Goal: Task Accomplishment & Management: Manage account settings

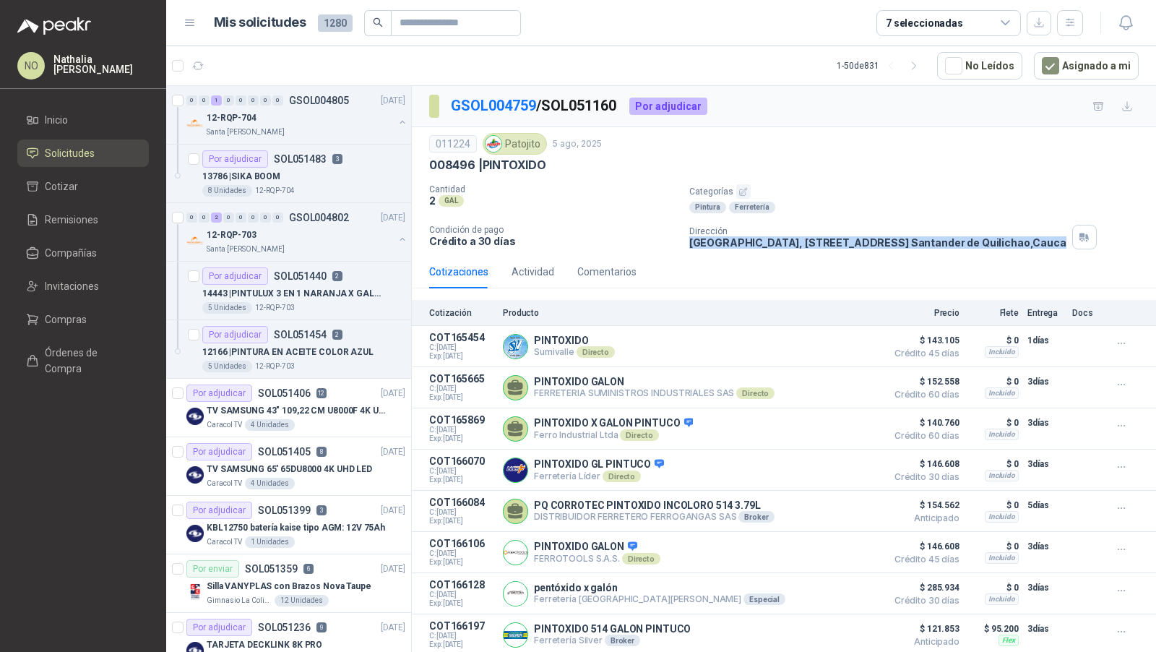
scroll to position [210, 0]
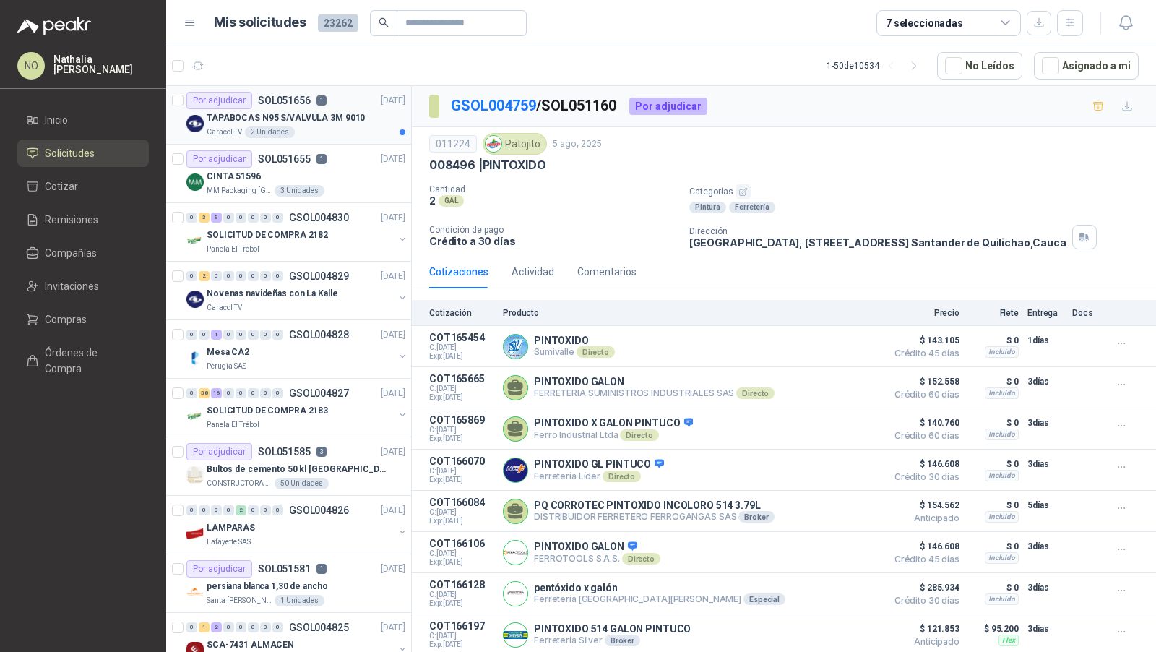
click at [333, 109] on div "TAPABOCAS N95 S/VALVULA 3M 9010" at bounding box center [306, 117] width 199 height 17
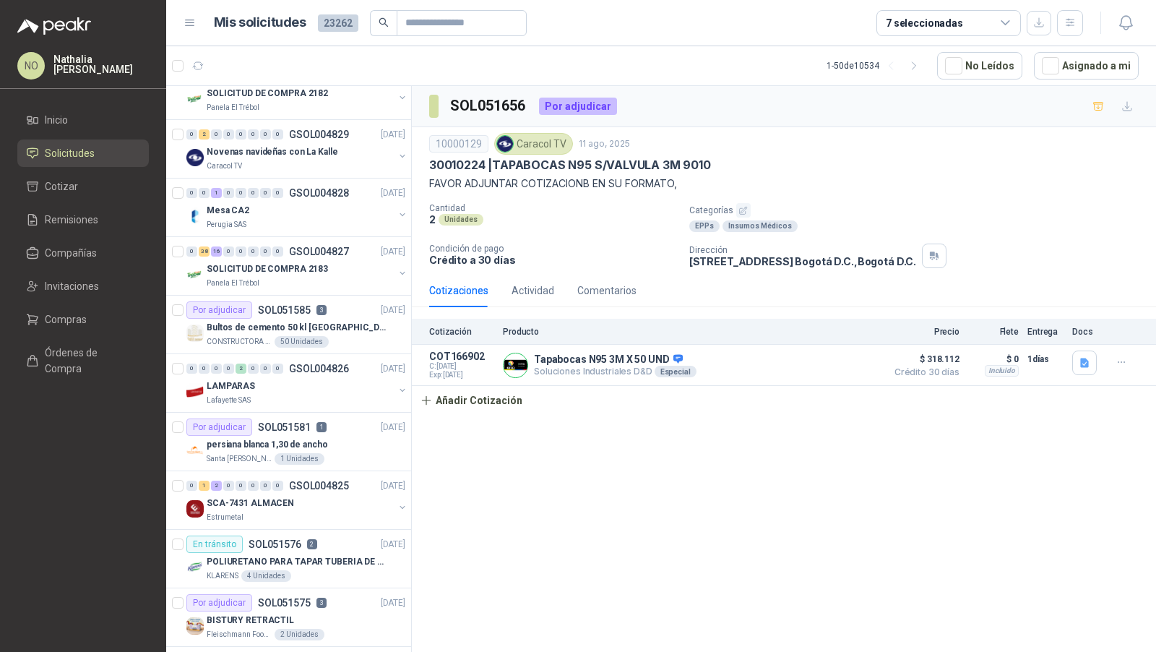
scroll to position [184, 0]
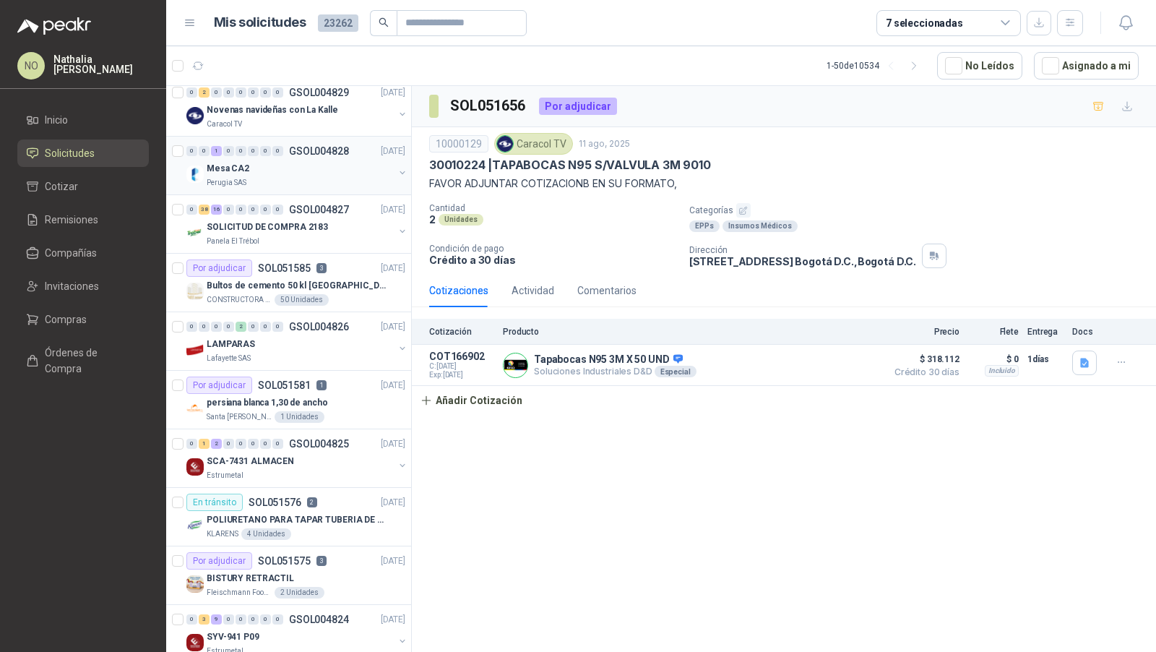
click at [260, 172] on div "Mesa CA2" at bounding box center [300, 168] width 187 height 17
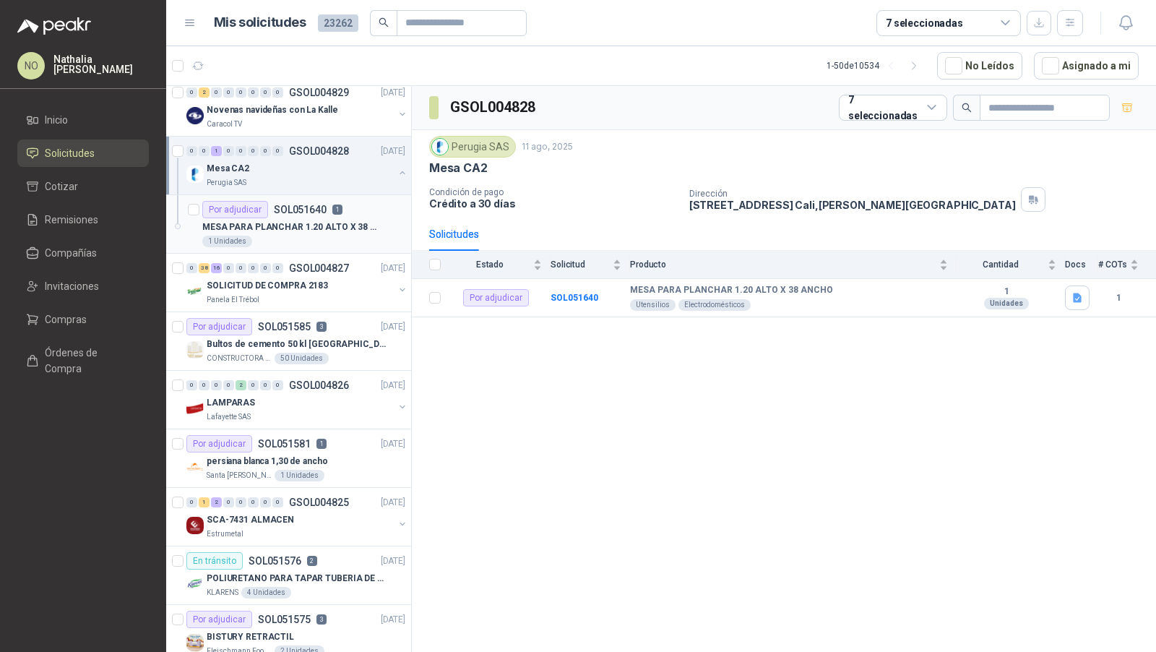
click at [258, 218] on div "MESA PARA PLANCHAR 1.20 ALTO X 38 ANCHO" at bounding box center [303, 226] width 203 height 17
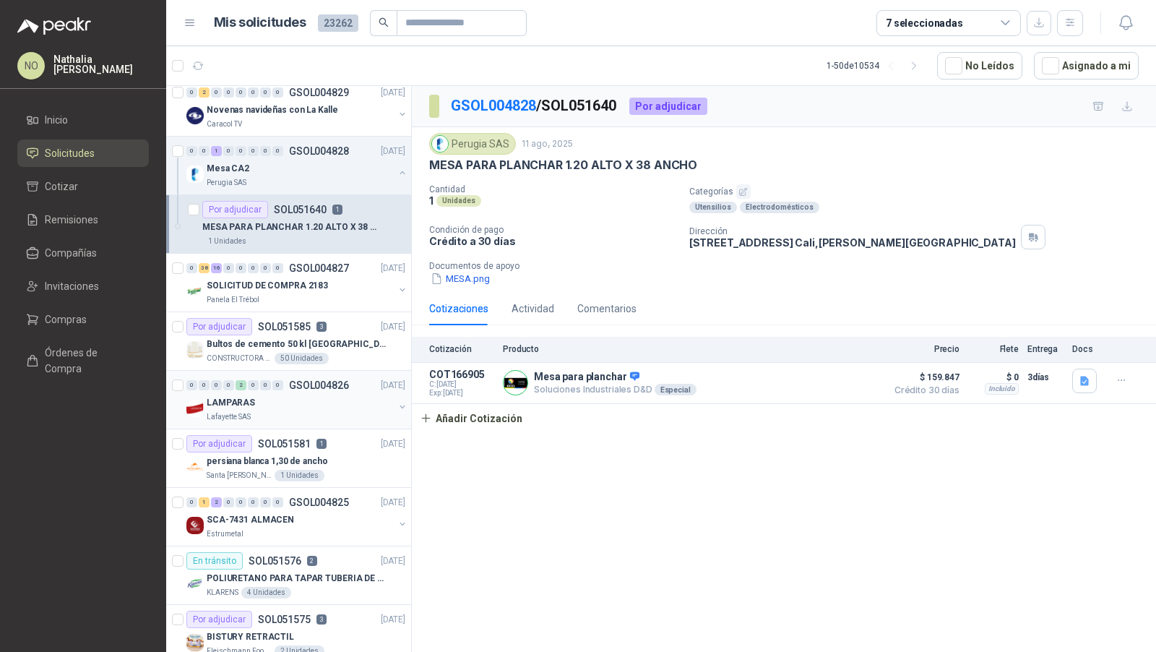
click at [263, 399] on div "LAMPARAS" at bounding box center [300, 402] width 187 height 17
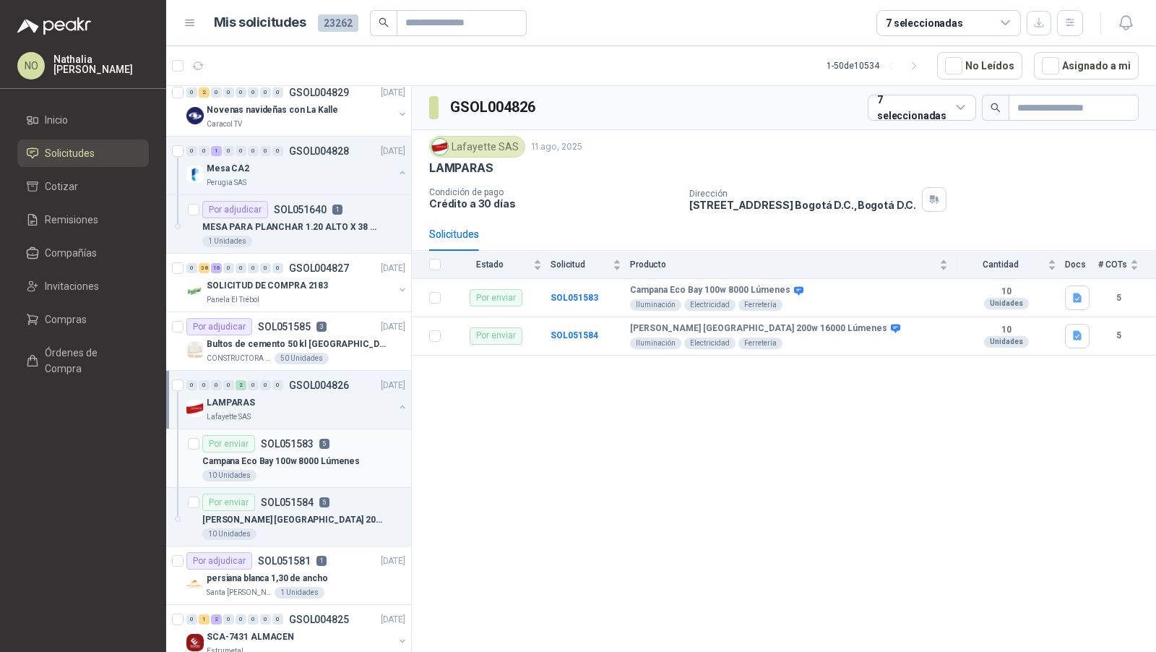
click at [260, 455] on p "Campana Eco Bay 100w 8000 Lúmenes" at bounding box center [281, 462] width 158 height 14
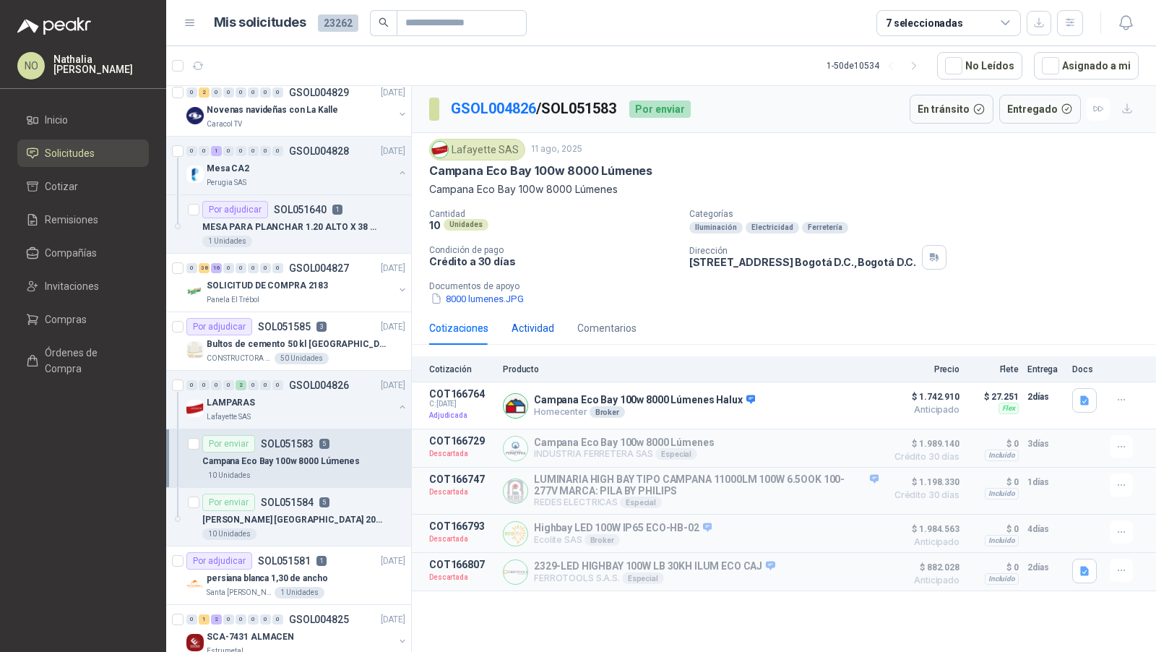
click at [535, 320] on div "Actividad" at bounding box center [533, 328] width 43 height 16
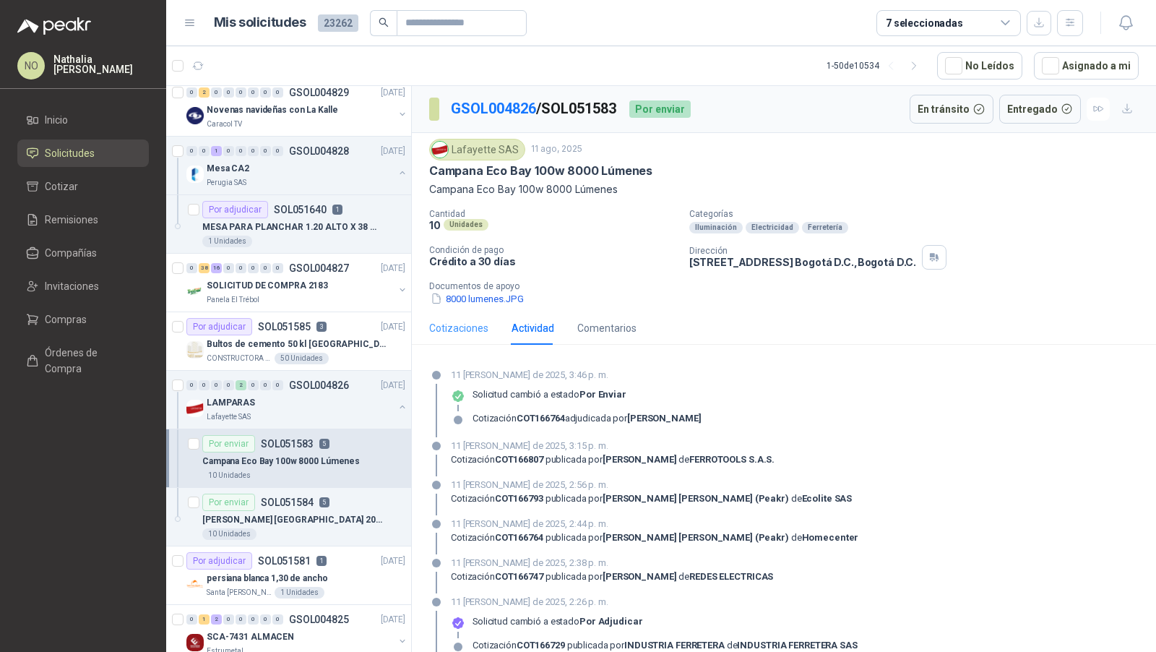
click at [466, 333] on div "Cotizaciones" at bounding box center [458, 327] width 59 height 33
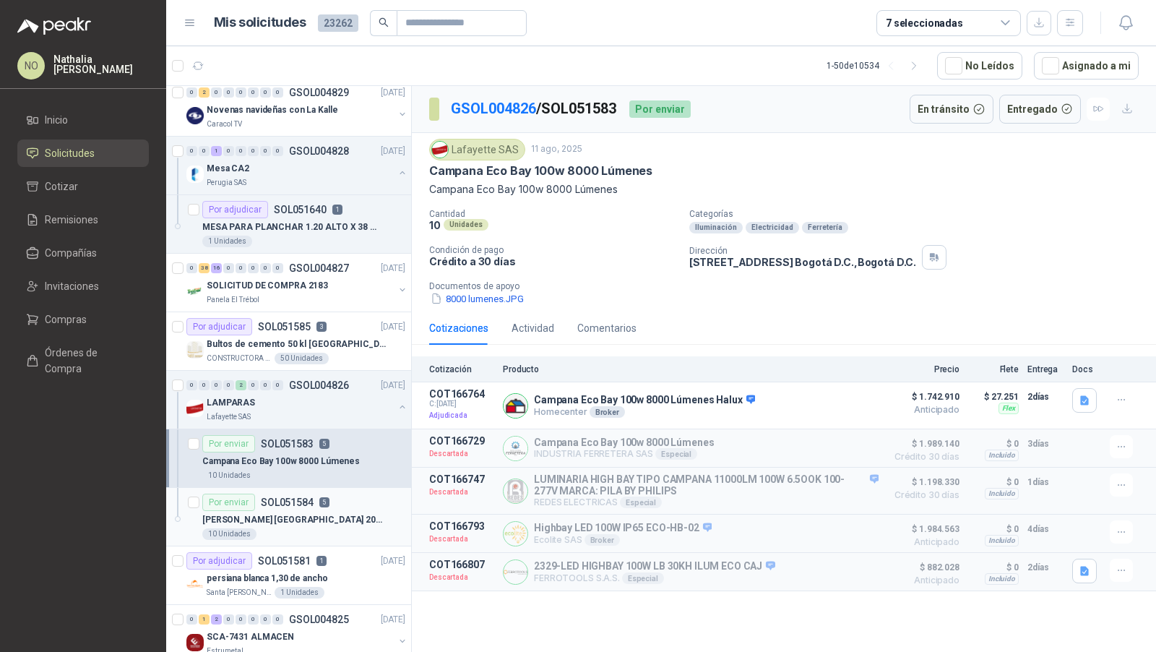
click at [320, 498] on p "5" at bounding box center [324, 502] width 10 height 10
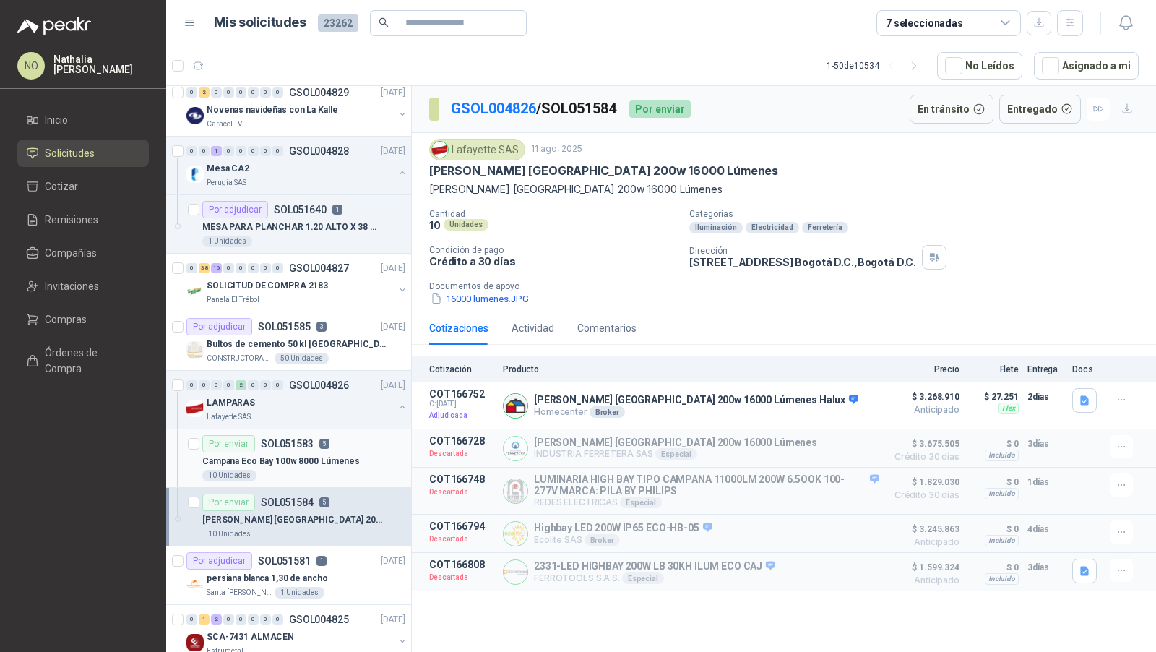
click at [324, 444] on div "Por enviar SOL051583 5" at bounding box center [265, 443] width 127 height 17
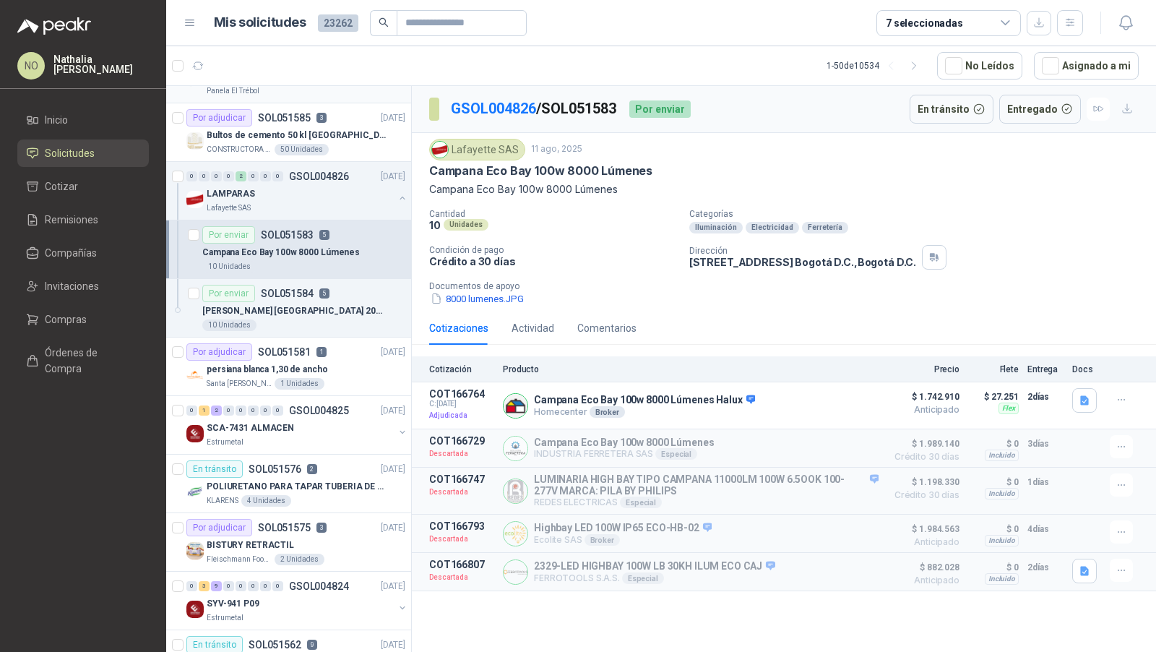
scroll to position [401, 0]
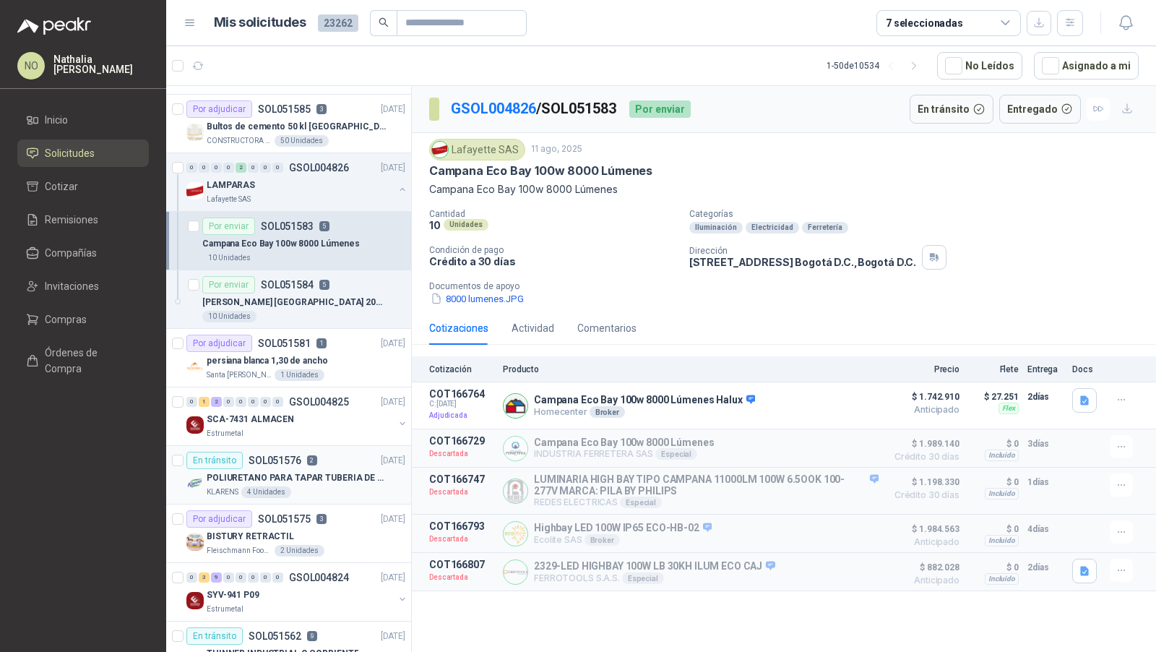
click at [267, 471] on p "POLIURETANO PARA TAPAR TUBERIA DE SENSORES DE NIVEL DEL BANCO DE HIELO" at bounding box center [297, 478] width 180 height 14
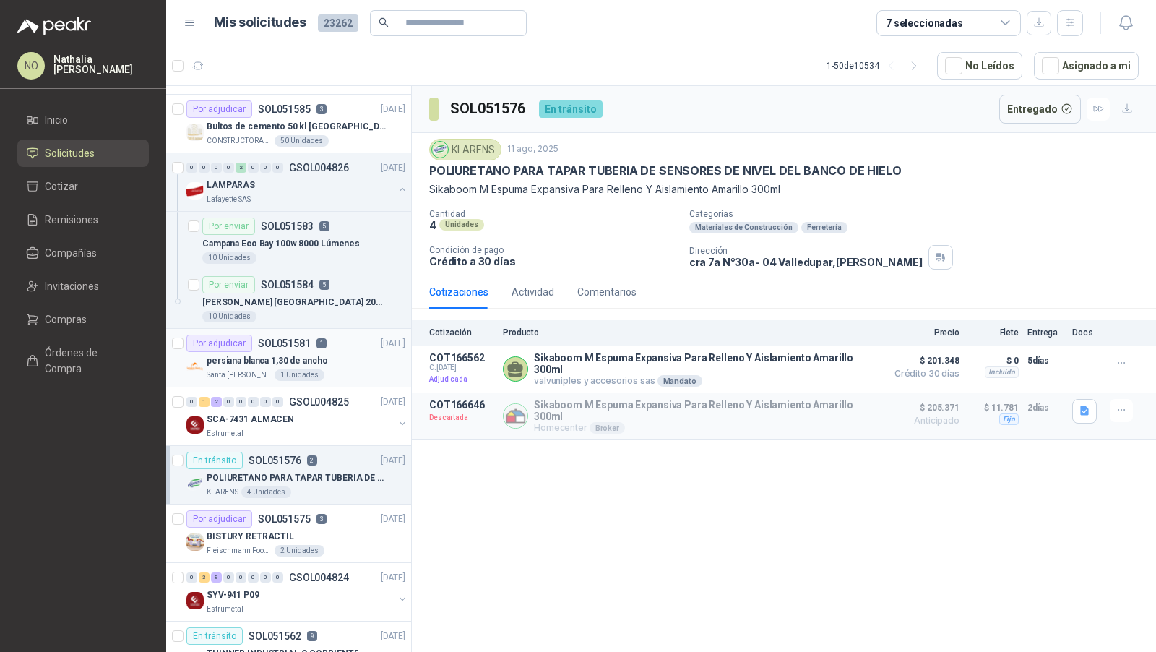
click at [301, 354] on p "persiana blanca 1,30 de ancho" at bounding box center [267, 361] width 121 height 14
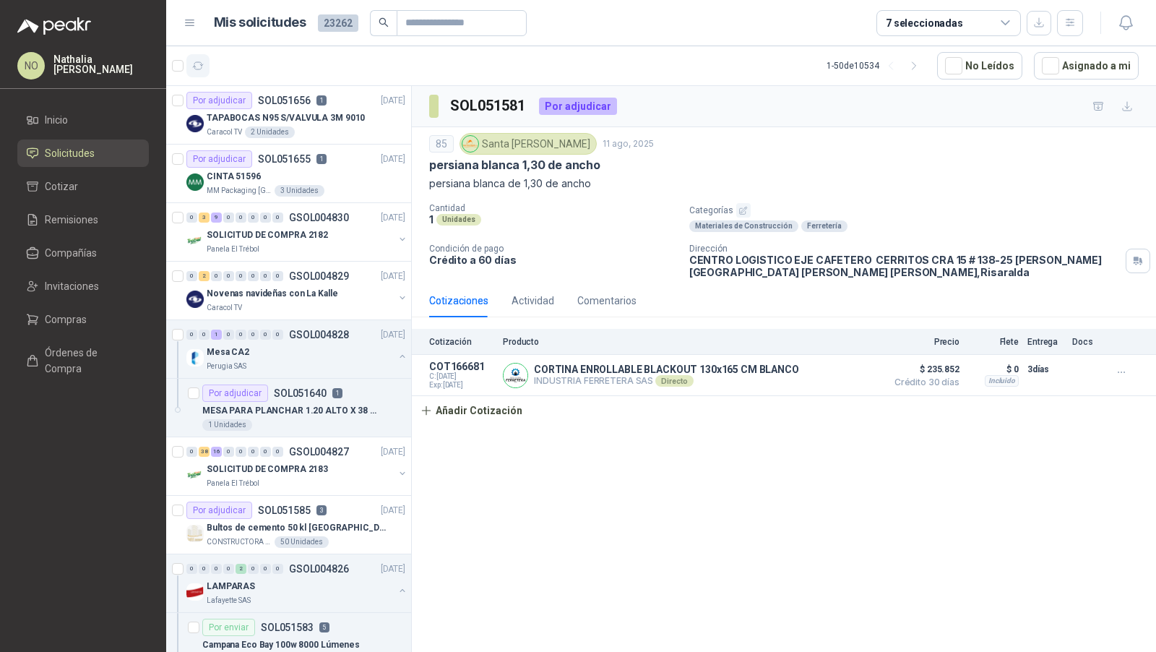
click at [202, 69] on icon "button" at bounding box center [198, 66] width 12 height 12
click at [277, 228] on p "SOLICITUD DE COMPRA 2182" at bounding box center [267, 235] width 121 height 14
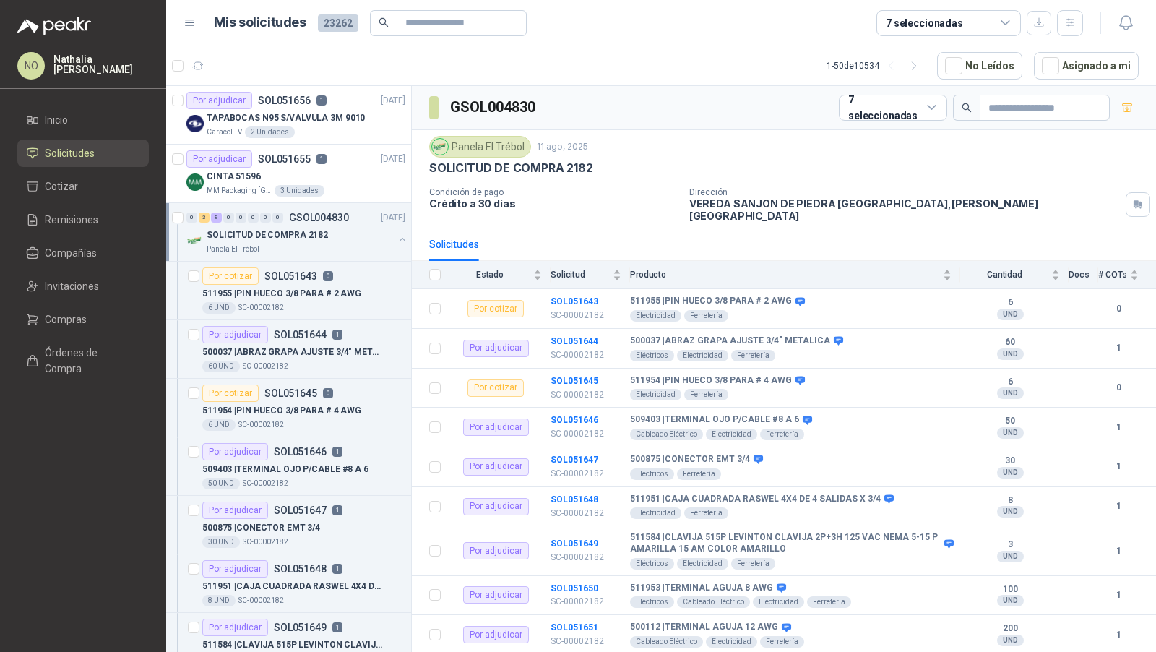
click at [277, 228] on p "SOLICITUD DE COMPRA 2182" at bounding box center [267, 235] width 121 height 14
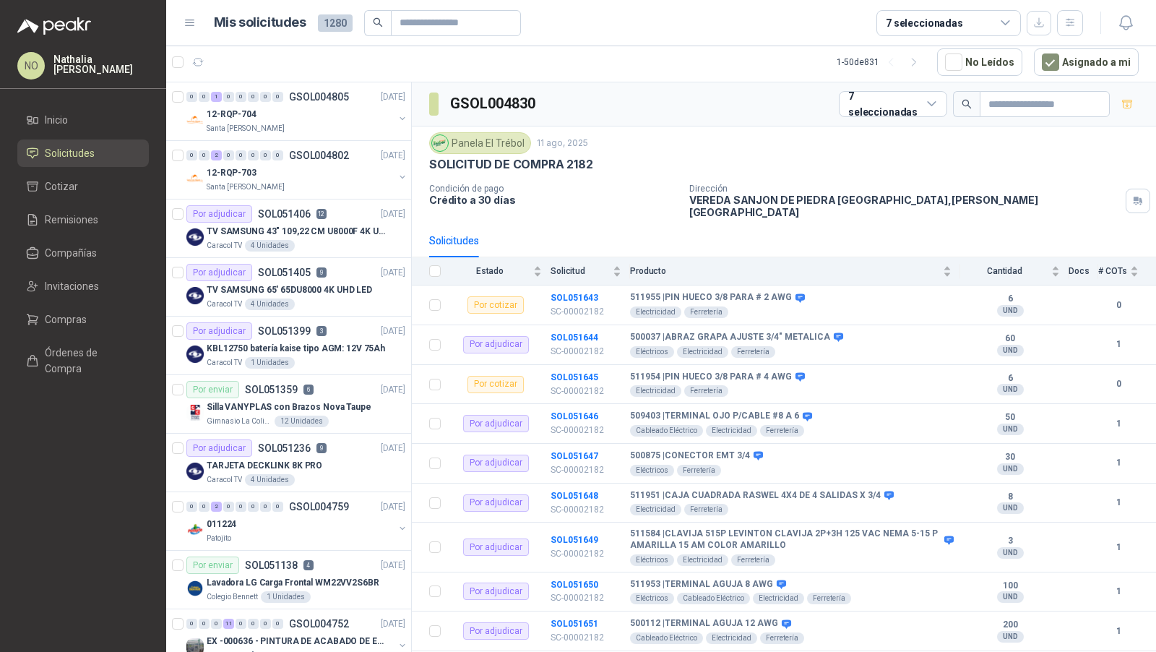
click at [192, 49] on article "1 - 50 de 831 No Leídos Asignado a mi" at bounding box center [661, 62] width 990 height 39
click at [195, 57] on icon "button" at bounding box center [198, 62] width 12 height 12
click at [308, 114] on div "12-RQP-704" at bounding box center [300, 114] width 187 height 17
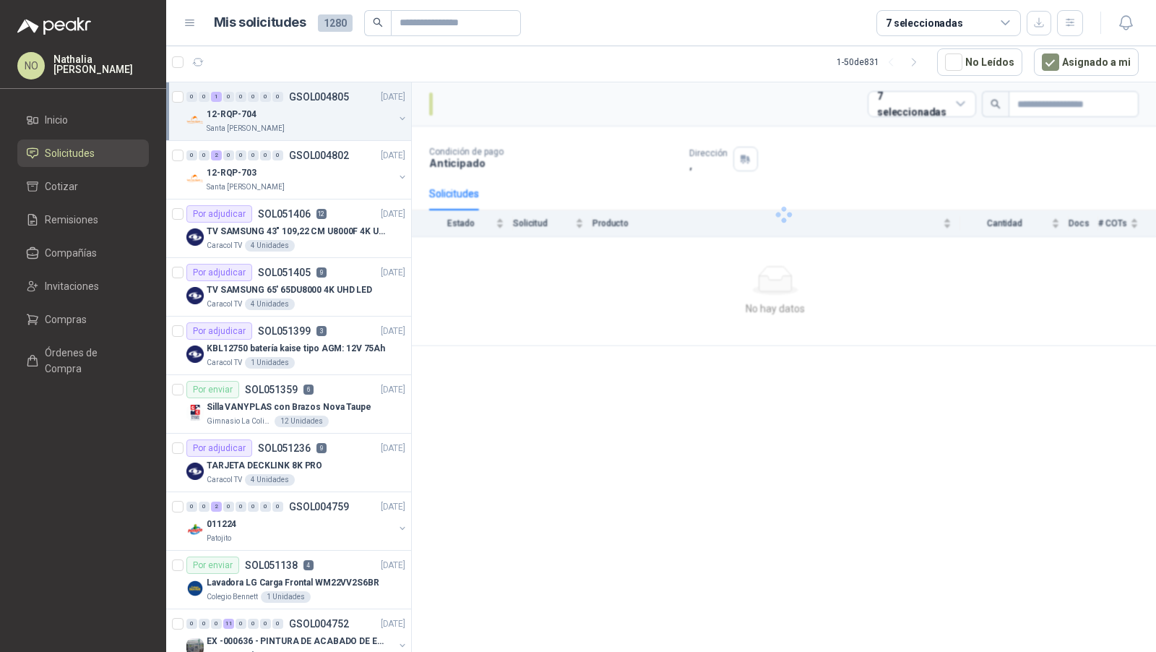
click at [308, 114] on div "12-RQP-704" at bounding box center [300, 114] width 187 height 17
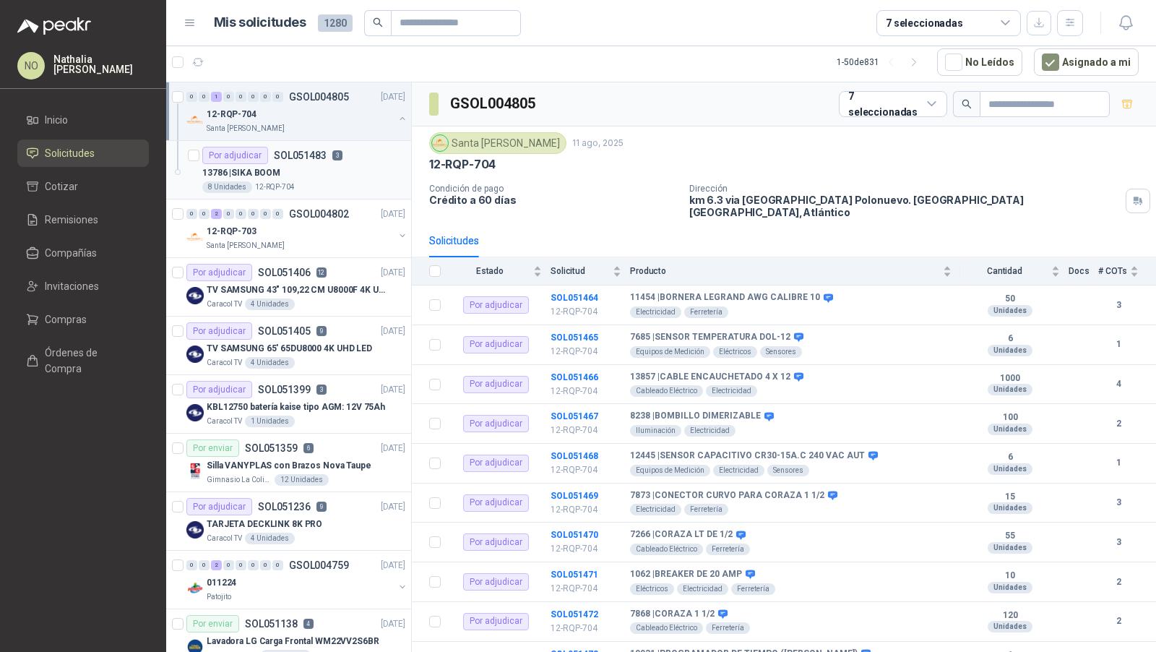
click at [291, 185] on p "12-RQP-704" at bounding box center [275, 187] width 40 height 12
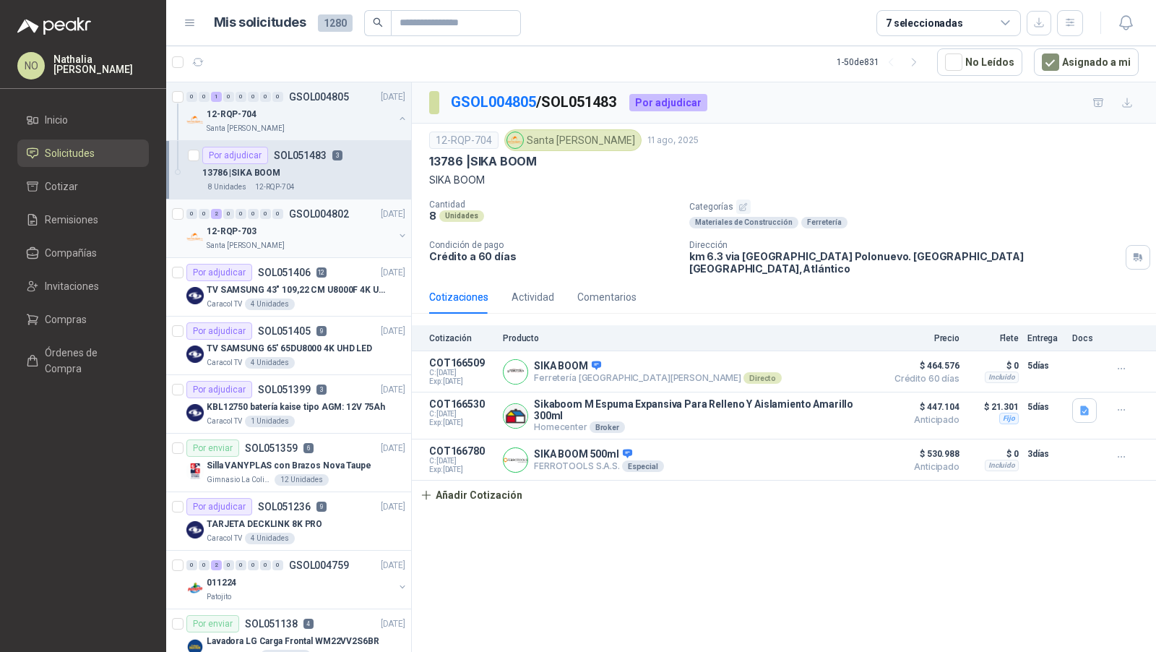
click at [280, 219] on div "0 0 2 0 0 0 0 0 GSOL004802 11/08/25" at bounding box center [297, 213] width 222 height 17
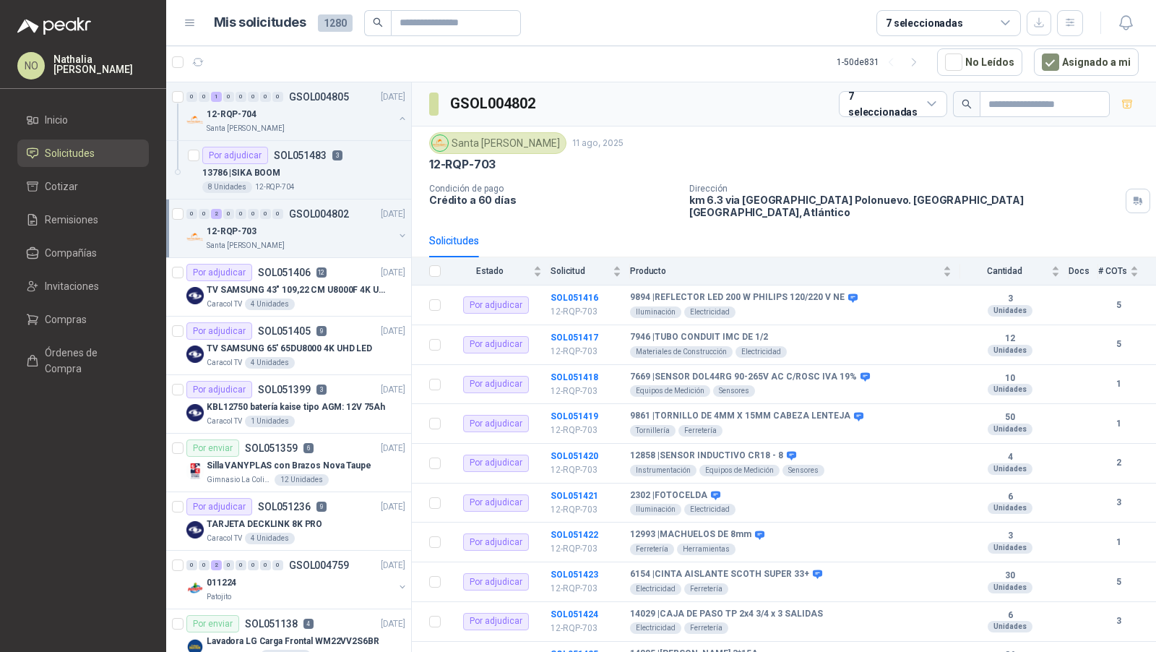
click at [272, 227] on div "12-RQP-703" at bounding box center [300, 231] width 187 height 17
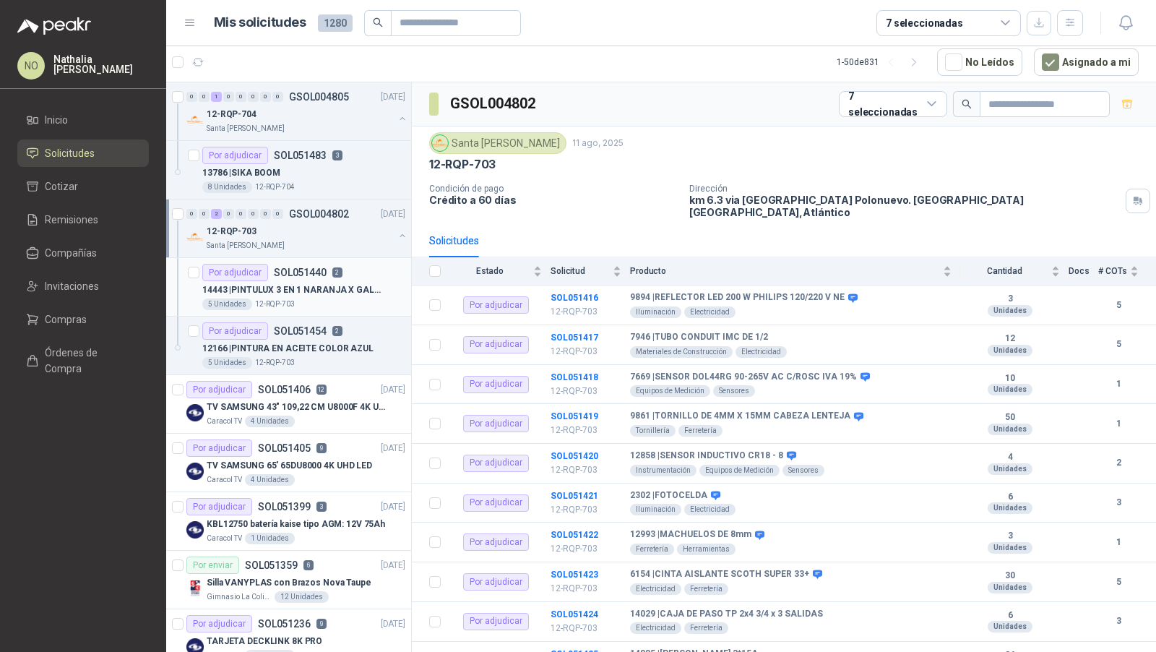
click at [273, 276] on div "Por adjudicar SOL051440 2" at bounding box center [272, 272] width 140 height 17
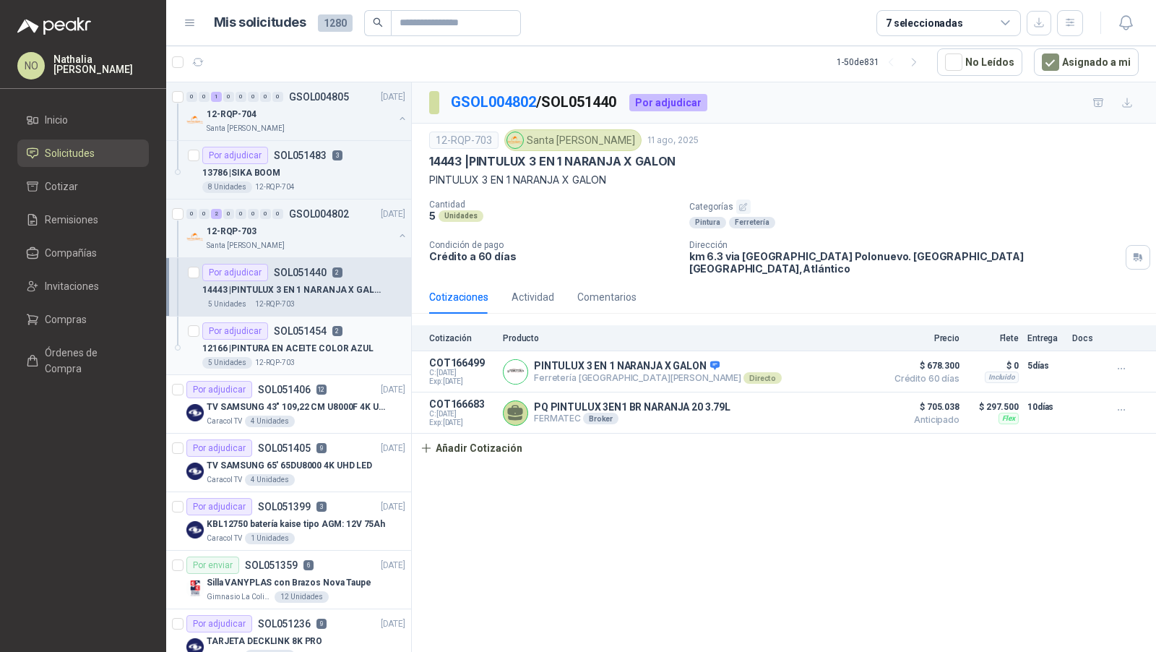
click at [284, 340] on div "12166 | PINTURA EN ACEITE COLOR AZUL" at bounding box center [303, 348] width 203 height 17
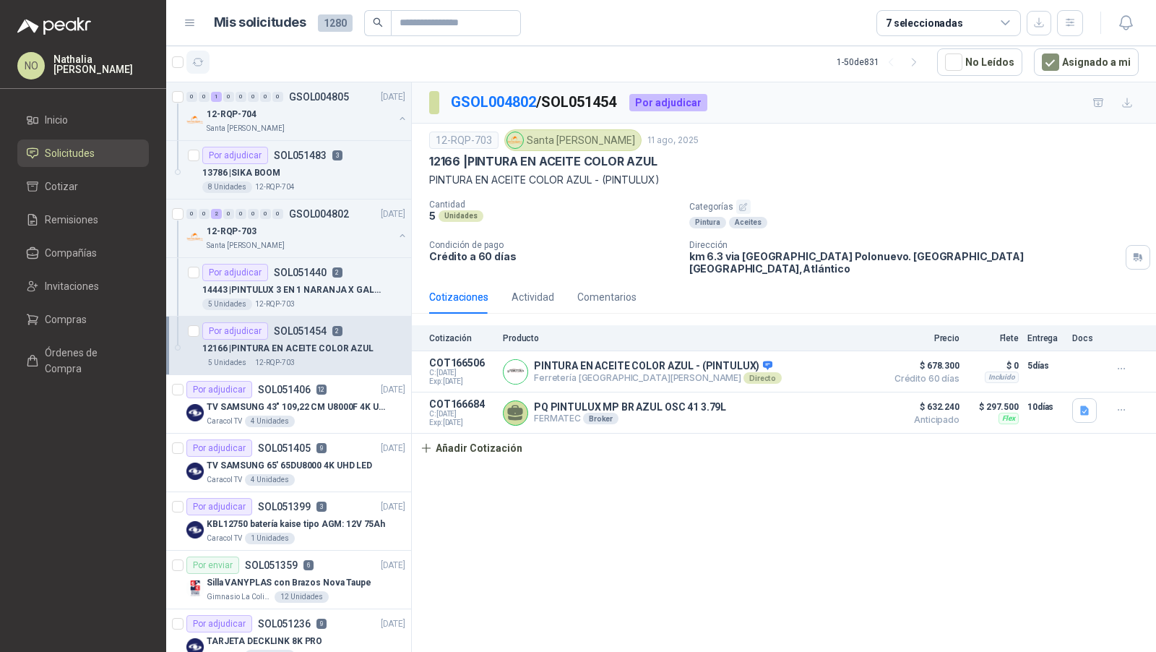
click at [201, 64] on icon "button" at bounding box center [198, 62] width 11 height 7
click at [1064, 59] on button "Asignado a mi" at bounding box center [1086, 61] width 105 height 27
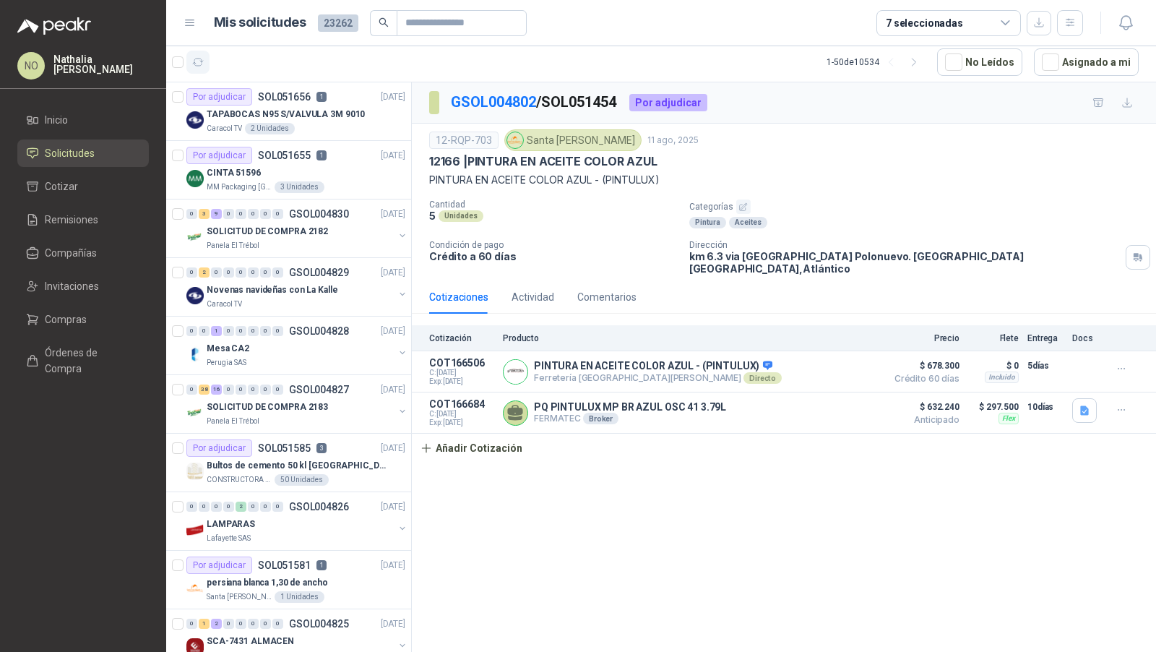
click at [207, 69] on button "button" at bounding box center [197, 62] width 23 height 23
click at [287, 173] on div "CINTA 51596" at bounding box center [306, 172] width 199 height 17
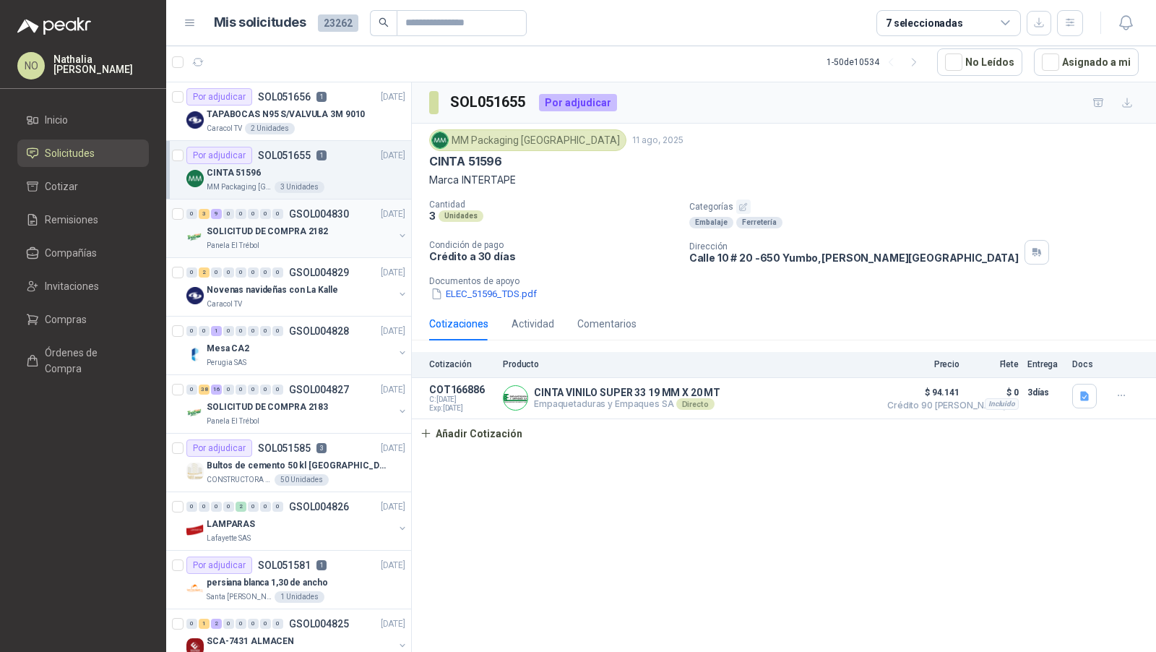
click at [294, 234] on p "SOLICITUD DE COMPRA 2182" at bounding box center [267, 232] width 121 height 14
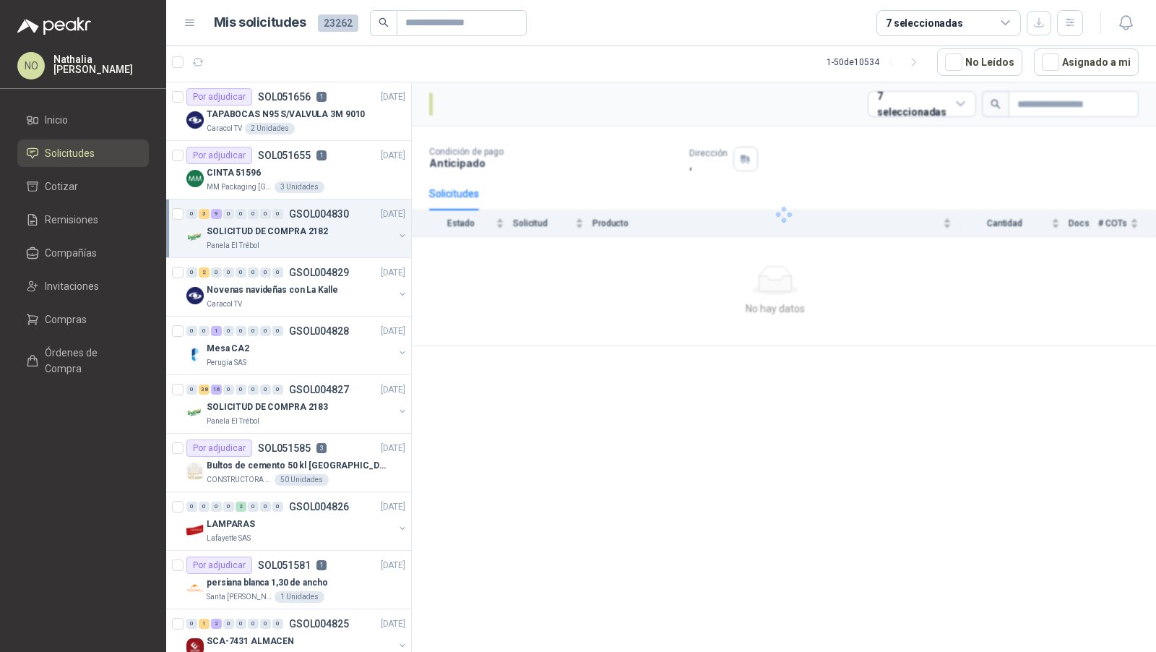
click at [294, 234] on p "SOLICITUD DE COMPRA 2182" at bounding box center [267, 232] width 121 height 14
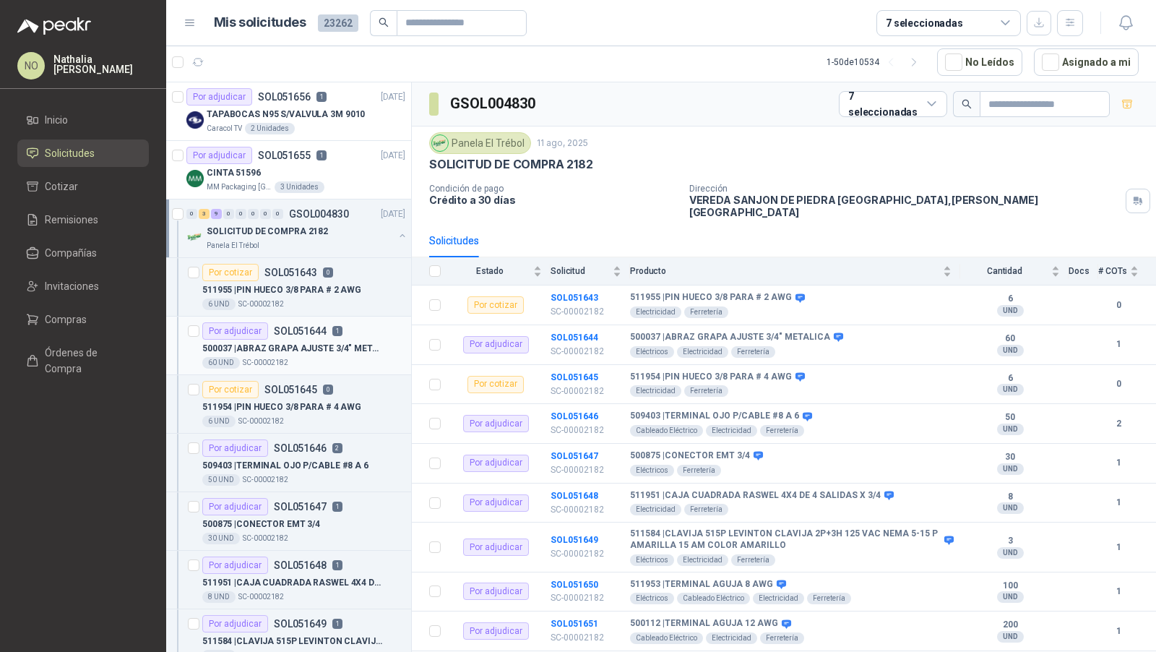
click at [322, 347] on p "500037 | ABRAZ GRAPA AJUSTE 3/4" METALICA" at bounding box center [292, 349] width 180 height 14
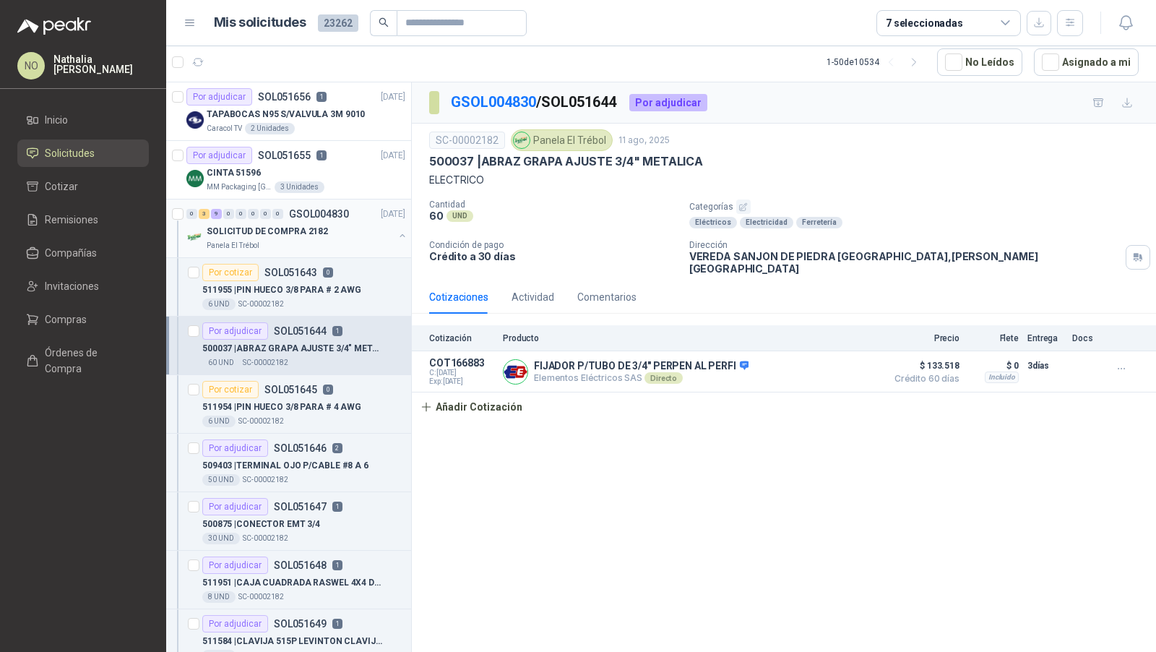
click at [324, 225] on div "SOLICITUD DE COMPRA 2182" at bounding box center [300, 231] width 187 height 17
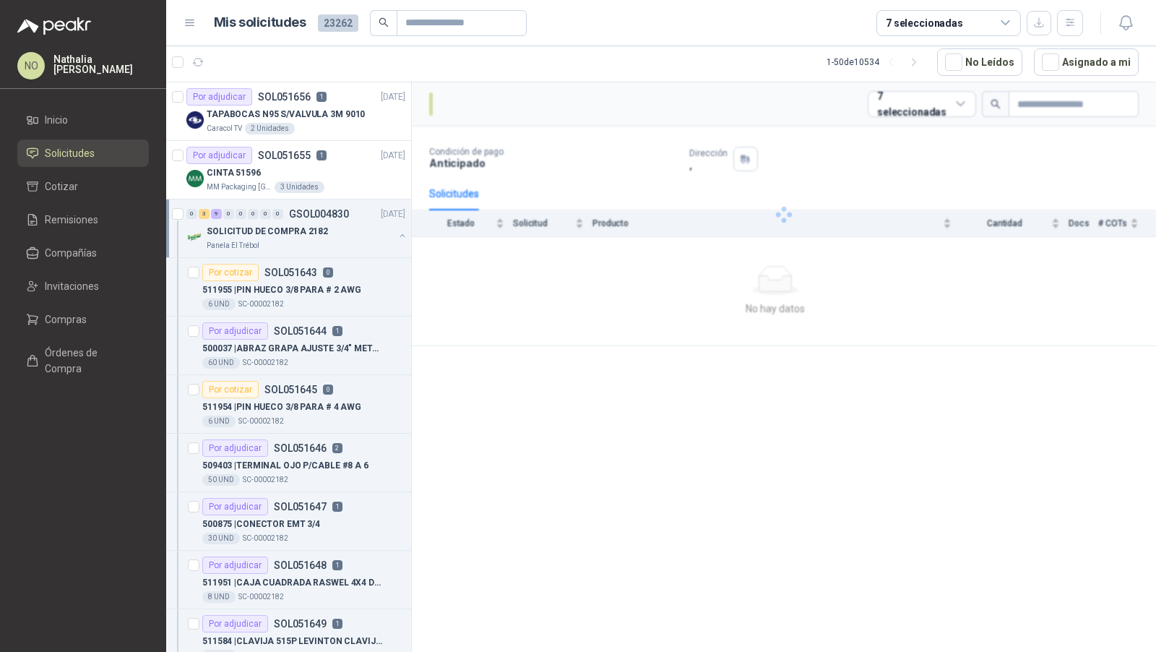
click at [324, 225] on div "SOLICITUD DE COMPRA 2182" at bounding box center [300, 231] width 187 height 17
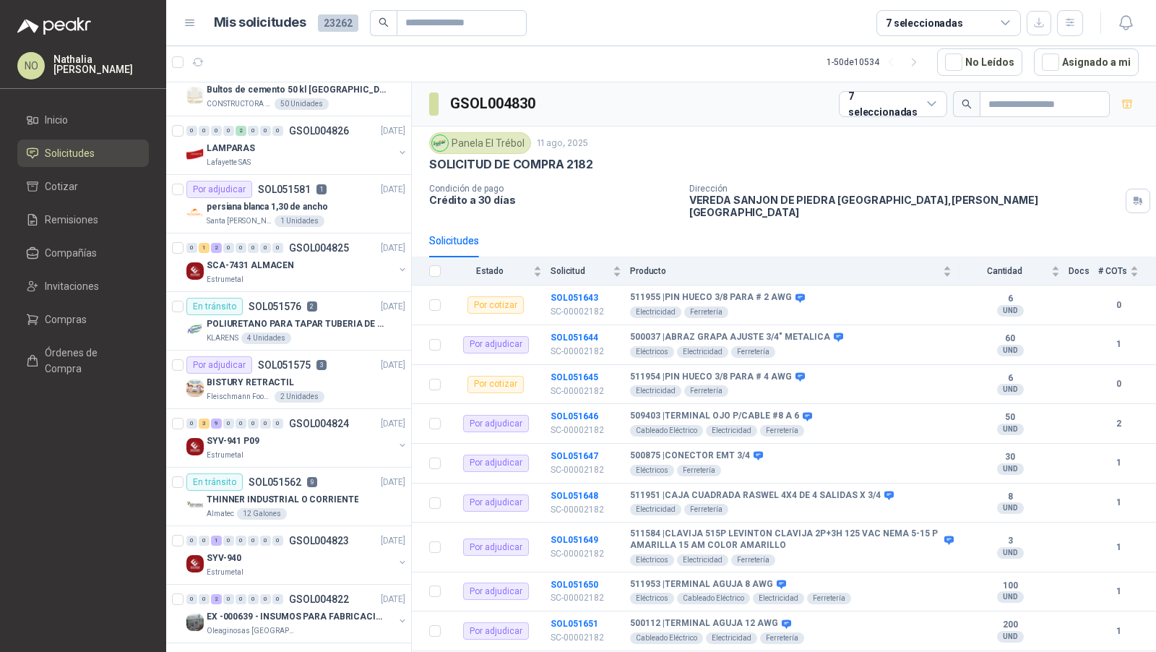
scroll to position [385, 0]
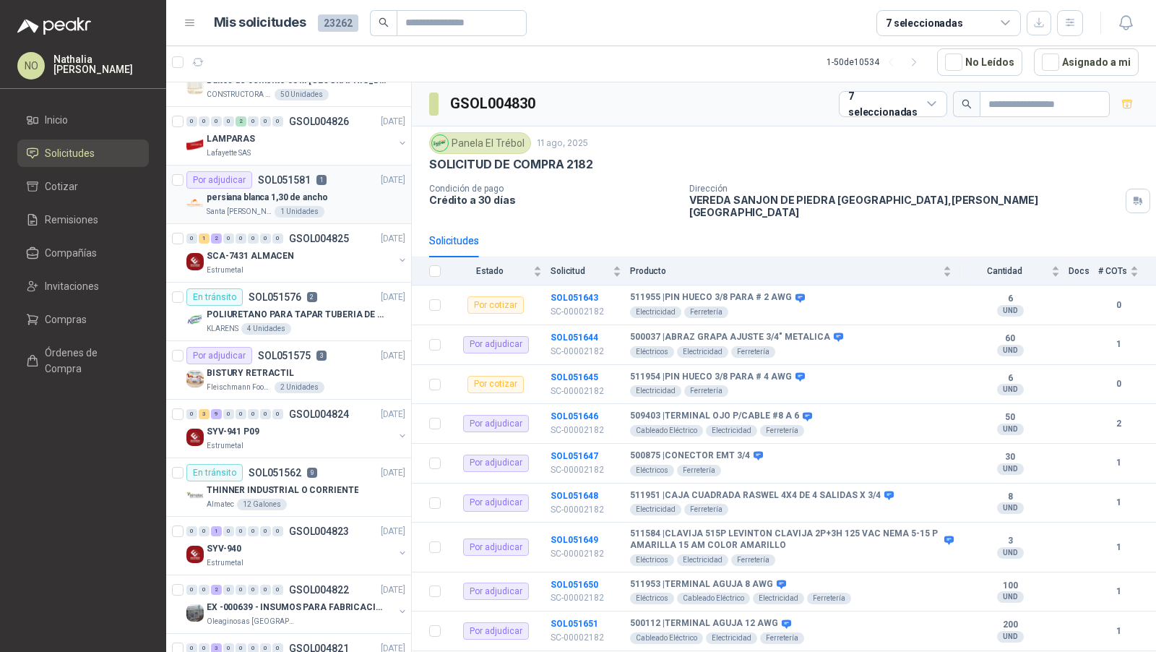
click at [334, 200] on div "persiana blanca 1,30 de ancho" at bounding box center [306, 197] width 199 height 17
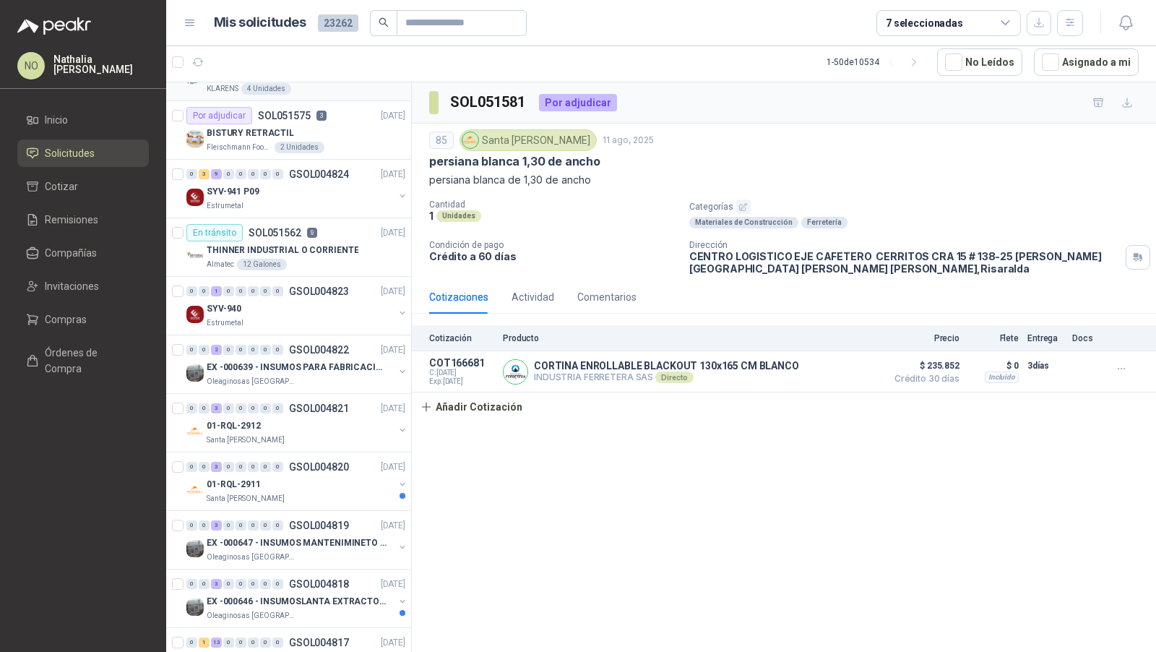
scroll to position [632, 0]
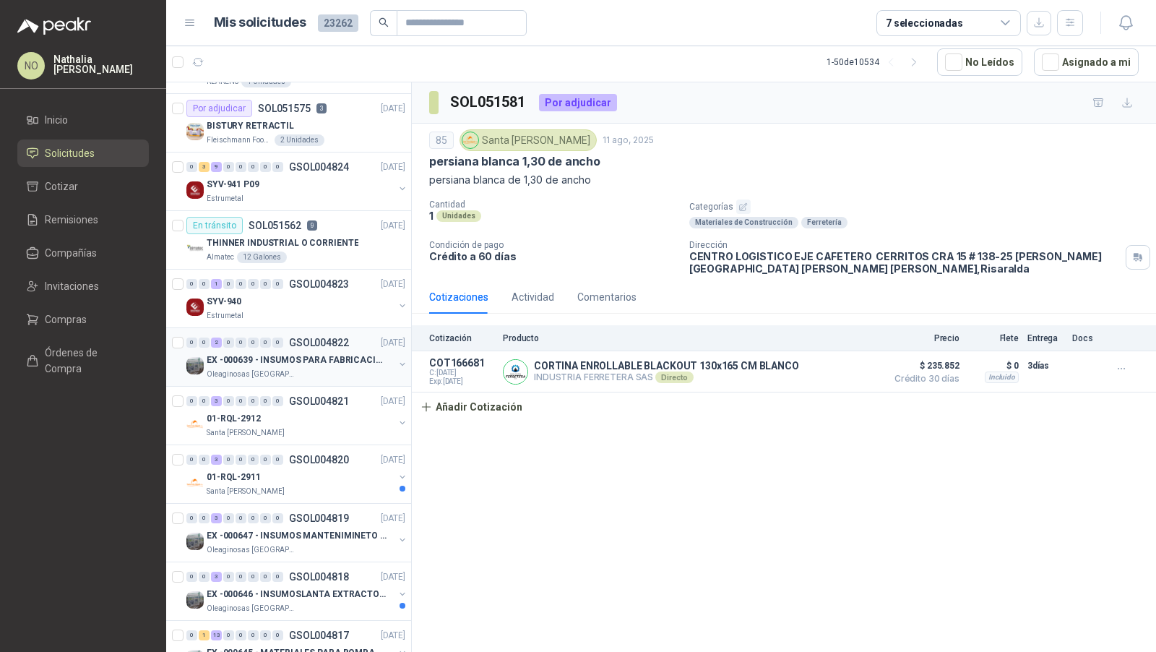
click at [301, 343] on div "0 0 2 0 0 0 0 0 GSOL004822 11/08/25" at bounding box center [297, 342] width 222 height 17
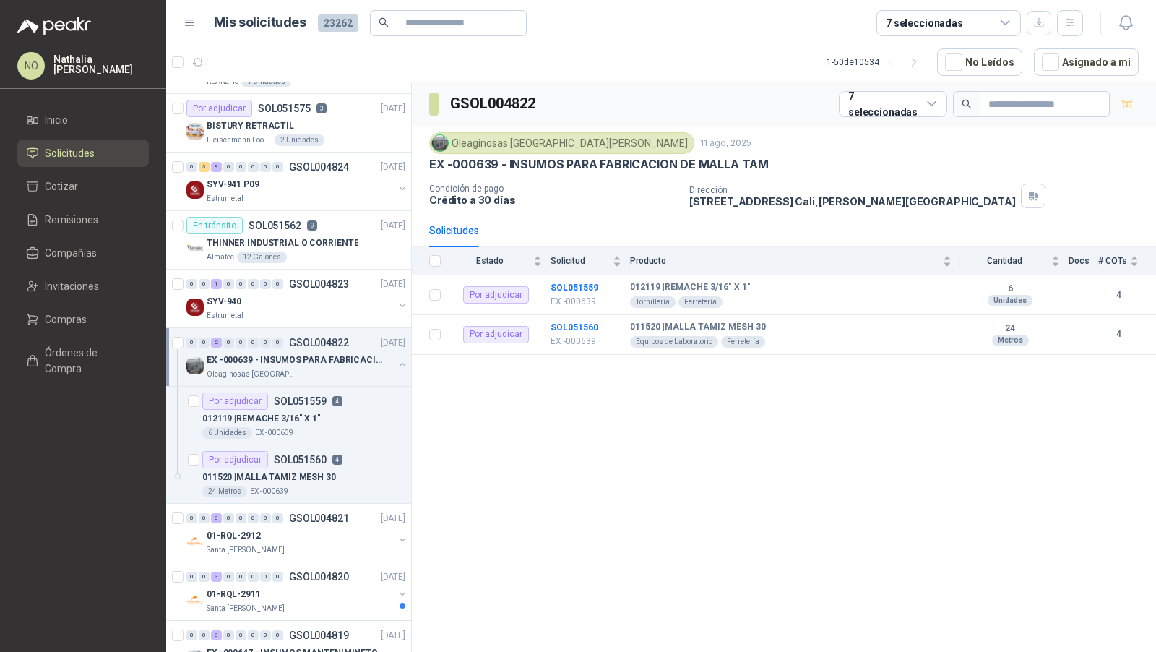
click at [301, 343] on div "0 0 2 0 0 0 0 0 GSOL004822 11/08/25" at bounding box center [297, 342] width 222 height 17
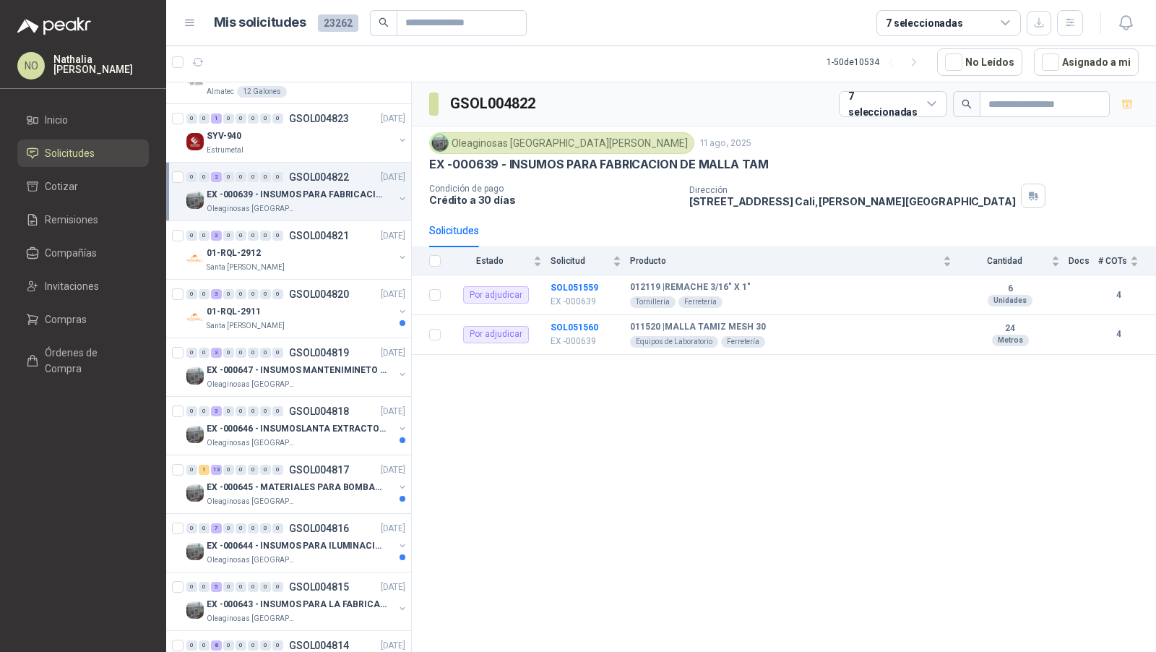
scroll to position [801, 0]
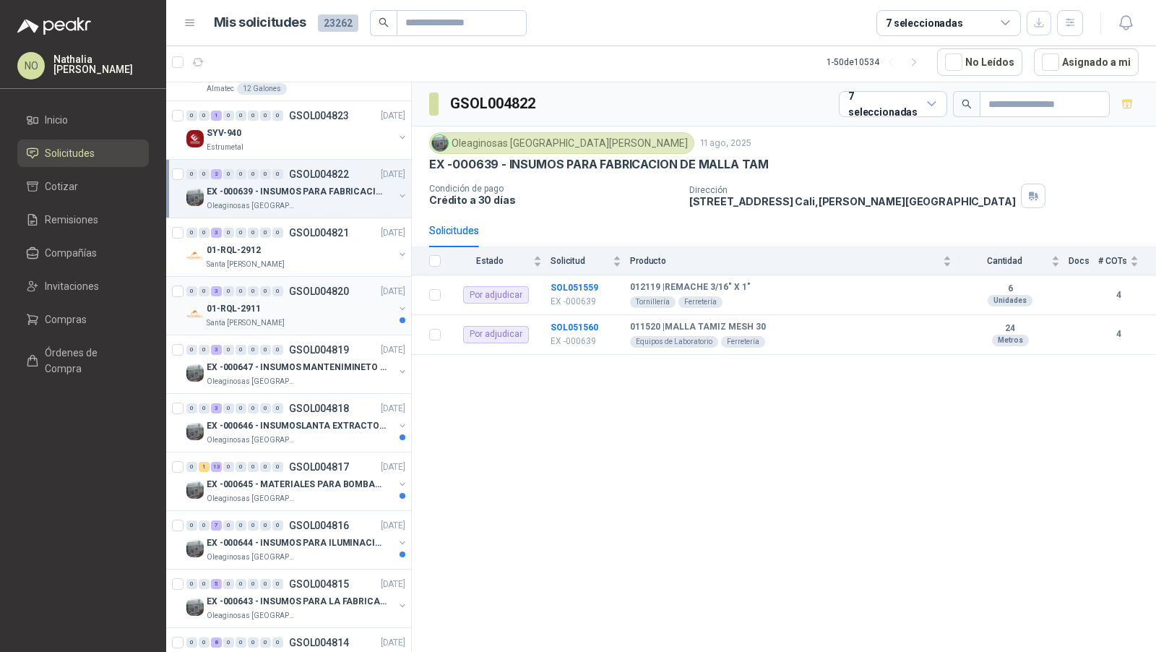
click at [306, 286] on p "GSOL004820" at bounding box center [319, 291] width 60 height 10
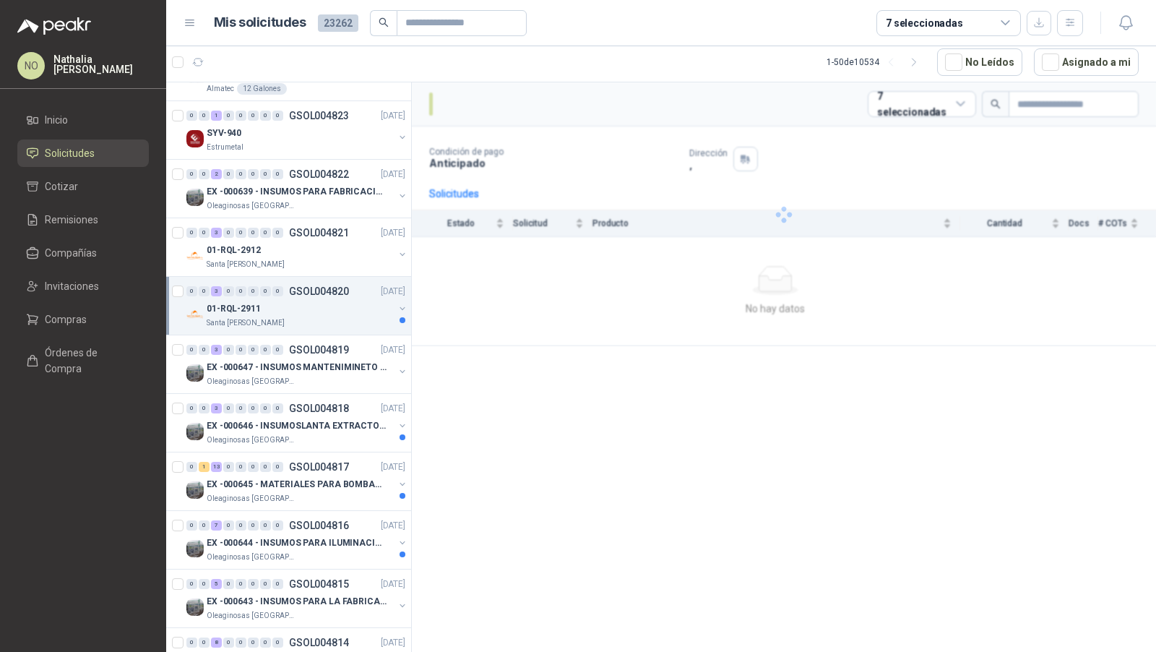
click at [306, 286] on p "GSOL004820" at bounding box center [319, 291] width 60 height 10
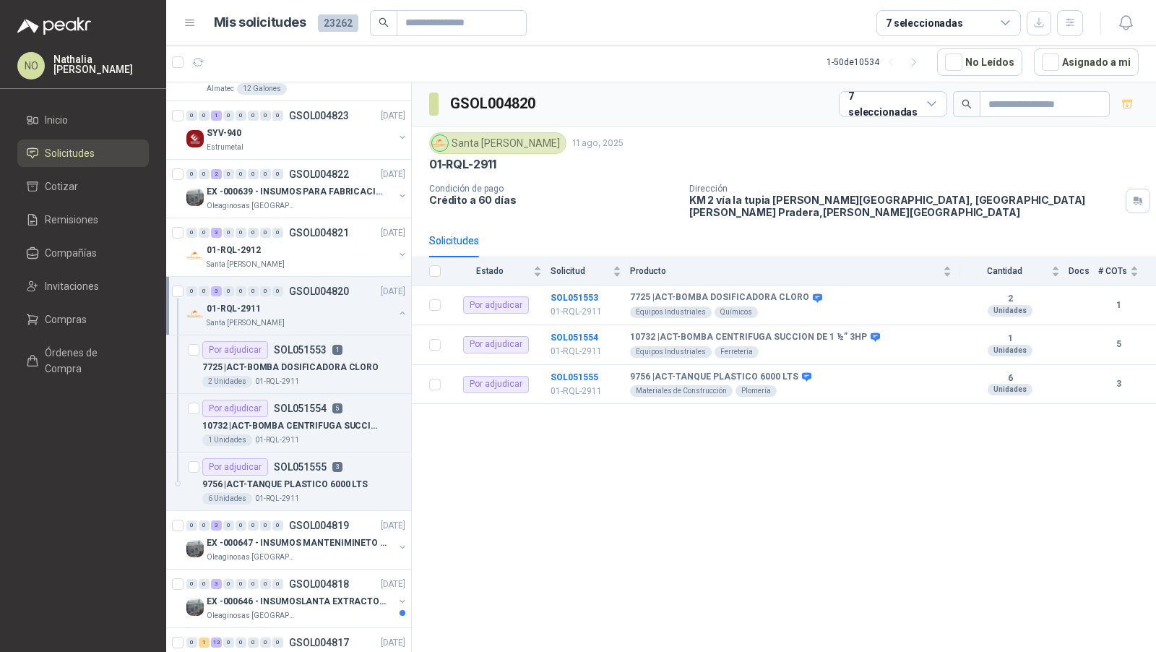
click at [305, 286] on p "GSOL004820" at bounding box center [319, 291] width 60 height 10
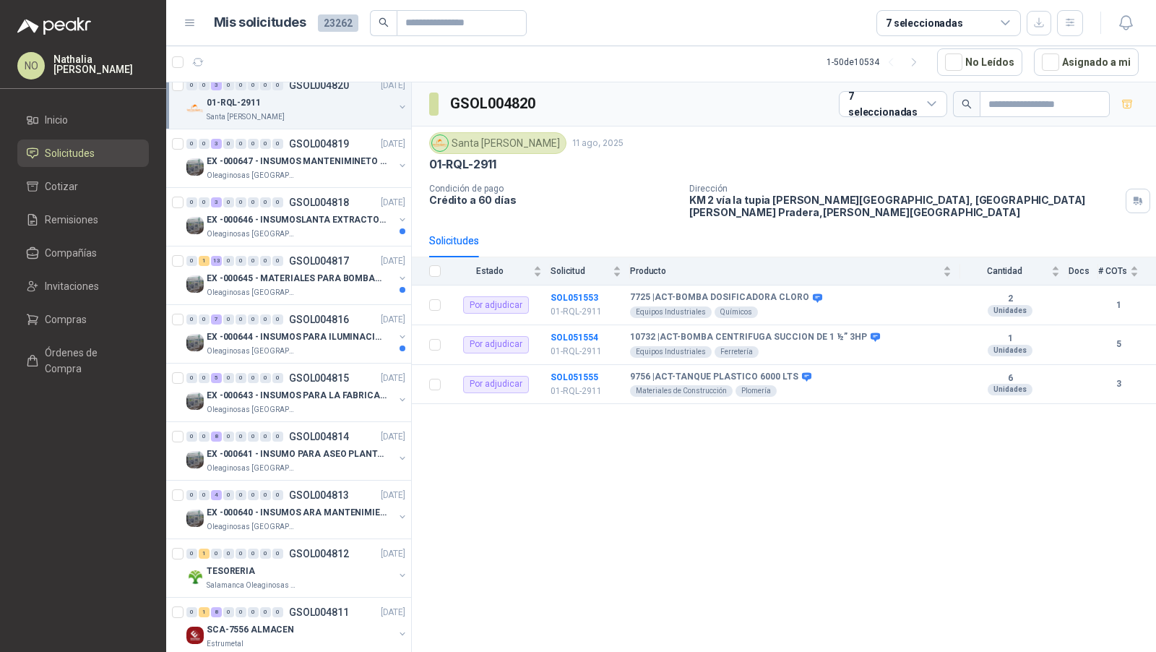
scroll to position [1041, 0]
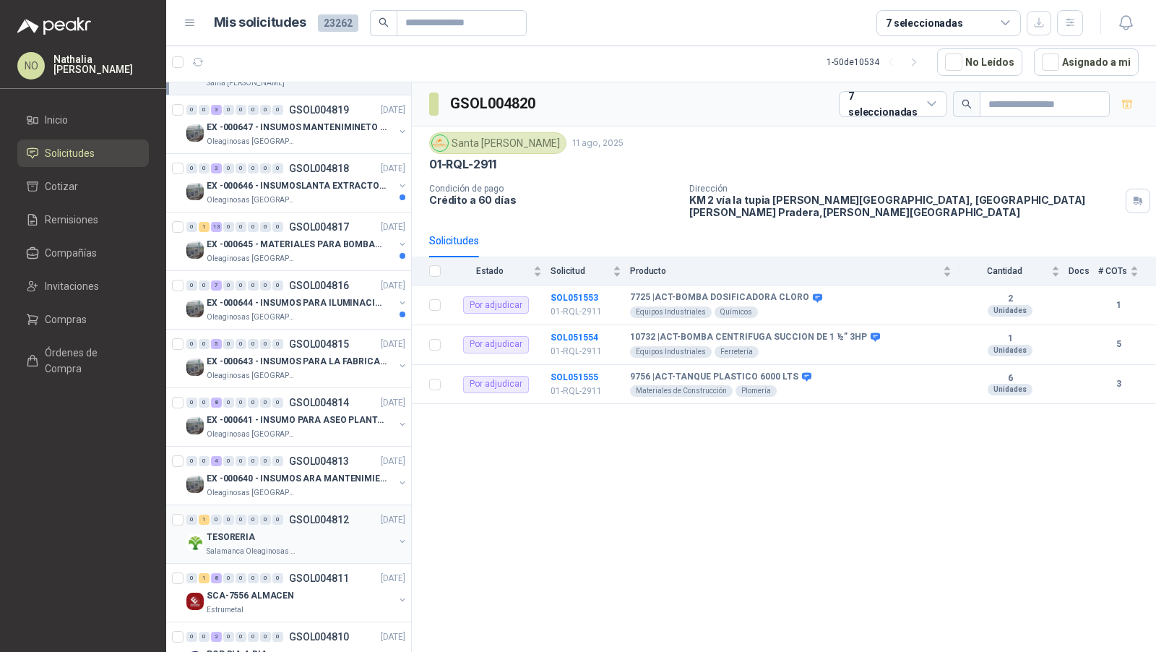
click at [305, 531] on div "TESORERIA" at bounding box center [300, 536] width 187 height 17
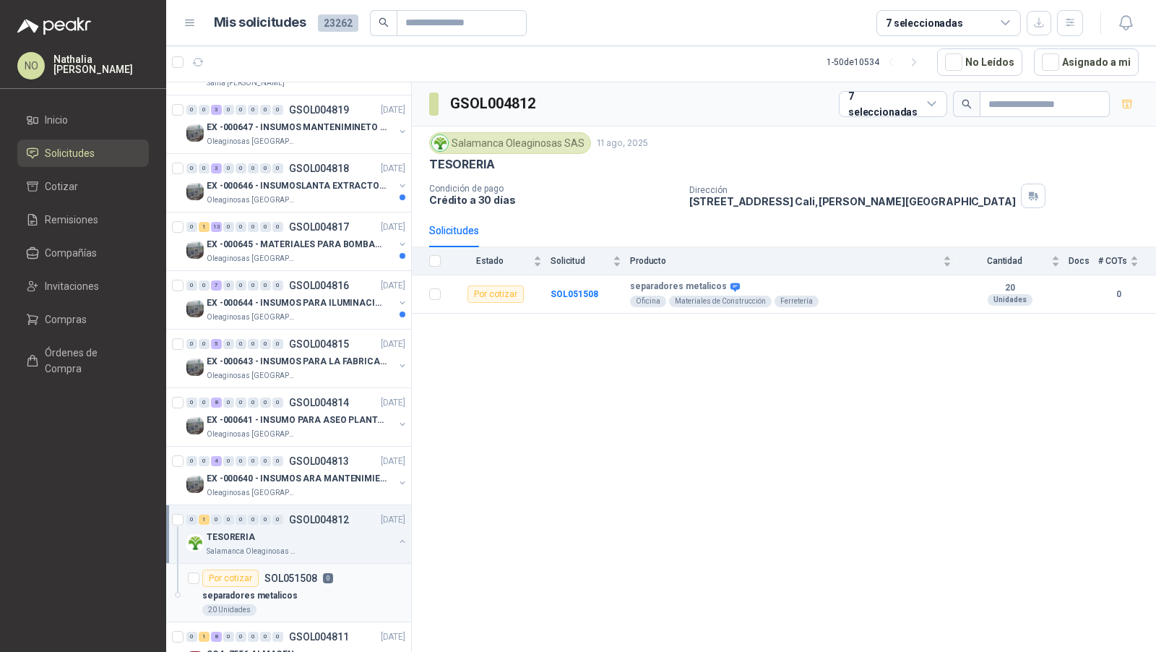
click at [306, 587] on div "separadores metalicos" at bounding box center [303, 595] width 203 height 17
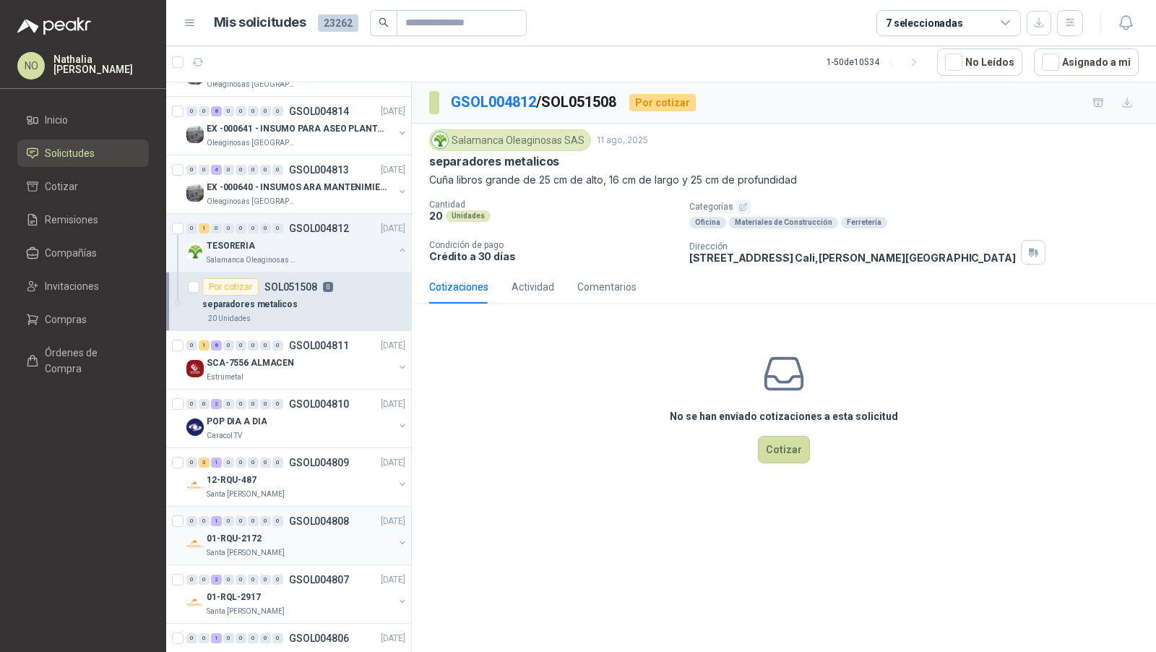
scroll to position [1405, 0]
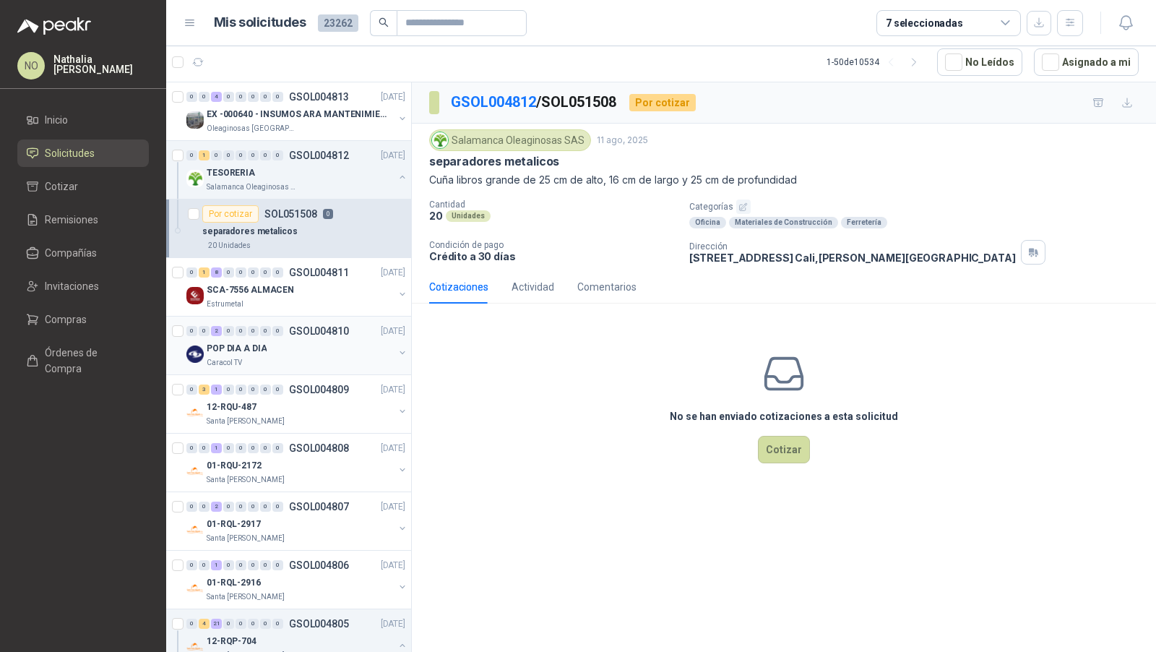
click at [310, 359] on div "0 0 2 0 0 0 0 0 GSOL004810 11/08/25 POP DIA A DIA Caracol TV" at bounding box center [288, 346] width 245 height 59
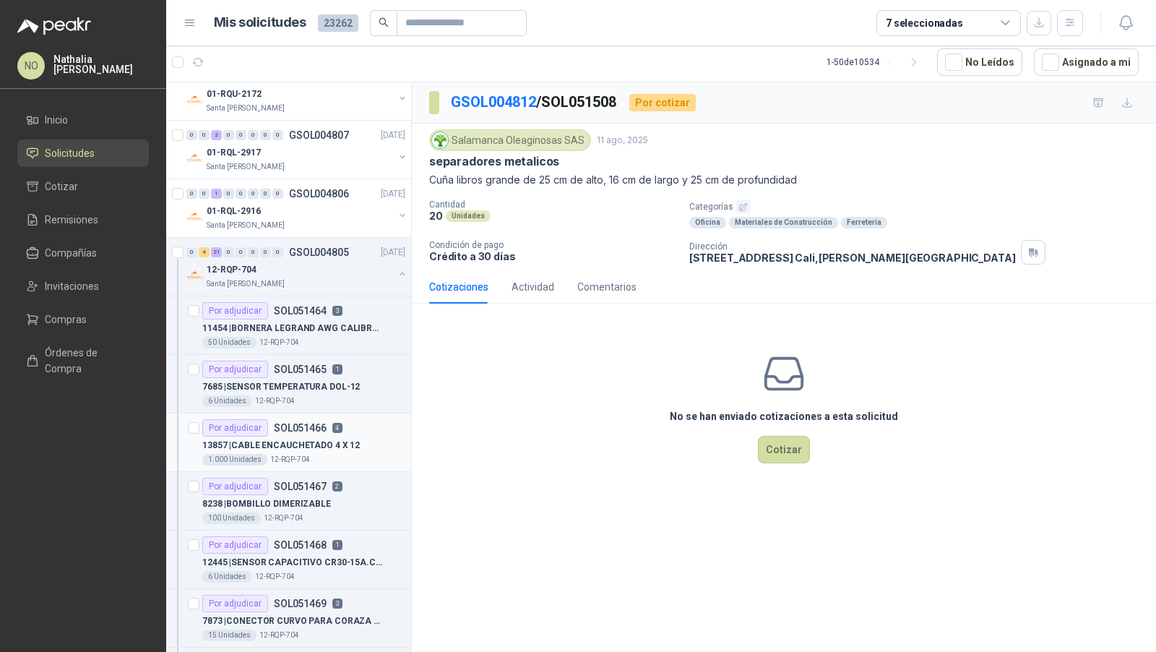
scroll to position [1825, 0]
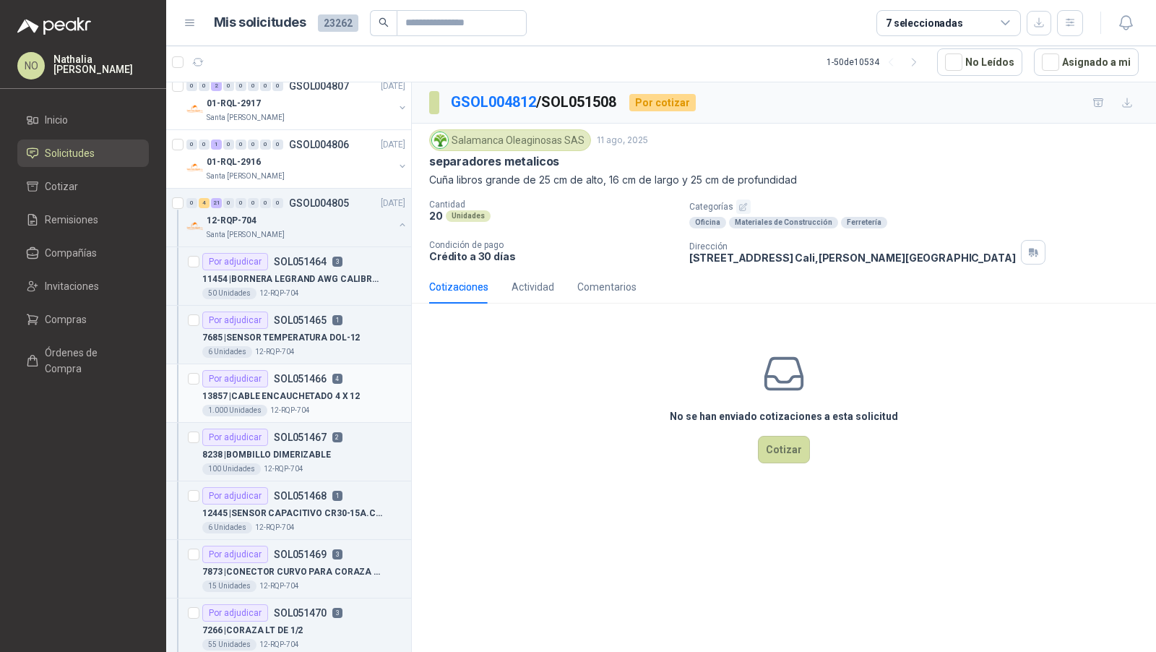
click at [297, 387] on div "13857 | CABLE ENCAUCHETADO 4 X 12" at bounding box center [303, 395] width 203 height 17
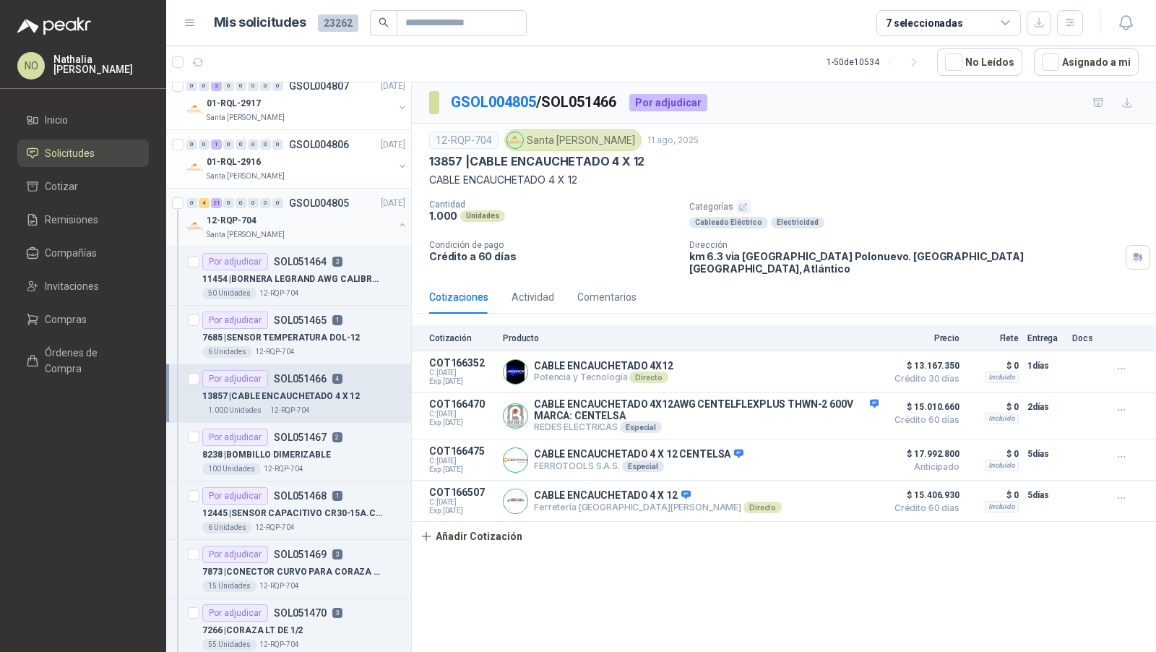
click at [321, 212] on div "12-RQP-704" at bounding box center [300, 220] width 187 height 17
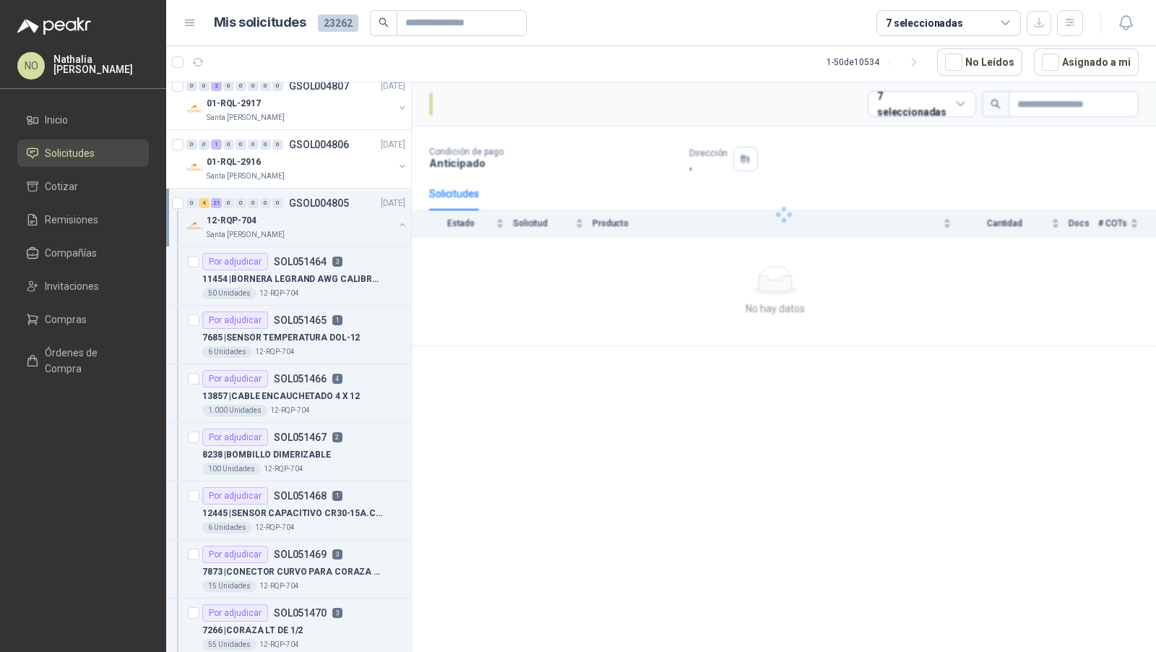
click at [321, 212] on div "12-RQP-704" at bounding box center [300, 220] width 187 height 17
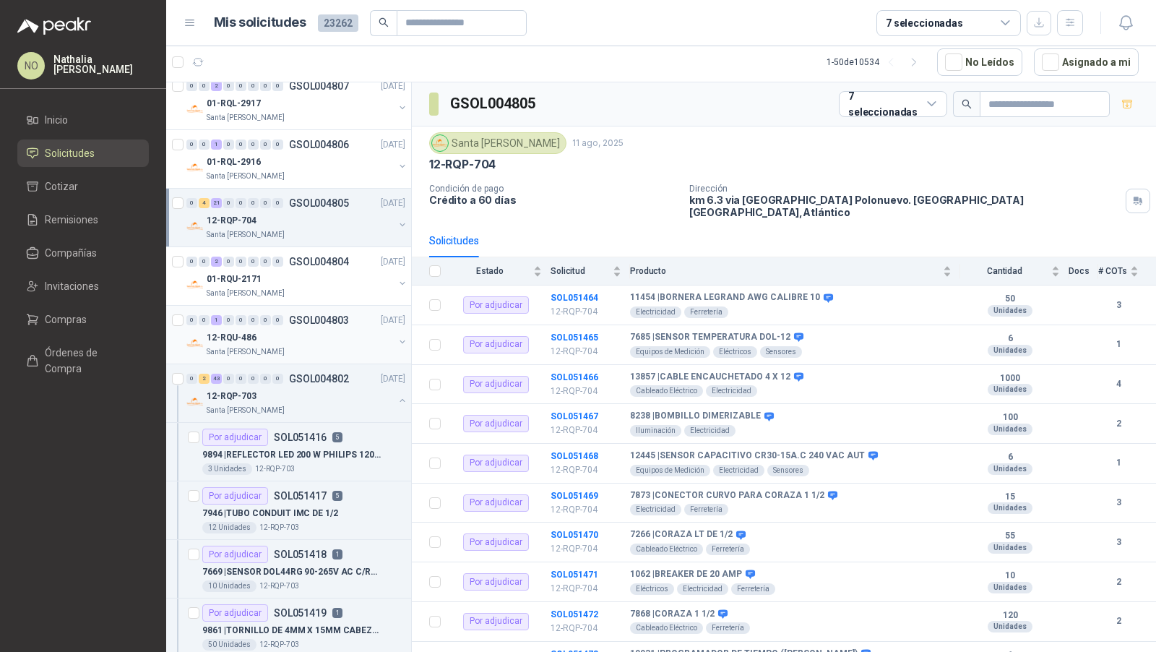
scroll to position [1866, 0]
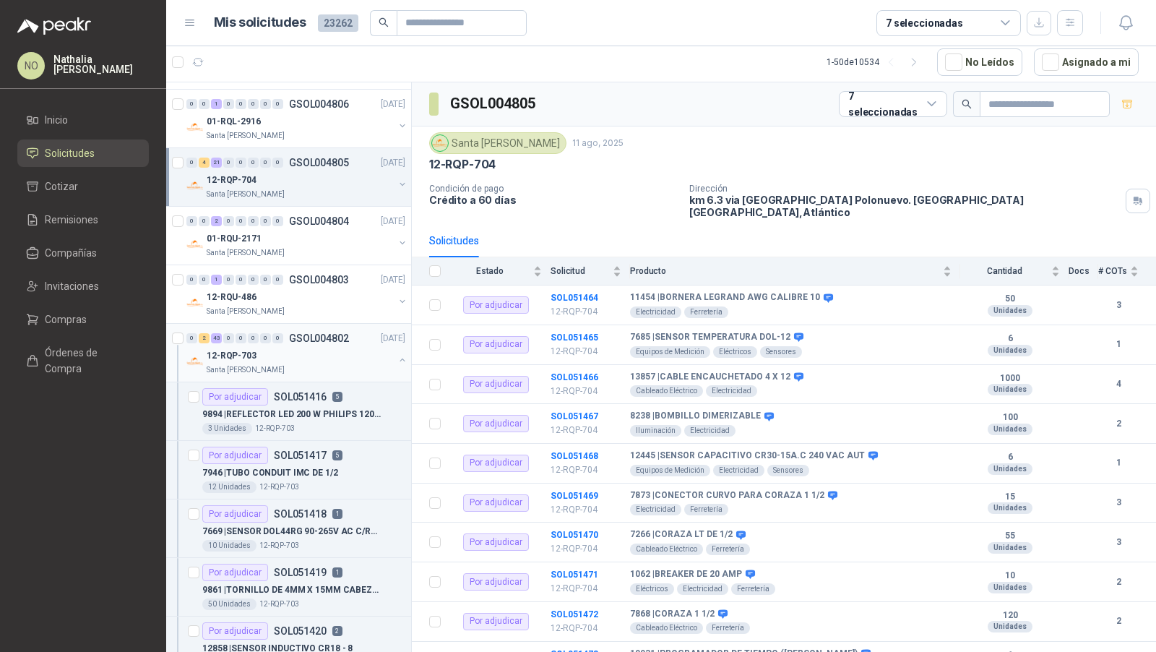
click at [304, 347] on div "12-RQP-703" at bounding box center [300, 355] width 187 height 17
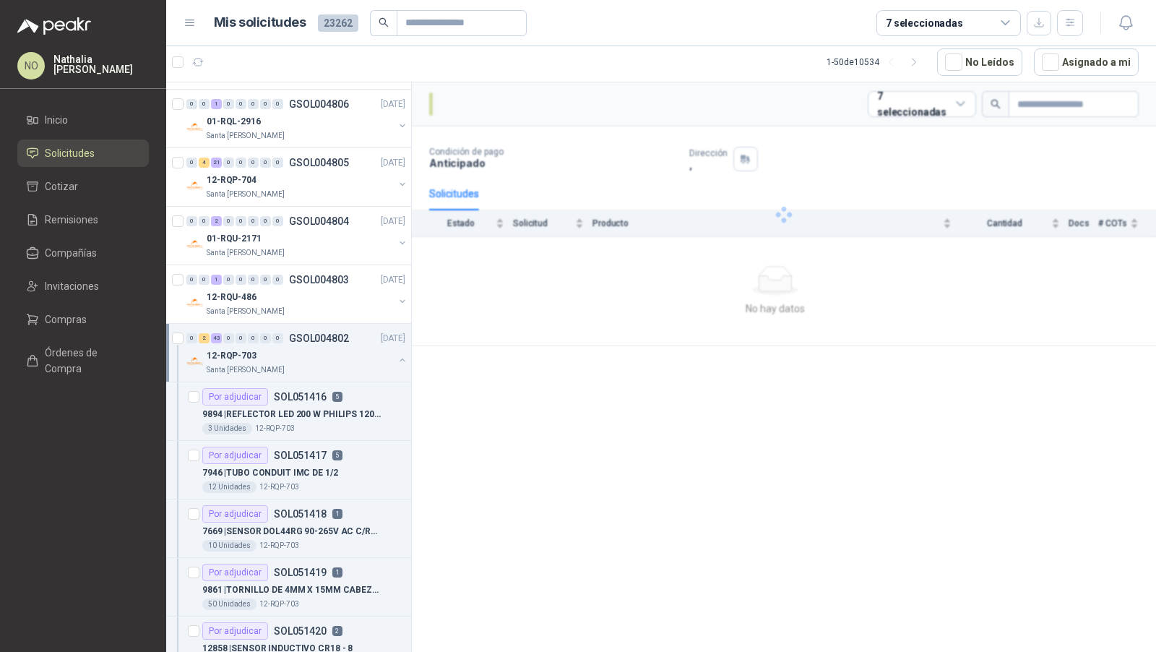
click at [304, 347] on div "12-RQP-703" at bounding box center [300, 355] width 187 height 17
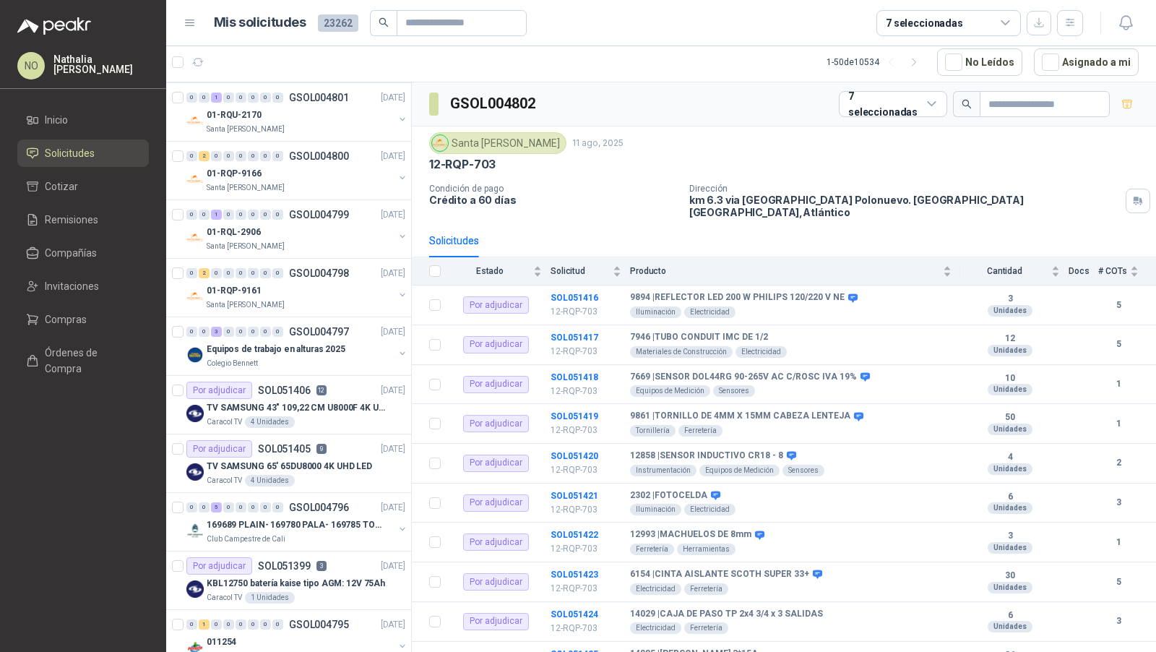
scroll to position [2419, 0]
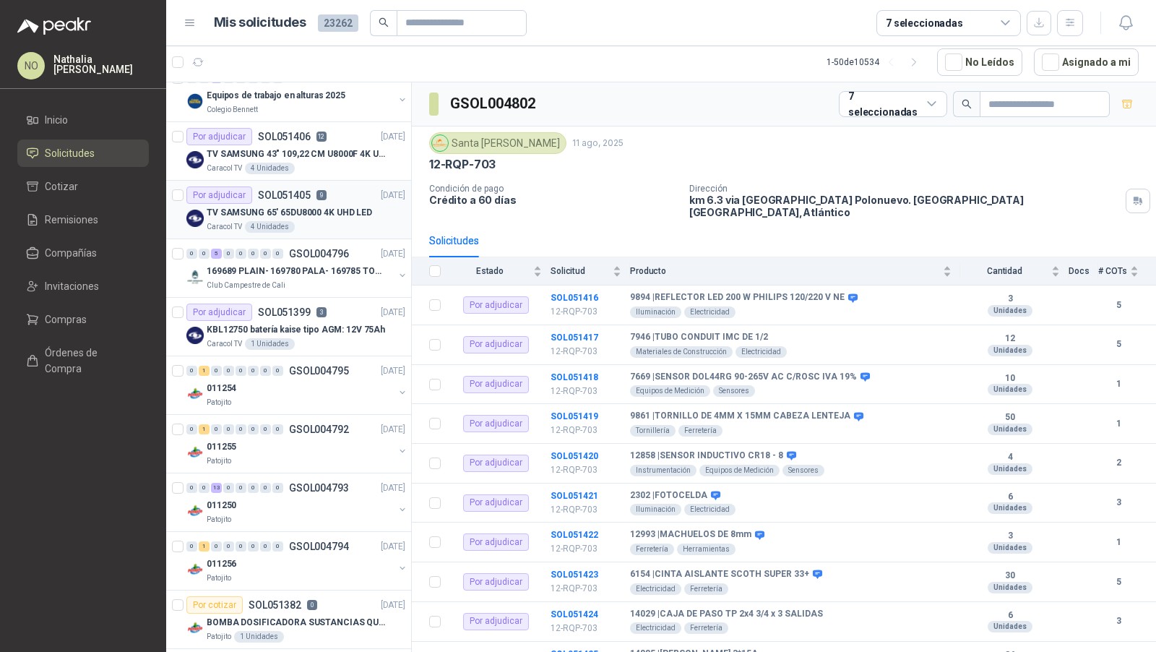
click at [317, 204] on div "TV SAMSUNG 65' 65DU8000 4K UHD LED" at bounding box center [306, 212] width 199 height 17
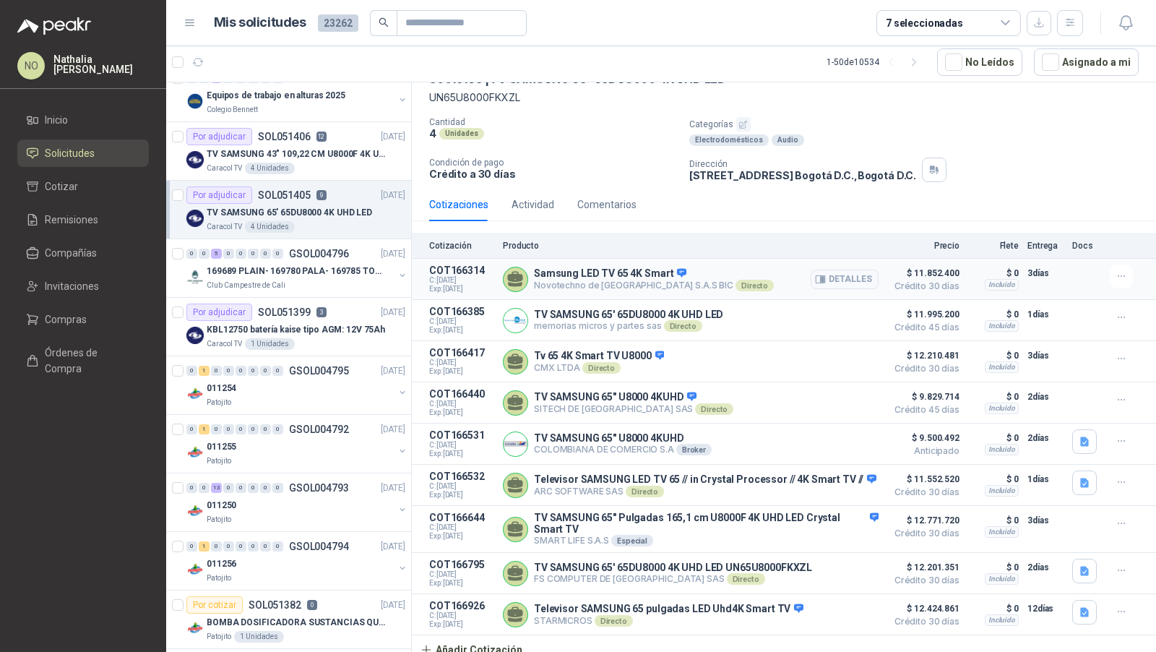
scroll to position [84, 0]
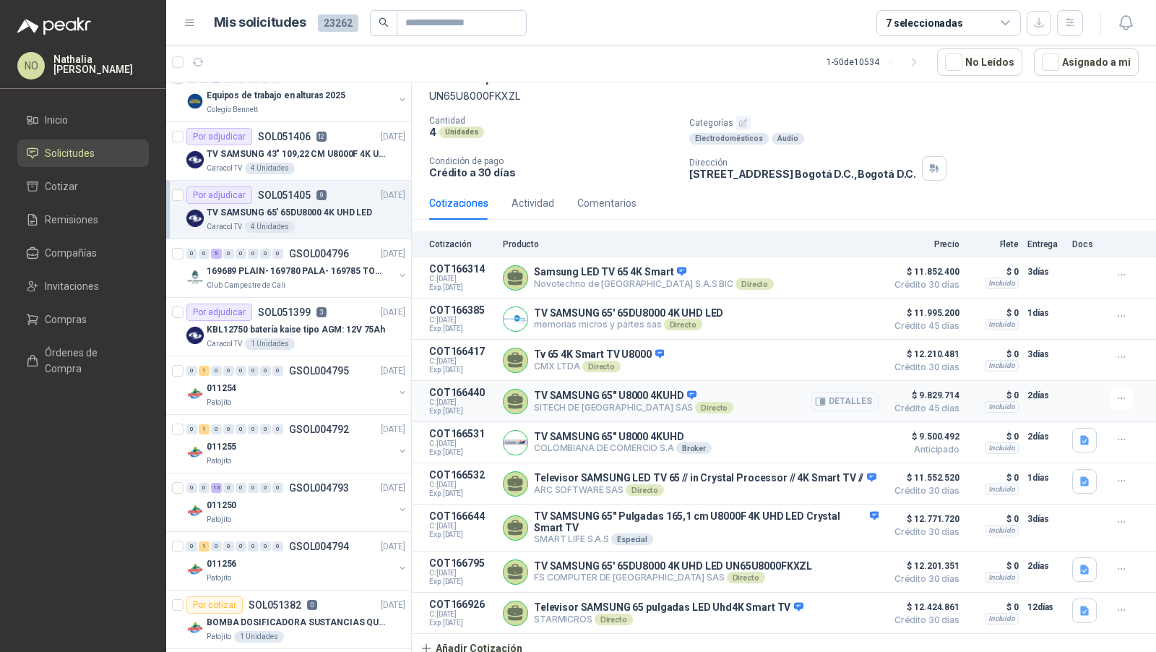
click at [613, 396] on p "TV SAMSUNG 65" U8000 4KUHD" at bounding box center [633, 396] width 199 height 13
click at [565, 435] on p "TV SAMSUNG 65" U8000 4KUHD" at bounding box center [623, 437] width 178 height 12
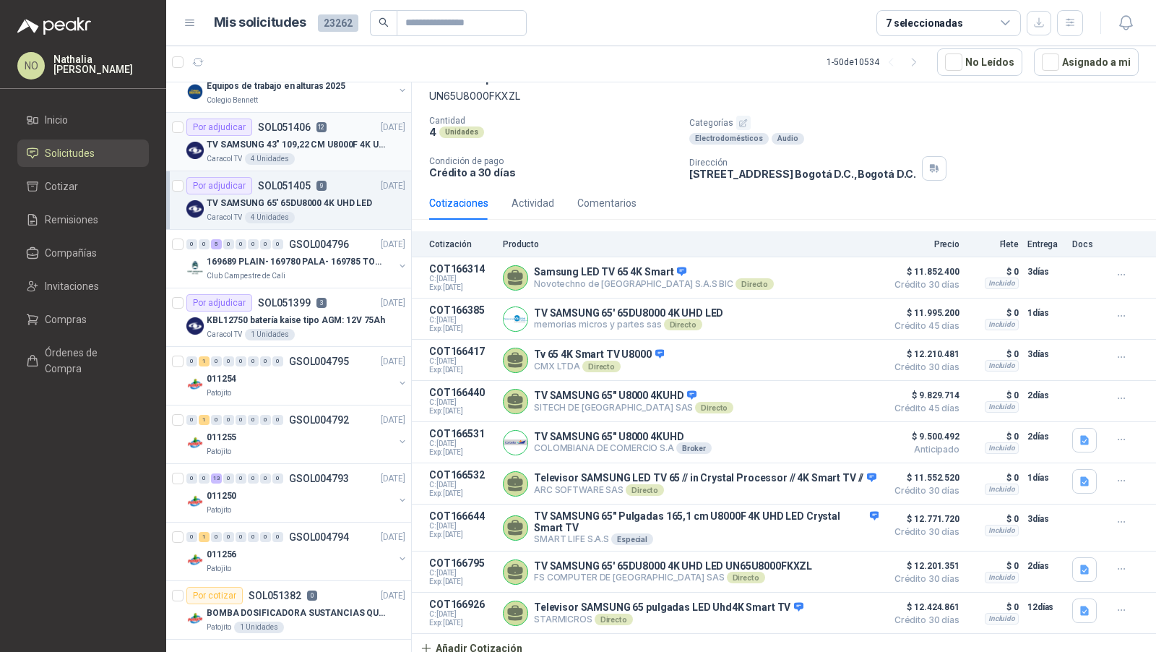
click at [336, 136] on div "TV SAMSUNG 43" 109,22 CM U8000F 4K UHD" at bounding box center [306, 144] width 199 height 17
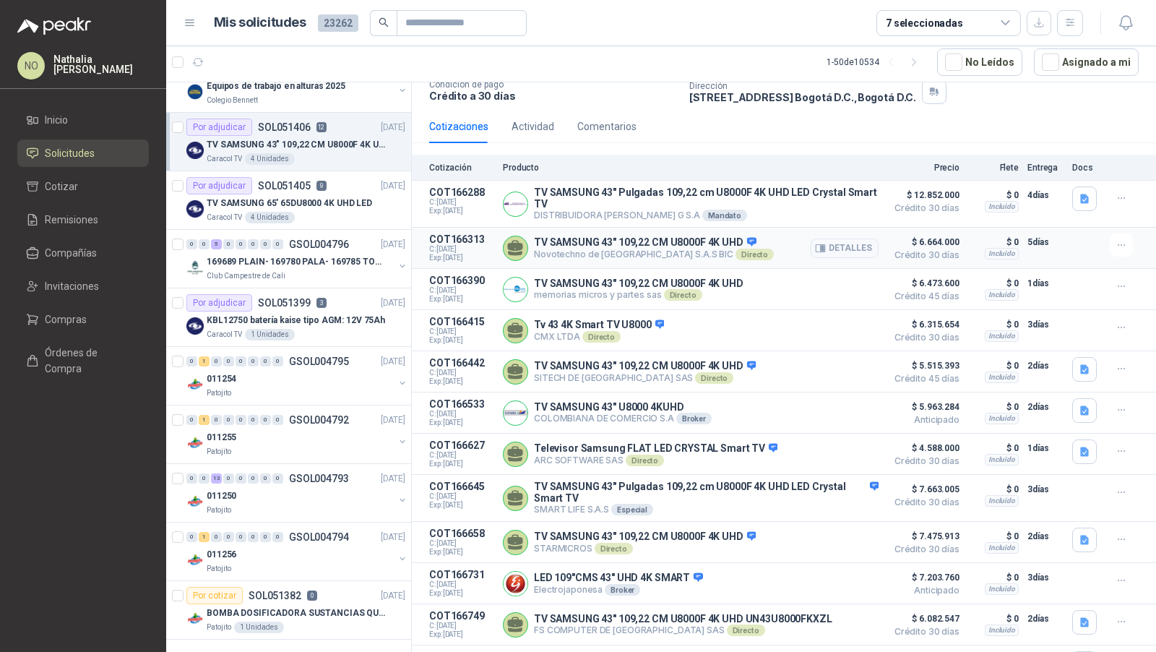
scroll to position [163, 0]
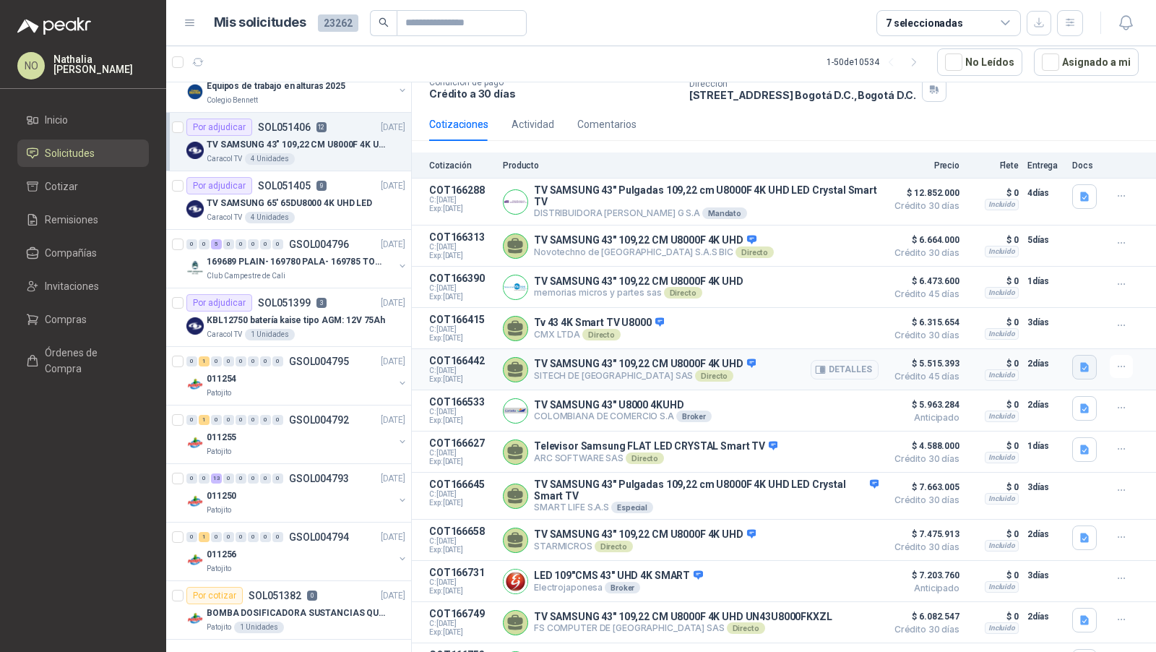
click at [1079, 366] on icon "button" at bounding box center [1085, 367] width 12 height 12
click at [1042, 333] on button "image.png" at bounding box center [1044, 331] width 63 height 15
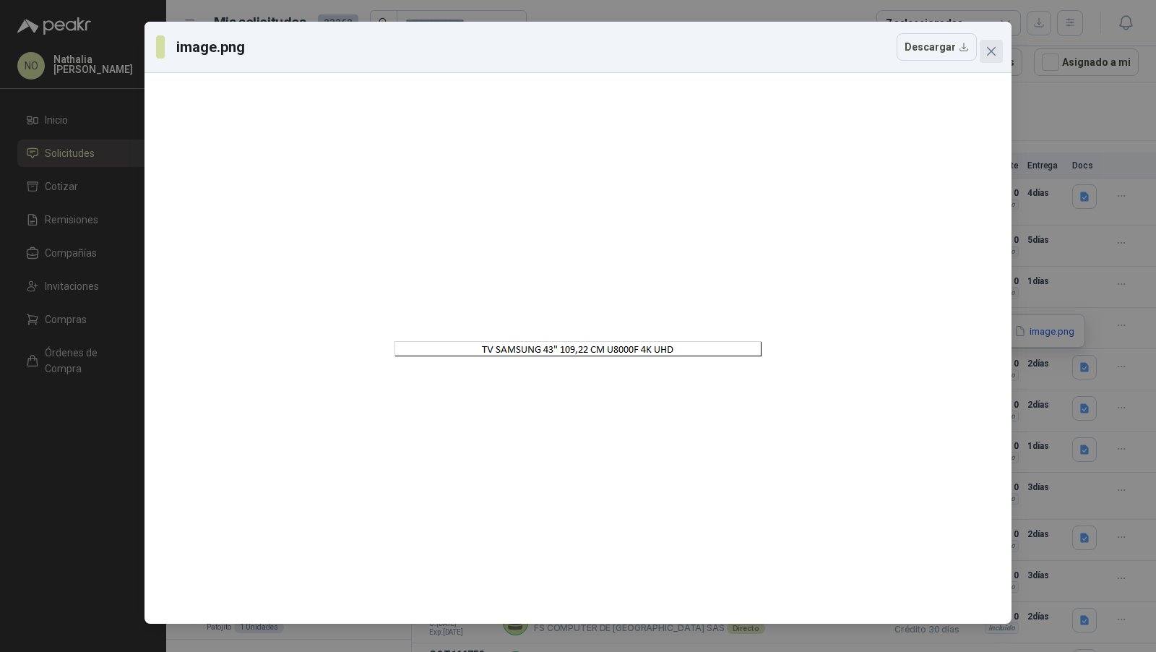
click at [989, 52] on icon "close" at bounding box center [992, 52] width 12 height 12
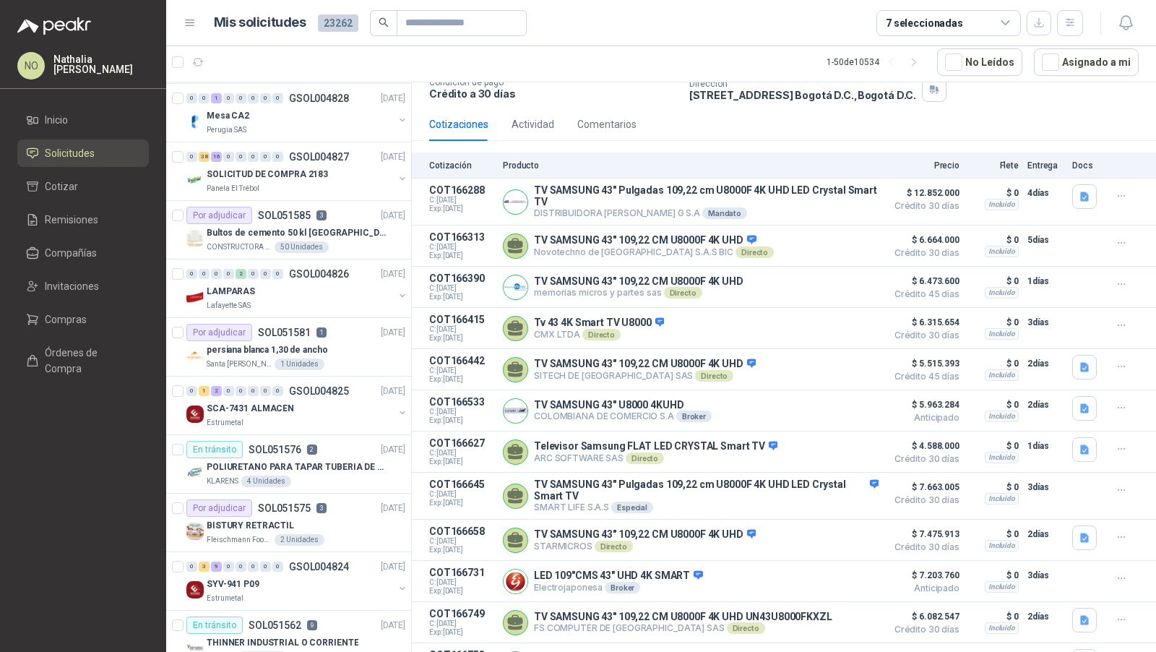
scroll to position [0, 1]
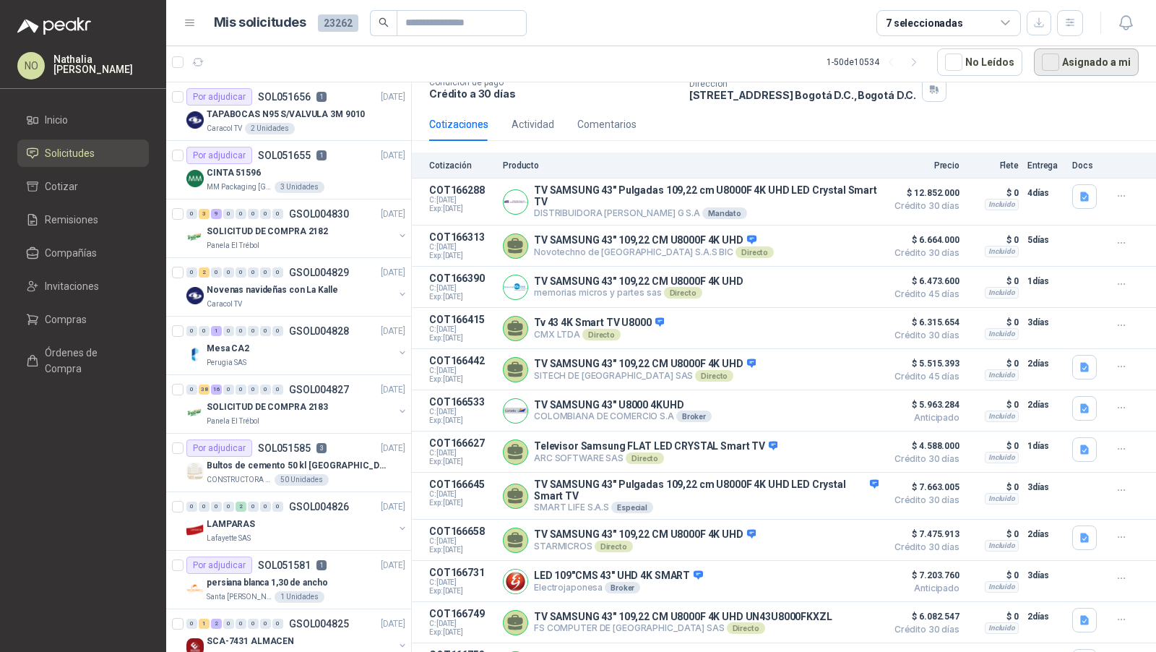
click at [1101, 59] on button "Asignado a mi" at bounding box center [1086, 61] width 105 height 27
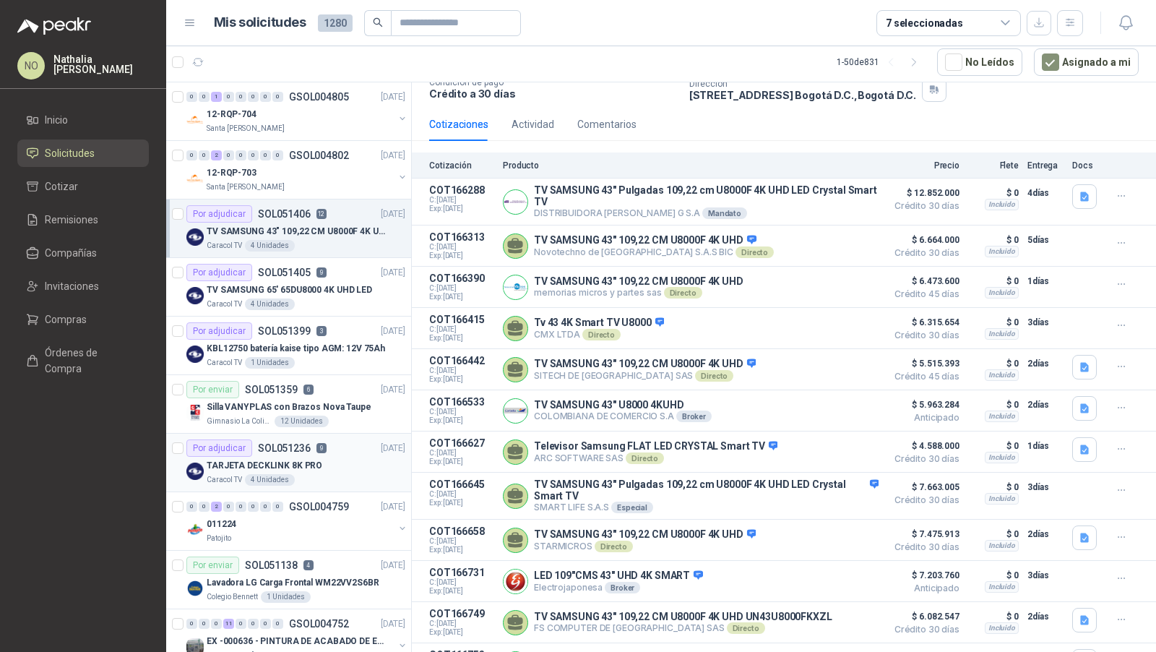
click at [345, 457] on div "TARJETA DECKLINK 8K PRO" at bounding box center [306, 465] width 199 height 17
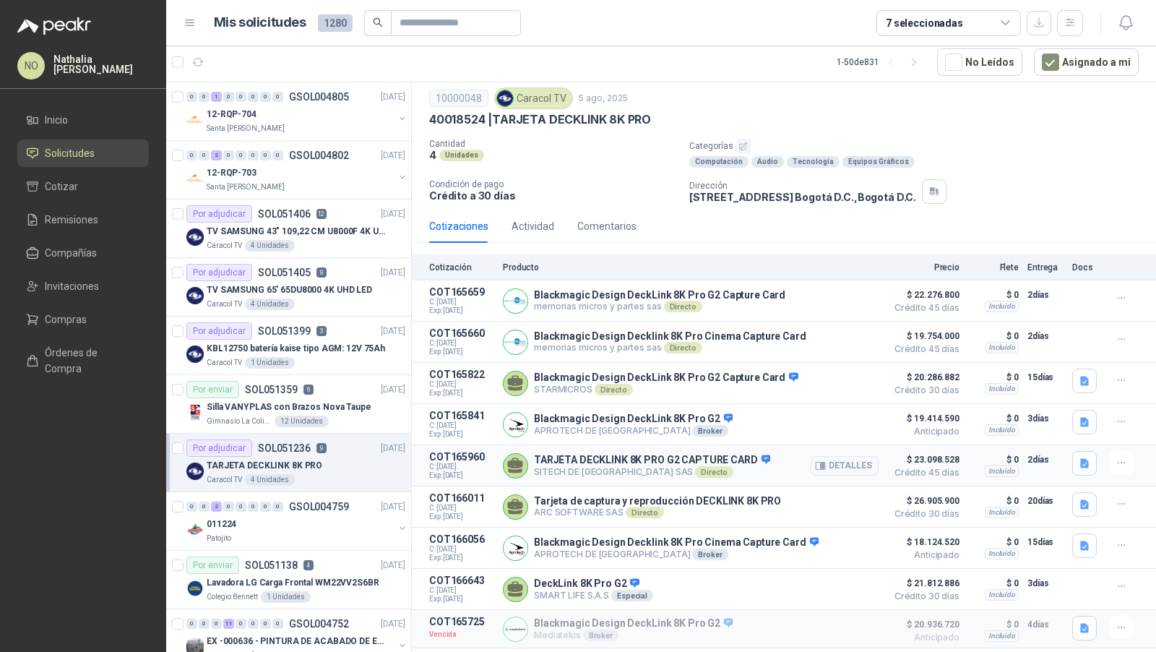
scroll to position [61, 0]
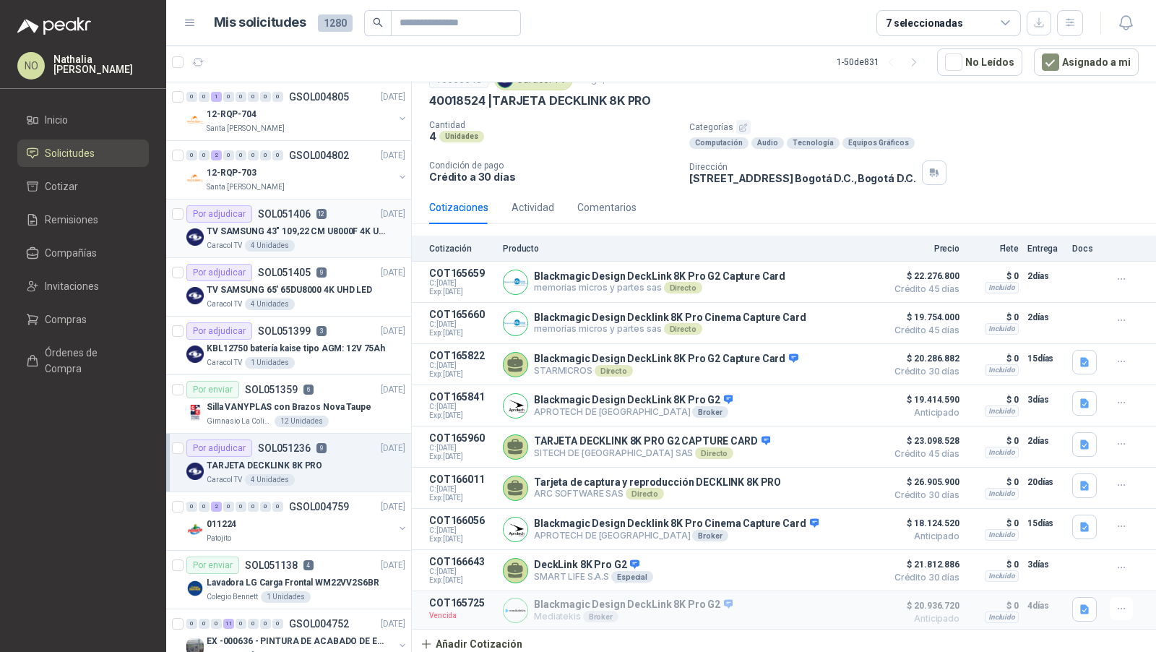
click at [336, 223] on div "TV SAMSUNG 43" 109,22 CM U8000F 4K UHD" at bounding box center [306, 231] width 199 height 17
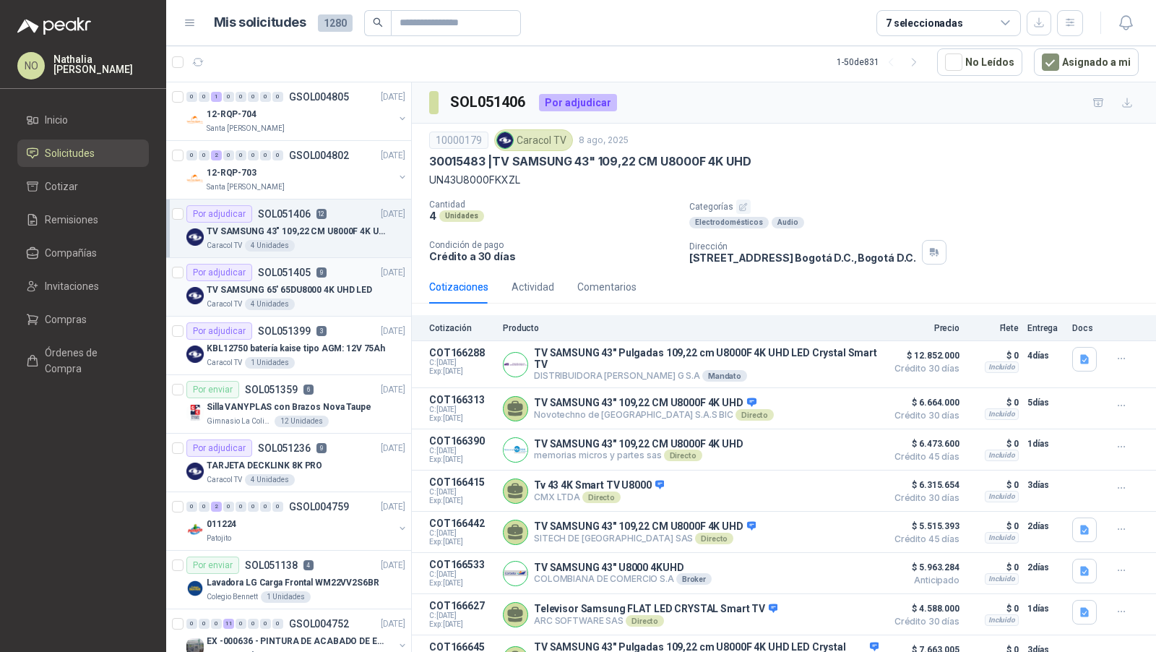
click at [331, 303] on div "Caracol TV 4 Unidades" at bounding box center [306, 304] width 199 height 12
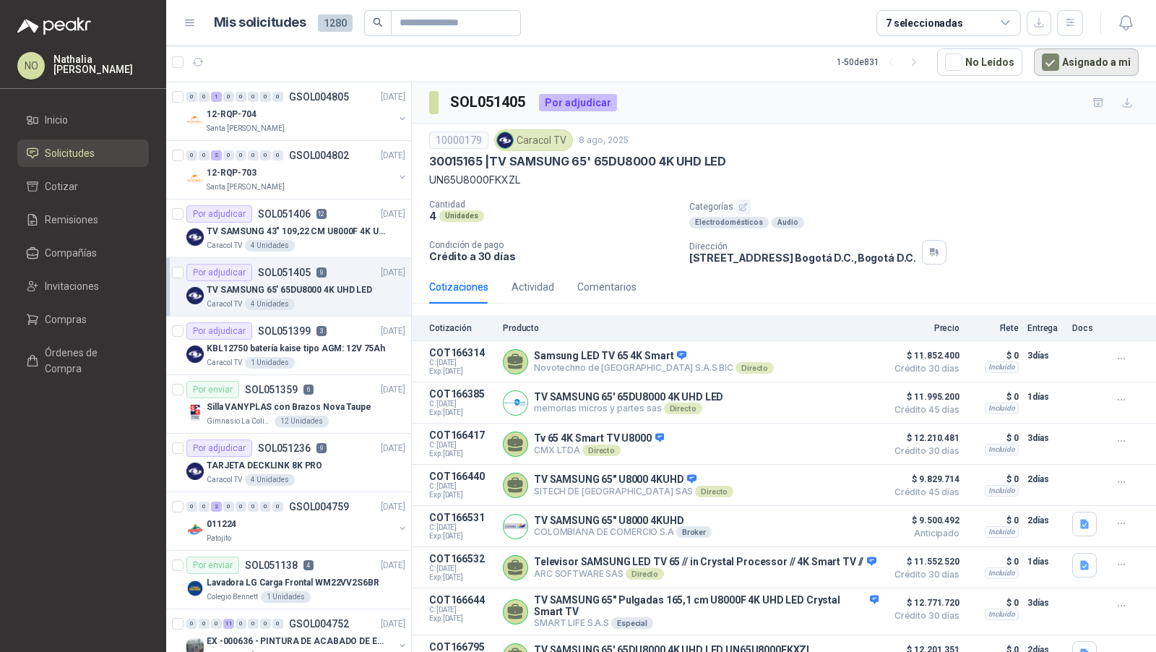
click at [1065, 66] on button "Asignado a mi" at bounding box center [1086, 61] width 105 height 27
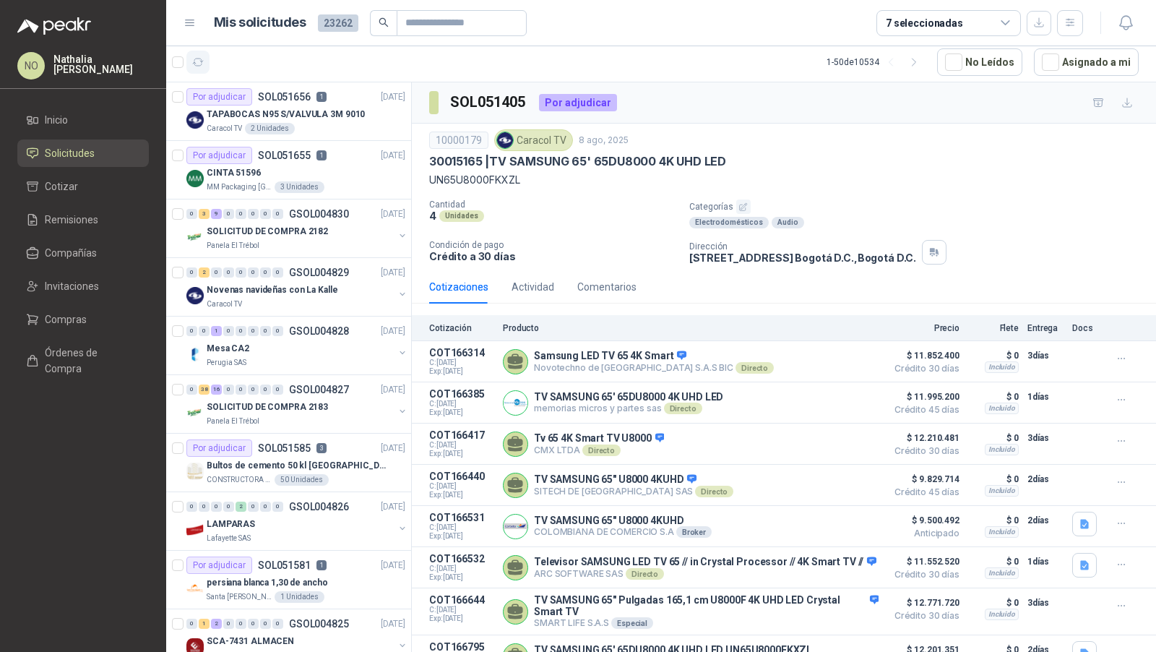
click at [189, 61] on button "button" at bounding box center [197, 62] width 23 height 23
click at [310, 459] on p "Bultos de cemento 50 kl [GEOGRAPHIC_DATA]" at bounding box center [297, 466] width 180 height 14
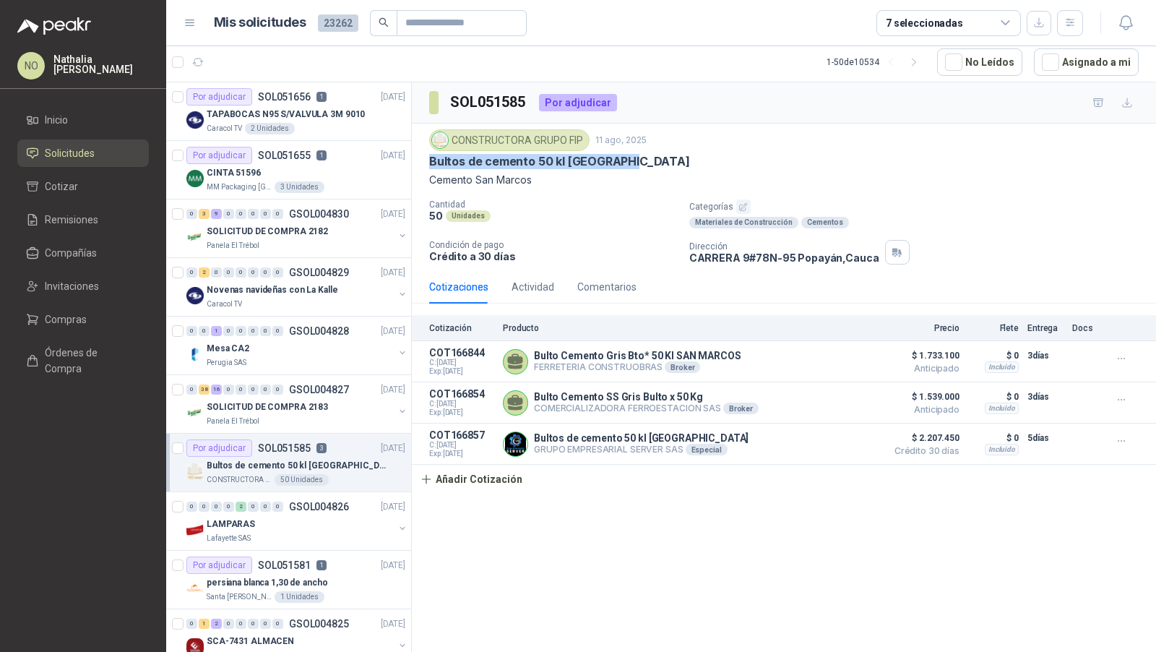
drag, startPoint x: 430, startPoint y: 158, endPoint x: 660, endPoint y: 159, distance: 230.5
click at [661, 159] on div "Bultos de cemento 50 kl [GEOGRAPHIC_DATA]" at bounding box center [784, 161] width 710 height 15
copy p "Bultos de cemento 50 kl [GEOGRAPHIC_DATA]"
click at [836, 400] on button "Detalles" at bounding box center [845, 403] width 68 height 20
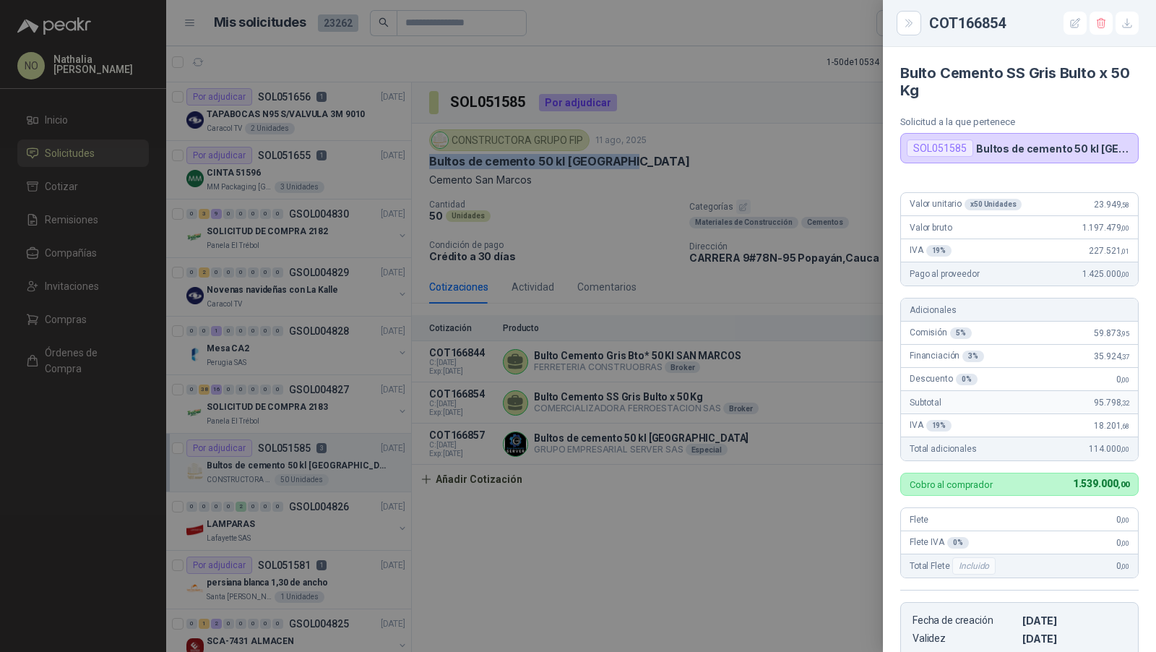
click at [662, 398] on div at bounding box center [578, 326] width 1156 height 652
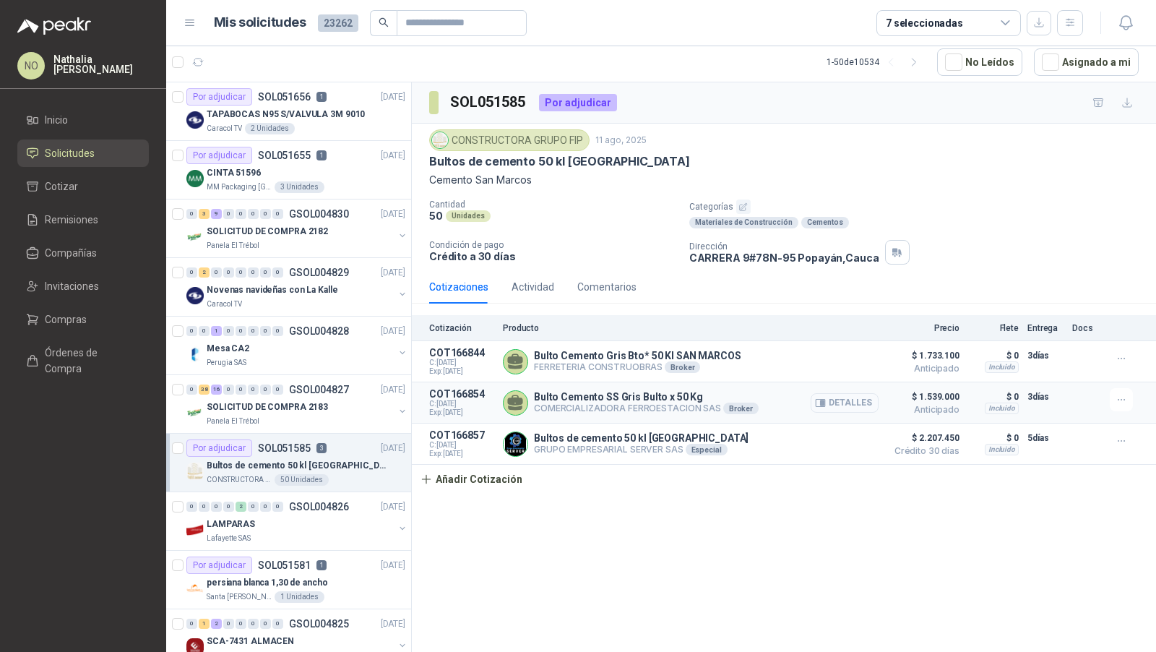
click at [851, 400] on button "Detalles" at bounding box center [845, 403] width 68 height 20
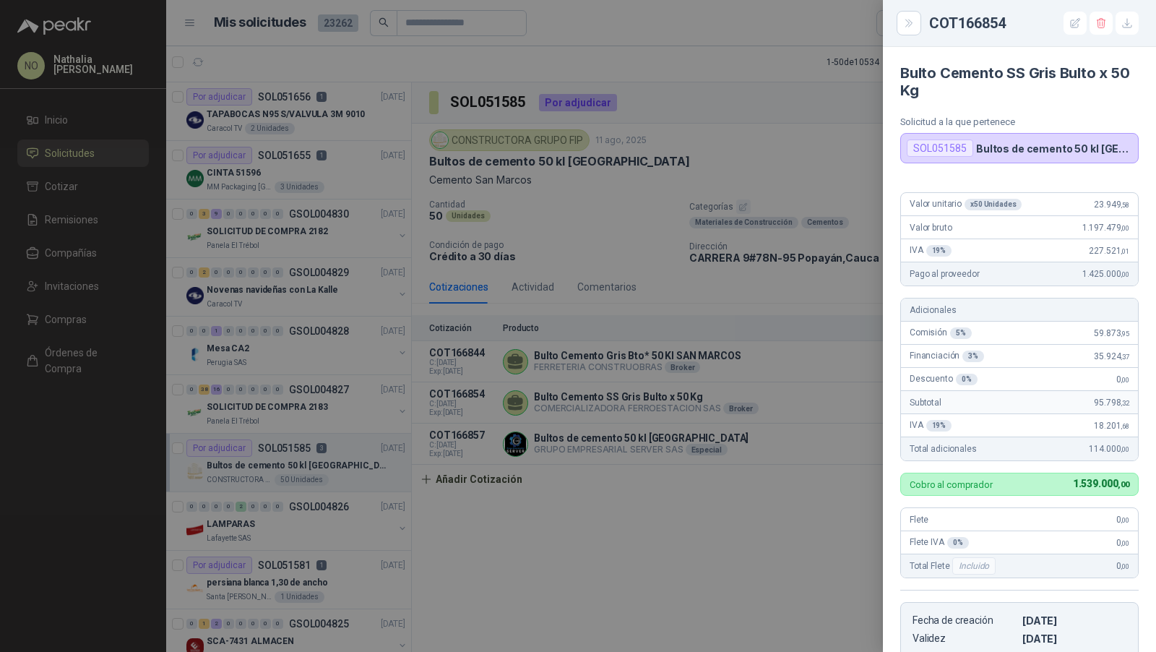
click at [840, 403] on div at bounding box center [578, 326] width 1156 height 652
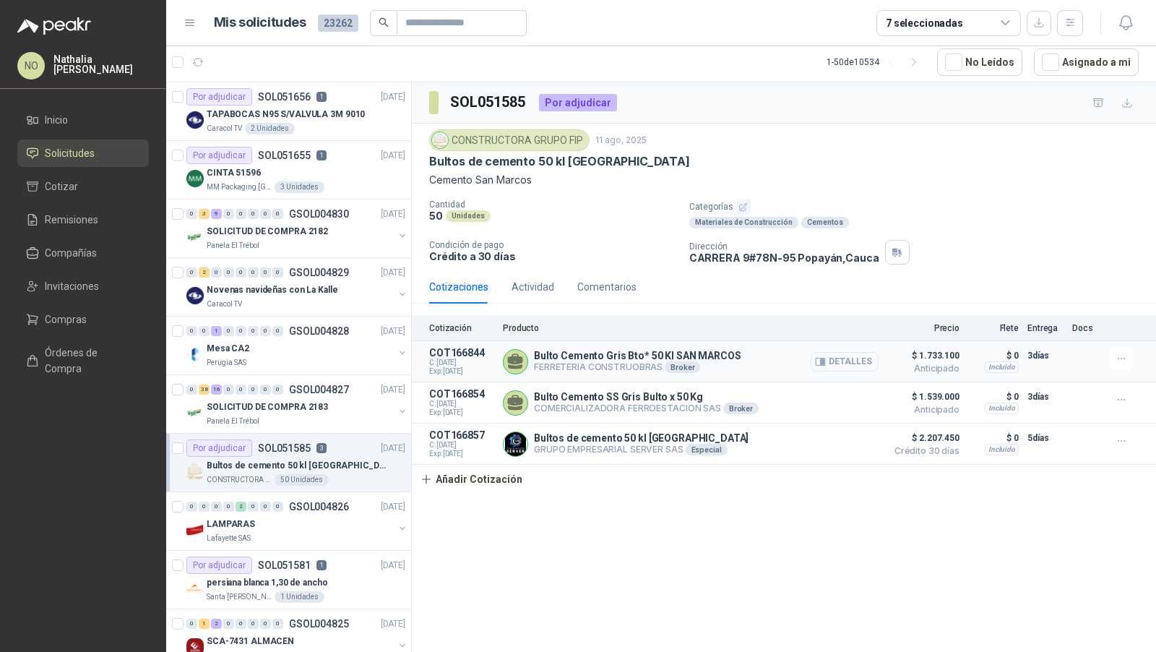
click at [863, 363] on button "Detalles" at bounding box center [845, 362] width 68 height 20
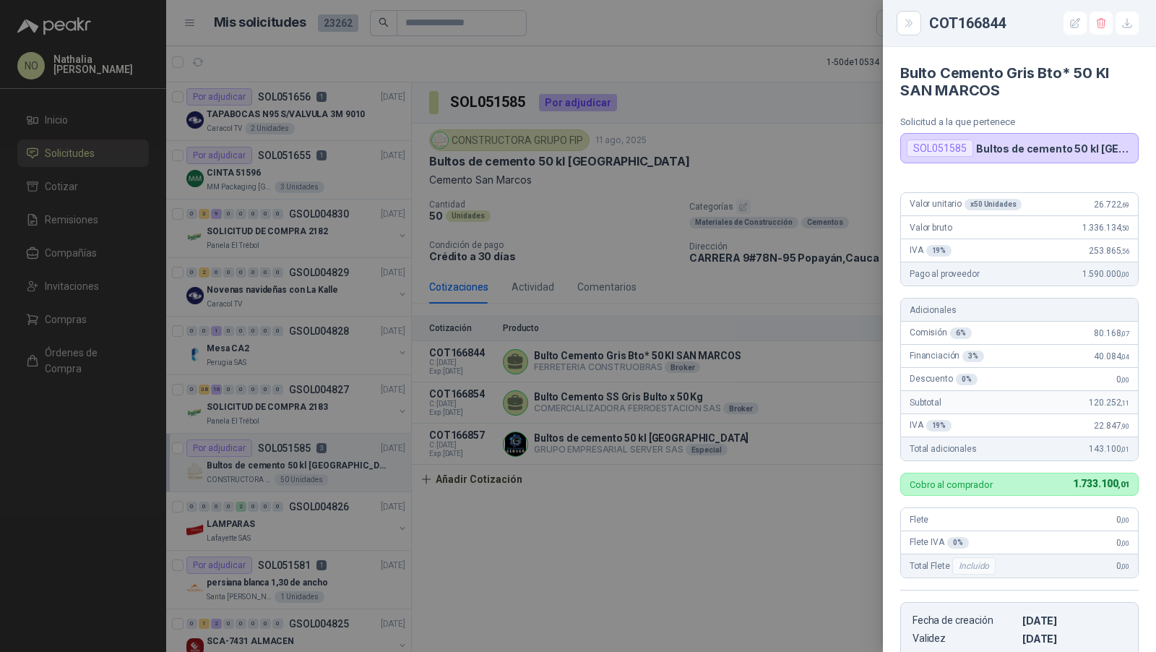
click at [835, 405] on div at bounding box center [578, 326] width 1156 height 652
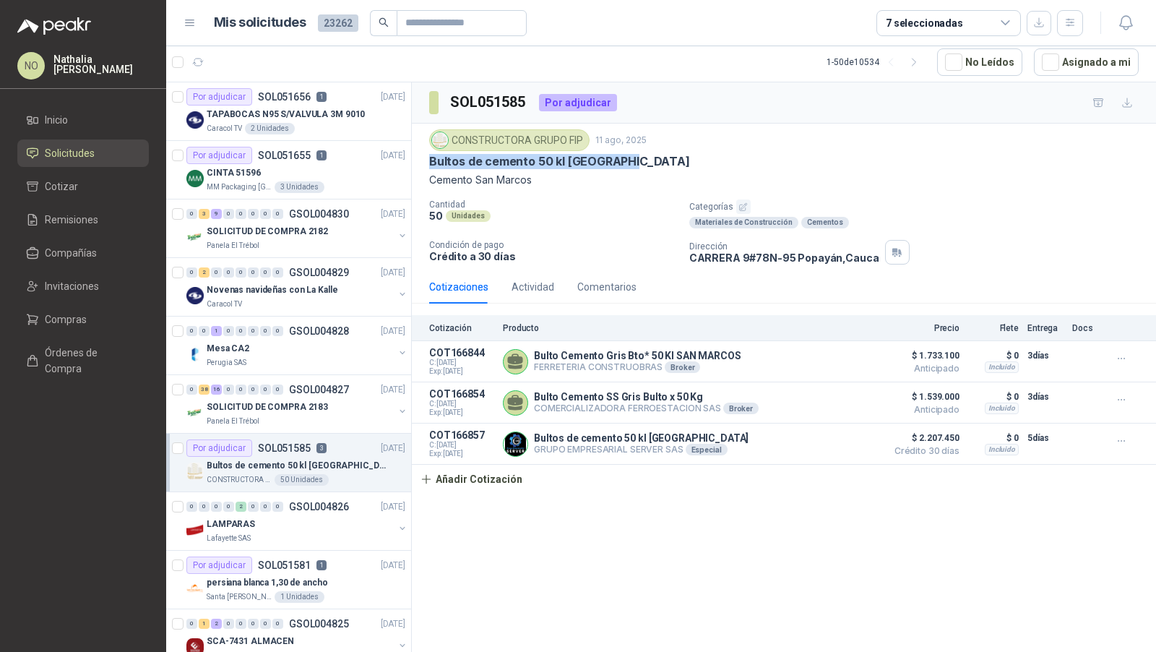
drag, startPoint x: 429, startPoint y: 159, endPoint x: 639, endPoint y: 160, distance: 209.6
click at [641, 160] on div "Bultos de cemento 50 kl [GEOGRAPHIC_DATA]" at bounding box center [784, 161] width 710 height 15
copy p "Bultos de cemento 50 kl [GEOGRAPHIC_DATA]"
click at [202, 57] on icon "button" at bounding box center [198, 62] width 12 height 12
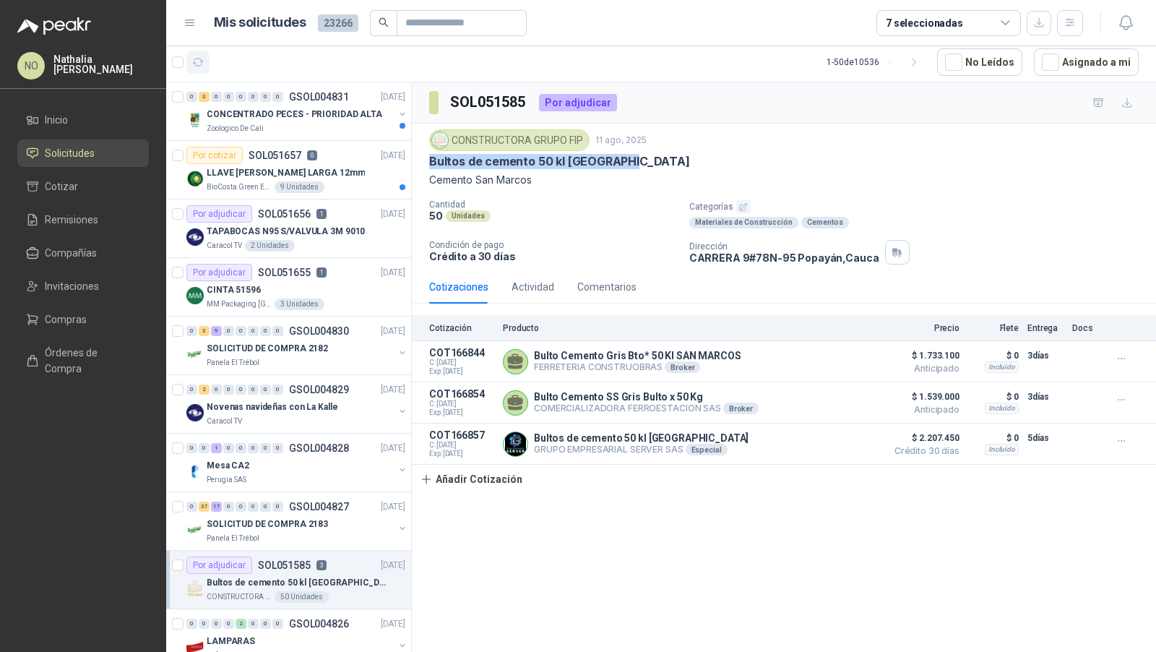
click at [198, 64] on icon "button" at bounding box center [198, 62] width 12 height 12
click at [267, 116] on p "CONCENTRADO PECES - PRIORIDAD ALTA" at bounding box center [295, 115] width 176 height 14
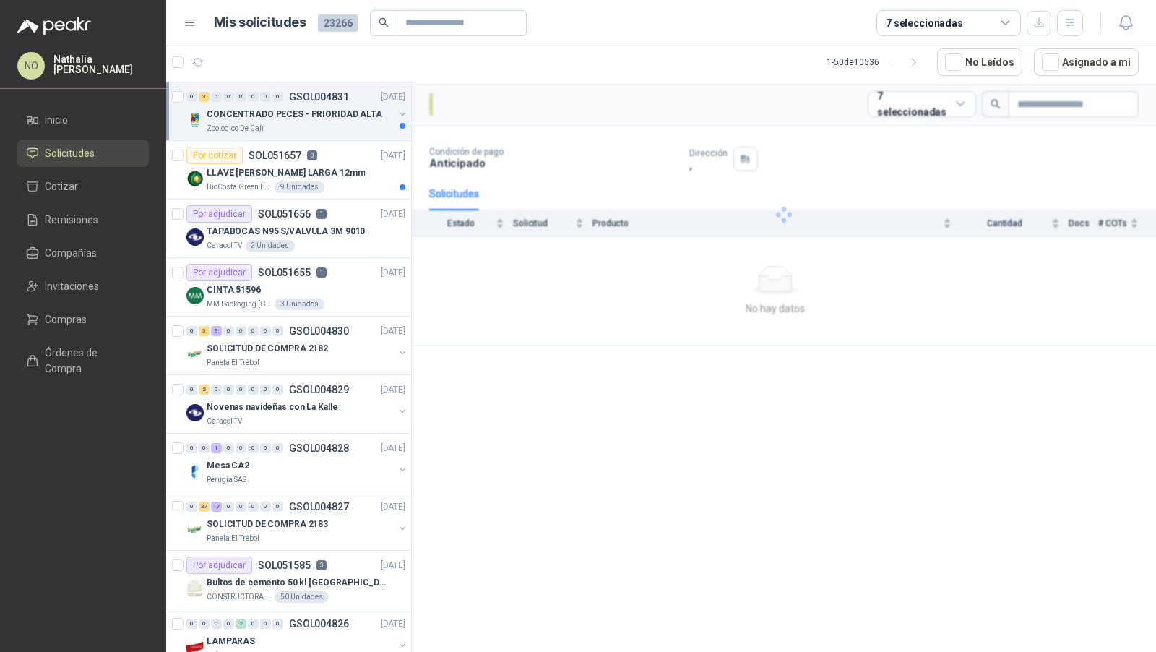
click at [267, 116] on p "CONCENTRADO PECES - PRIORIDAD ALTA" at bounding box center [295, 115] width 176 height 14
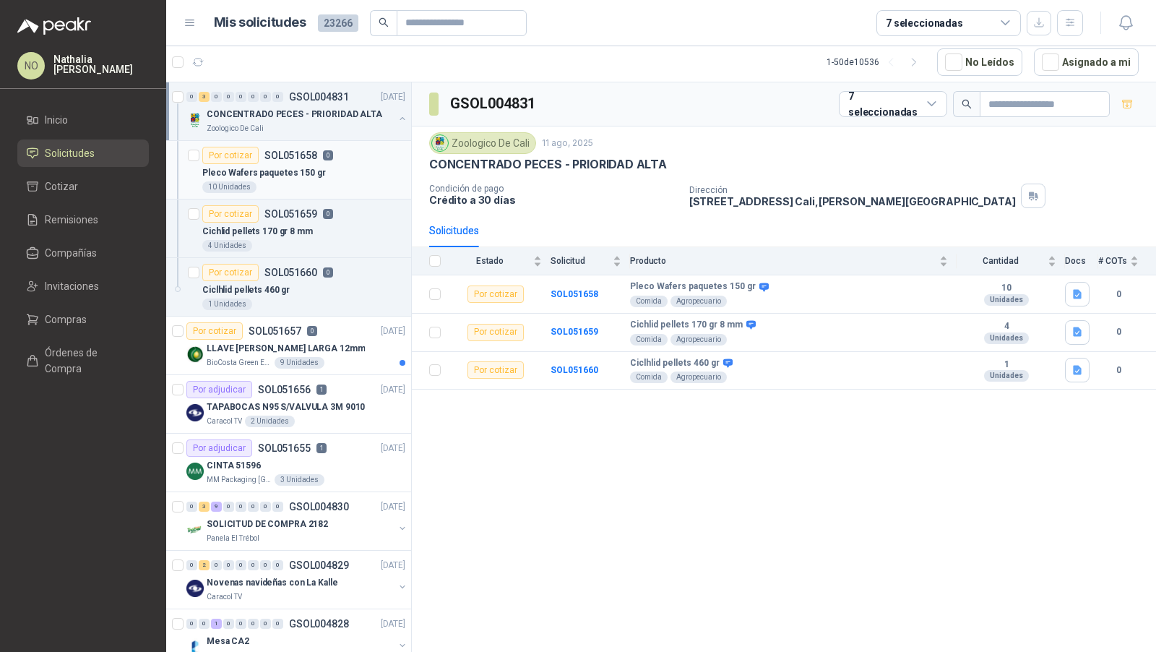
click at [272, 170] on p "Pleco Wafers paquetes 150 gr" at bounding box center [264, 173] width 124 height 14
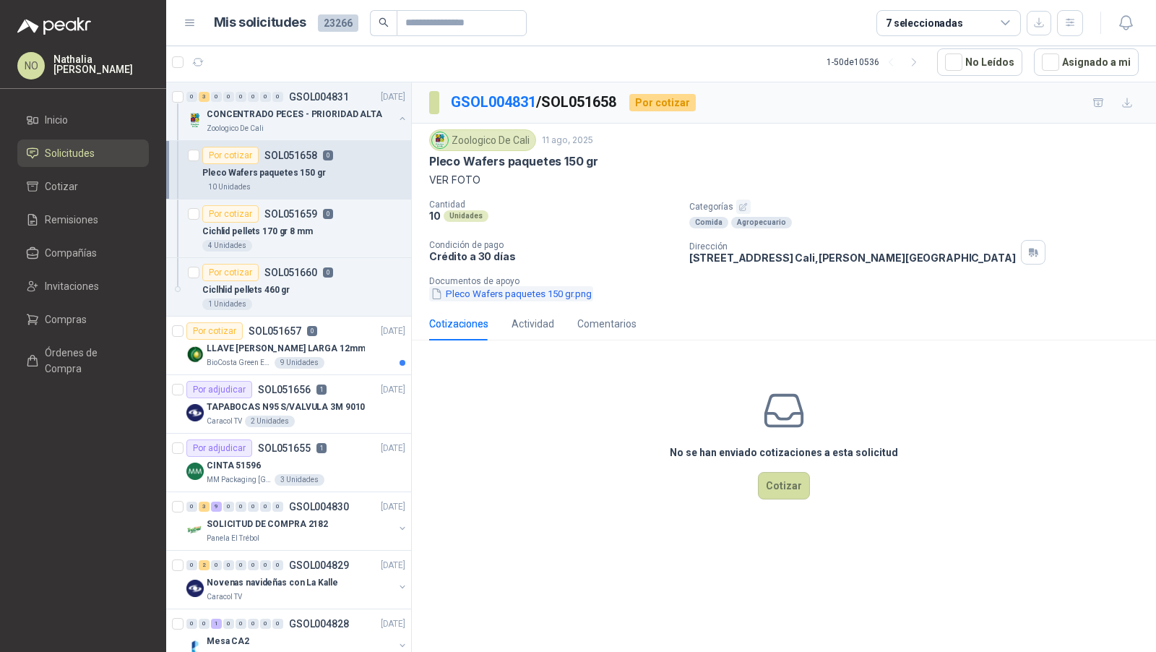
click at [503, 293] on button "Pleco Wafers paquetes 150 gr.png" at bounding box center [511, 293] width 164 height 15
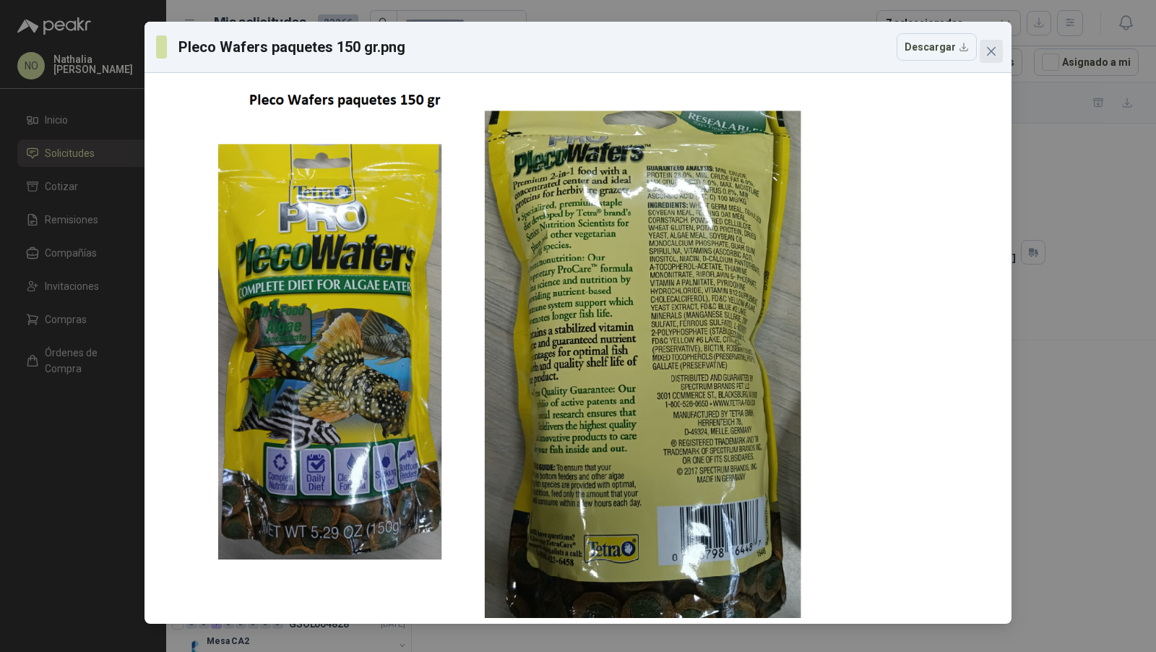
click at [986, 58] on button "Close" at bounding box center [991, 51] width 23 height 23
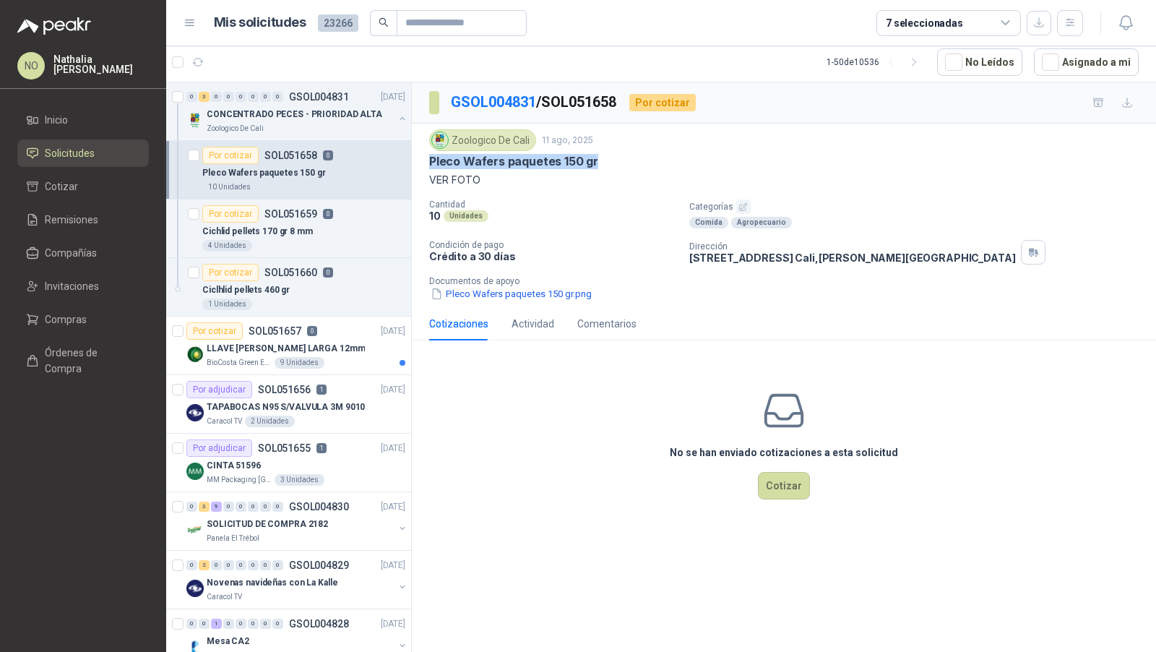
drag, startPoint x: 431, startPoint y: 163, endPoint x: 666, endPoint y: 162, distance: 234.9
click at [666, 163] on div "Pleco Wafers paquetes 150 gr" at bounding box center [784, 161] width 710 height 15
copy p "Pleco Wafers paquetes 150 gr"
click at [315, 276] on div "Por cotizar SOL051660 0" at bounding box center [267, 272] width 131 height 17
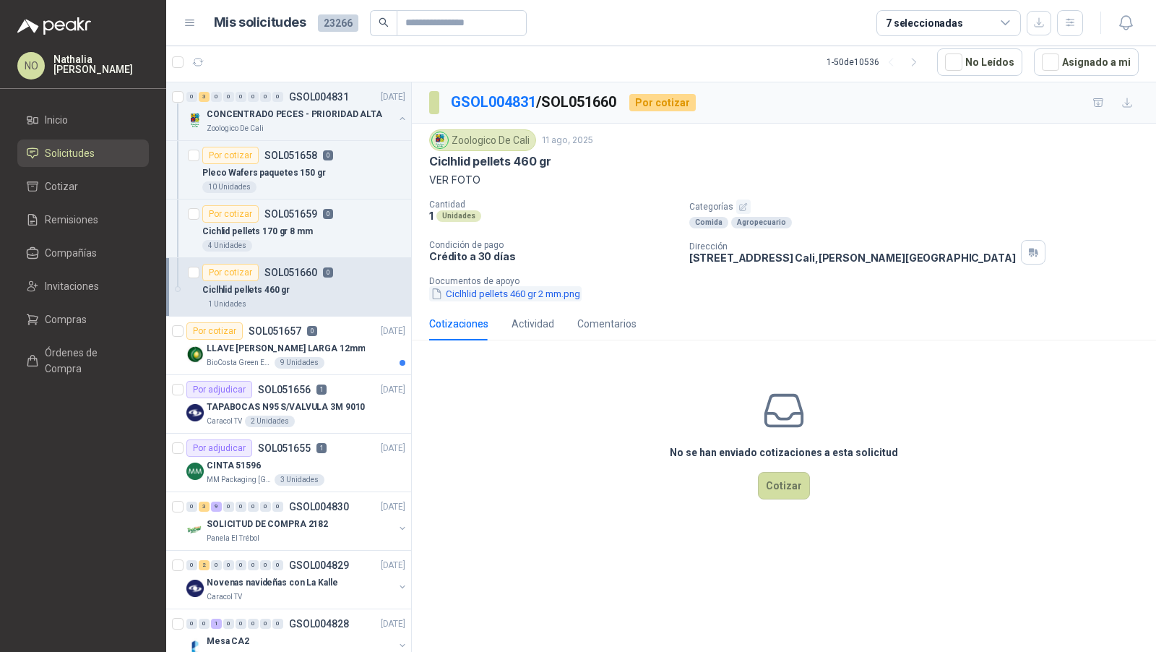
click at [487, 293] on button "Ciclhlid pellets 460 gr 2 mm.png" at bounding box center [505, 293] width 152 height 15
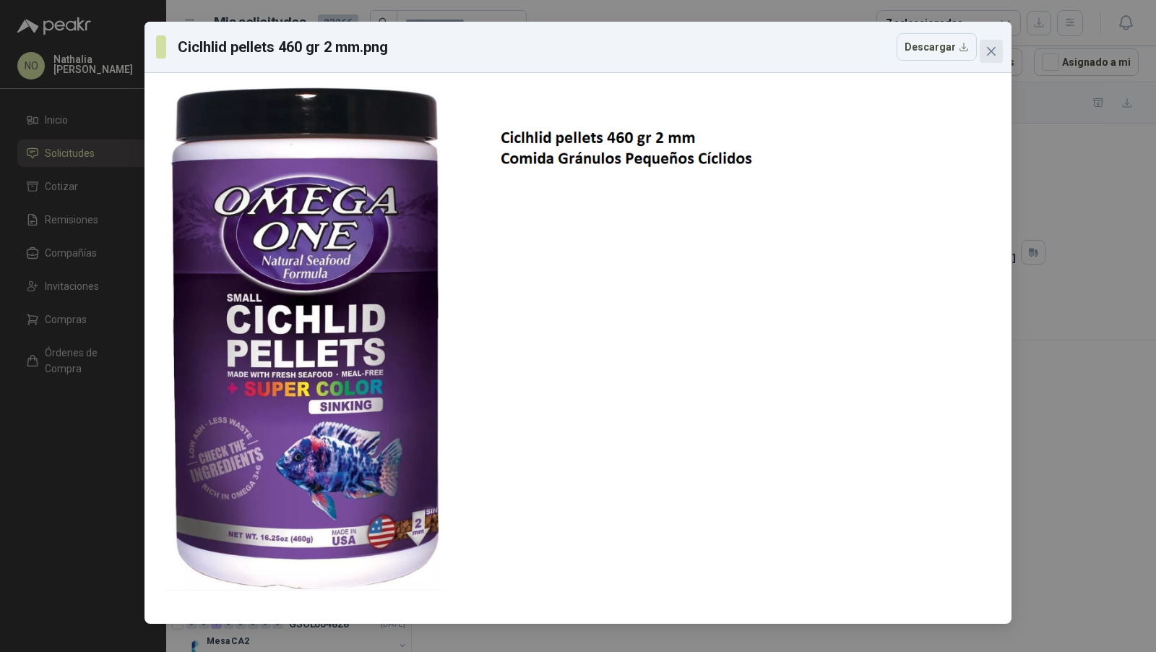
click at [982, 49] on span "Close" at bounding box center [991, 52] width 23 height 12
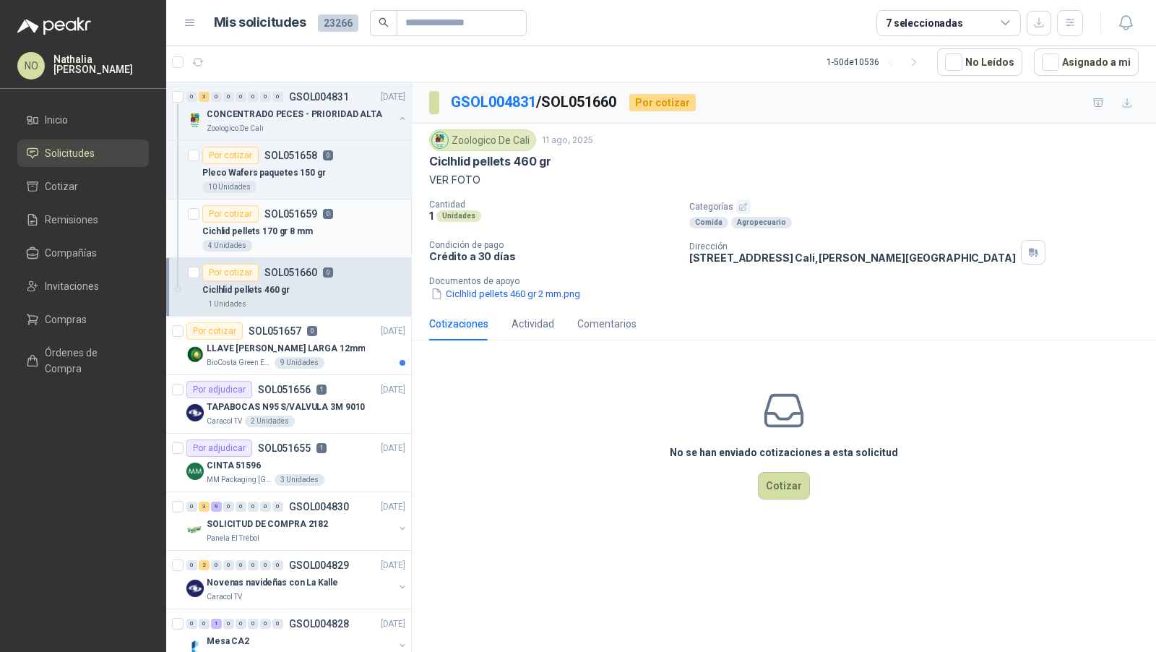
click at [314, 240] on div "4 Unidades" at bounding box center [303, 246] width 203 height 12
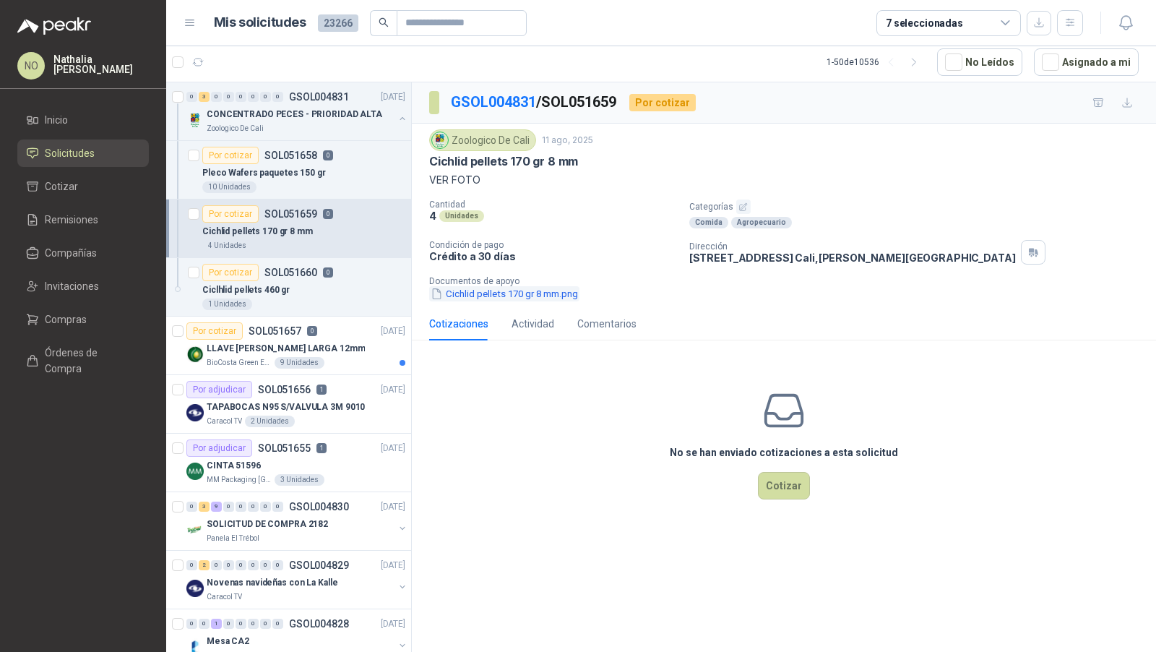
click at [502, 286] on button "Cichlid pellets 170 gr 8 mm.png" at bounding box center [504, 293] width 150 height 15
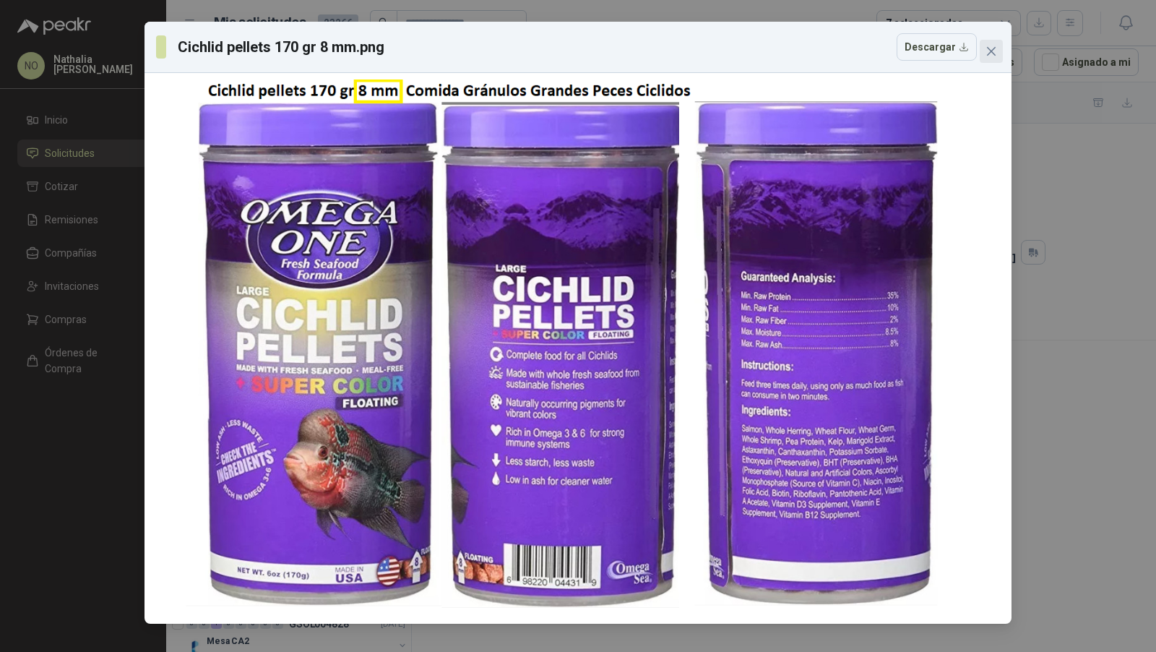
click at [981, 49] on span "Close" at bounding box center [991, 52] width 23 height 12
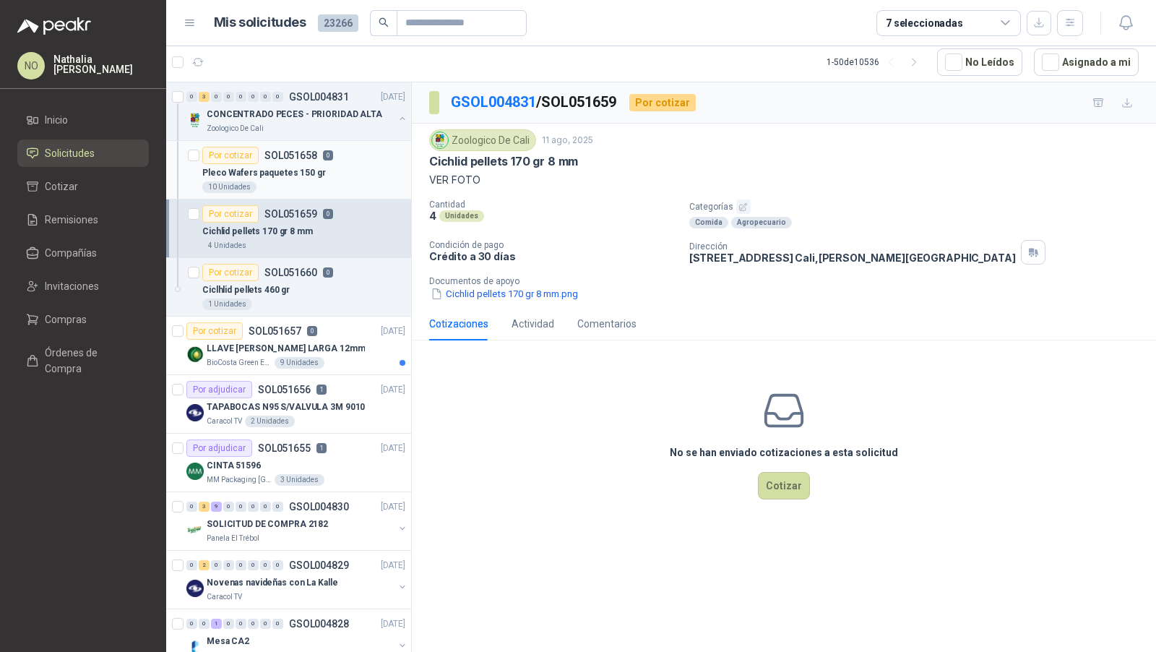
click at [284, 178] on div "Pleco Wafers paquetes 150 gr" at bounding box center [303, 172] width 203 height 17
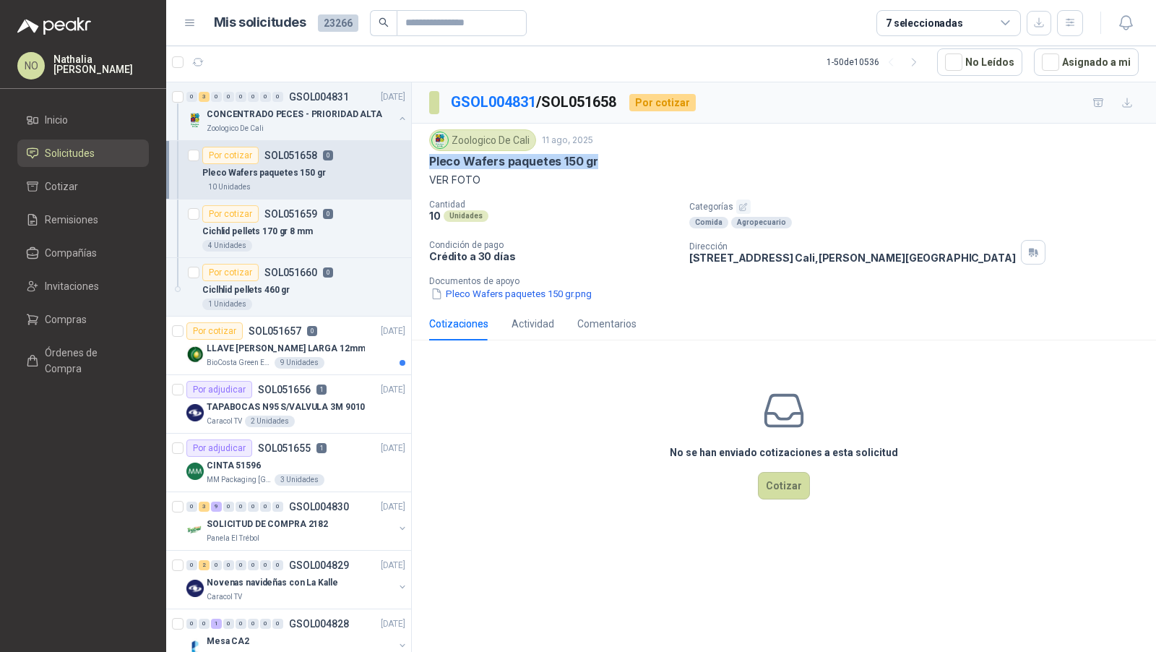
drag, startPoint x: 431, startPoint y: 163, endPoint x: 621, endPoint y: 163, distance: 190.1
click at [621, 163] on div "Pleco Wafers paquetes 150 gr" at bounding box center [784, 161] width 710 height 15
click at [559, 293] on button "Pleco Wafers paquetes 150 gr.png" at bounding box center [511, 293] width 164 height 15
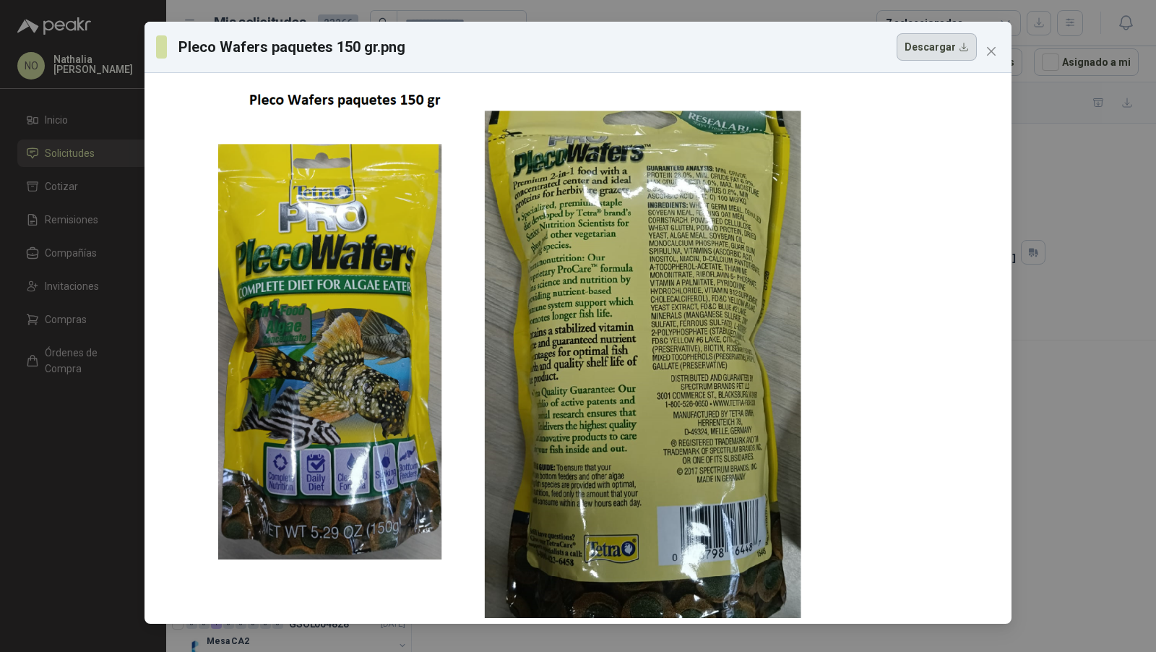
click at [940, 49] on button "Descargar" at bounding box center [937, 46] width 80 height 27
click at [1105, 403] on div "Pleco Wafers paquetes 150 gr.png Descargar" at bounding box center [578, 326] width 1156 height 652
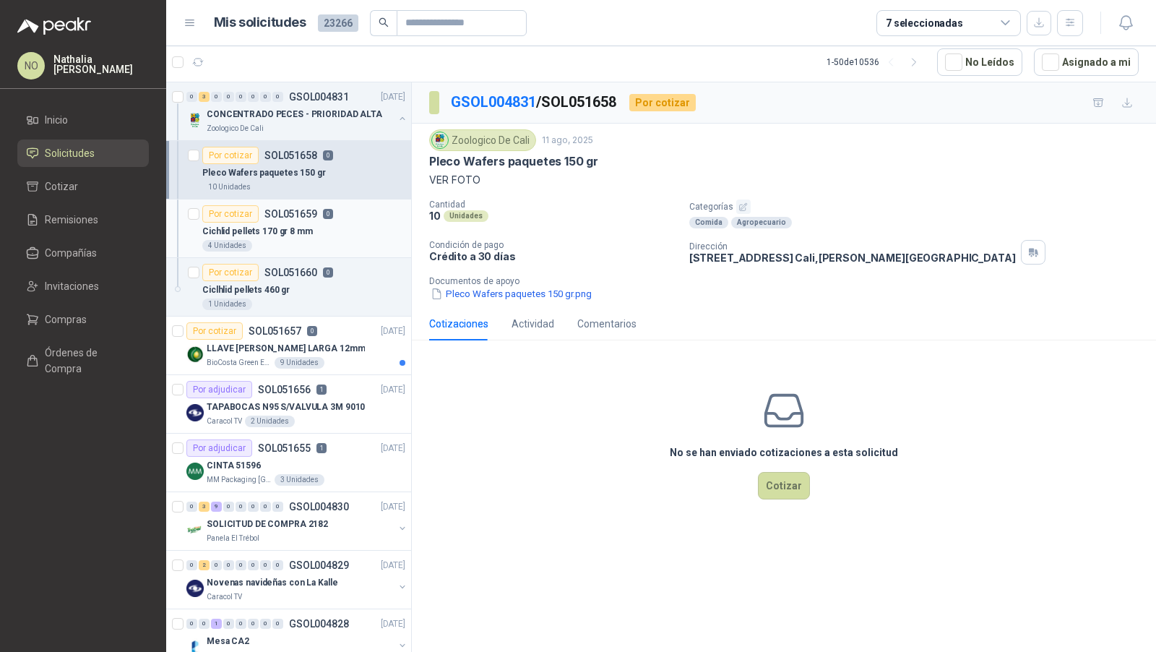
click at [320, 231] on div "Cichlid pellets 170 gr 8 mm" at bounding box center [303, 231] width 203 height 17
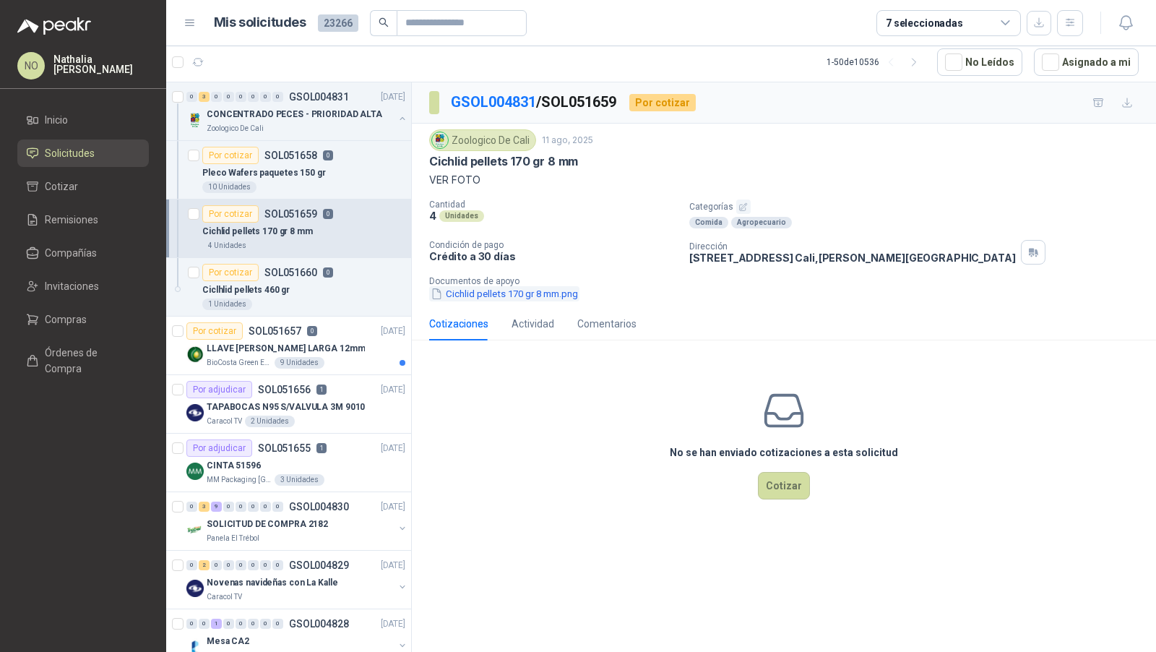
click at [514, 291] on button "Cichlid pellets 170 gr 8 mm.png" at bounding box center [504, 293] width 150 height 15
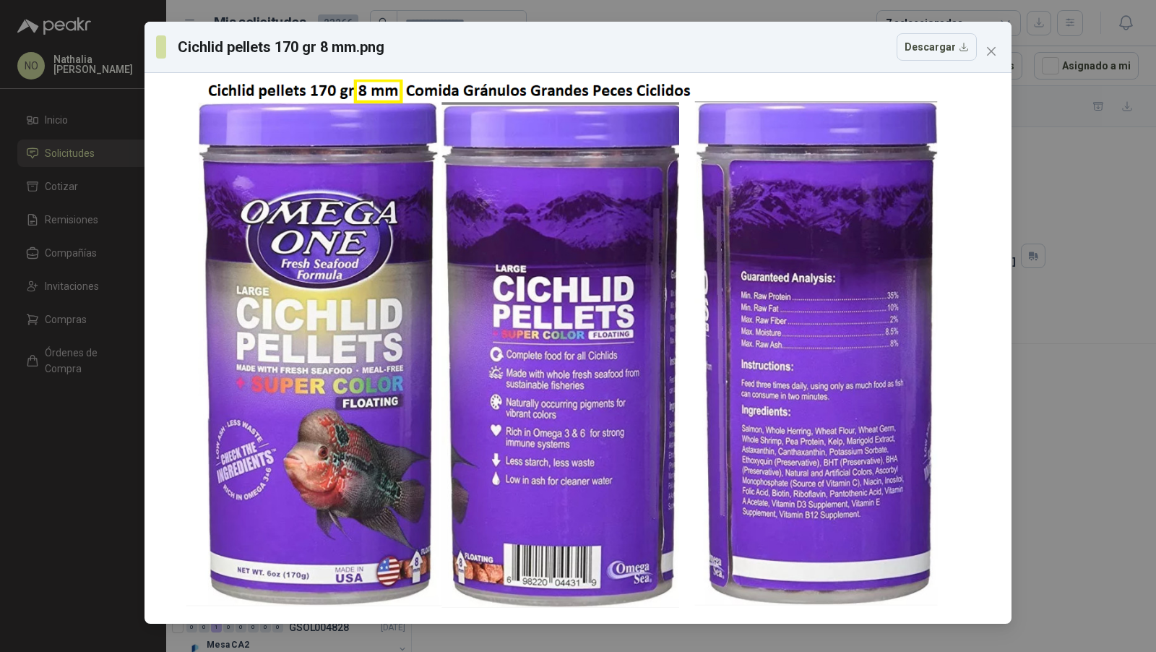
scroll to position [0, 1]
click at [938, 49] on button "Descargar" at bounding box center [937, 46] width 80 height 27
click at [992, 53] on icon "close" at bounding box center [992, 52] width 12 height 12
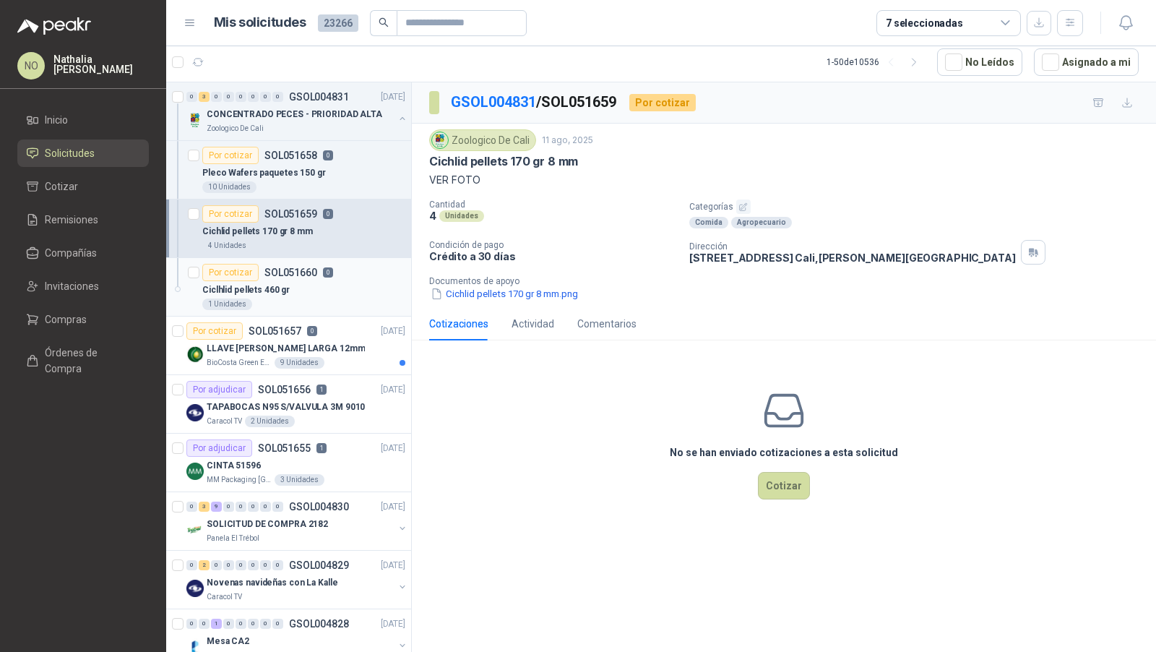
click at [351, 298] on div "1 Unidades" at bounding box center [303, 304] width 203 height 12
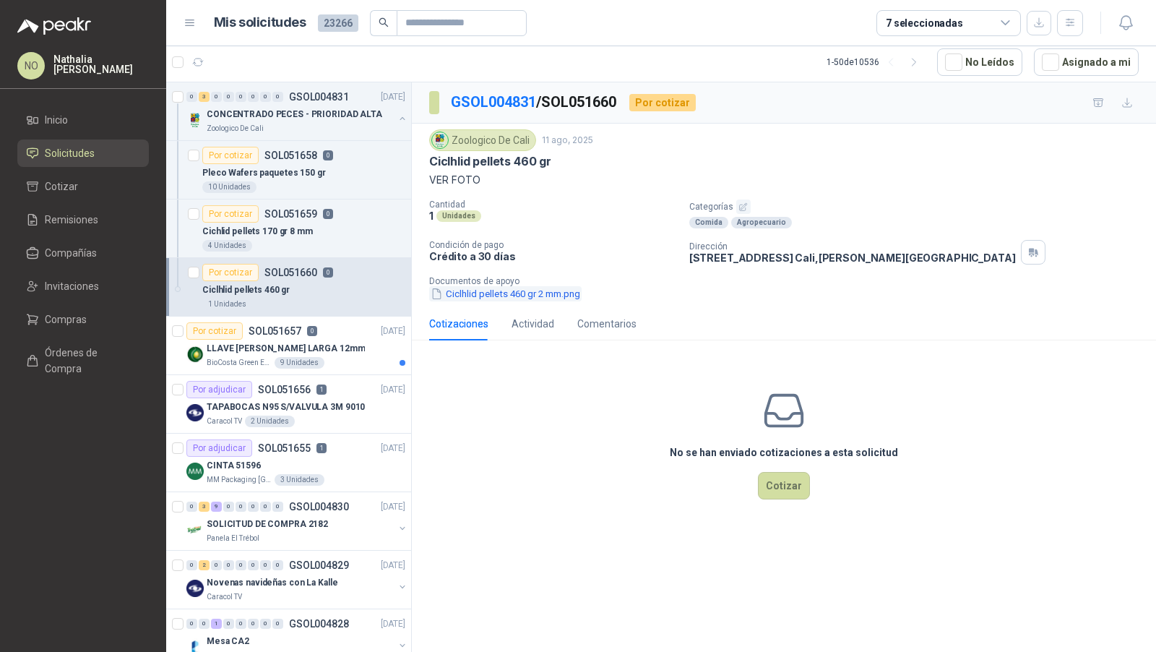
click at [543, 288] on button "Ciclhlid pellets 460 gr 2 mm.png" at bounding box center [505, 293] width 152 height 15
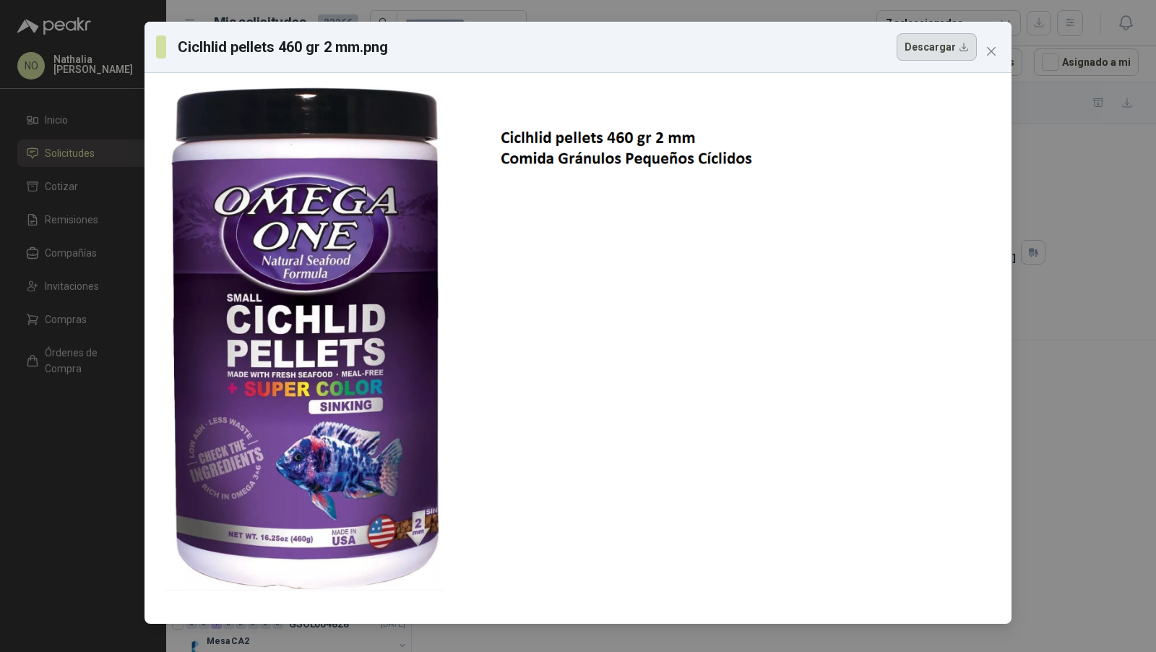
click at [946, 40] on button "Descargar" at bounding box center [937, 46] width 80 height 27
click at [994, 43] on button "Close" at bounding box center [991, 51] width 23 height 23
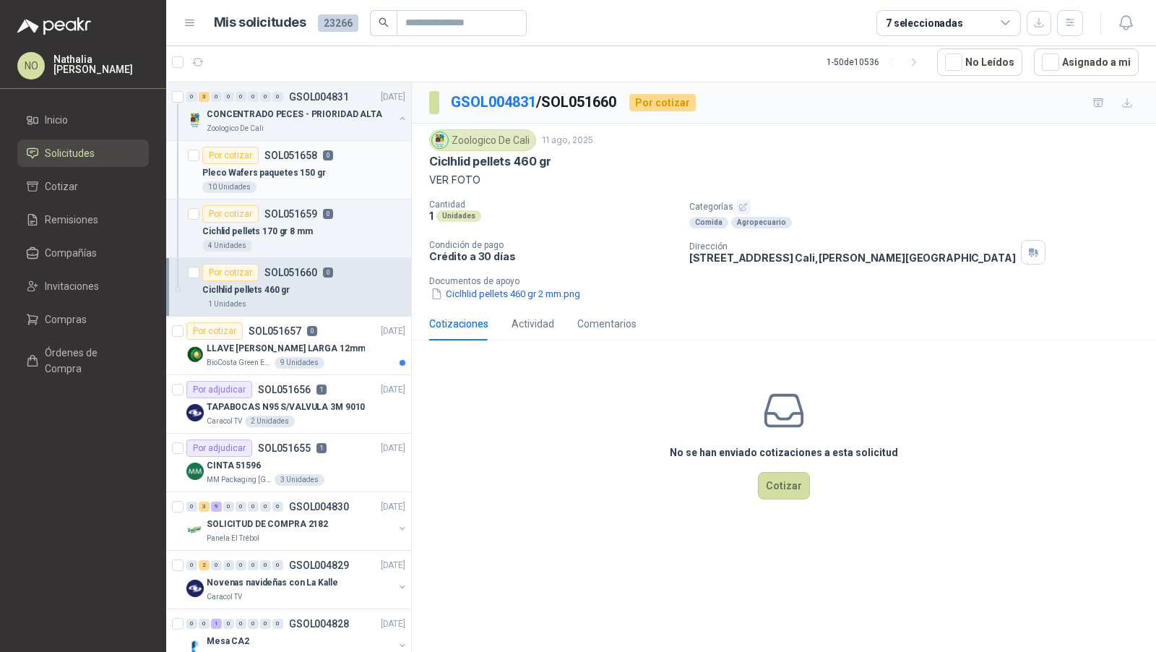
click at [285, 187] on div "10 Unidades" at bounding box center [303, 187] width 203 height 12
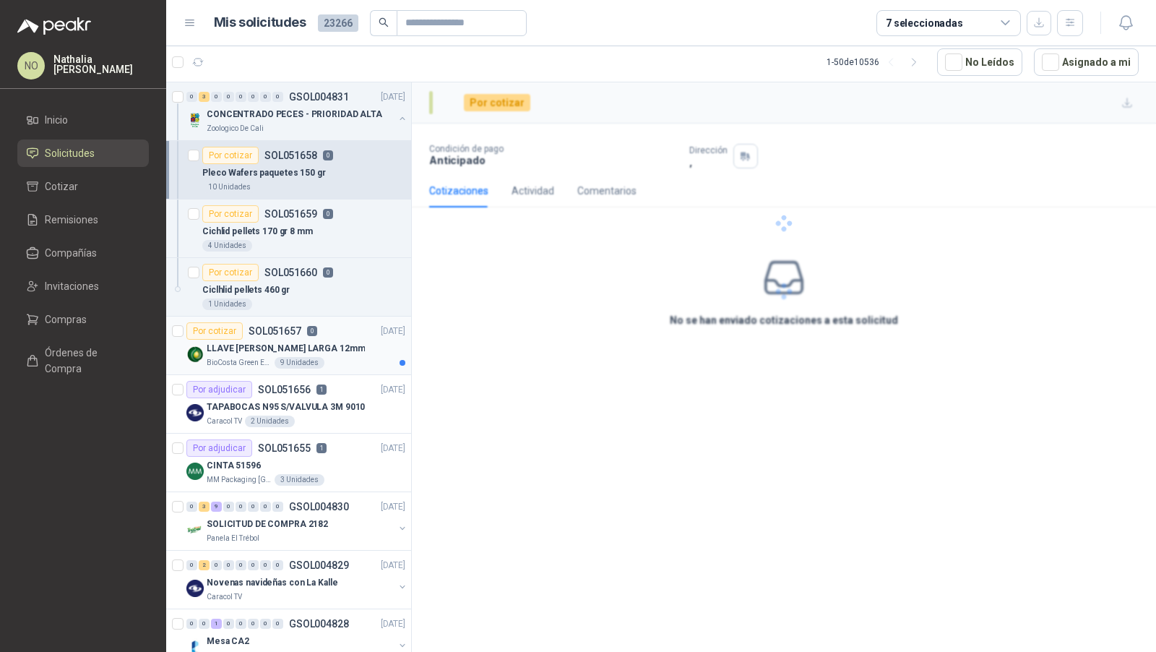
click at [344, 368] on article "Por cotizar SOL051657 0 11/08/25 LLAVE ALLEN LARGA 12mm BioCosta Green Energy S…" at bounding box center [288, 346] width 245 height 59
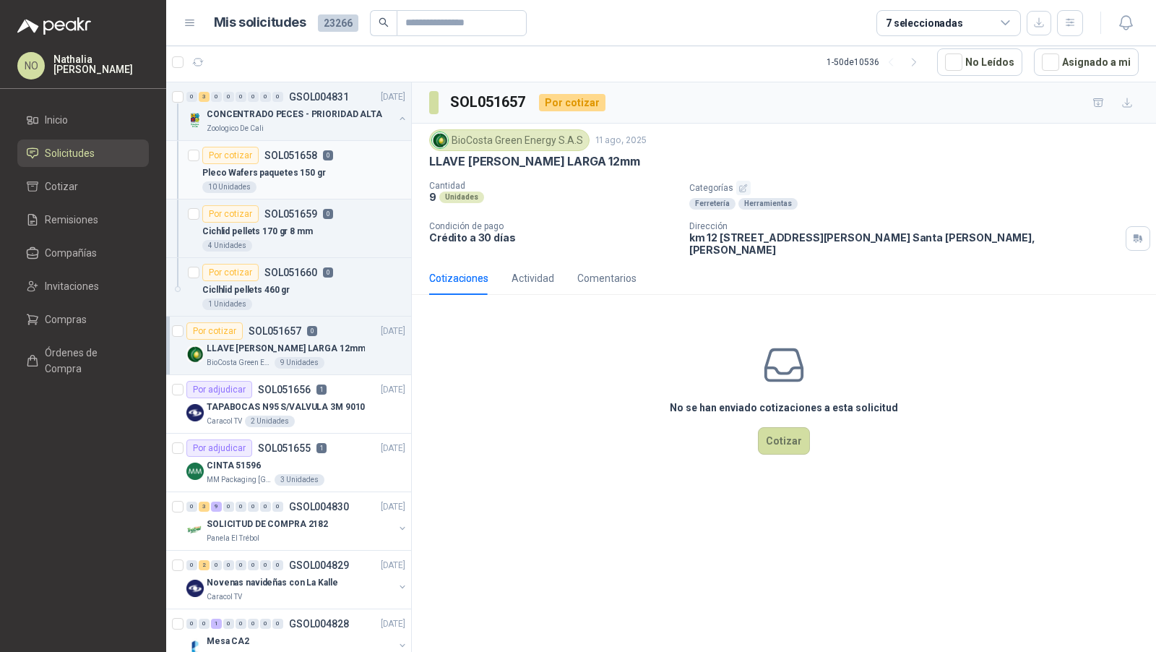
click at [277, 160] on div "Por cotizar SOL051658 0" at bounding box center [267, 155] width 131 height 17
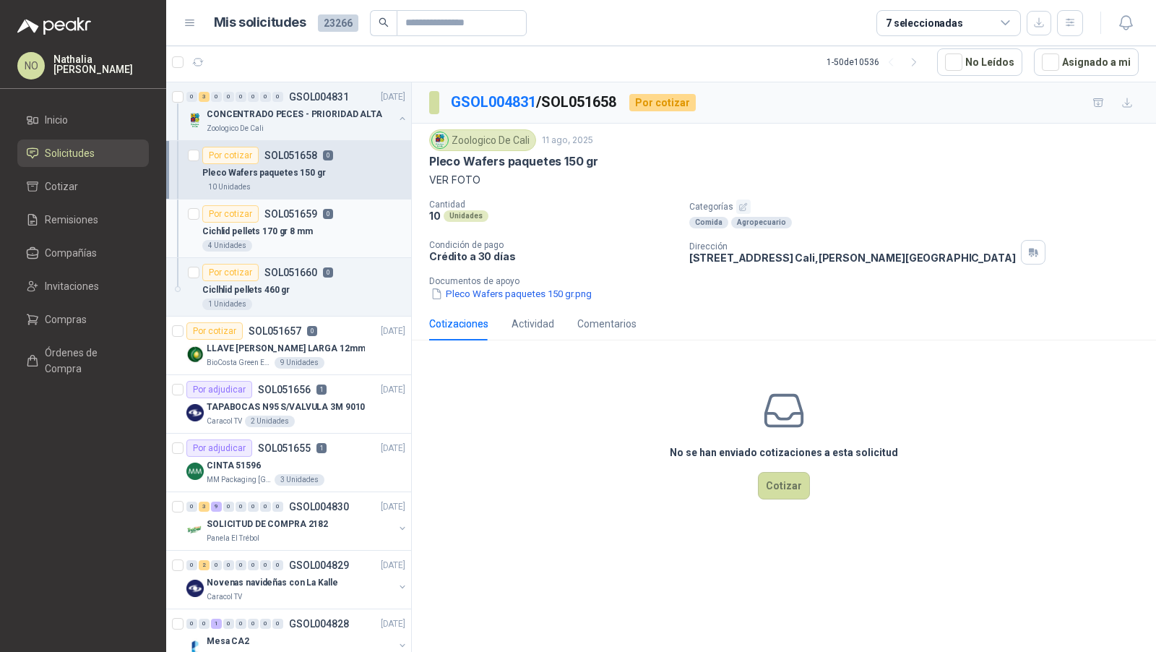
click at [291, 246] on div "4 Unidades" at bounding box center [303, 246] width 203 height 12
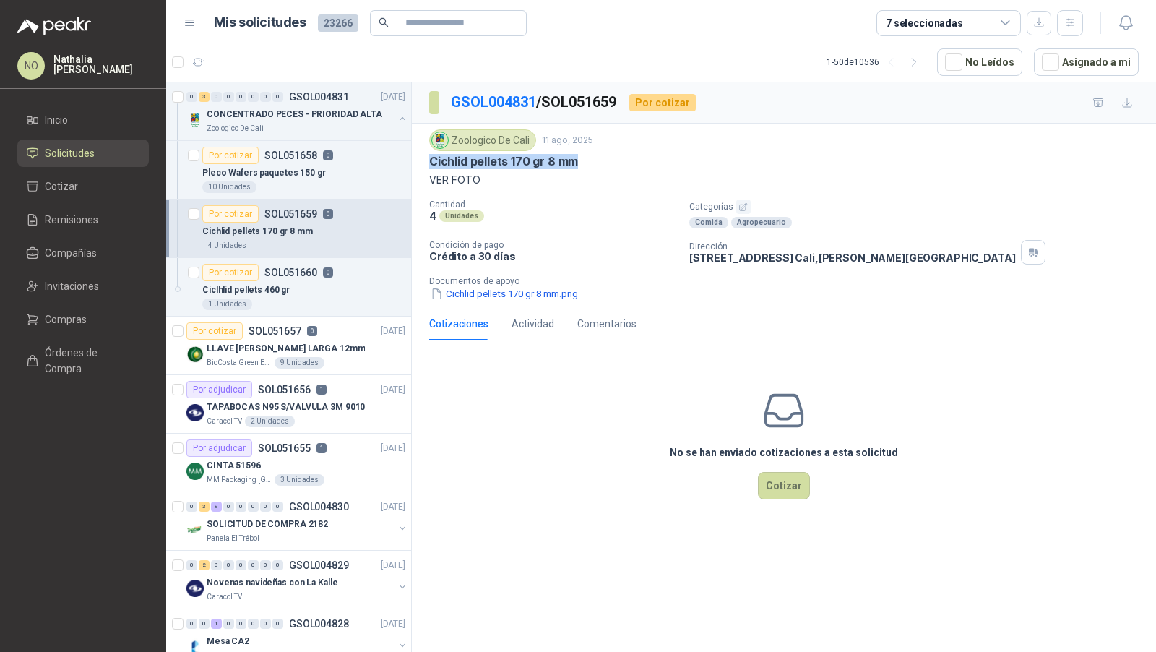
drag, startPoint x: 429, startPoint y: 155, endPoint x: 631, endPoint y: 155, distance: 202.3
click at [631, 155] on div "Zoologico De Cali 11 ago, 2025 Cichlid pellets 170 gr 8 mm VER FOTO Cantidad 4 …" at bounding box center [784, 216] width 744 height 184
copy p "Cichlid pellets 170 gr 8 mm"
click at [272, 291] on p "Ciclhlid pellets 460 gr" at bounding box center [245, 290] width 87 height 14
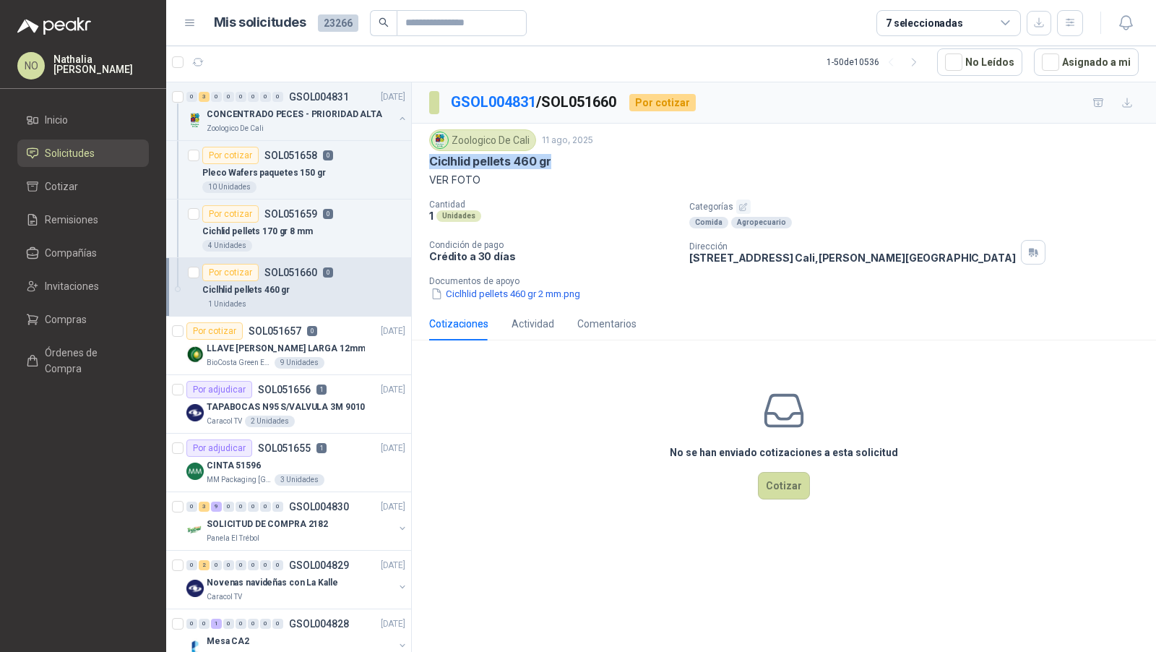
drag, startPoint x: 428, startPoint y: 162, endPoint x: 551, endPoint y: 163, distance: 123.6
click at [552, 163] on div "Zoologico De Cali 11 ago, 2025 Ciclhlid pellets 460 gr VER FOTO Cantidad 1 Unid…" at bounding box center [784, 216] width 744 height 184
copy p "Ciclhlid pellets 460 gr"
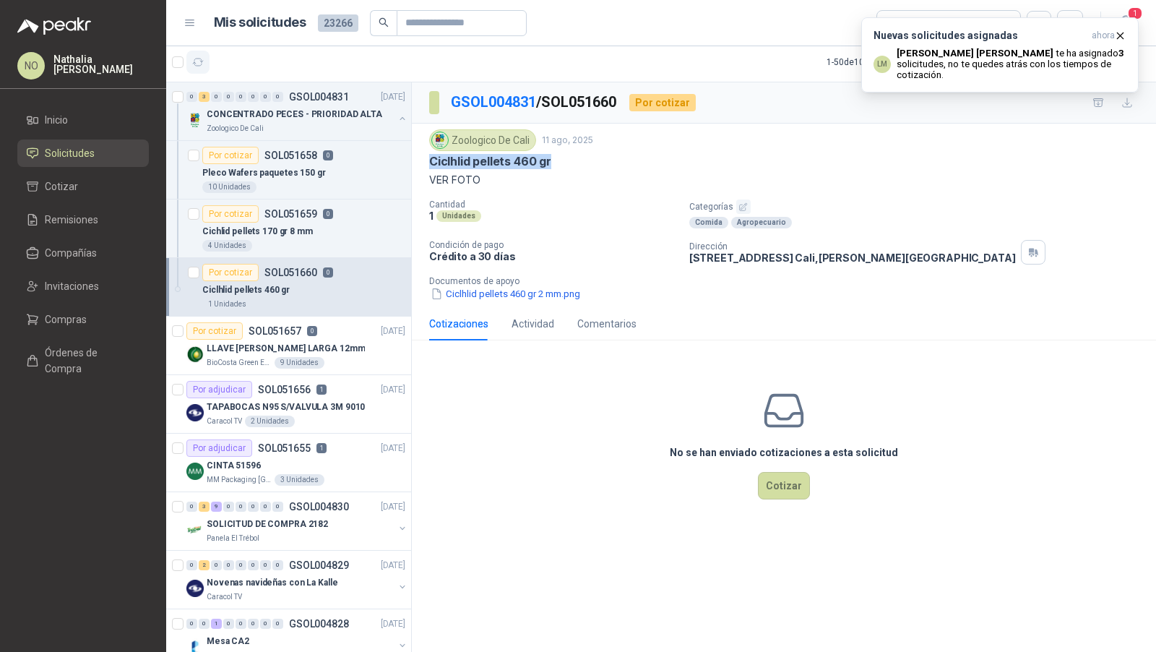
click at [200, 58] on icon "button" at bounding box center [198, 62] width 12 height 12
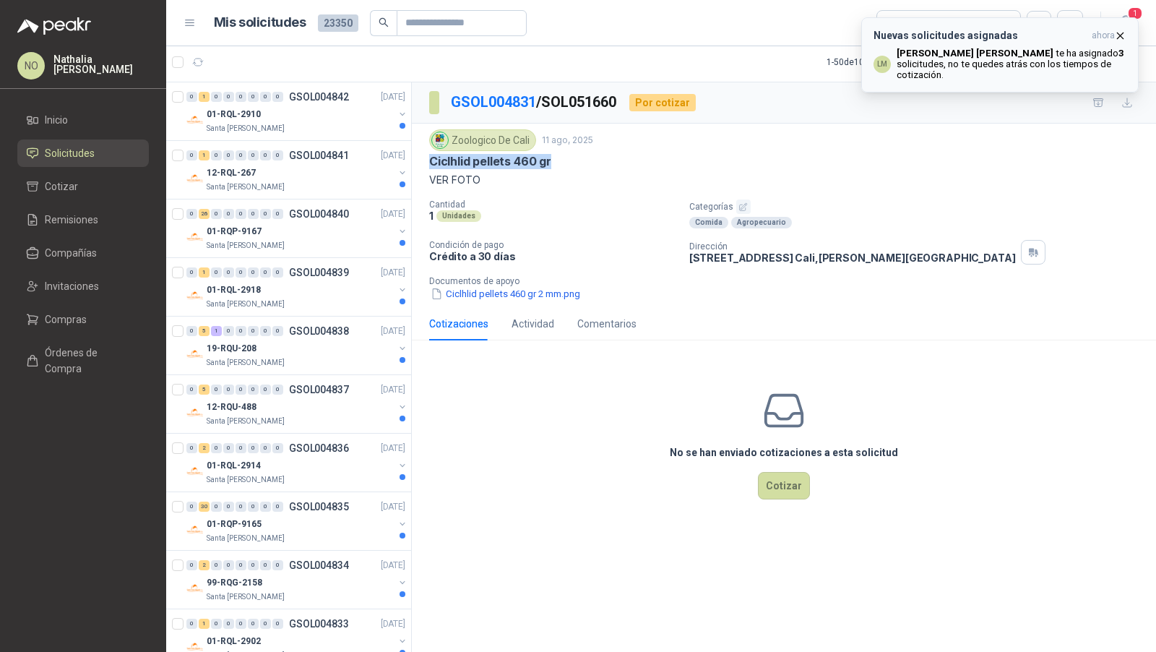
click at [1121, 30] on icon "button" at bounding box center [1120, 36] width 12 height 12
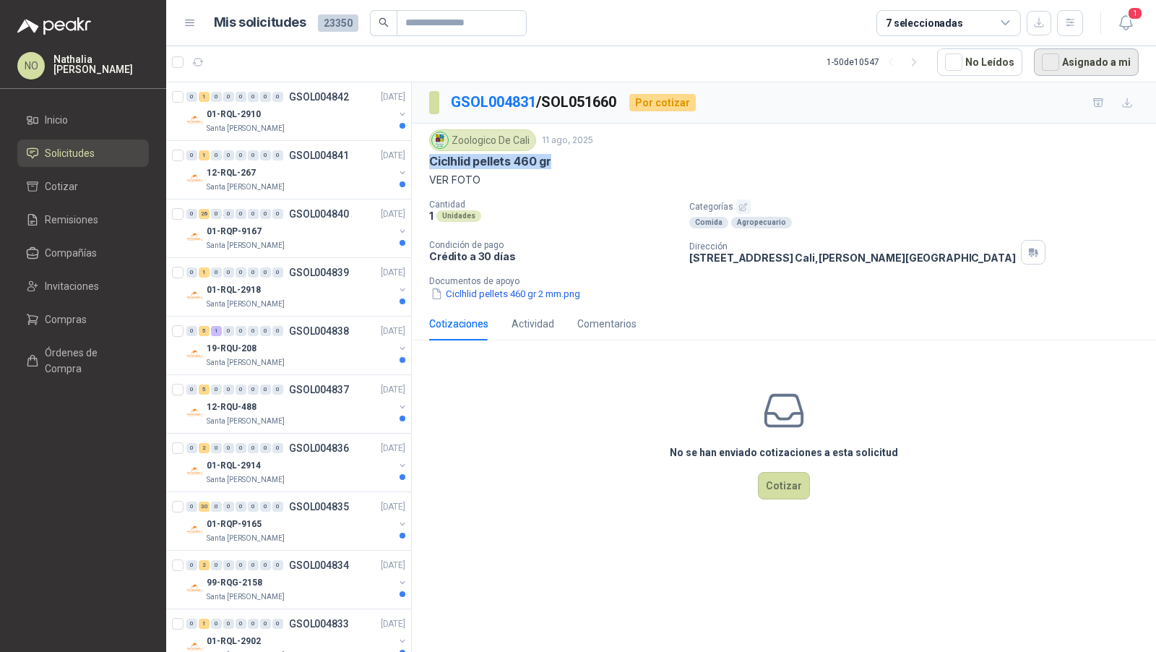
click at [1107, 64] on button "Asignado a mi" at bounding box center [1086, 61] width 105 height 27
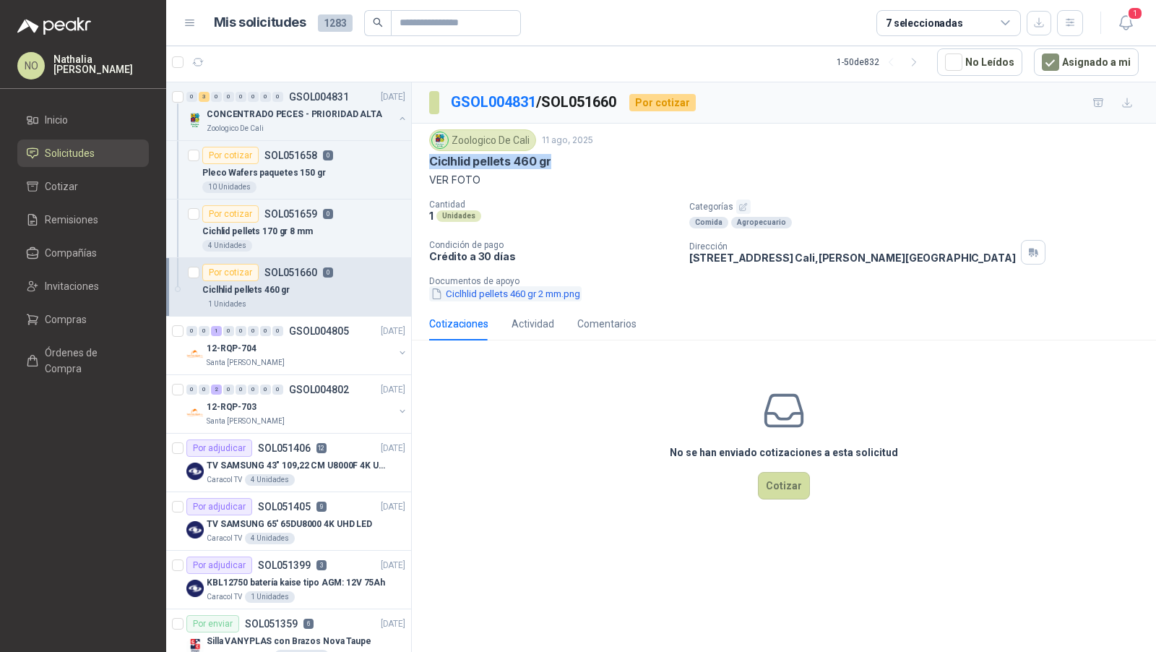
click at [514, 287] on button "Ciclhlid pellets 460 gr 2 mm.png" at bounding box center [505, 293] width 152 height 15
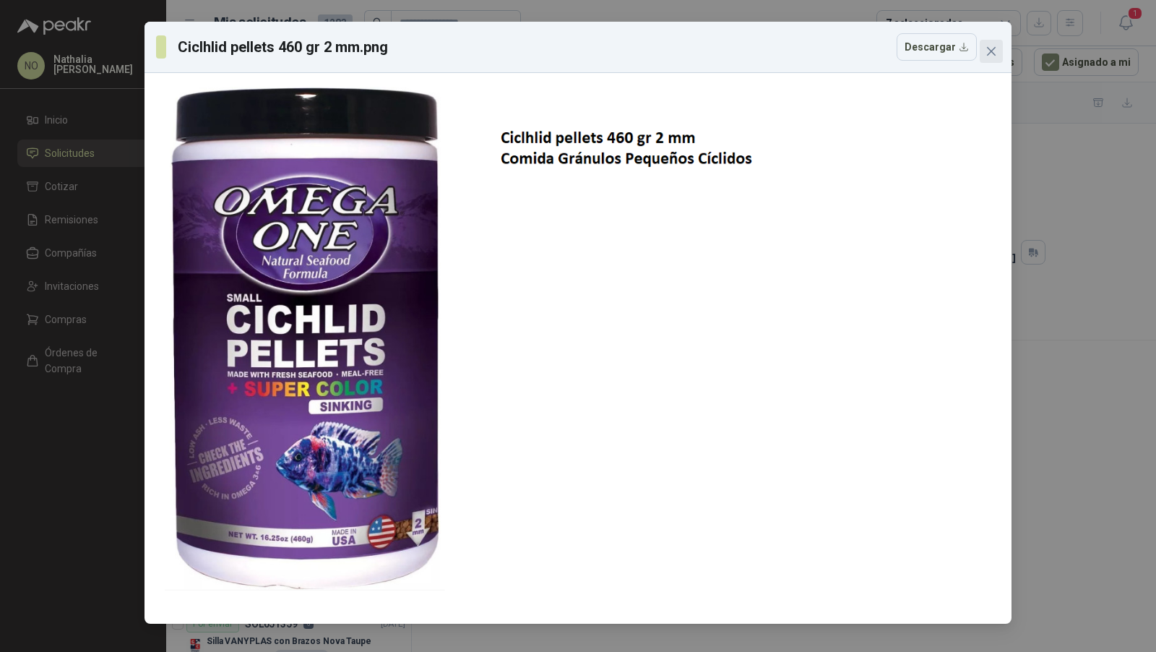
click at [989, 51] on icon "close" at bounding box center [992, 52] width 12 height 12
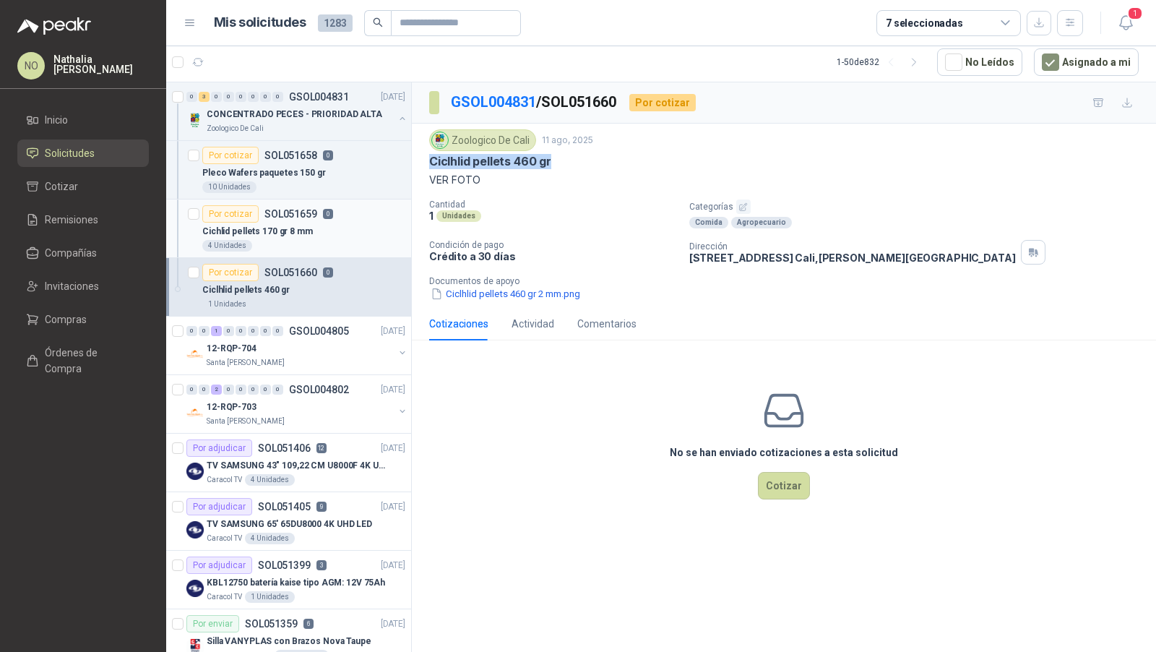
click at [331, 240] on div "4 Unidades" at bounding box center [303, 246] width 203 height 12
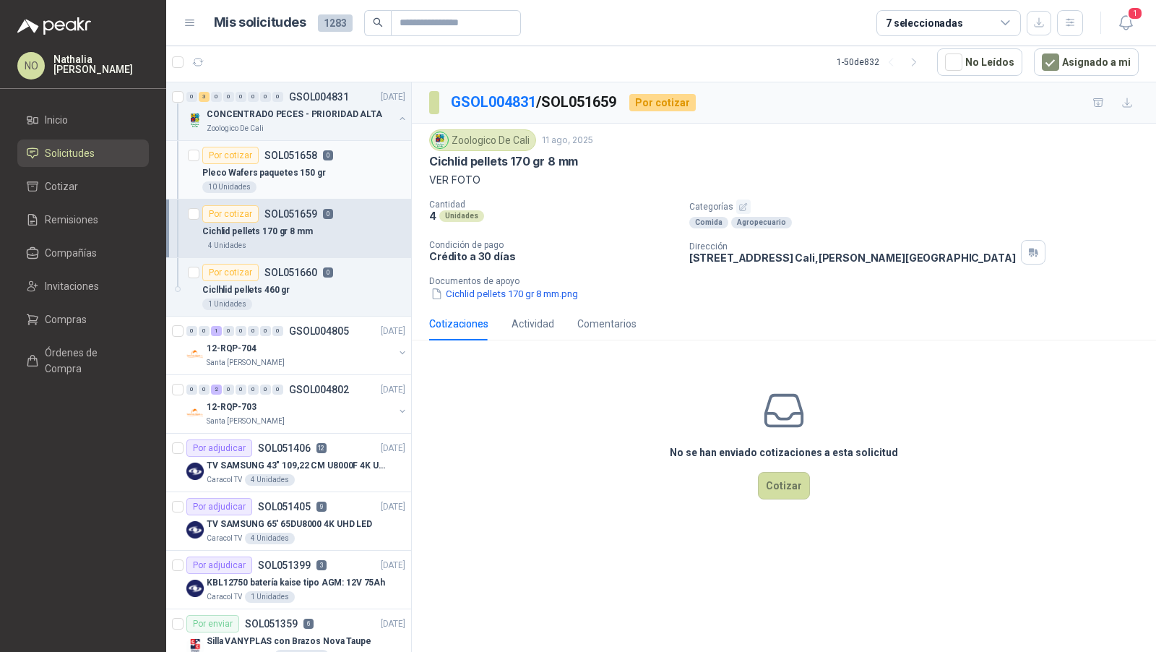
click at [318, 182] on div "10 Unidades" at bounding box center [303, 187] width 203 height 12
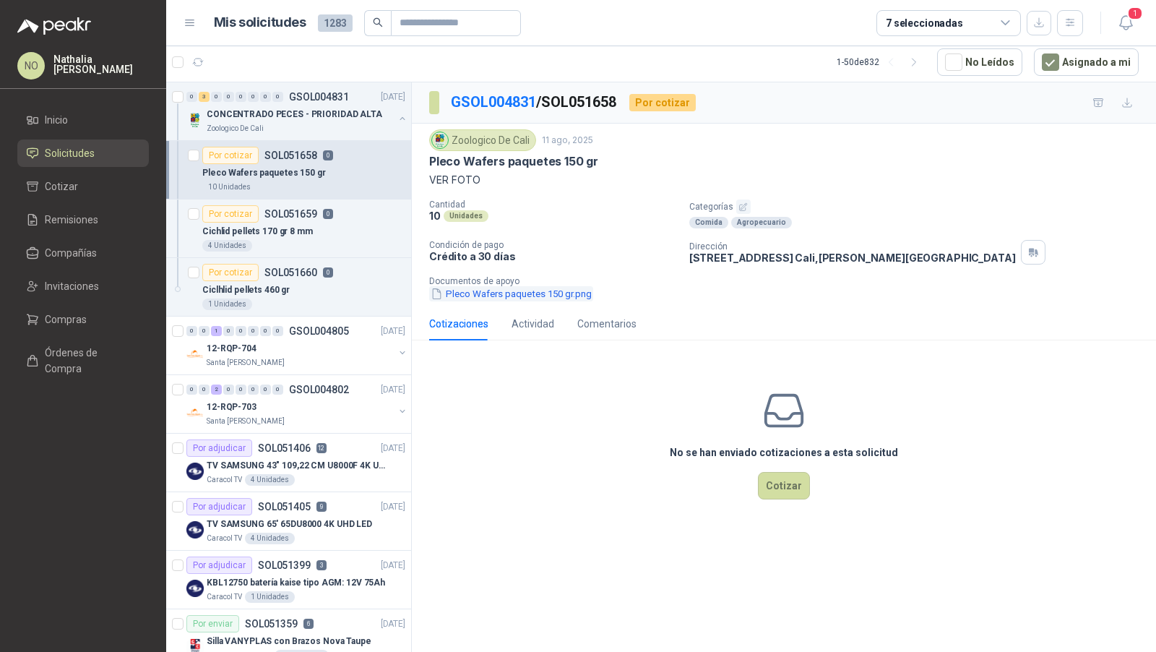
click at [496, 292] on button "Pleco Wafers paquetes 150 gr.png" at bounding box center [511, 293] width 164 height 15
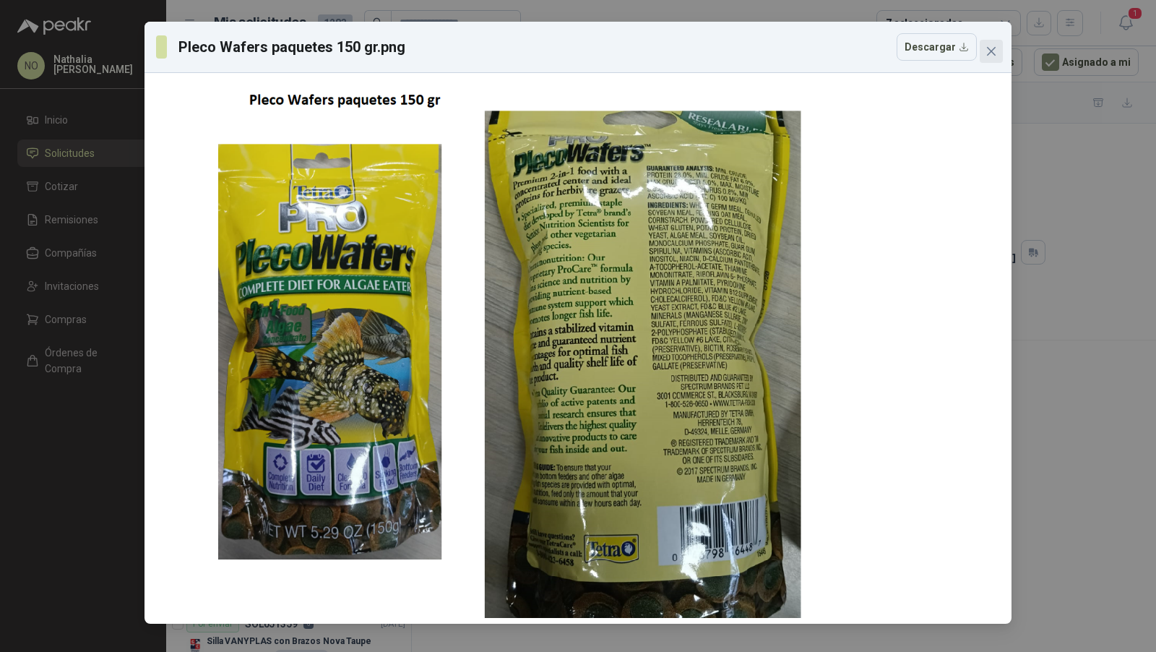
click at [985, 52] on span "Close" at bounding box center [991, 52] width 23 height 12
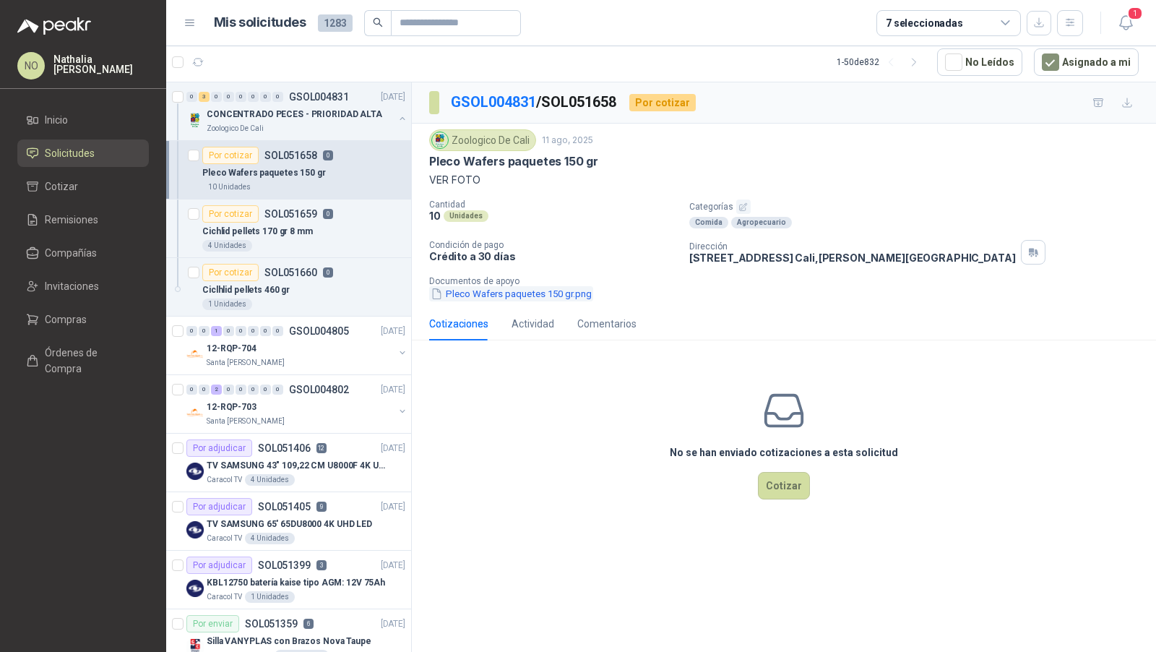
click at [563, 287] on button "Pleco Wafers paquetes 150 gr.png" at bounding box center [511, 293] width 164 height 15
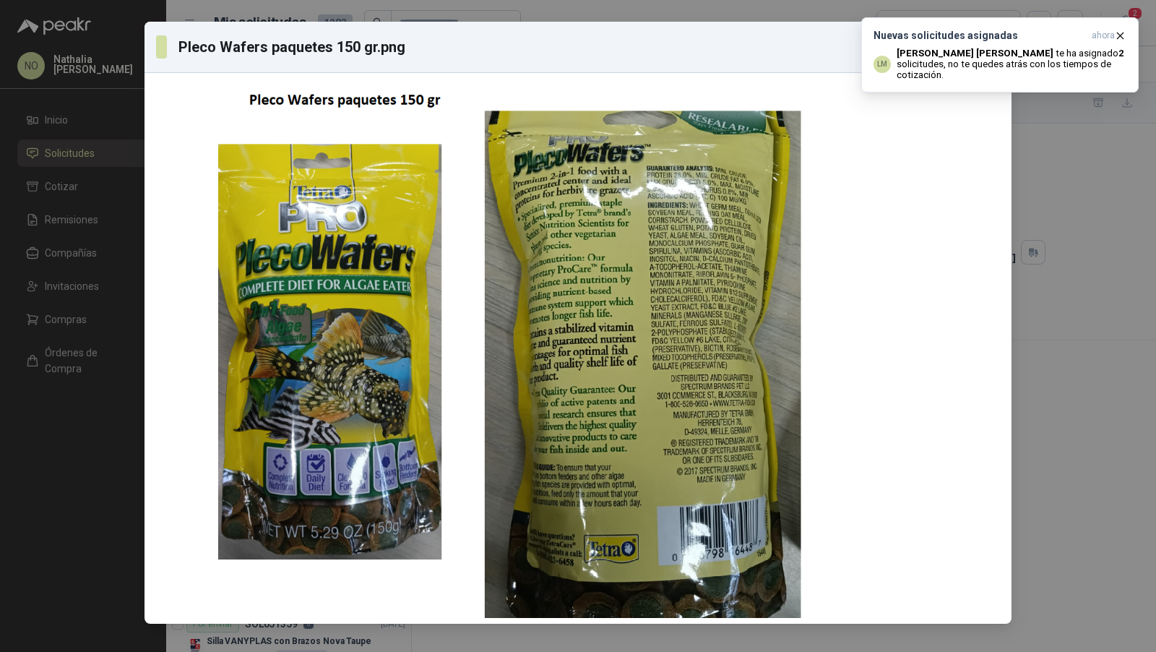
click at [994, 48] on p "Luis Miguel Martinez te ha asignado 2 solicitudes , no te quedes atrás con los …" at bounding box center [1012, 64] width 230 height 33
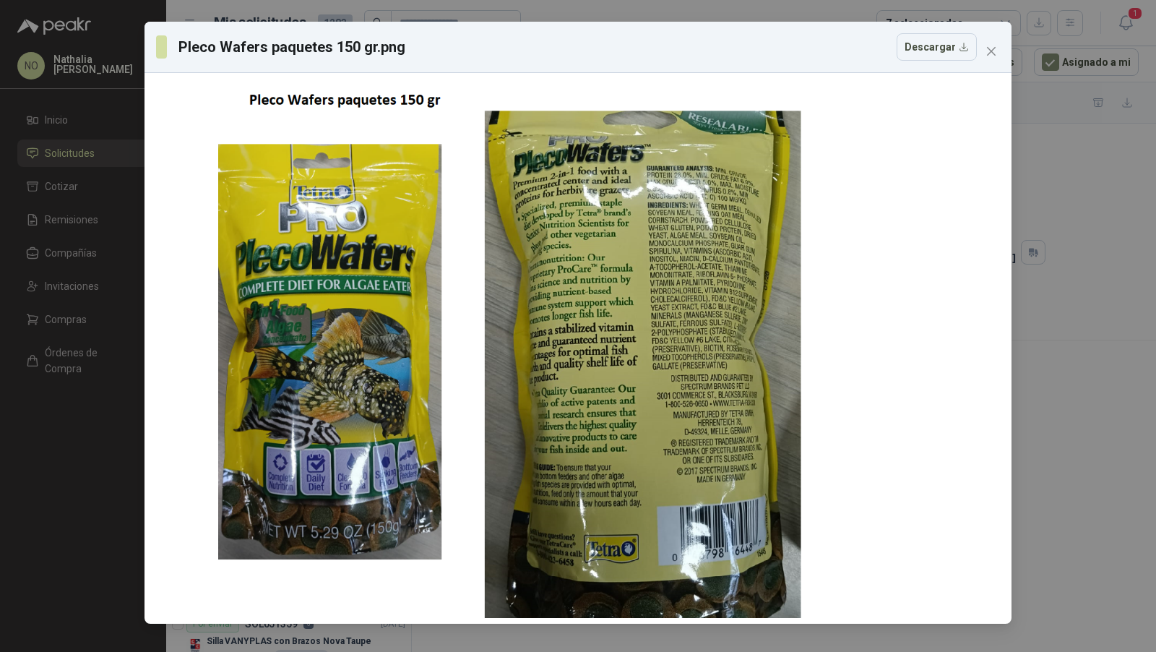
click at [977, 53] on div "Pleco Wafers paquetes 150 gr.png Descargar" at bounding box center [578, 46] width 844 height 27
click at [989, 51] on icon "close" at bounding box center [992, 52] width 12 height 12
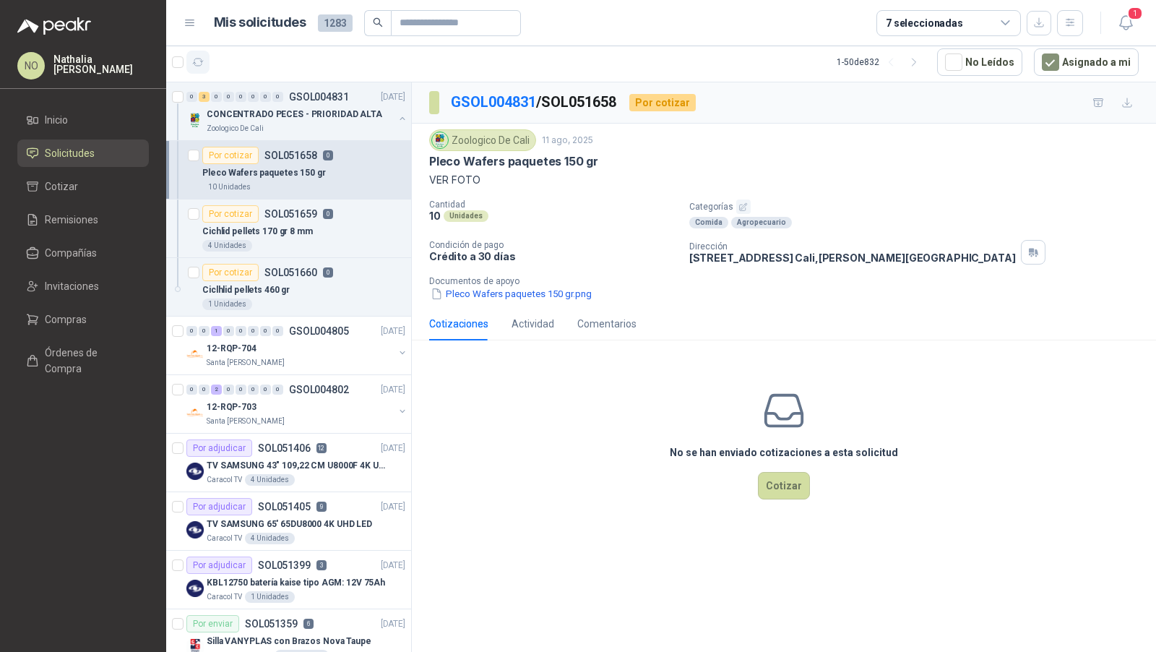
click at [203, 65] on icon "button" at bounding box center [198, 62] width 12 height 12
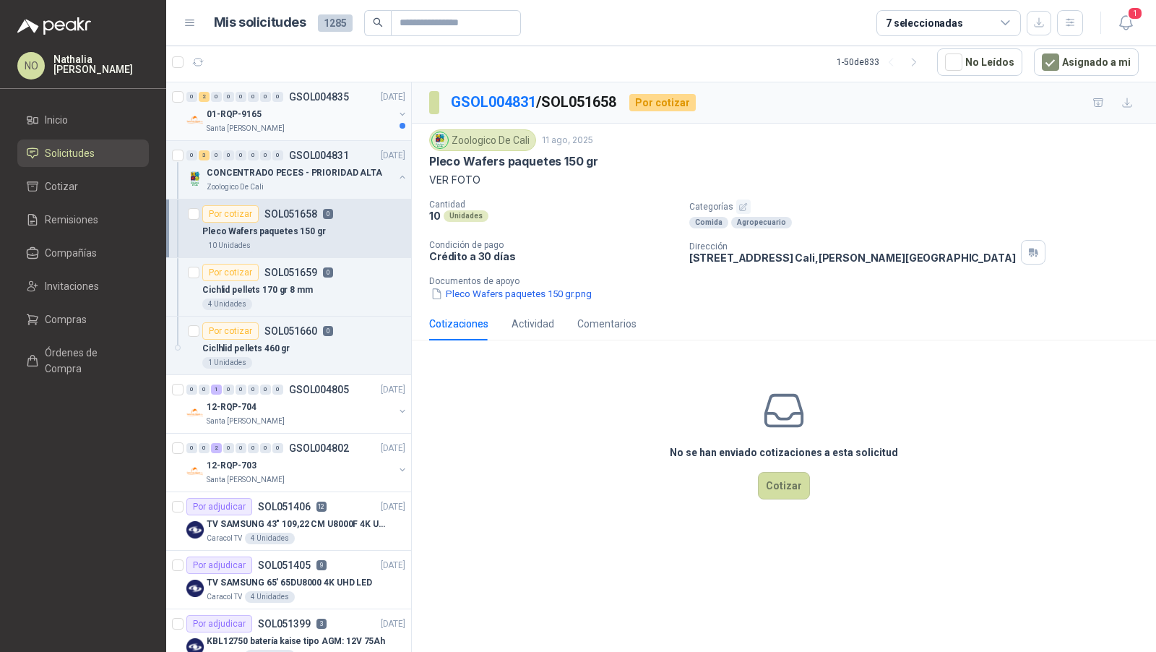
click at [266, 129] on p "Santa [PERSON_NAME]" at bounding box center [246, 129] width 78 height 12
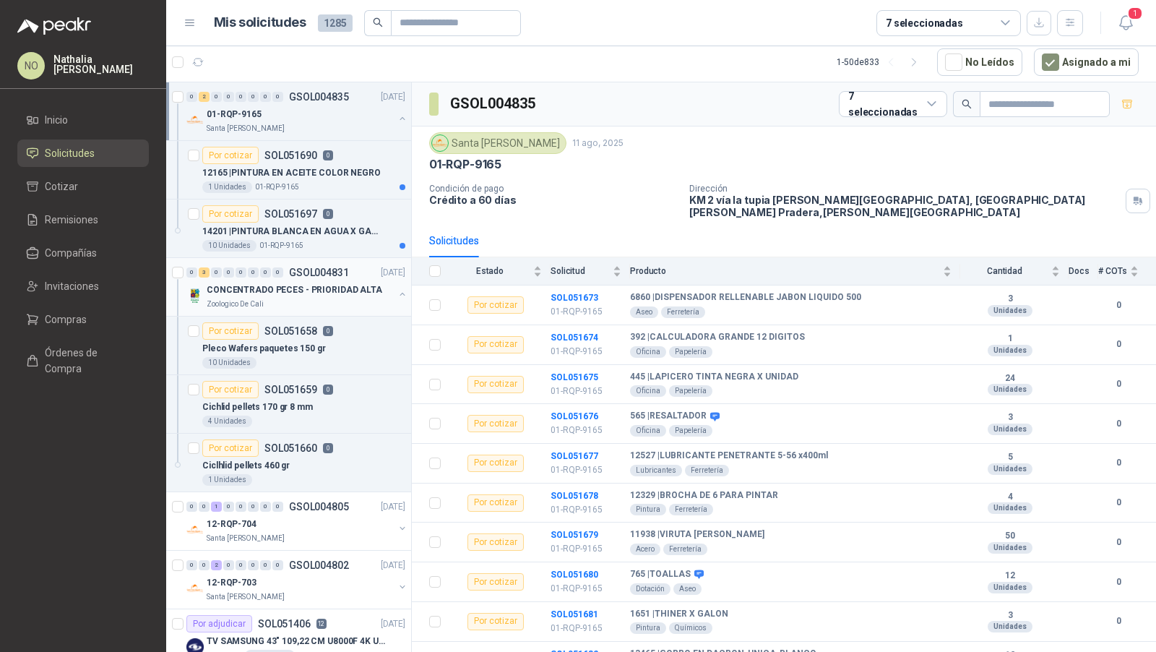
click at [298, 277] on div "0 3 0 0 0 0 0 0 GSOL004831 11/08/25" at bounding box center [297, 272] width 222 height 17
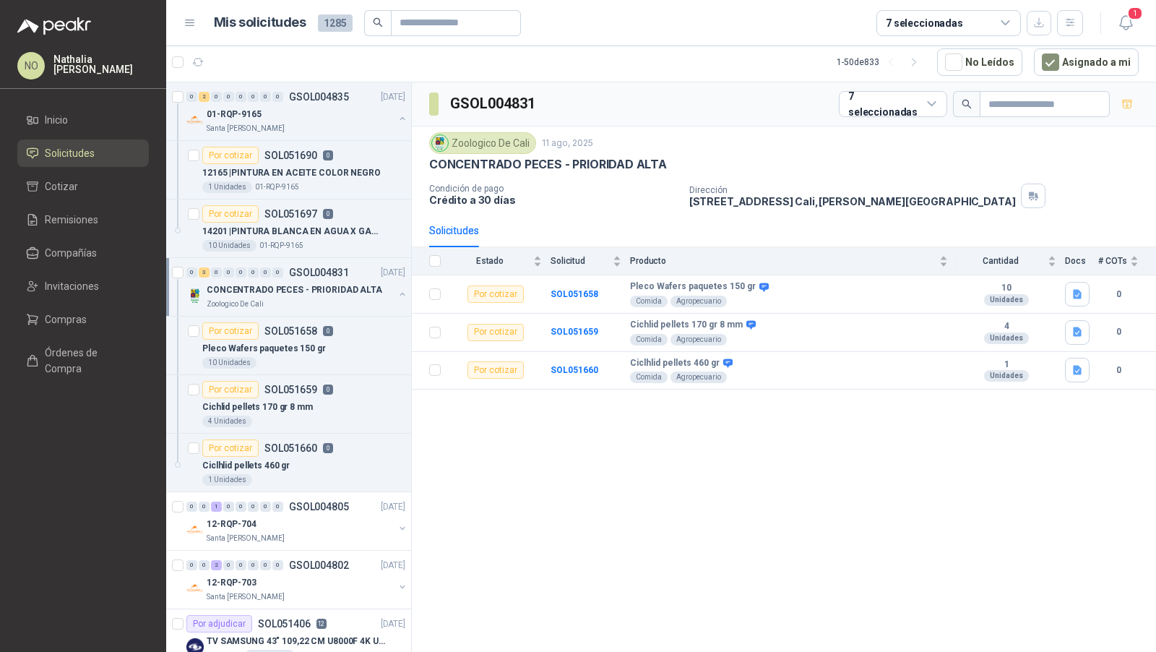
click at [298, 277] on div "0 3 0 0 0 0 0 0 GSOL004831 11/08/25" at bounding box center [297, 272] width 222 height 17
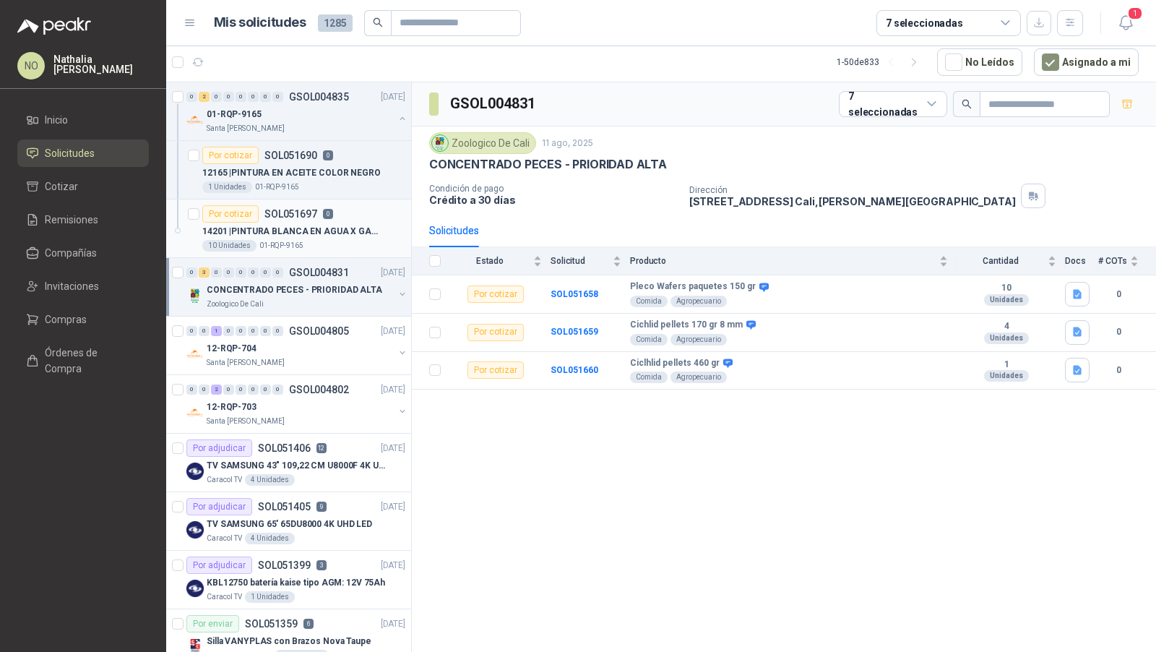
click at [327, 241] on div "10 Unidades 01-RQP-9165" at bounding box center [303, 246] width 203 height 12
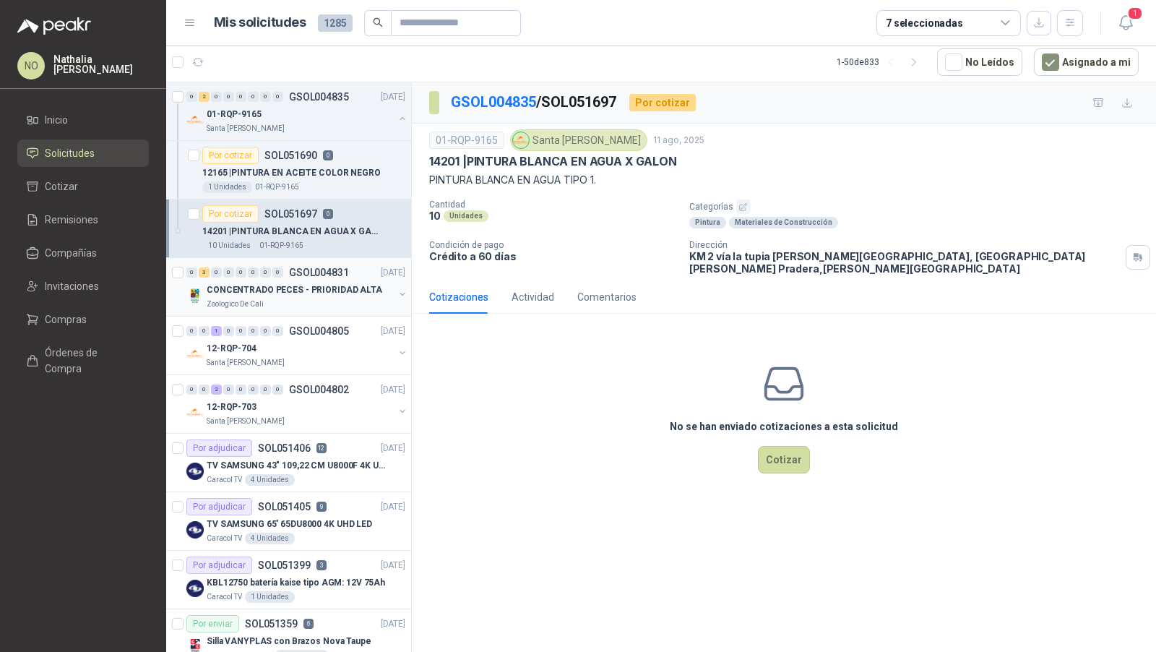
click at [329, 304] on div "Zoologico De Cali" at bounding box center [300, 304] width 187 height 12
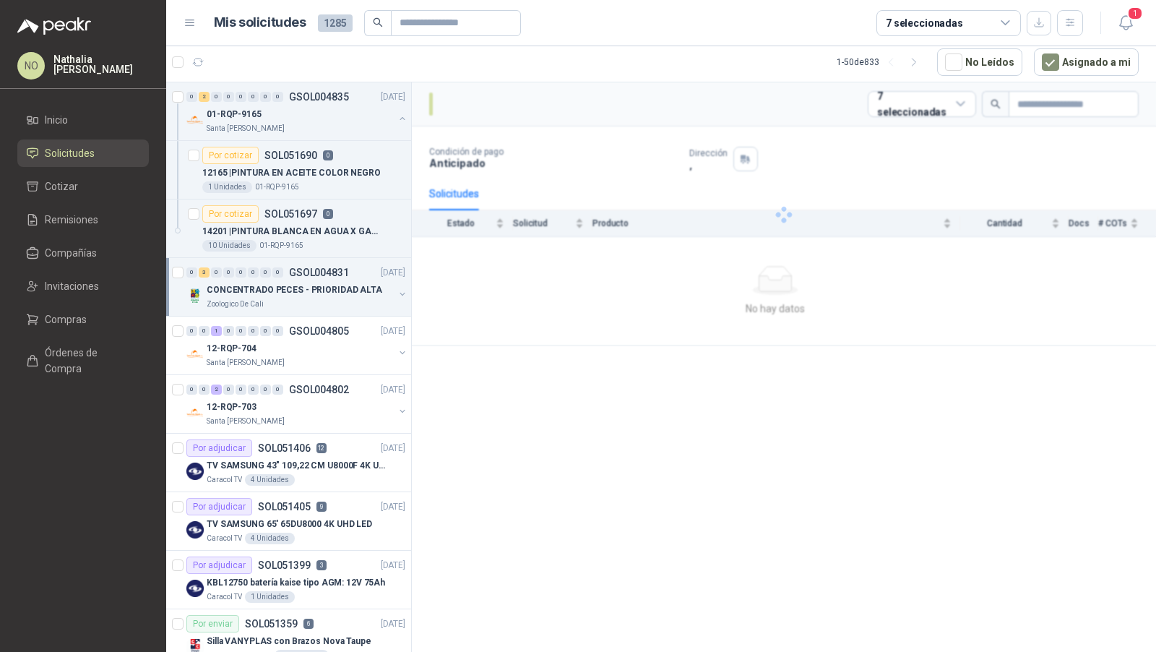
click at [329, 304] on div "Zoologico De Cali" at bounding box center [300, 304] width 187 height 12
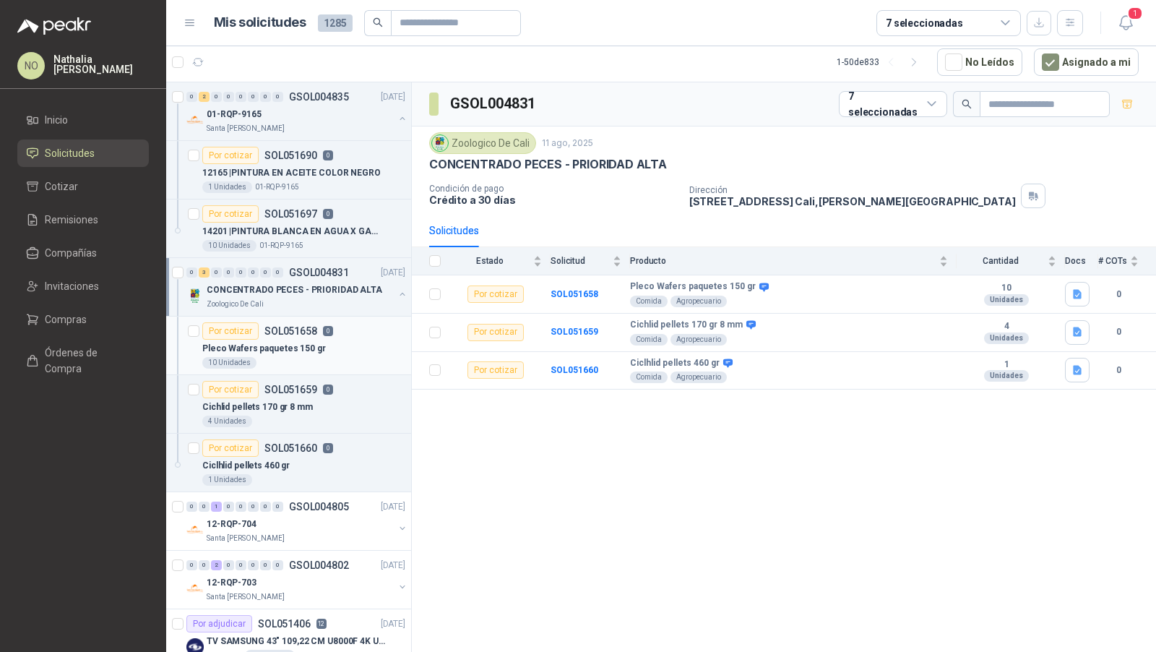
click at [318, 335] on div "Por cotizar SOL051658 0" at bounding box center [267, 330] width 131 height 17
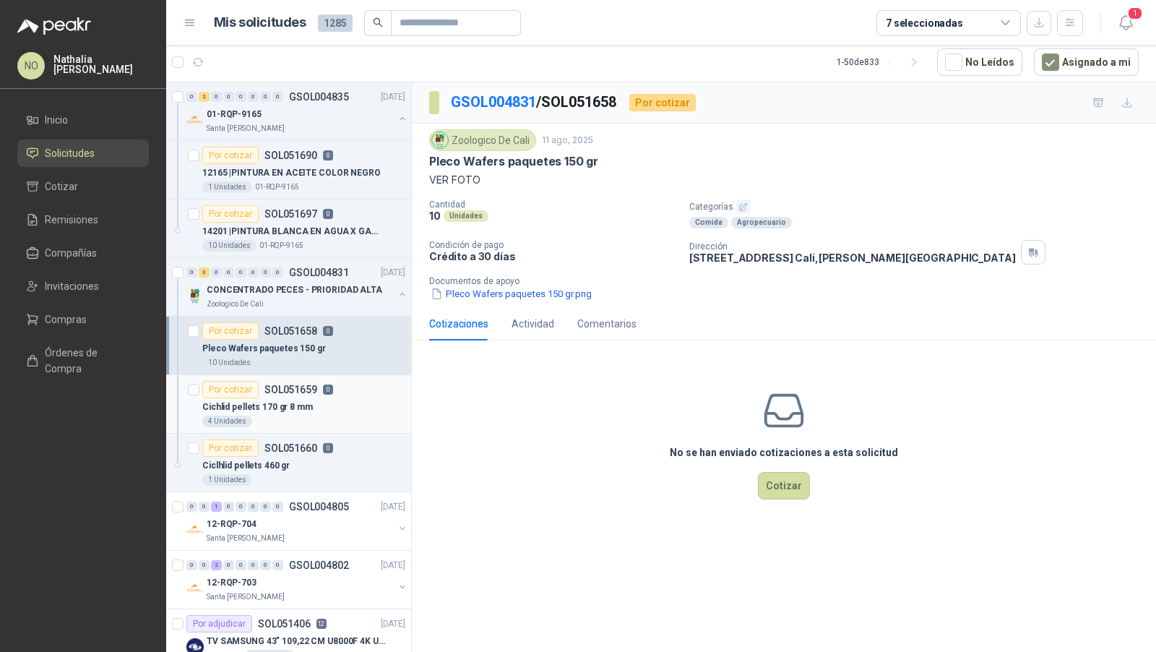
click at [307, 399] on div "Cichlid pellets 170 gr 8 mm" at bounding box center [303, 406] width 203 height 17
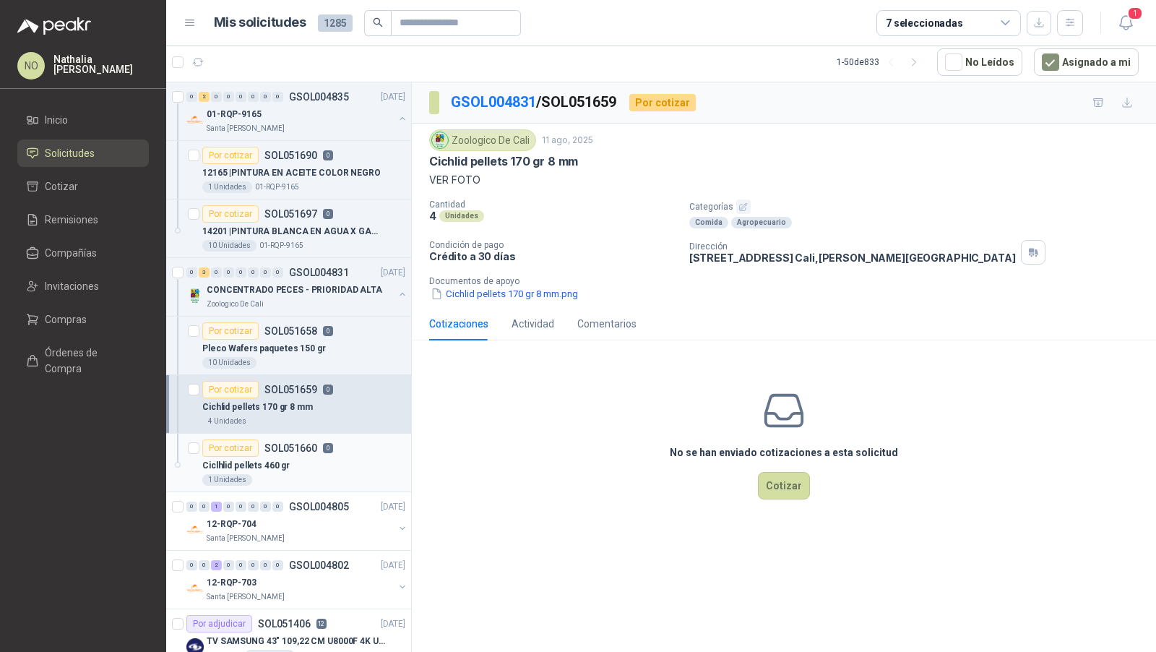
click at [304, 451] on div "Por cotizar SOL051660 0" at bounding box center [267, 447] width 131 height 17
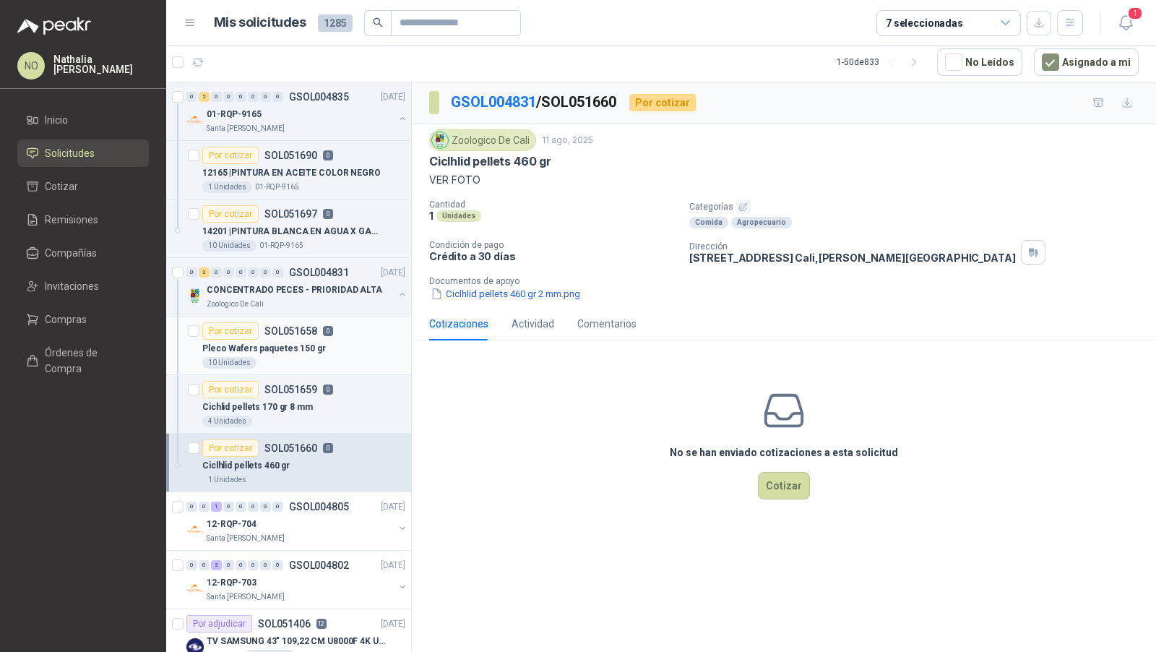
click at [355, 317] on article "Por cotizar SOL051658 0 Pleco Wafers paquetes 150 gr 10 Unidades" at bounding box center [288, 346] width 245 height 59
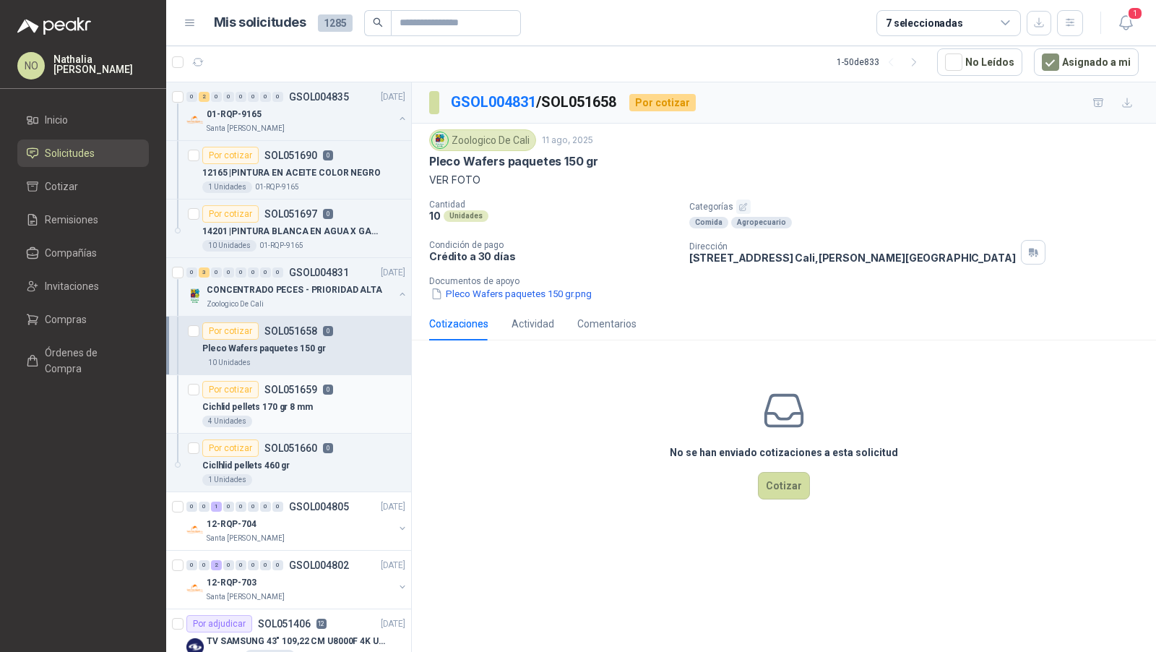
click at [327, 389] on p "0" at bounding box center [328, 389] width 10 height 10
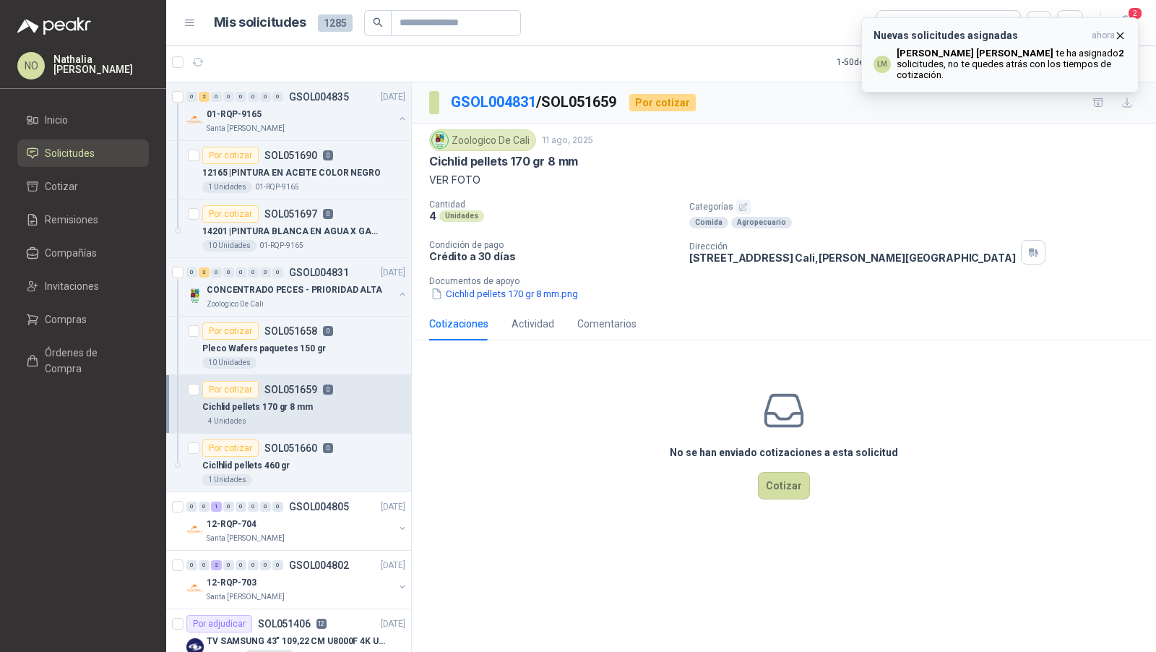
click at [1123, 31] on icon "button" at bounding box center [1120, 36] width 12 height 12
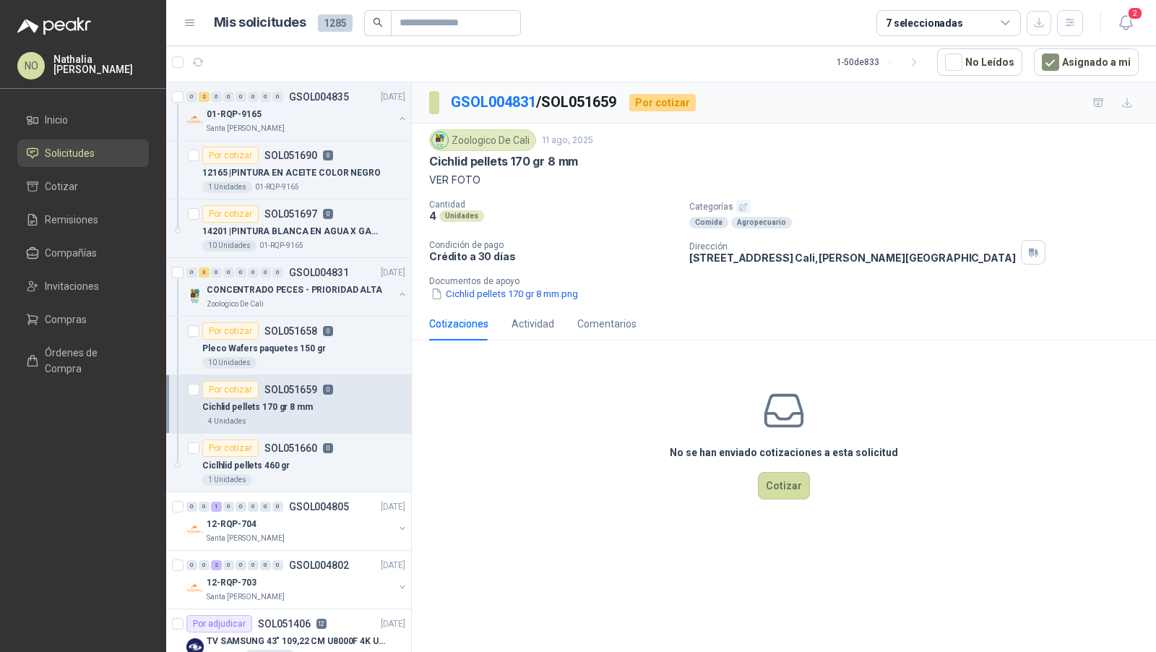
click at [1123, 31] on icon "button" at bounding box center [1126, 23] width 18 height 18
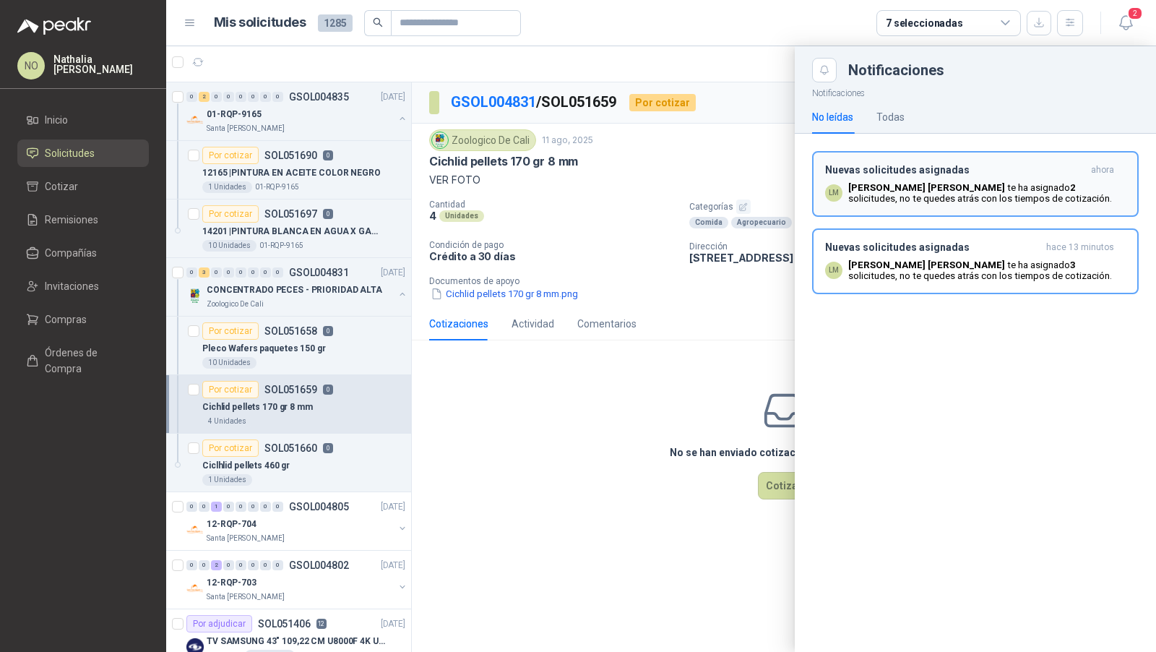
click at [1018, 183] on p "Luis Miguel Martinez te ha asignado 2 solicitudes , no te quedes atrás con los …" at bounding box center [986, 193] width 277 height 22
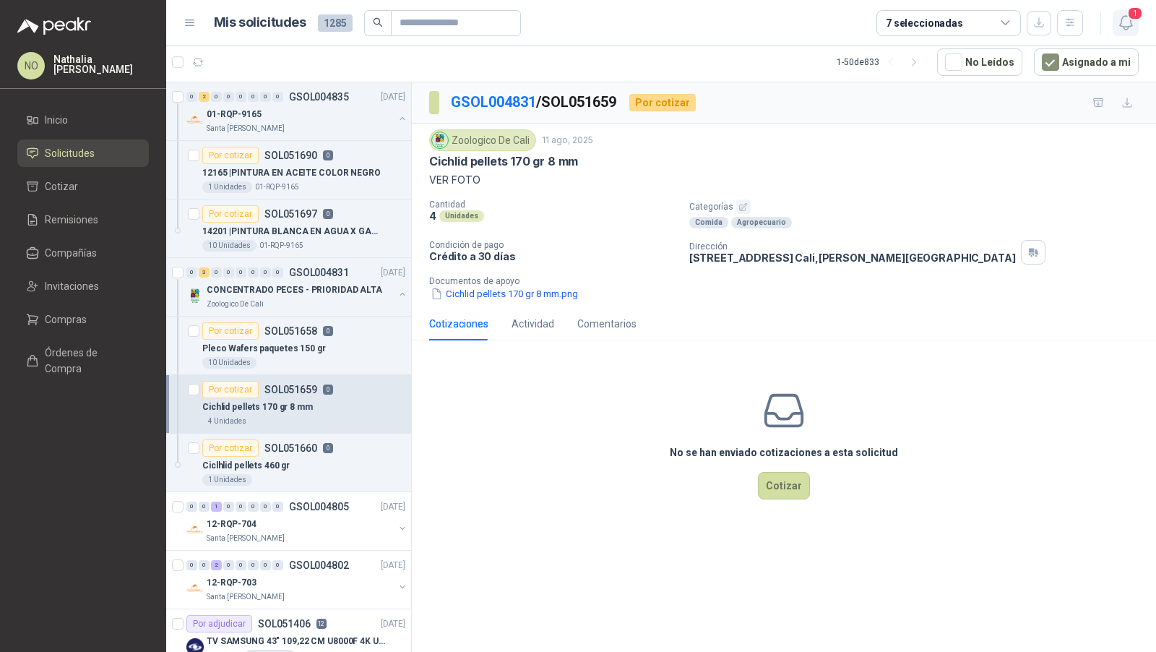
click at [1119, 18] on icon "button" at bounding box center [1126, 23] width 18 height 18
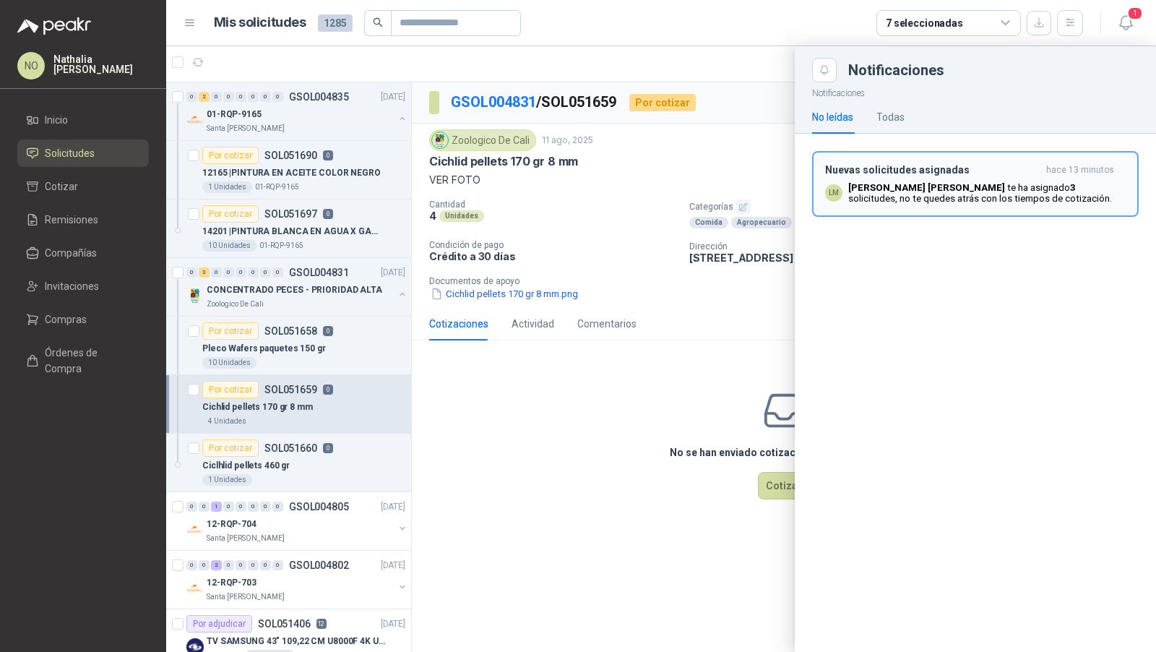
click at [972, 186] on p "Luis Miguel Martinez te ha asignado 3 solicitudes , no te quedes atrás con los …" at bounding box center [986, 193] width 277 height 22
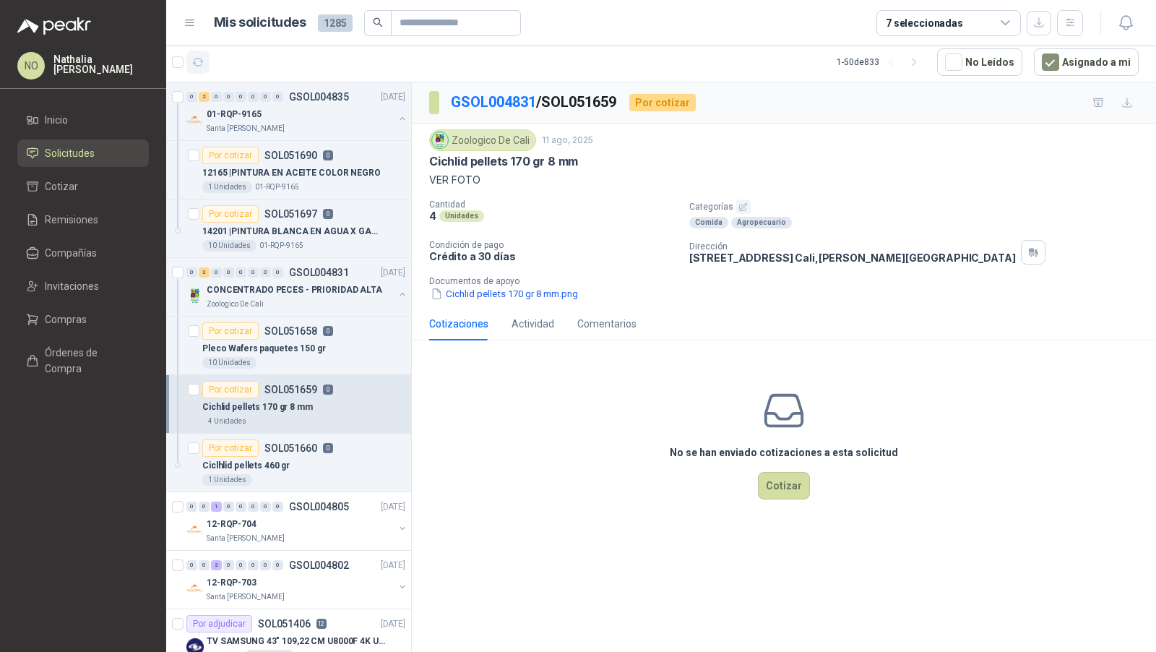
click at [202, 65] on icon "button" at bounding box center [198, 62] width 12 height 12
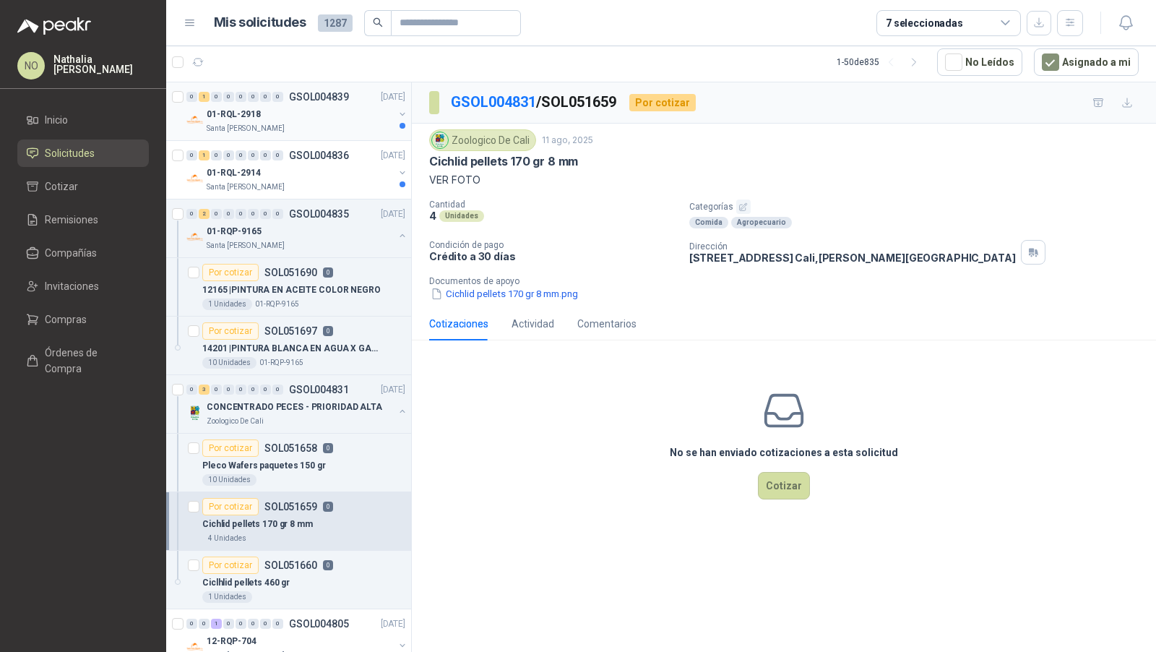
click at [236, 114] on p "01-RQL-2918" at bounding box center [234, 115] width 54 height 14
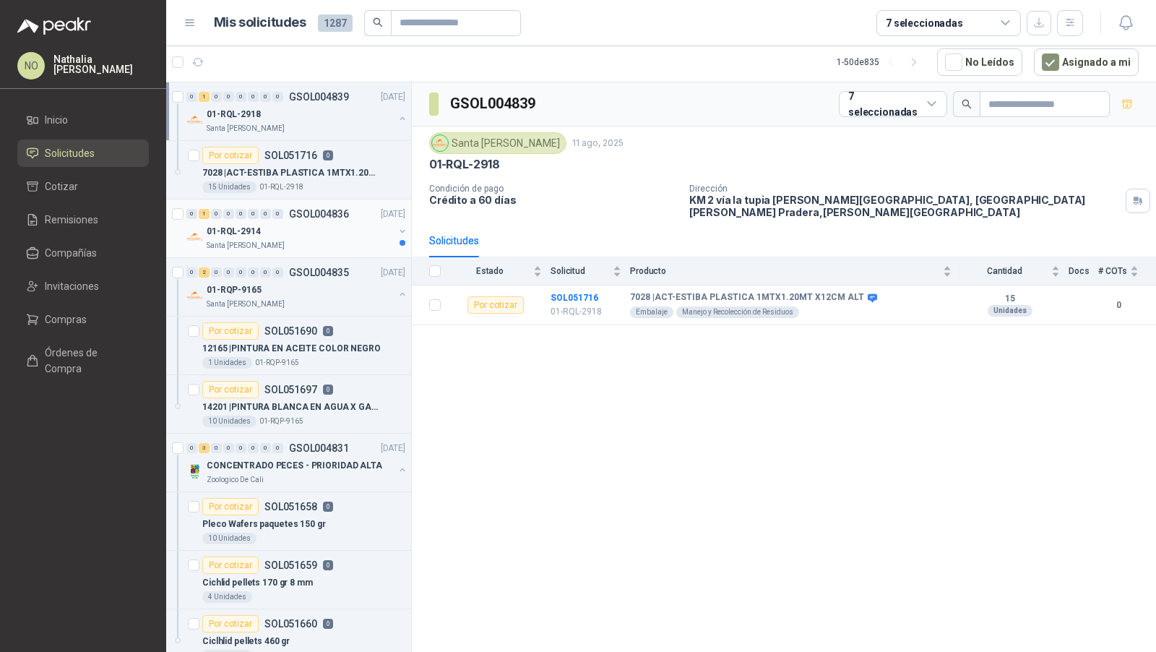
click at [270, 225] on div "01-RQL-2914" at bounding box center [300, 231] width 187 height 17
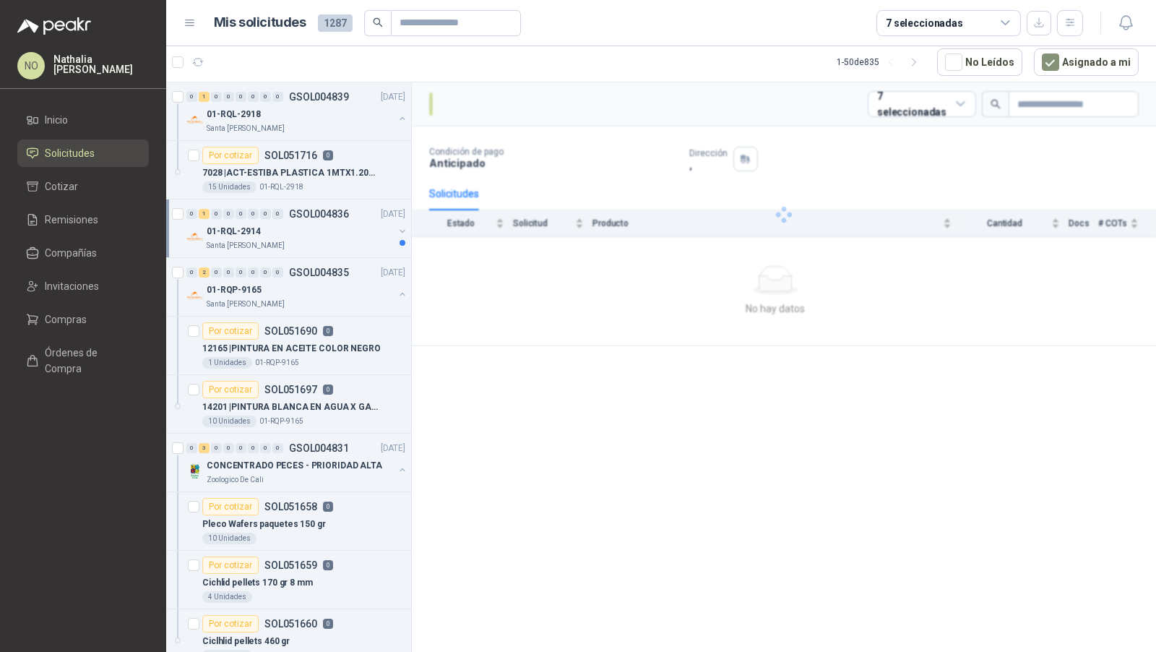
click at [270, 225] on div "01-RQL-2914" at bounding box center [300, 231] width 187 height 17
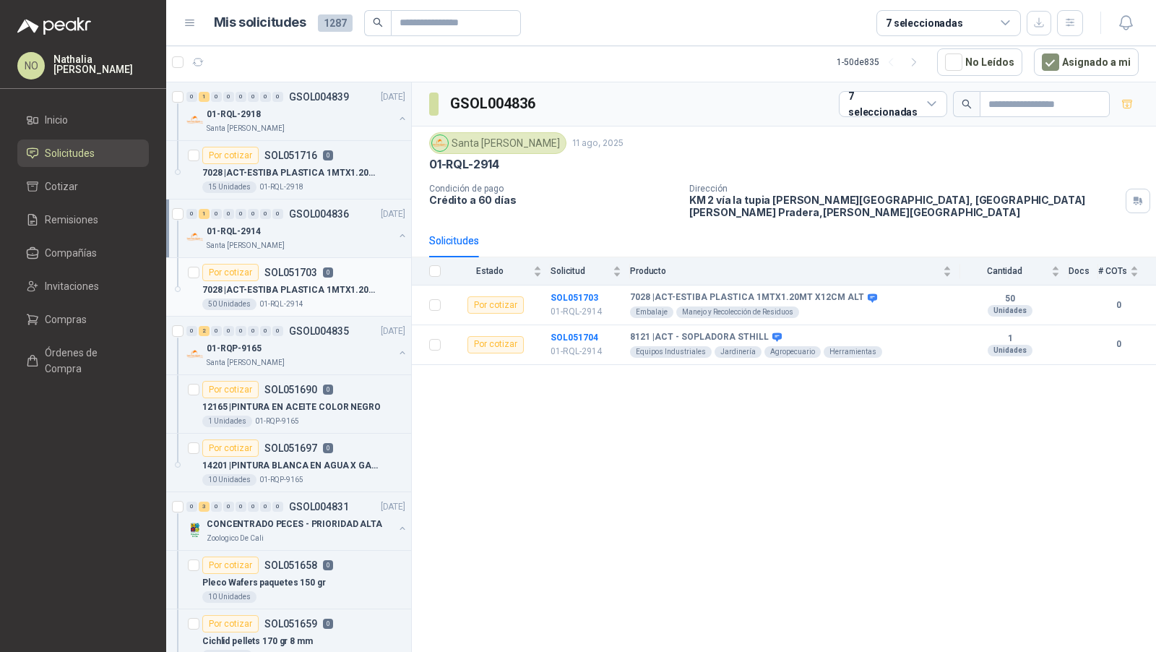
click at [277, 284] on p "7028 | ACT-ESTIBA PLASTICA 1MTX1.20MT X12CM ALT" at bounding box center [292, 290] width 180 height 14
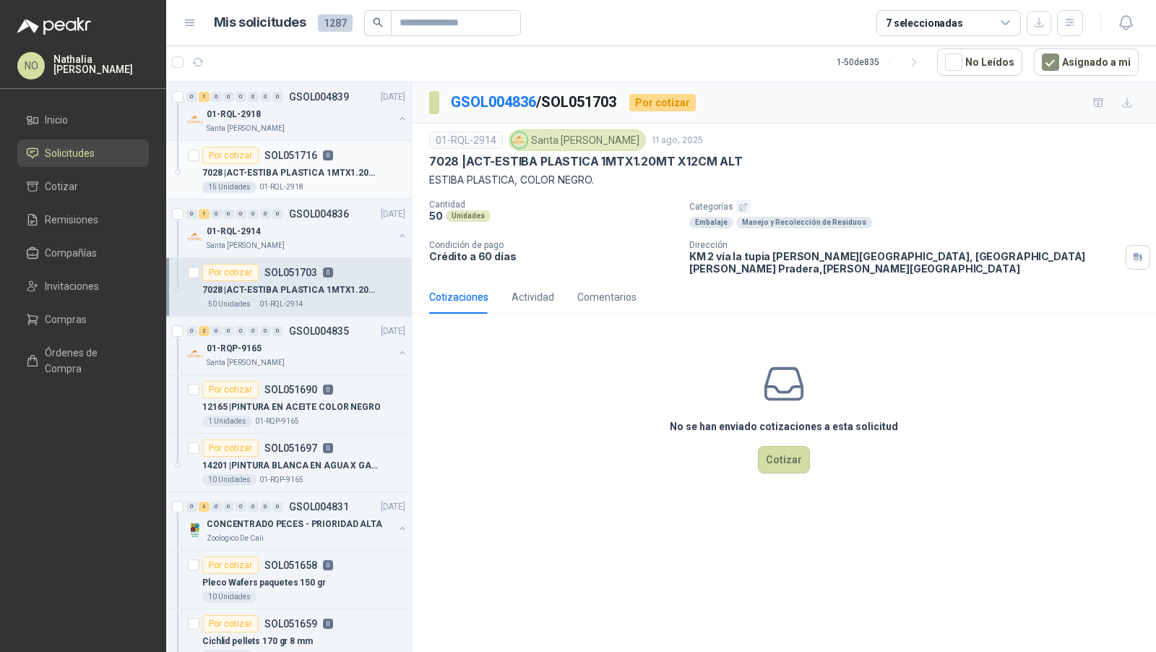
click at [322, 195] on article "Por cotizar SOL051716 0 7028 | ACT-ESTIBA PLASTICA 1MTX1.20MT X12CM ALT 15 Unid…" at bounding box center [288, 170] width 245 height 59
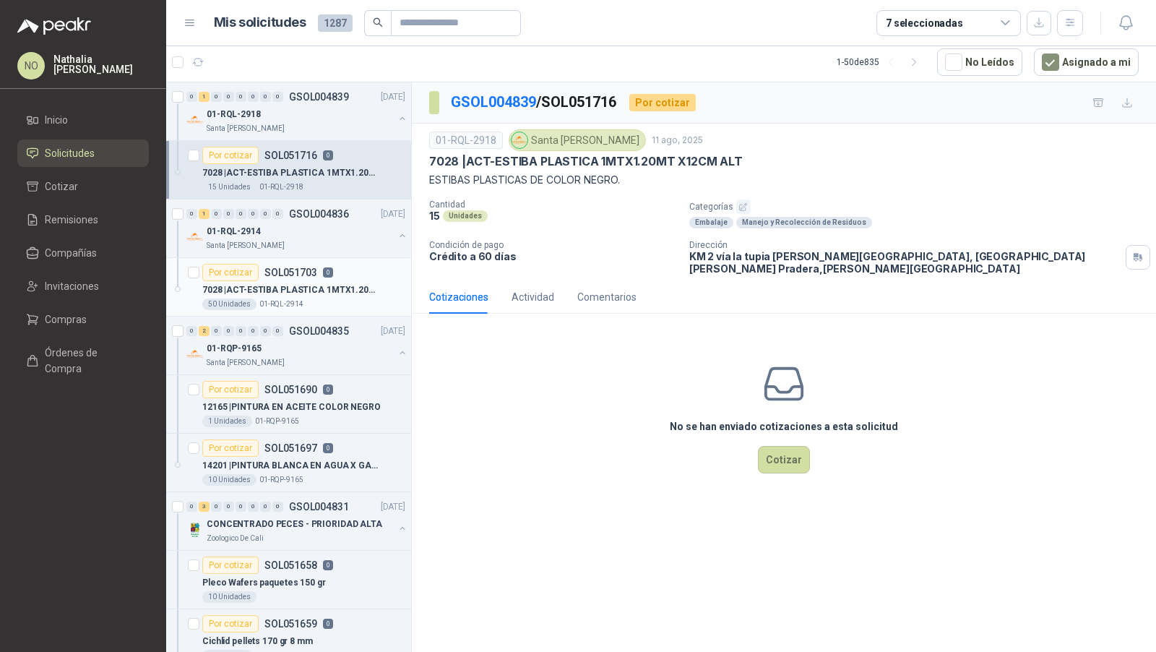
click at [319, 293] on p "7028 | ACT-ESTIBA PLASTICA 1MTX1.20MT X12CM ALT" at bounding box center [292, 290] width 180 height 14
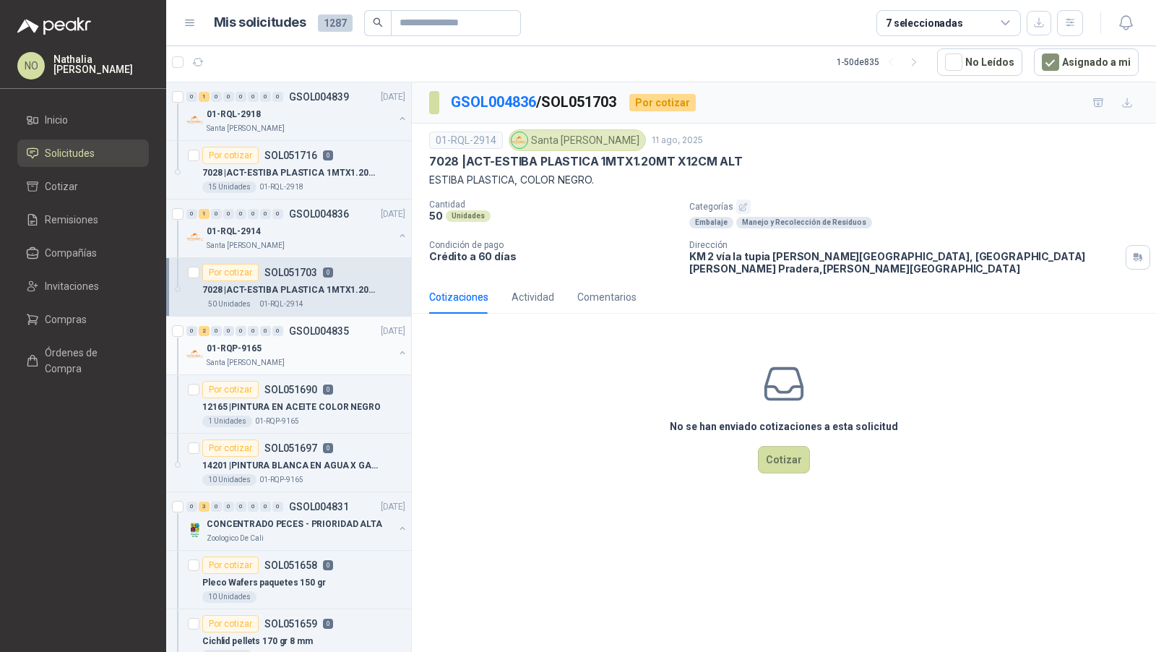
click at [320, 350] on div "01-RQP-9165" at bounding box center [300, 348] width 187 height 17
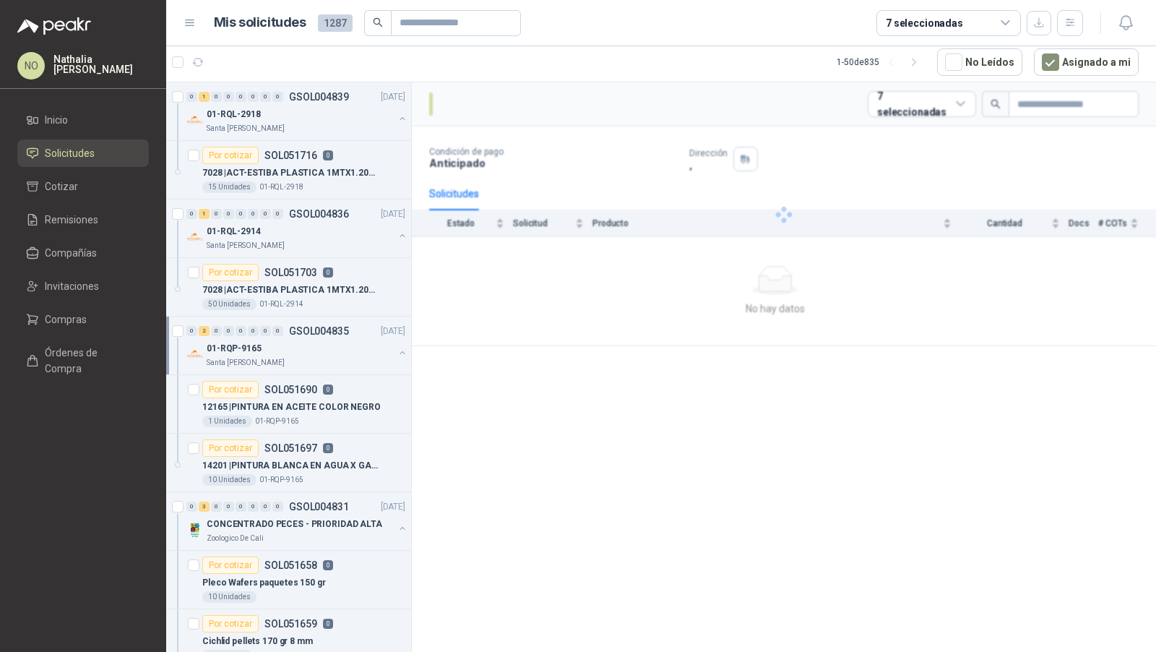
click at [320, 350] on div "01-RQP-9165" at bounding box center [300, 348] width 187 height 17
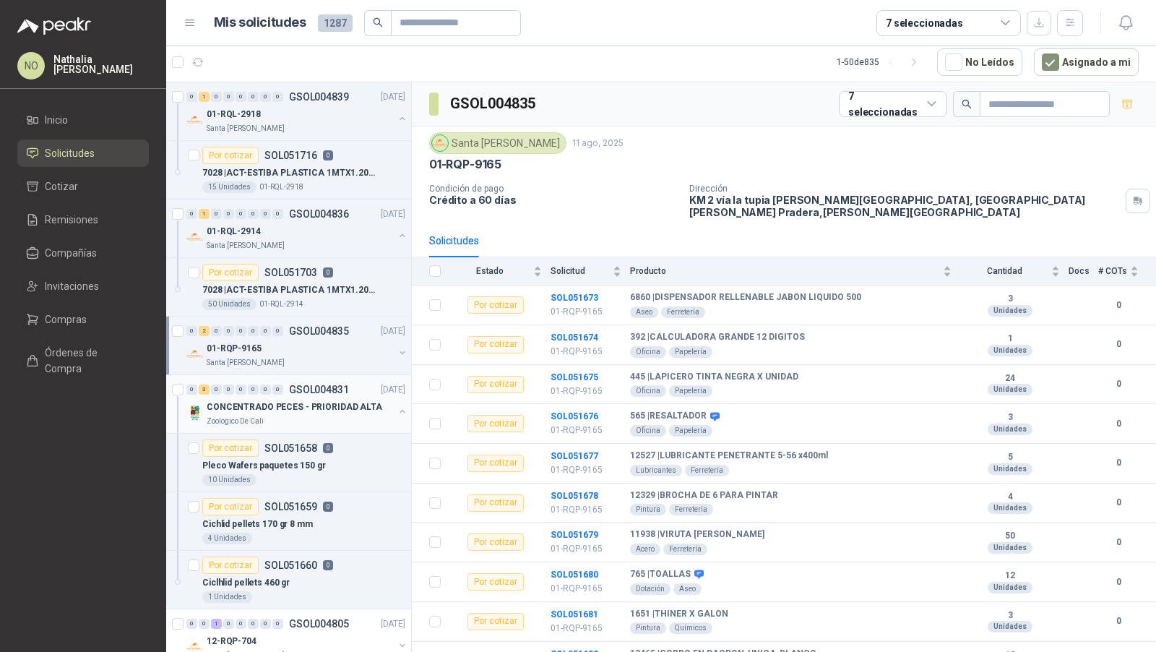
click at [329, 392] on div "0 3 0 0 0 0 0 0 GSOL004831 11/08/25" at bounding box center [297, 389] width 222 height 17
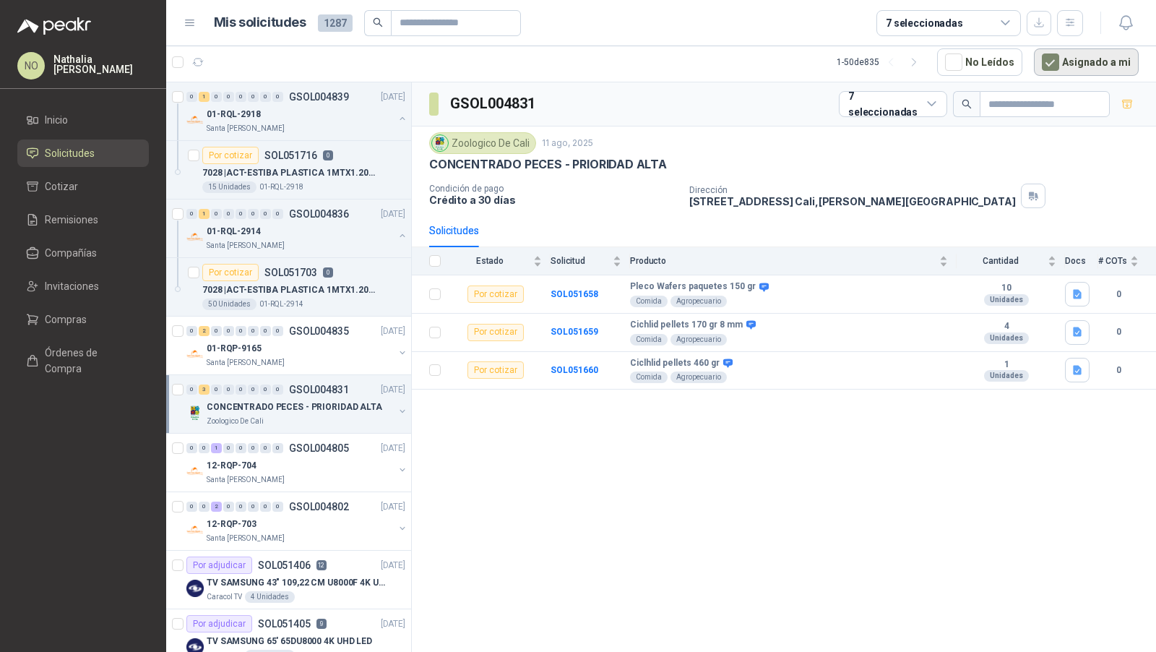
click at [1075, 64] on button "Asignado a mi" at bounding box center [1086, 61] width 105 height 27
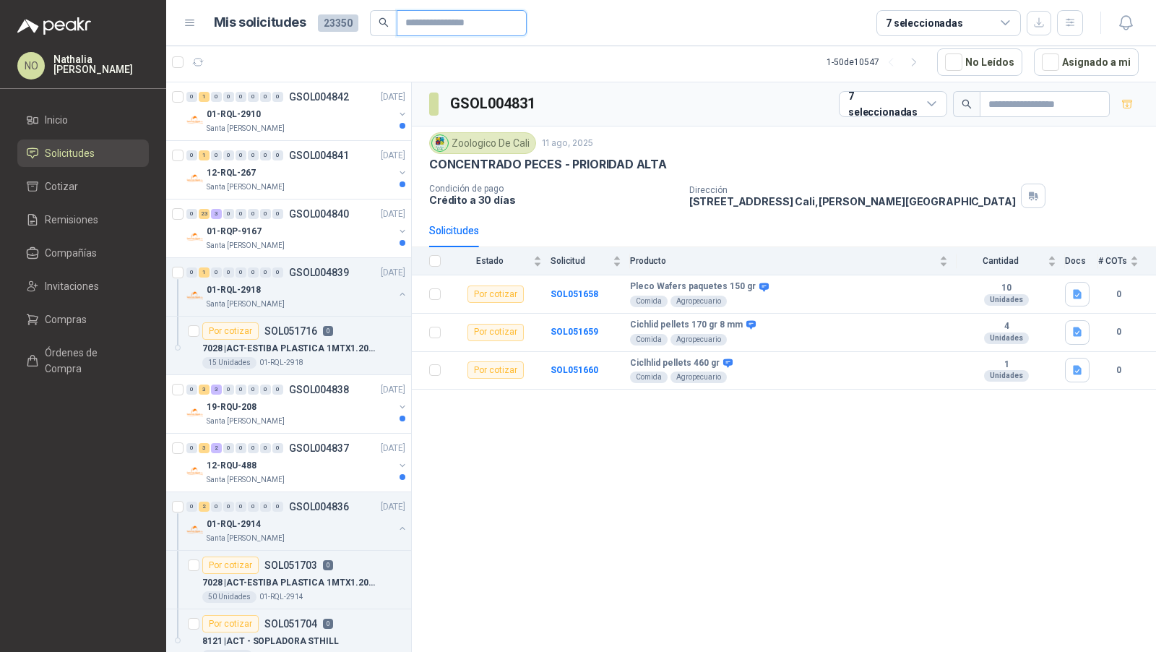
click at [472, 21] on input "text" at bounding box center [455, 23] width 101 height 25
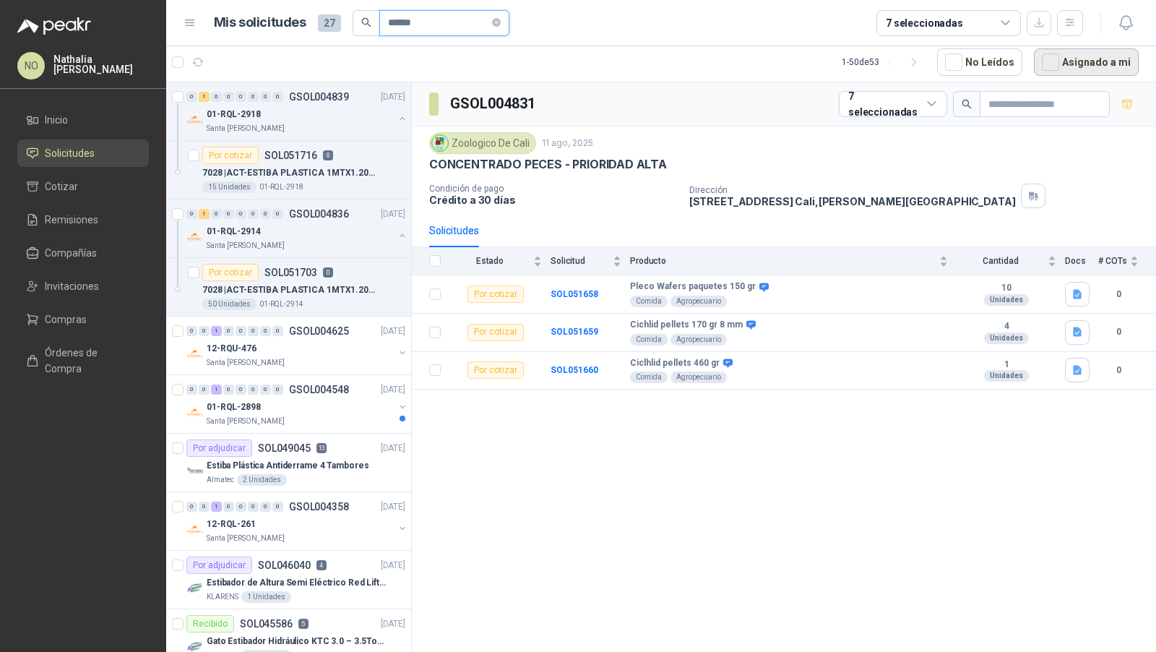
type input "******"
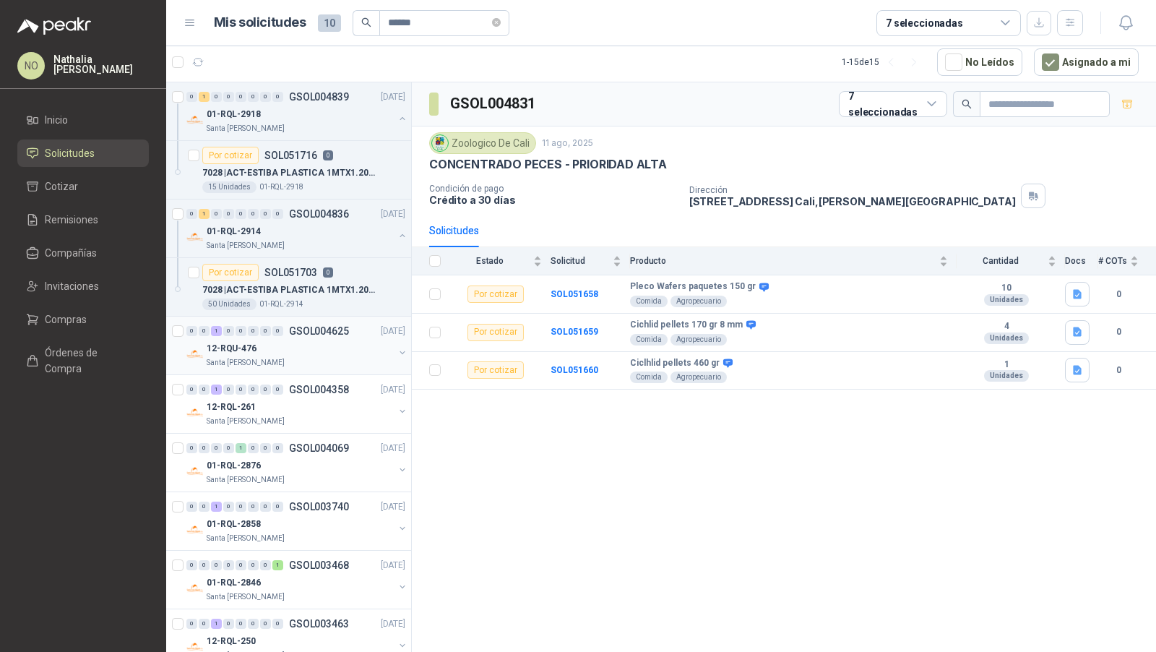
click at [300, 362] on div "Santa [PERSON_NAME]" at bounding box center [300, 363] width 187 height 12
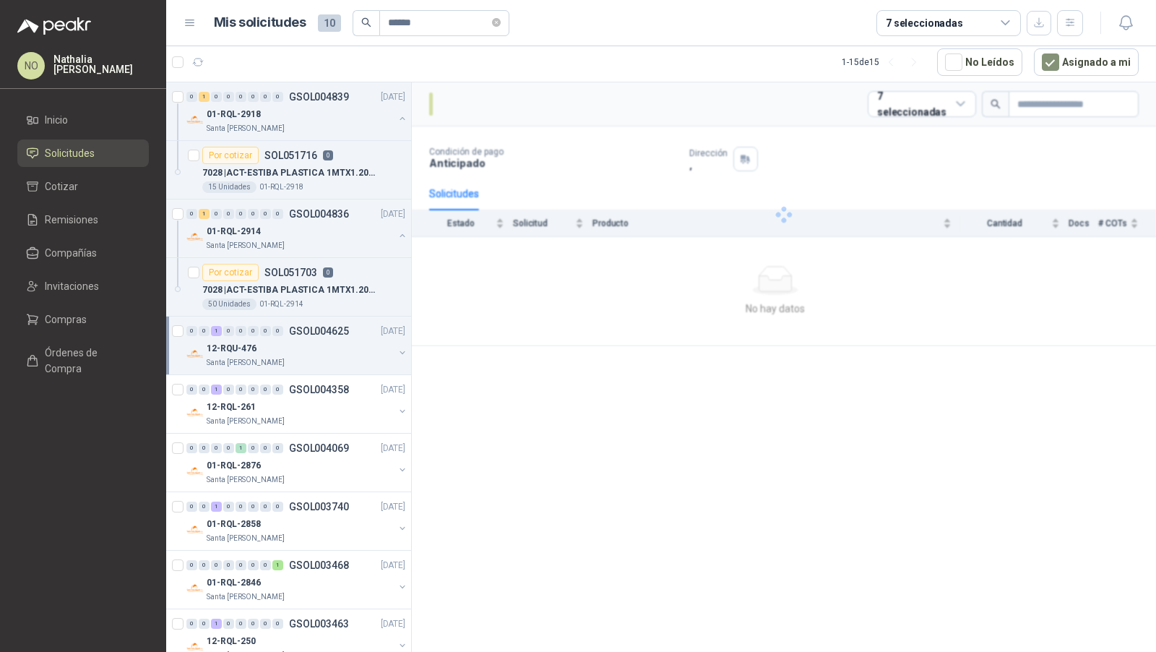
click at [300, 362] on div "Santa [PERSON_NAME]" at bounding box center [300, 363] width 187 height 12
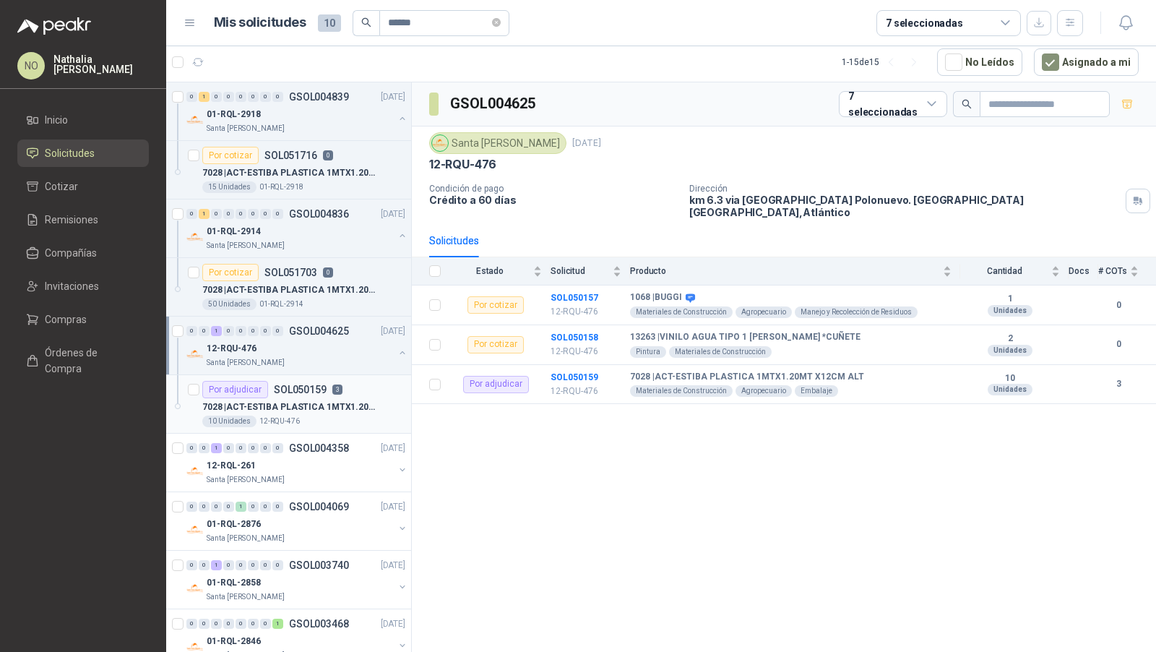
click at [311, 400] on p "7028 | ACT-ESTIBA PLASTICA 1MTX1.20MT X12CM ALT" at bounding box center [292, 407] width 180 height 14
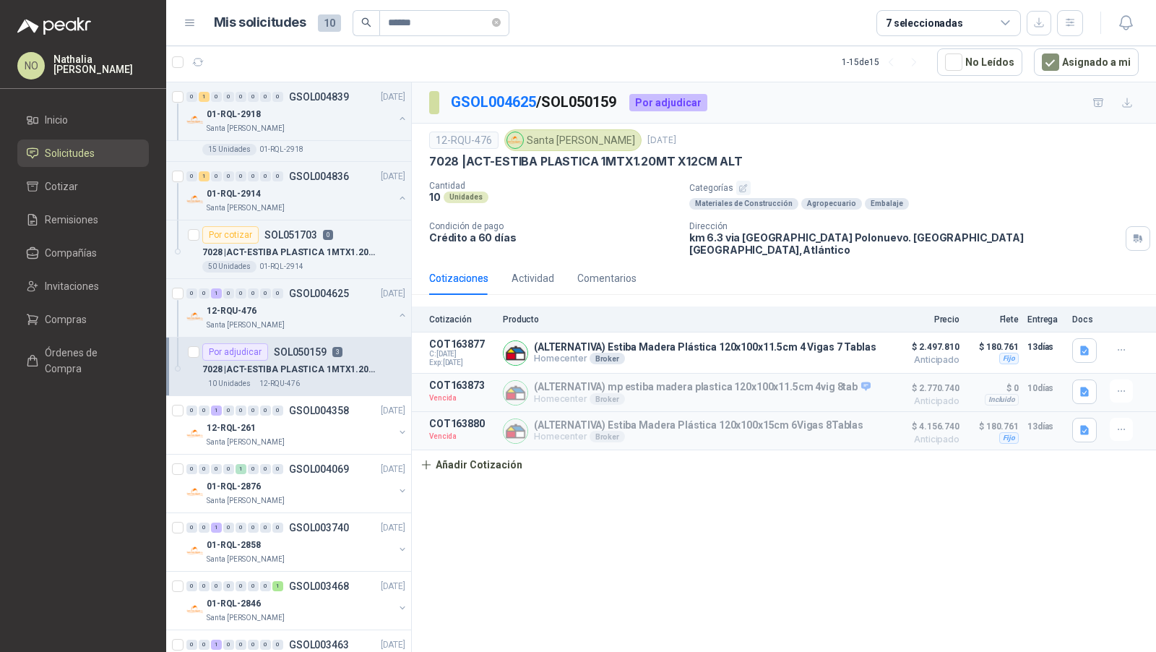
scroll to position [40, 0]
click at [311, 403] on p "GSOL004358" at bounding box center [319, 408] width 60 height 10
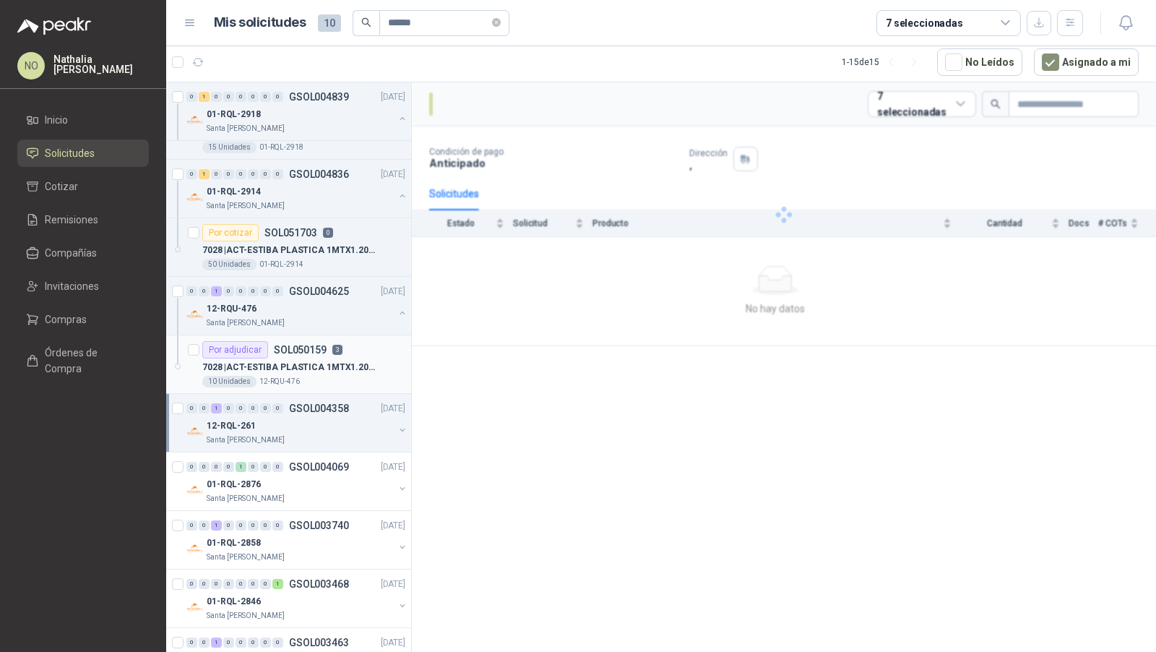
click at [311, 403] on p "GSOL004358" at bounding box center [319, 408] width 60 height 10
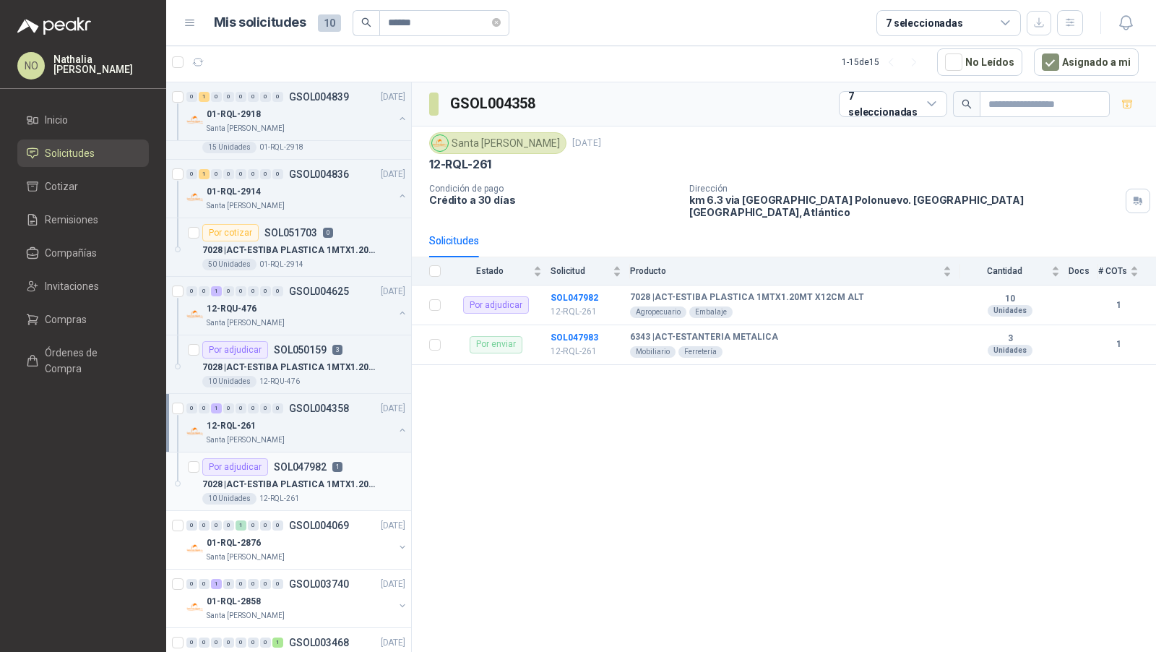
click at [318, 478] on p "7028 | ACT-ESTIBA PLASTICA 1MTX1.20MT X12CM ALT" at bounding box center [292, 485] width 180 height 14
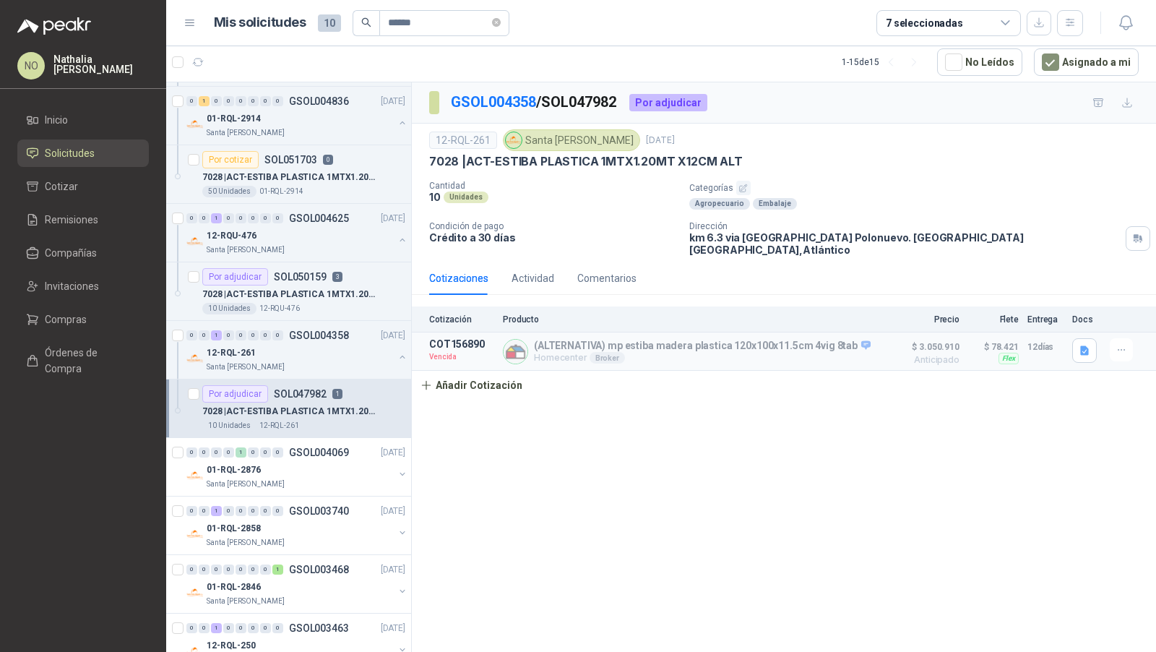
scroll to position [114, 0]
click at [327, 518] on div "01-RQL-2858" at bounding box center [300, 526] width 187 height 17
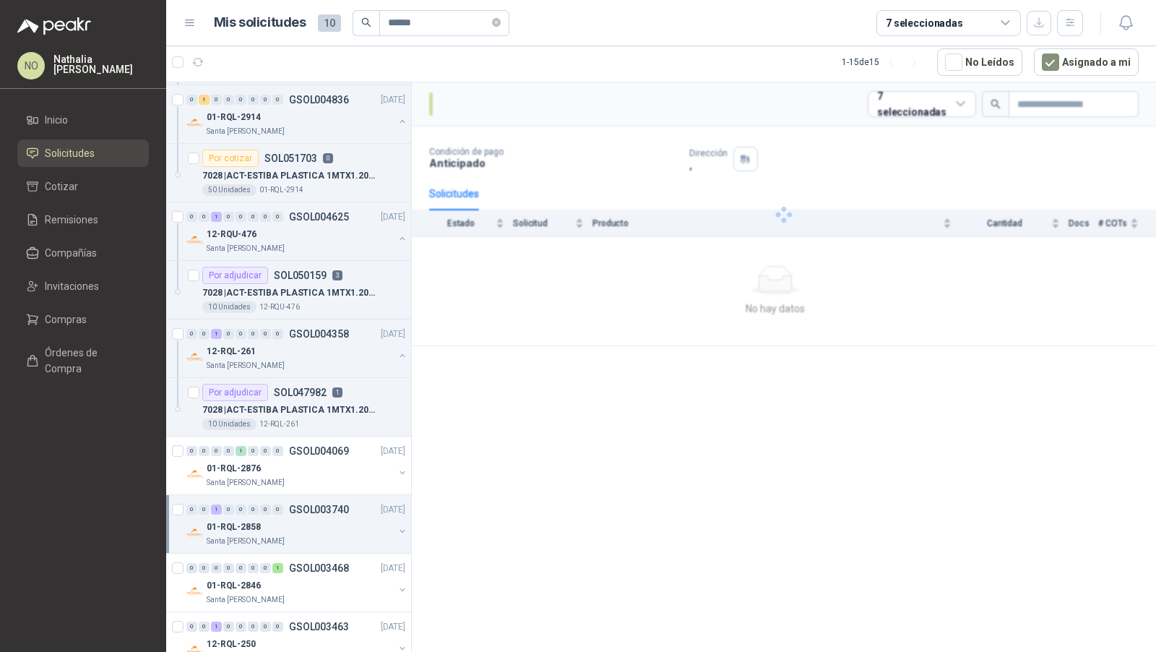
click at [327, 518] on div "01-RQL-2858" at bounding box center [300, 526] width 187 height 17
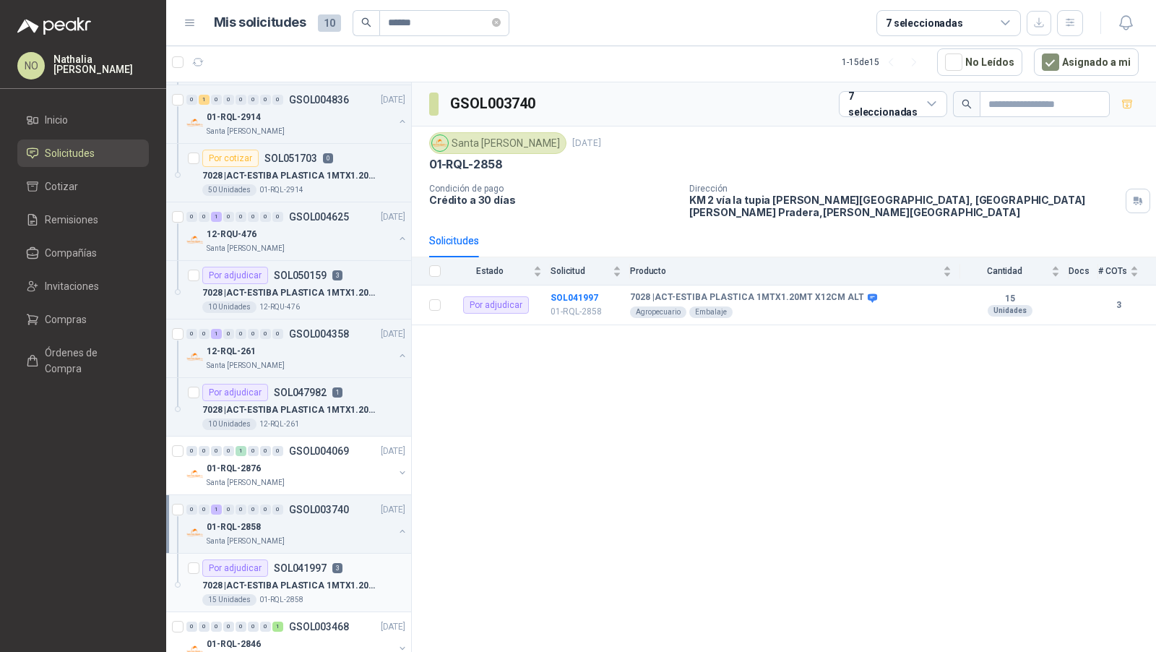
click at [342, 594] on div "15 Unidades 01-RQL-2858" at bounding box center [303, 600] width 203 height 12
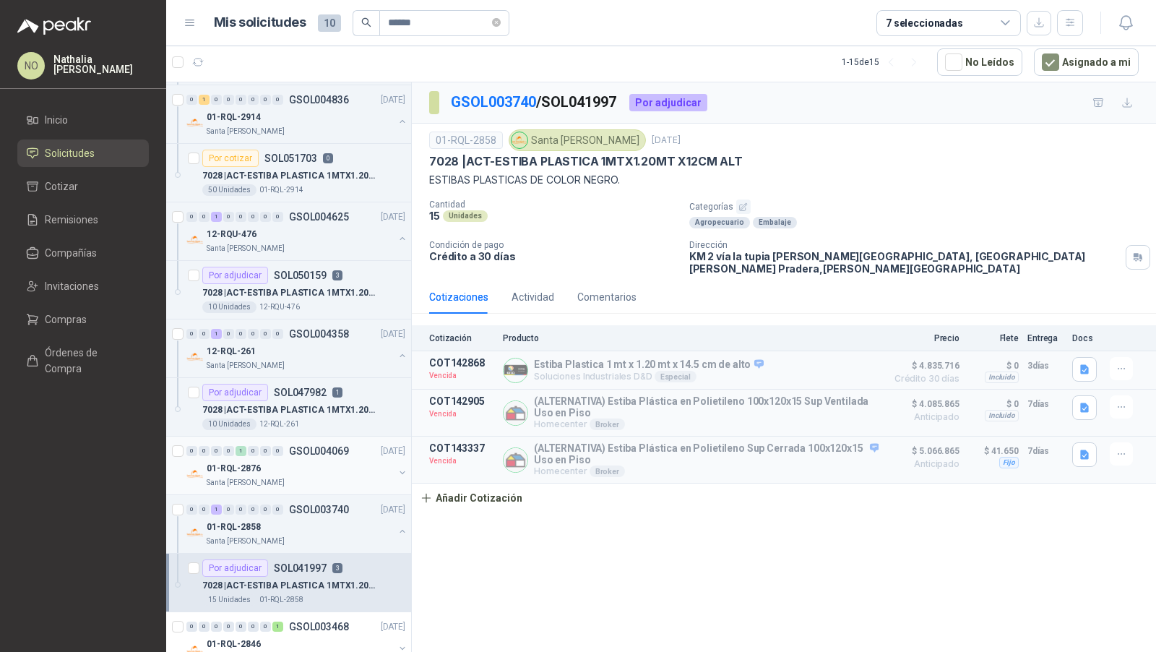
click at [337, 464] on div "01-RQL-2876" at bounding box center [300, 468] width 187 height 17
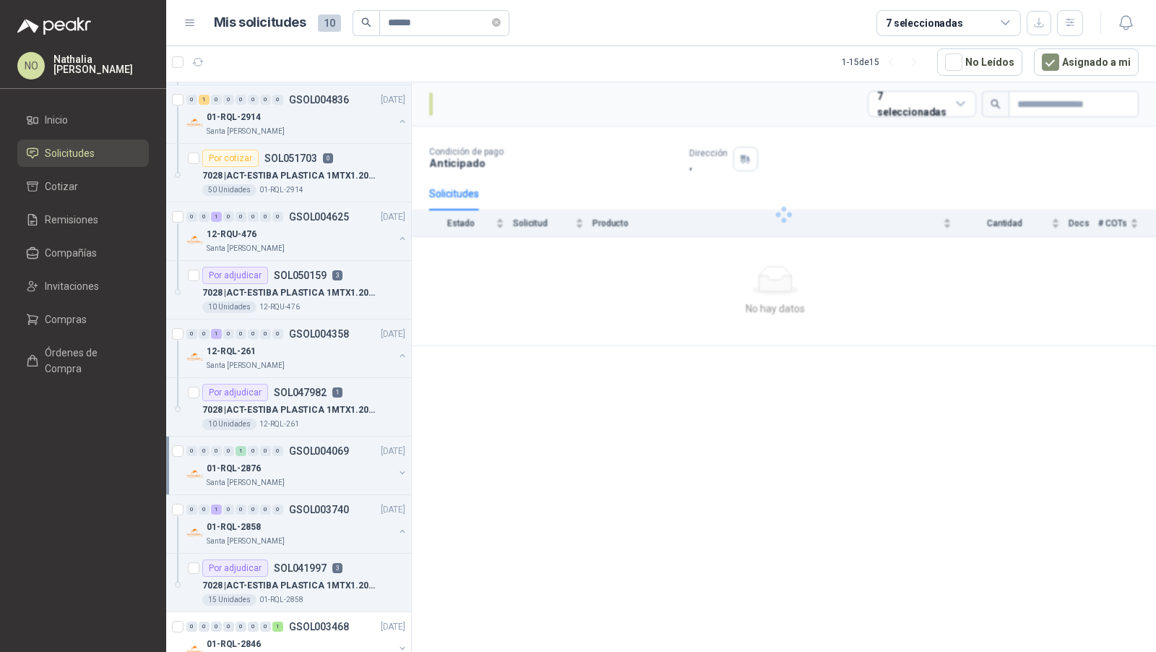
click at [337, 464] on div "01-RQL-2876" at bounding box center [300, 468] width 187 height 17
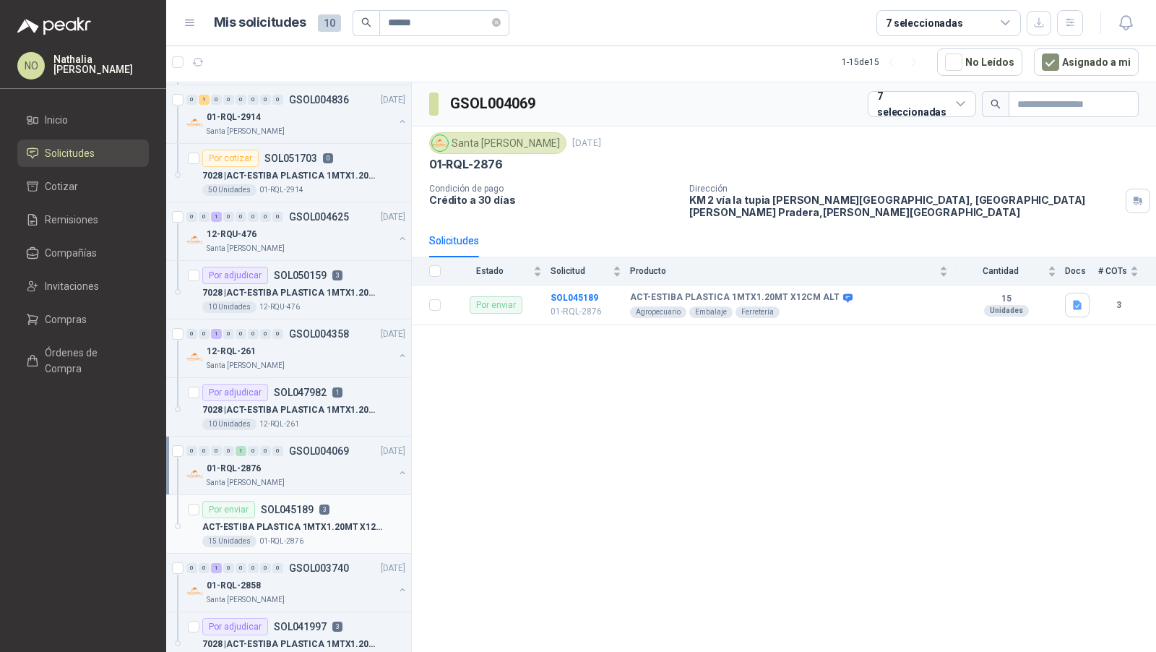
click at [338, 526] on p "ACT-ESTIBA PLASTICA 1MTX1.20MT X12CM ALT" at bounding box center [292, 527] width 180 height 14
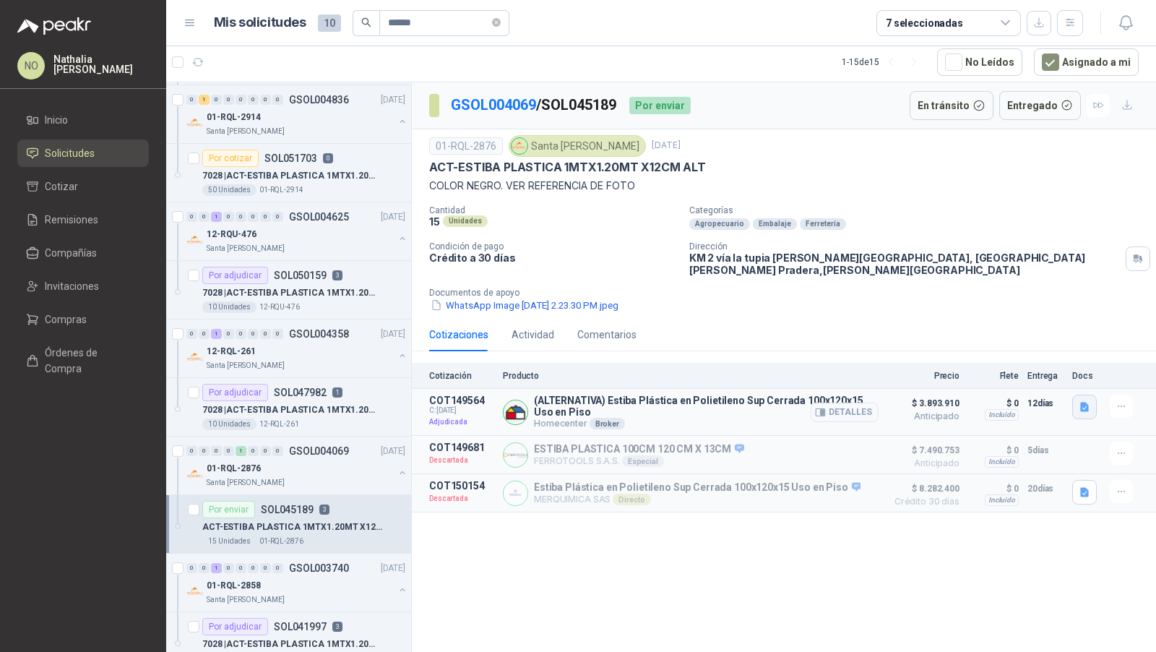
click at [1082, 401] on icon "button" at bounding box center [1085, 407] width 12 height 12
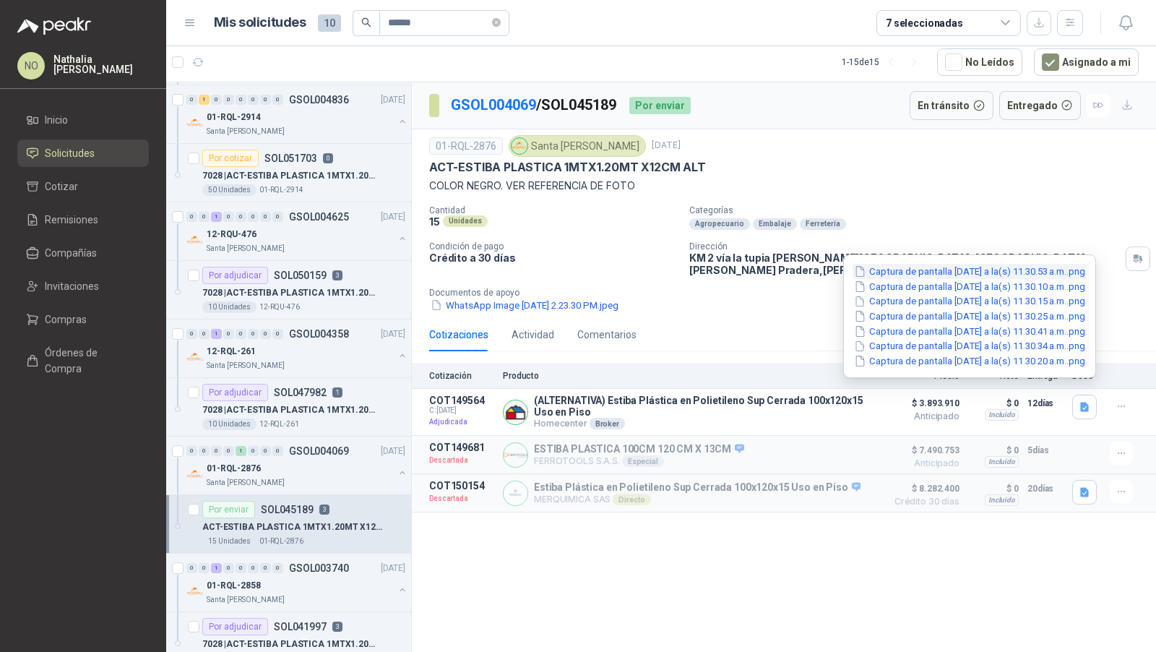
click at [996, 275] on button "Captura de pantalla 2025-06-10 a la(s) 11.30.53 a.m..png" at bounding box center [970, 271] width 234 height 15
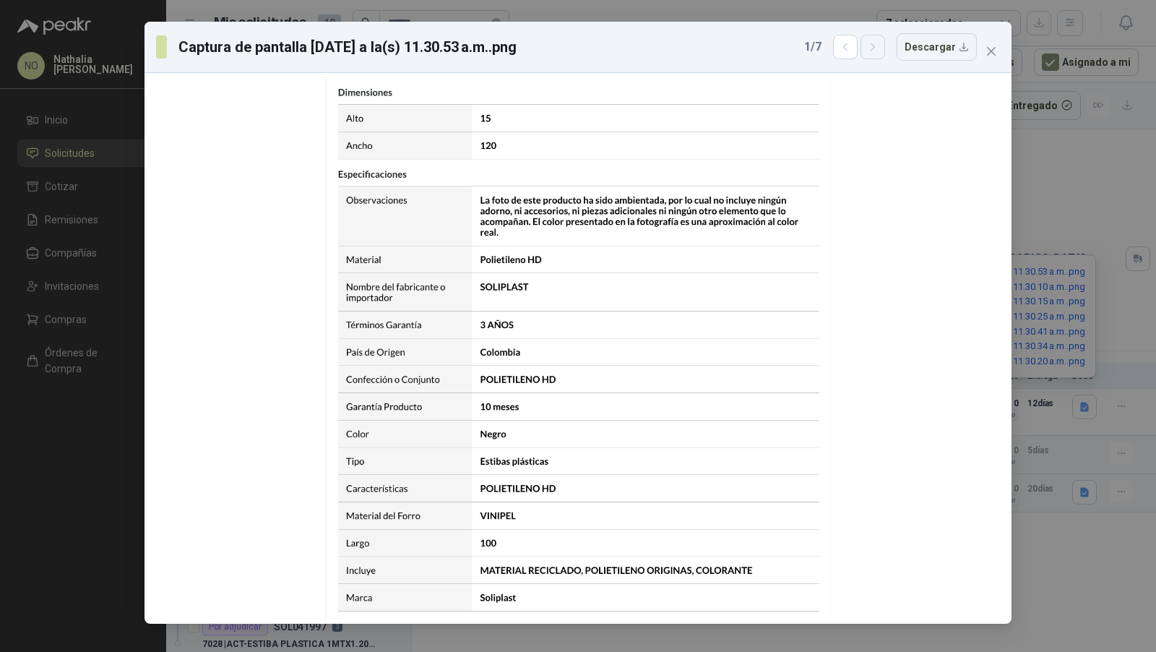
click at [879, 48] on icon "button" at bounding box center [873, 47] width 12 height 12
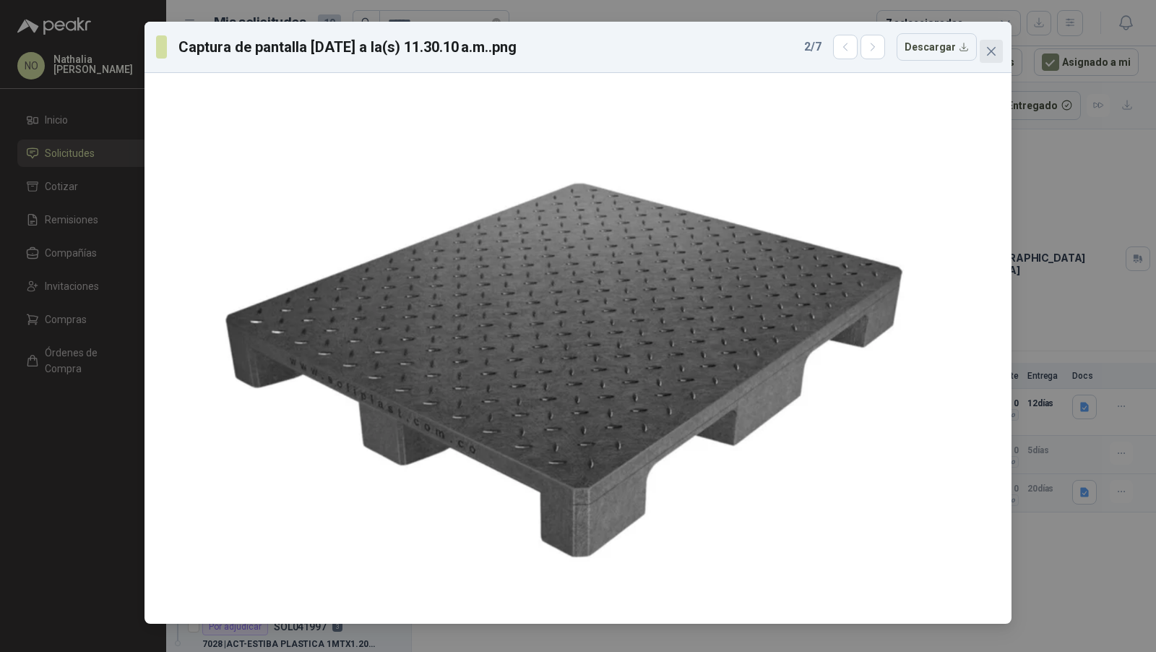
click at [996, 48] on icon "close" at bounding box center [992, 52] width 12 height 12
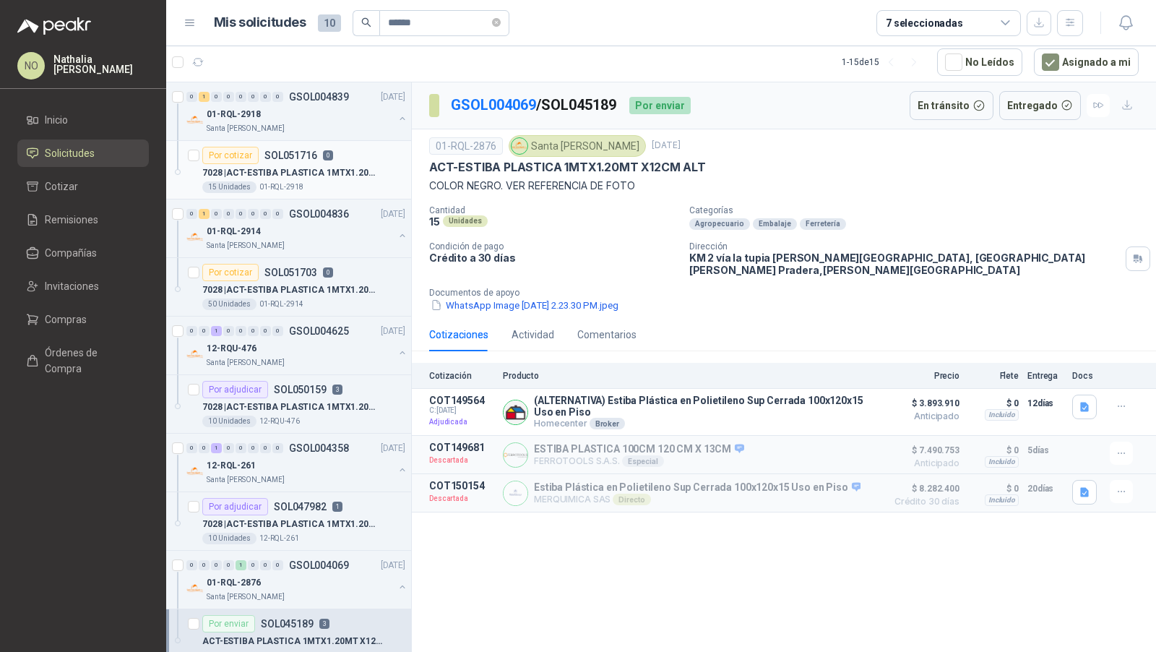
click at [291, 186] on p "01-RQL-2918" at bounding box center [281, 187] width 44 height 12
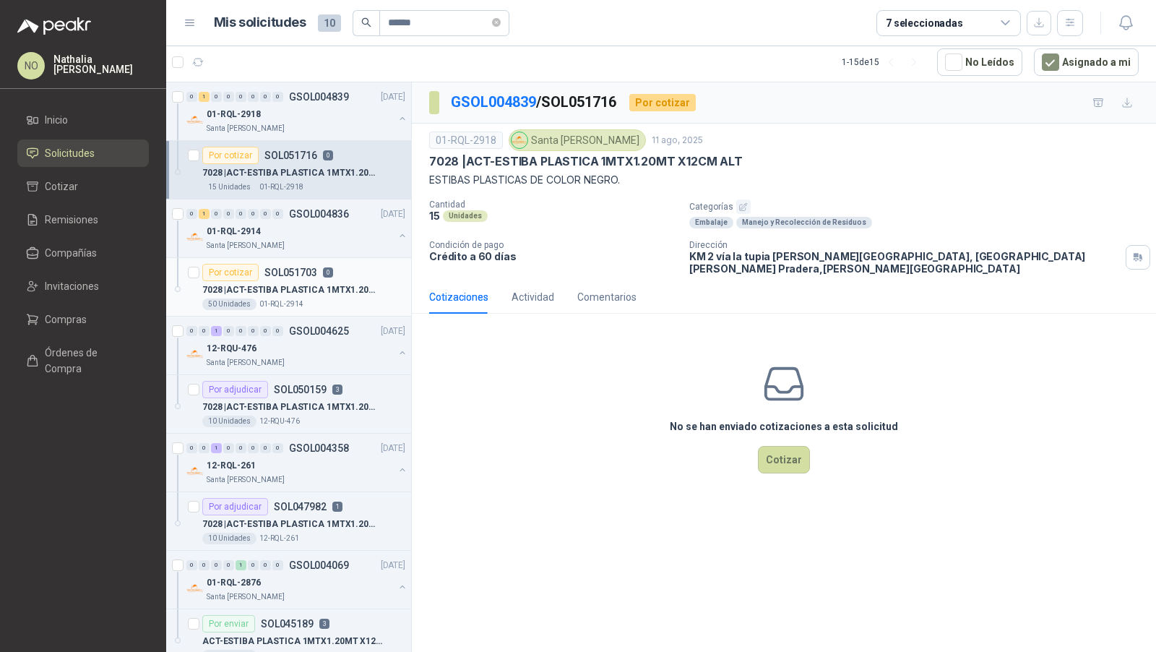
click at [296, 294] on div "7028 | ACT-ESTIBA PLASTICA 1MTX1.20MT X12CM ALT" at bounding box center [303, 289] width 203 height 17
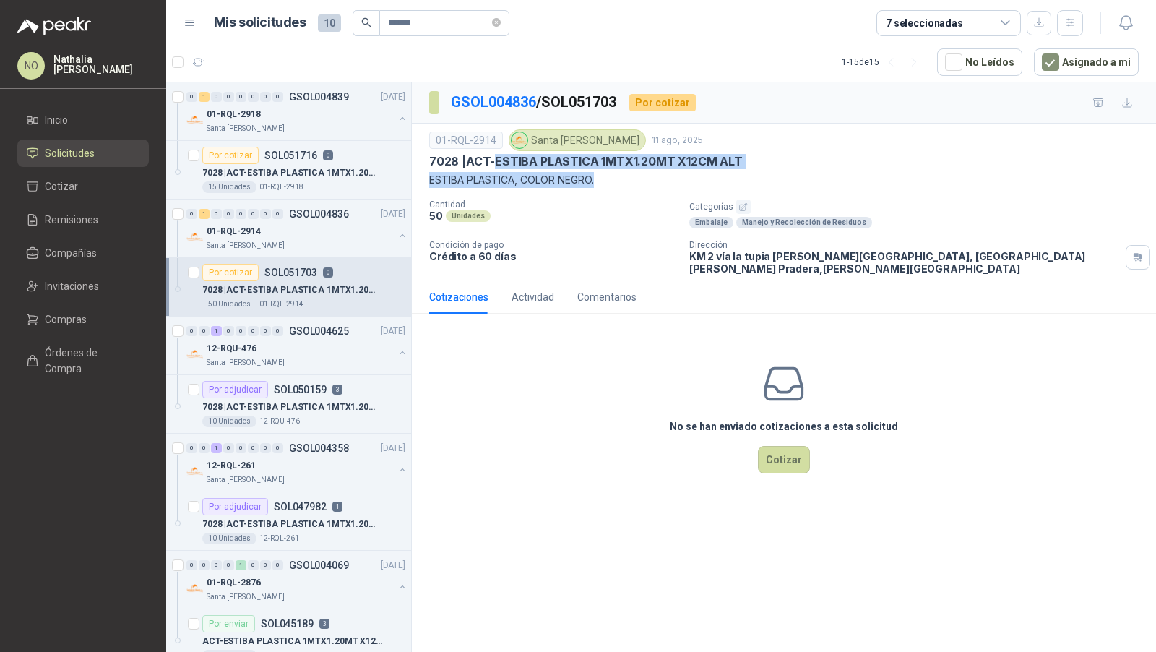
drag, startPoint x: 497, startPoint y: 160, endPoint x: 655, endPoint y: 173, distance: 158.0
click at [656, 173] on div "01-RQL-2914 Santa Anita Napoles 11 ago, 2025 7028 | ACT-ESTIBA PLASTICA 1MTX1.2…" at bounding box center [784, 158] width 710 height 59
copy div "ESTIBA PLASTICA 1MTX1.20MT X12CM ALT ESTIBA PLASTICA, COLOR NEGRO."
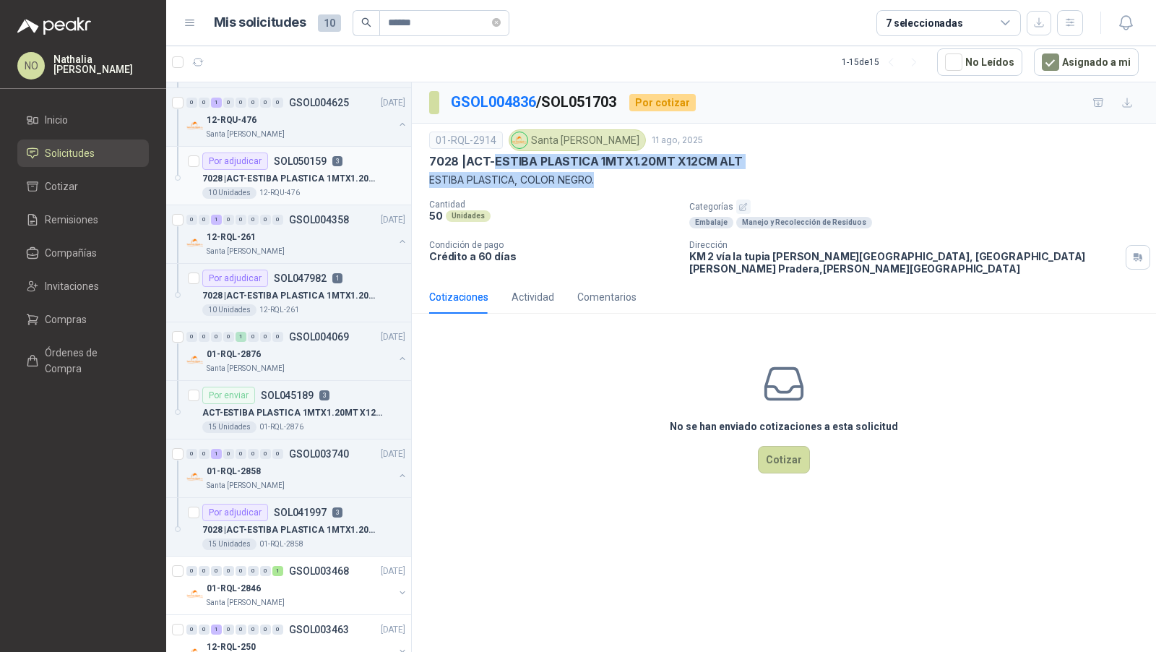
scroll to position [231, 0]
click at [347, 403] on p "ACT-ESTIBA PLASTICA 1MTX1.20MT X12CM ALT" at bounding box center [292, 410] width 180 height 14
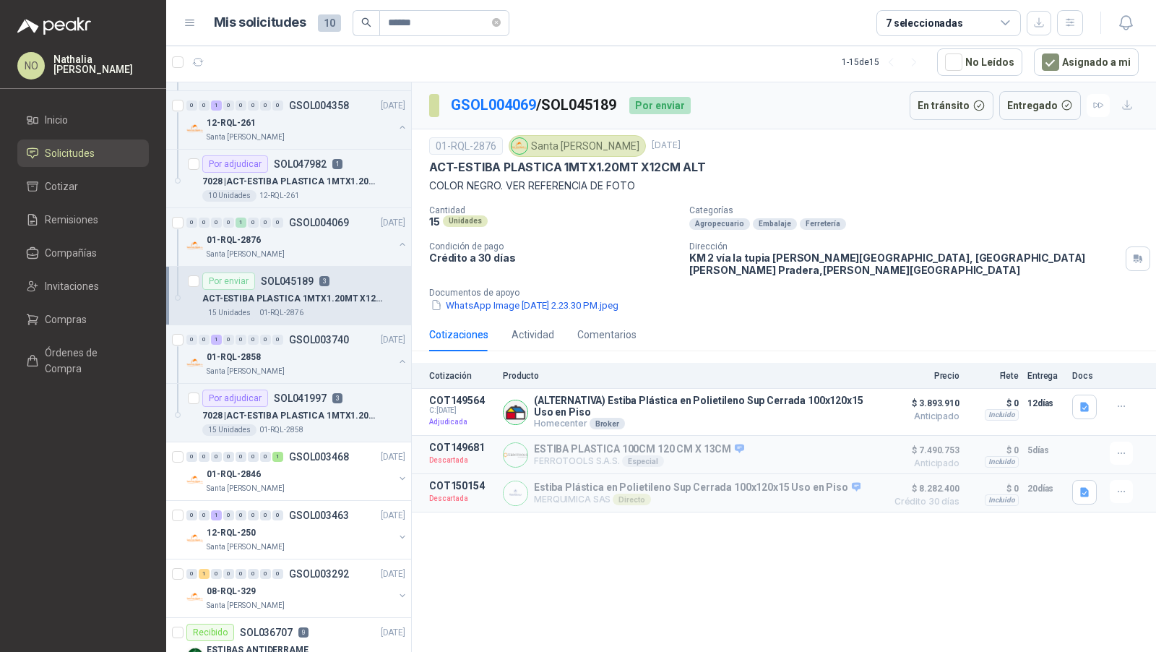
scroll to position [344, 0]
click at [318, 396] on p "SOL041997" at bounding box center [300, 397] width 53 height 10
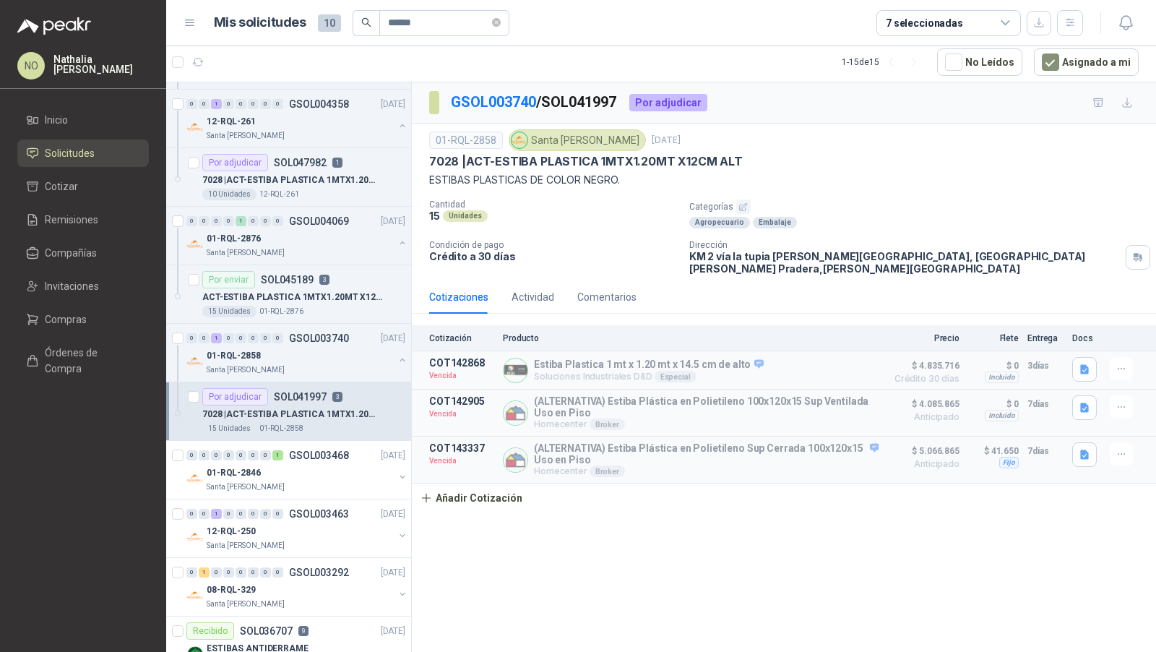
scroll to position [400, 0]
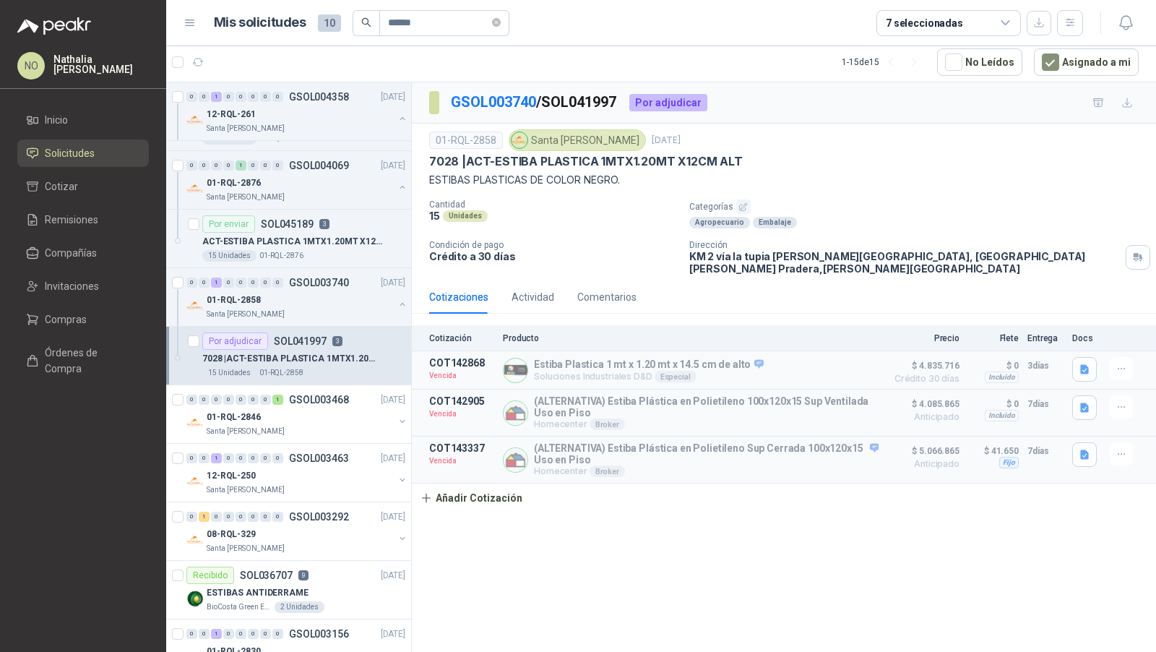
click at [318, 396] on p "GSOL003468" at bounding box center [319, 400] width 60 height 10
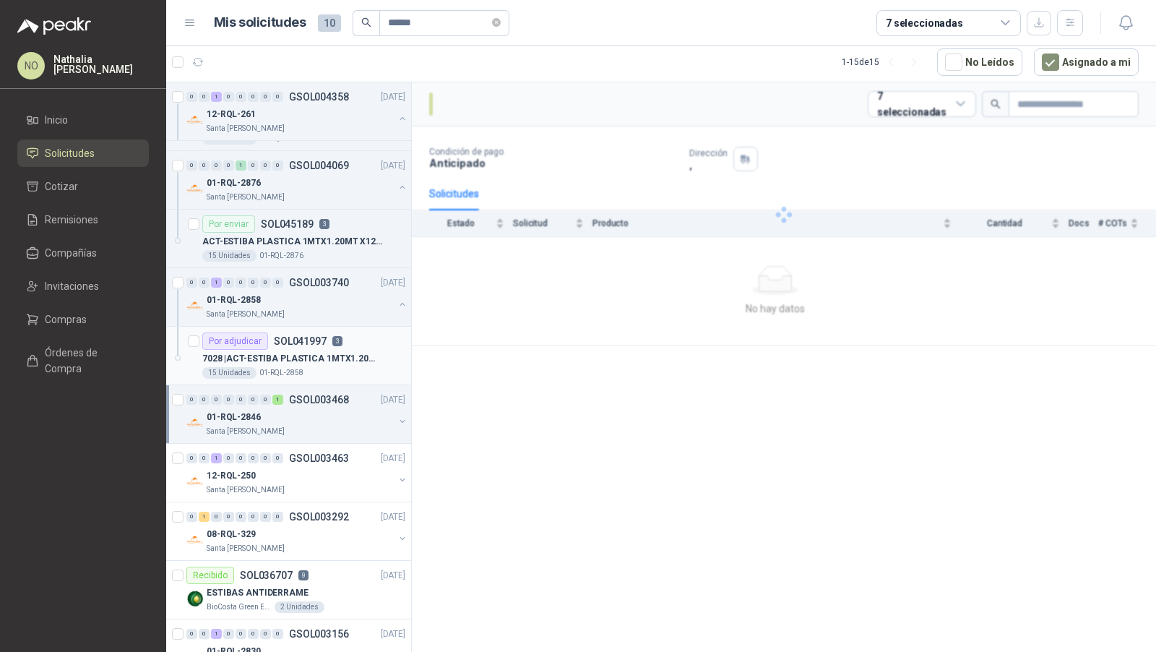
click at [318, 396] on p "GSOL003468" at bounding box center [319, 400] width 60 height 10
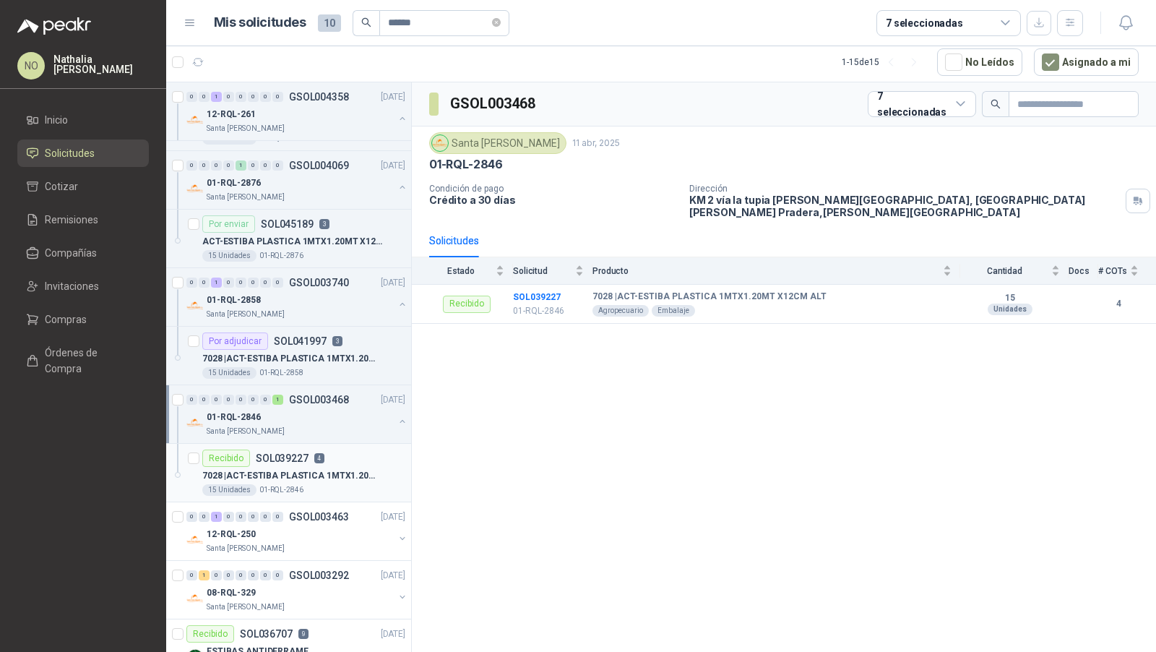
click at [318, 467] on div "7028 | ACT-ESTIBA PLASTICA 1MTX1.20MT X12CM ALT" at bounding box center [303, 475] width 203 height 17
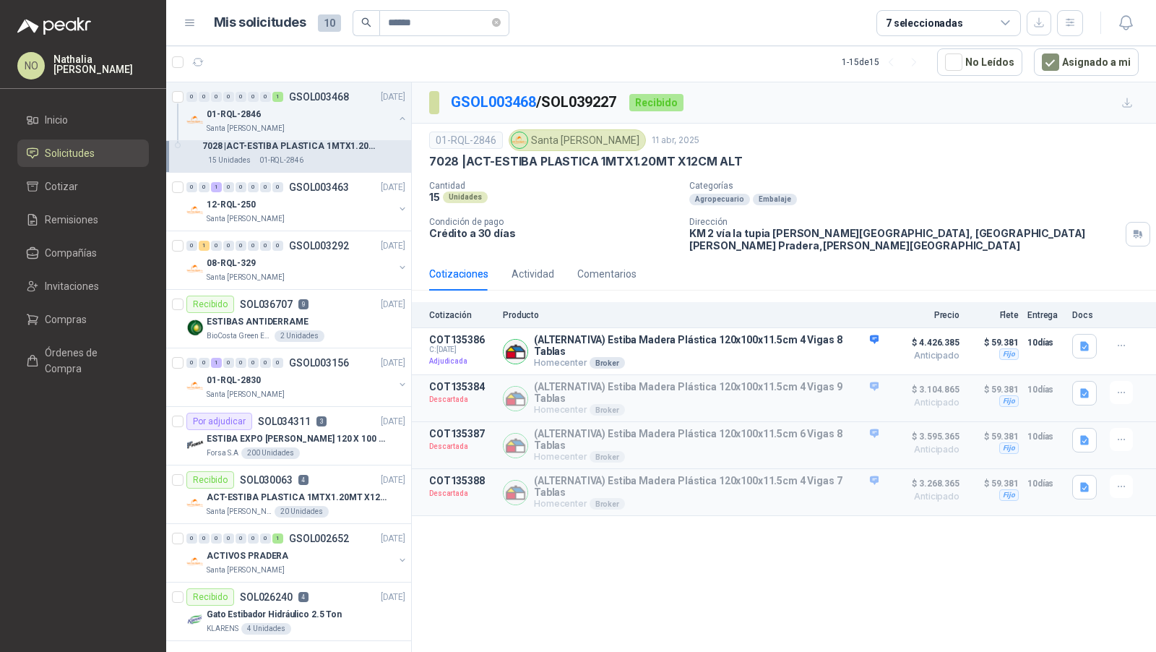
scroll to position [723, 0]
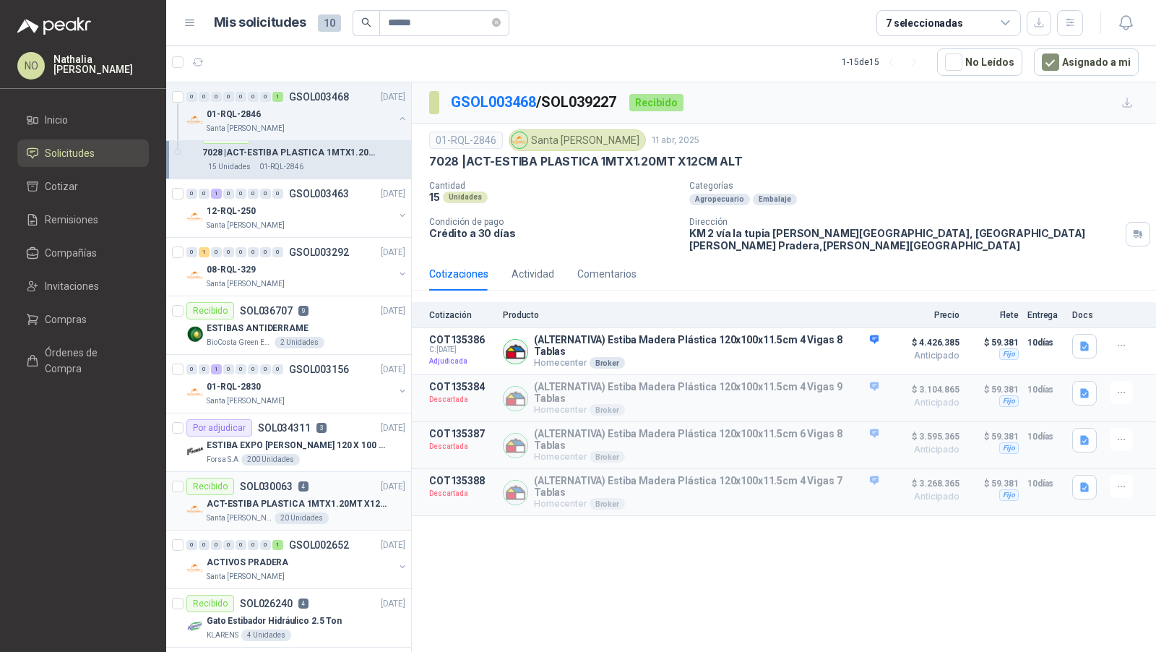
click at [325, 497] on p "ACT-ESTIBA PLASTICA 1MTX1.20MT X12CM ALT" at bounding box center [297, 504] width 180 height 14
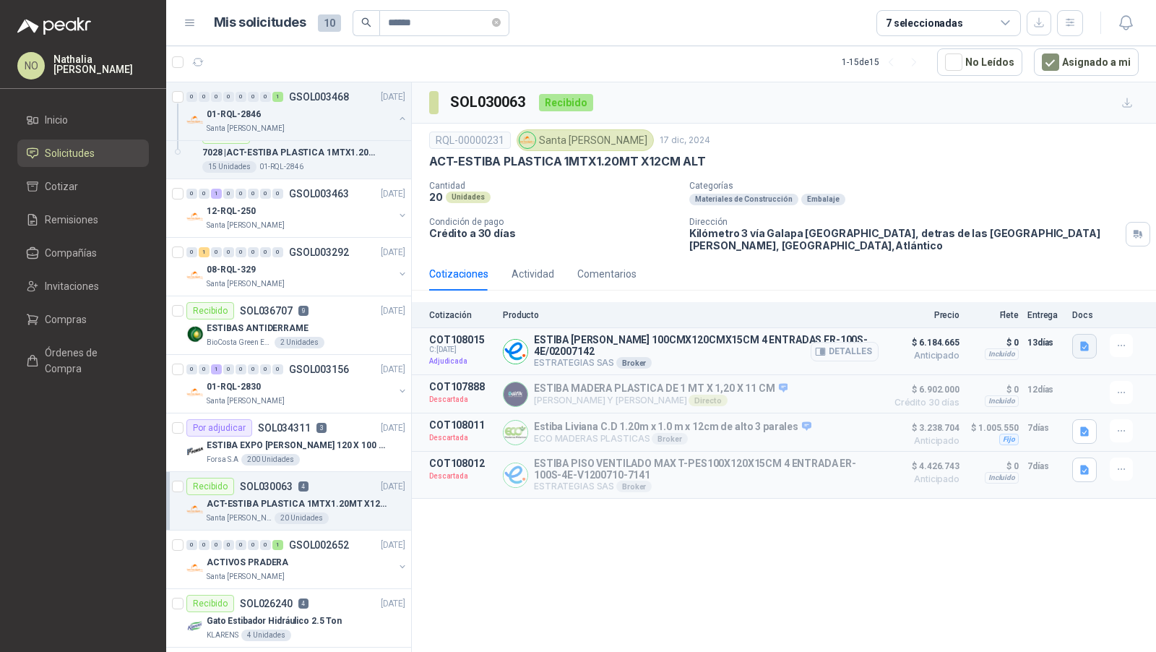
click at [1087, 334] on button "button" at bounding box center [1084, 346] width 25 height 25
click at [1042, 308] on button "07.-ER-100S-4E (2).pdf" at bounding box center [1030, 311] width 113 height 15
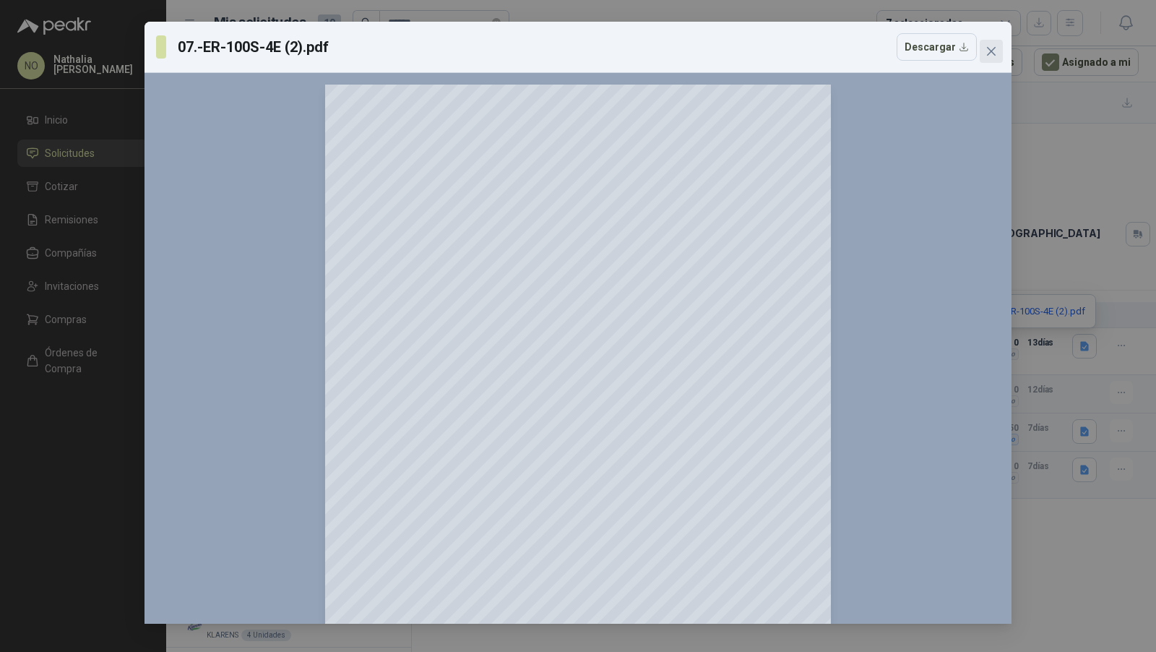
click at [997, 53] on icon "close" at bounding box center [992, 52] width 12 height 12
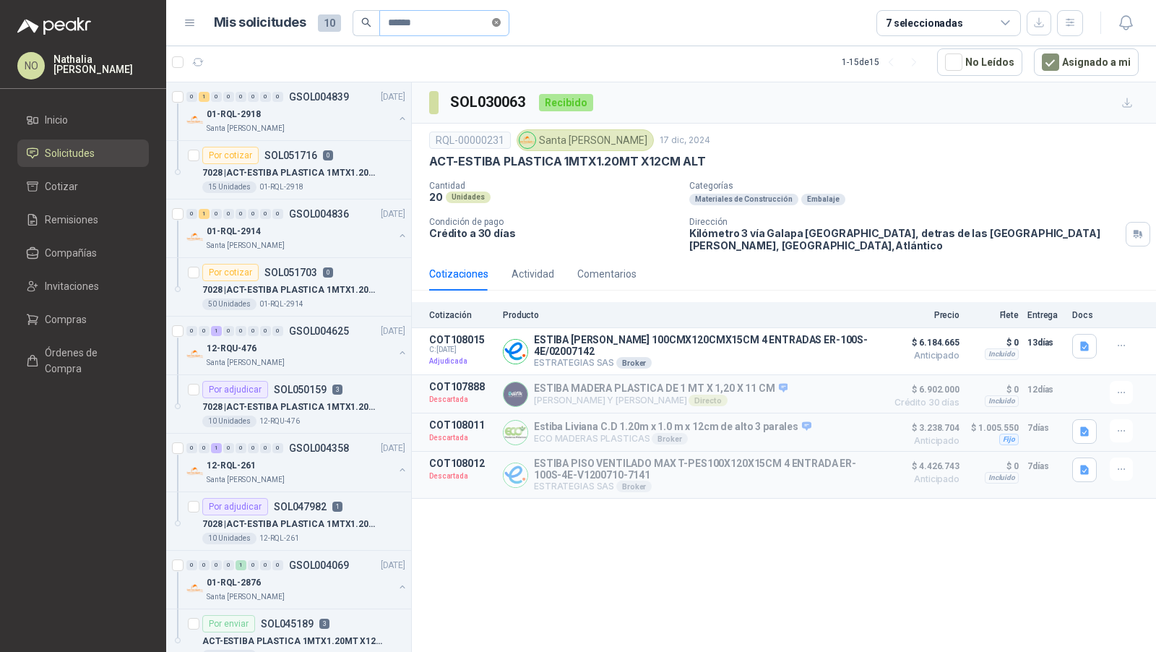
click at [499, 25] on icon "close-circle" at bounding box center [496, 22] width 9 height 9
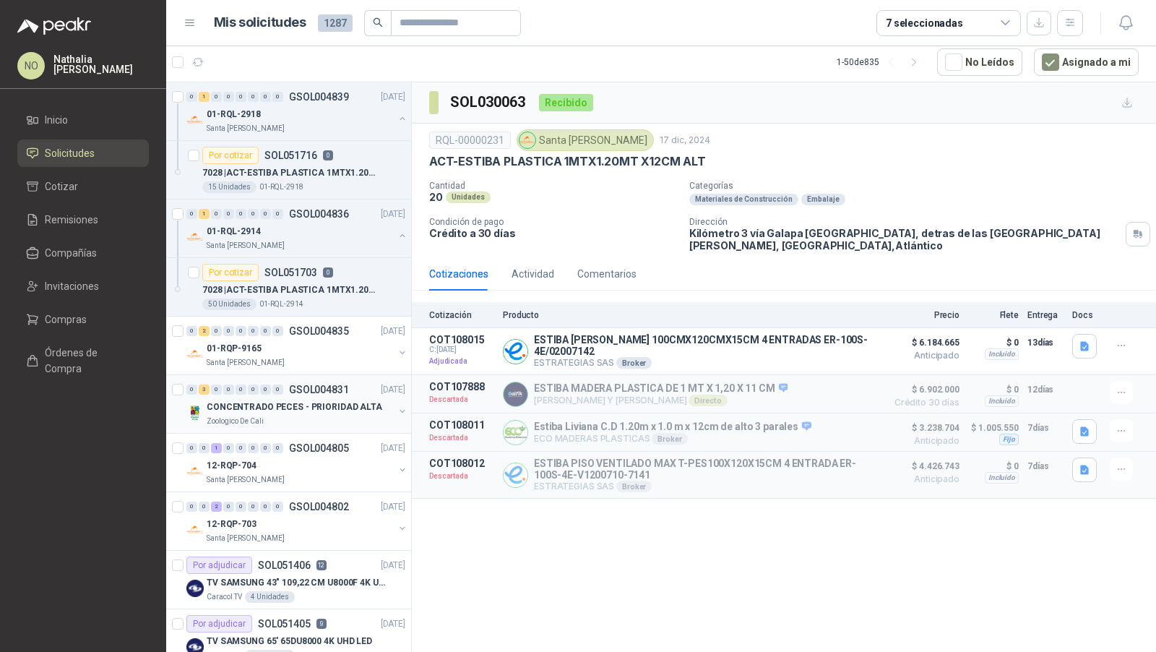
click at [319, 400] on p "CONCENTRADO PECES - PRIORIDAD ALTA" at bounding box center [295, 407] width 176 height 14
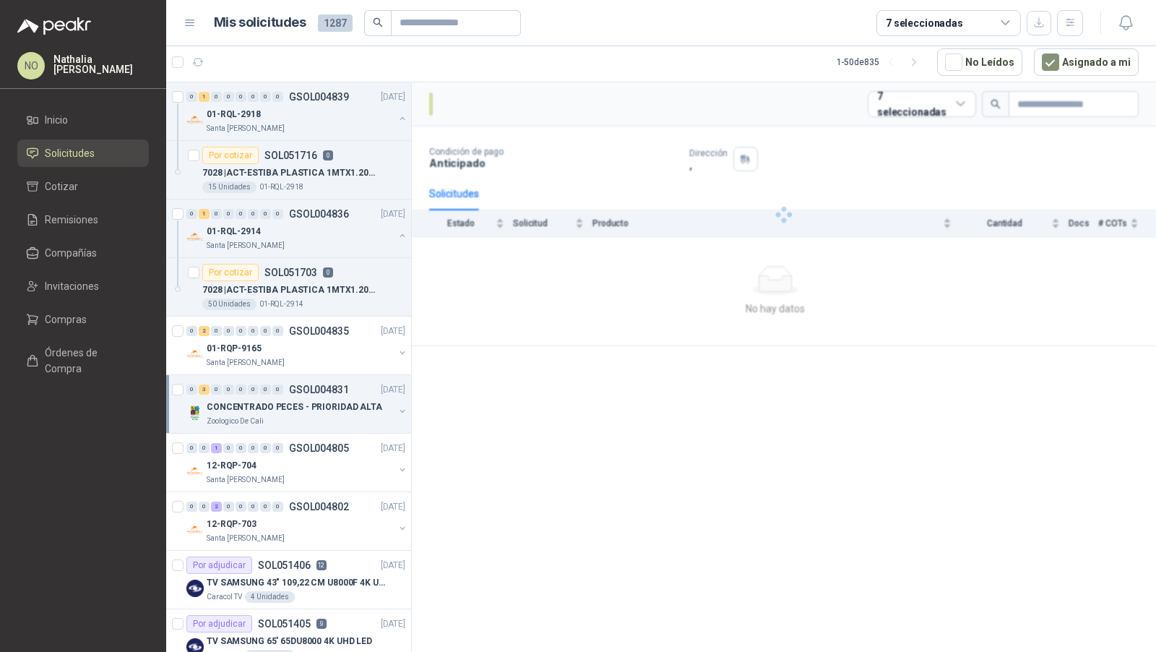
click at [319, 400] on p "CONCENTRADO PECES - PRIORIDAD ALTA" at bounding box center [295, 407] width 176 height 14
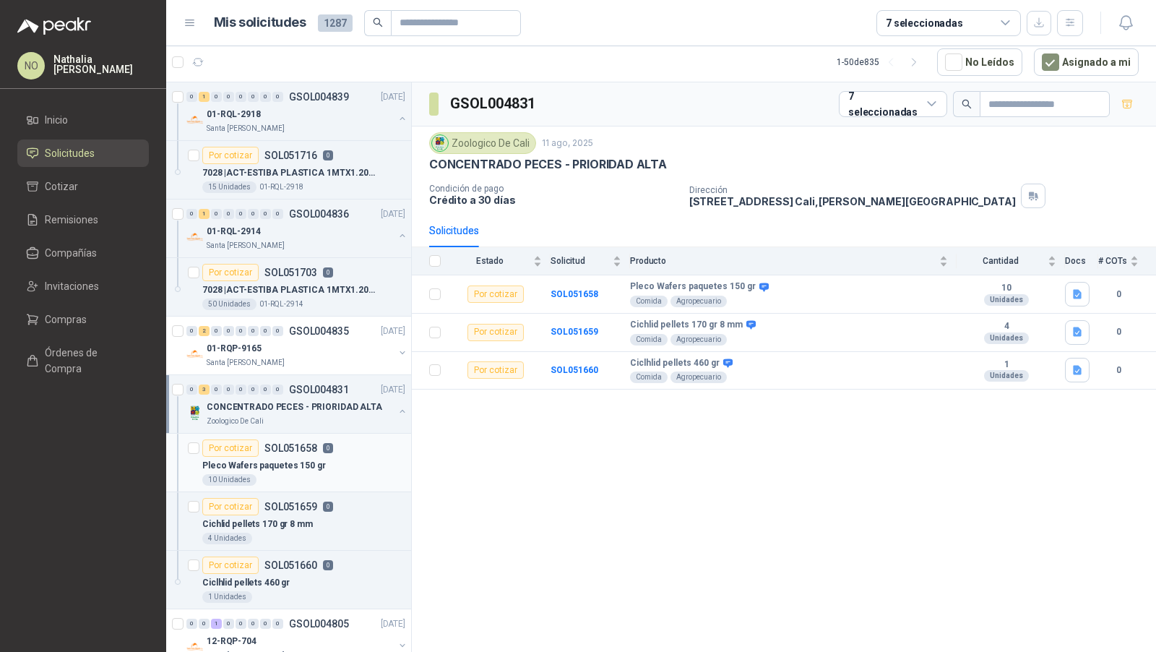
click at [314, 459] on p "Pleco Wafers paquetes 150 gr" at bounding box center [264, 466] width 124 height 14
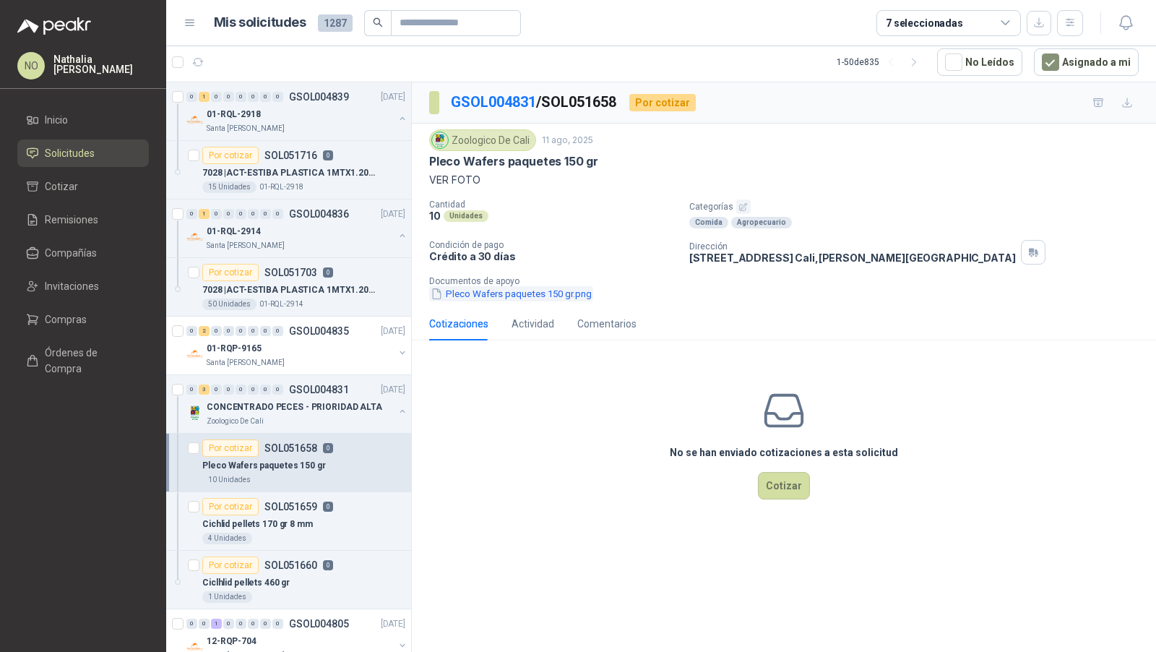
click at [499, 290] on button "Pleco Wafers paquetes 150 gr.png" at bounding box center [511, 293] width 164 height 15
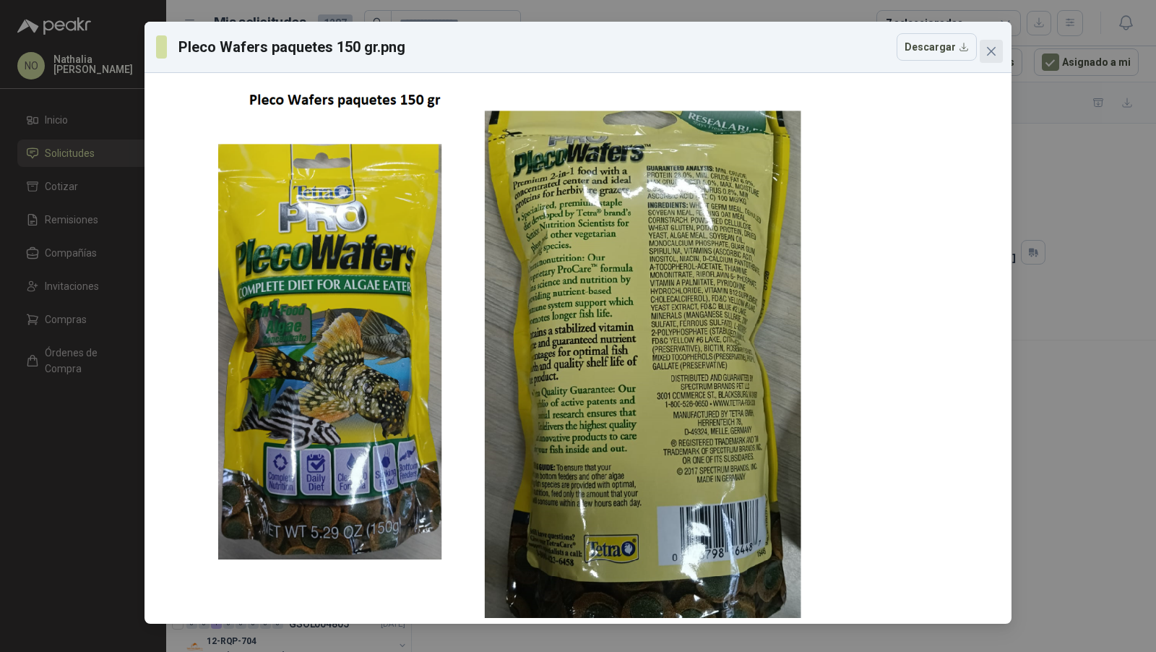
click at [992, 54] on icon "close" at bounding box center [992, 52] width 12 height 12
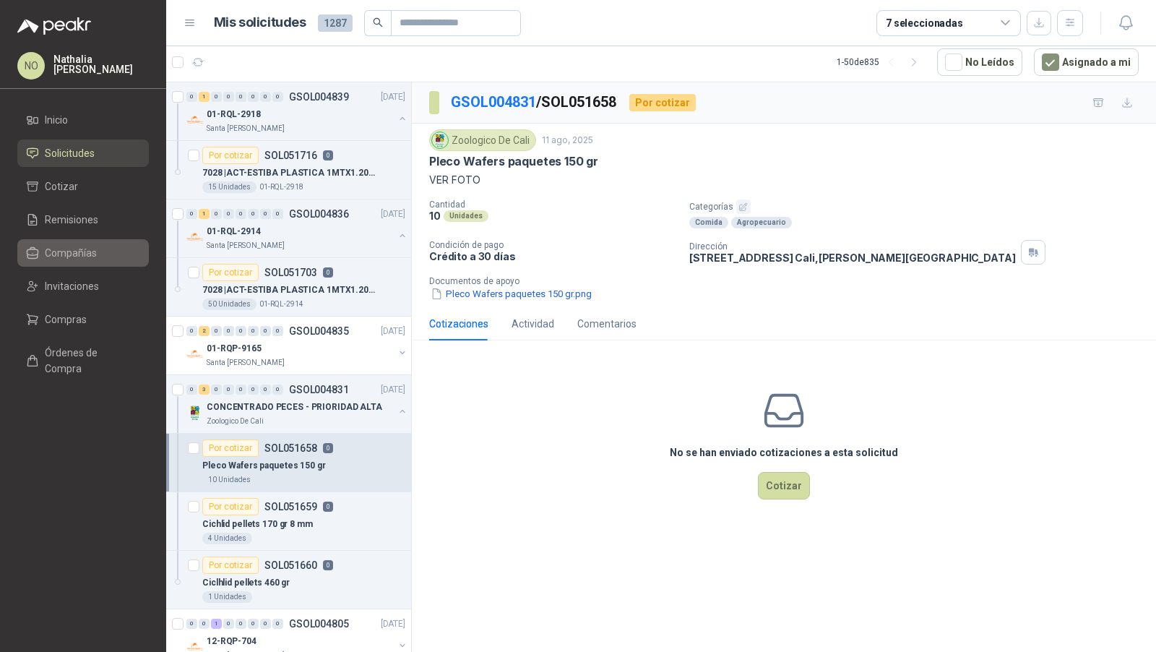
click at [98, 251] on li "Compañías" at bounding box center [83, 253] width 114 height 16
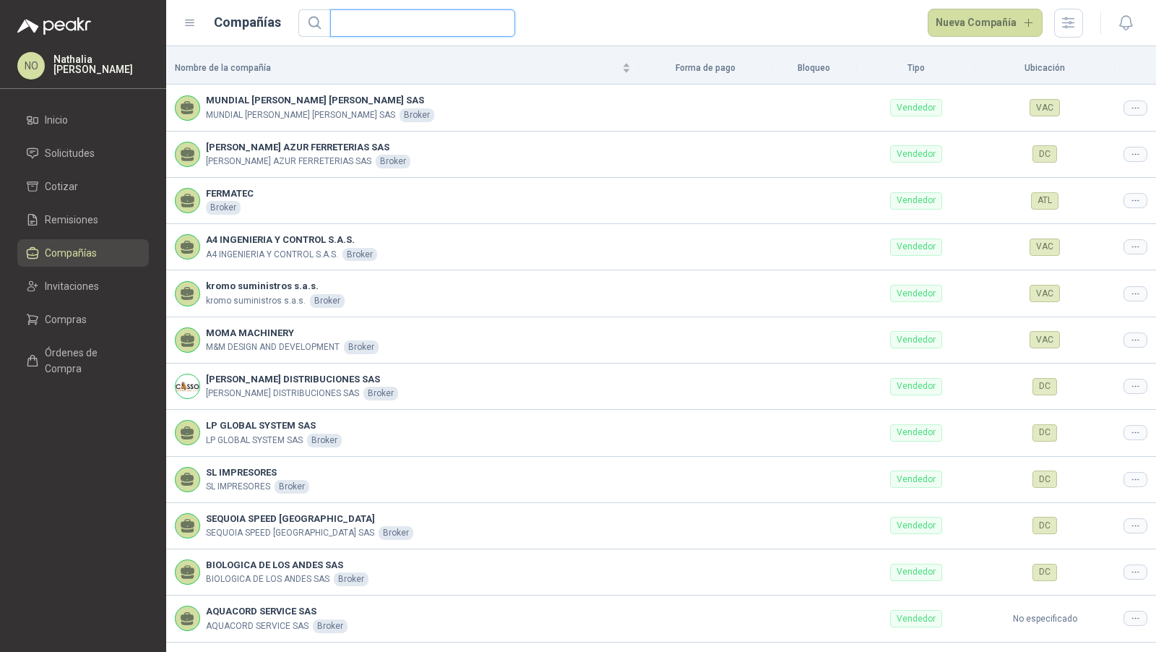
click at [409, 23] on input "text" at bounding box center [417, 23] width 156 height 26
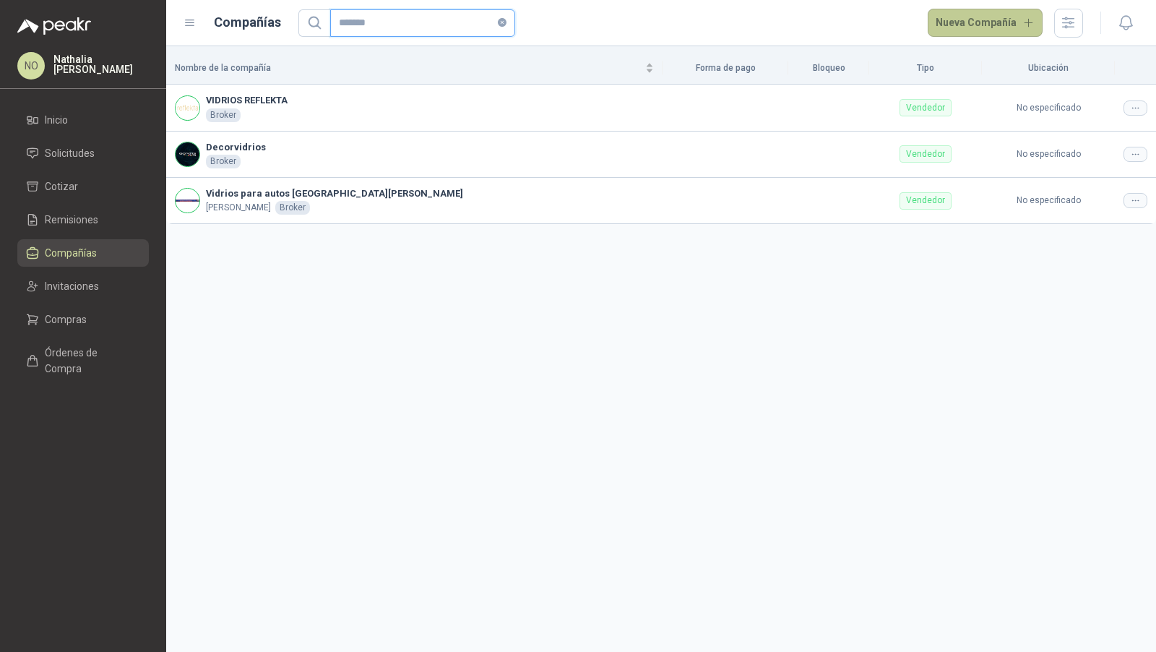
type input "*******"
click at [994, 24] on button "Nueva Compañía" at bounding box center [986, 23] width 116 height 29
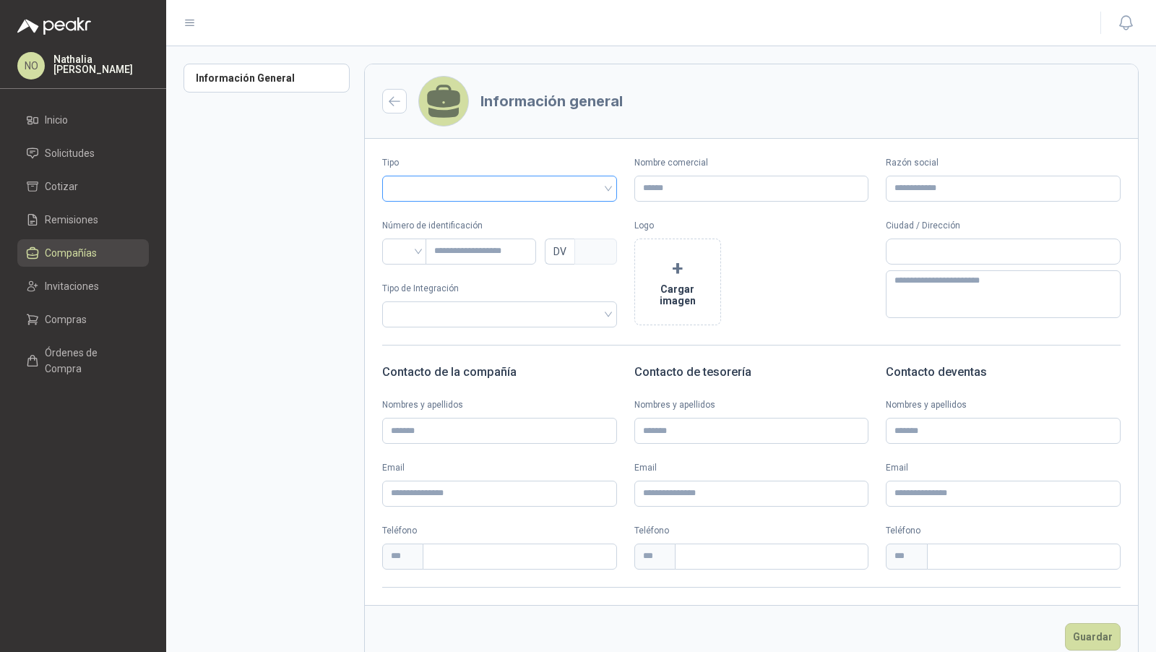
click at [520, 182] on input "search" at bounding box center [500, 187] width 218 height 22
click at [462, 243] on div "Vendedor" at bounding box center [498, 241] width 208 height 16
click at [901, 183] on input "Razón social" at bounding box center [1003, 189] width 235 height 26
paste input "**********"
type input "**********"
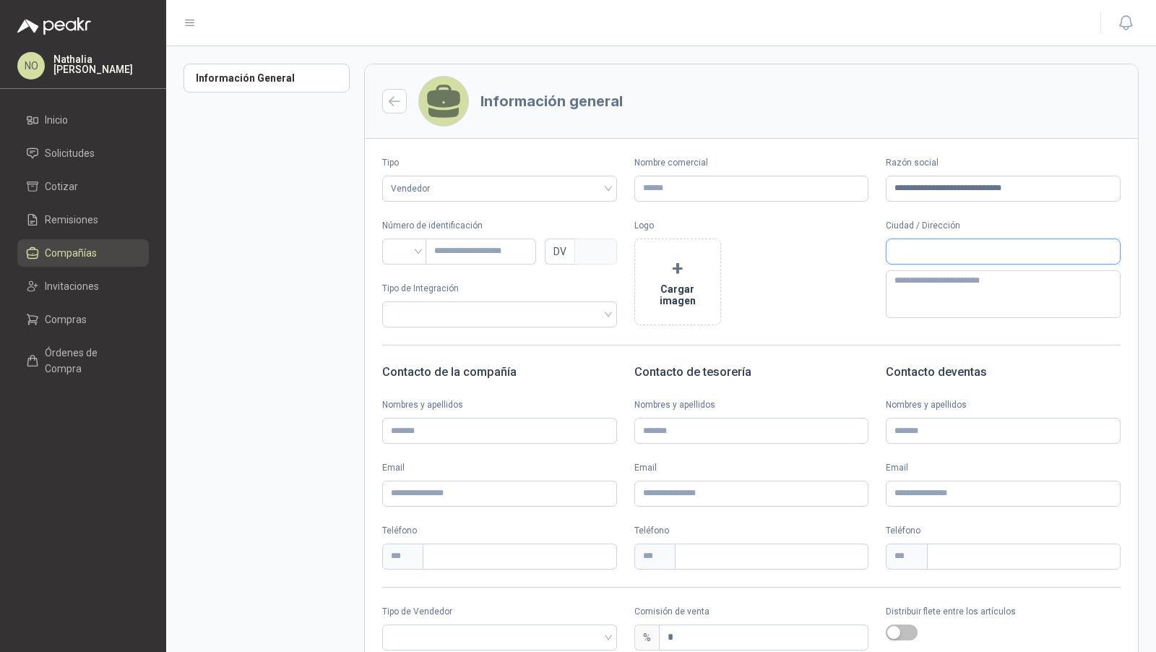
click at [941, 249] on input "text" at bounding box center [1003, 251] width 233 height 25
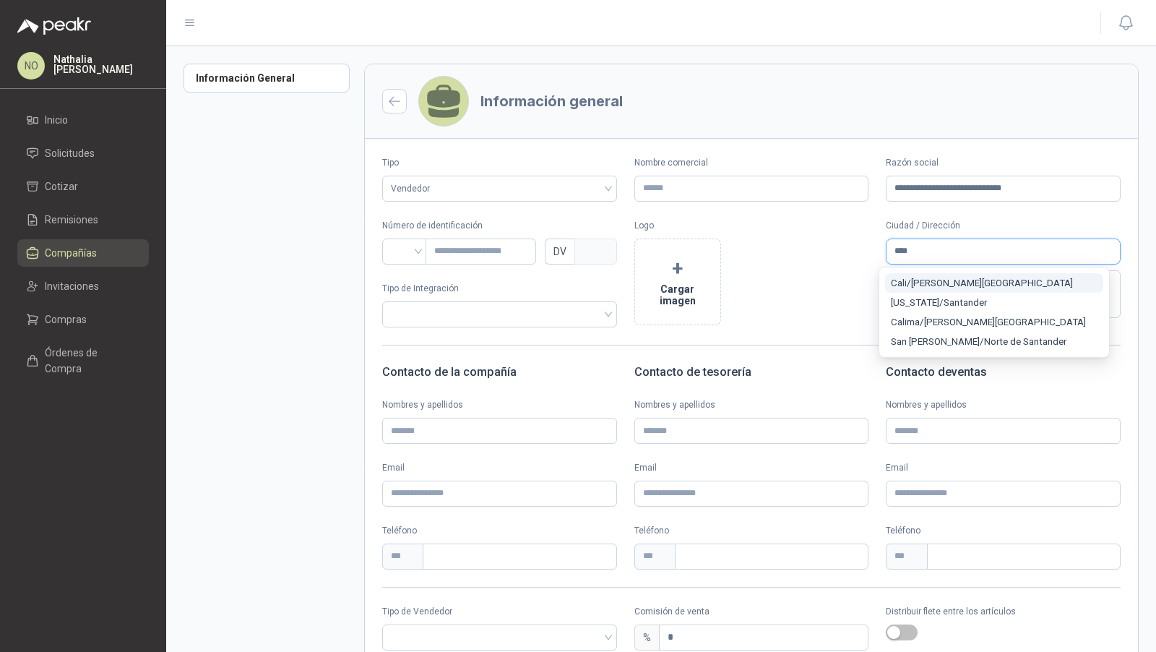
type input "****"
click at [973, 281] on span "Cali / Valle del Cauca" at bounding box center [982, 282] width 182 height 11
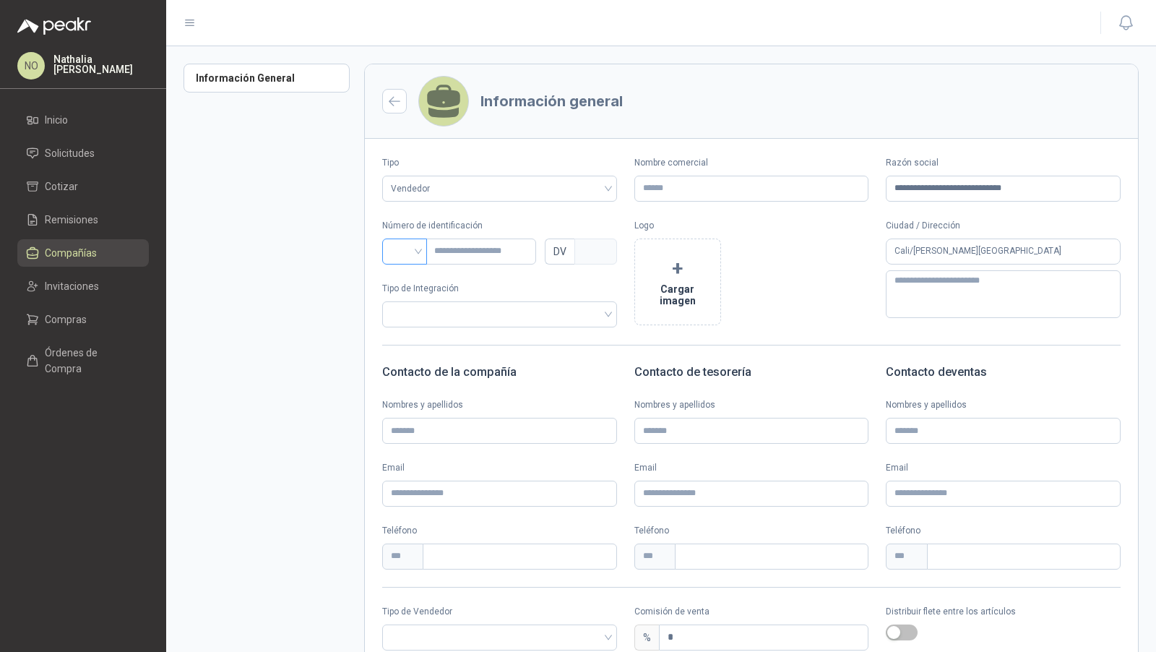
click at [397, 243] on input "search" at bounding box center [404, 250] width 27 height 22
click at [408, 321] on div "NIT" at bounding box center [405, 327] width 22 height 16
click at [460, 254] on input "text" at bounding box center [481, 251] width 111 height 26
paste input "**********"
type input "**********"
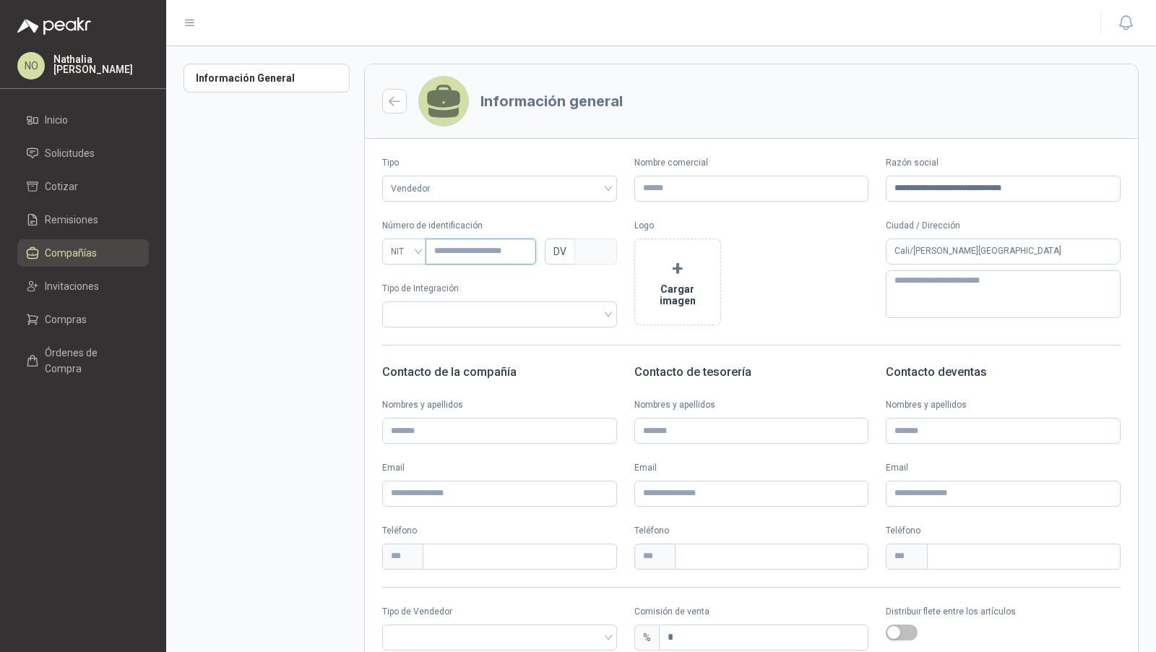
type input "***"
type input "**********"
type input "*"
type input "**********"
type input "*"
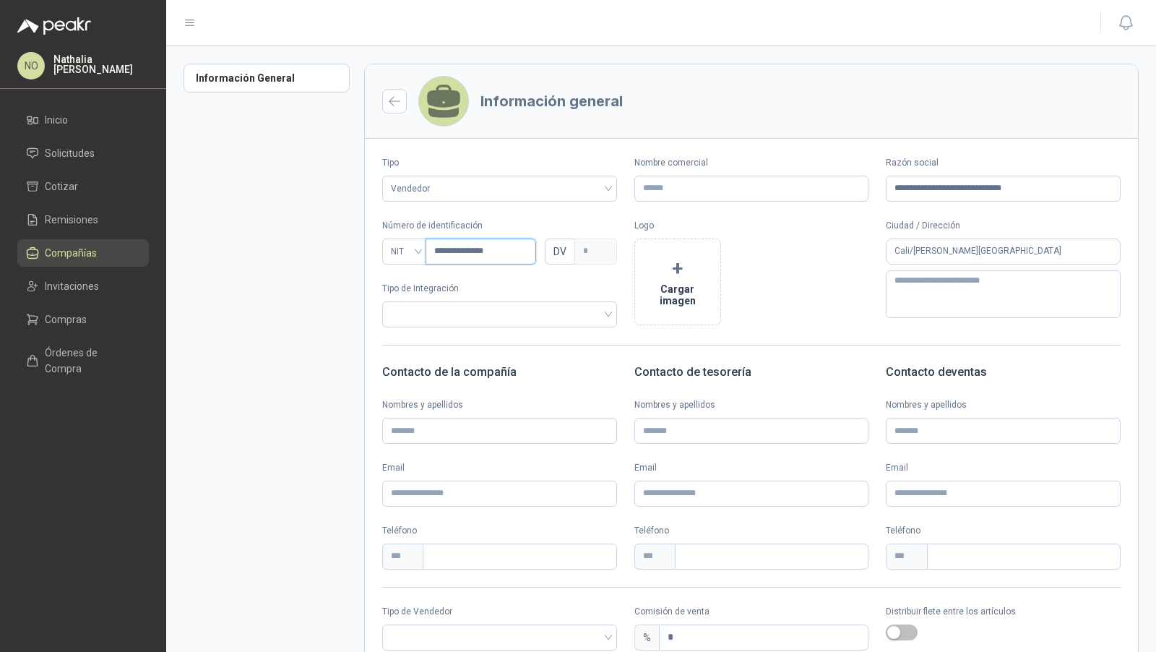
type input "**********"
type input "*"
type input "**********"
type input "*"
type input "**********"
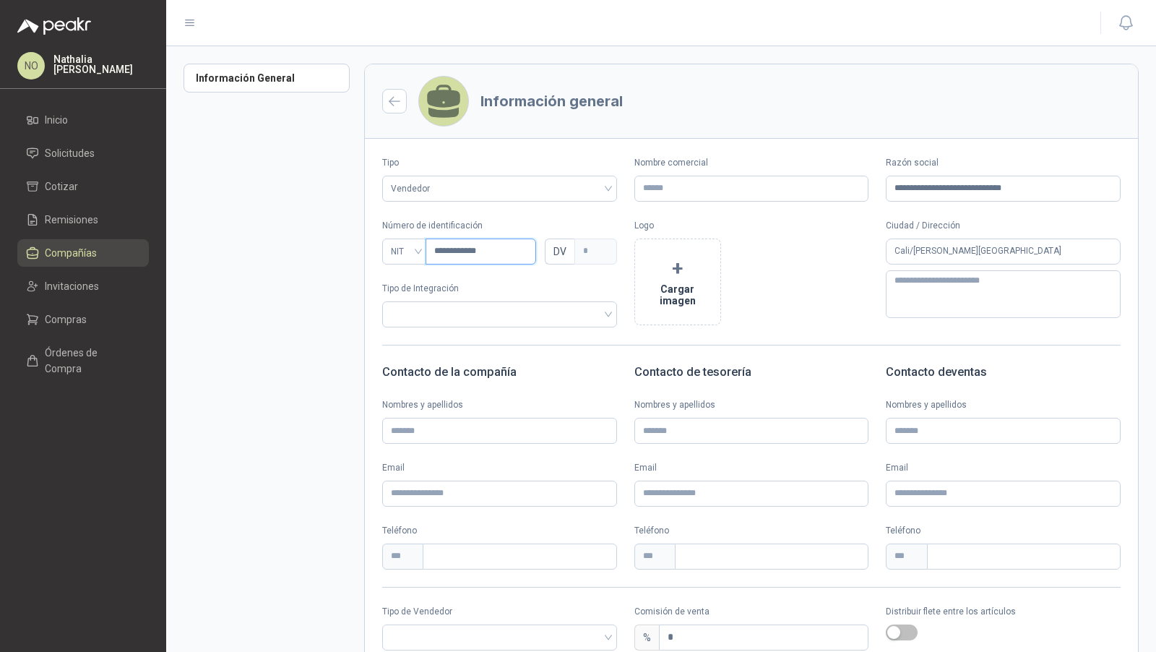
type input "*"
type input "*********"
type input "*"
click at [463, 255] on input "*********" at bounding box center [481, 251] width 111 height 26
click at [487, 254] on input "*********" at bounding box center [481, 251] width 111 height 26
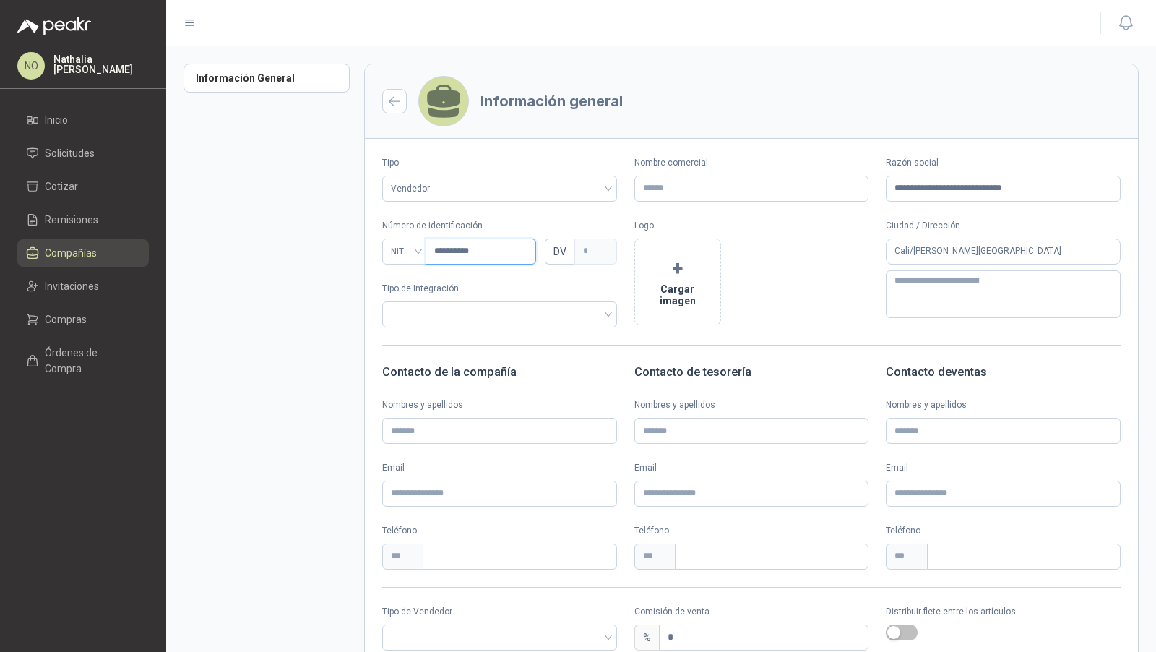
type input "*********"
type input "*"
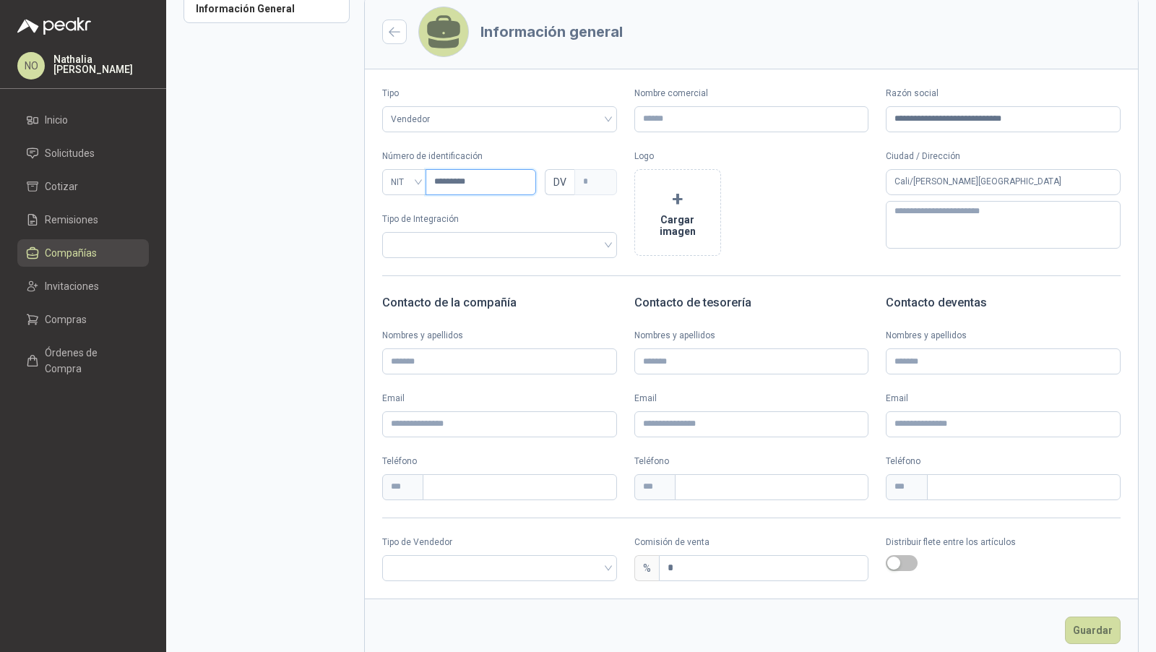
scroll to position [94, 0]
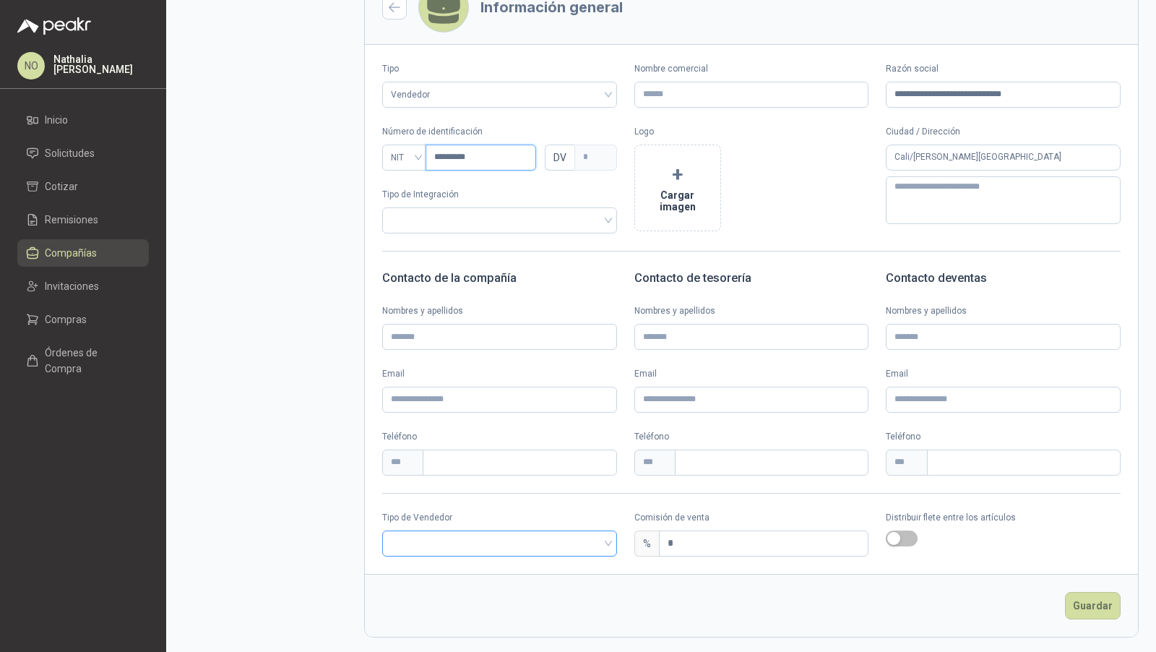
type input "*********"
click at [541, 542] on input "search" at bounding box center [500, 542] width 218 height 22
click at [462, 593] on div "Broker" at bounding box center [498, 596] width 208 height 16
click at [703, 99] on input "Nombre comercial" at bounding box center [751, 95] width 235 height 26
type input "**********"
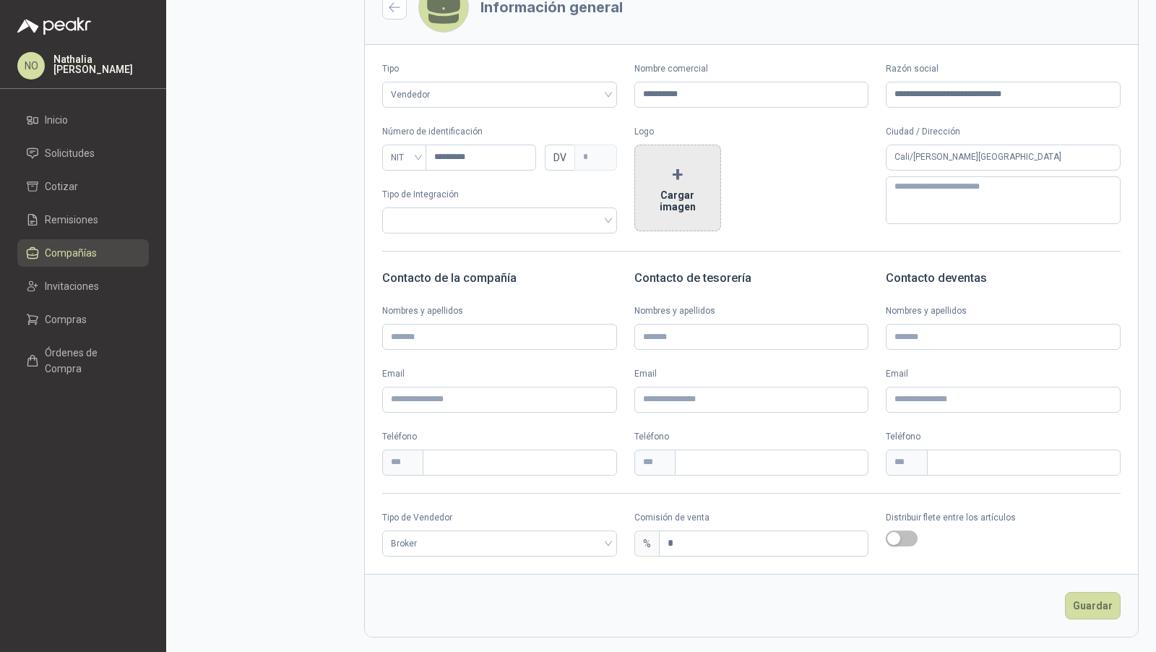
click at [689, 197] on button "+ Cargar imagen" at bounding box center [677, 188] width 87 height 87
click at [1080, 601] on button "Guardar" at bounding box center [1093, 605] width 56 height 27
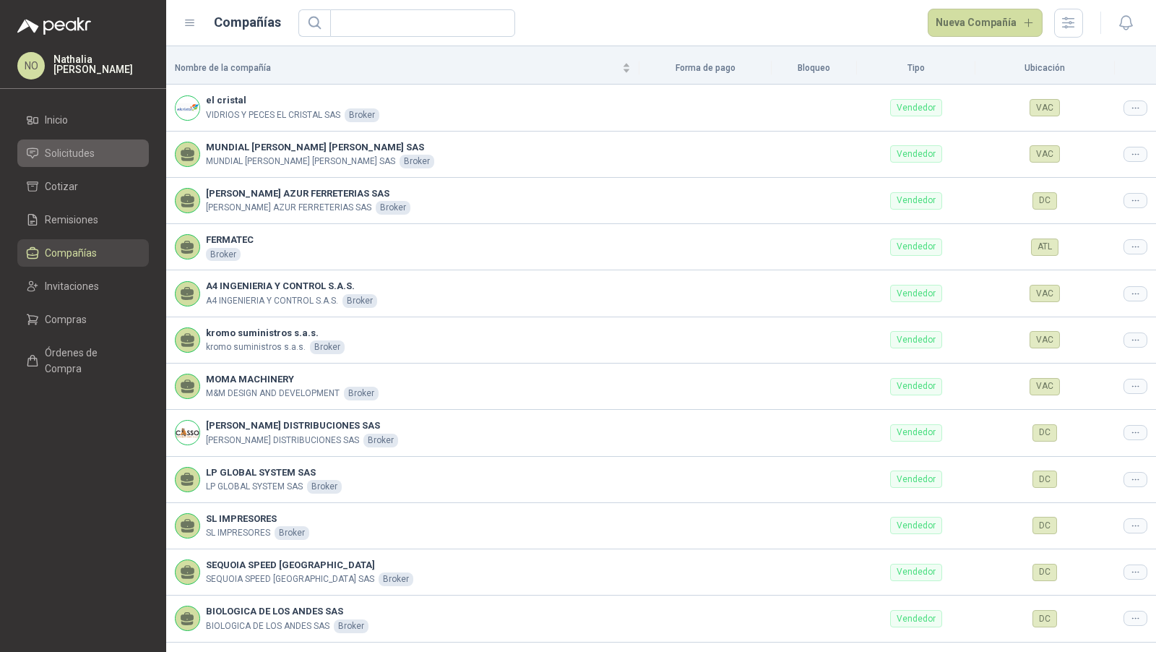
click at [75, 162] on link "Solicitudes" at bounding box center [83, 152] width 132 height 27
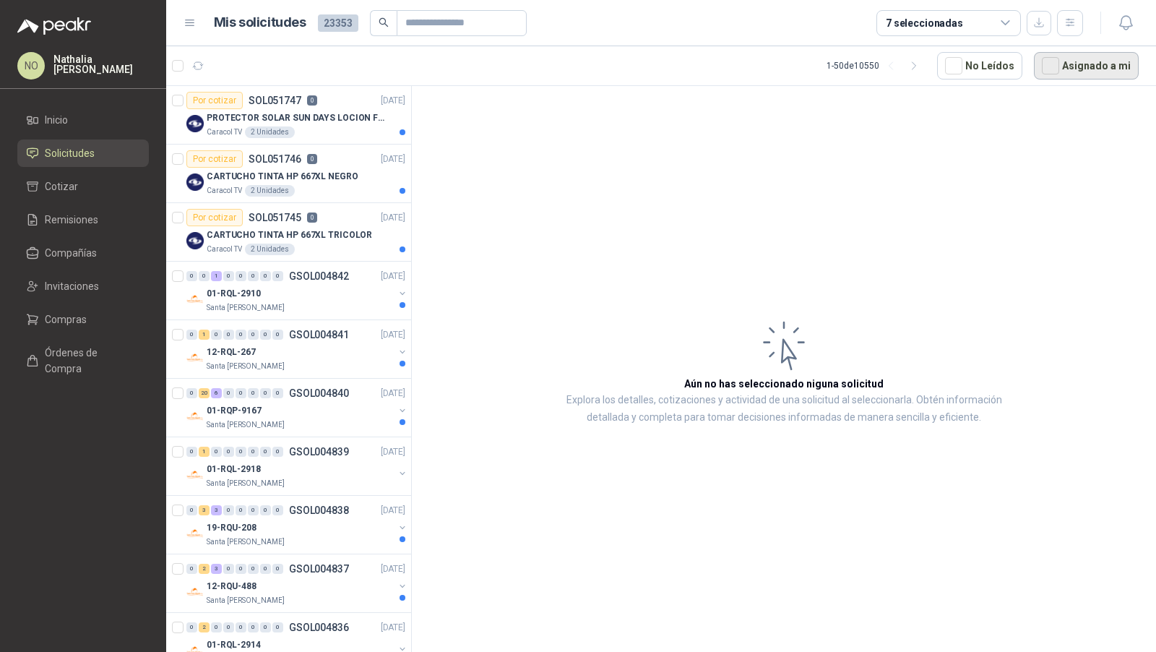
click at [1077, 64] on button "Asignado a mi" at bounding box center [1086, 65] width 105 height 27
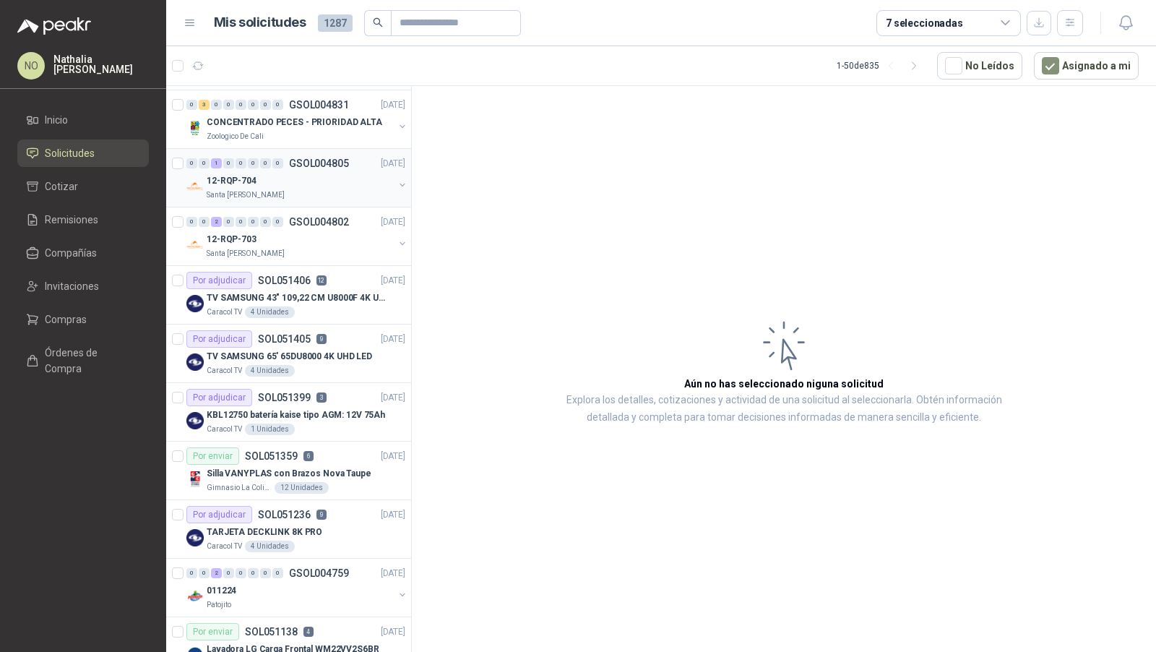
scroll to position [173, 0]
click at [338, 538] on div "Caracol TV 4 Unidades" at bounding box center [306, 544] width 199 height 12
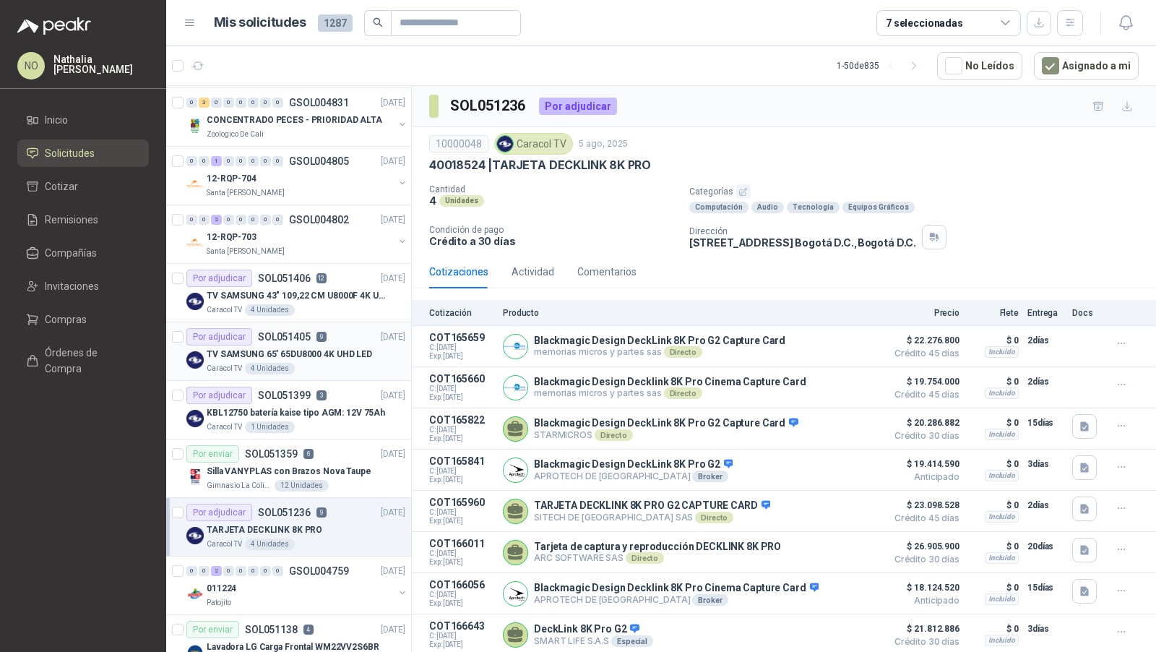
click at [303, 348] on p "TV SAMSUNG 65' 65DU8000 4K UHD LED" at bounding box center [289, 355] width 165 height 14
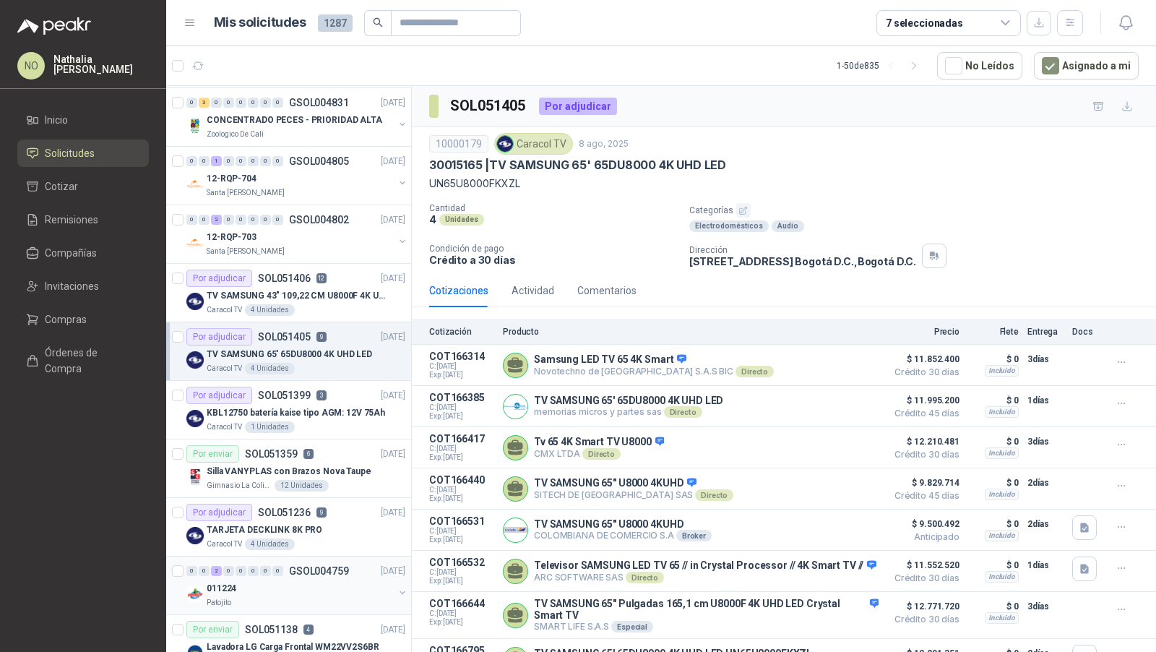
click at [289, 580] on div "011224" at bounding box center [300, 588] width 187 height 17
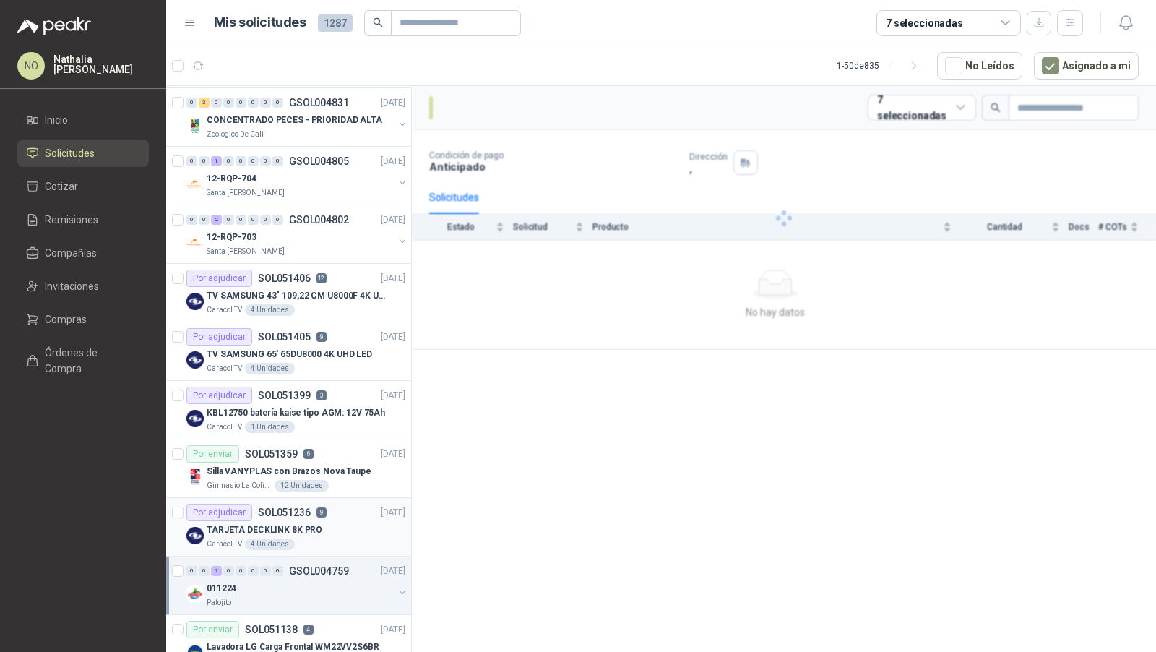
click at [313, 512] on div "Por adjudicar SOL051236 9" at bounding box center [256, 512] width 140 height 17
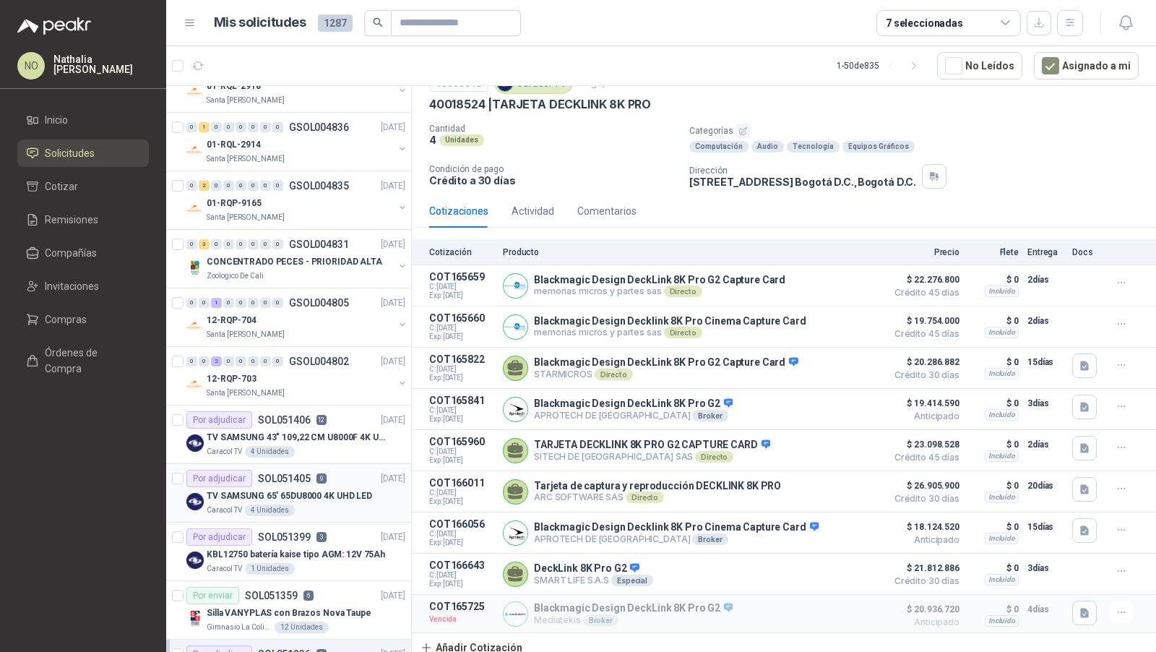
scroll to position [155, 0]
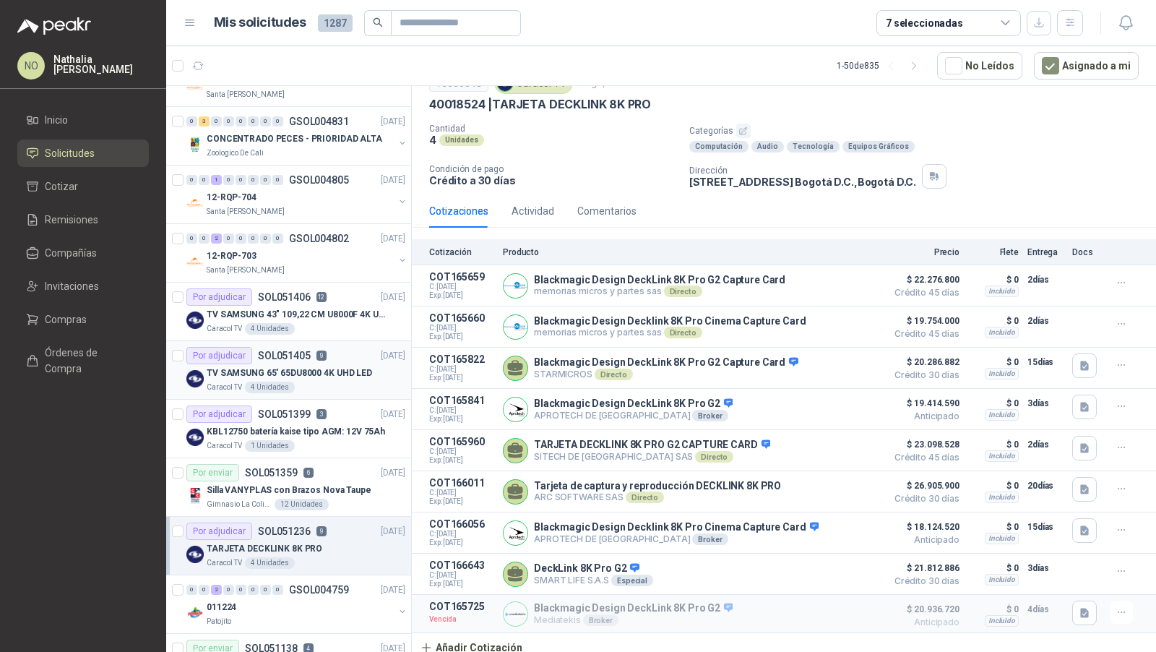
click at [325, 352] on div "Por adjudicar SOL051405 9 08/08/25" at bounding box center [295, 355] width 219 height 17
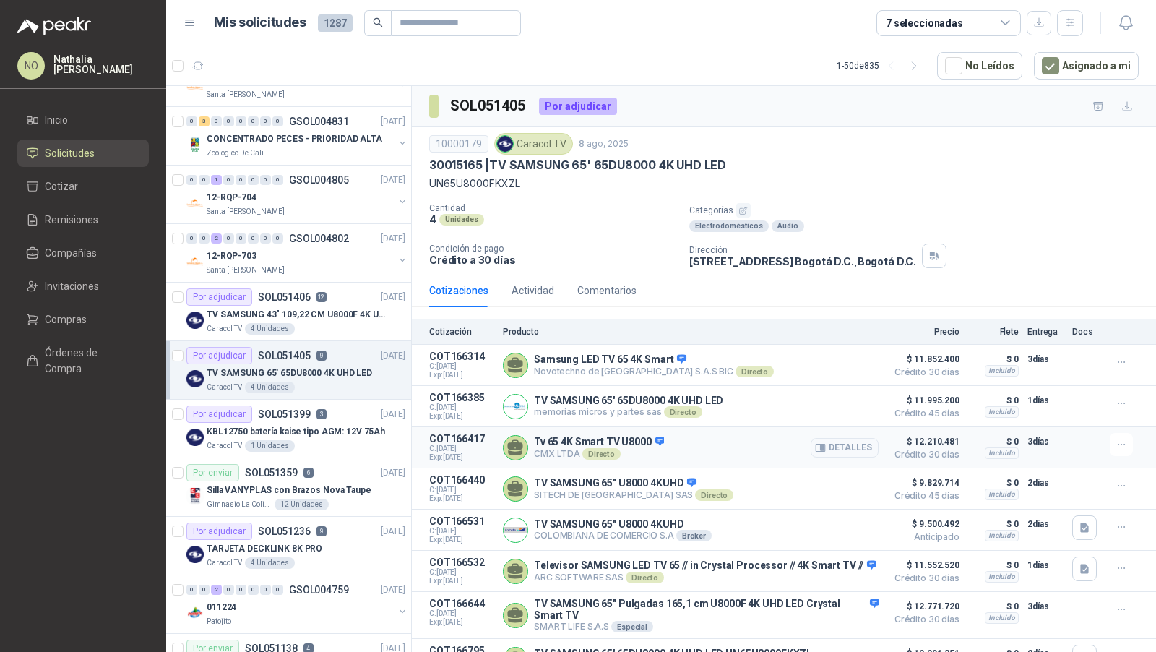
scroll to position [88, 0]
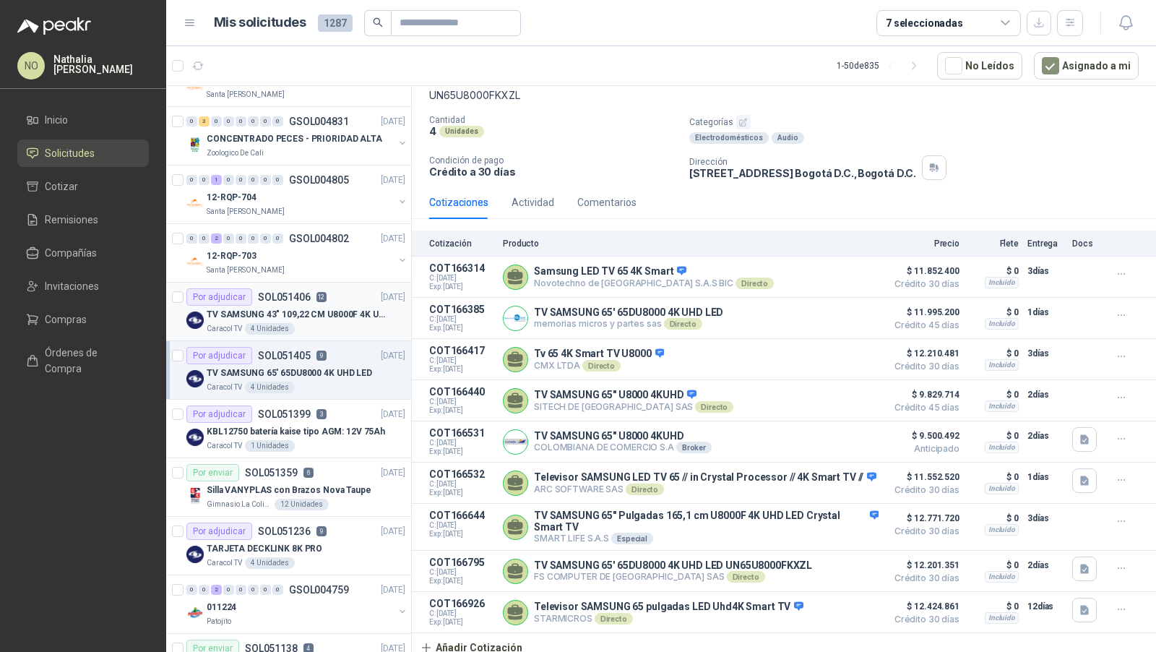
click at [304, 323] on div "Caracol TV 4 Unidades" at bounding box center [306, 329] width 199 height 12
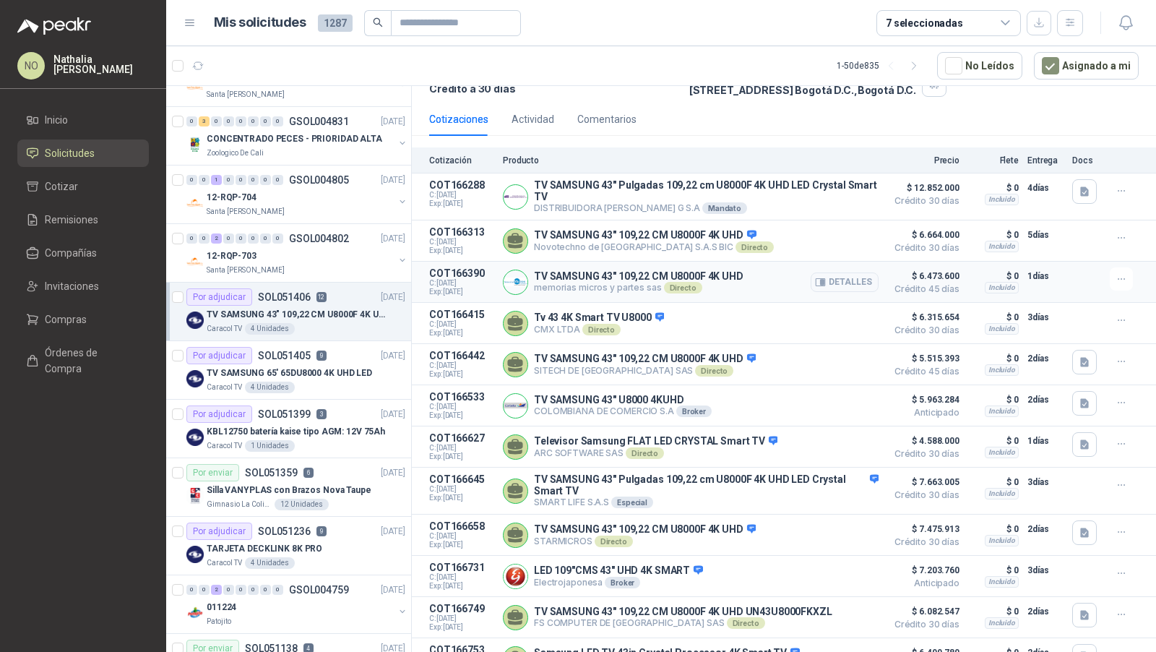
scroll to position [218, 0]
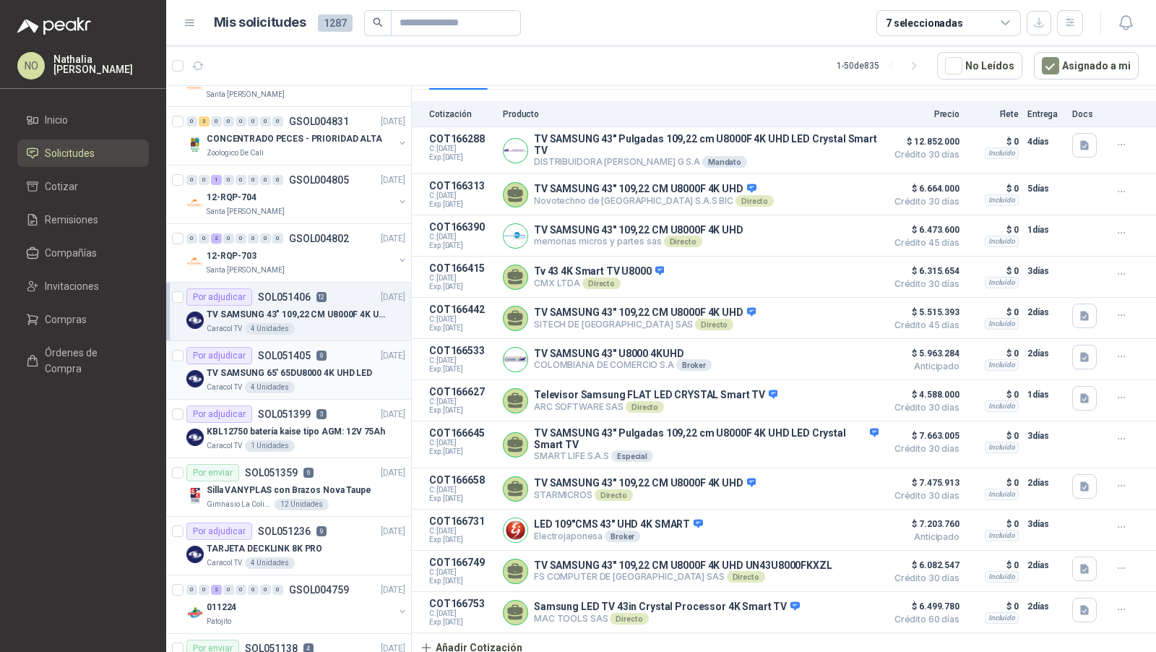
click at [317, 369] on p "TV SAMSUNG 65' 65DU8000 4K UHD LED" at bounding box center [289, 373] width 165 height 14
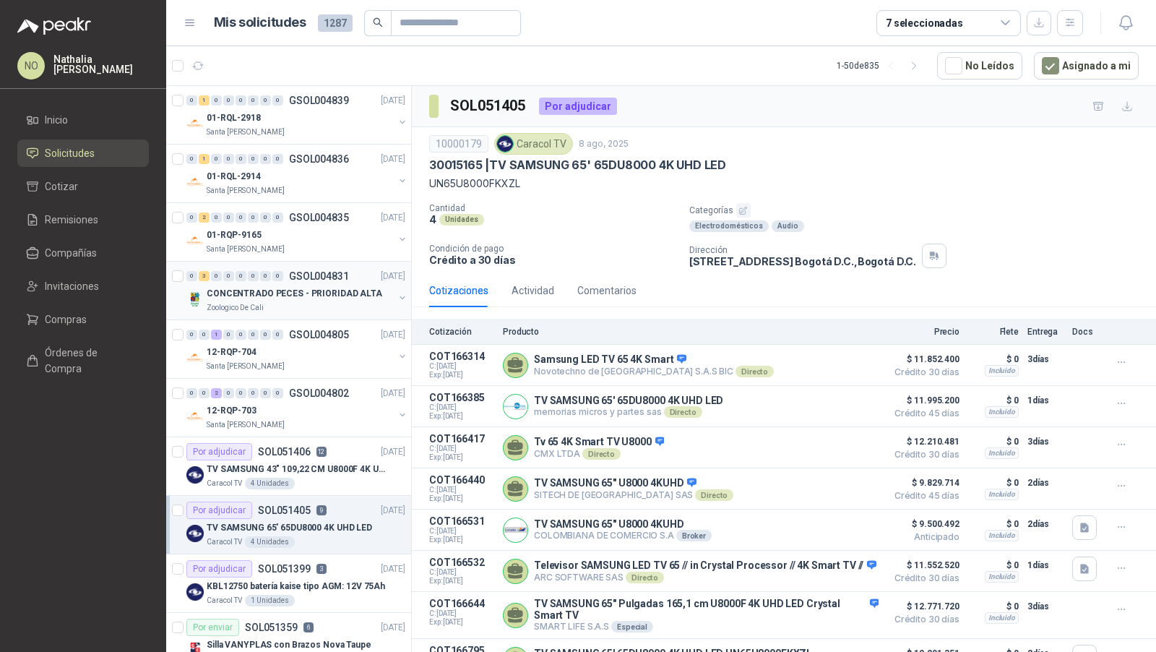
click at [336, 302] on div "Zoologico De Cali" at bounding box center [300, 308] width 187 height 12
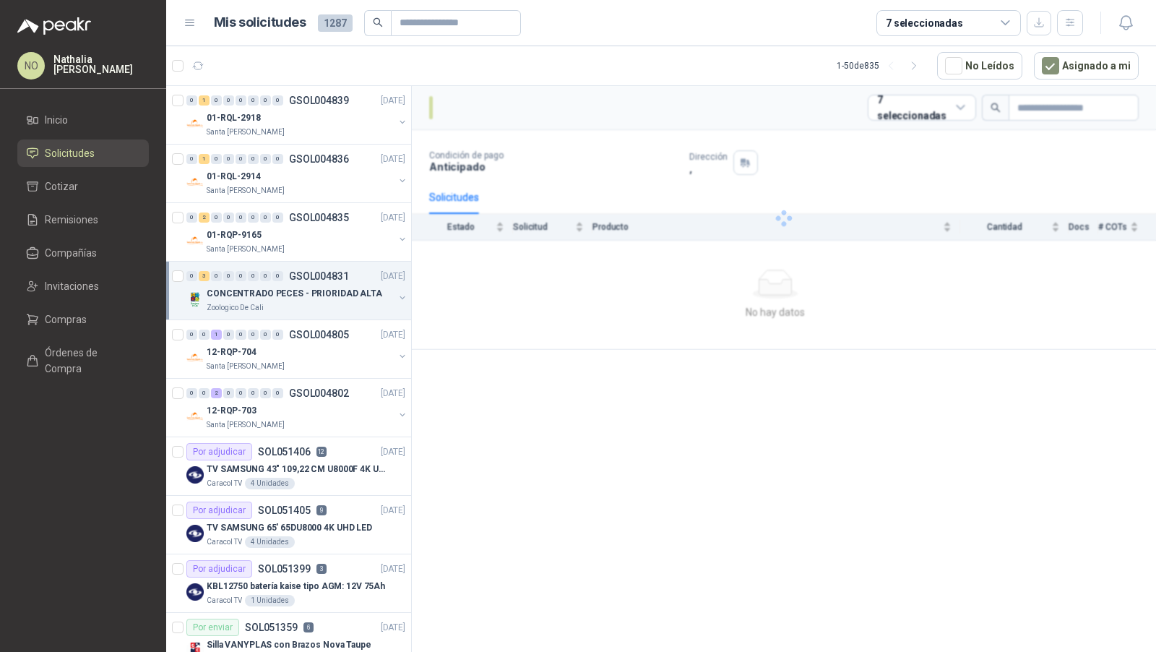
click at [336, 302] on div "Zoologico De Cali" at bounding box center [300, 308] width 187 height 12
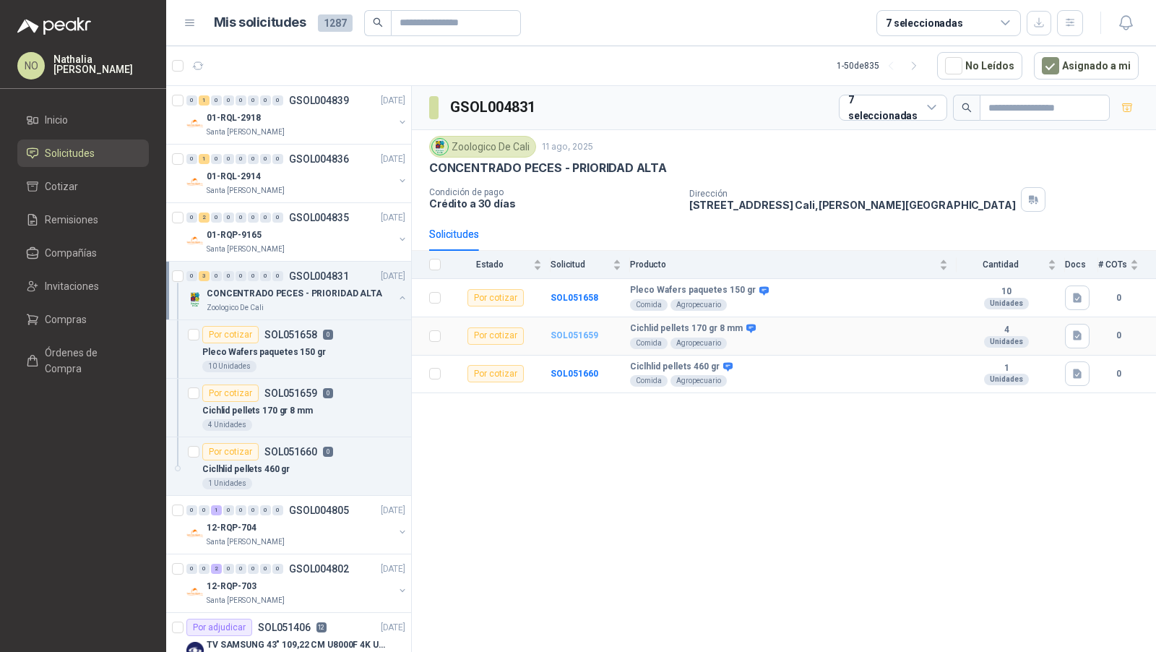
click at [573, 331] on b "SOL051659" at bounding box center [575, 335] width 48 height 10
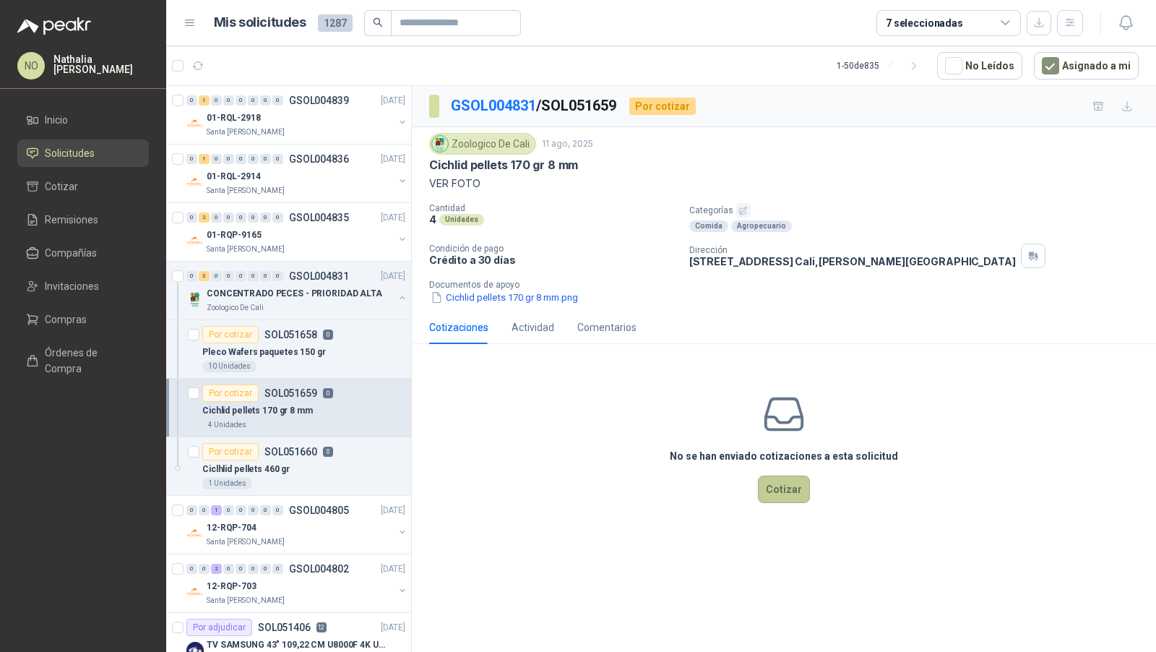
click at [787, 490] on button "Cotizar" at bounding box center [784, 489] width 52 height 27
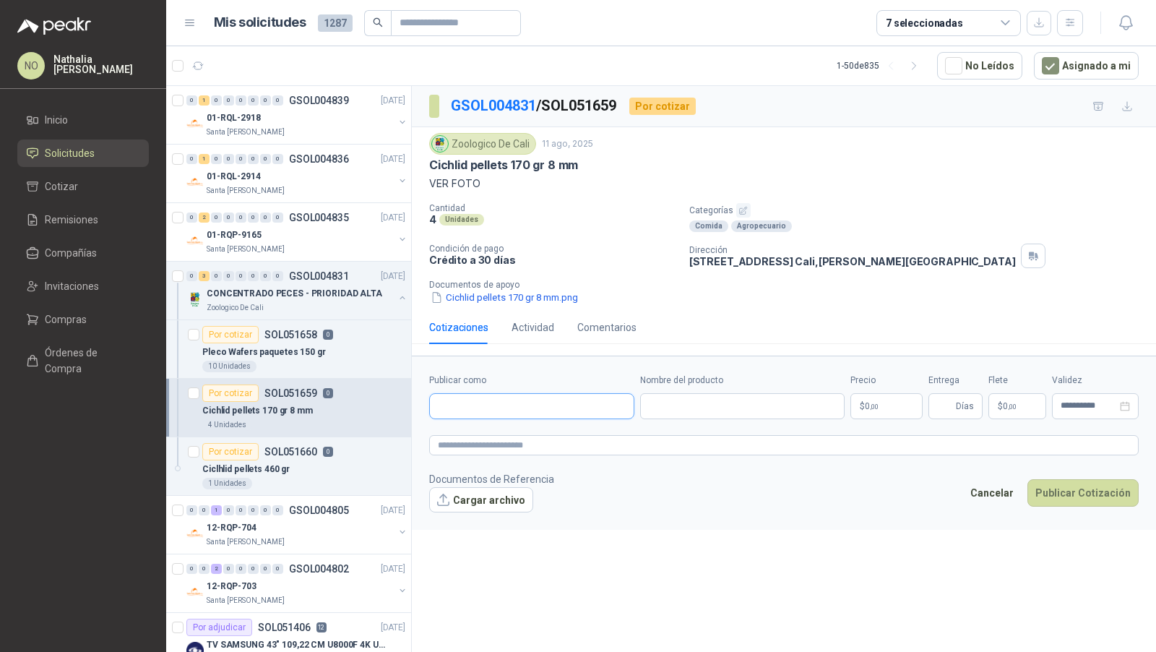
click at [536, 400] on input "Publicar como" at bounding box center [532, 406] width 204 height 25
type input "*********"
click at [528, 439] on span "VIDRIOS Y PECES EL CRISTAL SAS -" at bounding box center [517, 442] width 109 height 7
type input "**********"
click at [678, 403] on input "Nombre del producto" at bounding box center [742, 406] width 205 height 26
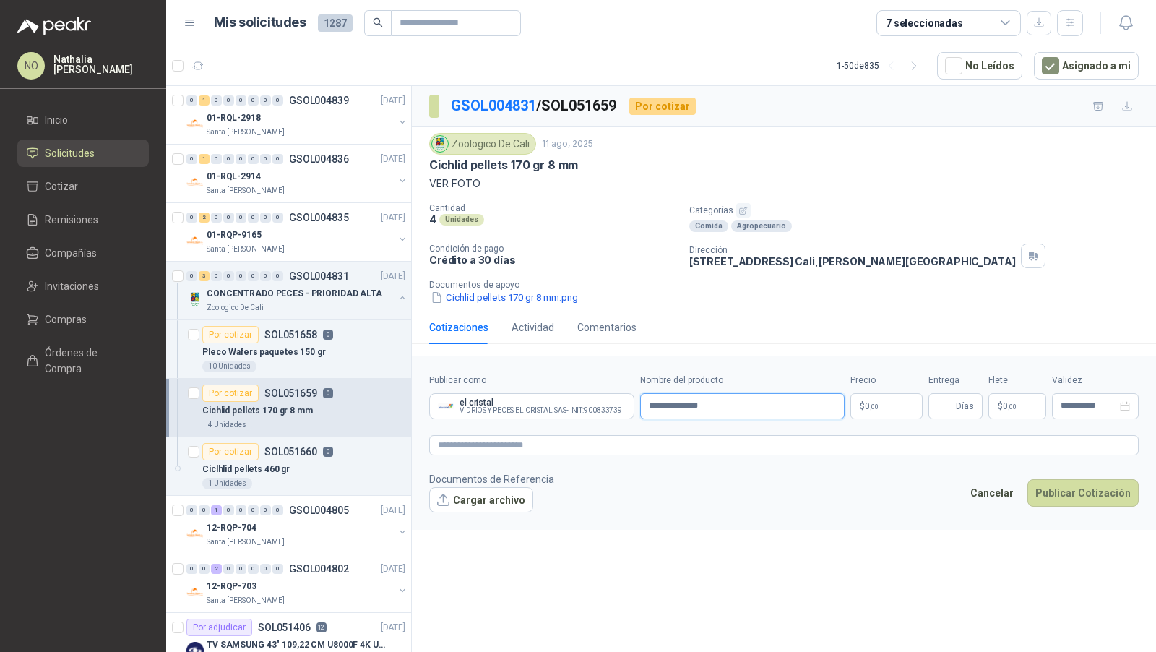
click at [753, 403] on input "**********" at bounding box center [742, 406] width 205 height 26
click at [764, 405] on input "**********" at bounding box center [742, 406] width 205 height 26
type input "**********"
click at [991, 485] on button "Cancelar" at bounding box center [992, 492] width 59 height 27
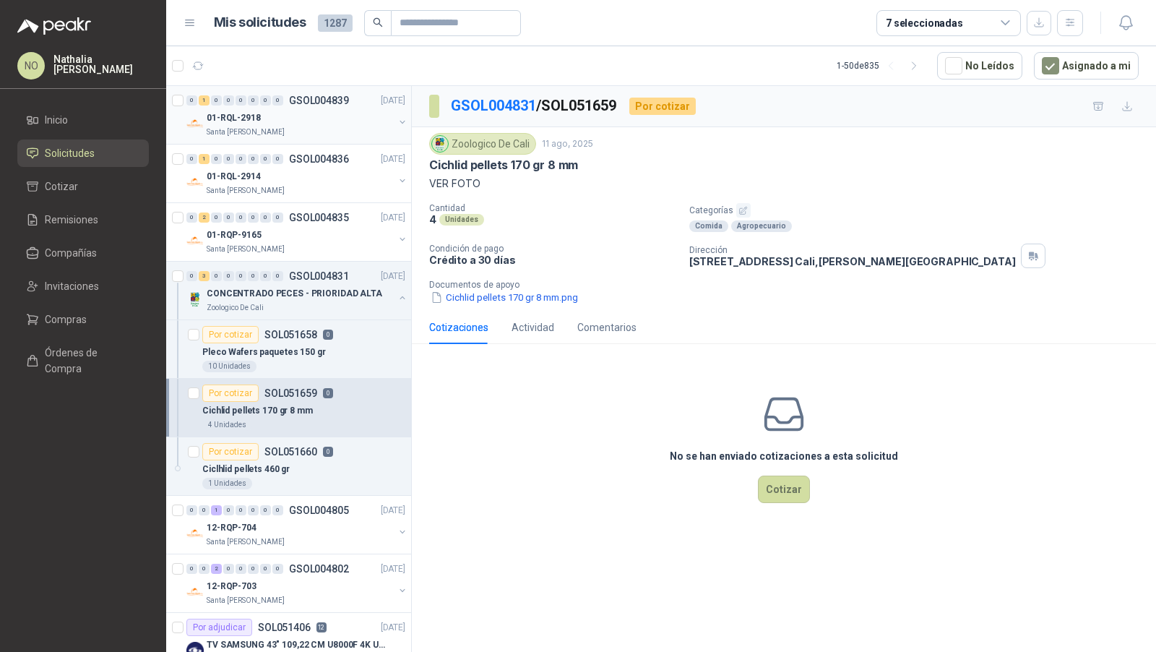
click at [341, 129] on div "Santa [PERSON_NAME]" at bounding box center [300, 132] width 187 height 12
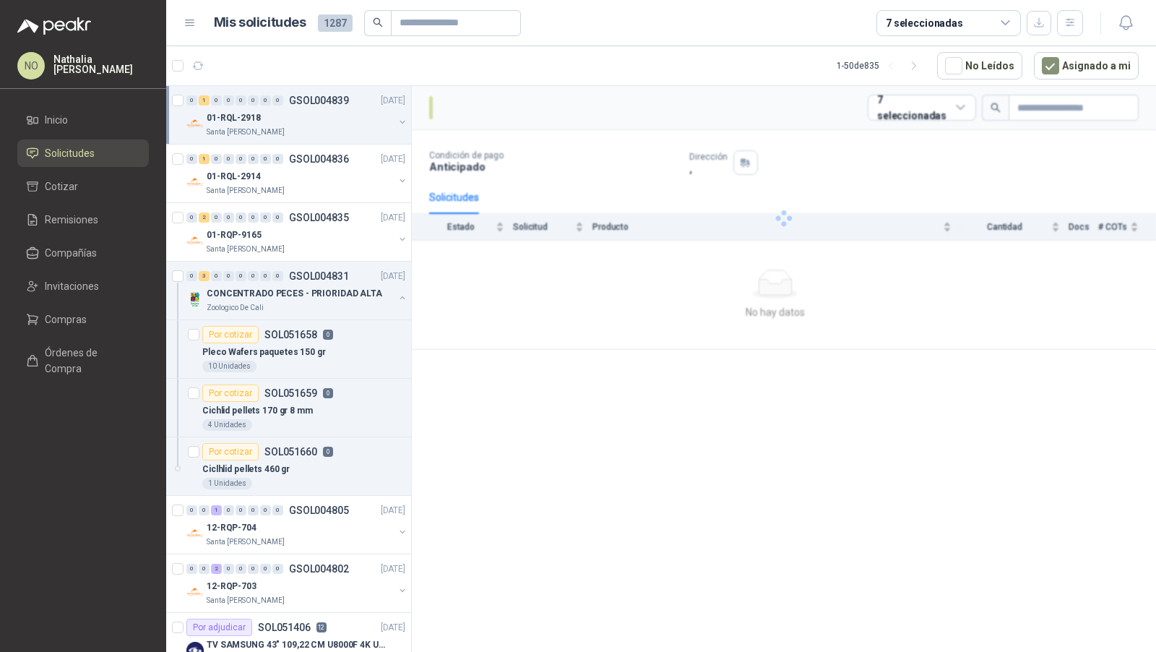
click at [341, 129] on div "Santa [PERSON_NAME]" at bounding box center [300, 132] width 187 height 12
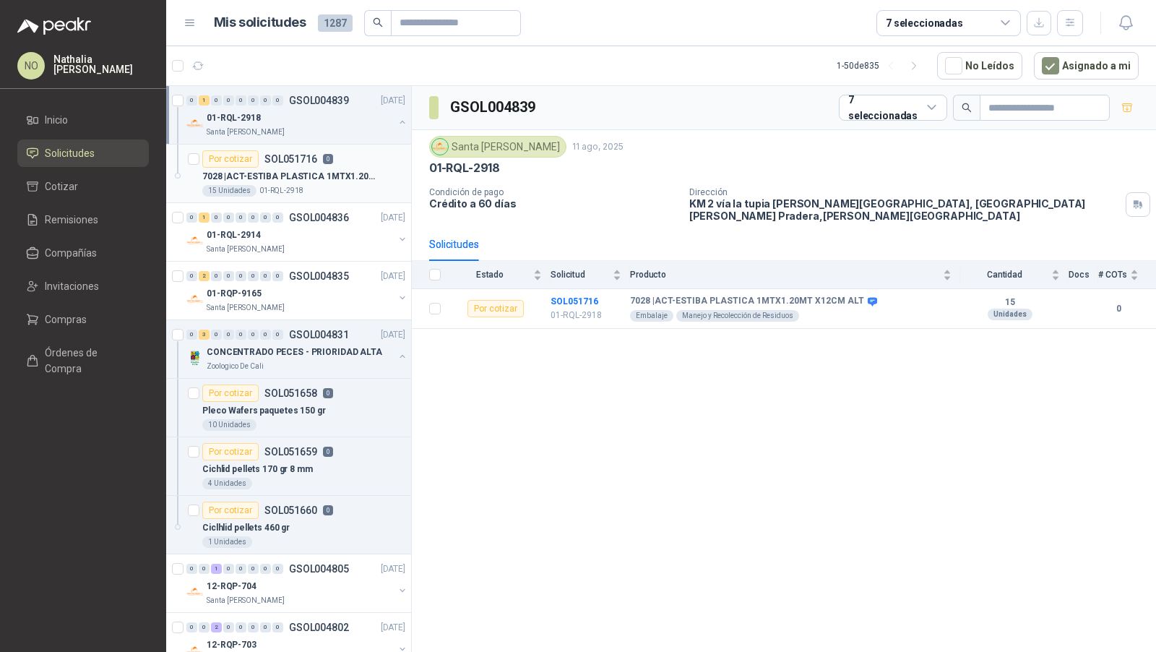
click at [322, 189] on div "15 Unidades 01-RQL-2918" at bounding box center [303, 191] width 203 height 12
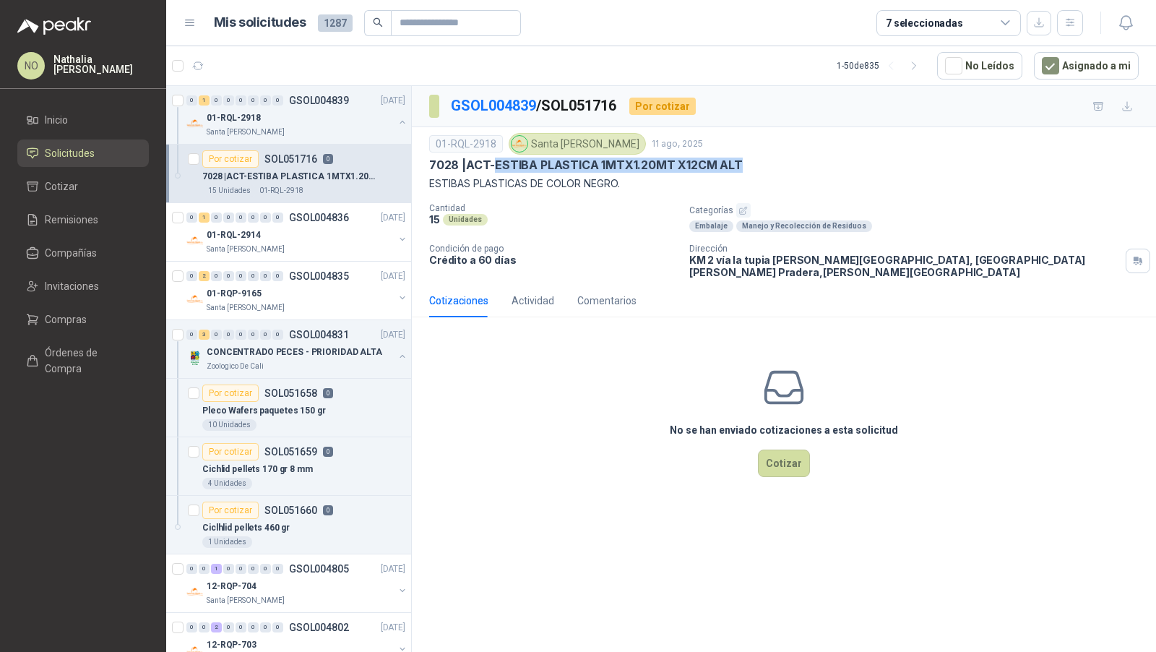
drag, startPoint x: 495, startPoint y: 163, endPoint x: 744, endPoint y: 169, distance: 249.4
click at [744, 169] on div "7028 | ACT-ESTIBA PLASTICA 1MTX1.20MT X12CM ALT" at bounding box center [784, 165] width 710 height 15
copy p "ESTIBA PLASTICA 1MTX1.20MT X12CM ALT"
click at [304, 231] on div "01-RQL-2914" at bounding box center [300, 234] width 187 height 17
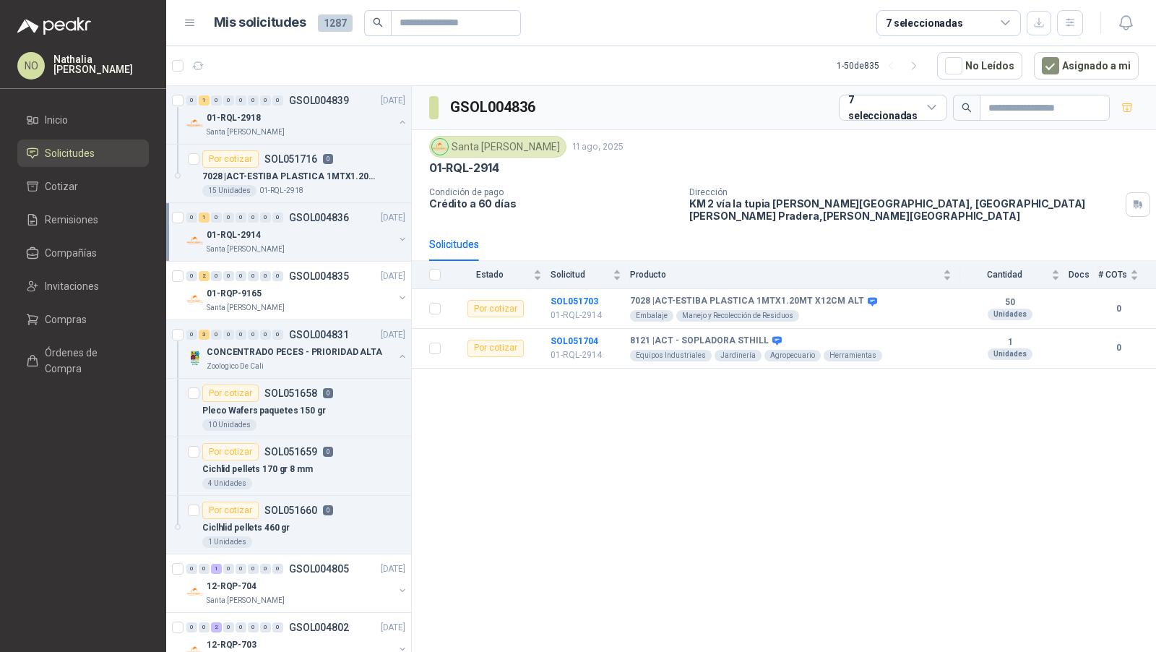
click at [314, 247] on div "Santa [PERSON_NAME]" at bounding box center [300, 250] width 187 height 12
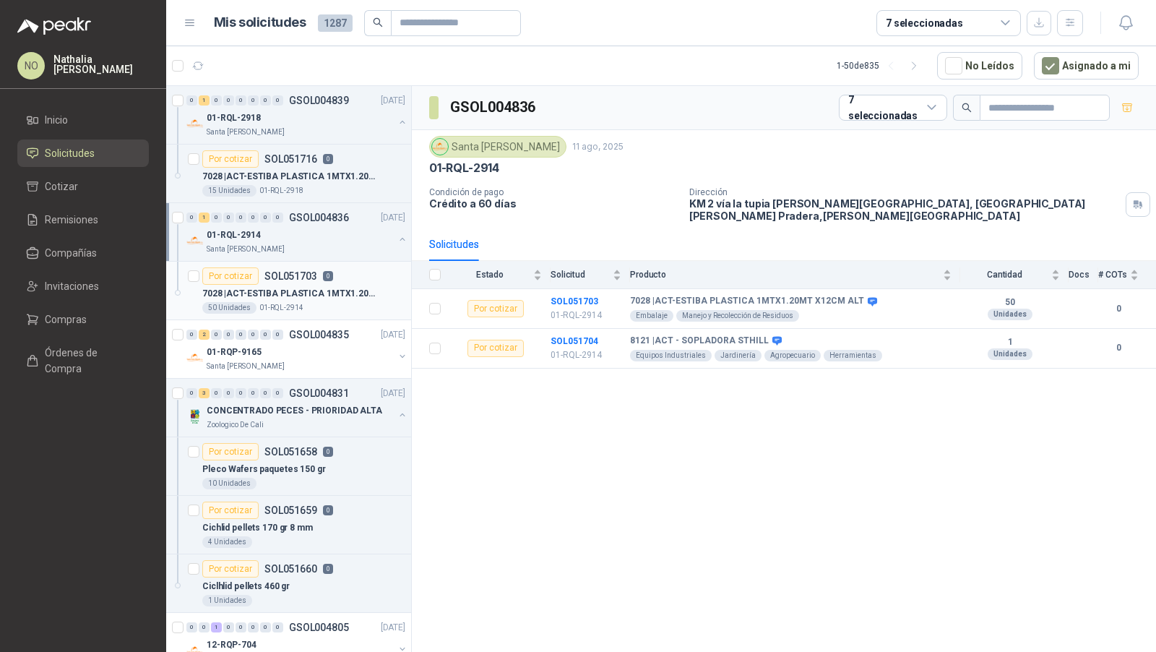
click at [306, 296] on p "7028 | ACT-ESTIBA PLASTICA 1MTX1.20MT X12CM ALT" at bounding box center [292, 294] width 180 height 14
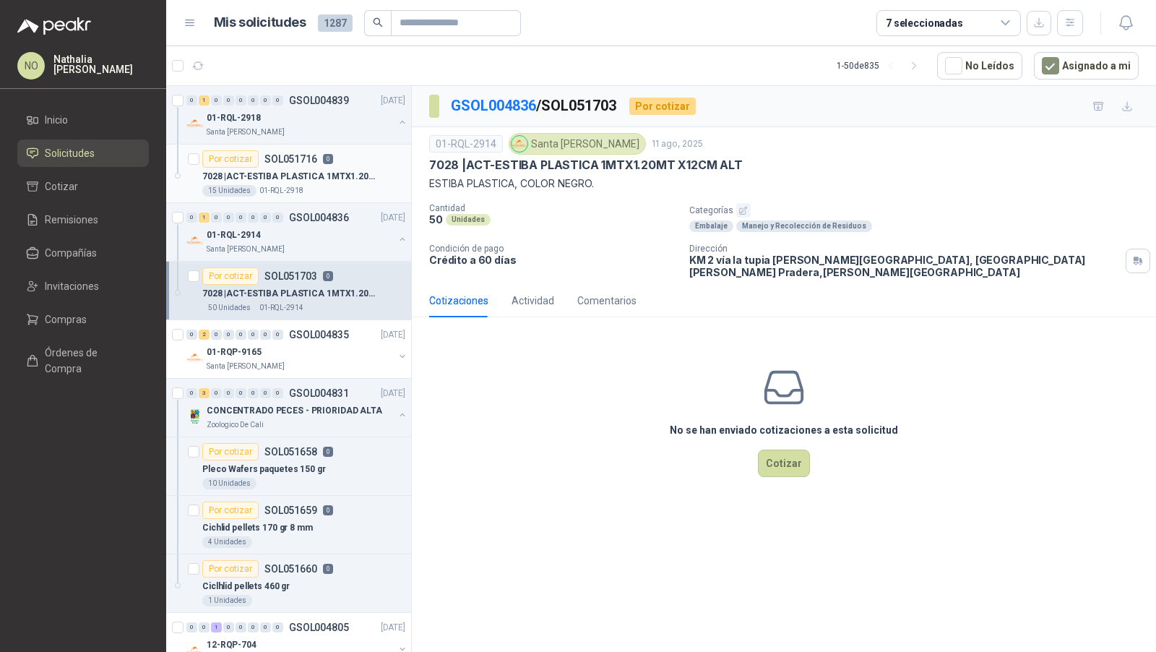
click at [333, 185] on div "15 Unidades 01-RQL-2918" at bounding box center [303, 191] width 203 height 12
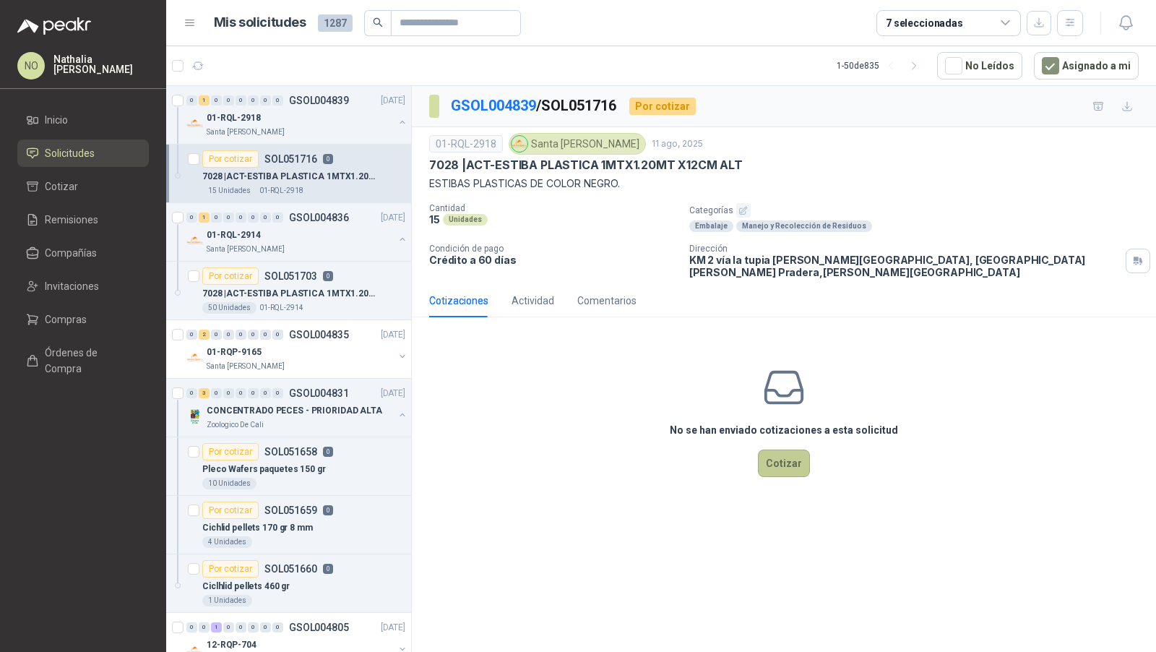
click at [790, 452] on button "Cotizar" at bounding box center [784, 462] width 52 height 27
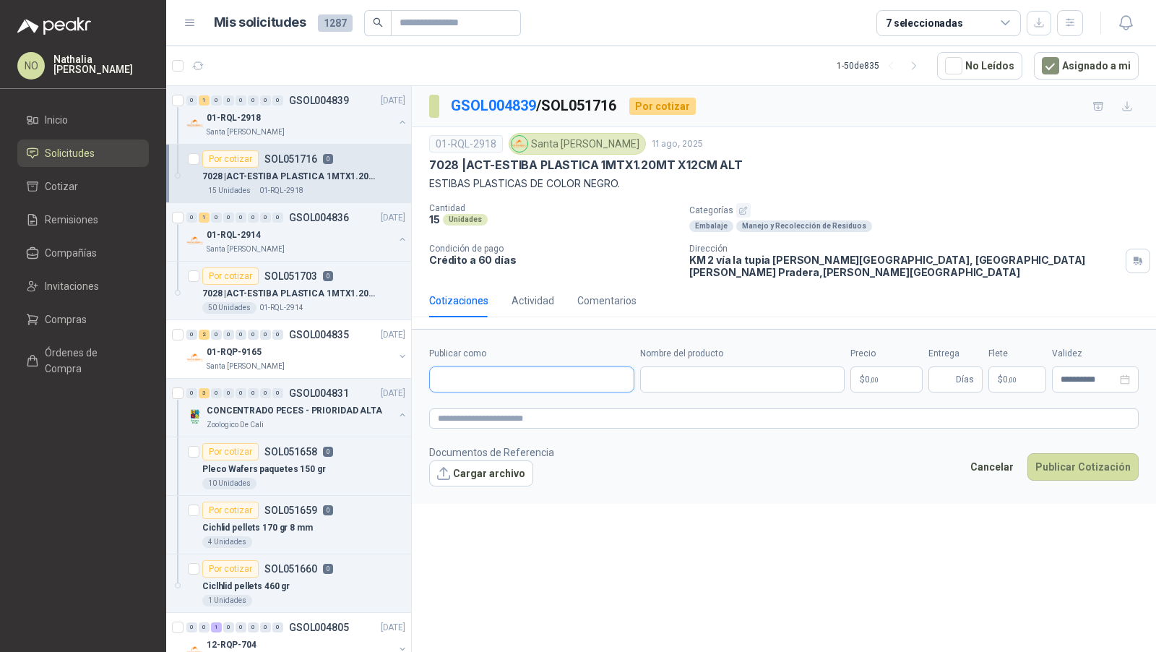
click at [603, 370] on input "Publicar como" at bounding box center [532, 379] width 204 height 25
type input "**********"
click at [548, 407] on div "Homecenter NIT : 800242106" at bounding box center [532, 401] width 181 height 16
type input "**********"
click at [937, 367] on input "Entrega" at bounding box center [945, 379] width 16 height 25
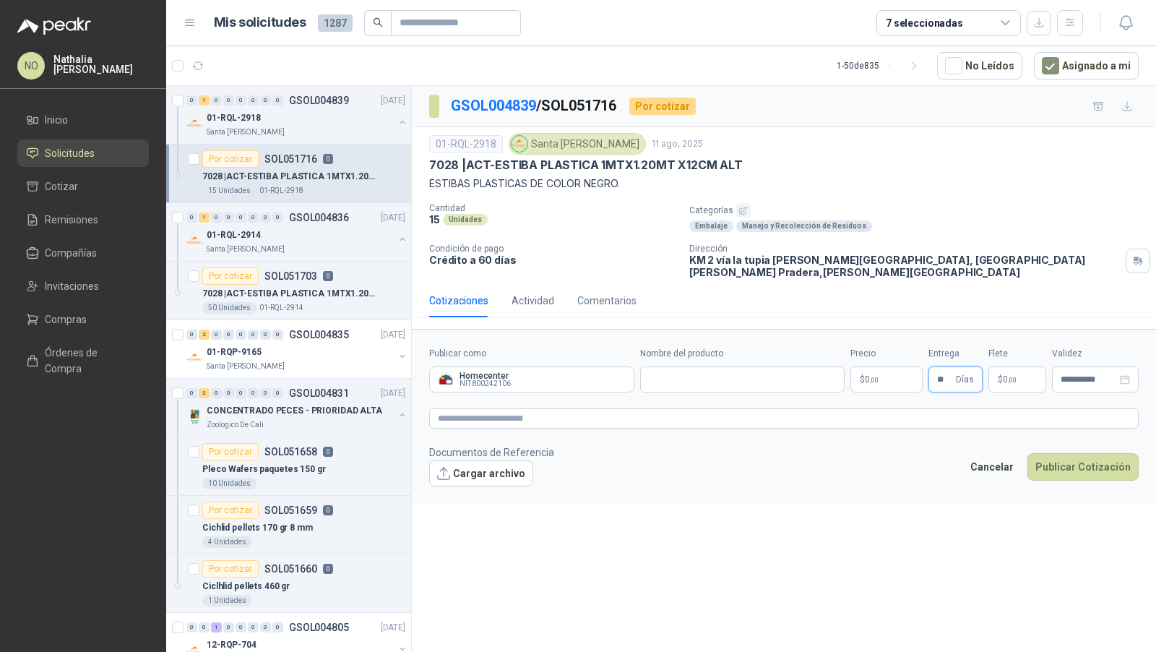
type input "**"
click at [1028, 366] on p "$ 0 ,00" at bounding box center [1018, 379] width 58 height 26
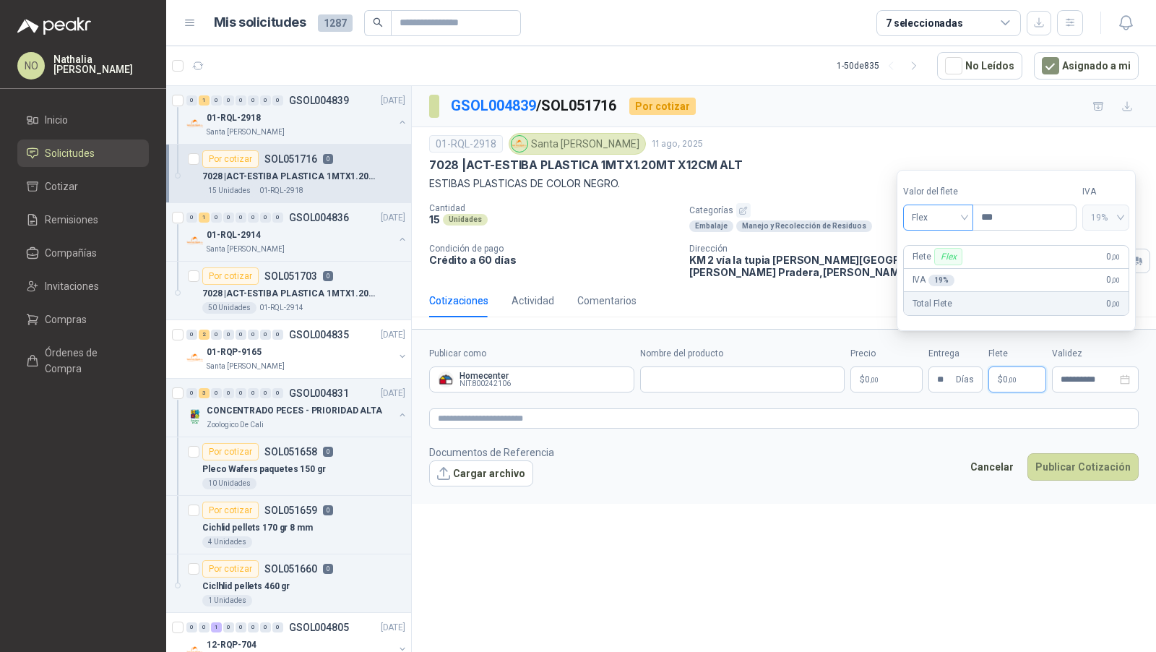
click at [935, 213] on span "Flex" at bounding box center [938, 218] width 53 height 22
click at [937, 272] on div "Incluido" at bounding box center [938, 272] width 49 height 16
click at [1076, 375] on input "**********" at bounding box center [1089, 379] width 56 height 9
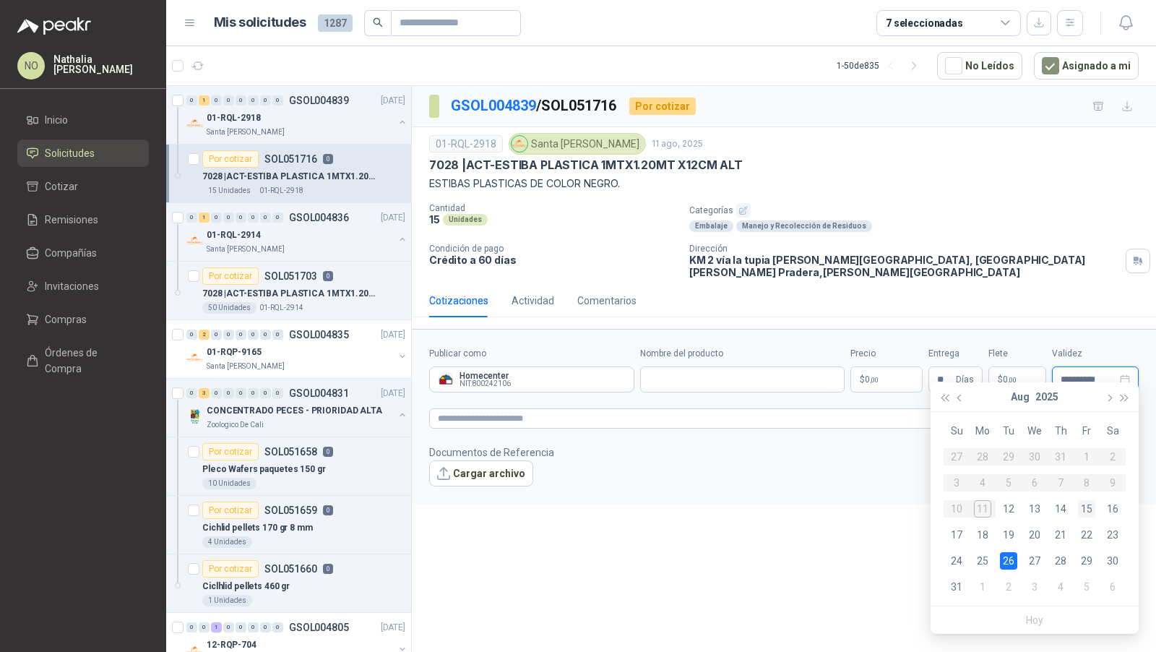
type input "**********"
click at [1087, 511] on div "15" at bounding box center [1086, 508] width 17 height 17
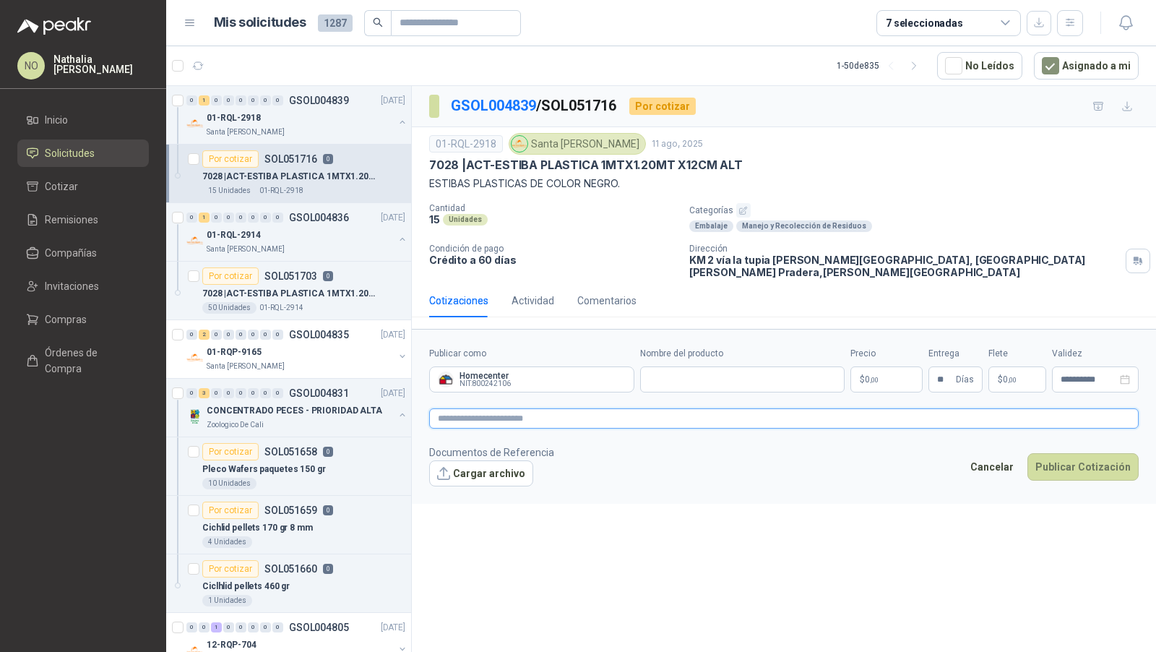
click at [544, 410] on textarea at bounding box center [784, 418] width 710 height 20
paste textarea "**********"
type textarea "**********"
click at [667, 371] on input "Nombre del producto" at bounding box center [742, 379] width 205 height 26
paste input "**********"
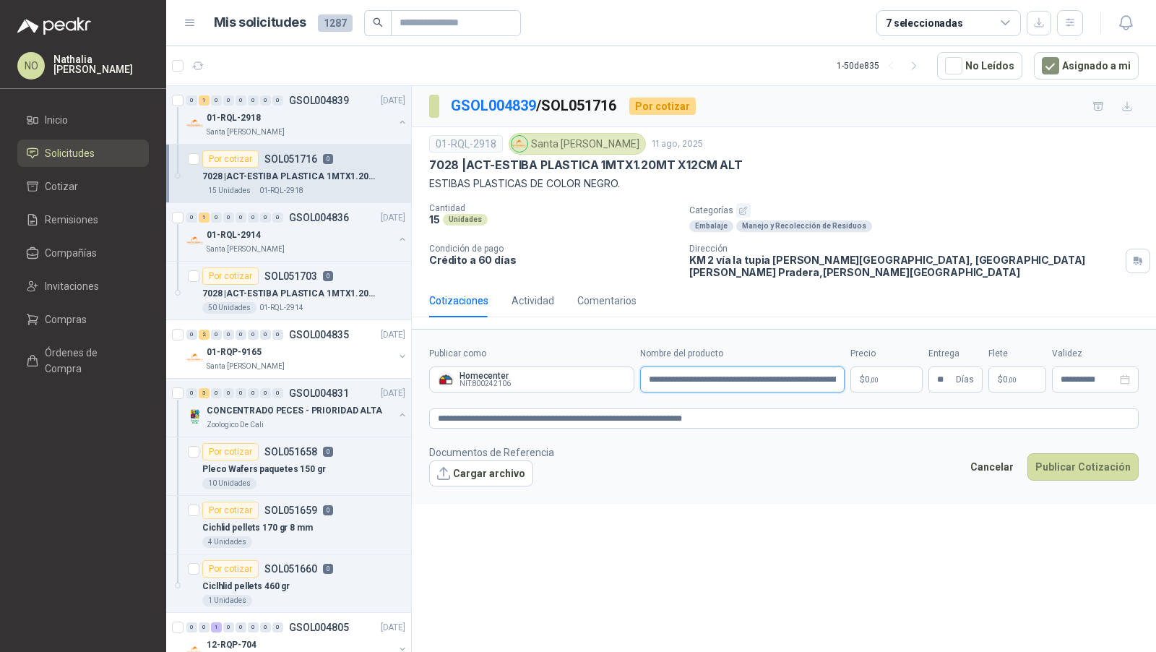
scroll to position [0, 79]
type input "**********"
click at [871, 364] on body "NO Nathalia Ortega Inicio Solicitudes Cotizar Remisiones Compañías Invitaciones…" at bounding box center [578, 326] width 1156 height 652
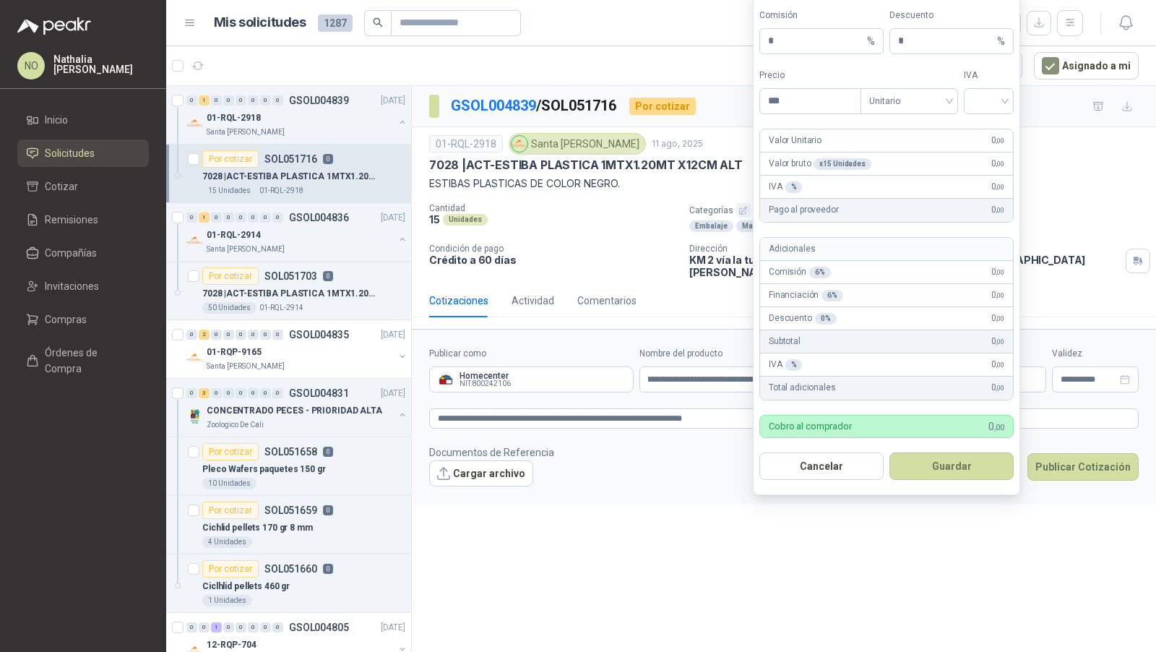
scroll to position [0, 0]
click at [982, 98] on input "search" at bounding box center [989, 100] width 33 height 22
click at [984, 130] on div "19%" at bounding box center [989, 134] width 27 height 16
click at [923, 105] on span "Unitario" at bounding box center [909, 101] width 80 height 22
click at [924, 159] on div "Unitario con IVA" at bounding box center [909, 157] width 74 height 16
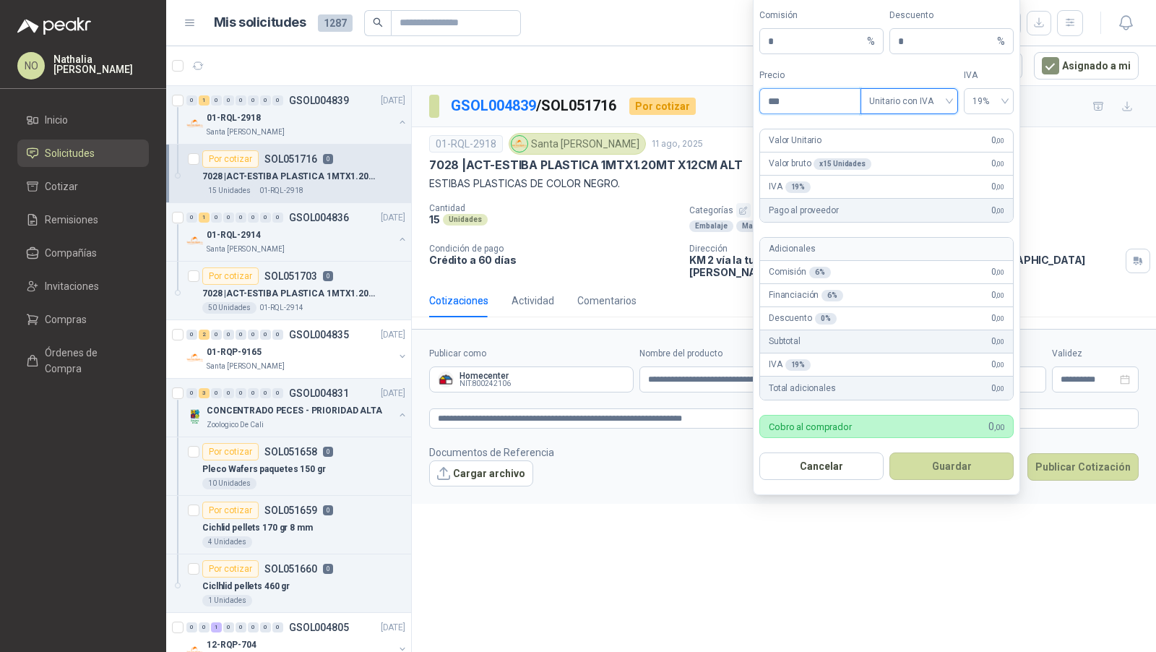
click at [811, 111] on input "***" at bounding box center [810, 101] width 100 height 25
type input "*"
type input "*********"
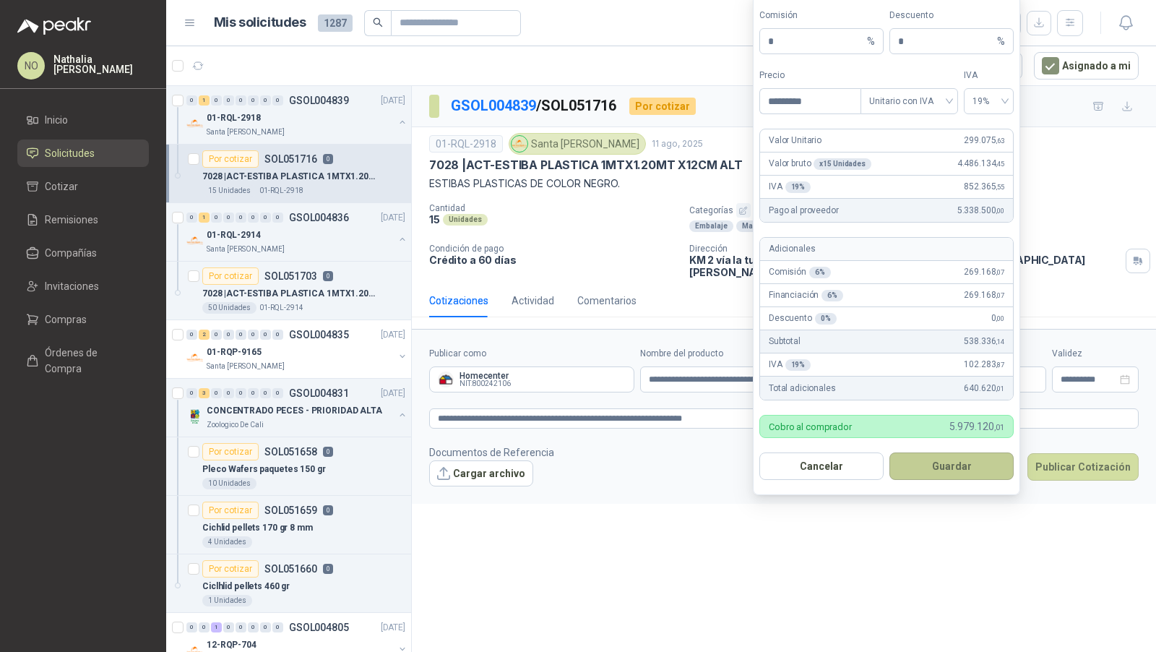
click at [976, 465] on button "Guardar" at bounding box center [952, 465] width 124 height 27
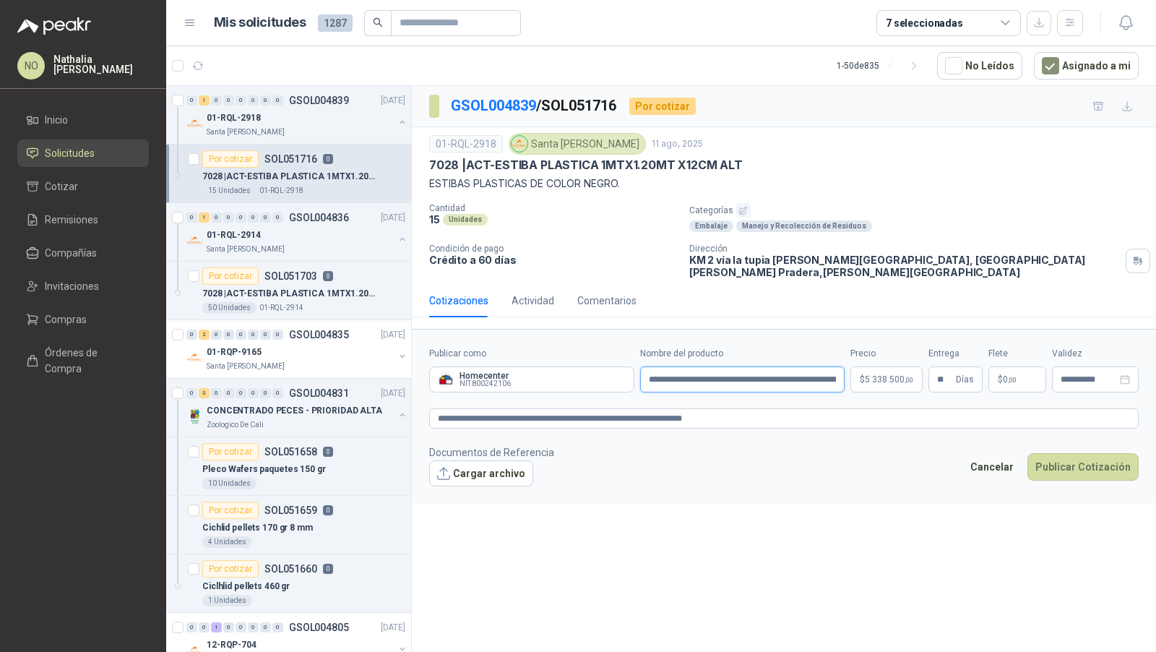
click at [649, 366] on input "**********" at bounding box center [742, 379] width 205 height 26
click at [776, 366] on input "**********" at bounding box center [742, 379] width 205 height 26
drag, startPoint x: 776, startPoint y: 363, endPoint x: 825, endPoint y: 367, distance: 48.6
click at [825, 367] on input "**********" at bounding box center [742, 379] width 205 height 26
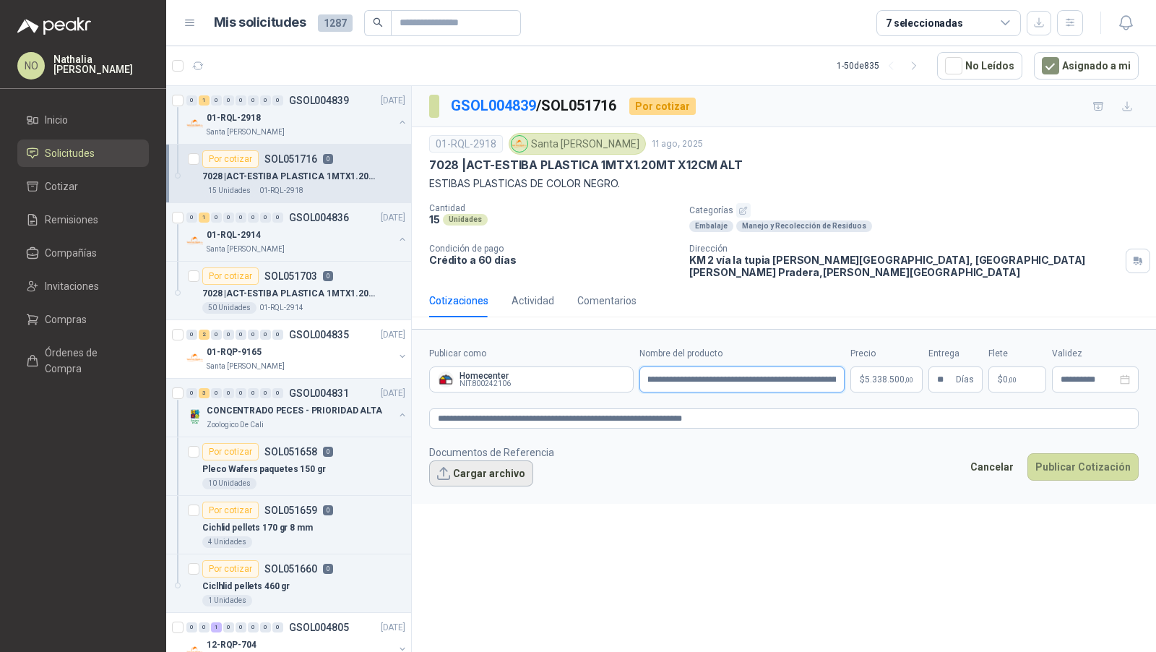
type input "**********"
click at [489, 460] on button "Cargar archivo" at bounding box center [481, 473] width 104 height 26
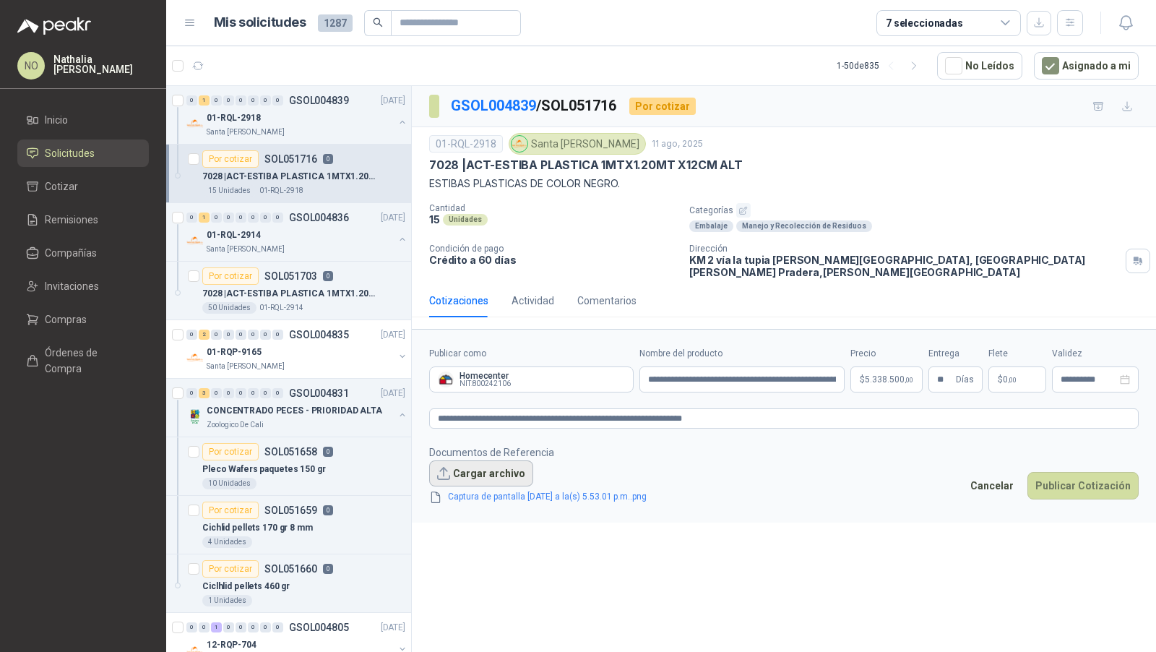
click at [467, 460] on button "Cargar archivo" at bounding box center [481, 473] width 104 height 26
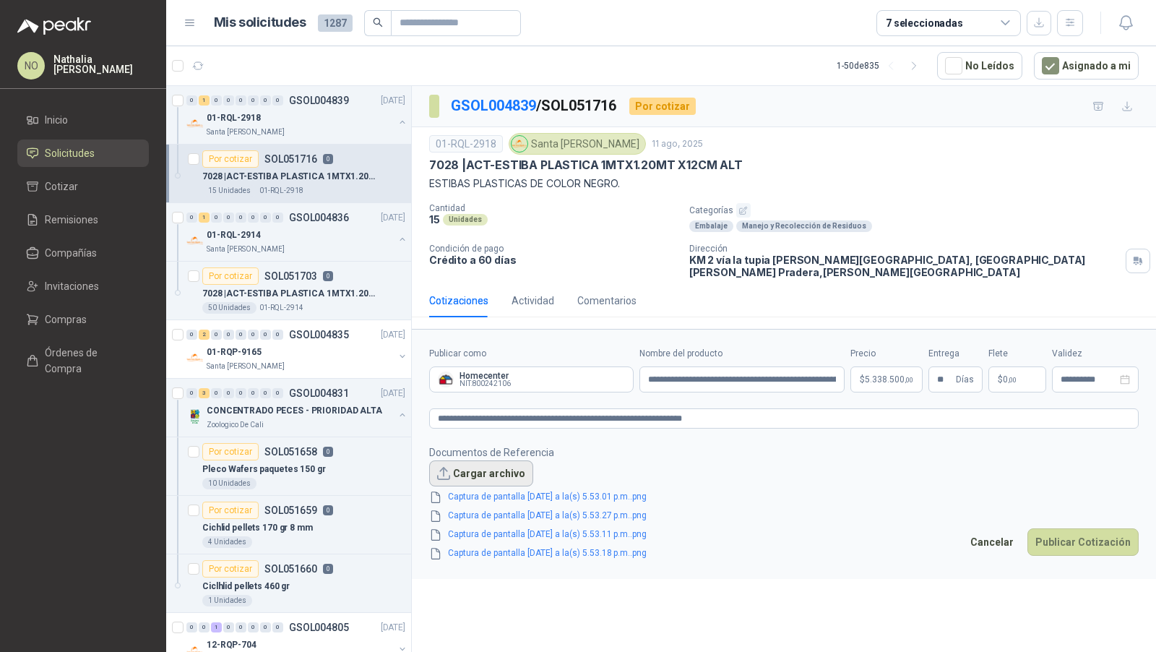
click at [483, 460] on button "Cargar archivo" at bounding box center [481, 473] width 104 height 26
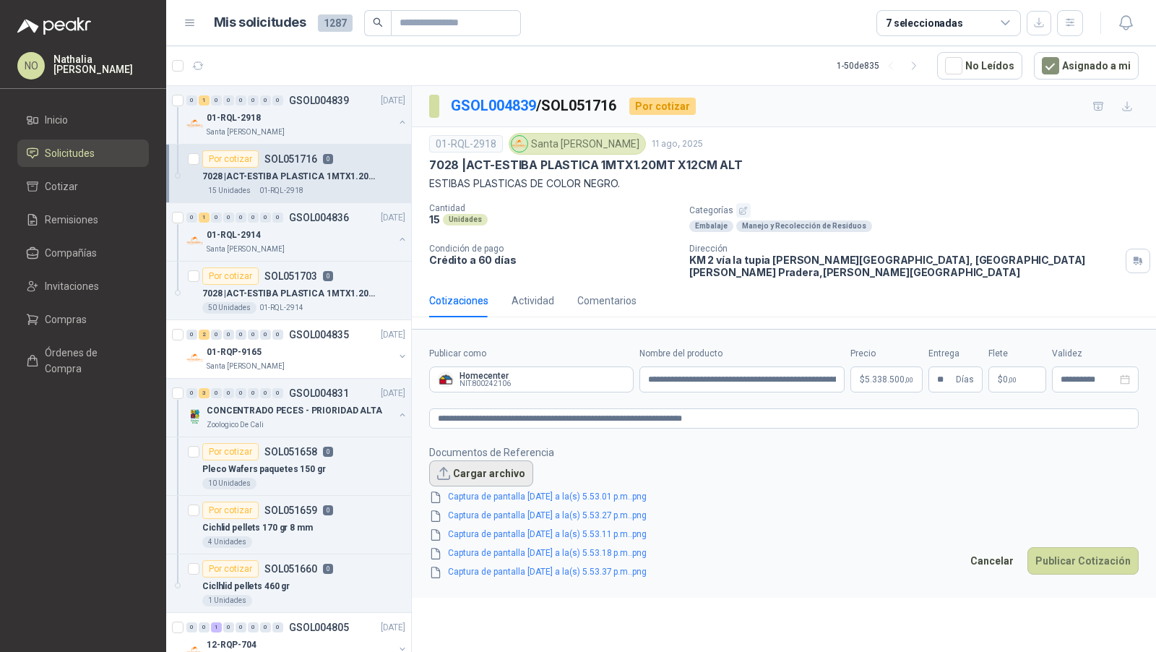
click at [468, 460] on button "Cargar archivo" at bounding box center [481, 473] width 104 height 26
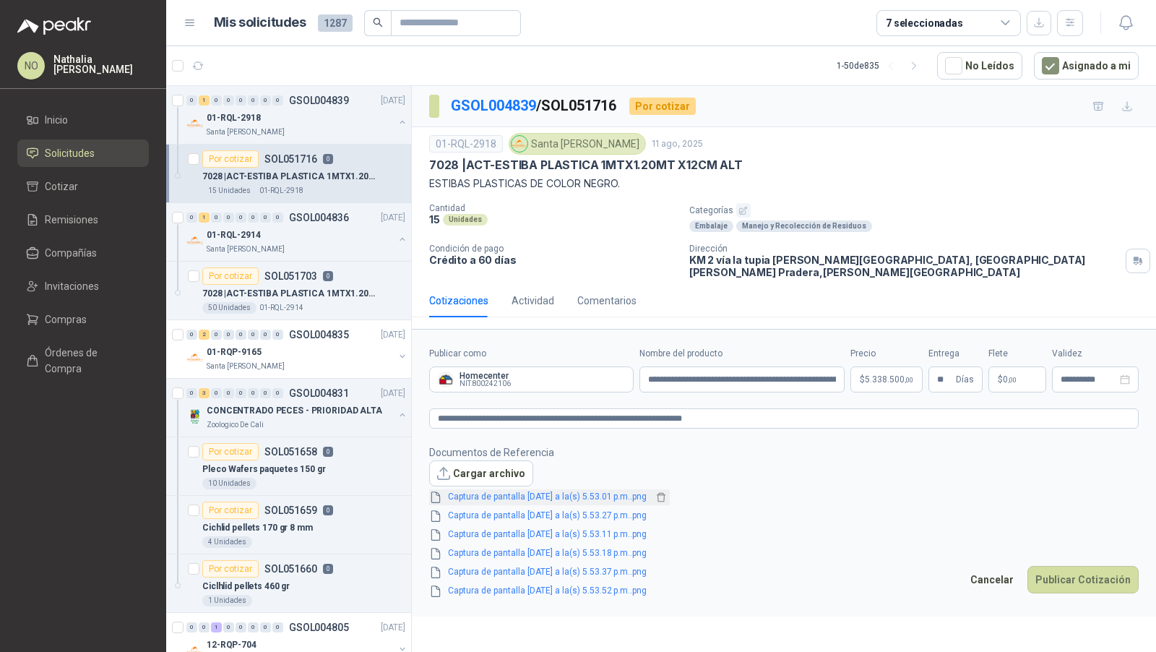
click at [608, 490] on link "Captura de pantalla 2025-08-11 a la(s) 5.53.01 p.m..png" at bounding box center [547, 497] width 210 height 14
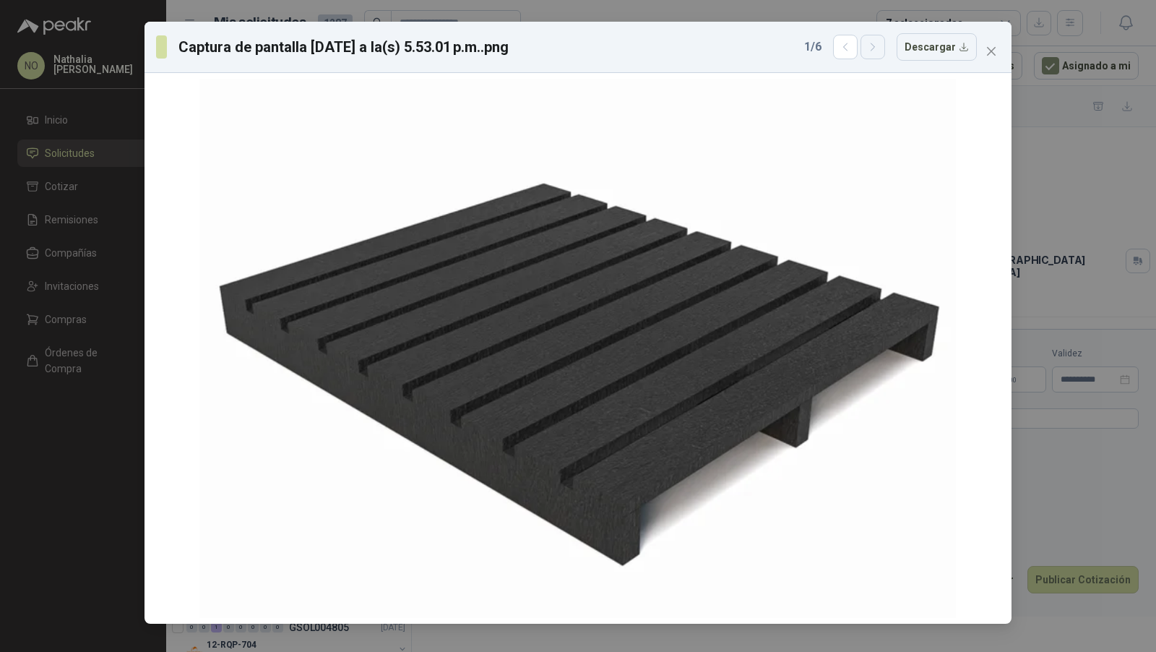
click at [872, 54] on button "button" at bounding box center [873, 47] width 25 height 25
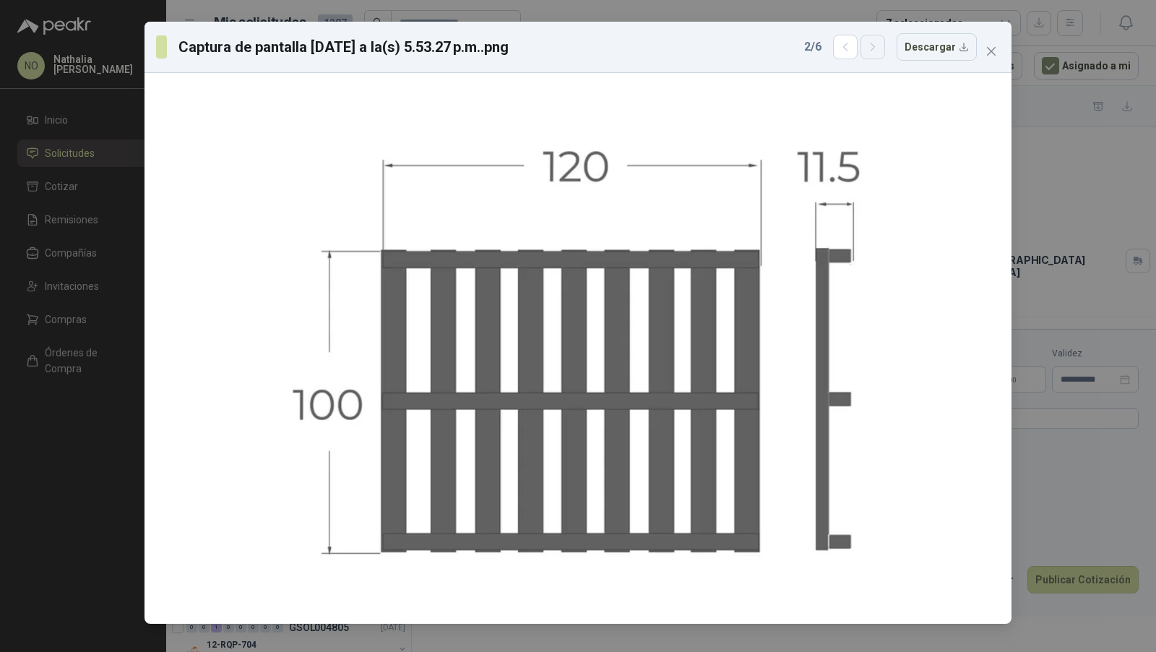
click at [872, 54] on button "button" at bounding box center [873, 47] width 25 height 25
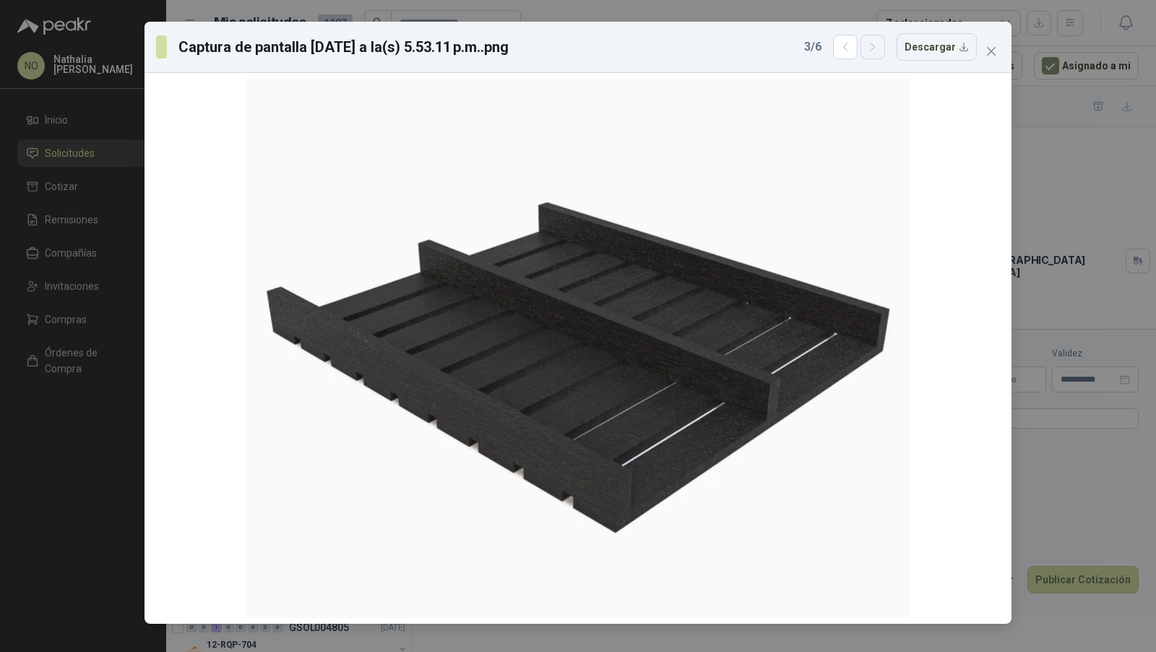
click at [872, 54] on button "button" at bounding box center [873, 47] width 25 height 25
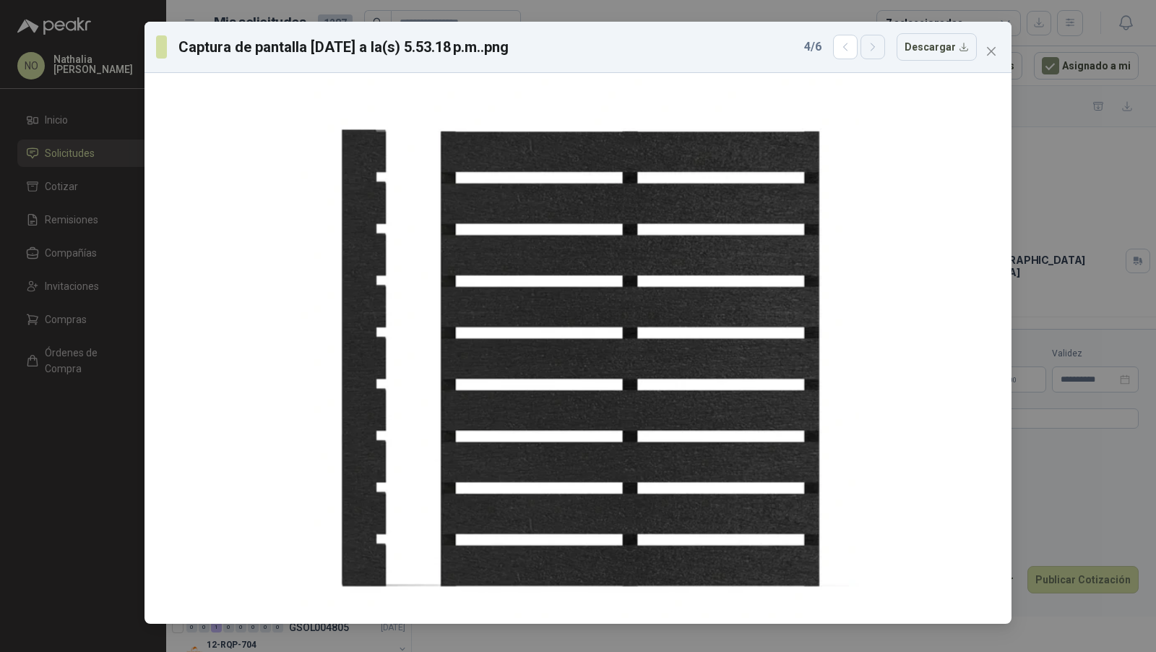
click at [872, 54] on button "button" at bounding box center [873, 47] width 25 height 25
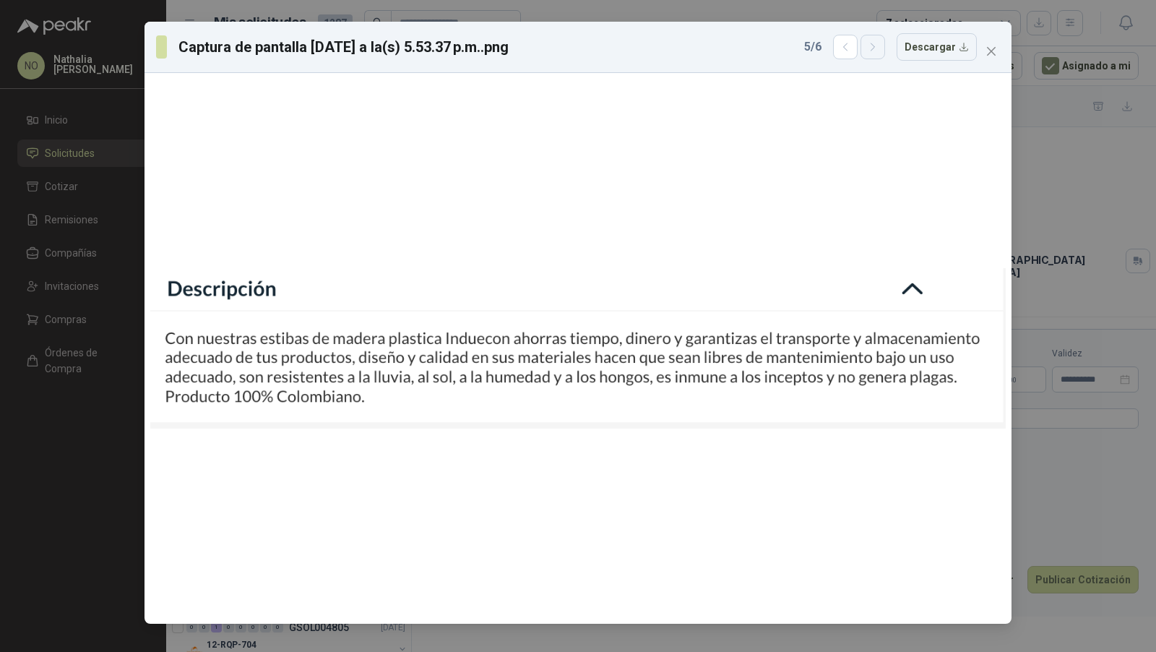
click at [879, 53] on button "button" at bounding box center [873, 47] width 25 height 25
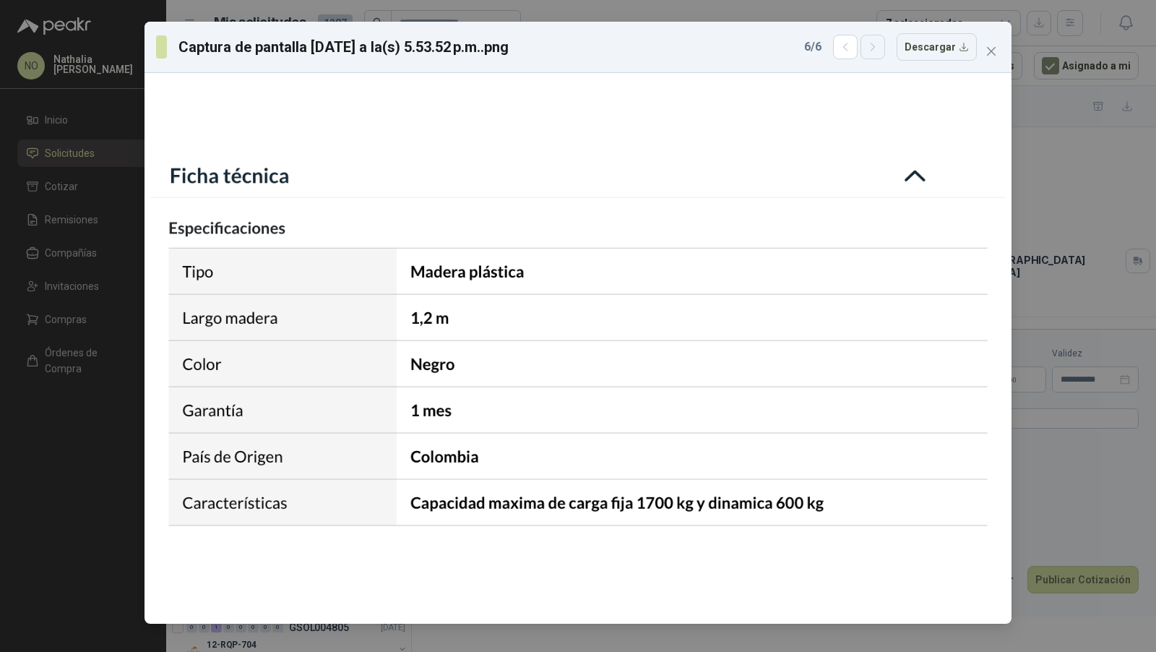
click at [879, 53] on button "button" at bounding box center [873, 47] width 25 height 25
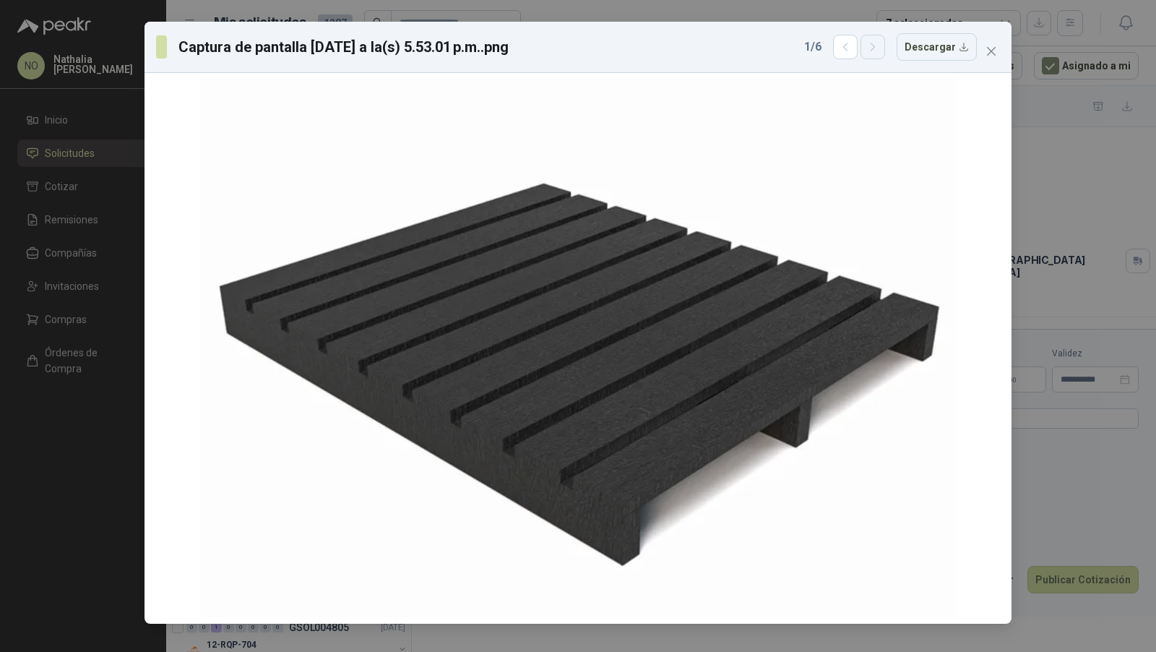
click at [879, 53] on button "button" at bounding box center [873, 47] width 25 height 25
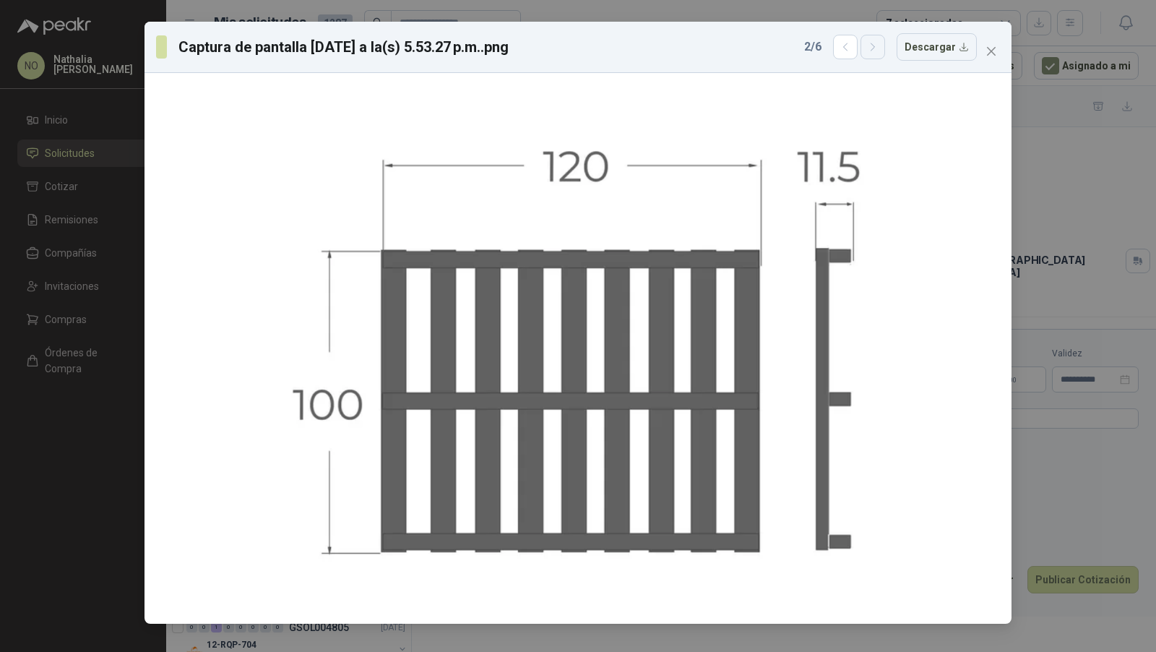
click at [879, 53] on button "button" at bounding box center [873, 47] width 25 height 25
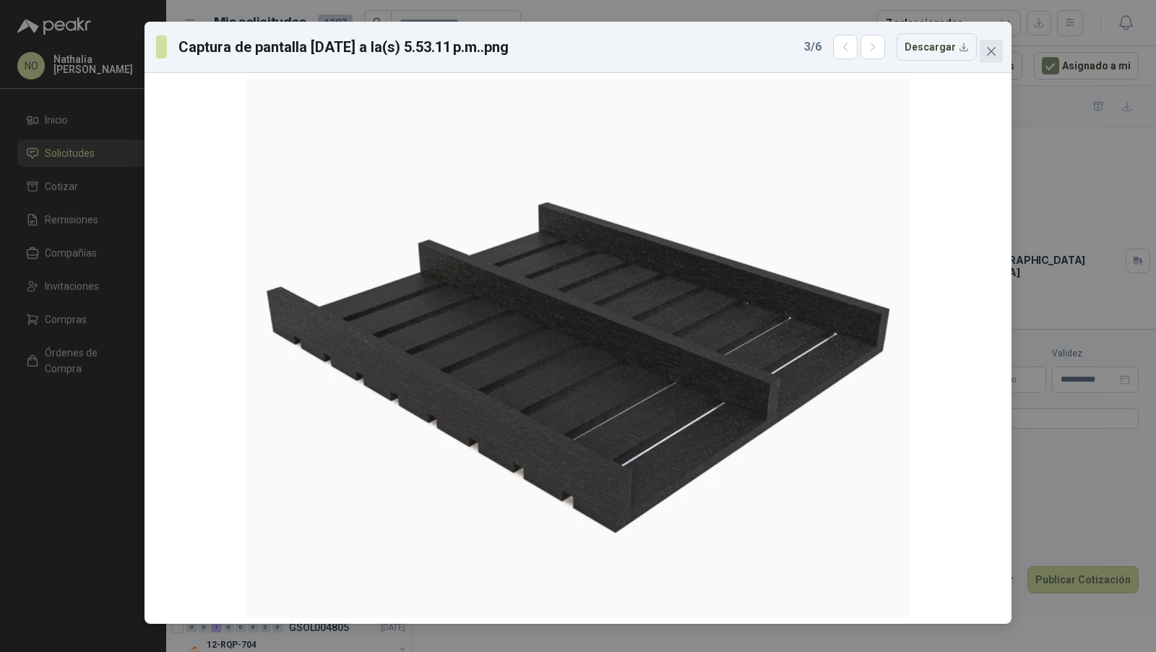
click at [991, 52] on icon "close" at bounding box center [992, 52] width 12 height 12
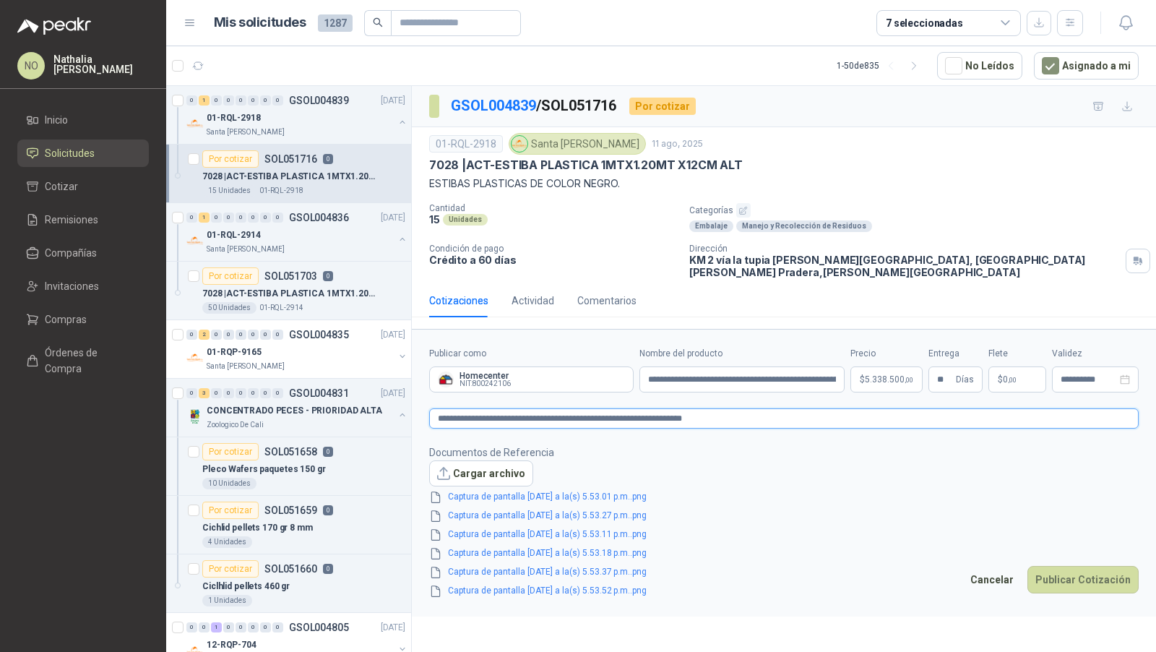
click at [738, 408] on textarea "**********" at bounding box center [784, 418] width 710 height 20
type textarea "**********"
click at [539, 584] on link "Captura de pantalla 2025-08-11 a la(s) 5.53.52 p.m..png" at bounding box center [547, 591] width 210 height 14
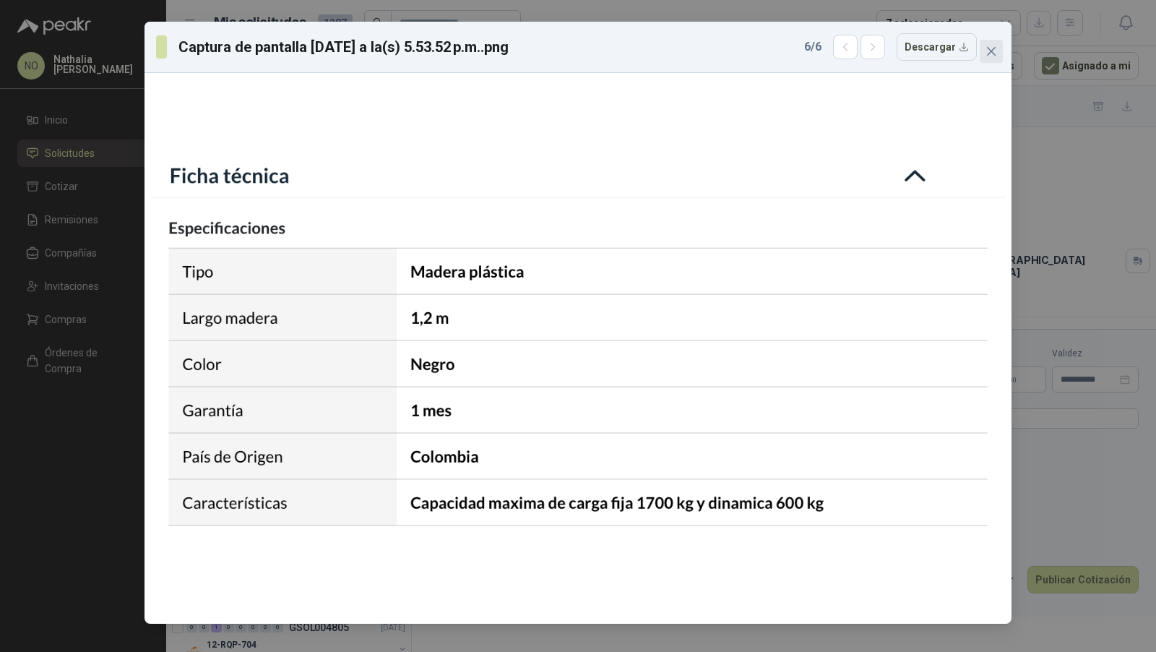
click at [998, 56] on span "Close" at bounding box center [991, 52] width 23 height 12
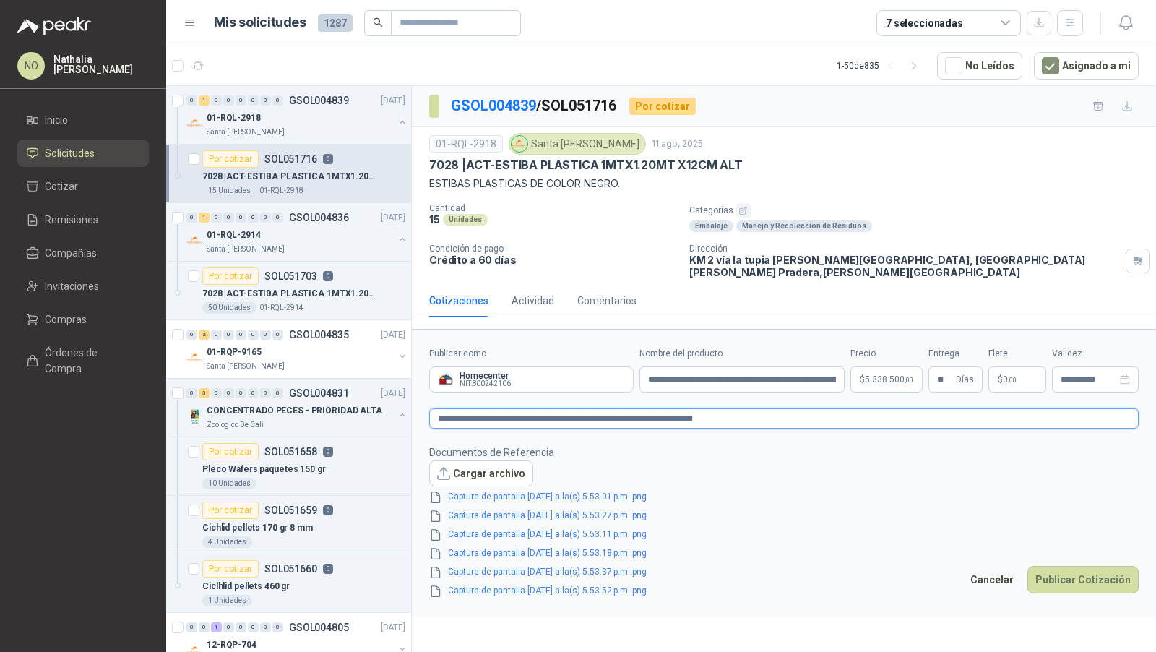
click at [745, 408] on textarea "**********" at bounding box center [784, 418] width 710 height 20
type textarea "**********"
click at [865, 363] on body "NO Nathalia Ortega Inicio Solicitudes Cotizar Remisiones Compañías Invitaciones…" at bounding box center [578, 326] width 1156 height 652
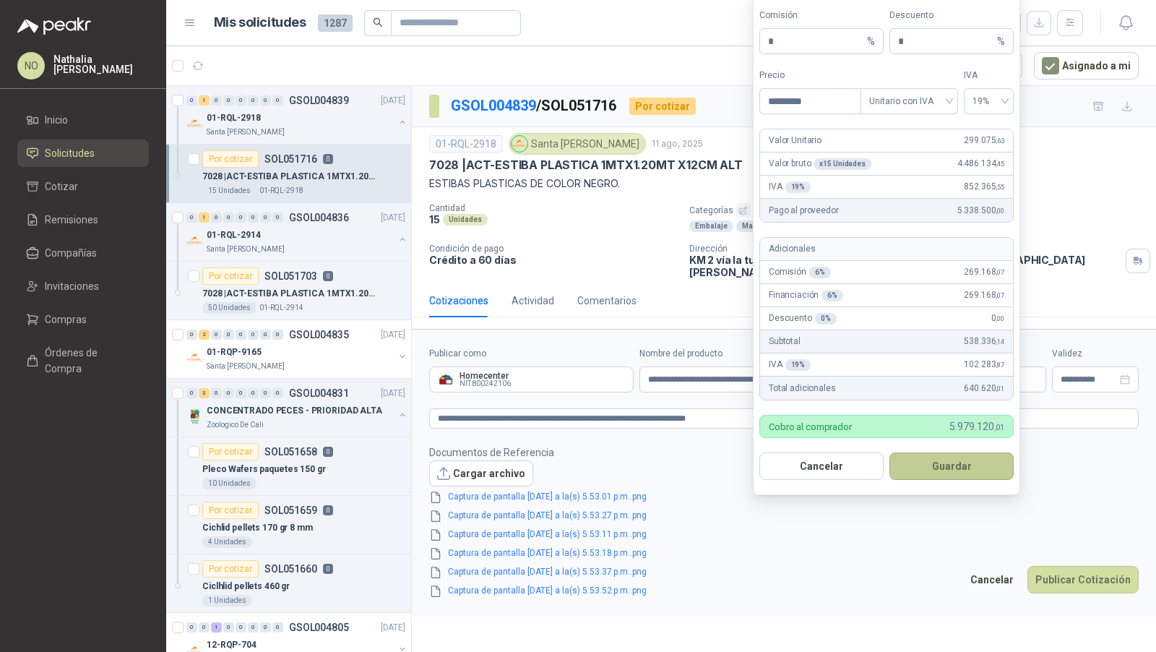
click at [976, 469] on button "Guardar" at bounding box center [952, 465] width 124 height 27
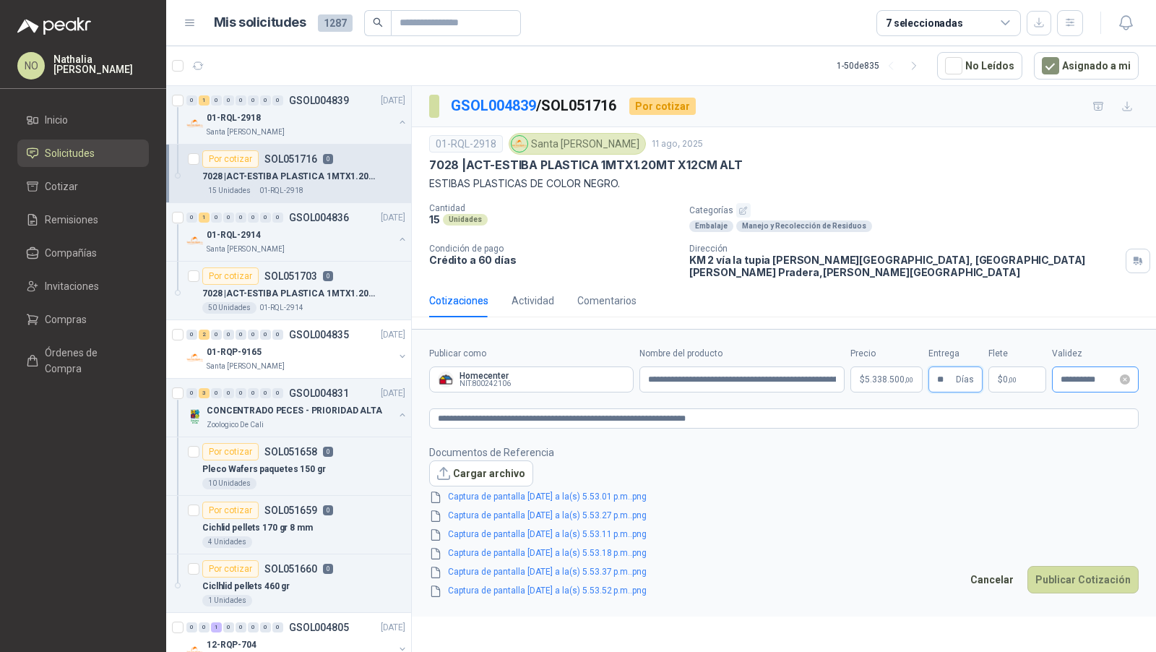
click at [1091, 372] on div "**********" at bounding box center [1095, 379] width 87 height 26
type input "**"
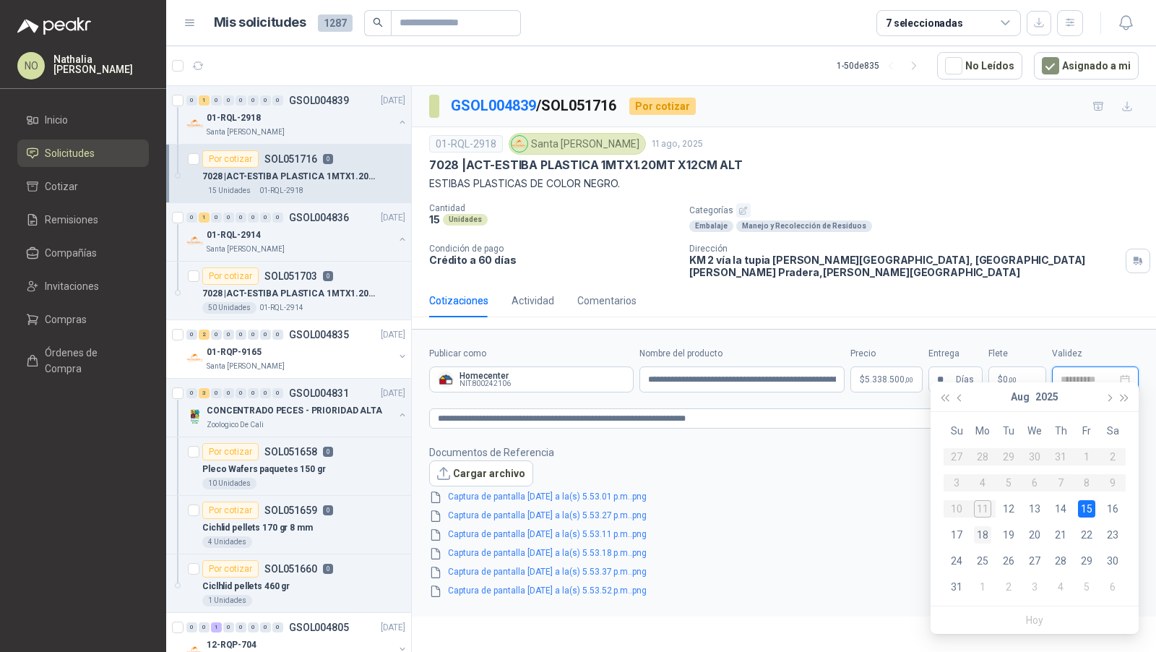
type input "**********"
click at [982, 535] on div "18" at bounding box center [982, 534] width 17 height 17
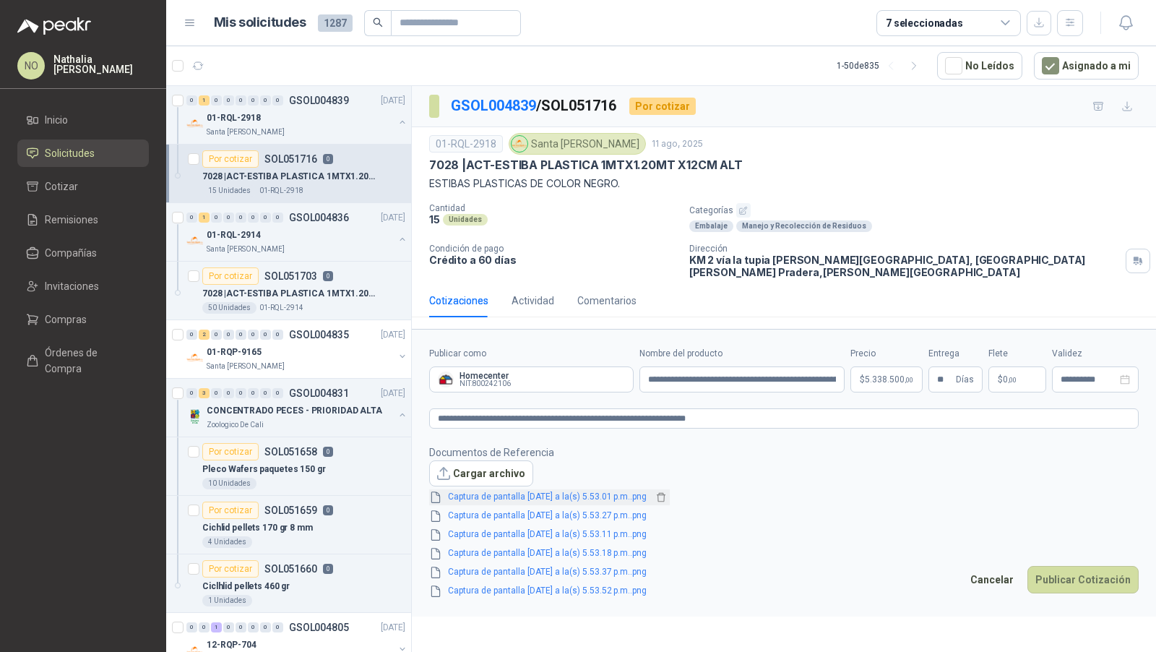
click at [576, 490] on link "Captura de pantalla 2025-08-11 a la(s) 5.53.01 p.m..png" at bounding box center [547, 497] width 210 height 14
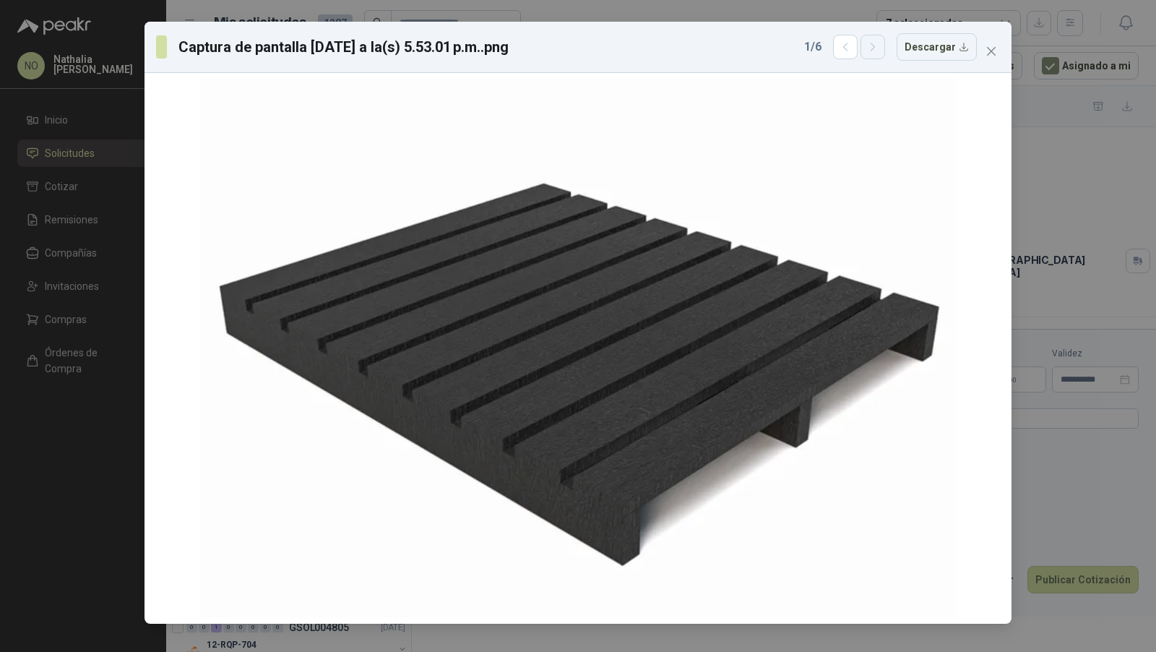
click at [879, 51] on icon "button" at bounding box center [873, 47] width 12 height 12
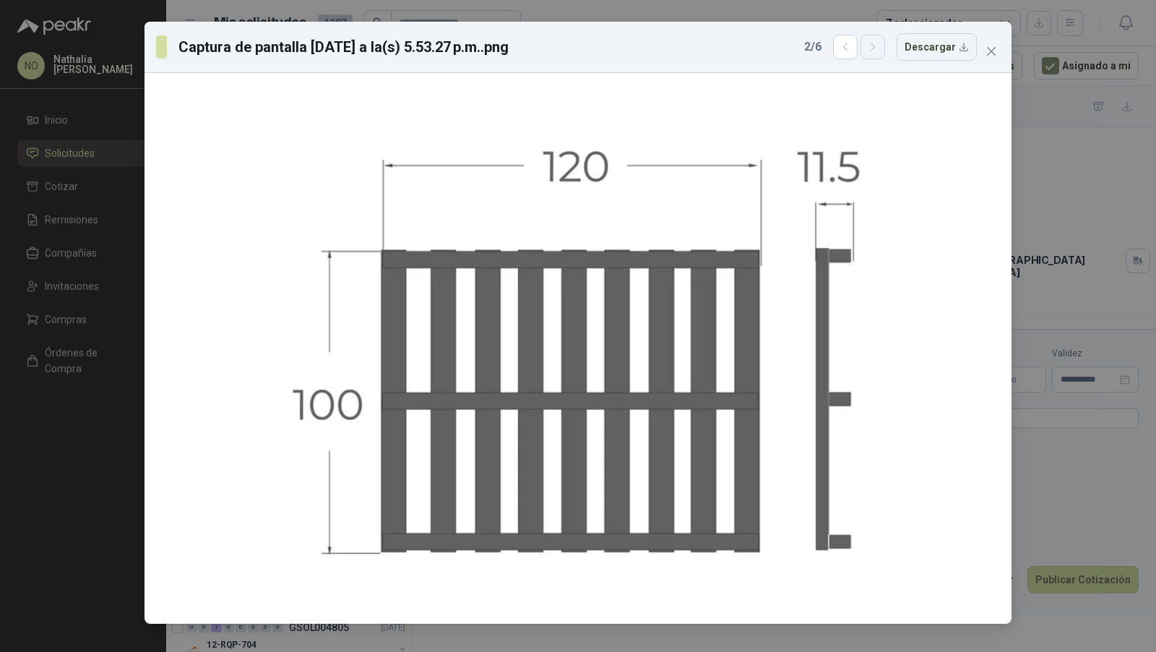
click at [879, 51] on icon "button" at bounding box center [873, 47] width 12 height 12
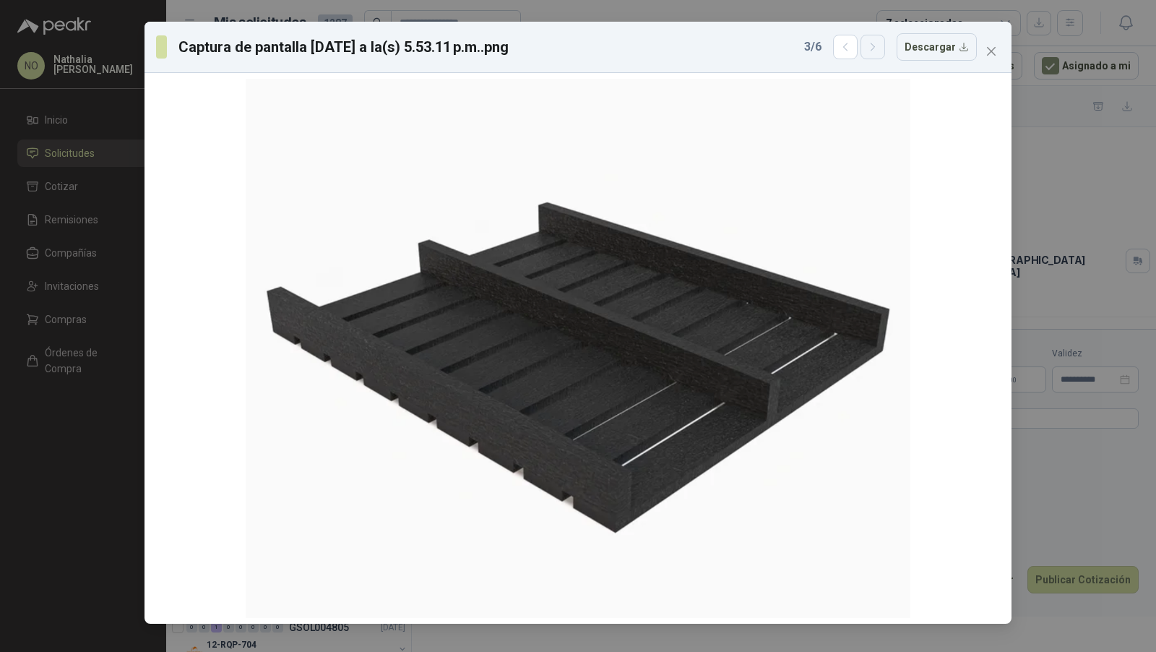
click at [879, 51] on icon "button" at bounding box center [873, 47] width 12 height 12
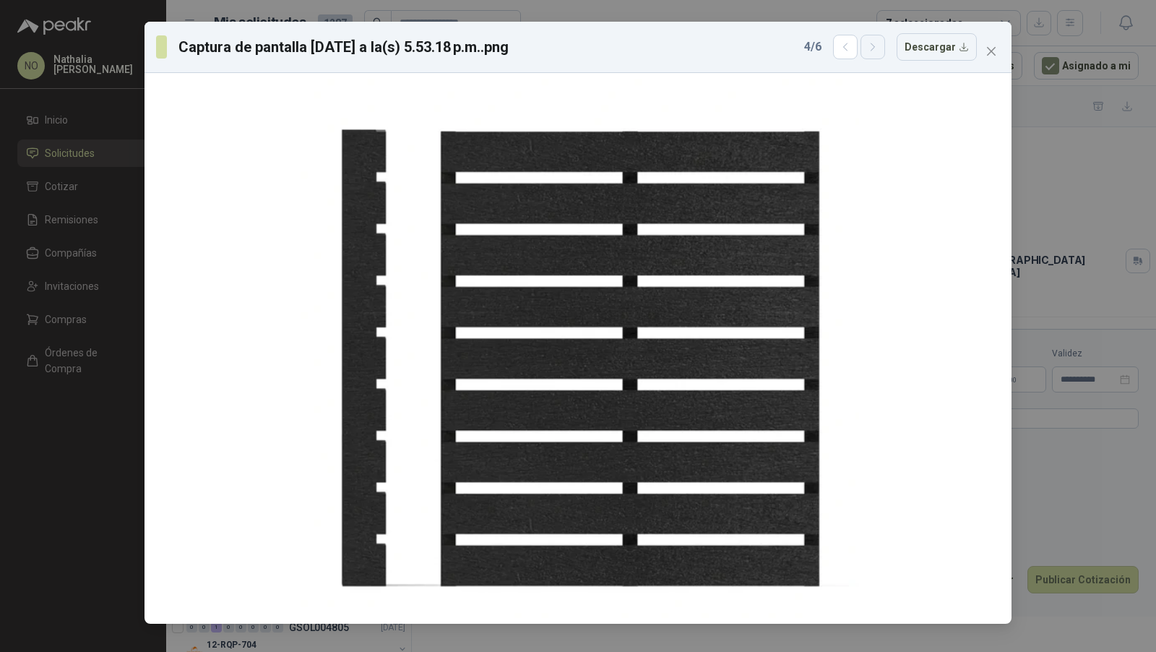
click at [879, 51] on icon "button" at bounding box center [873, 47] width 12 height 12
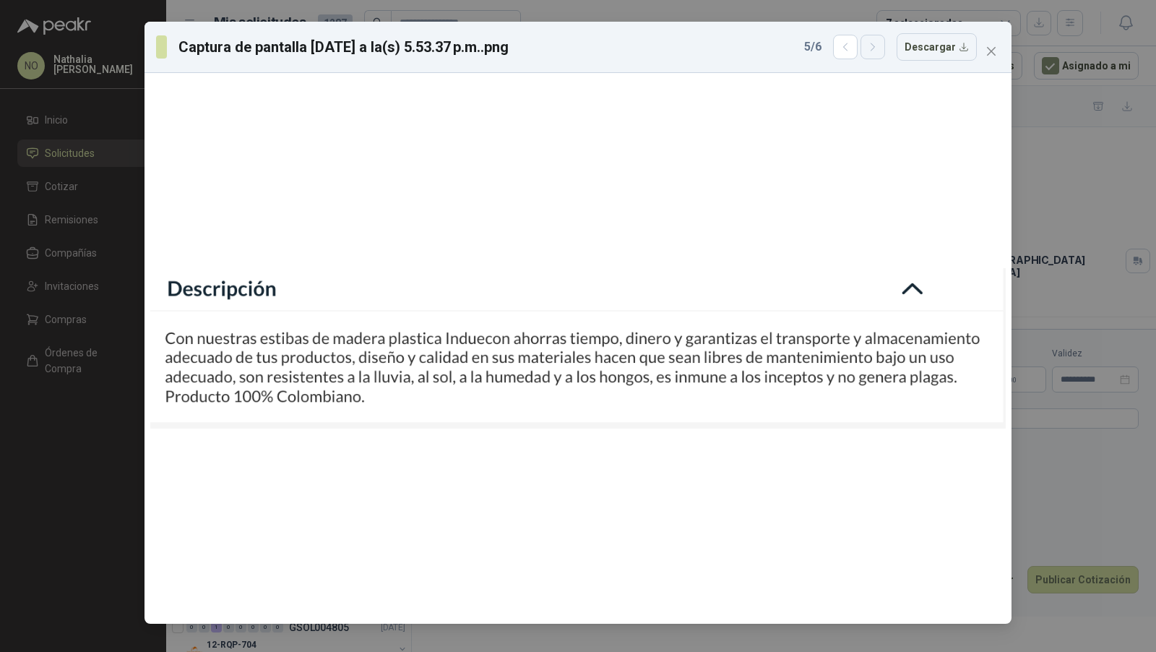
click at [879, 51] on icon "button" at bounding box center [873, 47] width 12 height 12
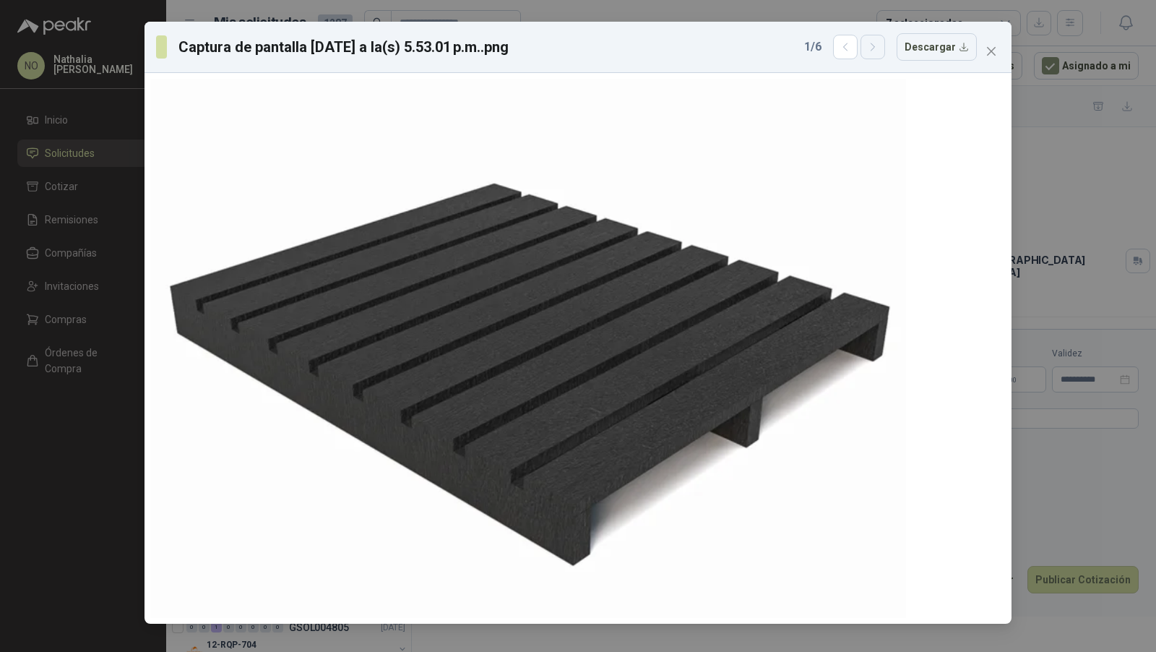
click at [879, 51] on icon "button" at bounding box center [873, 47] width 12 height 12
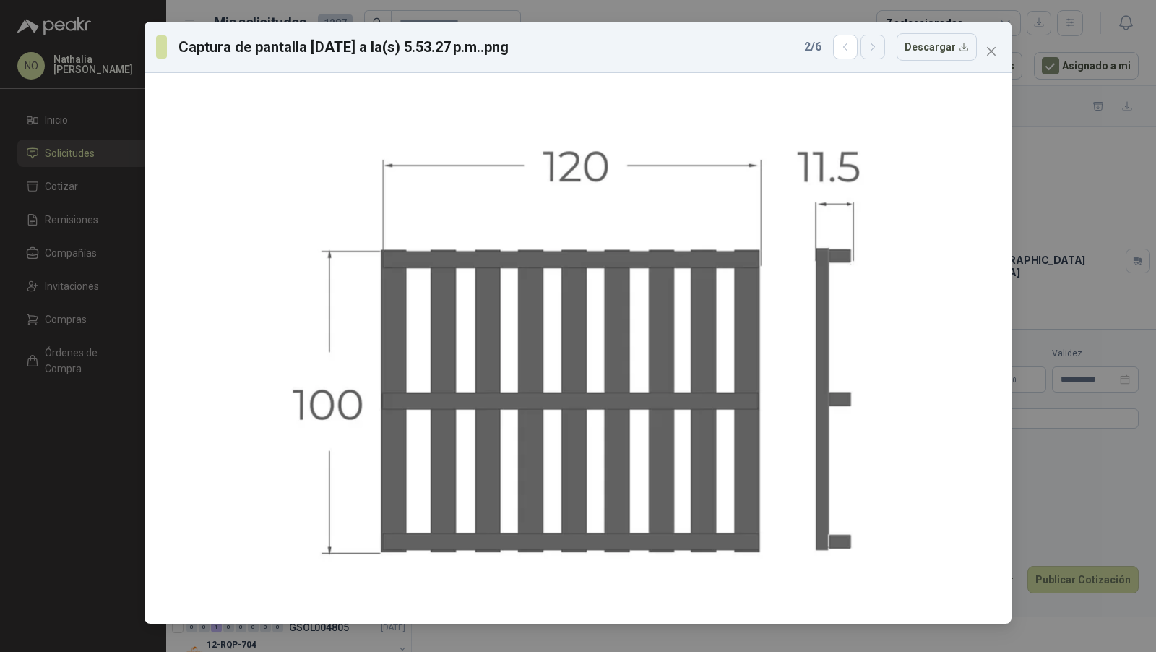
click at [879, 51] on icon "button" at bounding box center [873, 47] width 12 height 12
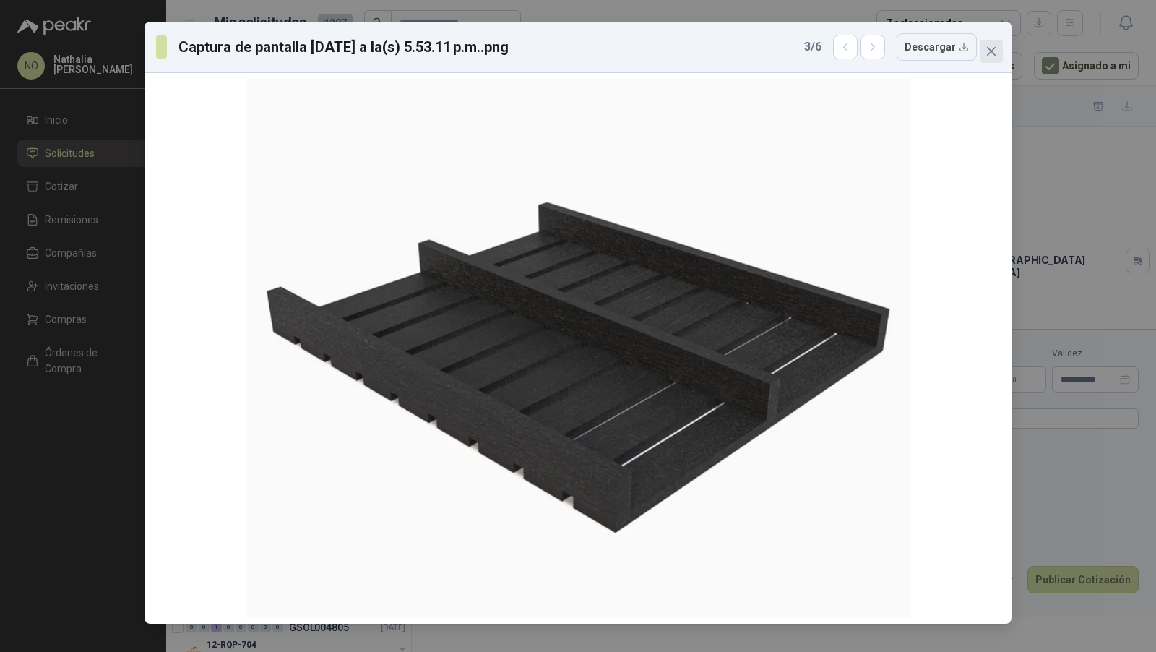
click at [991, 51] on icon "close" at bounding box center [991, 51] width 9 height 9
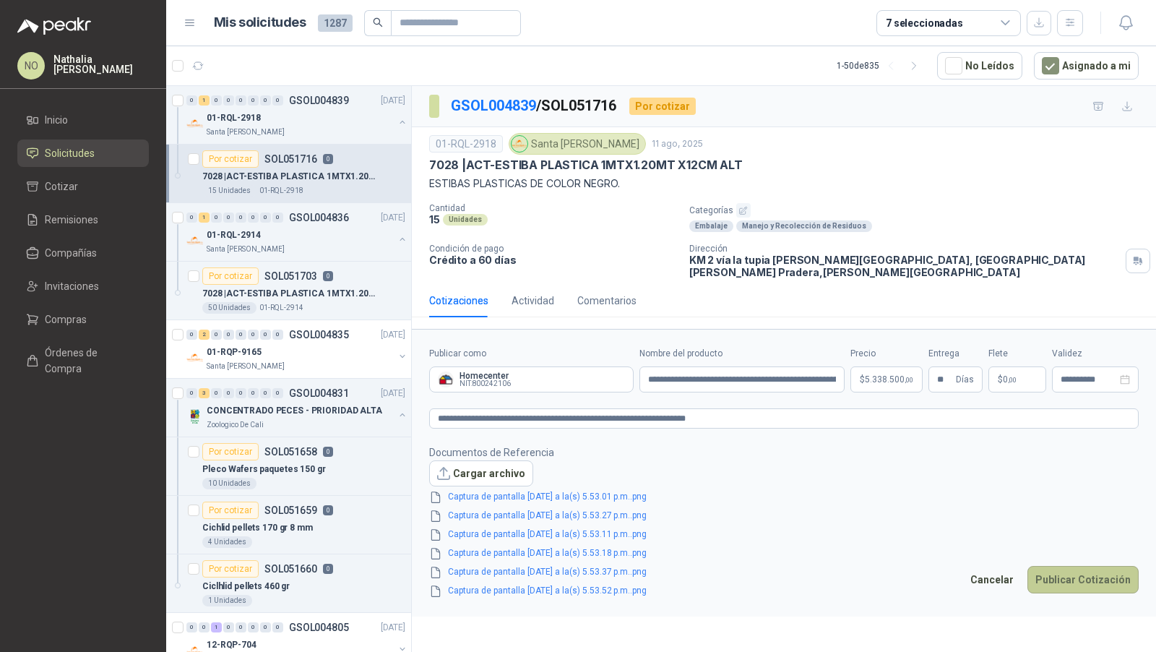
click at [1059, 566] on button "Publicar Cotización" at bounding box center [1083, 579] width 111 height 27
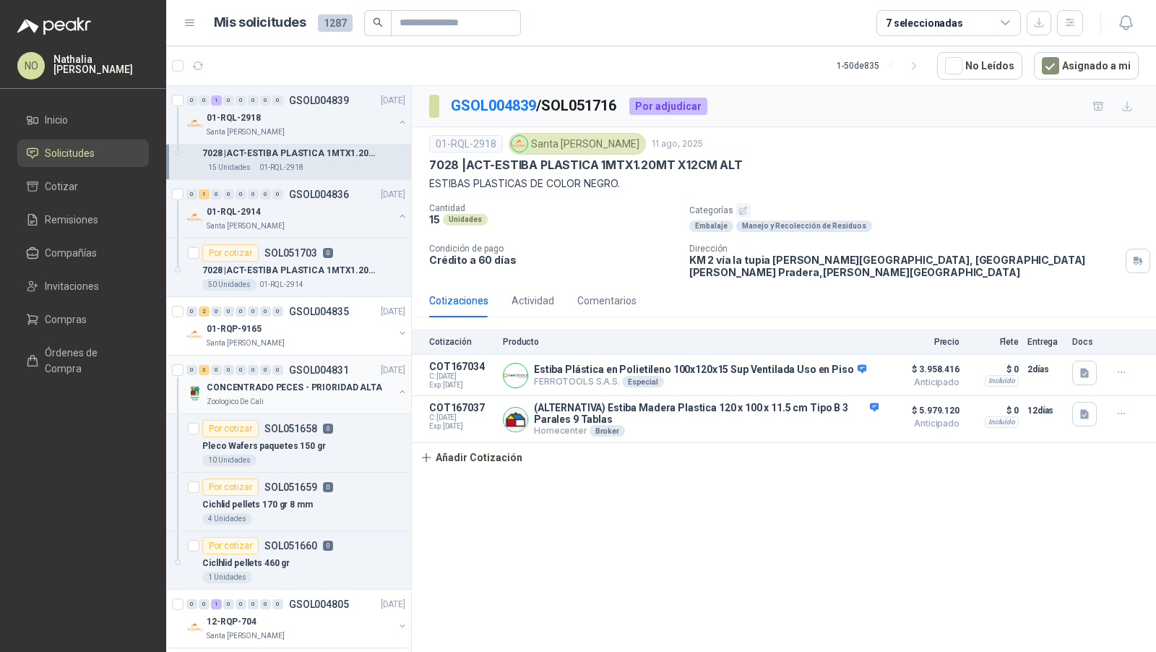
scroll to position [4, 0]
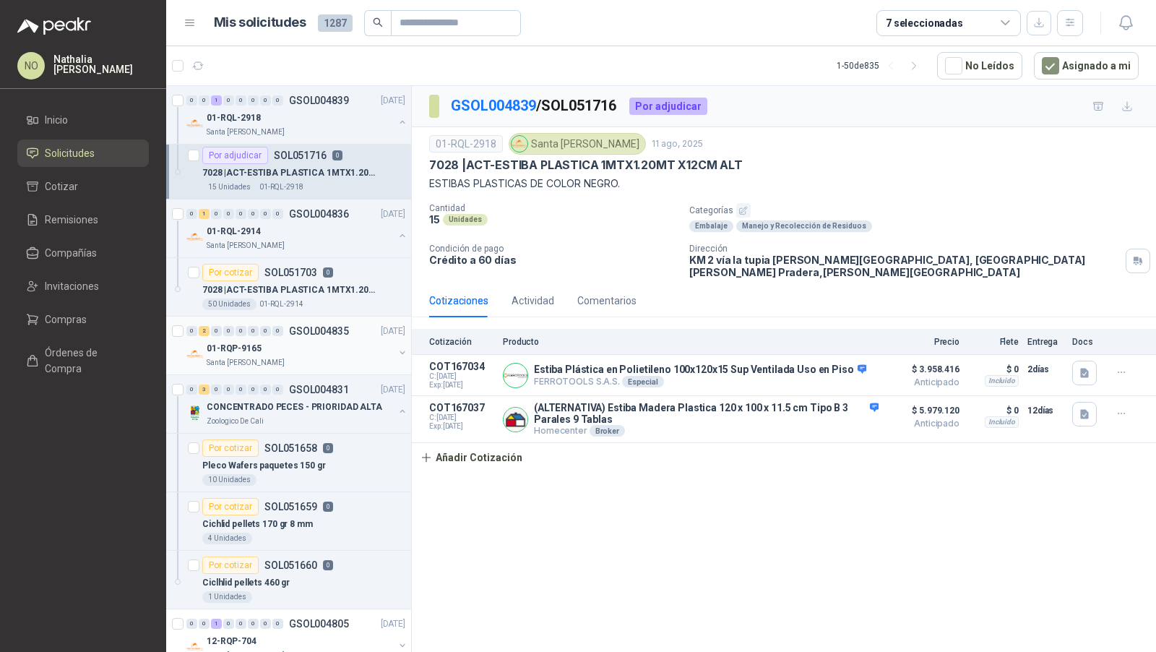
click at [285, 357] on div "Santa [PERSON_NAME]" at bounding box center [300, 363] width 187 height 12
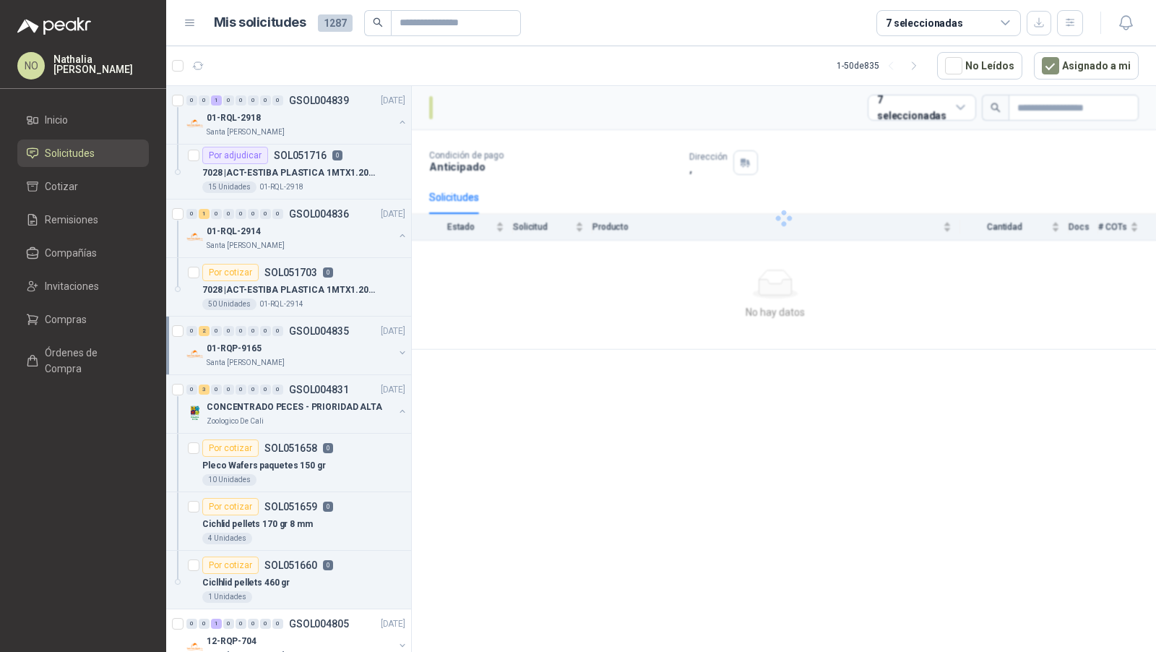
click at [285, 357] on div "Santa [PERSON_NAME]" at bounding box center [300, 363] width 187 height 12
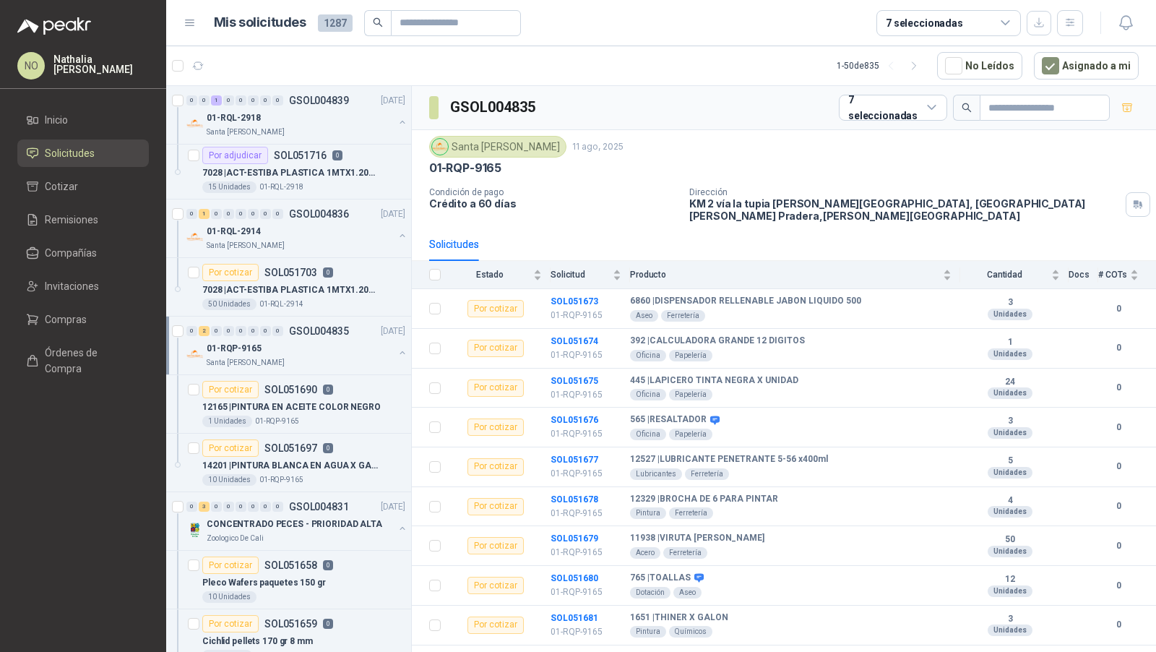
scroll to position [4, 0]
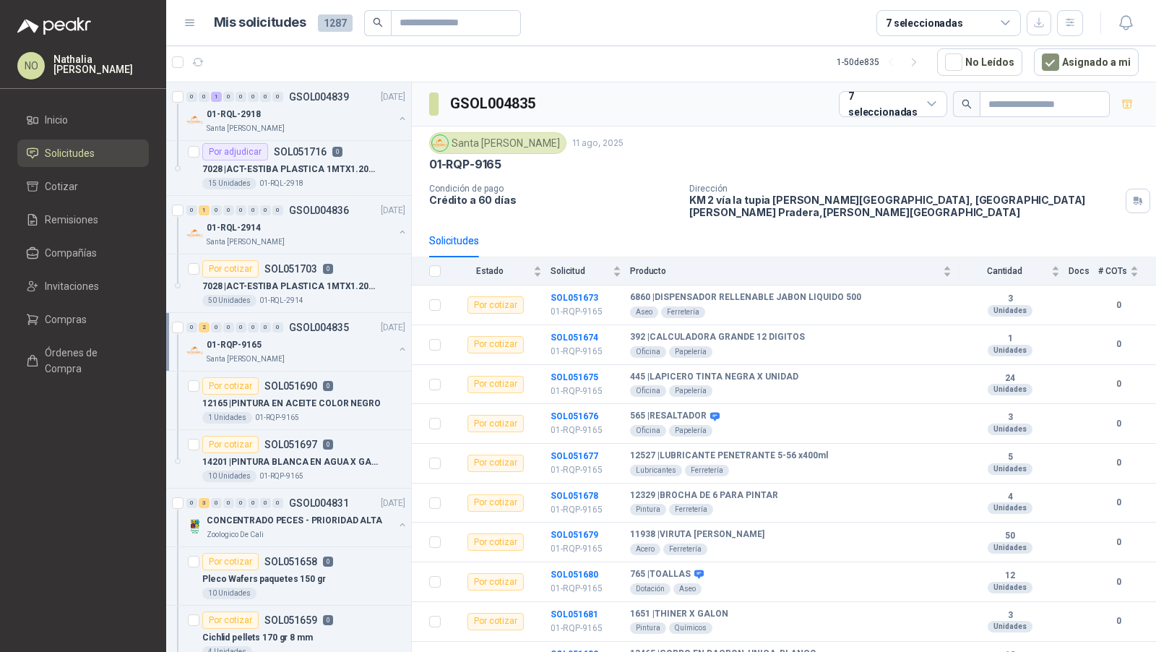
click at [285, 354] on div "Santa [PERSON_NAME]" at bounding box center [300, 359] width 187 height 12
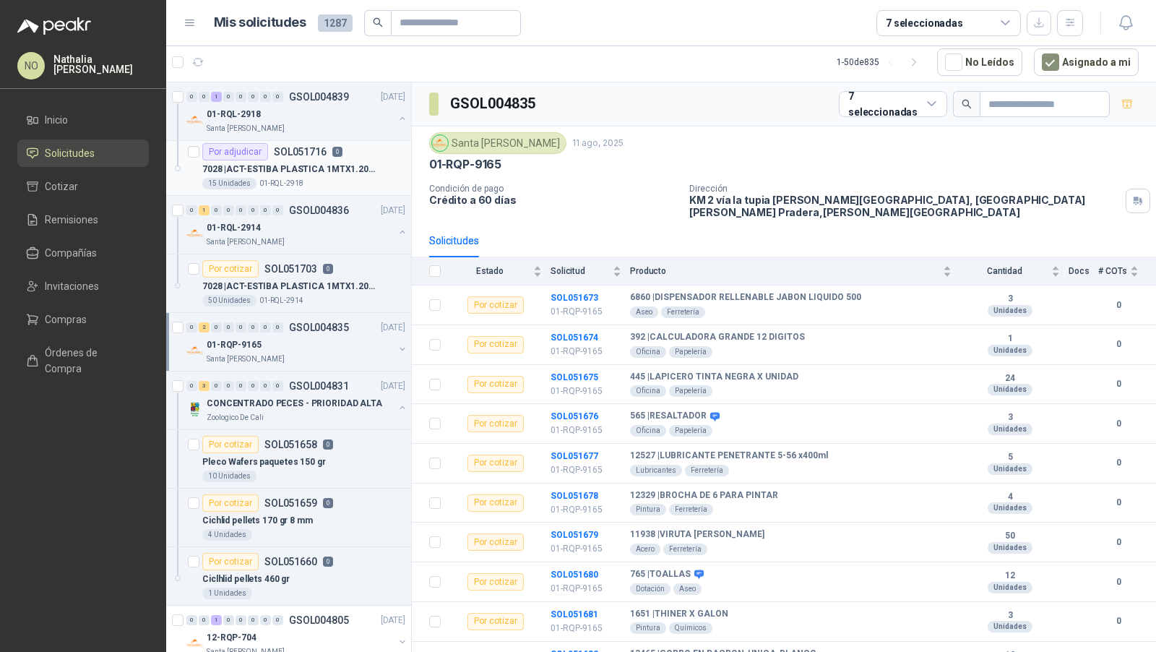
click at [330, 174] on div "7028 | ACT-ESTIBA PLASTICA 1MTX1.20MT X12CM ALT" at bounding box center [303, 168] width 203 height 17
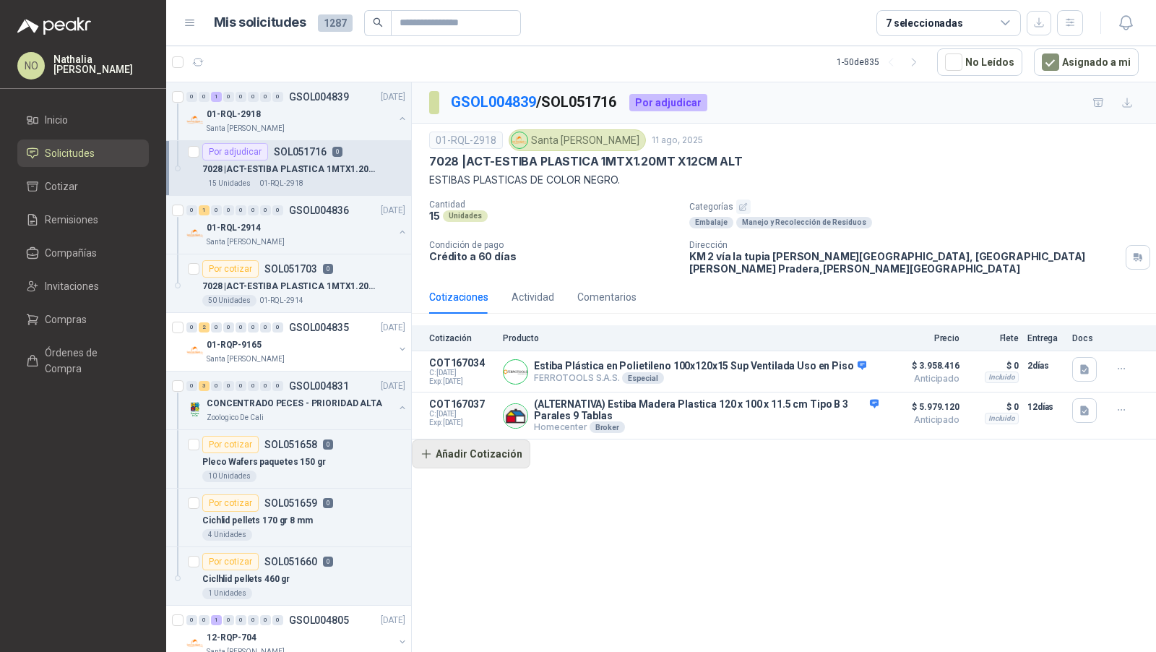
click at [478, 449] on button "Añadir Cotización" at bounding box center [471, 453] width 119 height 29
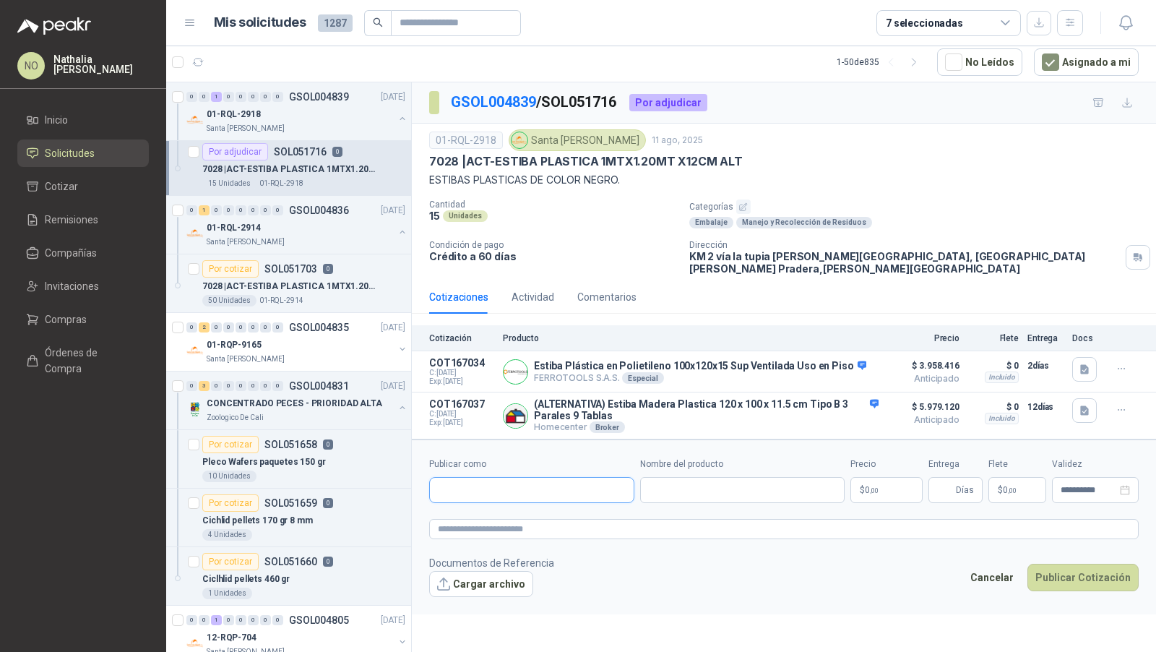
click at [498, 478] on input "Publicar como" at bounding box center [532, 490] width 204 height 25
type input "**********"
click at [489, 509] on p "Homecenter" at bounding box center [488, 507] width 51 height 9
type input "**********"
click at [693, 480] on input "Nombre del producto" at bounding box center [742, 490] width 205 height 26
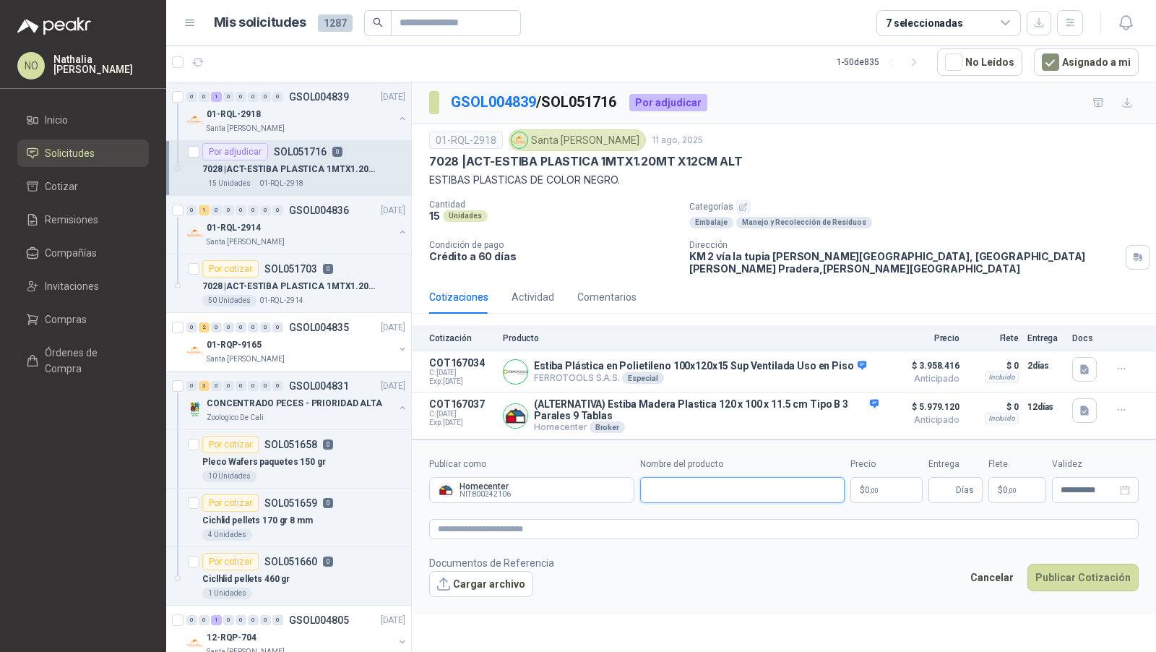
paste input "**********"
type input "**********"
click at [618, 519] on textarea at bounding box center [784, 529] width 710 height 20
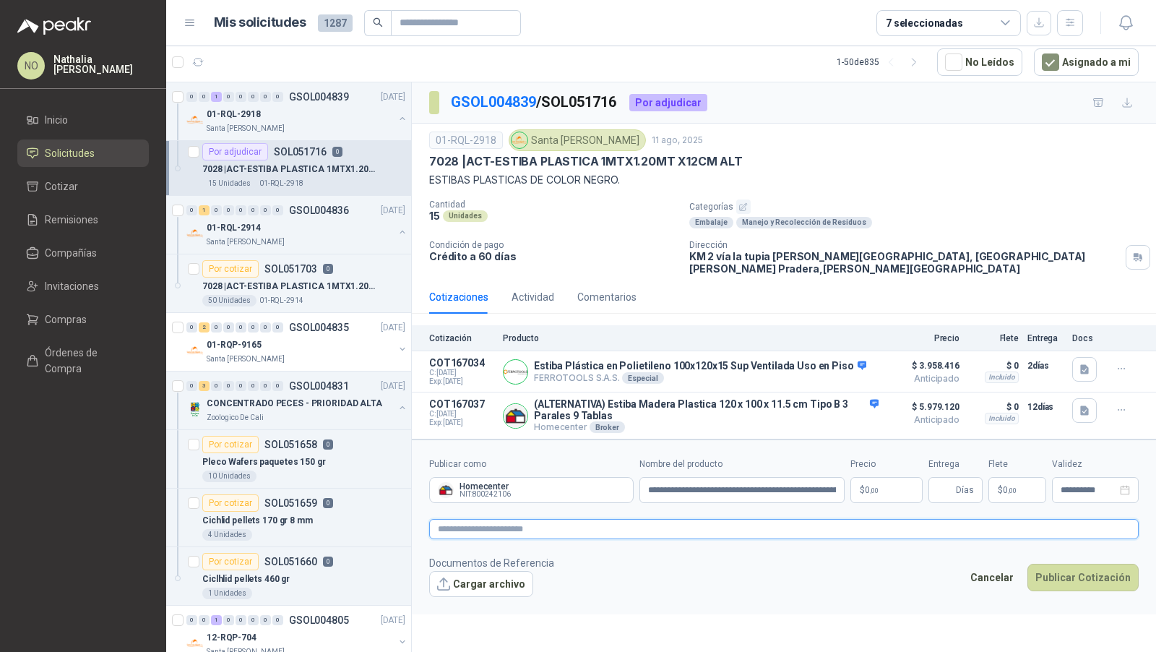
paste textarea "**********"
type textarea "**********"
click at [649, 481] on input "**********" at bounding box center [742, 490] width 205 height 26
type input "**********"
click at [877, 470] on body "NO Nathalia Ortega Inicio Solicitudes Cotizar Remisiones Compañías Invitaciones…" at bounding box center [578, 326] width 1156 height 652
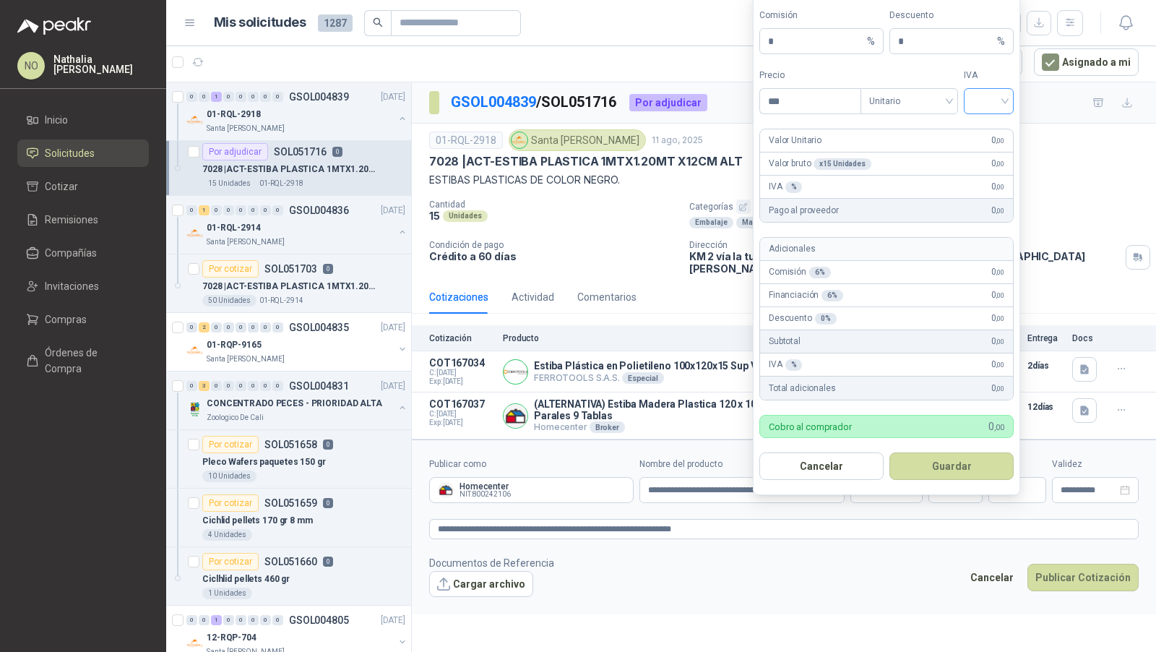
click at [992, 103] on input "search" at bounding box center [989, 100] width 33 height 22
click at [988, 132] on div "19%" at bounding box center [989, 134] width 27 height 16
click at [927, 104] on span "Unitario" at bounding box center [909, 101] width 80 height 22
click at [922, 152] on div "Unitario con IVA" at bounding box center [909, 157] width 74 height 16
click at [801, 106] on input "***" at bounding box center [810, 101] width 100 height 25
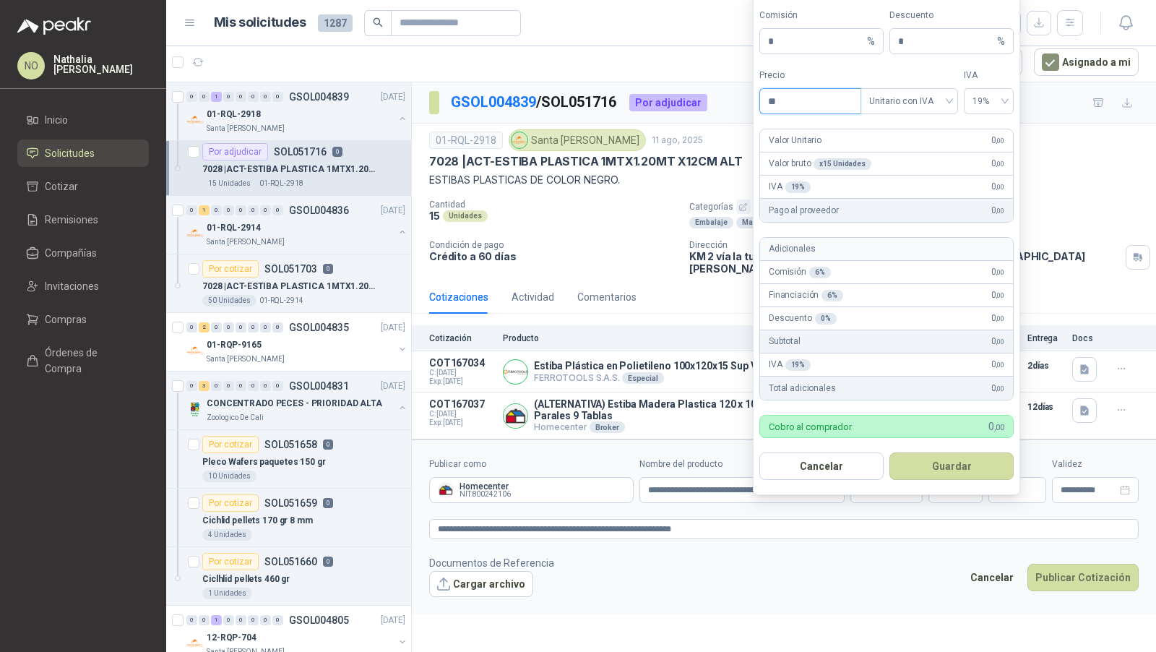
type input "*"
type input "*********"
click at [968, 465] on button "Guardar" at bounding box center [952, 465] width 124 height 27
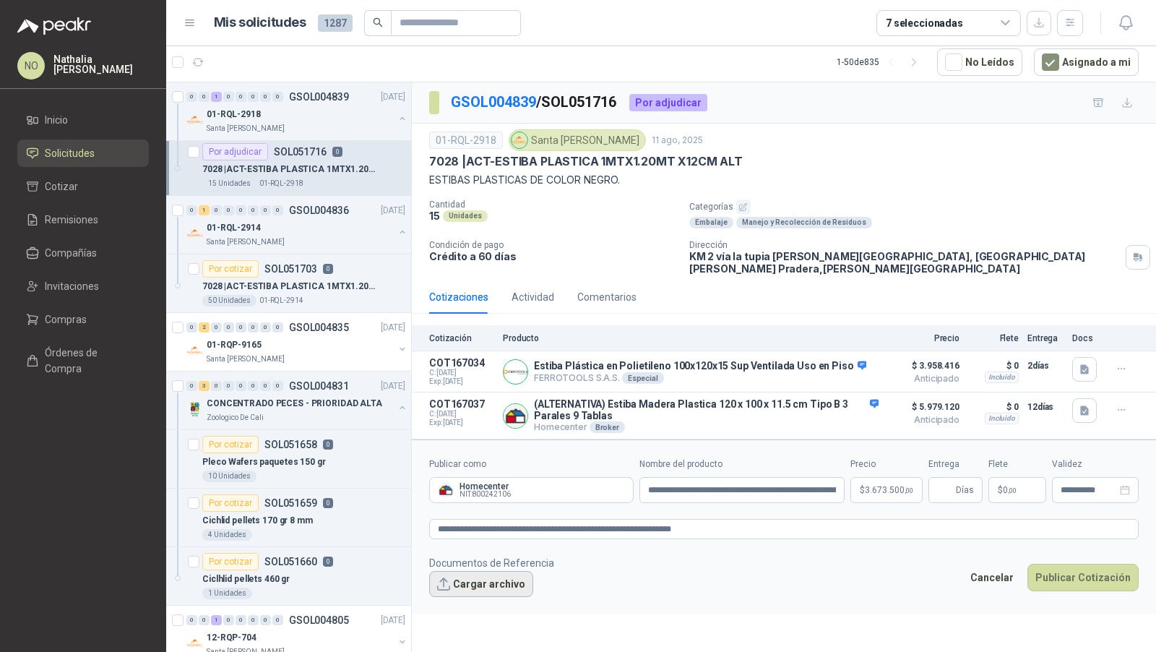
click at [471, 571] on button "Cargar archivo" at bounding box center [481, 584] width 104 height 26
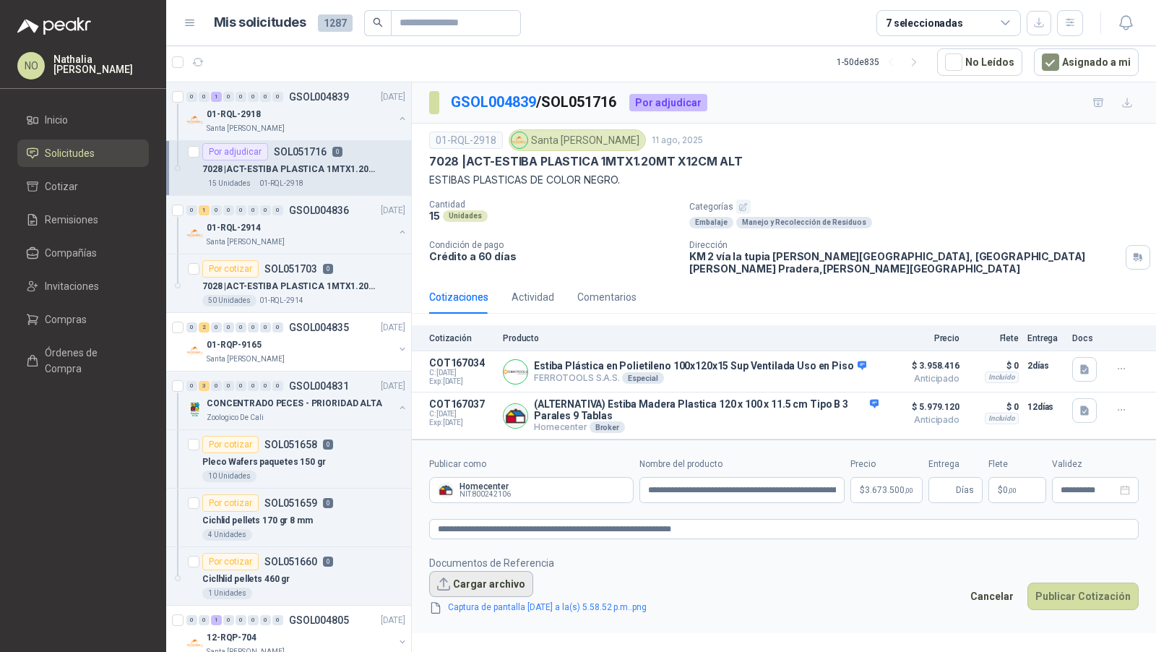
click at [502, 571] on button "Cargar archivo" at bounding box center [481, 584] width 104 height 26
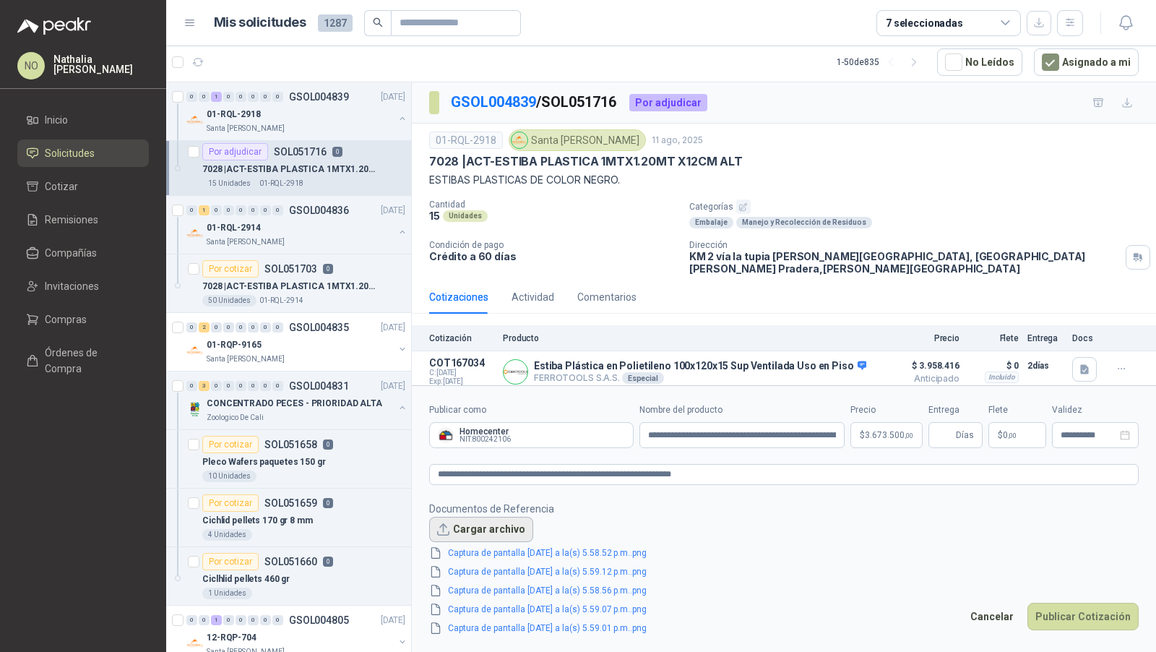
click at [481, 526] on button "Cargar archivo" at bounding box center [481, 530] width 104 height 26
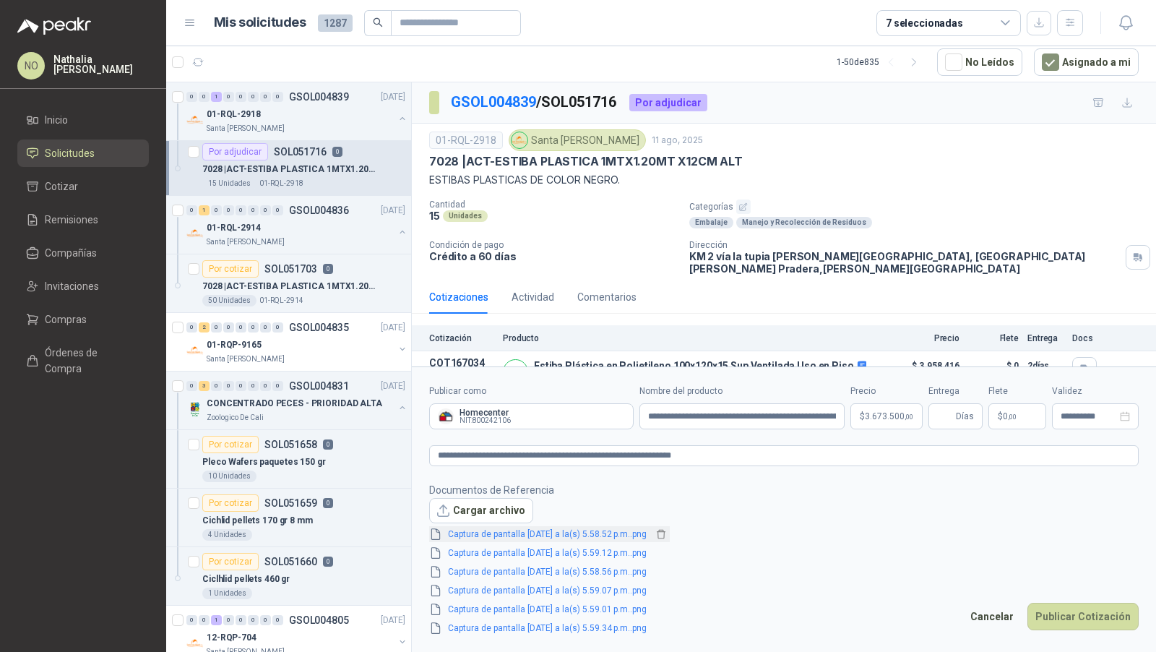
click at [597, 529] on link "Captura de pantalla 2025-08-11 a la(s) 5.58.52 p.m..png" at bounding box center [547, 535] width 210 height 14
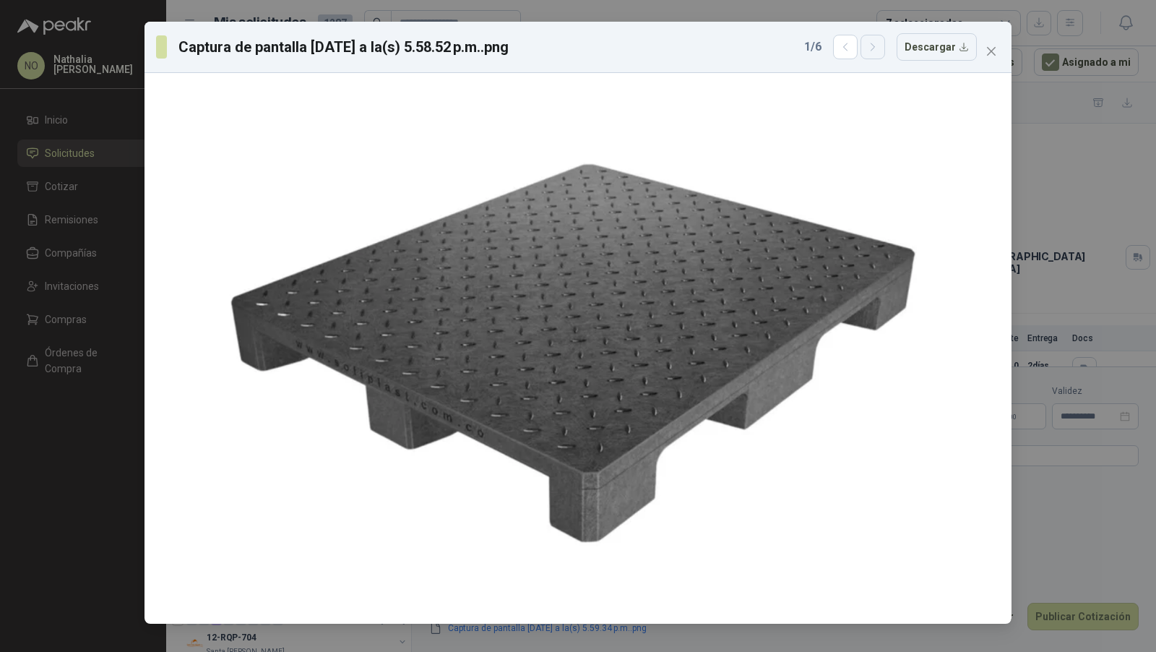
click at [879, 51] on icon "button" at bounding box center [873, 47] width 12 height 12
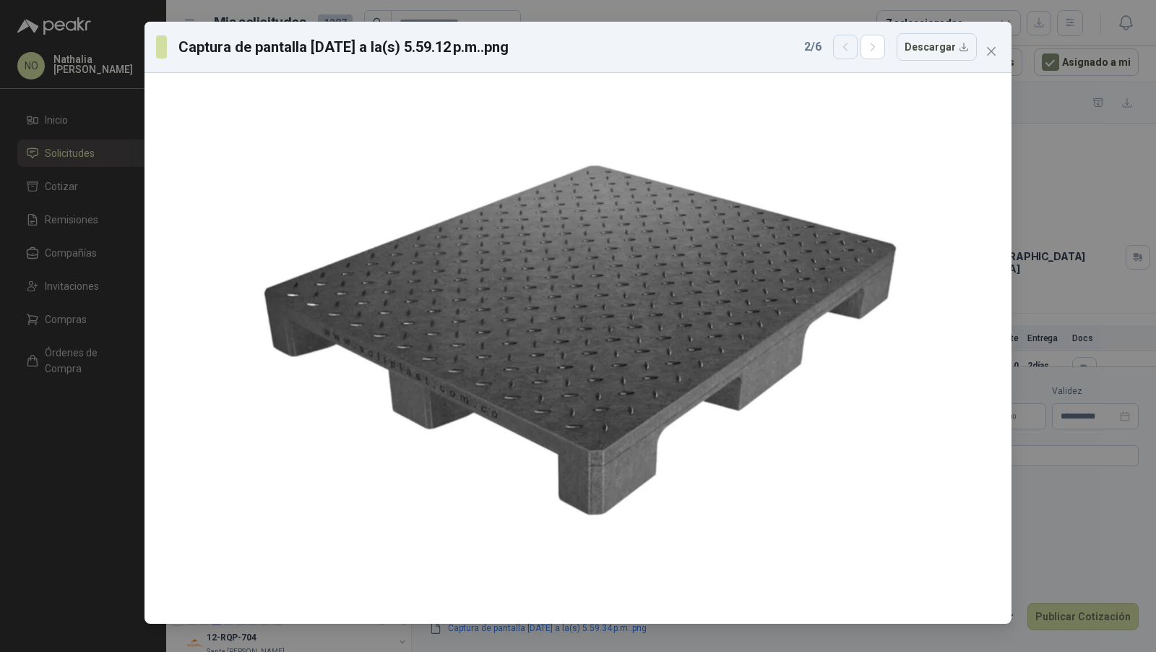
click at [848, 45] on icon "button" at bounding box center [846, 47] width 12 height 12
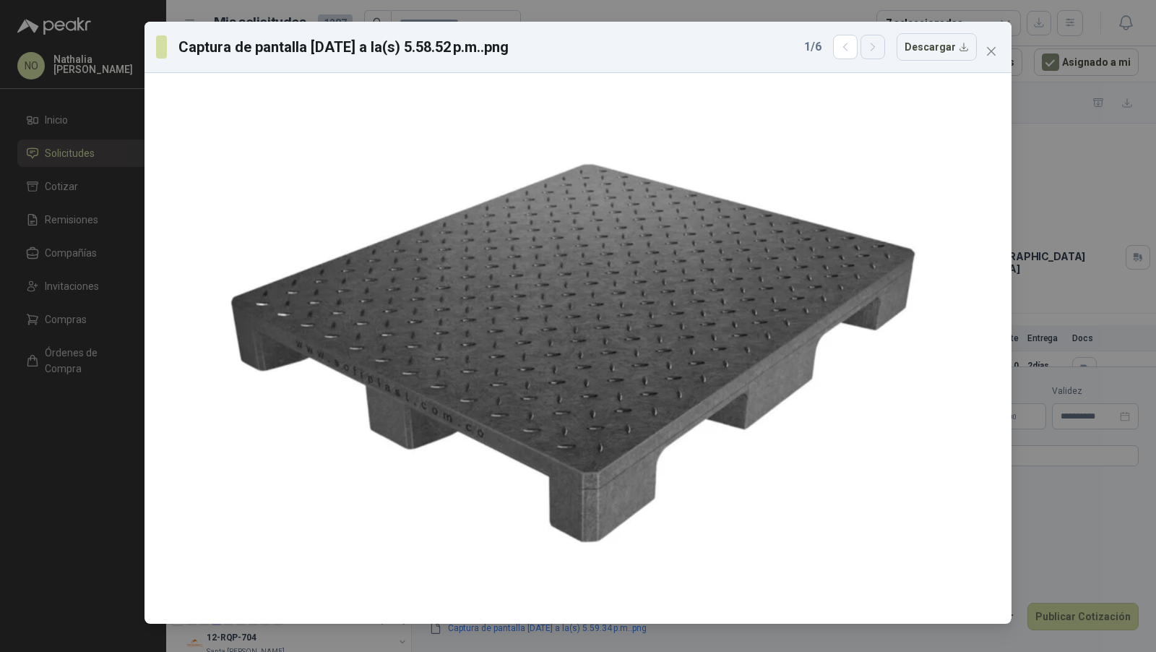
click at [885, 49] on button "button" at bounding box center [873, 47] width 25 height 25
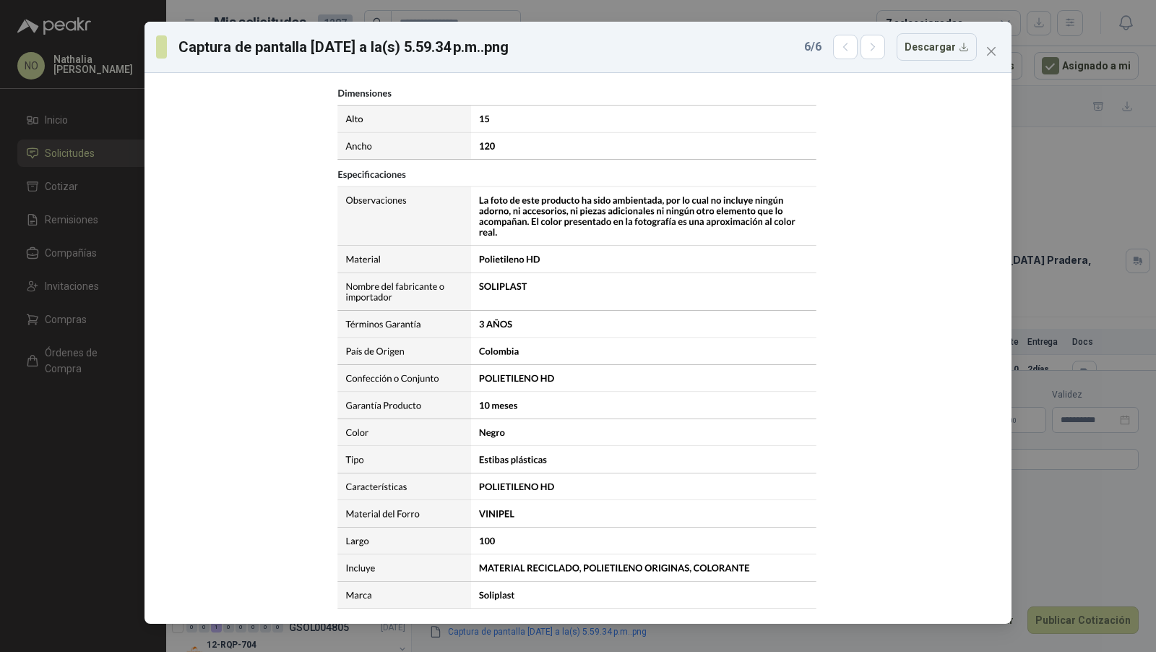
scroll to position [4, 0]
click at [885, 49] on button "button" at bounding box center [873, 47] width 25 height 25
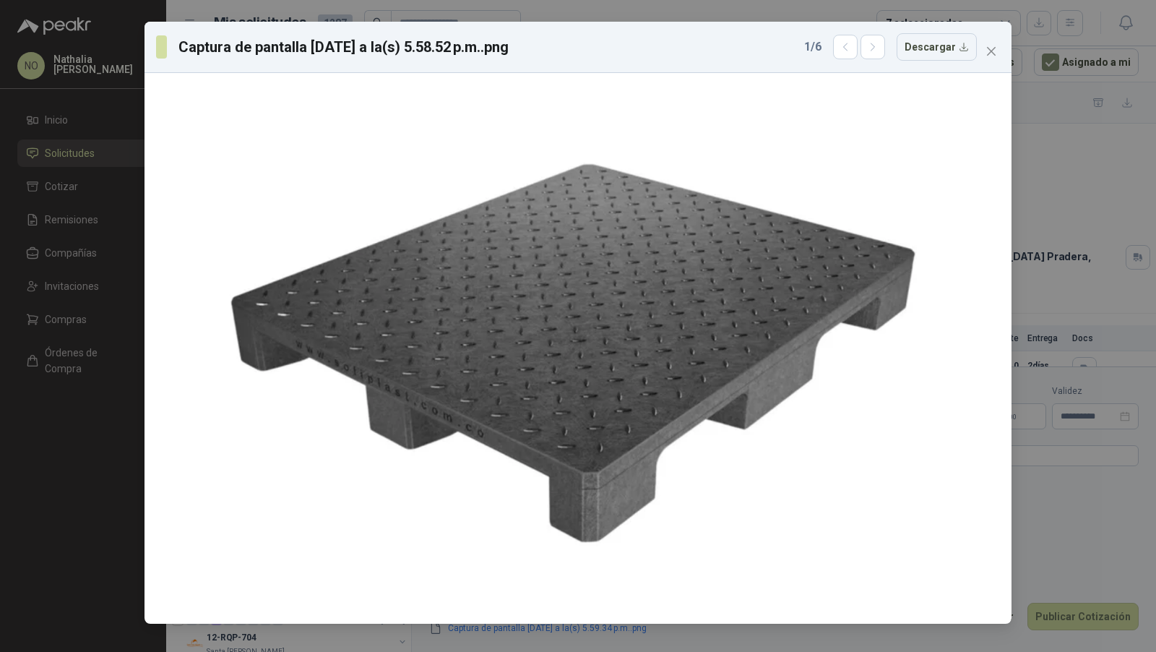
click at [885, 49] on button "button" at bounding box center [873, 47] width 25 height 25
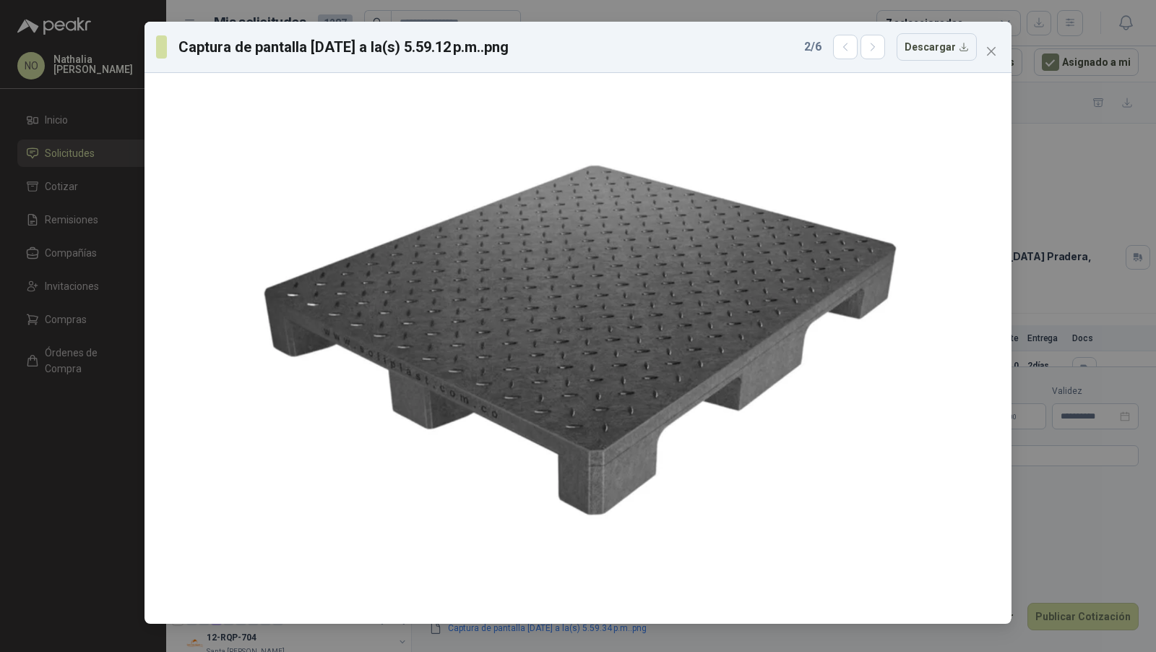
click at [885, 49] on button "button" at bounding box center [873, 47] width 25 height 25
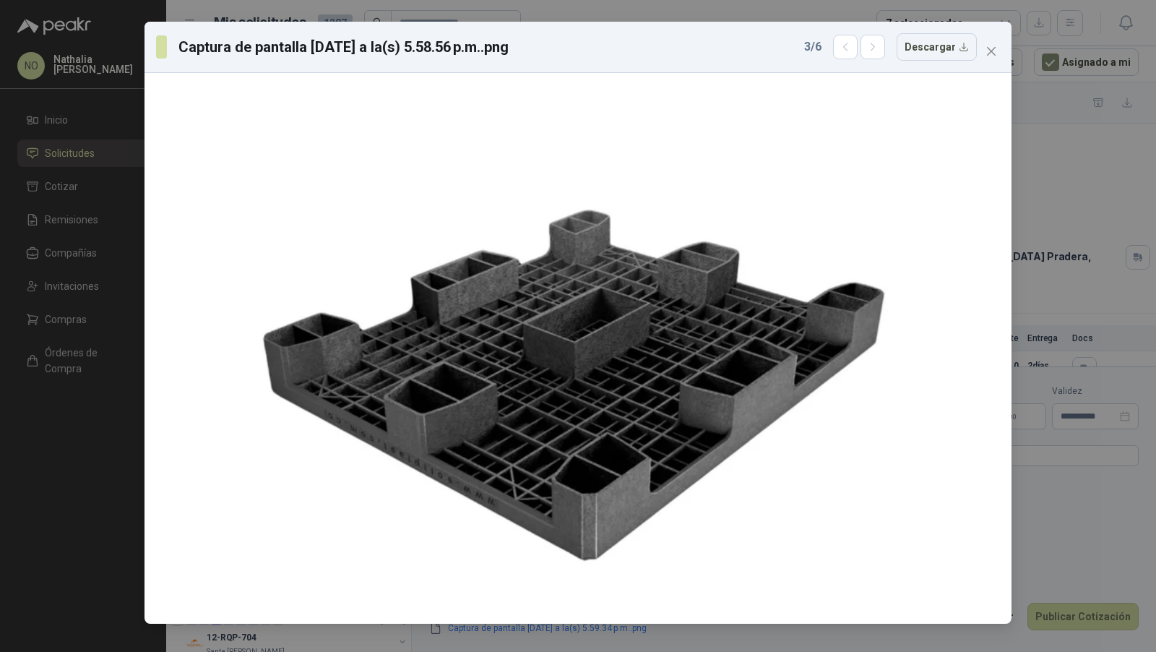
click at [885, 49] on button "button" at bounding box center [873, 47] width 25 height 25
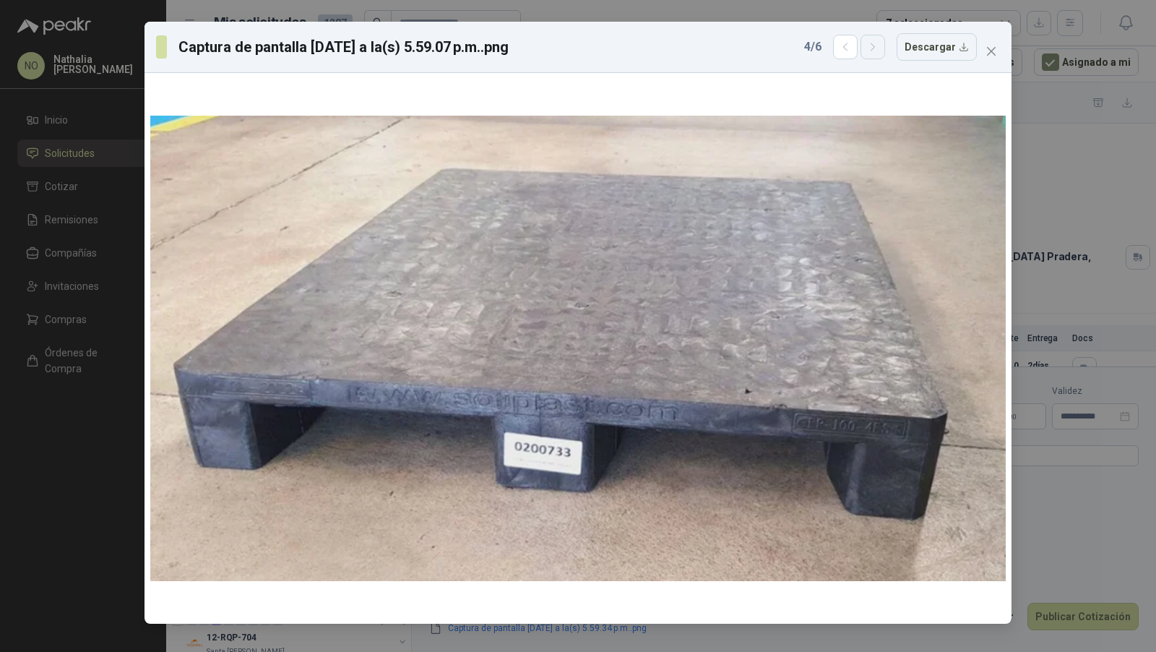
click at [885, 49] on button "button" at bounding box center [873, 47] width 25 height 25
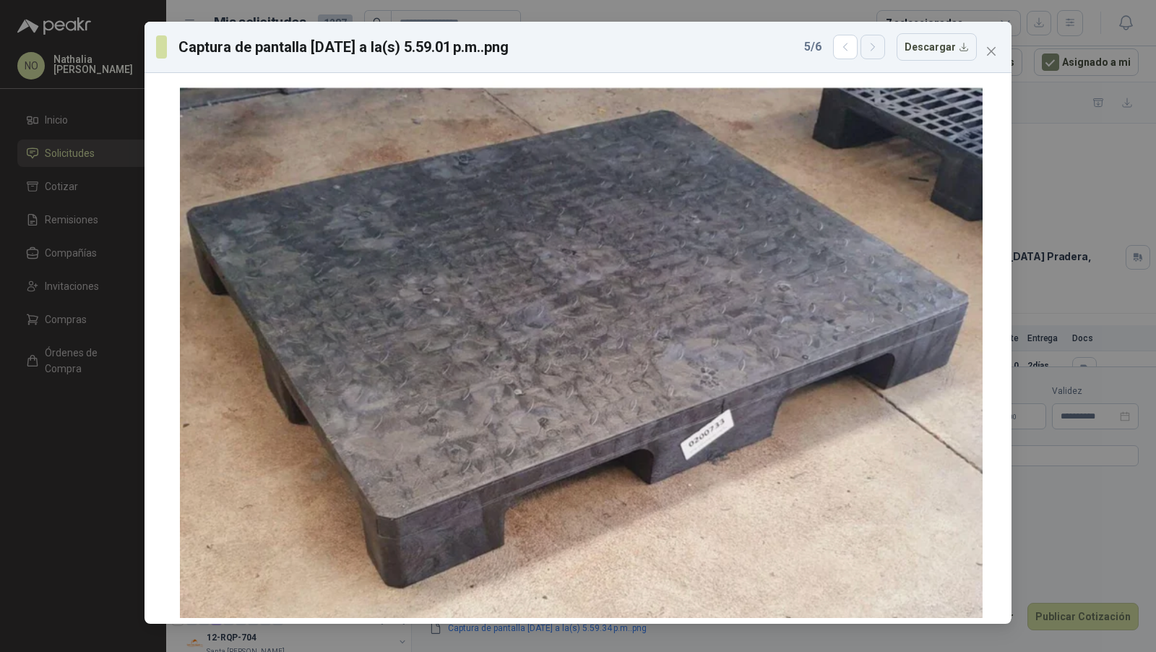
click at [885, 49] on button "button" at bounding box center [873, 47] width 25 height 25
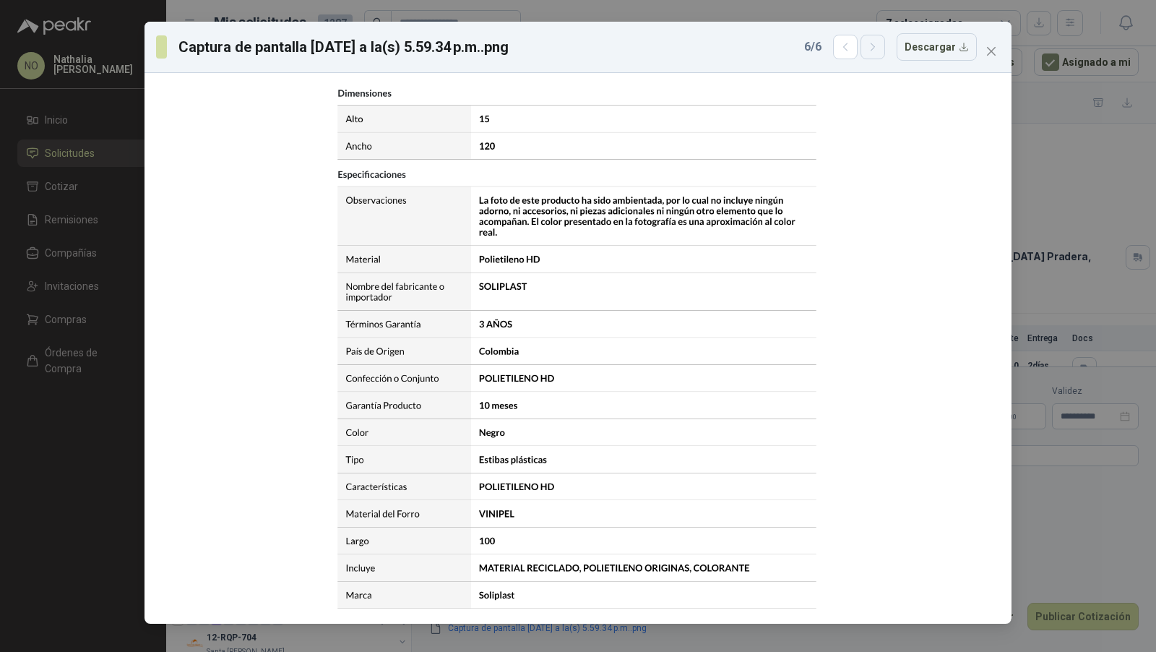
click at [885, 49] on button "button" at bounding box center [873, 47] width 25 height 25
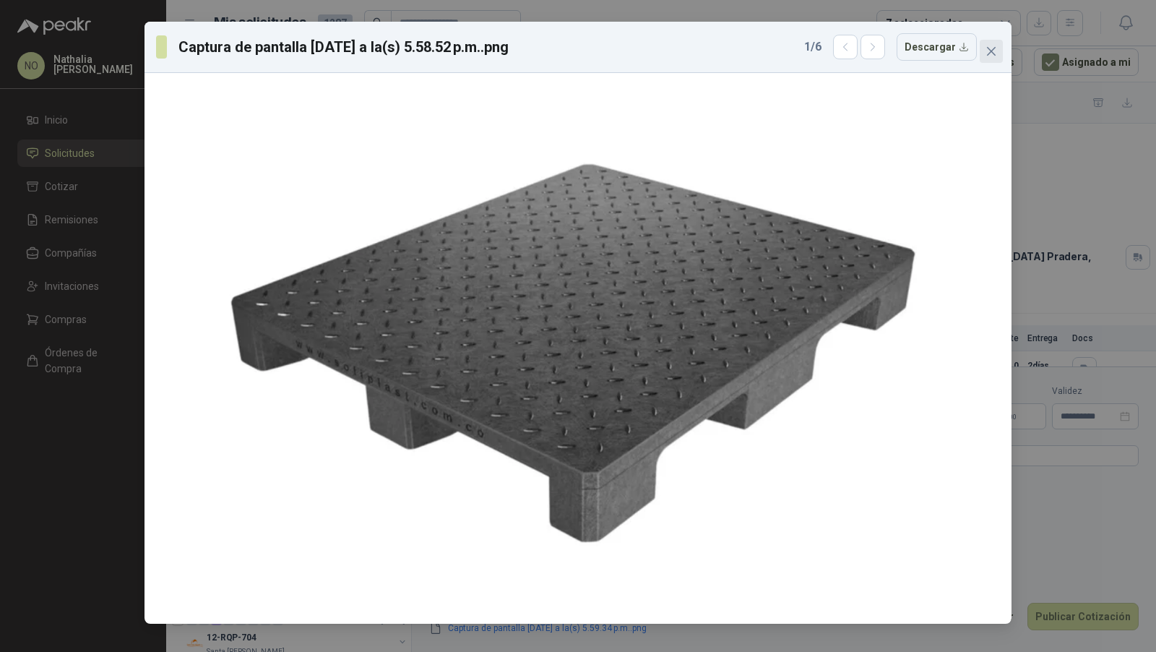
click at [991, 50] on icon "close" at bounding box center [991, 51] width 9 height 9
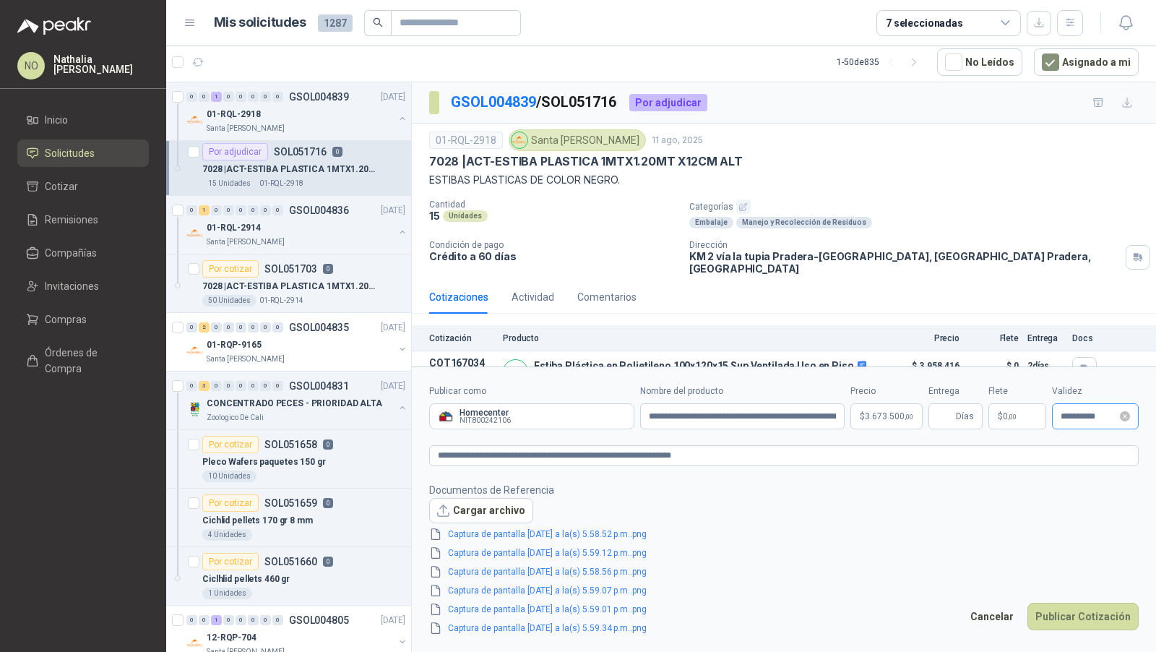
click at [1079, 405] on div "**********" at bounding box center [1095, 416] width 87 height 26
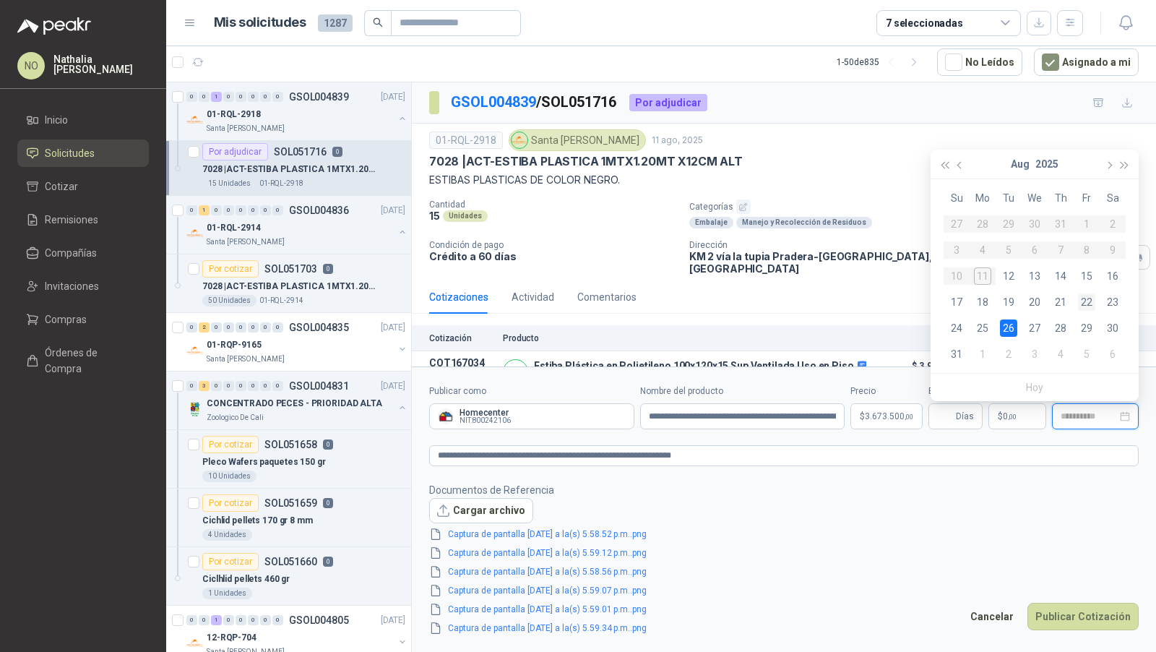
type input "**********"
click at [1087, 301] on div "22" at bounding box center [1086, 301] width 17 height 17
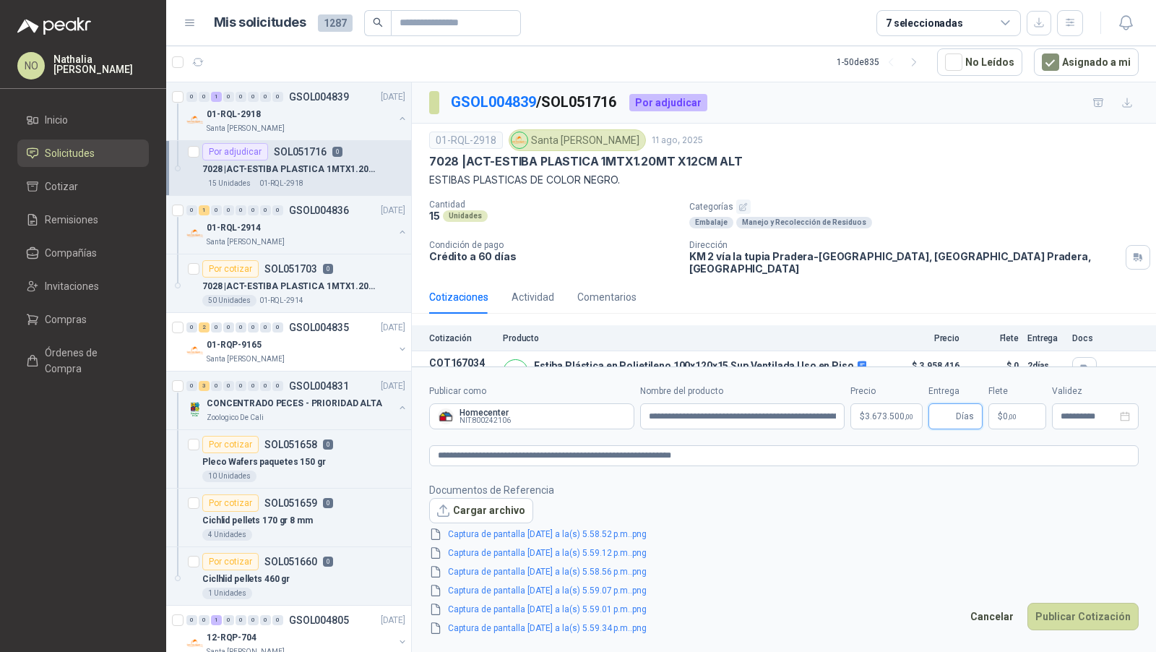
click at [942, 416] on input "Entrega" at bounding box center [945, 416] width 16 height 25
type input "**"
click at [1013, 421] on p "$ 0 ,00" at bounding box center [1018, 416] width 58 height 26
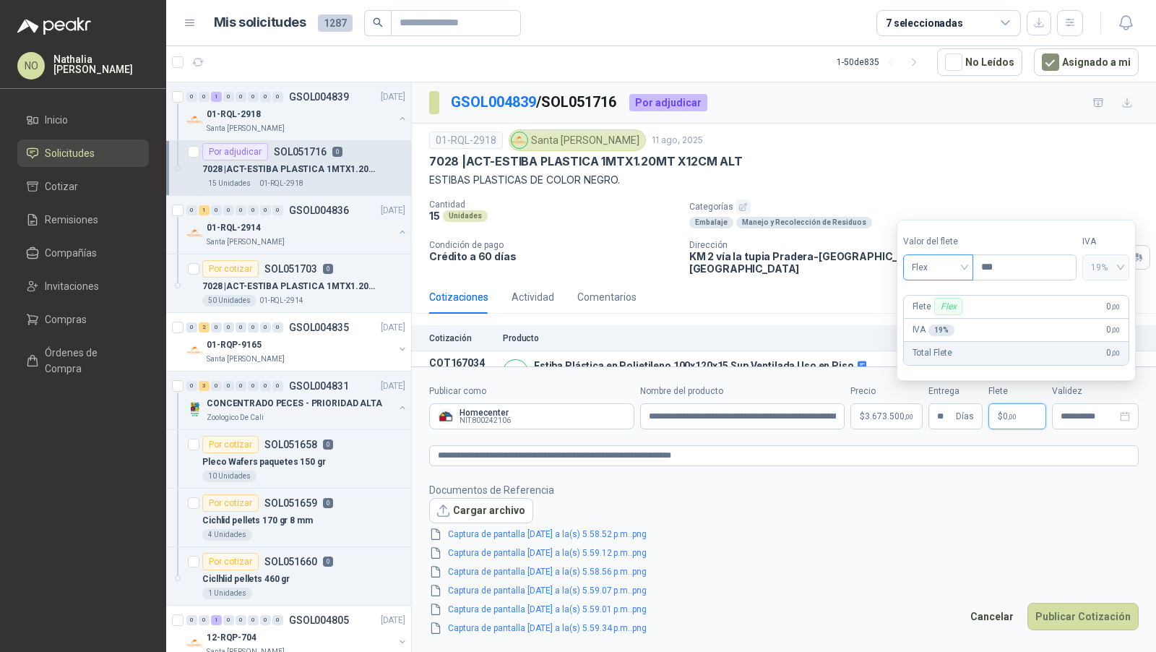
click at [952, 272] on span "Flex" at bounding box center [938, 268] width 53 height 22
click at [932, 327] on div "Incluido" at bounding box center [938, 322] width 49 height 16
click at [1084, 419] on input "**********" at bounding box center [1089, 416] width 56 height 9
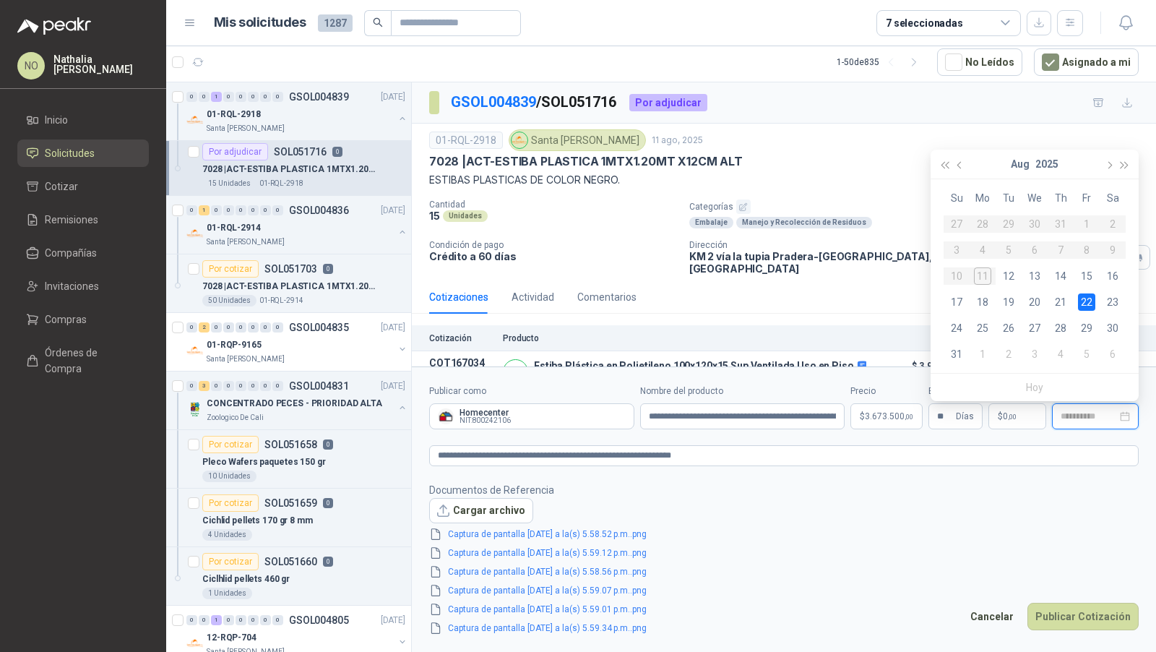
type input "**********"
click at [1084, 301] on div "22" at bounding box center [1086, 301] width 17 height 17
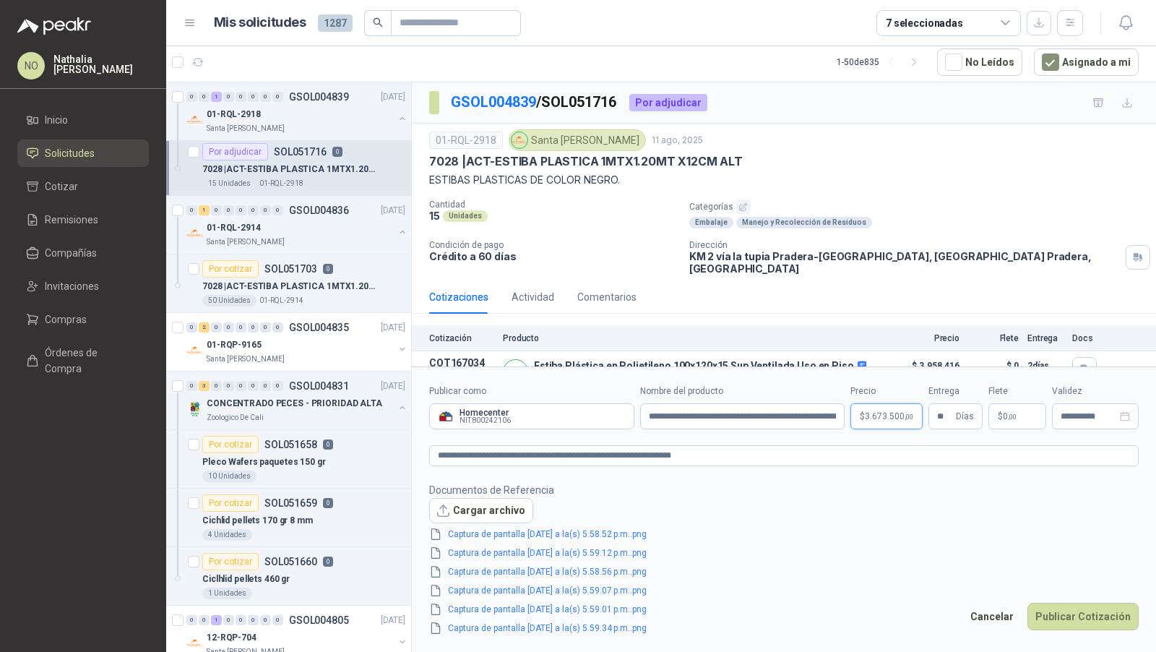
click at [887, 425] on body "NO [PERSON_NAME] Inicio Solicitudes Cotizar Remisiones Compañías Invitaciones C…" at bounding box center [578, 326] width 1156 height 652
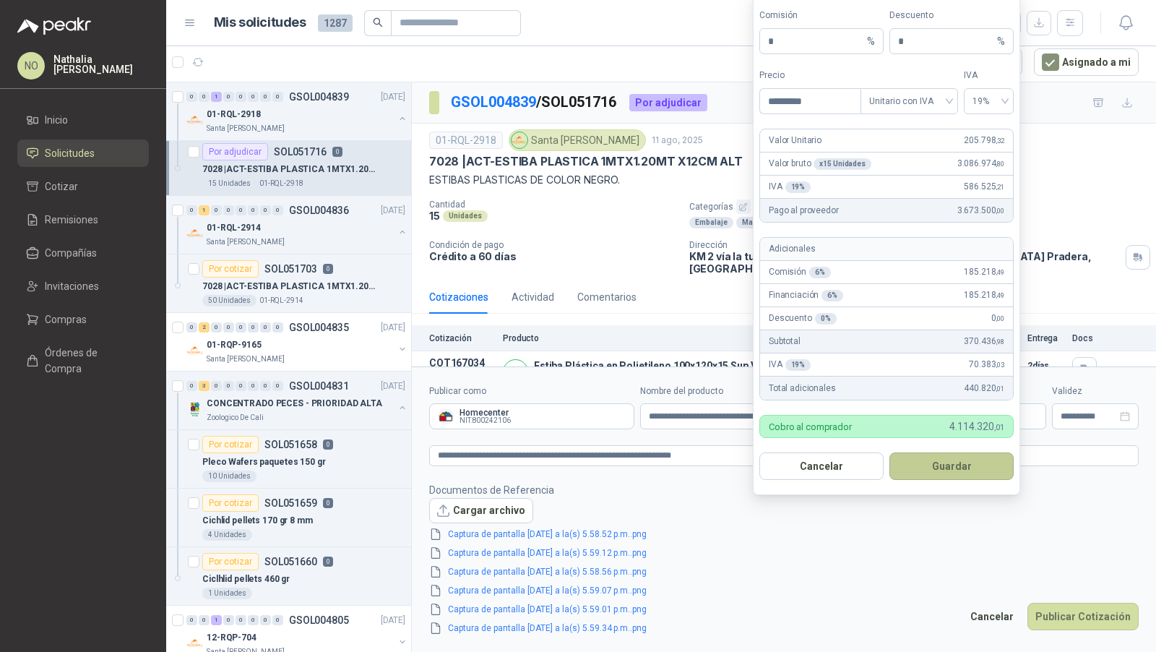
click at [965, 472] on button "Guardar" at bounding box center [952, 465] width 124 height 27
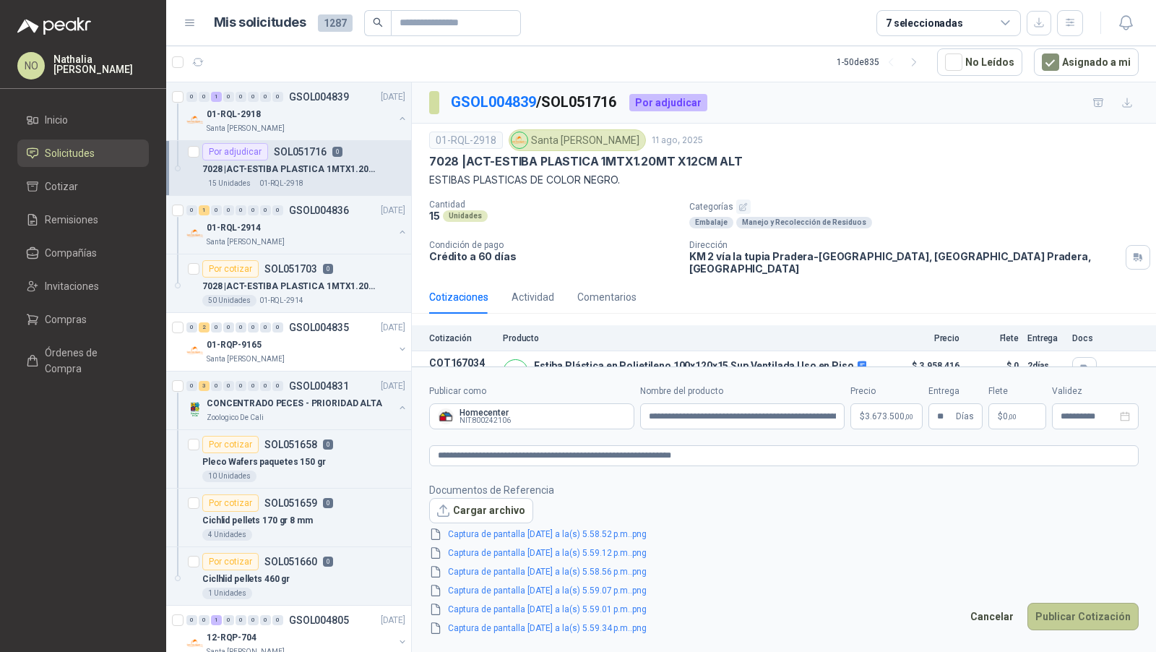
click at [1090, 609] on button "Publicar Cotización" at bounding box center [1083, 616] width 111 height 27
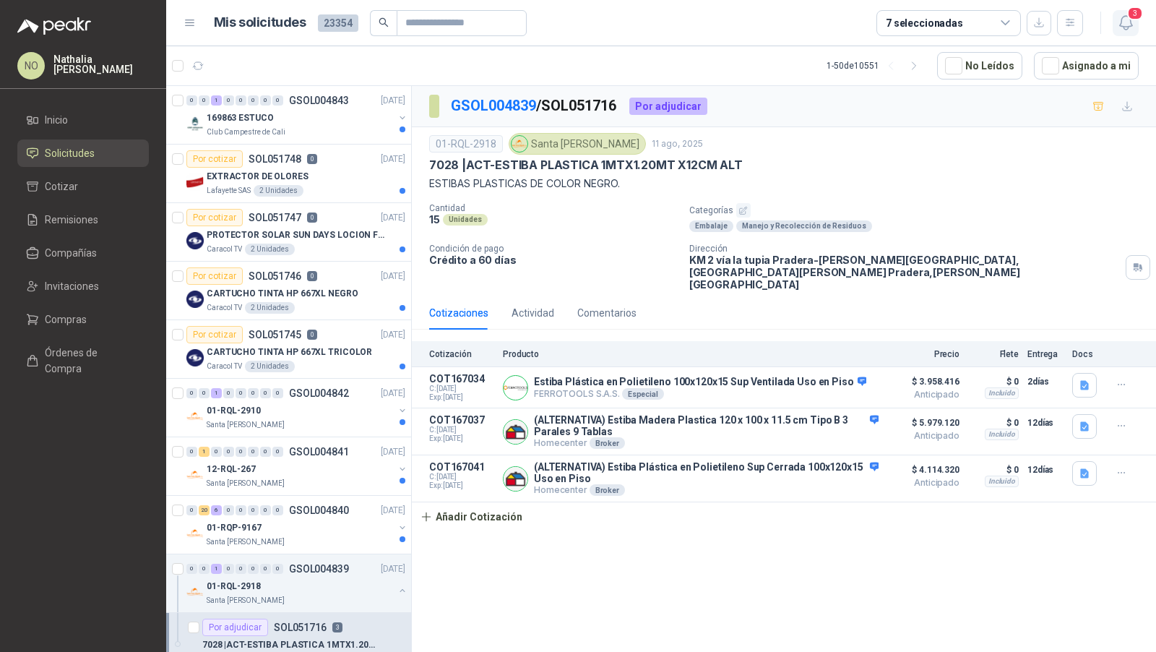
click at [1127, 27] on icon "button" at bounding box center [1125, 23] width 12 height 14
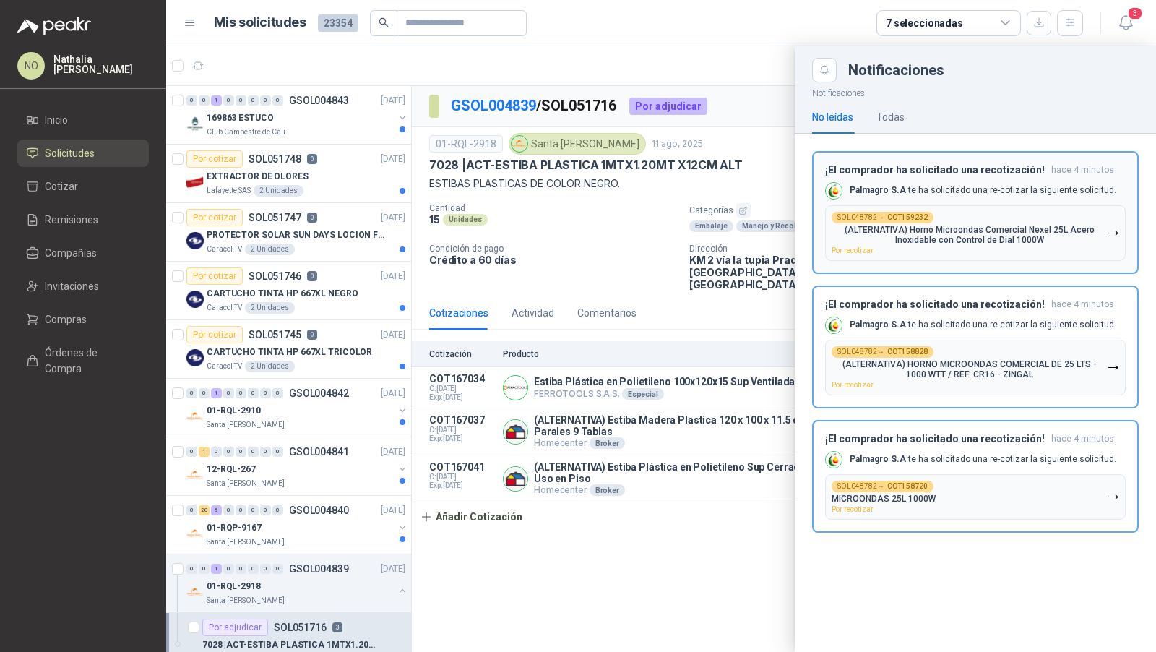
click at [948, 198] on div "¡El comprador ha solicitado una recotización! hace 4 minutos Palmagro S.A te ha…" at bounding box center [975, 212] width 301 height 97
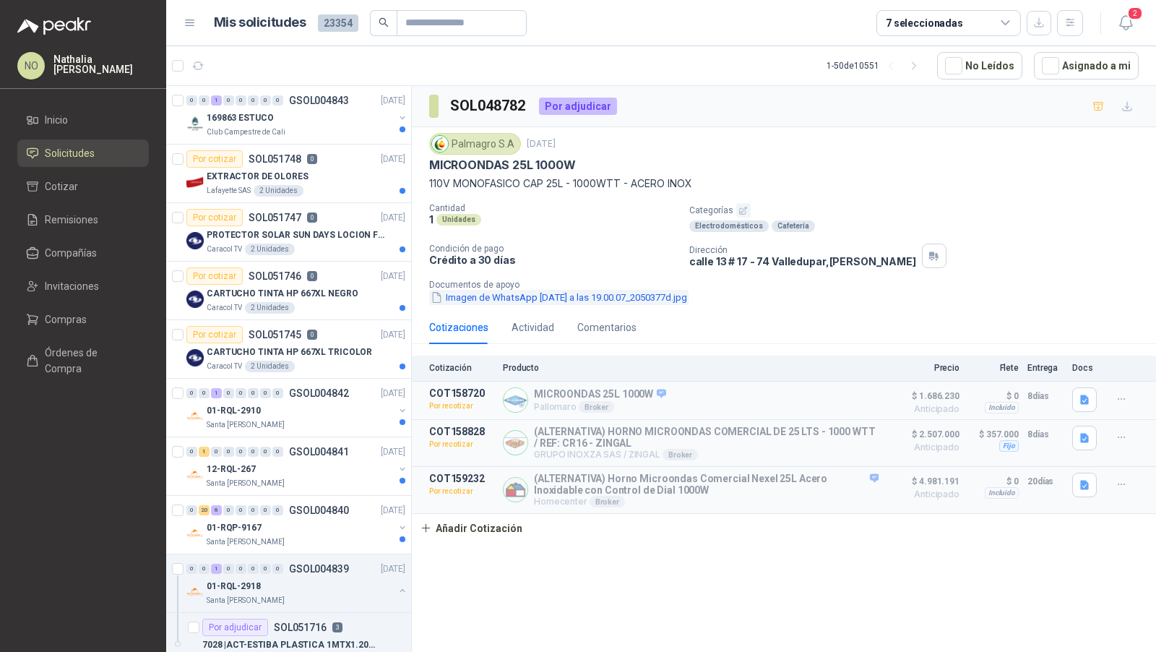
click at [611, 295] on button "Imagen de WhatsApp [DATE] a las 19.00.07_2050377d.jpg" at bounding box center [558, 297] width 259 height 15
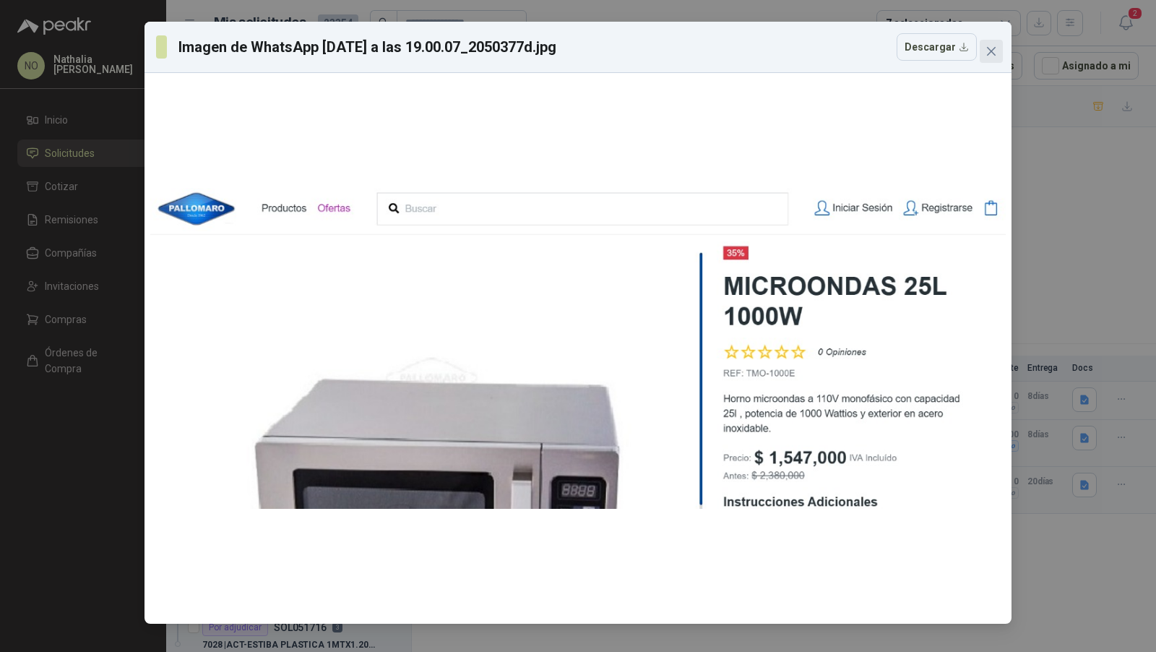
click at [994, 48] on icon "close" at bounding box center [991, 51] width 9 height 9
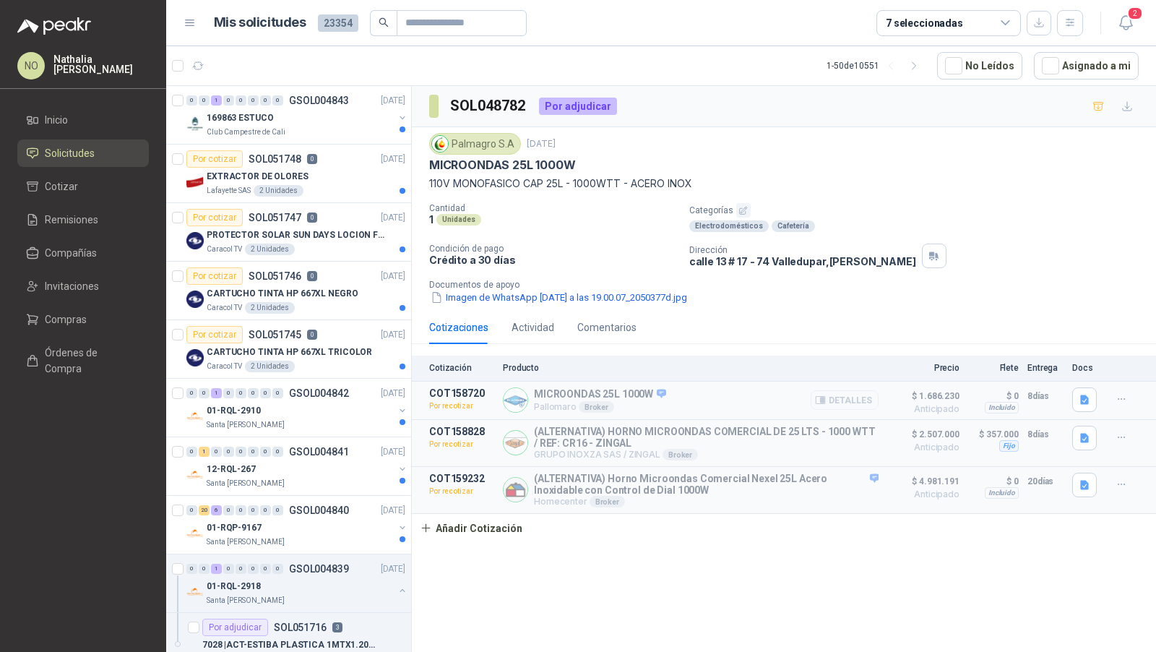
click at [825, 398] on icon "button" at bounding box center [823, 400] width 4 height 6
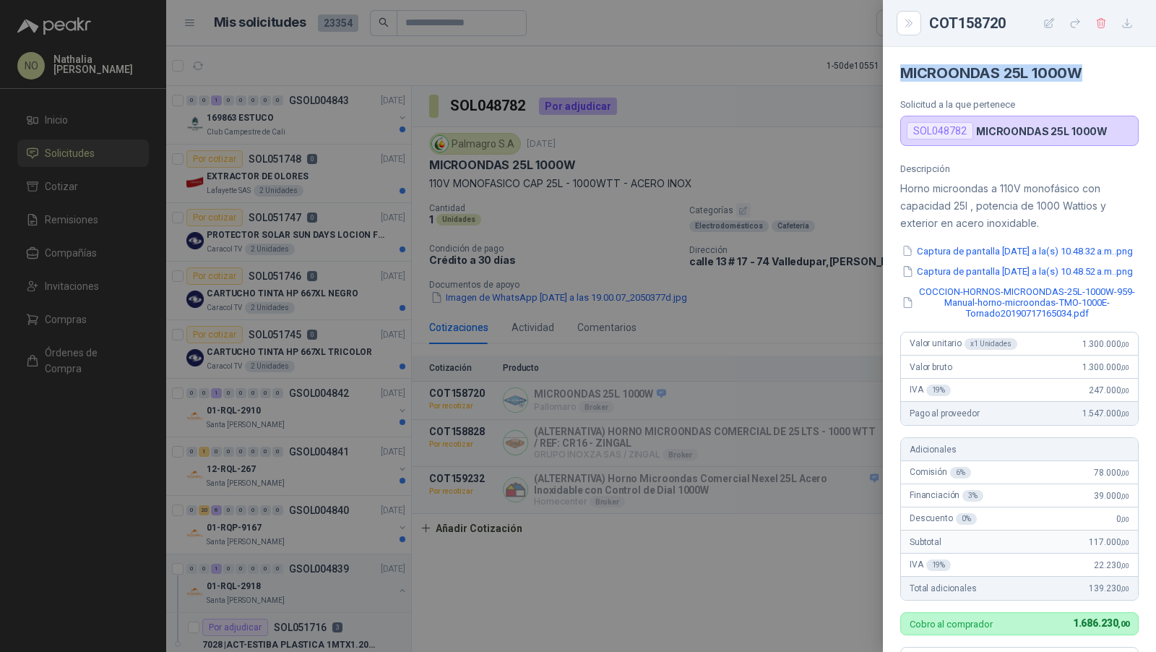
drag, startPoint x: 898, startPoint y: 74, endPoint x: 1080, endPoint y: 78, distance: 182.2
click at [1080, 78] on article "MICROONDAS 25L 1000W Solicitud a la que pertenece SOL048782 MICROONDAS 25L 1000W" at bounding box center [1019, 96] width 273 height 99
copy h4 "MICROONDAS 25L 1000W"
click at [741, 317] on div at bounding box center [578, 326] width 1156 height 652
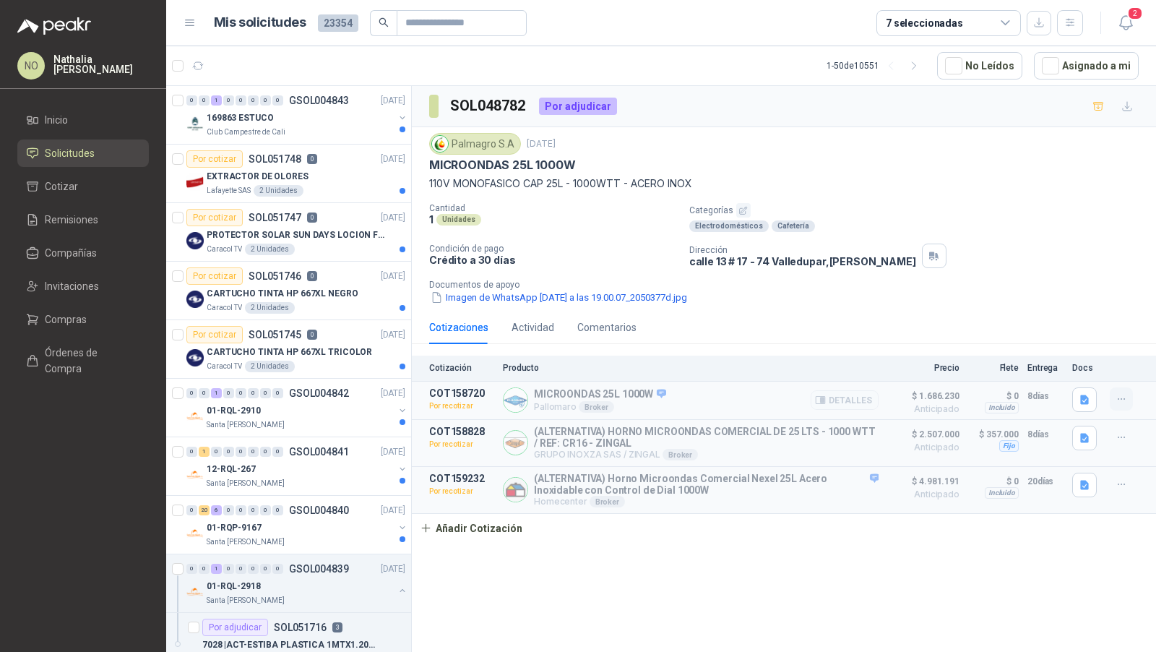
click at [1117, 395] on icon "button" at bounding box center [1122, 399] width 12 height 12
click at [1075, 313] on button "Editar" at bounding box center [1093, 312] width 116 height 23
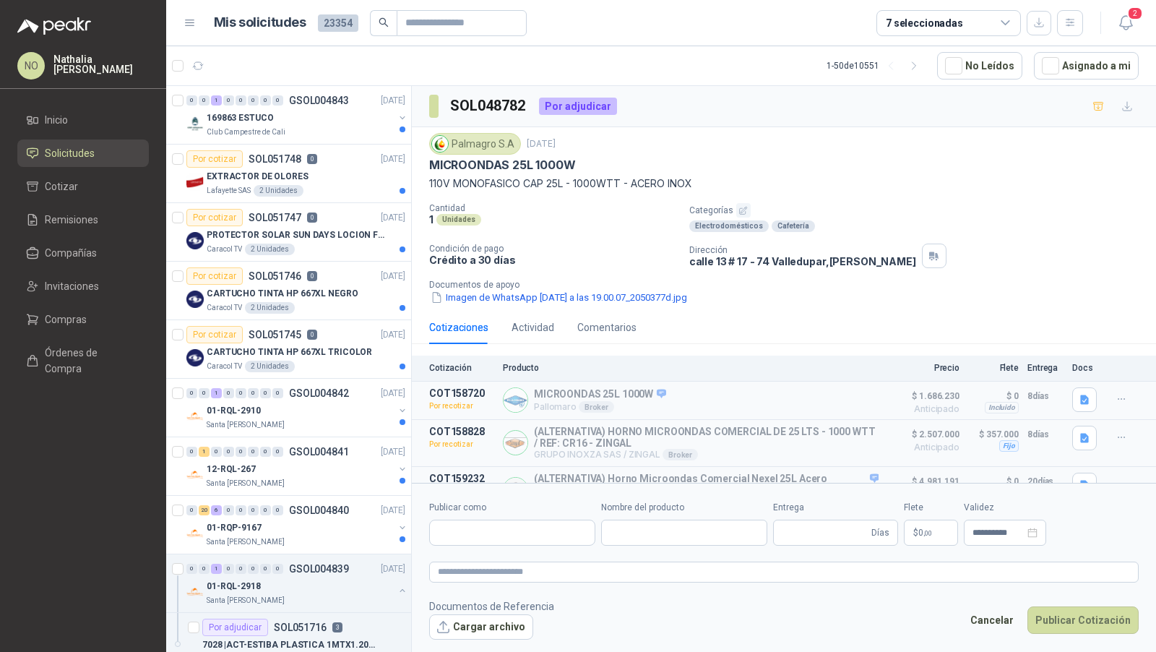
type input "**********"
type input "*"
type input "**********"
type textarea "**********"
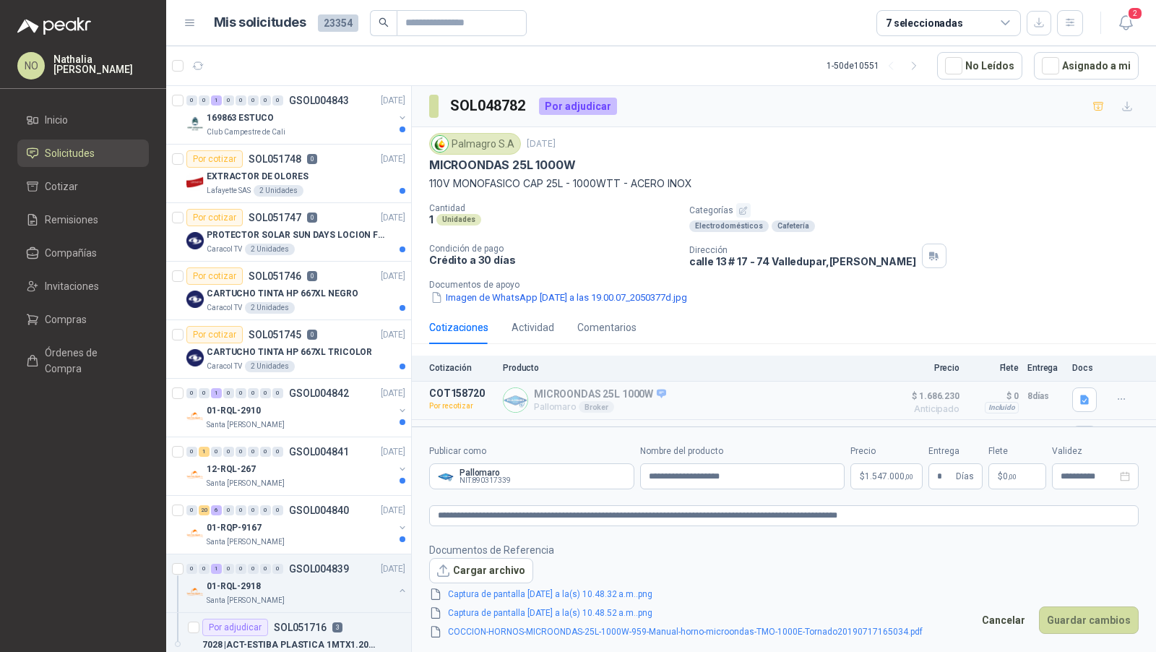
click at [885, 472] on body "NO Nathalia Ortega Inicio Solicitudes Cotizar Remisiones Compañías Invitaciones…" at bounding box center [578, 326] width 1156 height 652
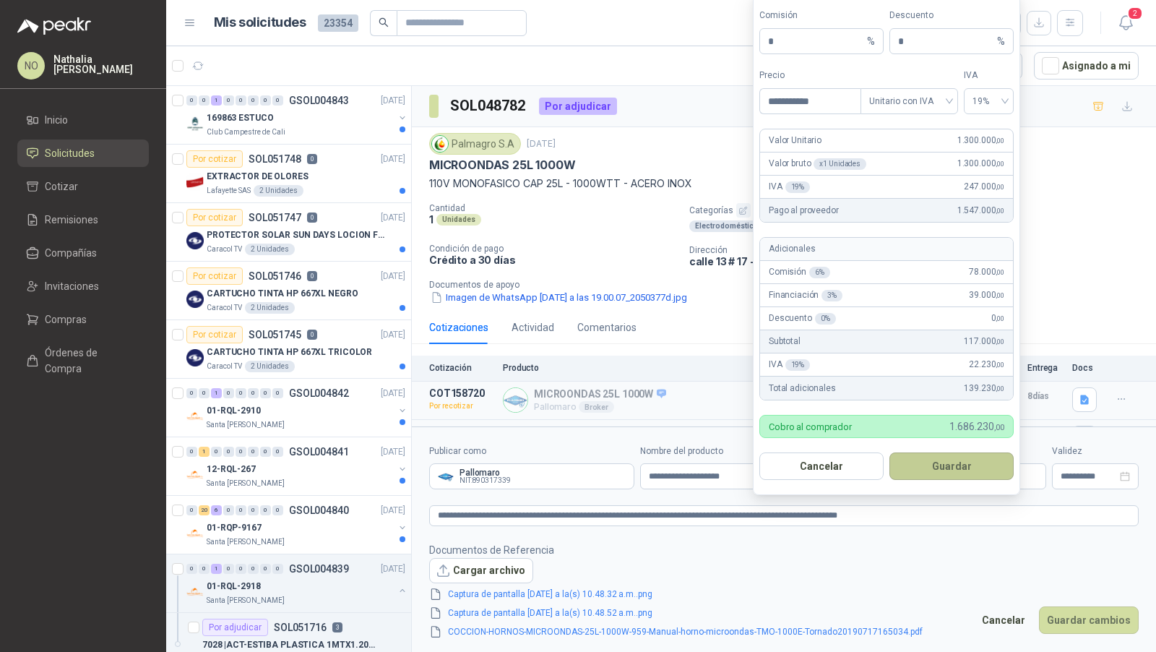
click at [960, 467] on button "Guardar" at bounding box center [952, 465] width 124 height 27
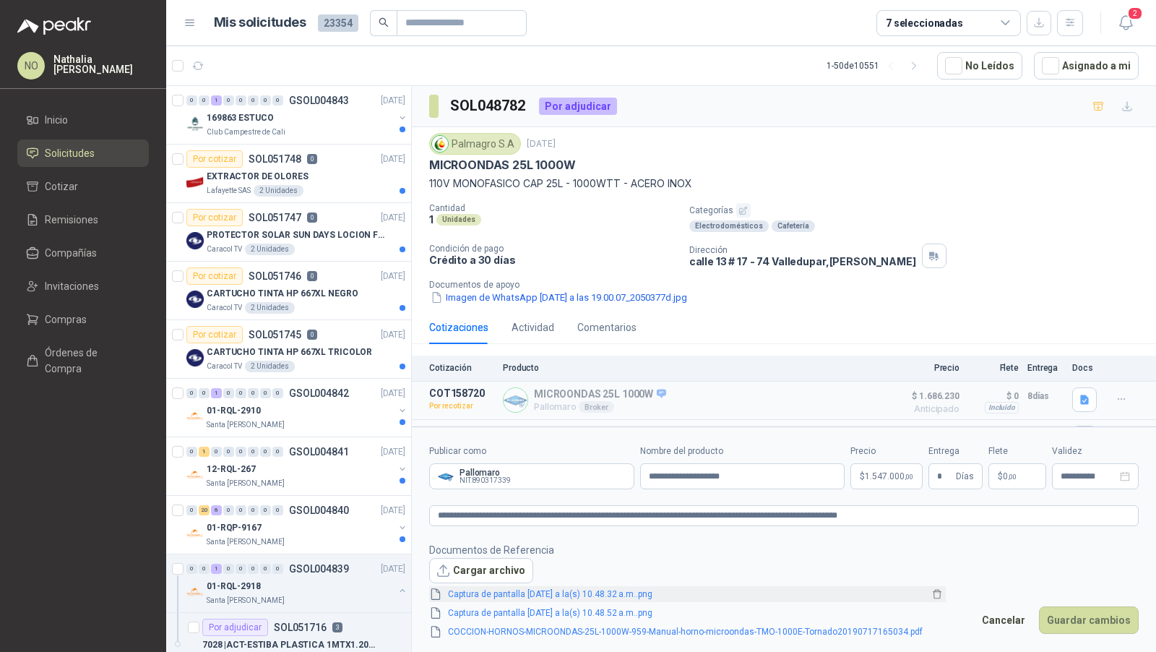
click at [558, 588] on link "Captura de pantalla 2025-07-15 a la(s) 10.48.32 a.m..png" at bounding box center [685, 595] width 486 height 14
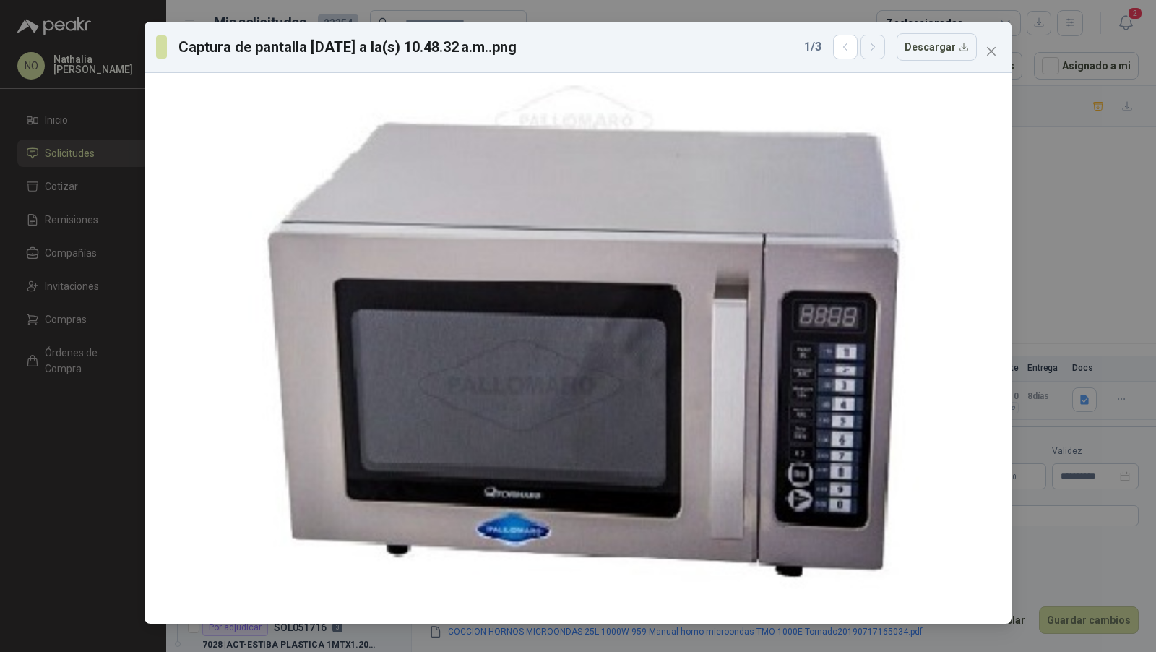
click at [879, 52] on icon "button" at bounding box center [873, 47] width 12 height 12
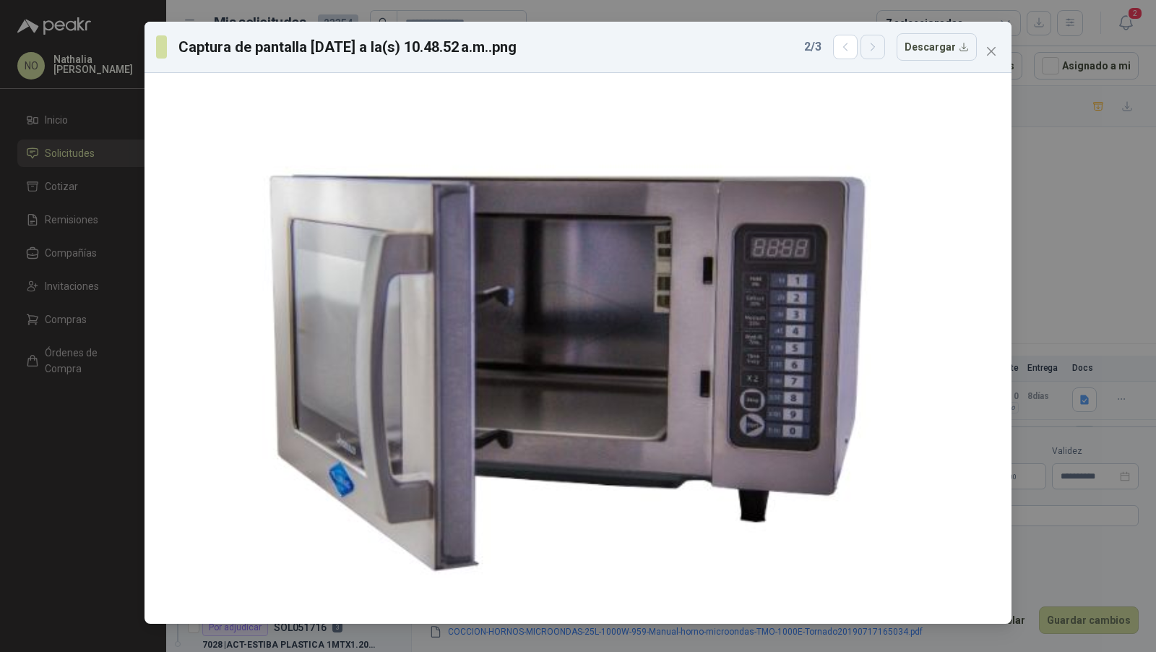
click at [879, 52] on icon "button" at bounding box center [873, 47] width 12 height 12
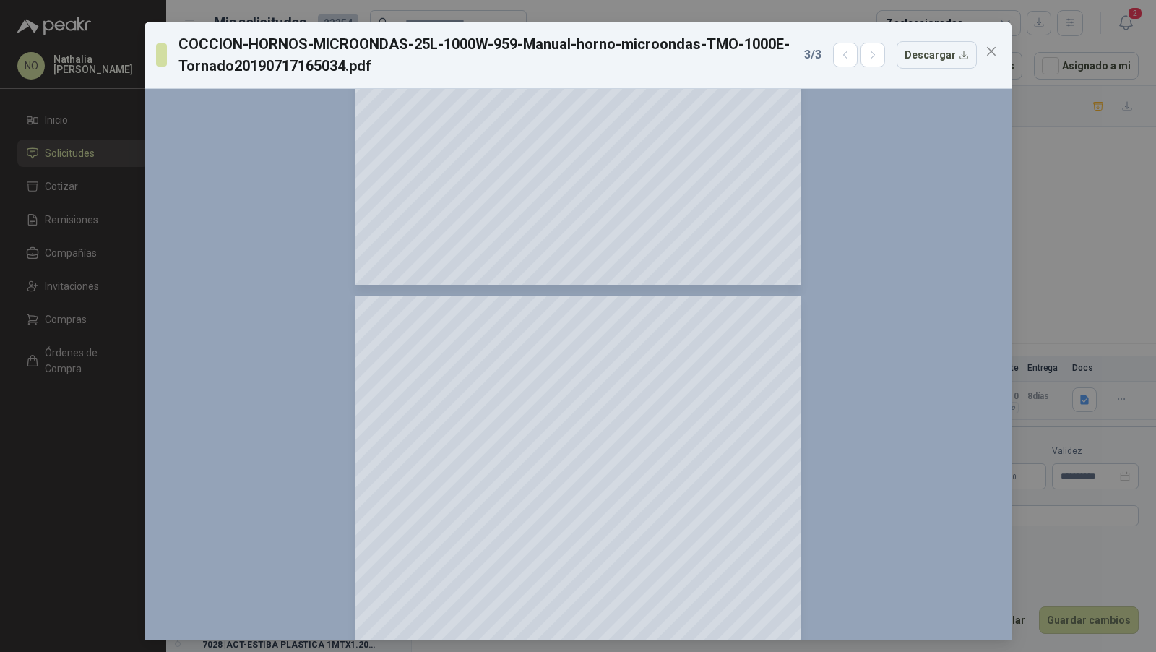
scroll to position [5214, 0]
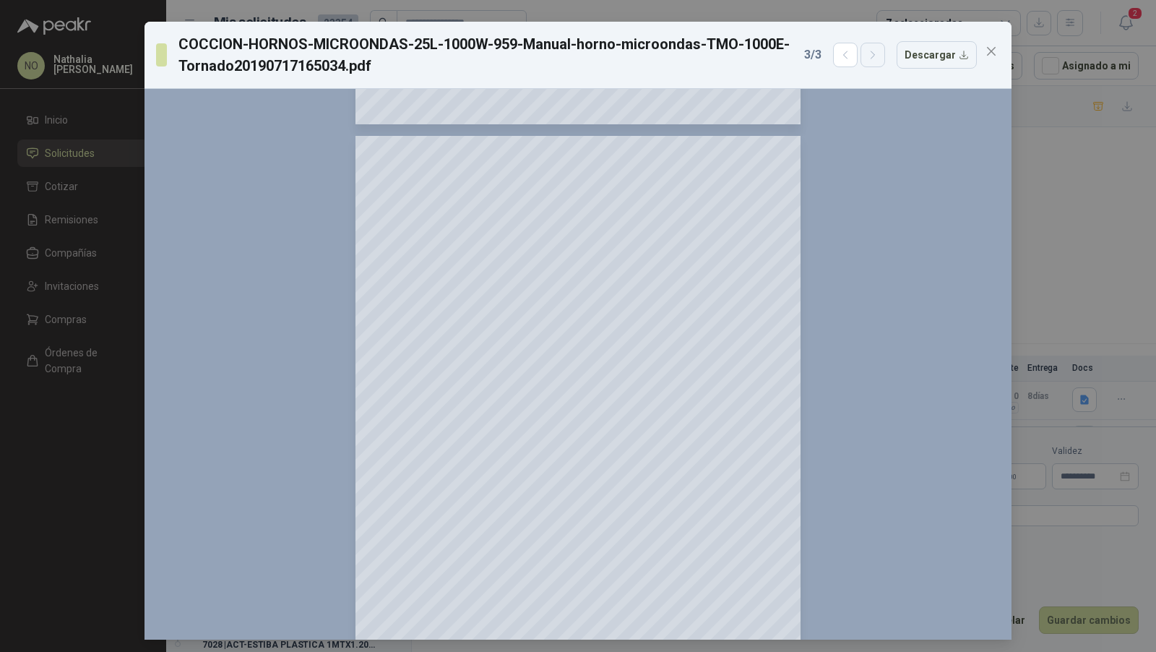
click at [881, 56] on button "button" at bounding box center [873, 55] width 25 height 25
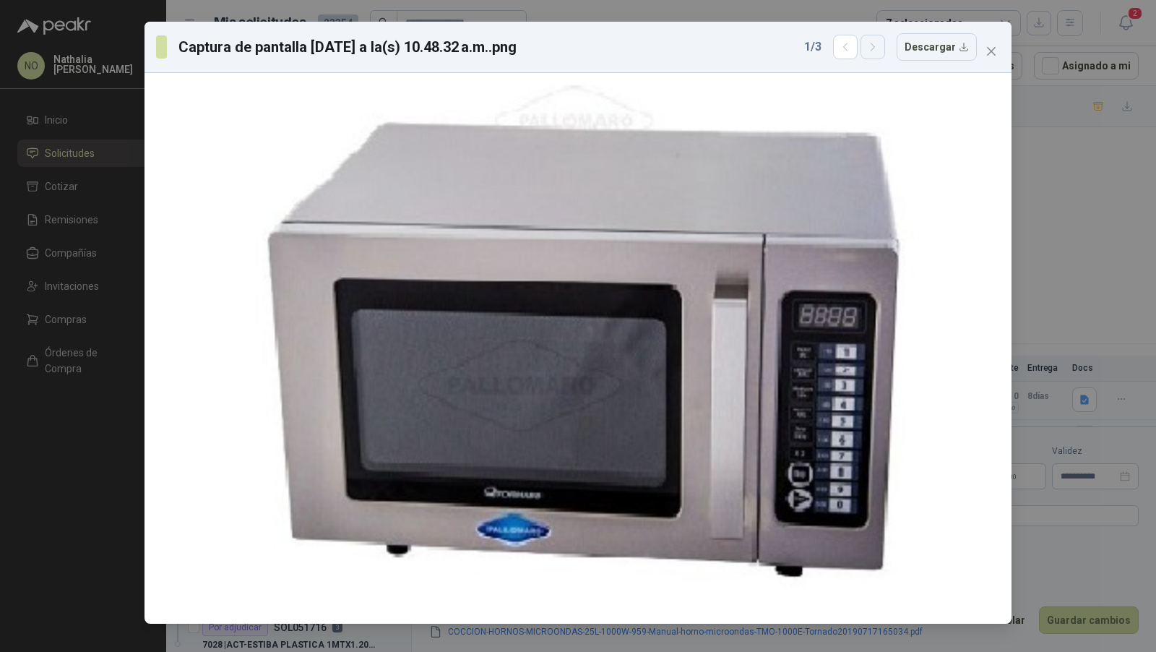
click at [872, 44] on button "button" at bounding box center [873, 47] width 25 height 25
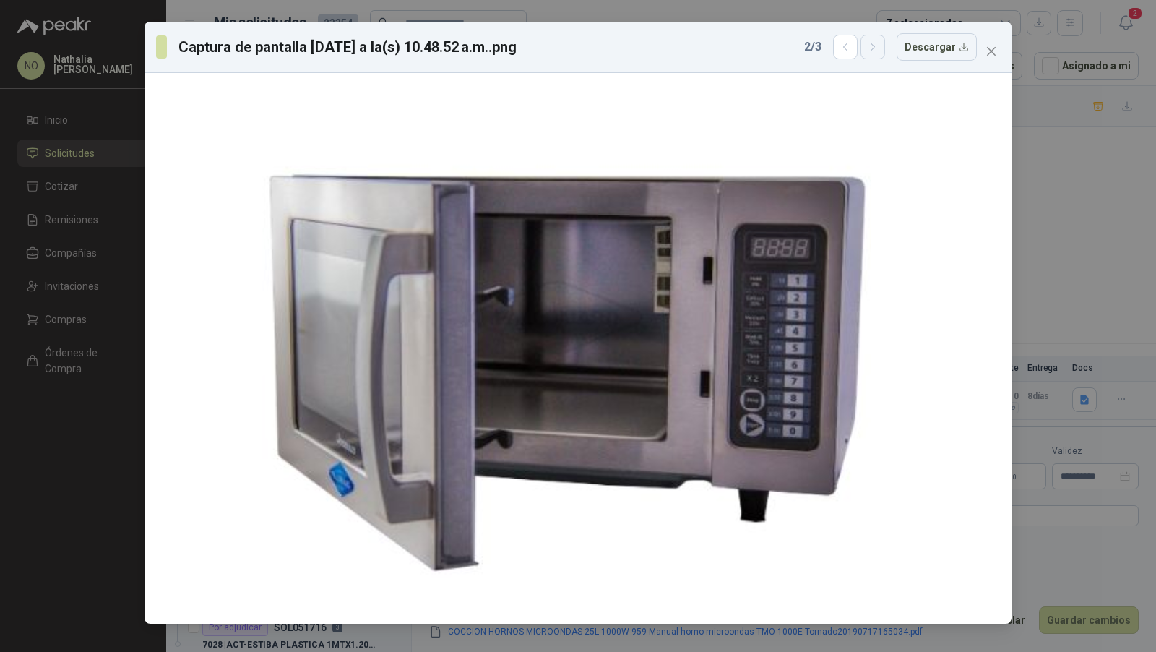
click at [872, 44] on button "button" at bounding box center [873, 47] width 25 height 25
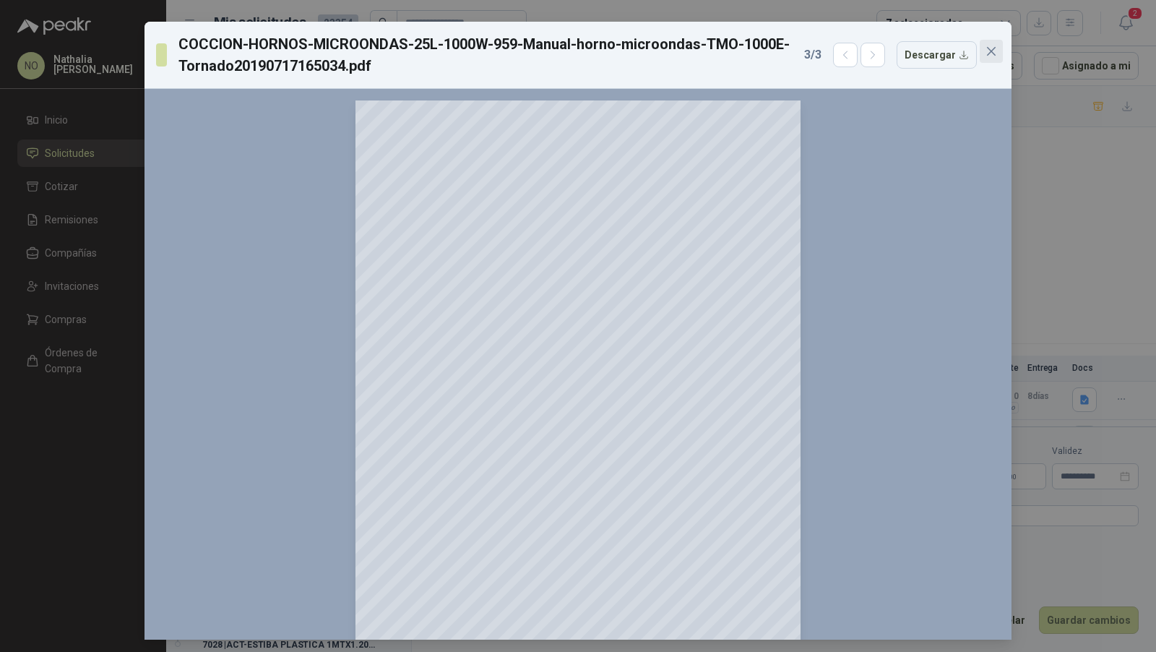
click at [980, 53] on span "Close" at bounding box center [991, 52] width 23 height 12
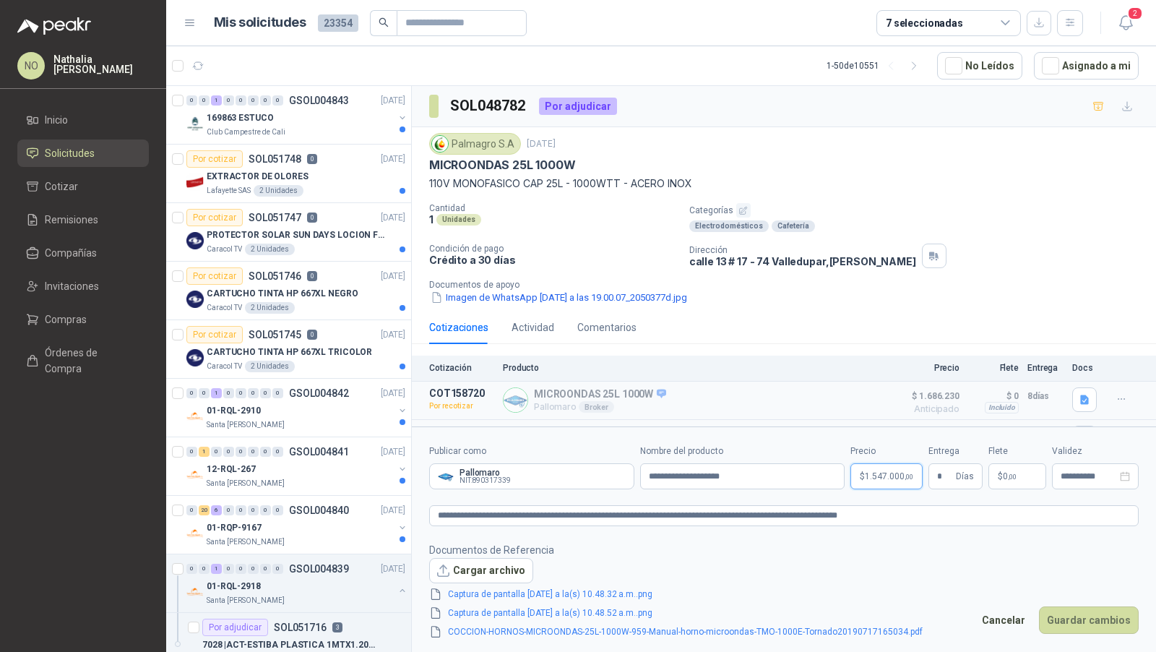
click at [887, 481] on body "NO Nathalia Ortega Inicio Solicitudes Cotizar Remisiones Compañías Invitaciones…" at bounding box center [578, 326] width 1156 height 652
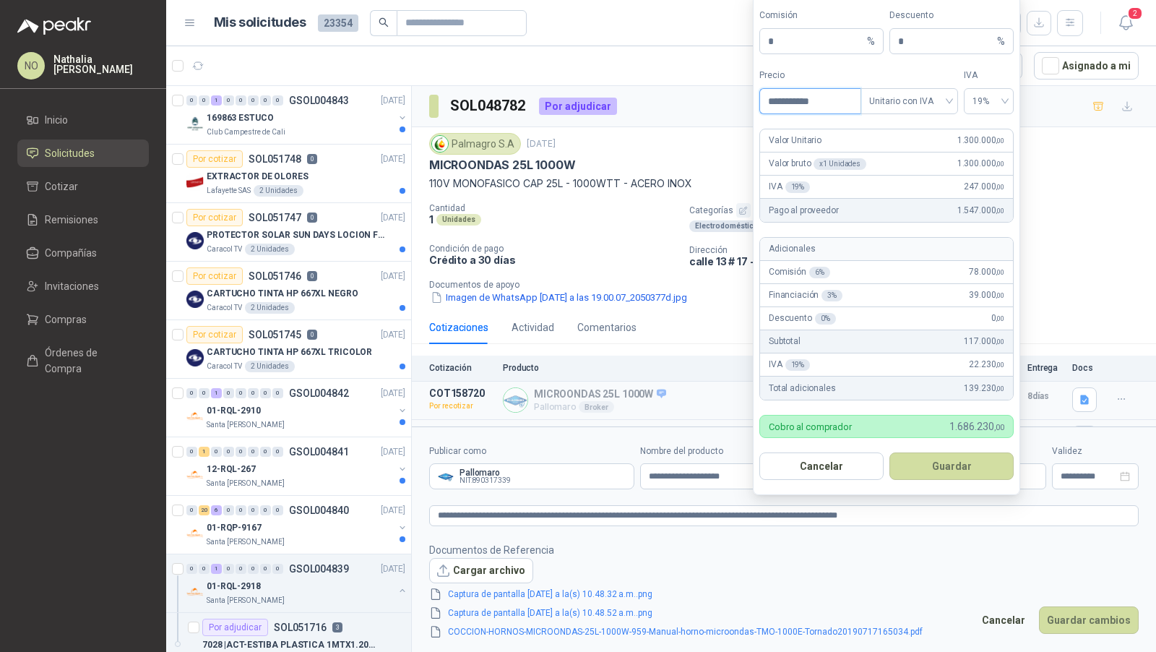
click at [830, 105] on input "**********" at bounding box center [810, 101] width 100 height 25
type input "**********"
click at [950, 465] on button "Guardar" at bounding box center [952, 465] width 124 height 27
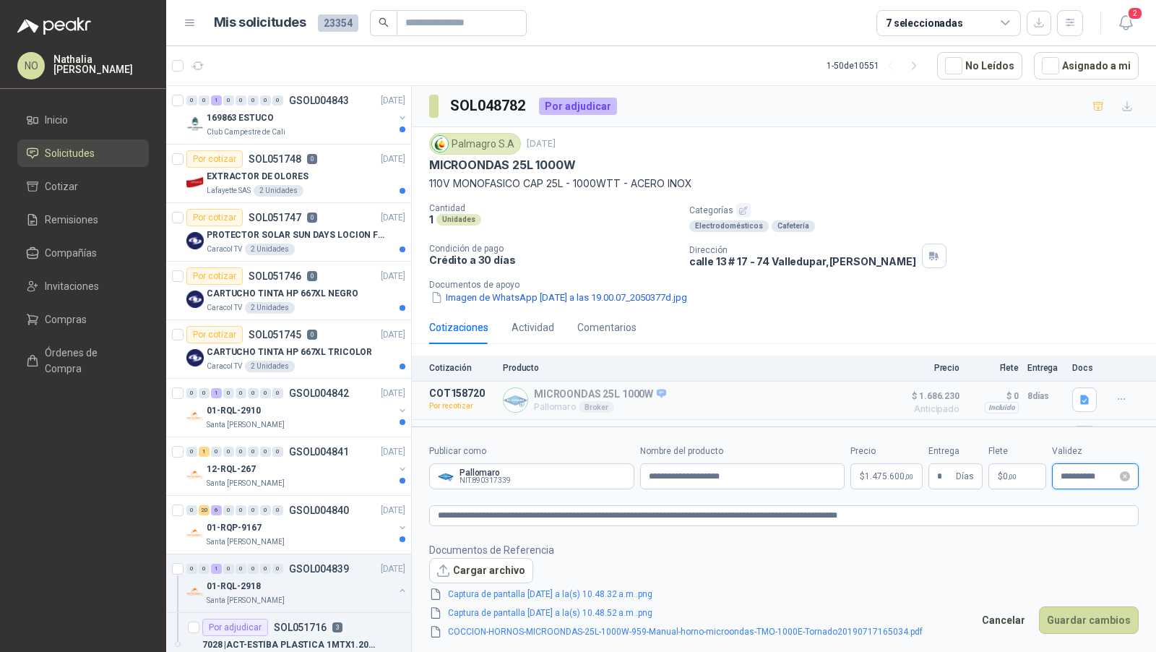
click at [1083, 478] on input "**********" at bounding box center [1089, 476] width 56 height 9
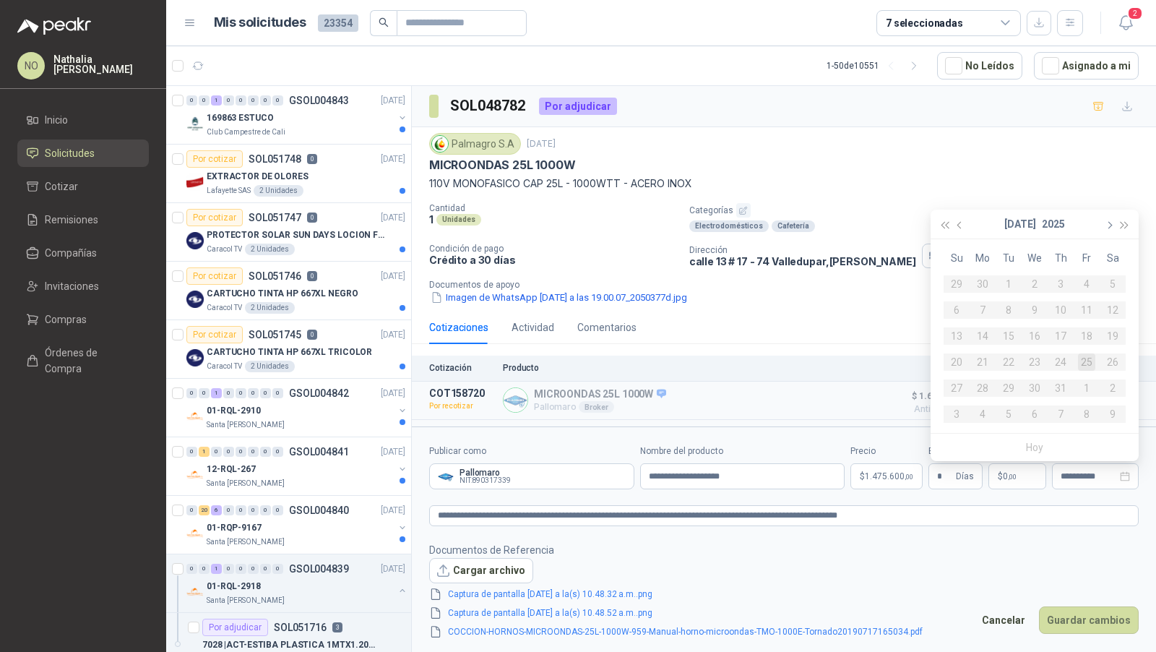
click at [1110, 228] on button "button" at bounding box center [1109, 224] width 16 height 29
type input "**********"
click at [1038, 337] on div "13" at bounding box center [1034, 335] width 17 height 17
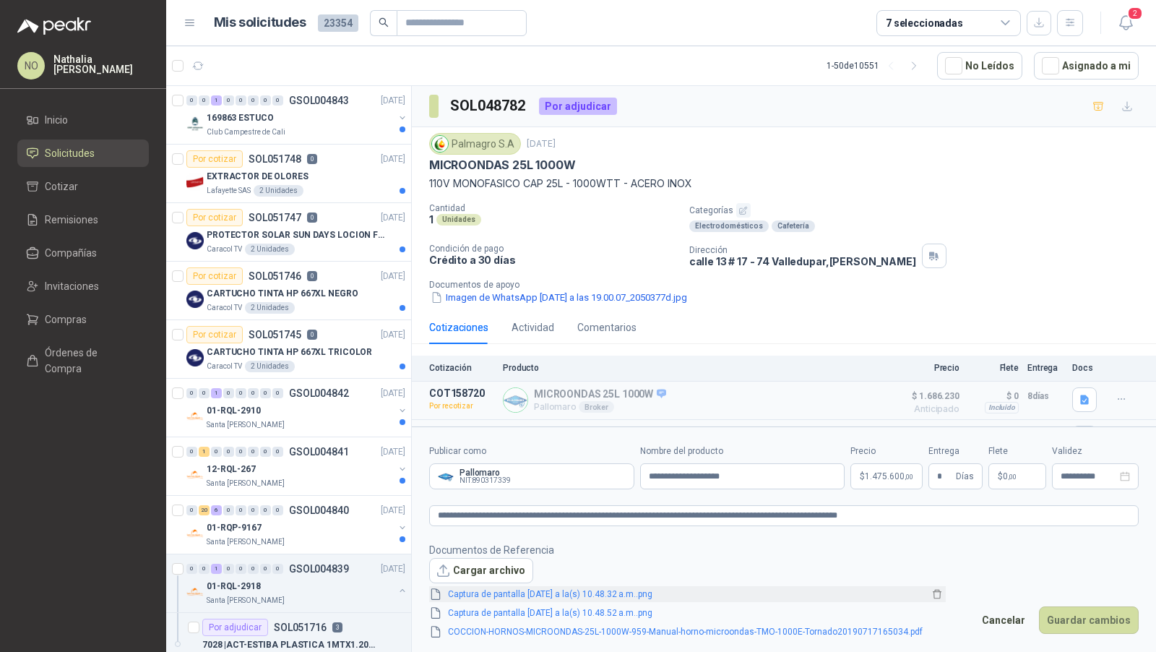
click at [608, 588] on link "Captura de pantalla 2025-07-15 a la(s) 10.48.32 a.m..png" at bounding box center [685, 595] width 486 height 14
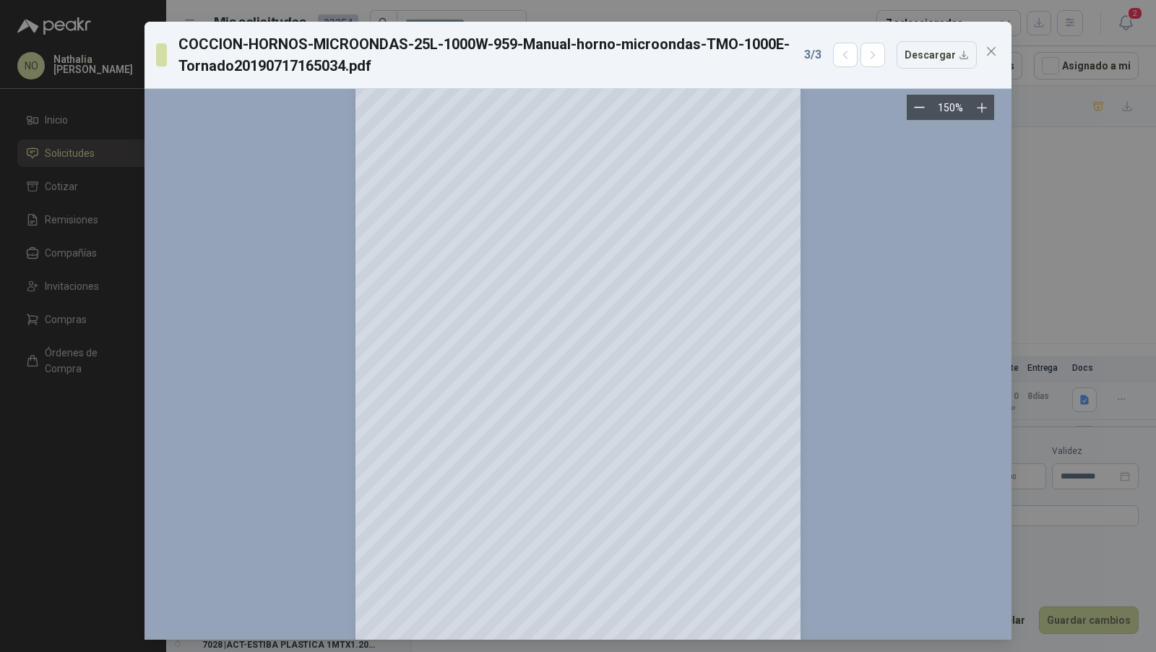
scroll to position [82, 0]
click at [986, 57] on button "Close" at bounding box center [991, 51] width 23 height 23
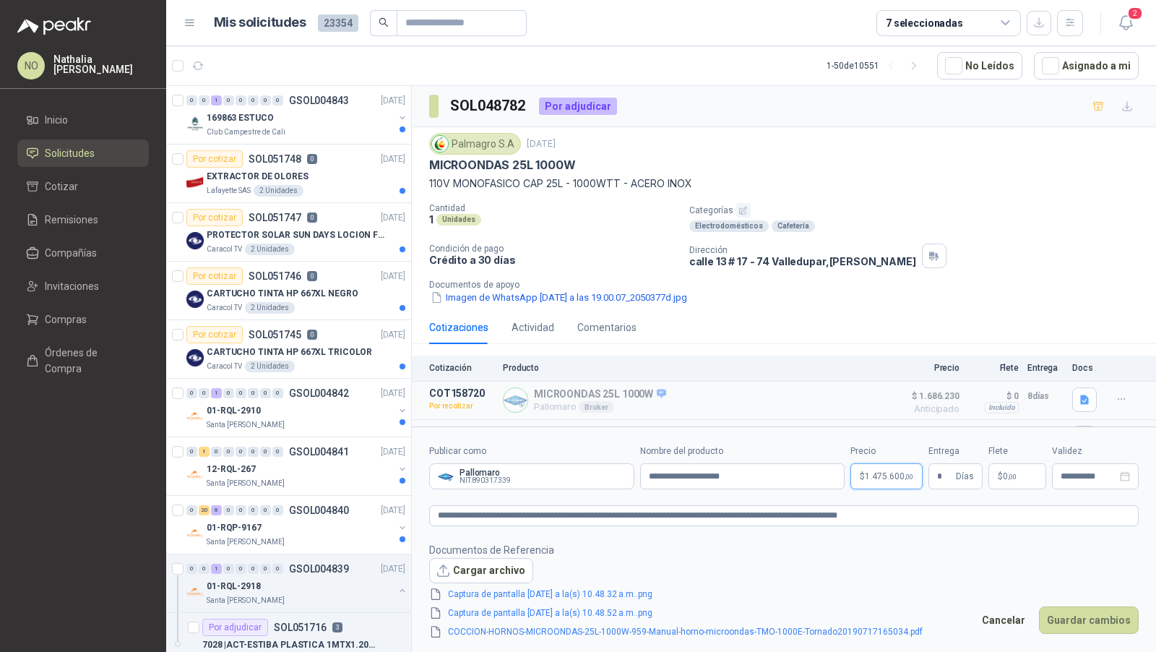
click at [884, 472] on body "NO Nathalia Ortega Inicio Solicitudes Cotizar Remisiones Compañías Invitaciones…" at bounding box center [578, 326] width 1156 height 652
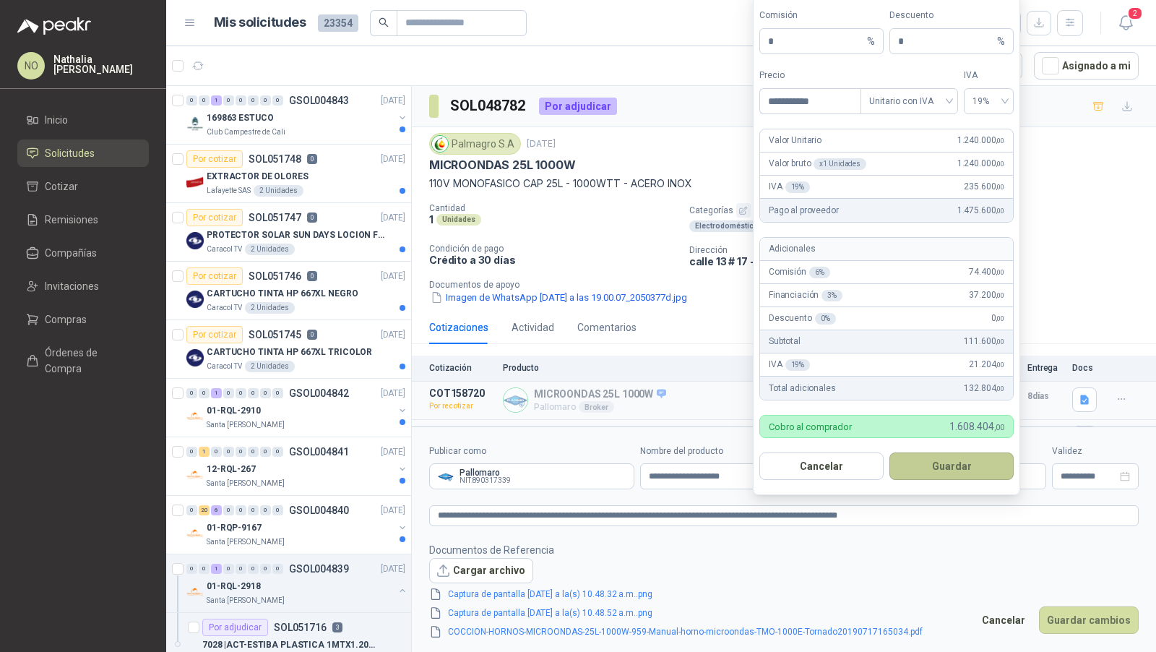
click at [967, 468] on button "Guardar" at bounding box center [952, 465] width 124 height 27
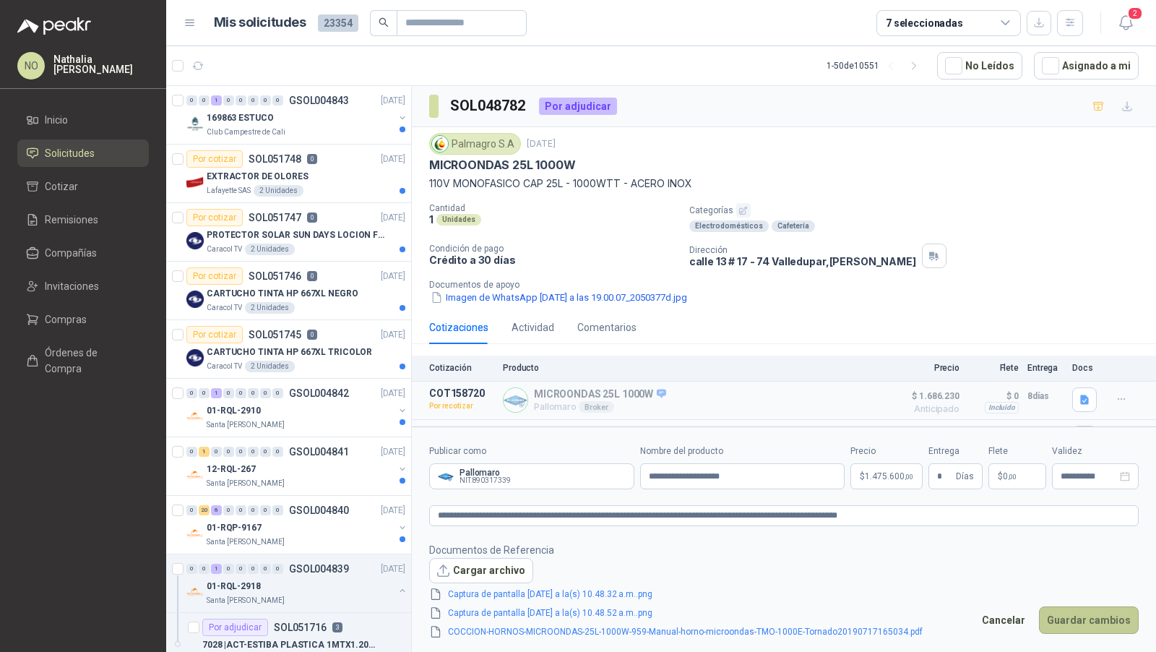
click at [1083, 615] on button "Guardar cambios" at bounding box center [1089, 619] width 100 height 27
click at [1083, 613] on button "Guardar cambios" at bounding box center [1089, 619] width 100 height 27
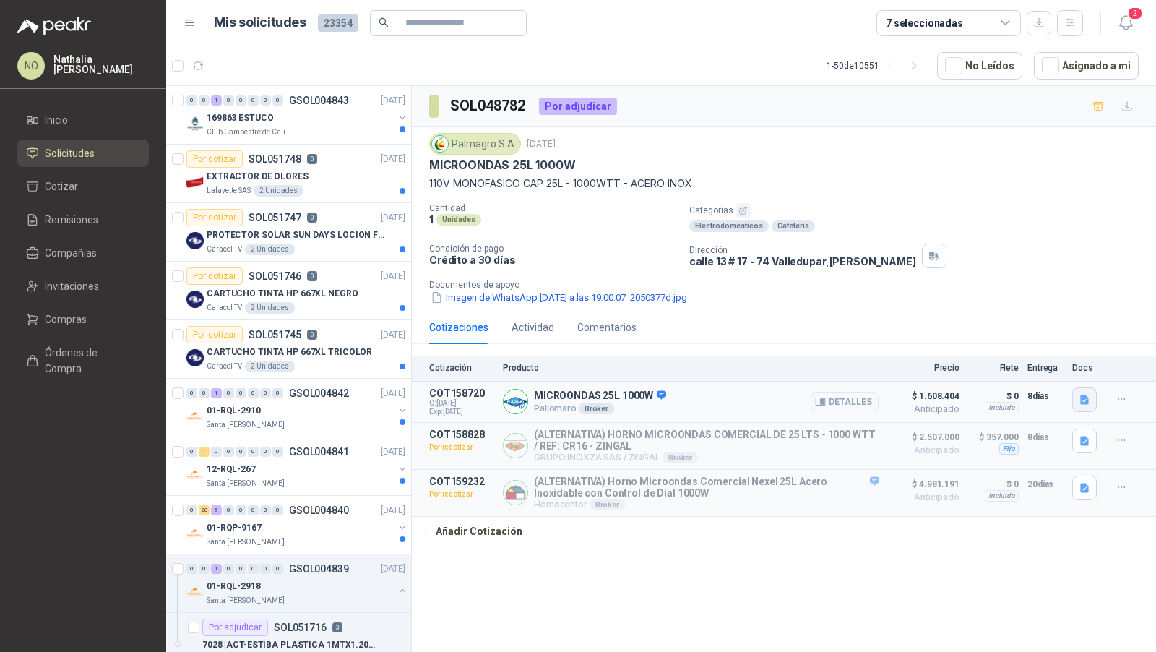
click at [1076, 403] on button "button" at bounding box center [1084, 399] width 25 height 25
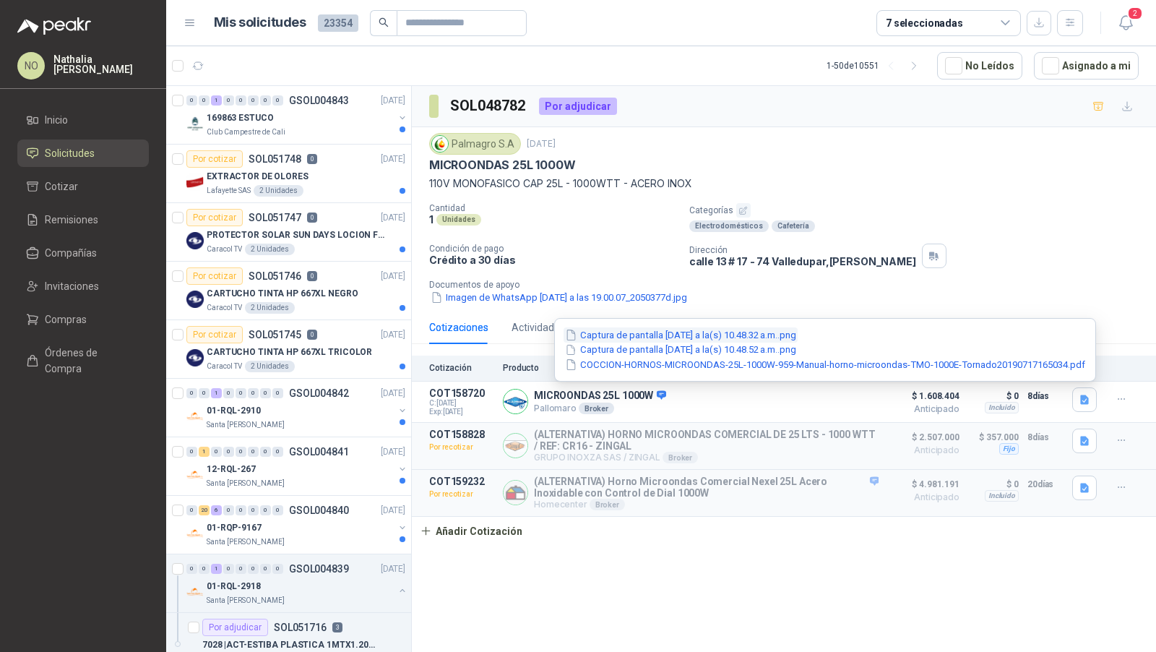
click at [781, 341] on button "Captura de pantalla 2025-07-15 a la(s) 10.48.32 a.m..png" at bounding box center [681, 334] width 234 height 15
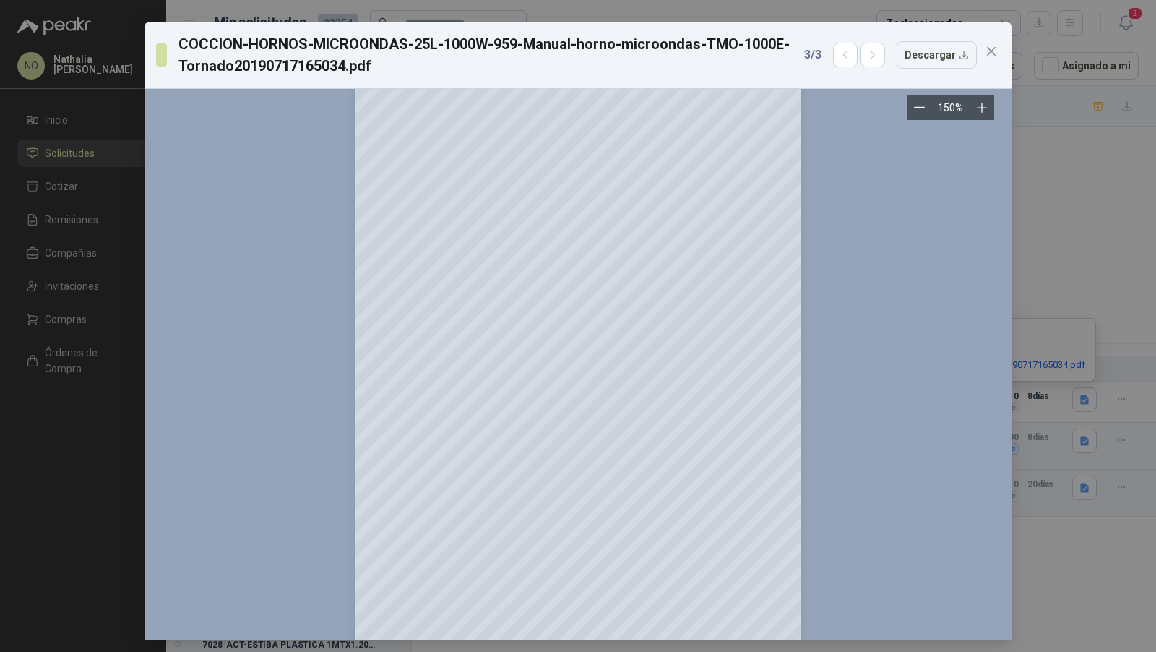
scroll to position [0, 0]
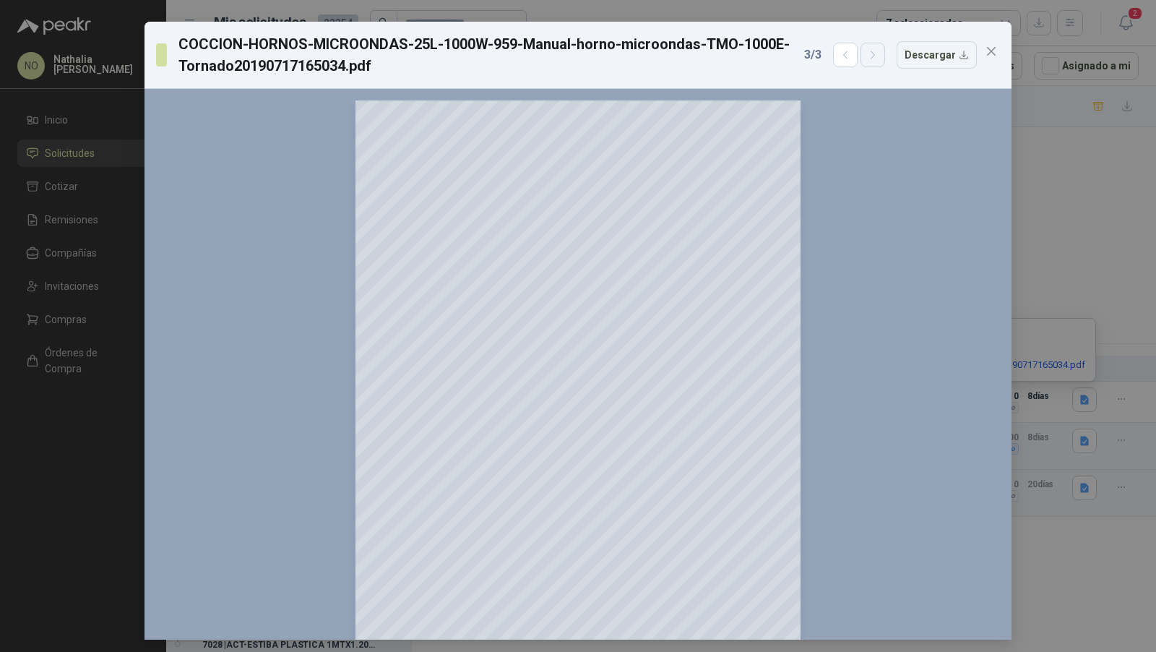
click at [877, 56] on icon "button" at bounding box center [873, 55] width 12 height 12
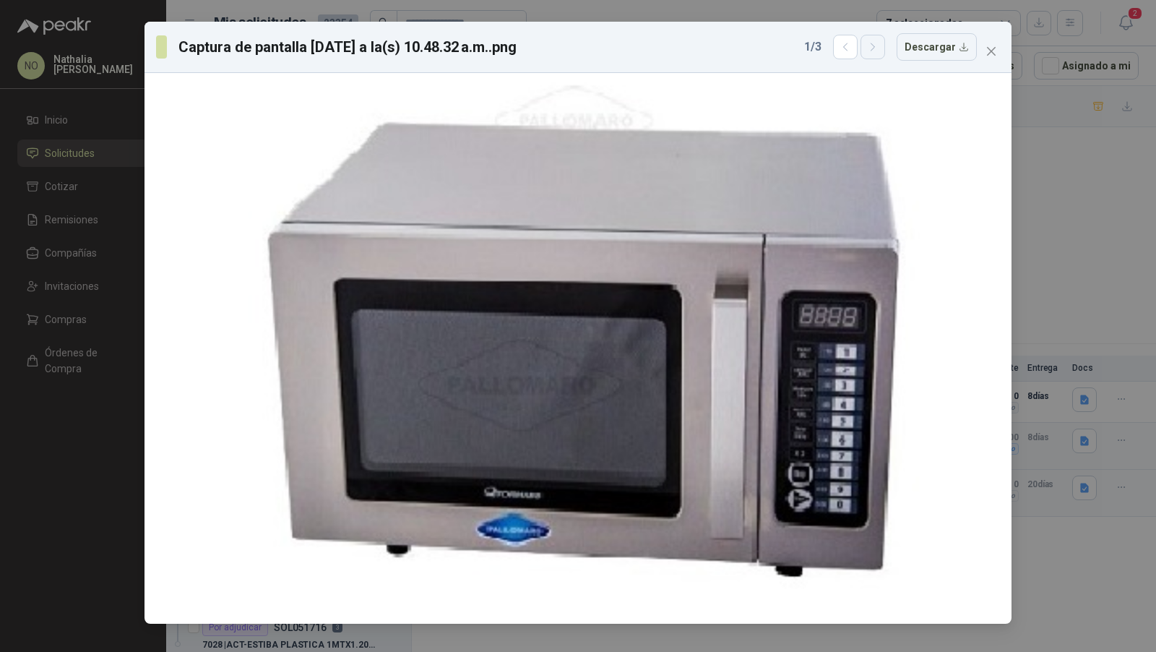
click at [877, 56] on button "button" at bounding box center [873, 47] width 25 height 25
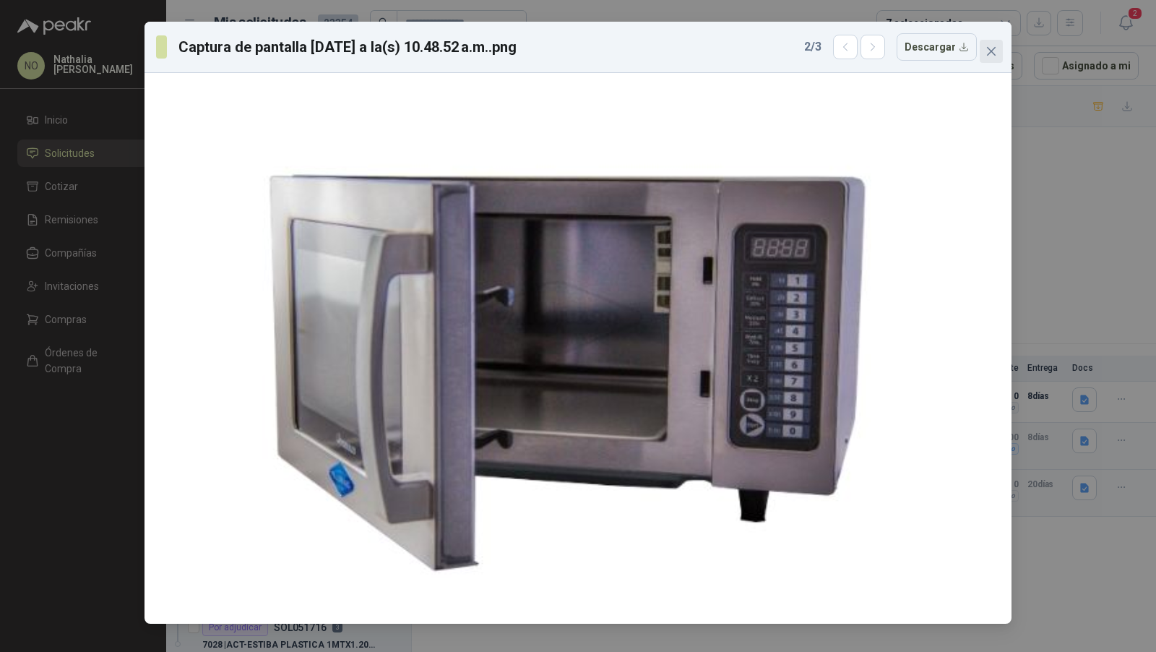
click at [990, 57] on button "Close" at bounding box center [991, 51] width 23 height 23
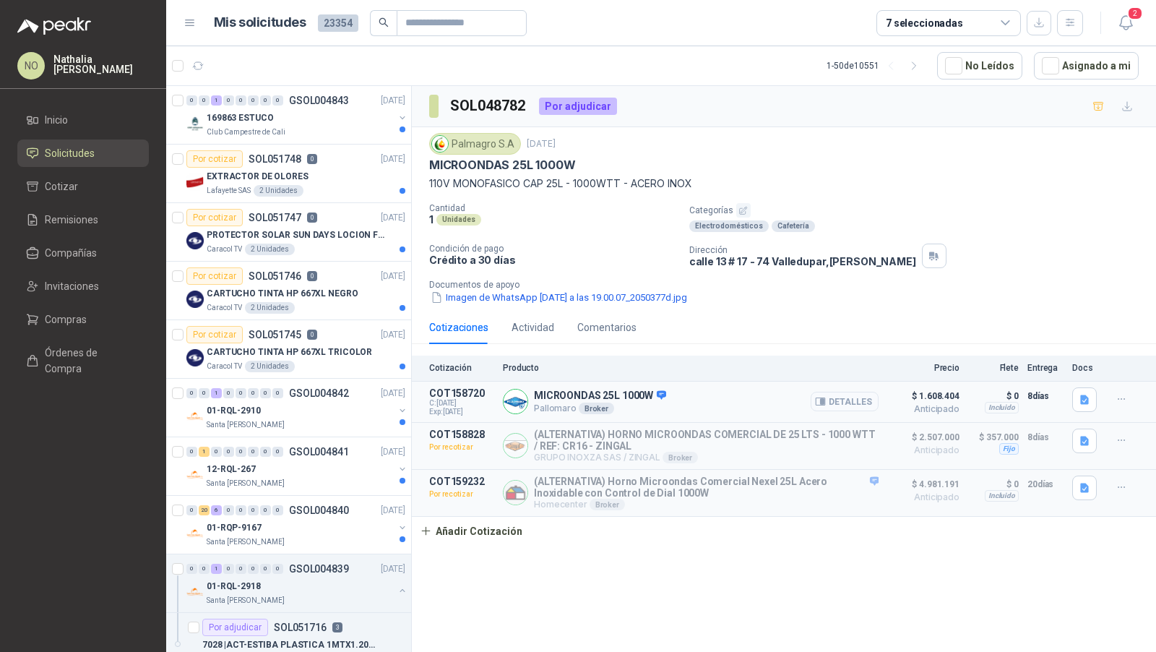
click at [822, 402] on icon "button" at bounding box center [820, 401] width 9 height 7
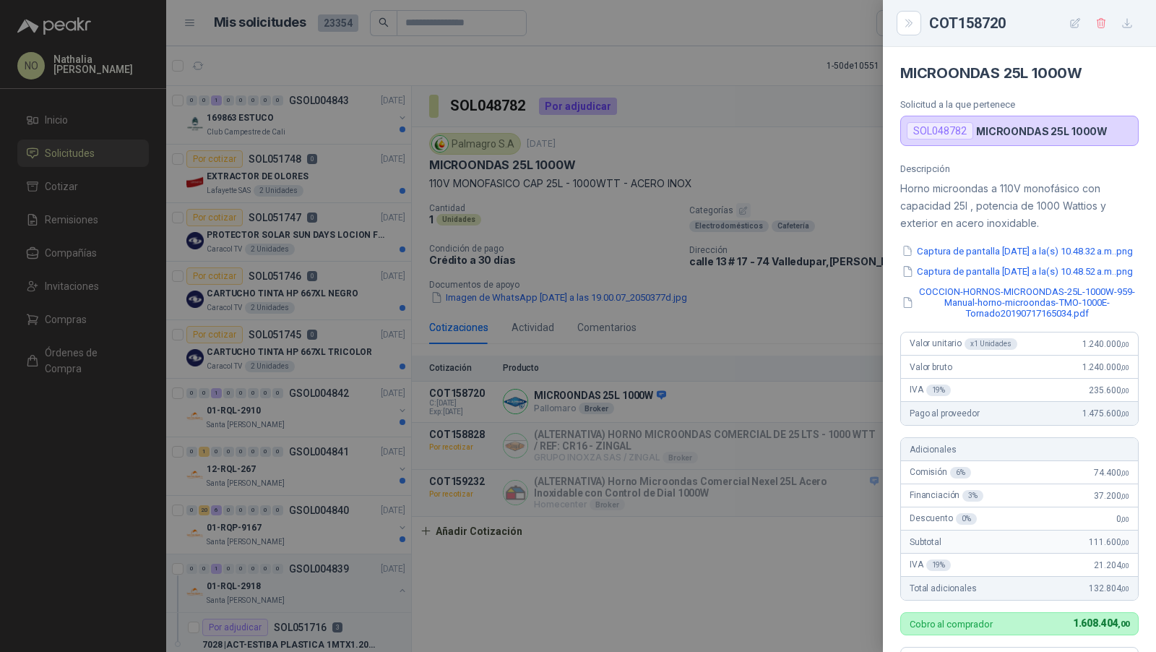
click at [719, 360] on div at bounding box center [578, 326] width 1156 height 652
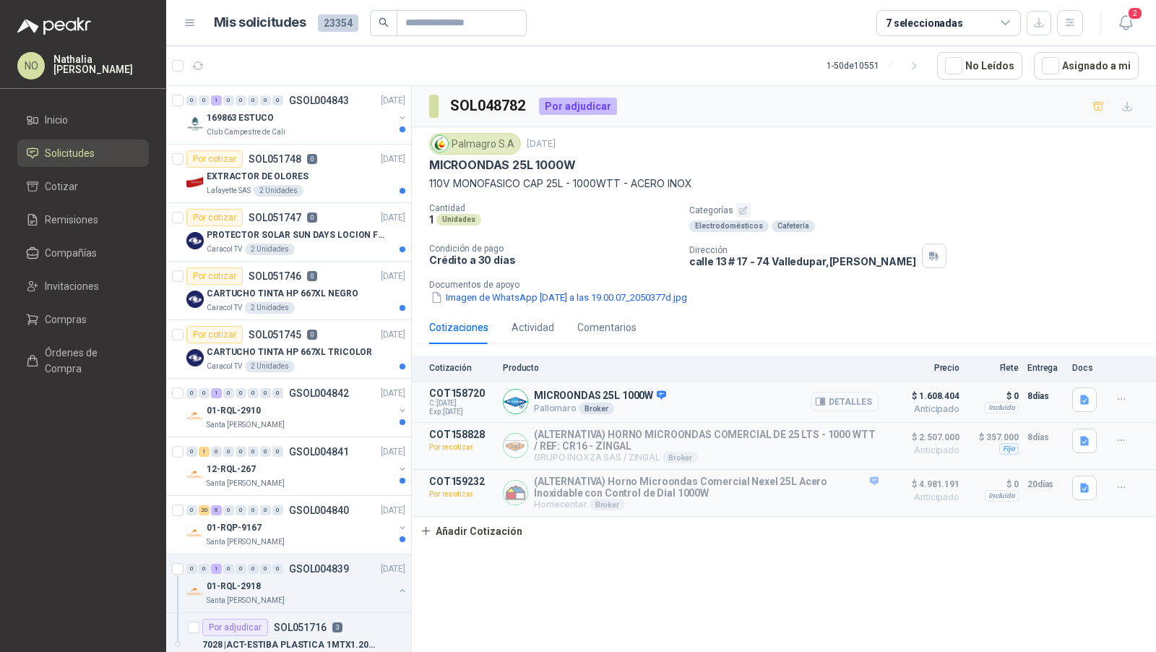
click at [846, 397] on button "Detalles" at bounding box center [845, 402] width 68 height 20
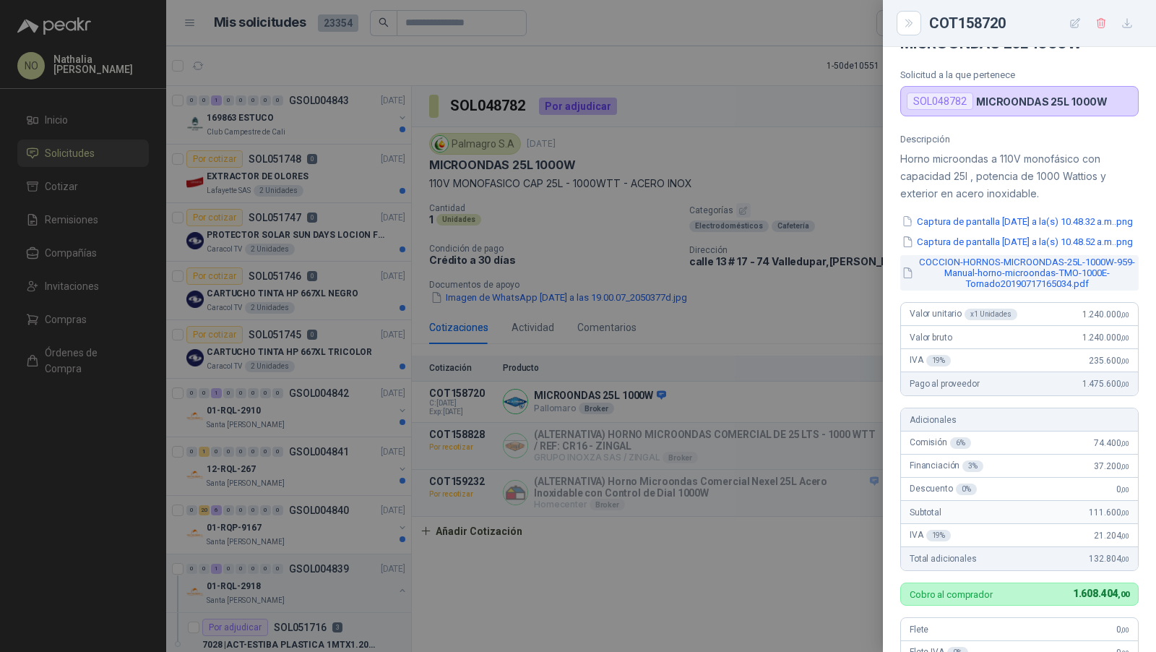
scroll to position [39, 0]
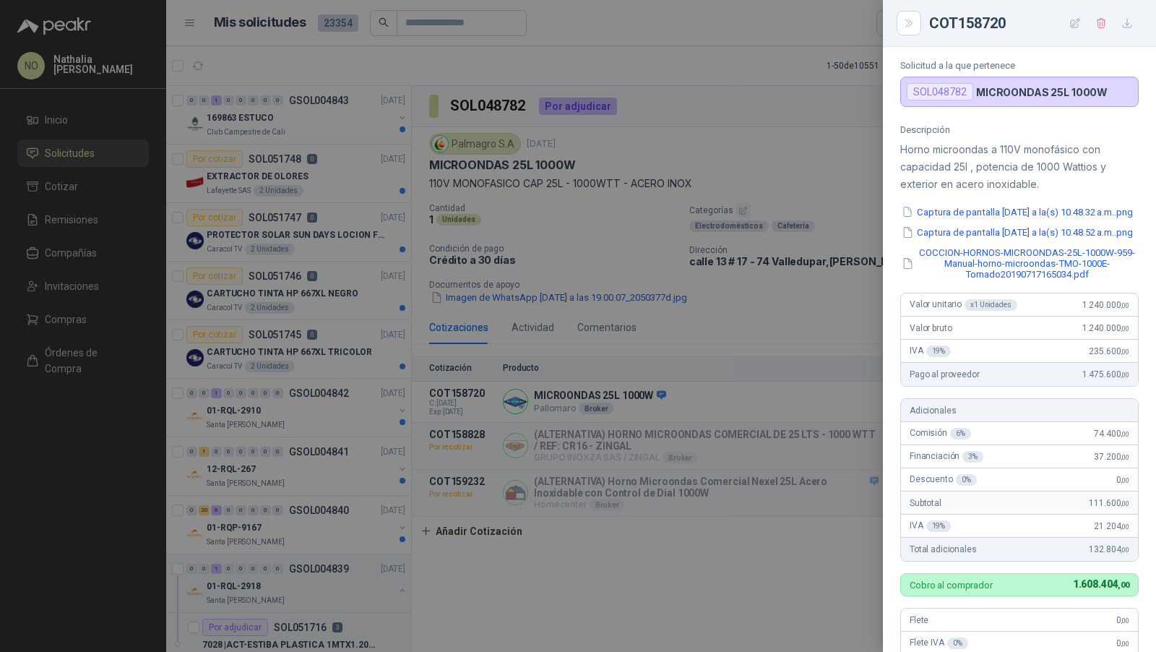
click at [772, 260] on div at bounding box center [578, 326] width 1156 height 652
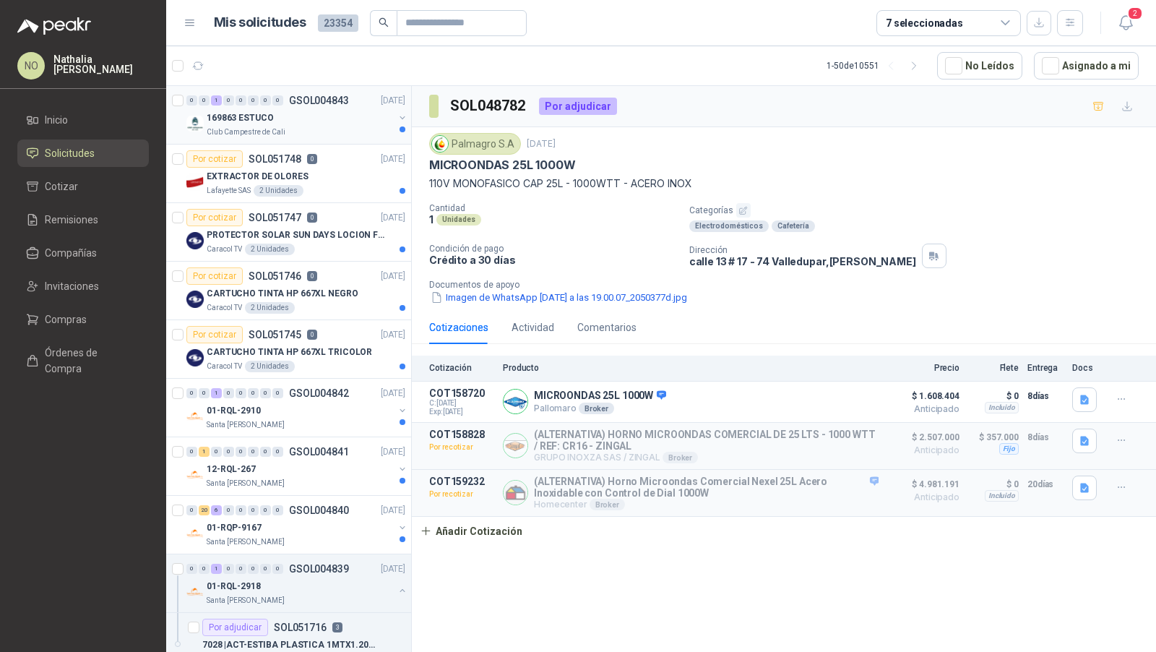
click at [283, 121] on div "169863 ESTUCO" at bounding box center [300, 117] width 187 height 17
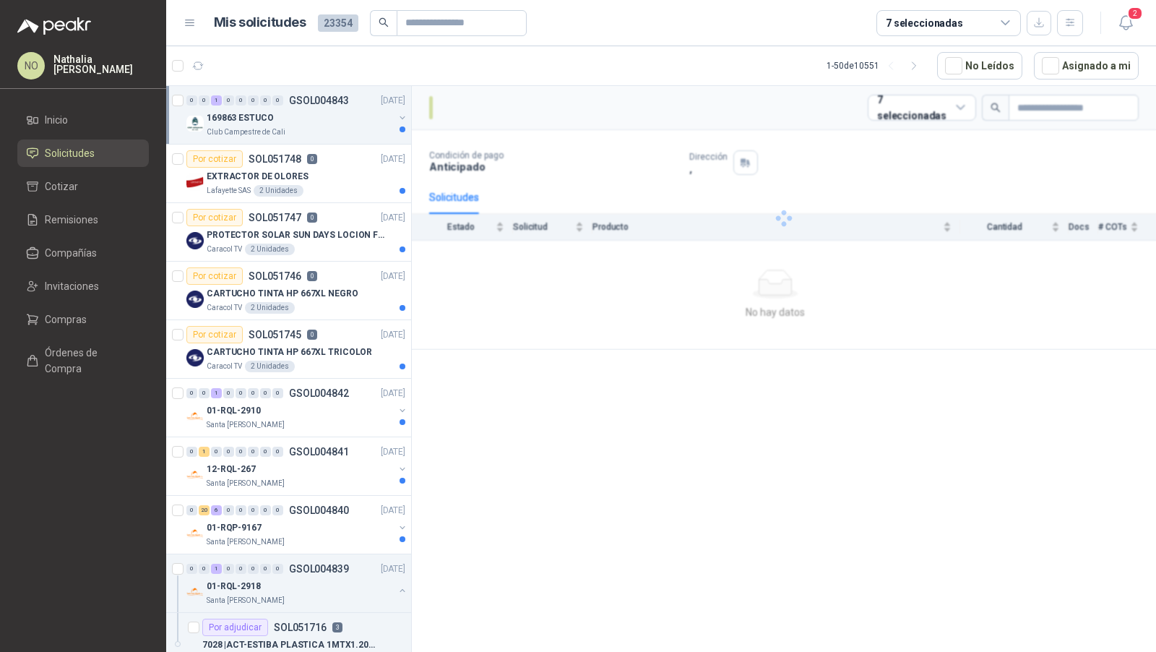
click at [283, 121] on div "169863 ESTUCO" at bounding box center [300, 117] width 187 height 17
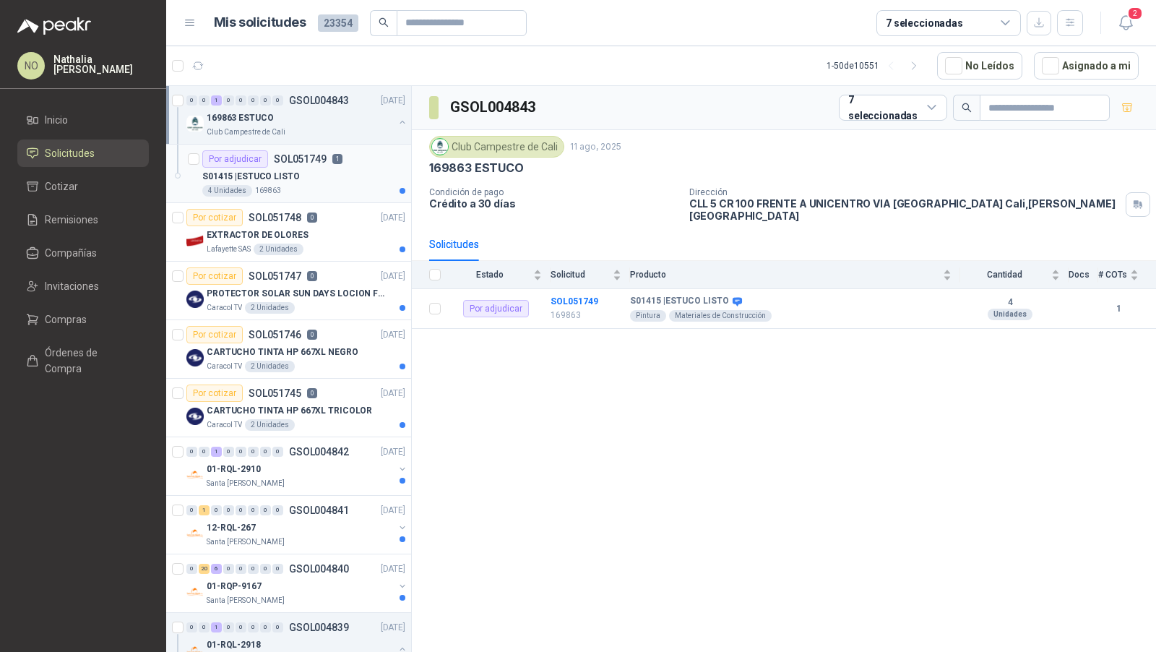
click at [293, 174] on p "S01415 | ESTUCO LISTO" at bounding box center [251, 177] width 98 height 14
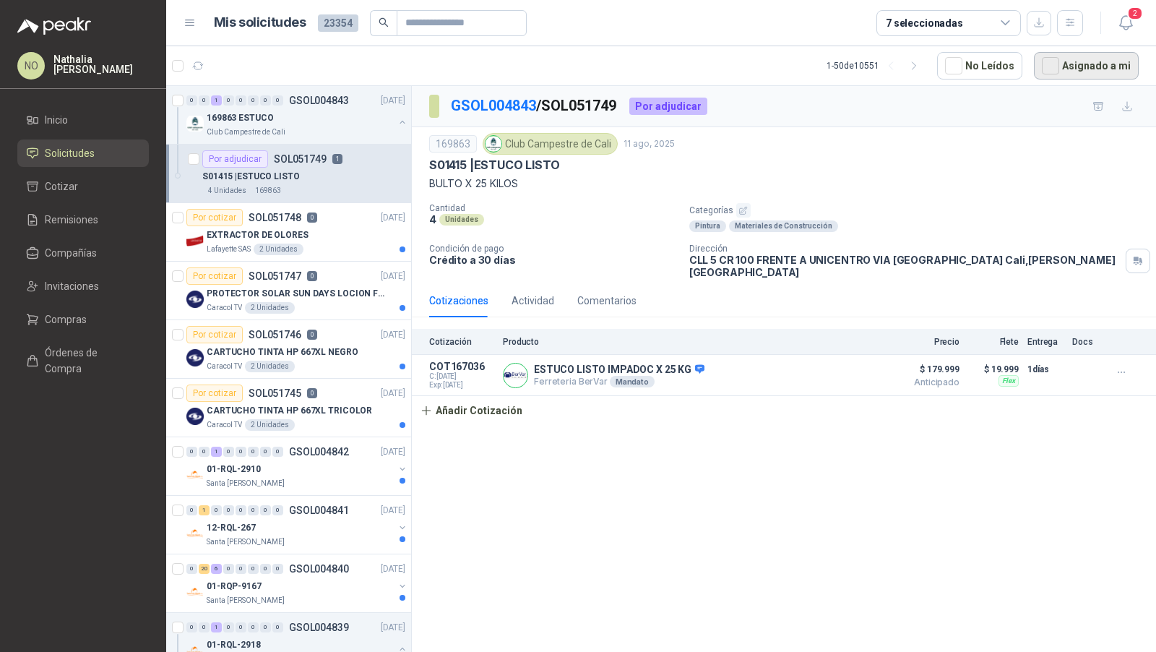
click at [1104, 71] on button "Asignado a mi" at bounding box center [1086, 65] width 105 height 27
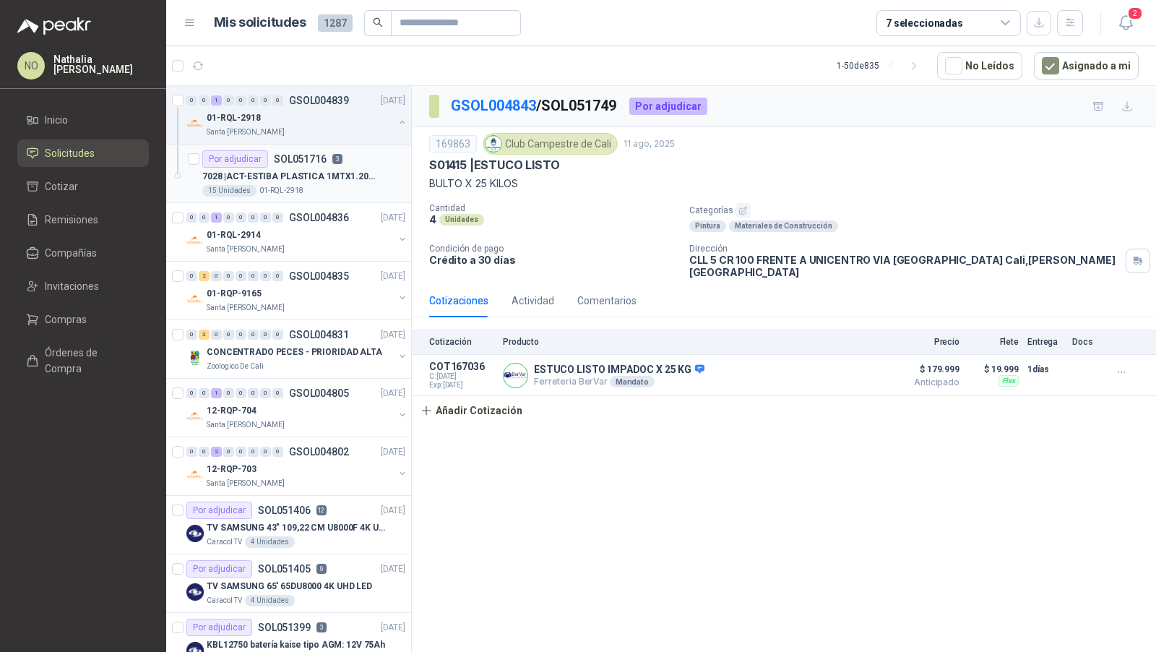
click at [322, 176] on p "7028 | ACT-ESTIBA PLASTICA 1MTX1.20MT X12CM ALT" at bounding box center [292, 177] width 180 height 14
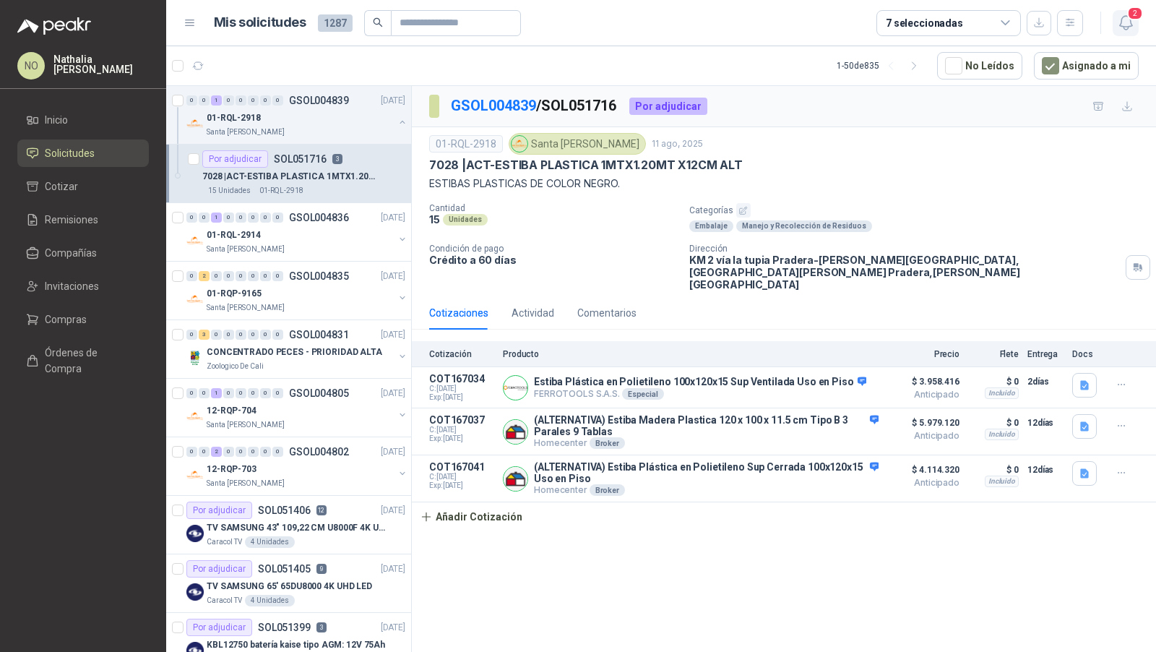
click at [1131, 20] on span "2" at bounding box center [1135, 14] width 16 height 14
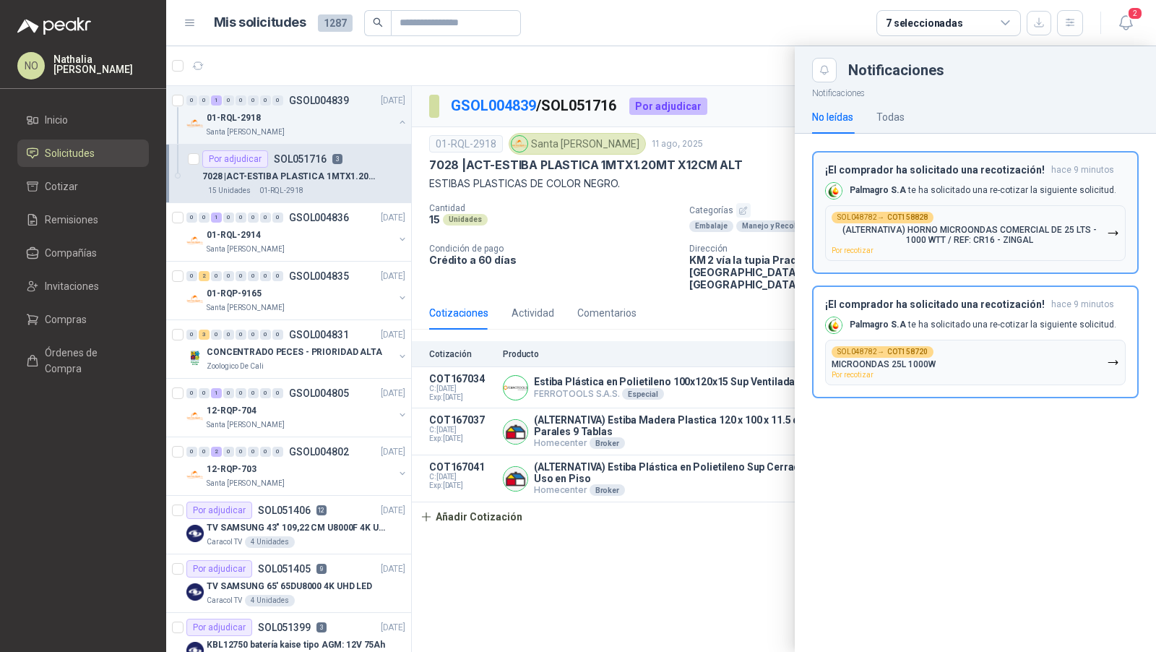
click at [1039, 160] on button "¡El comprador ha solicitado una recotización! hace 9 minutos Palmagro S.A te ha…" at bounding box center [975, 212] width 327 height 123
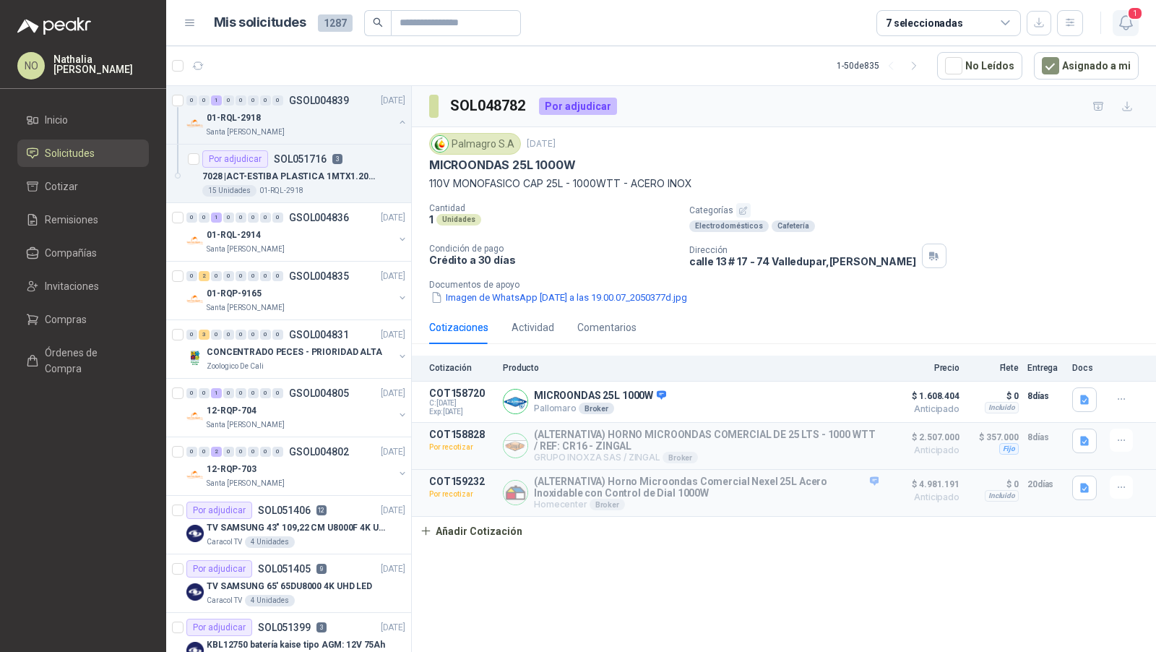
click at [1122, 27] on icon "button" at bounding box center [1126, 23] width 18 height 18
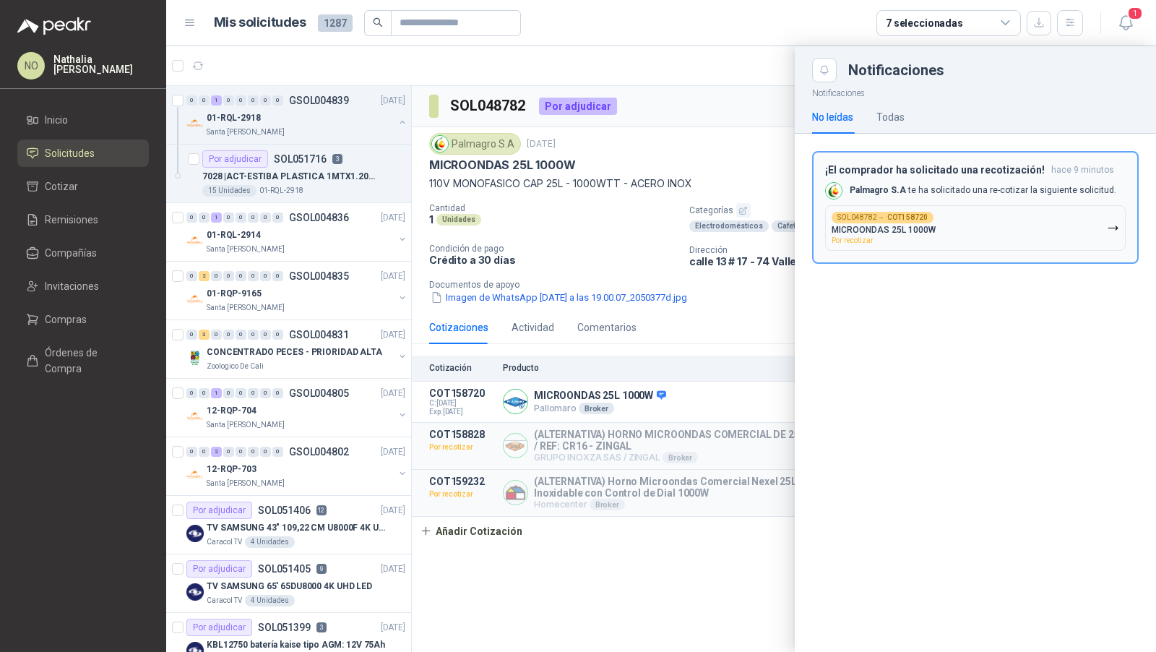
click at [969, 246] on button "SOL048782 → COT158720 MICROONDAS 25L 1000W Por recotizar" at bounding box center [975, 228] width 301 height 46
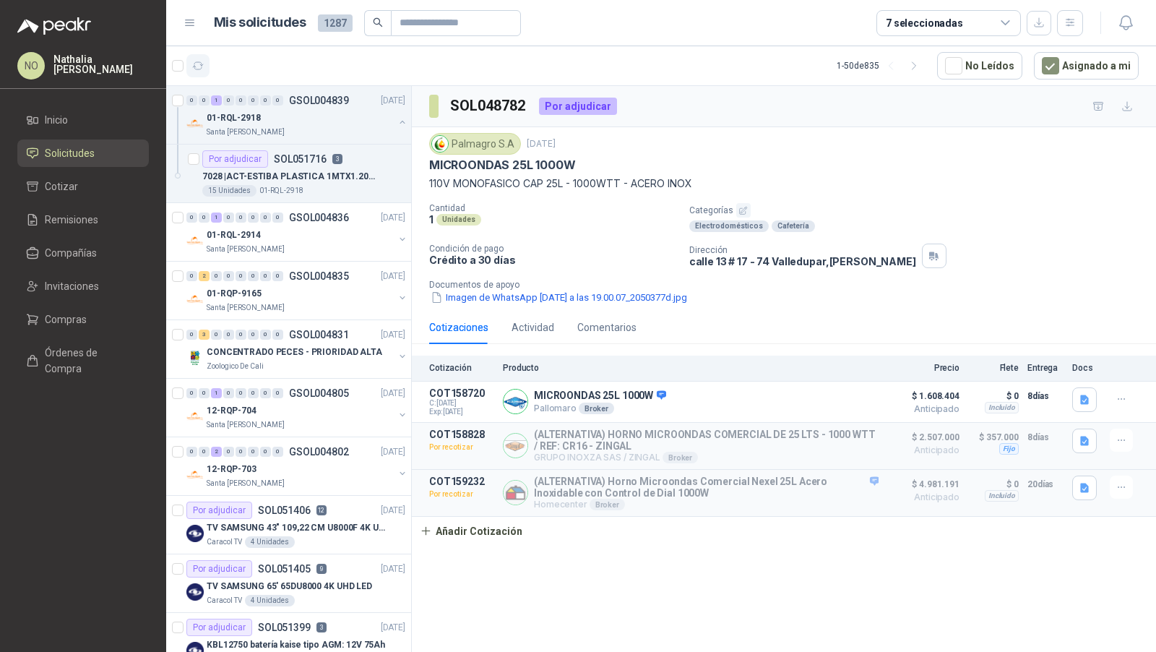
click at [201, 60] on icon "button" at bounding box center [198, 66] width 12 height 12
click at [353, 244] on div "Santa [PERSON_NAME]" at bounding box center [300, 250] width 187 height 12
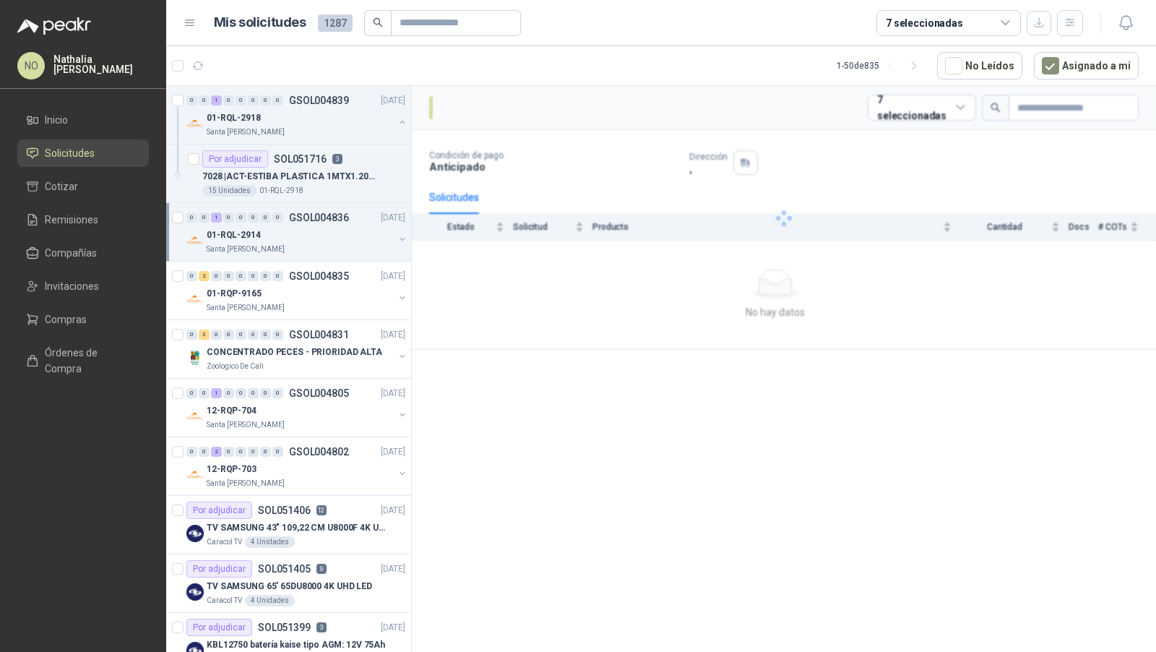
click at [353, 244] on div "Santa [PERSON_NAME]" at bounding box center [300, 250] width 187 height 12
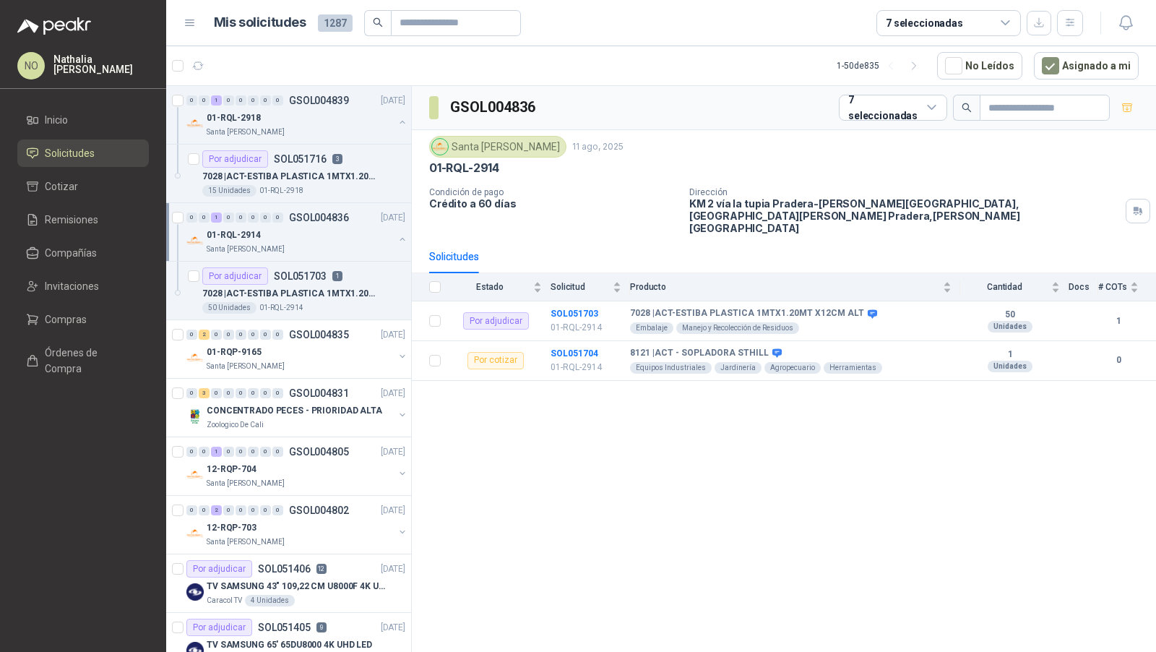
click at [353, 244] on div "Santa [PERSON_NAME]" at bounding box center [300, 250] width 187 height 12
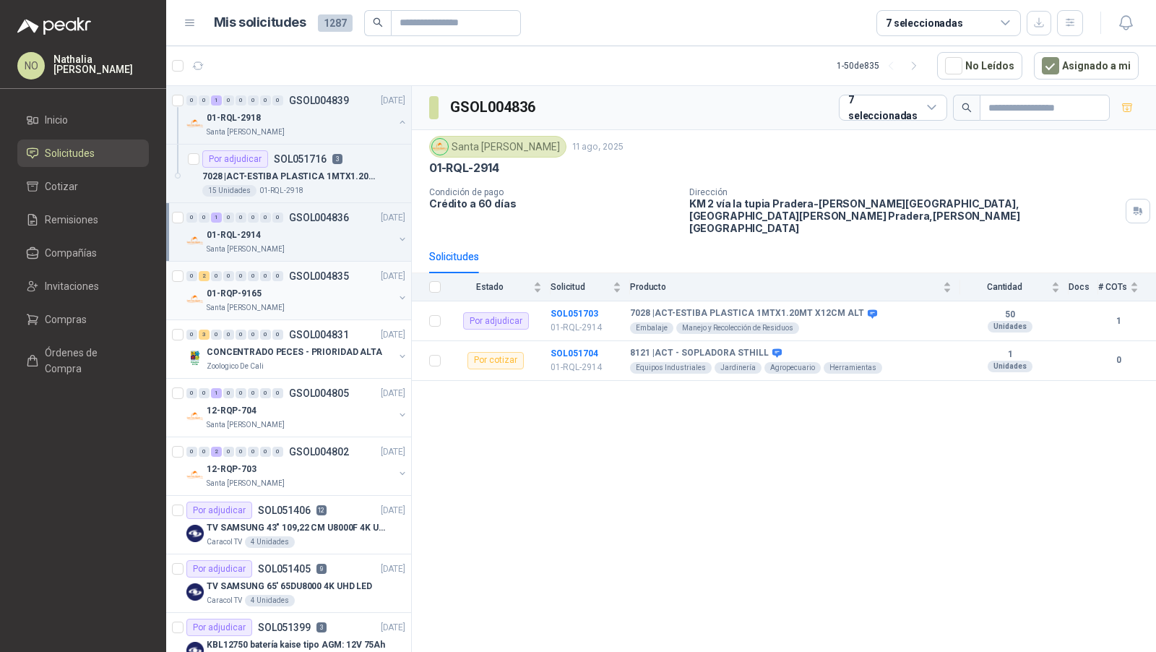
click at [357, 289] on div "01-RQP-9165" at bounding box center [300, 293] width 187 height 17
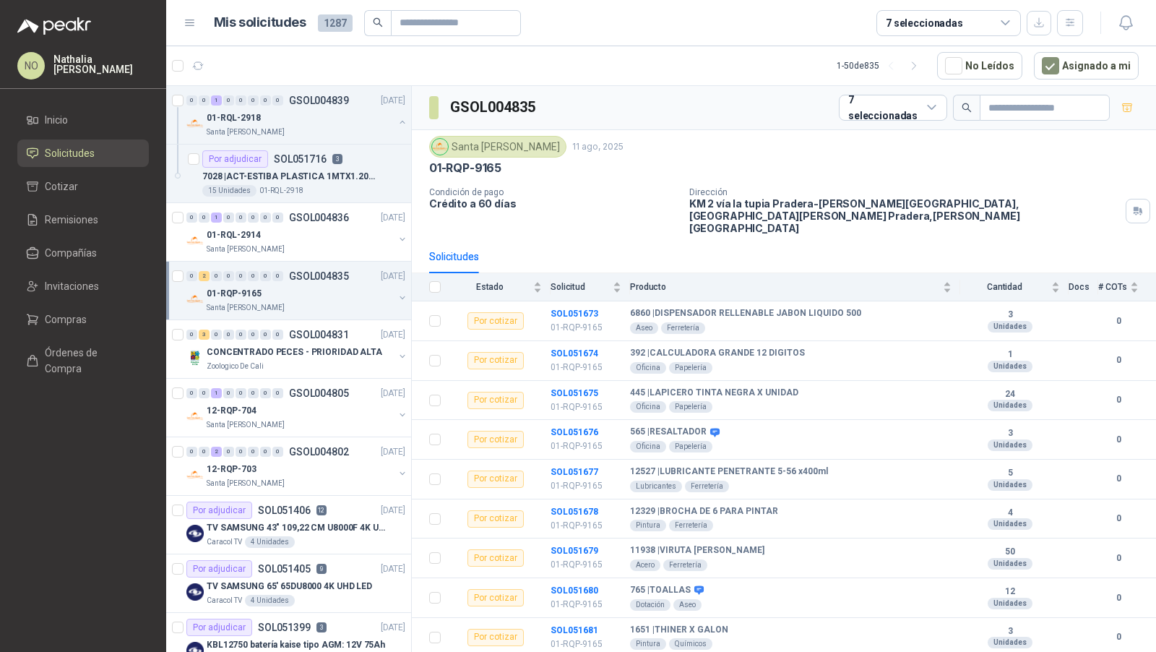
click at [299, 291] on div "01-RQP-9165" at bounding box center [300, 293] width 187 height 17
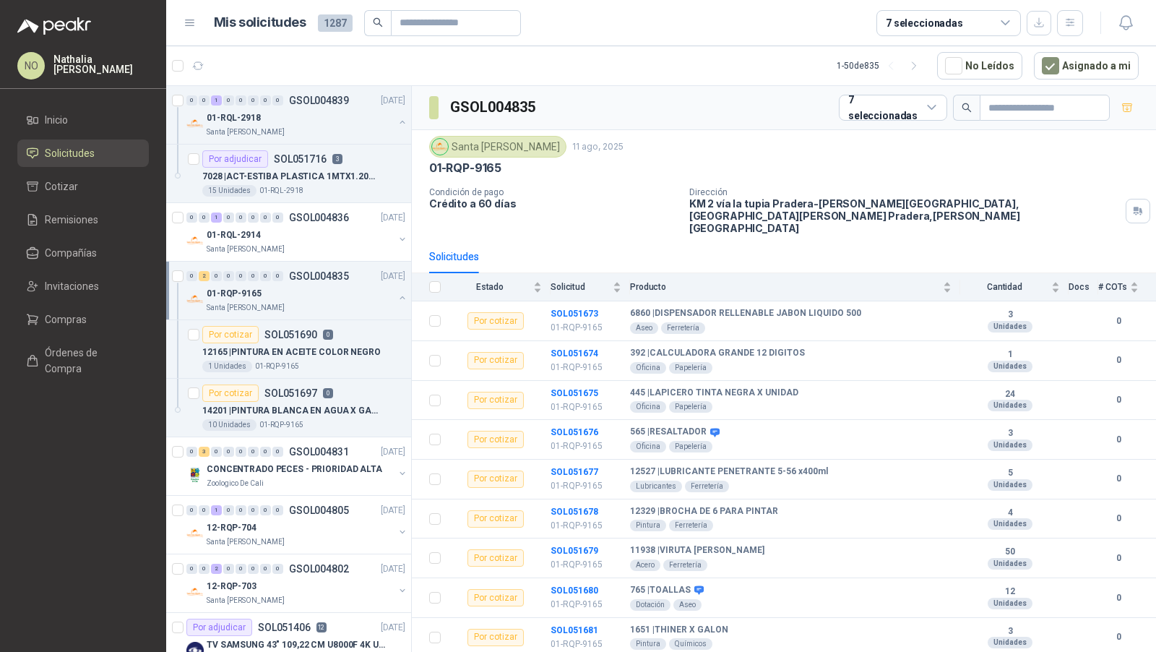
scroll to position [4, 0]
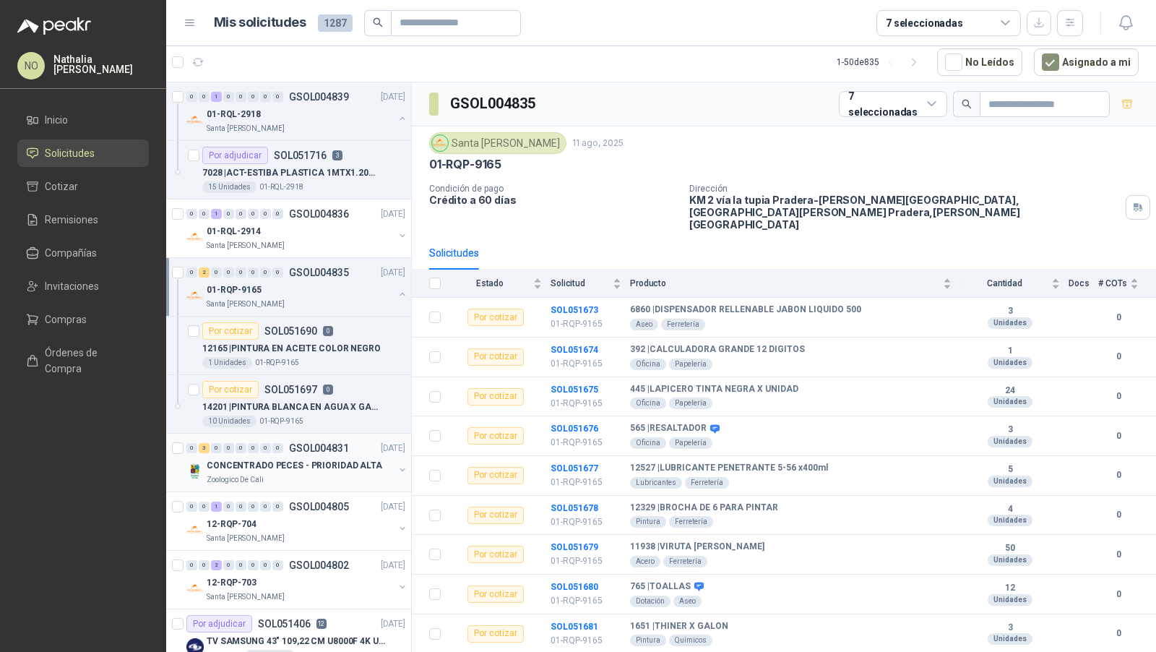
click at [314, 474] on div "Zoologico De Cali" at bounding box center [300, 480] width 187 height 12
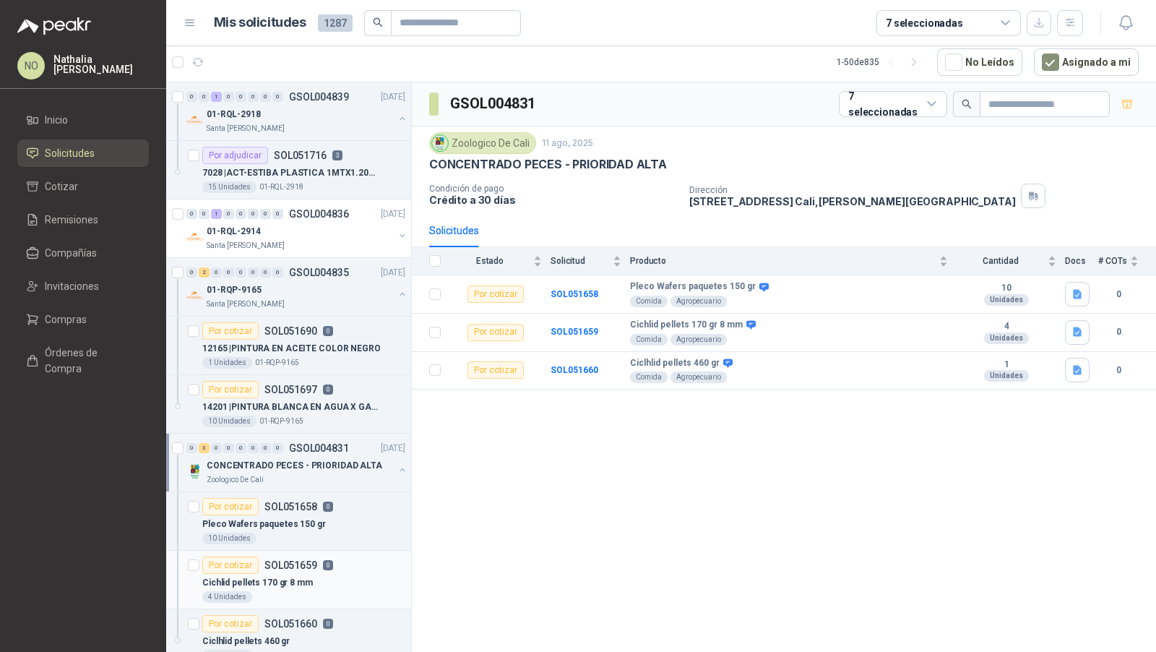
scroll to position [94, 0]
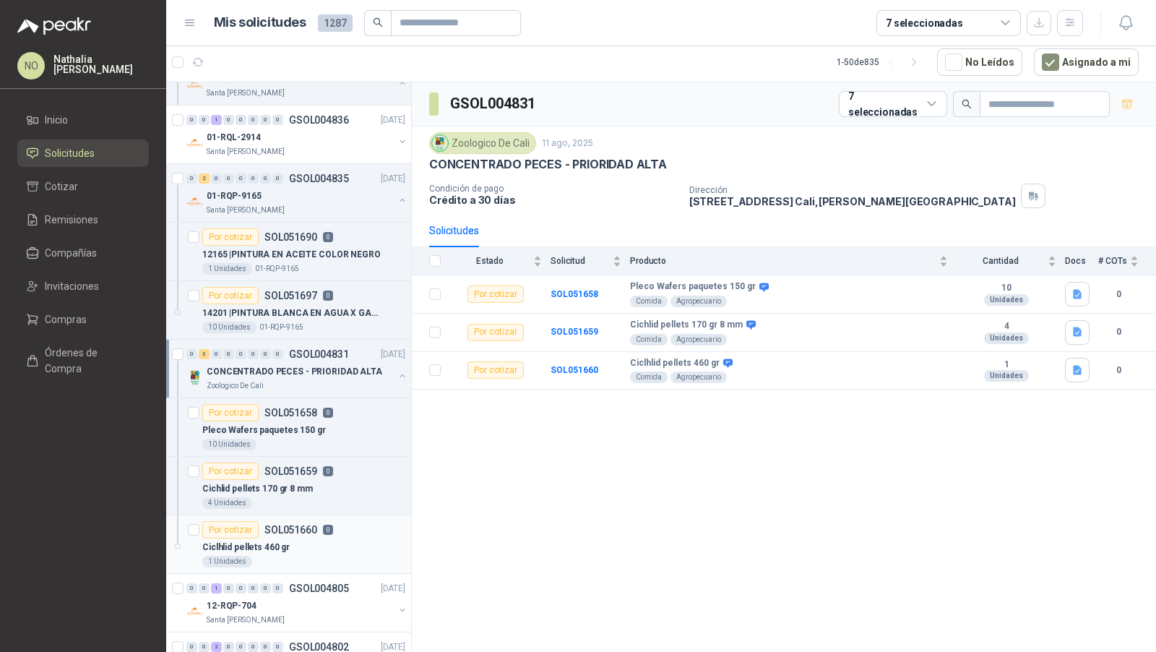
click at [318, 543] on div "Ciclhlid pellets 460 gr" at bounding box center [303, 546] width 203 height 17
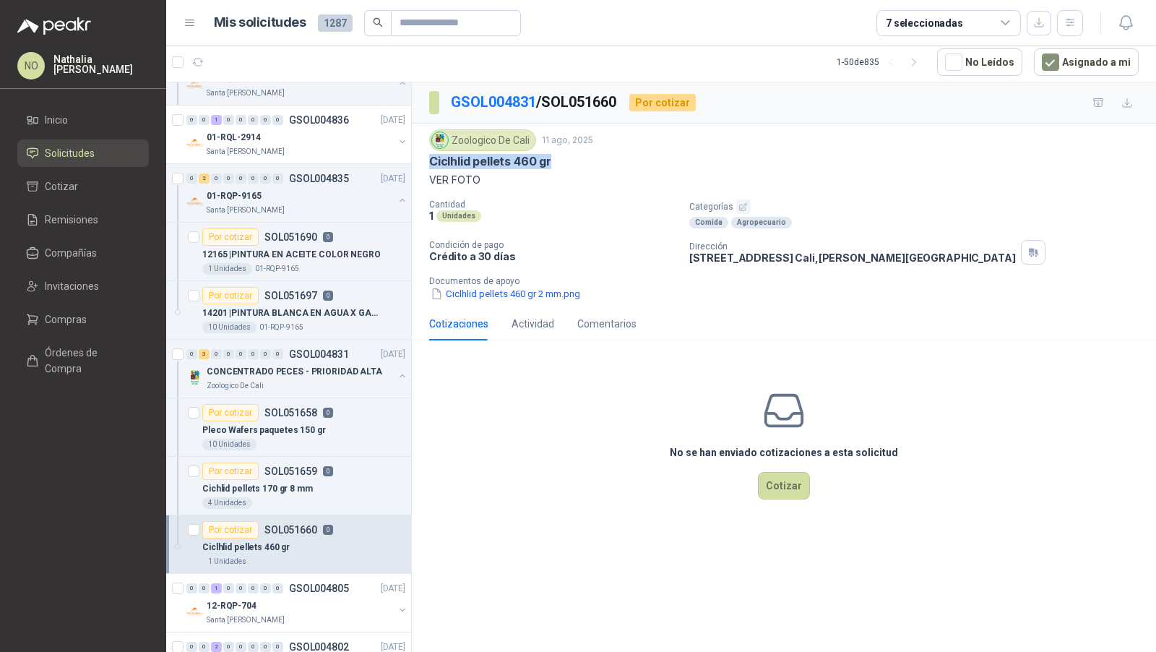
drag, startPoint x: 432, startPoint y: 161, endPoint x: 590, endPoint y: 160, distance: 157.5
click at [590, 160] on div "Ciclhlid pellets 460 gr" at bounding box center [784, 161] width 710 height 15
copy p "Ciclhlid pellets 460 gr"
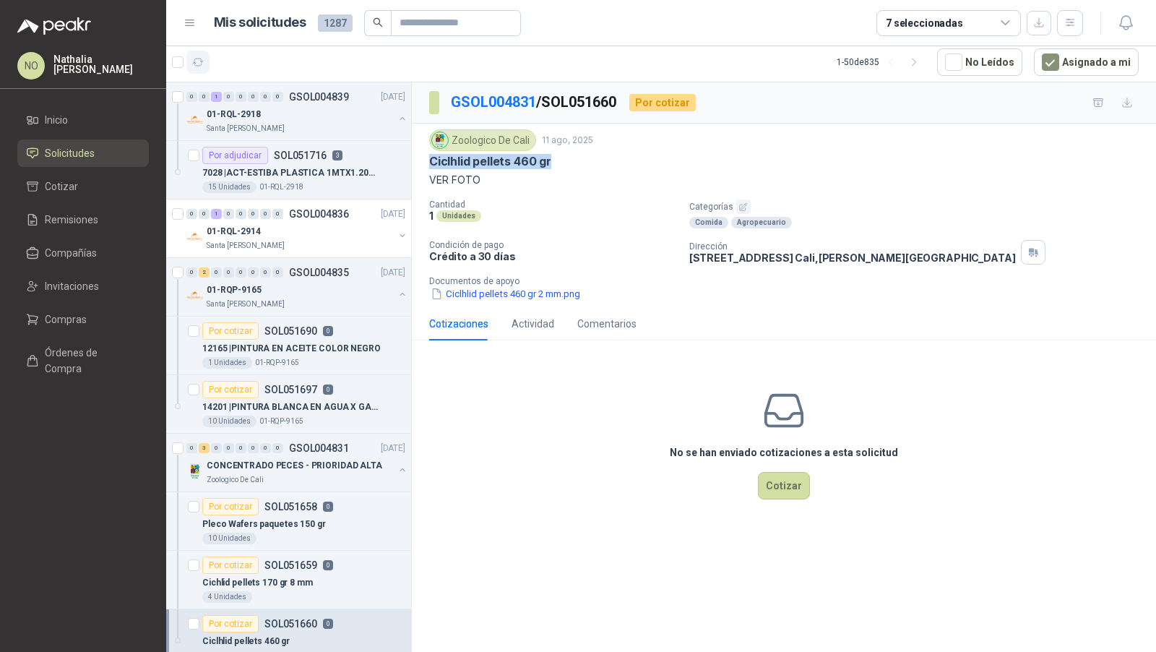
click at [196, 59] on icon "button" at bounding box center [198, 62] width 12 height 12
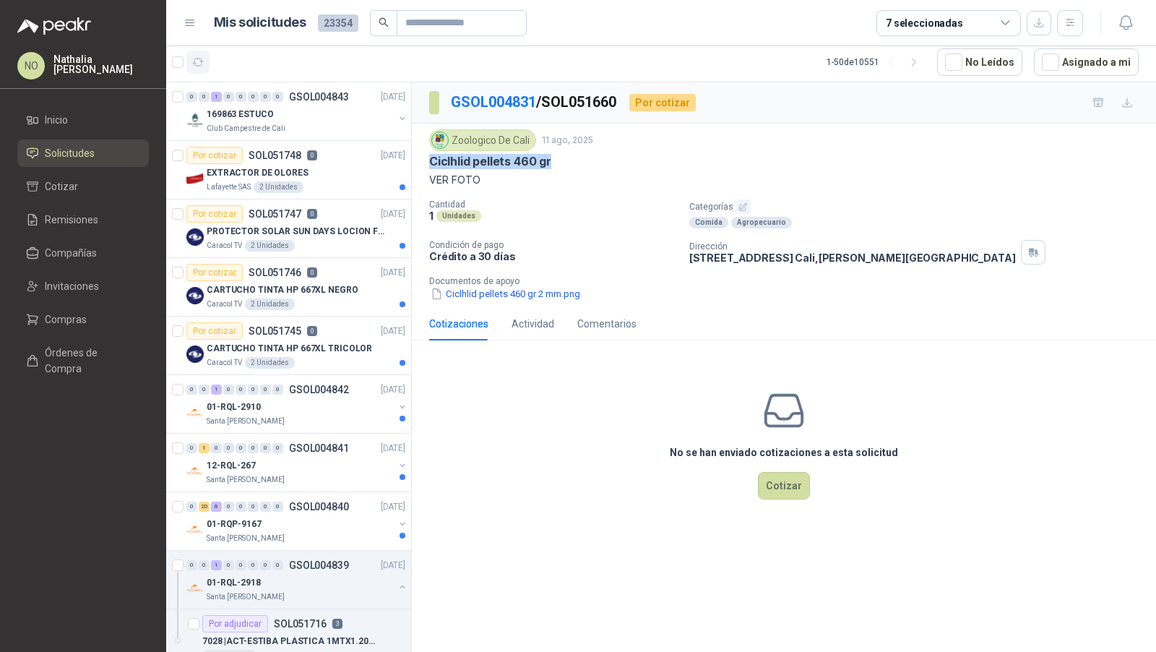
click at [198, 59] on icon "button" at bounding box center [198, 62] width 12 height 12
click at [1086, 62] on button "Asignado a mi" at bounding box center [1086, 61] width 105 height 27
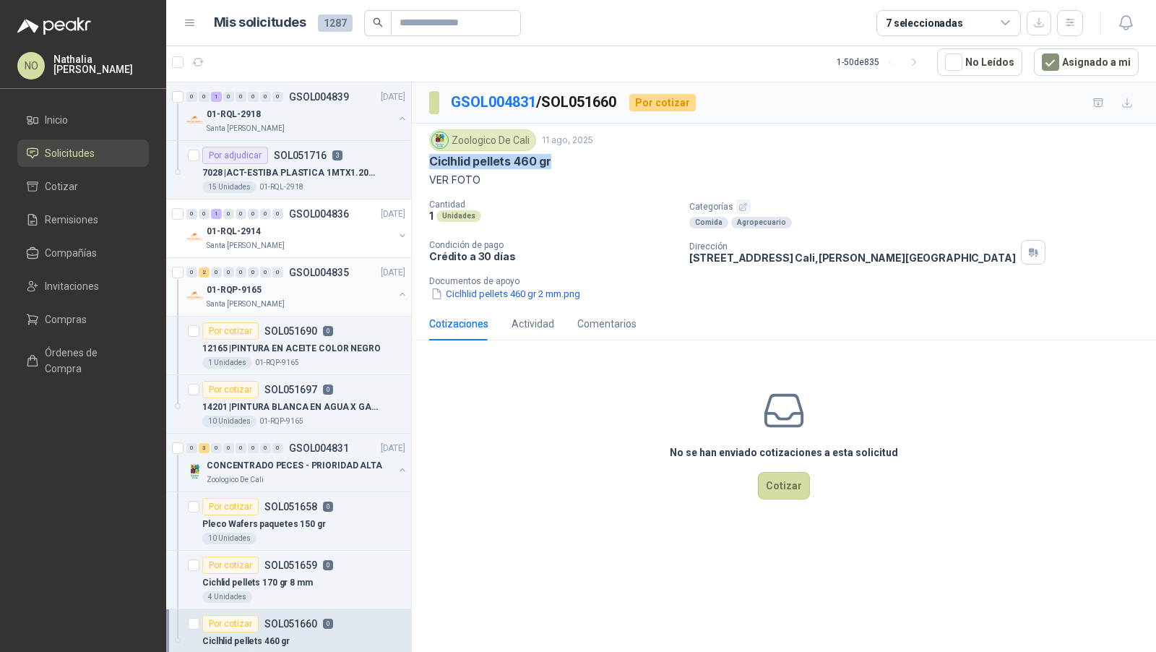
click at [319, 268] on p "GSOL004835" at bounding box center [319, 272] width 60 height 10
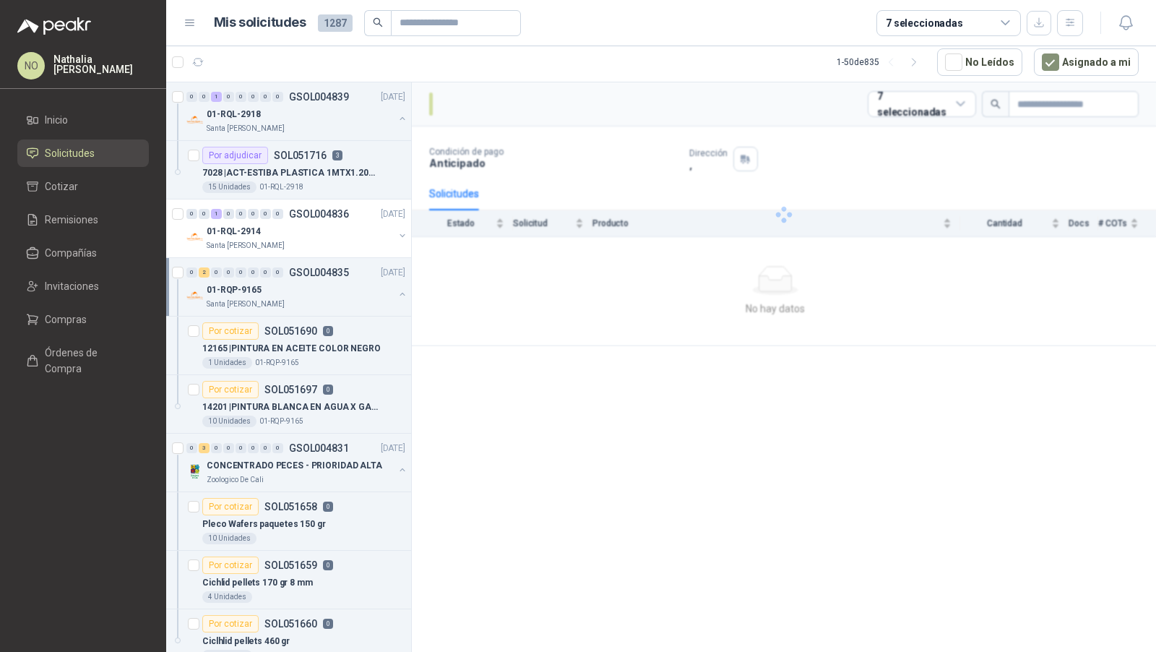
click at [319, 268] on p "GSOL004835" at bounding box center [319, 272] width 60 height 10
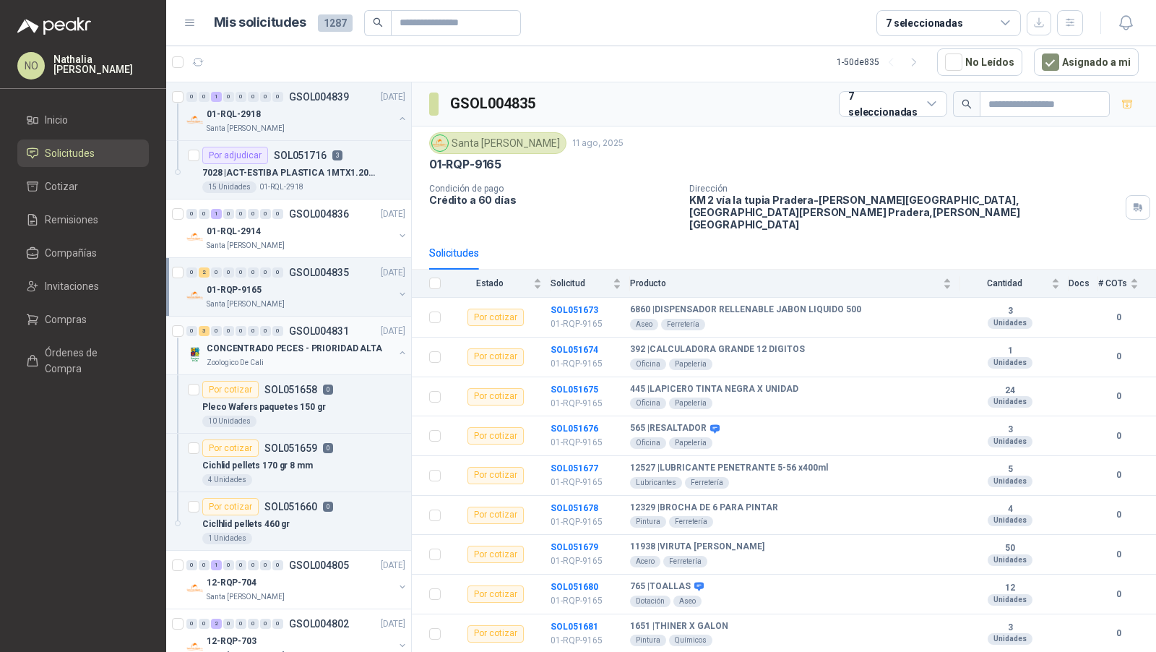
click at [327, 344] on p "CONCENTRADO PECES - PRIORIDAD ALTA" at bounding box center [295, 349] width 176 height 14
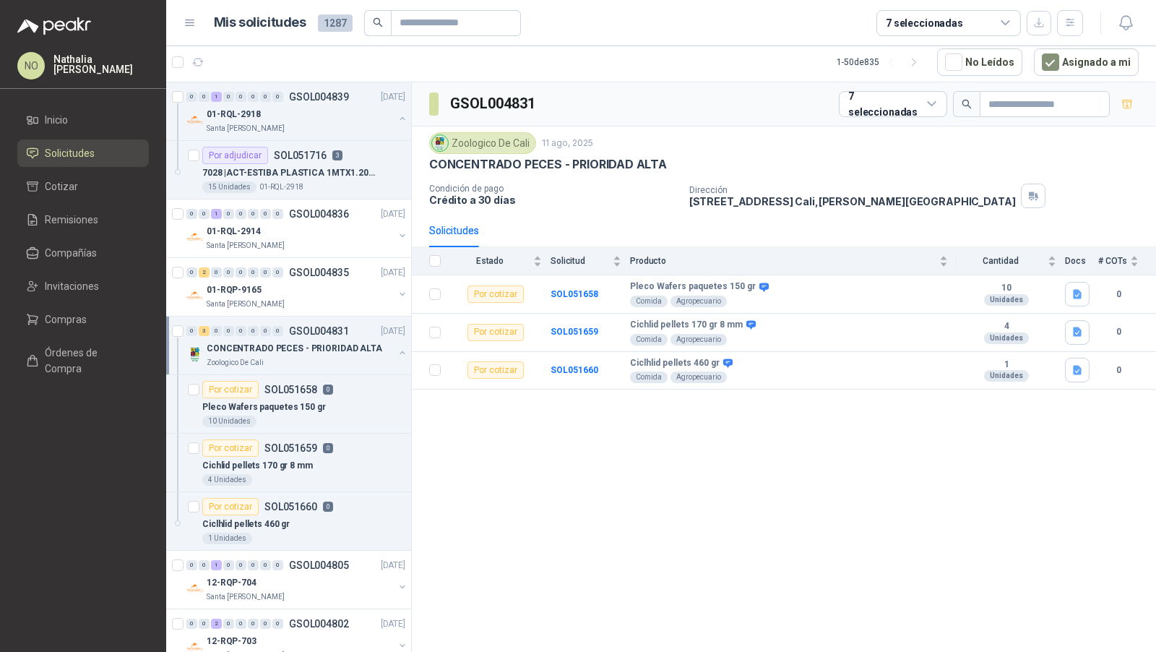
click at [327, 344] on p "CONCENTRADO PECES - PRIORIDAD ALTA" at bounding box center [295, 349] width 176 height 14
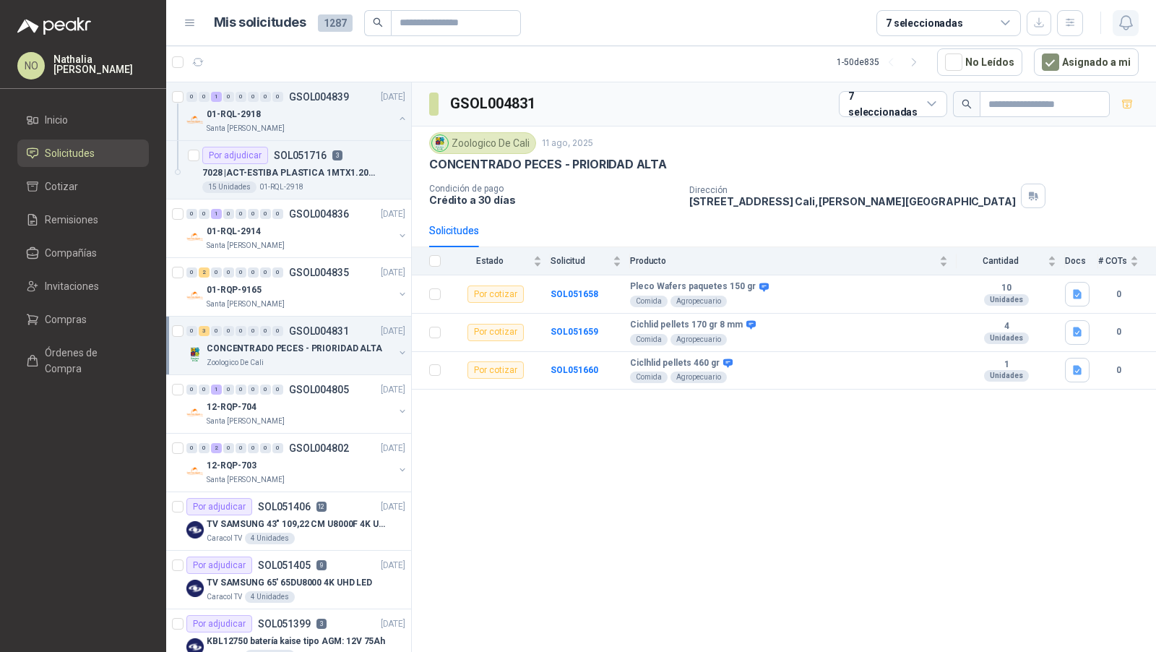
click at [1125, 18] on icon "button" at bounding box center [1126, 23] width 18 height 18
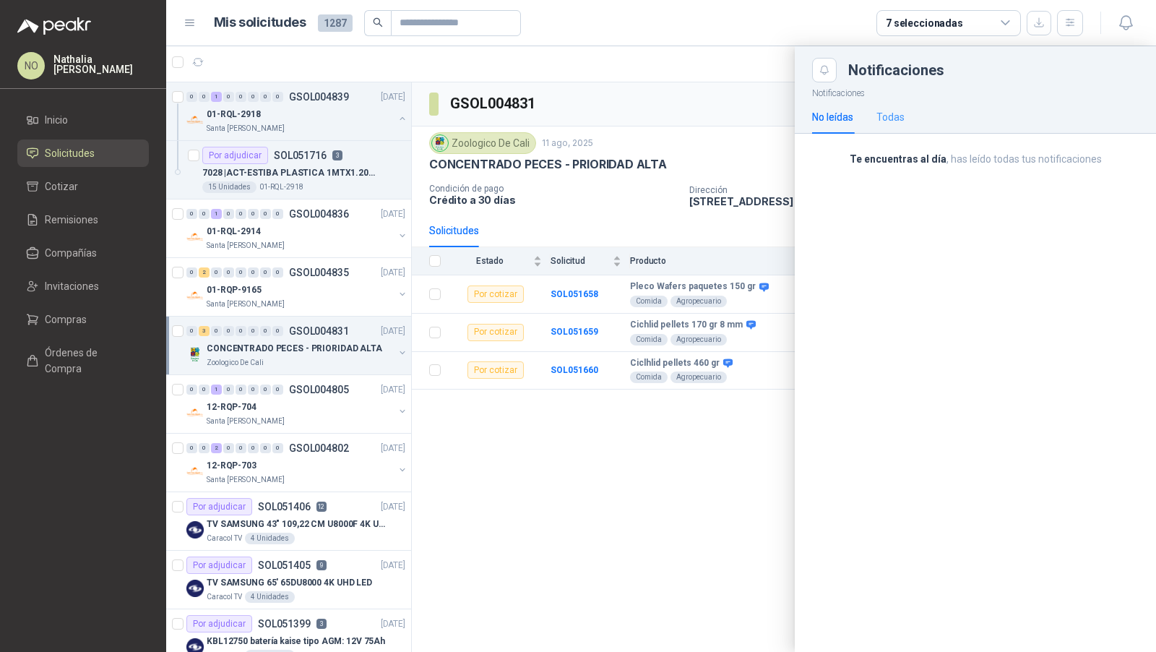
click at [890, 126] on div "Todas" at bounding box center [891, 116] width 28 height 33
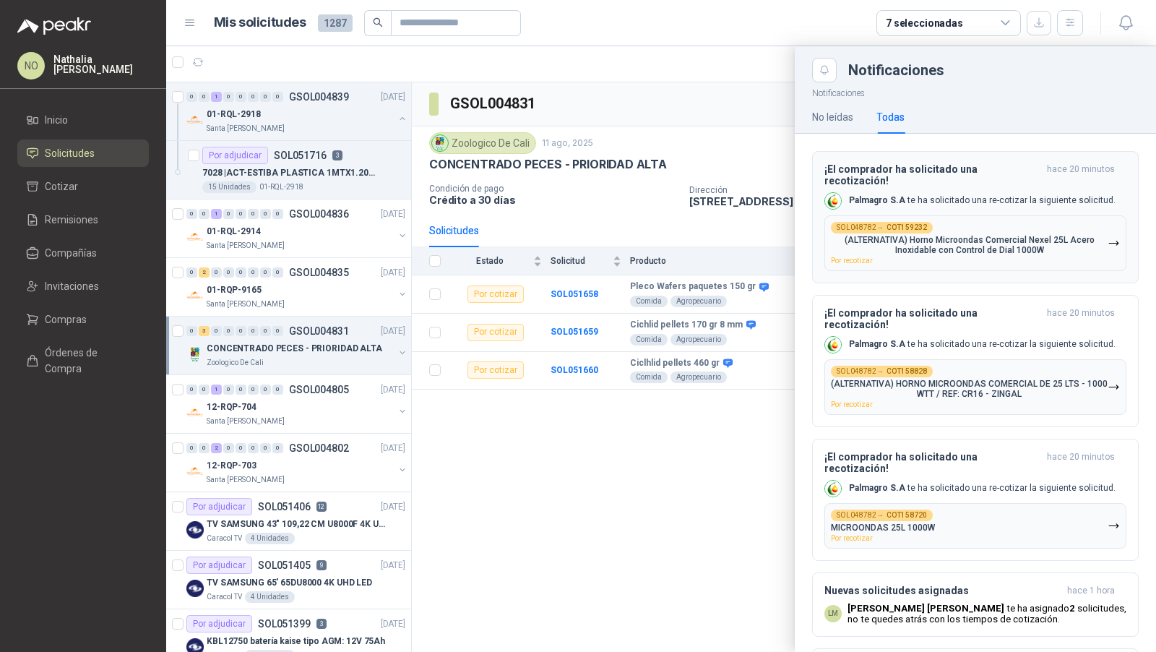
click at [880, 235] on p "(ALTERNATIVA) Horno Microondas Comercial Nexel 25L Acero Inoxidable con Control…" at bounding box center [969, 245] width 277 height 20
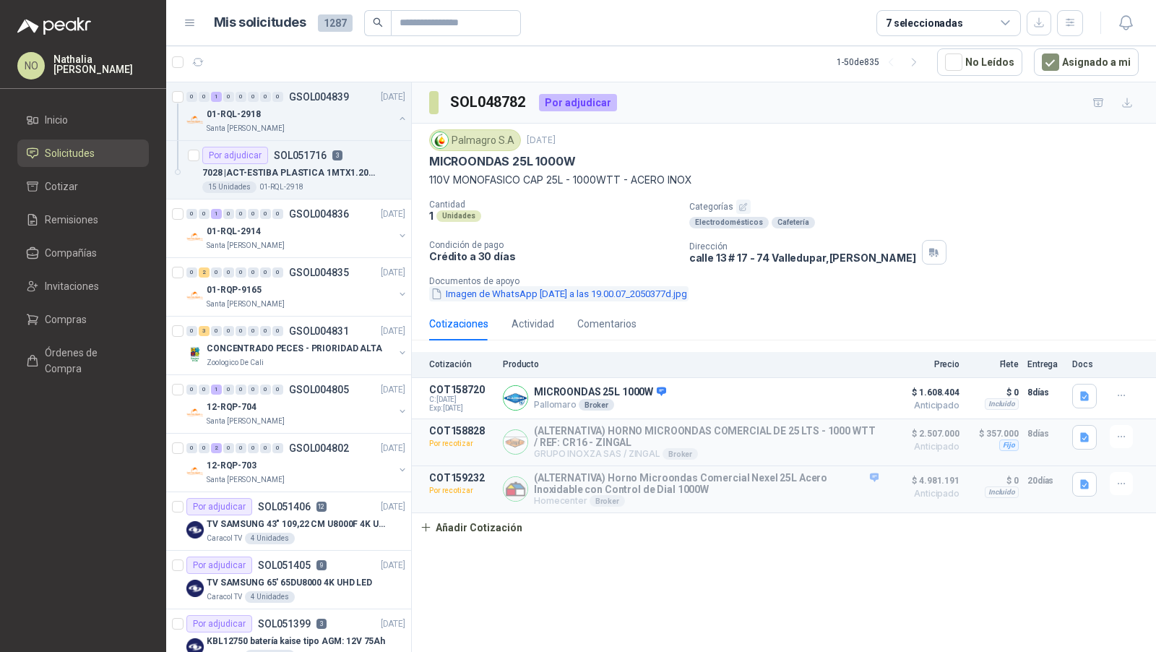
click at [601, 291] on button "Imagen de WhatsApp [DATE] a las 19.00.07_2050377d.jpg" at bounding box center [558, 293] width 259 height 15
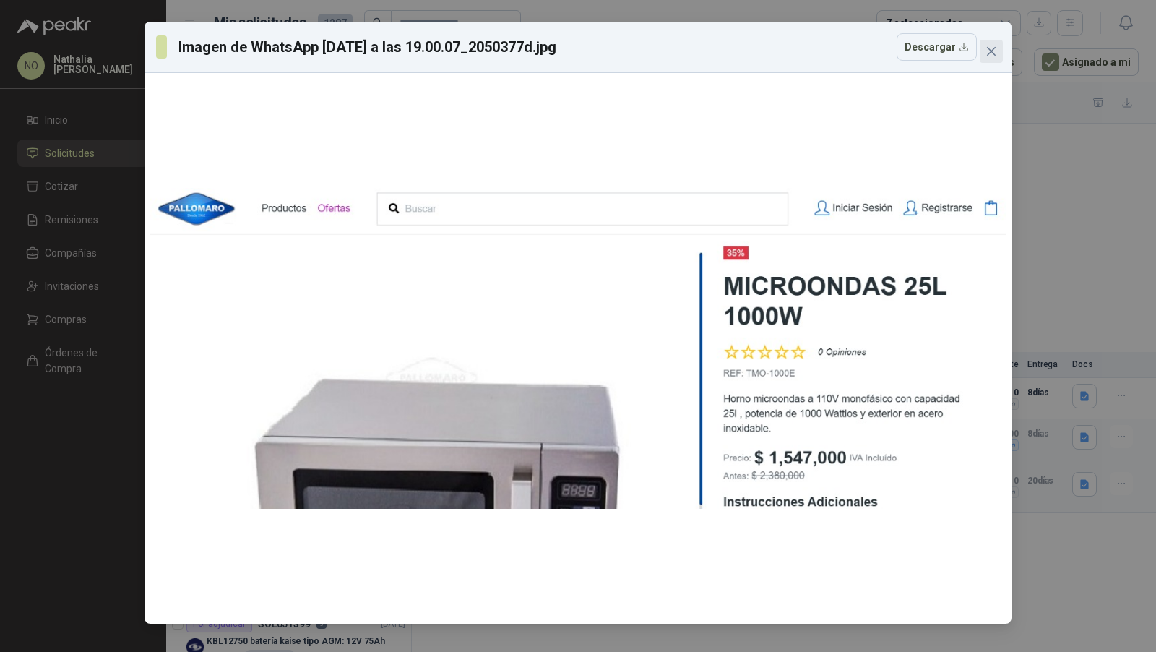
click at [997, 53] on span "Close" at bounding box center [991, 52] width 23 height 12
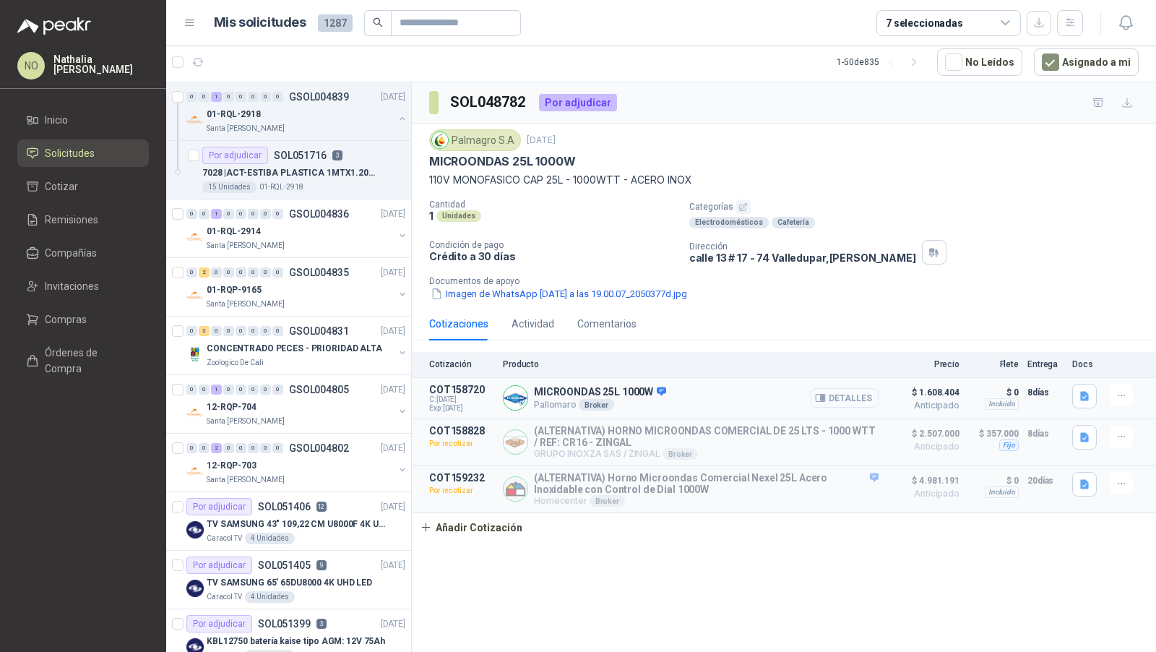
click at [843, 395] on button "Detalles" at bounding box center [845, 398] width 68 height 20
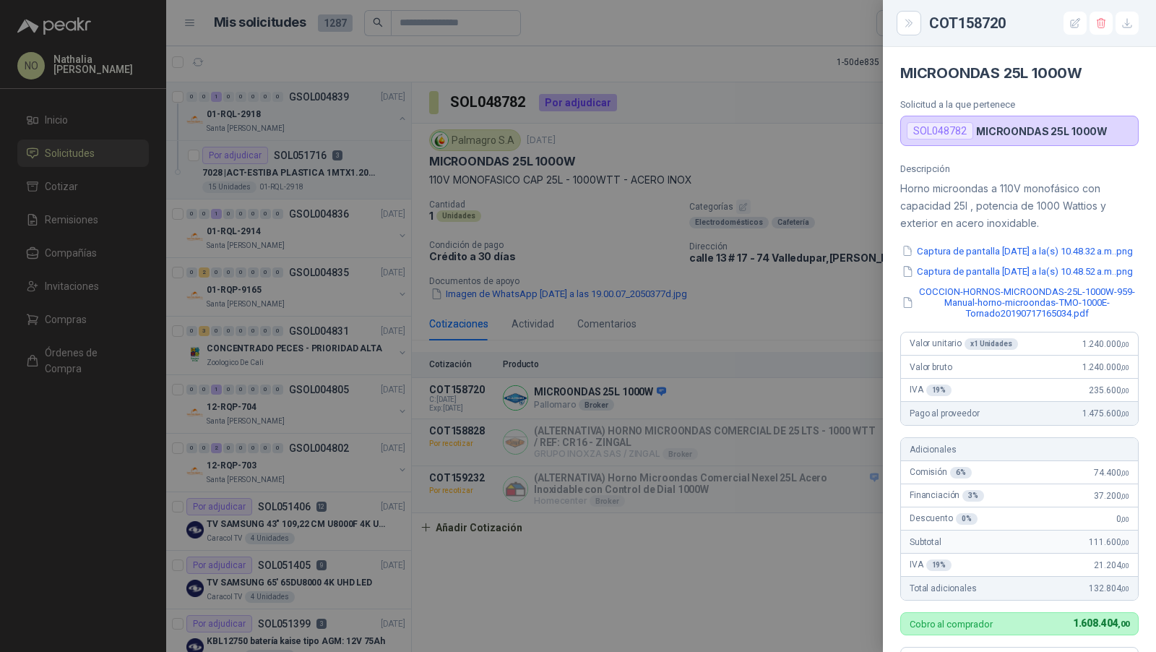
click at [679, 271] on div at bounding box center [578, 326] width 1156 height 652
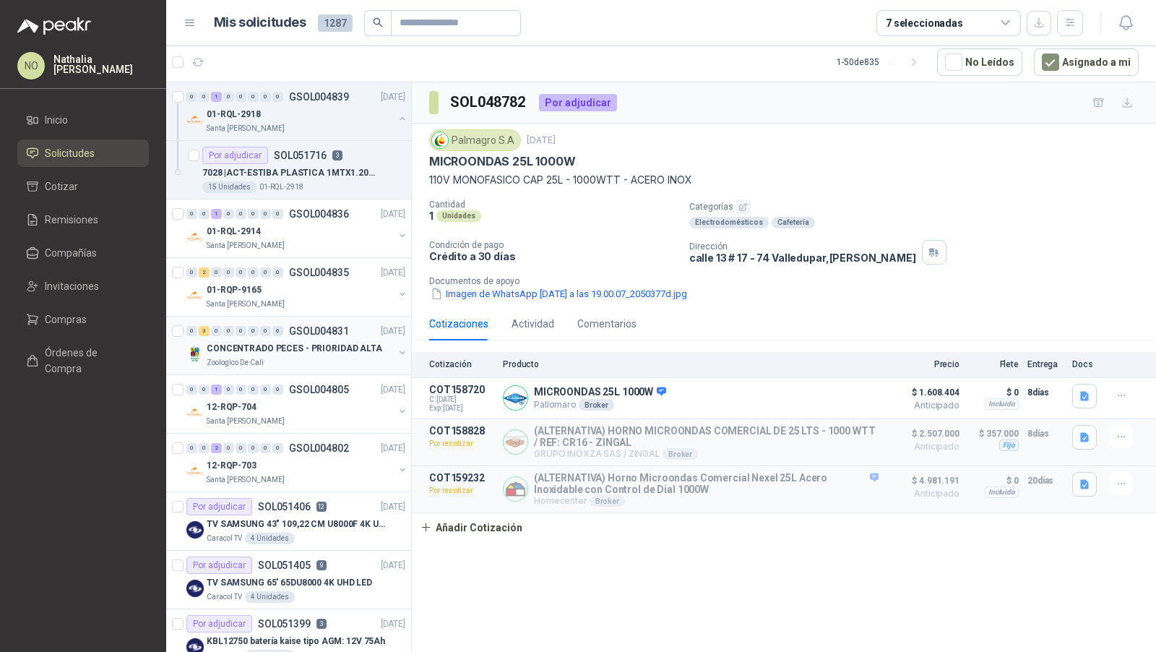
click at [326, 347] on p "CONCENTRADO PECES - PRIORIDAD ALTA" at bounding box center [295, 349] width 176 height 14
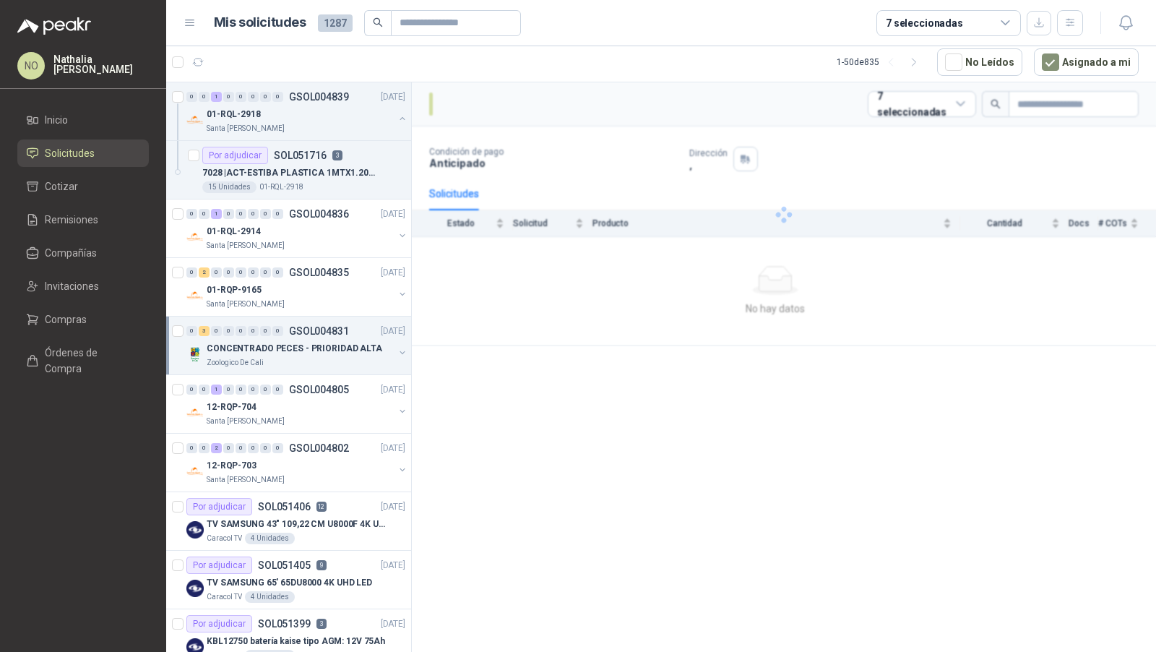
click at [326, 347] on p "CONCENTRADO PECES - PRIORIDAD ALTA" at bounding box center [295, 349] width 176 height 14
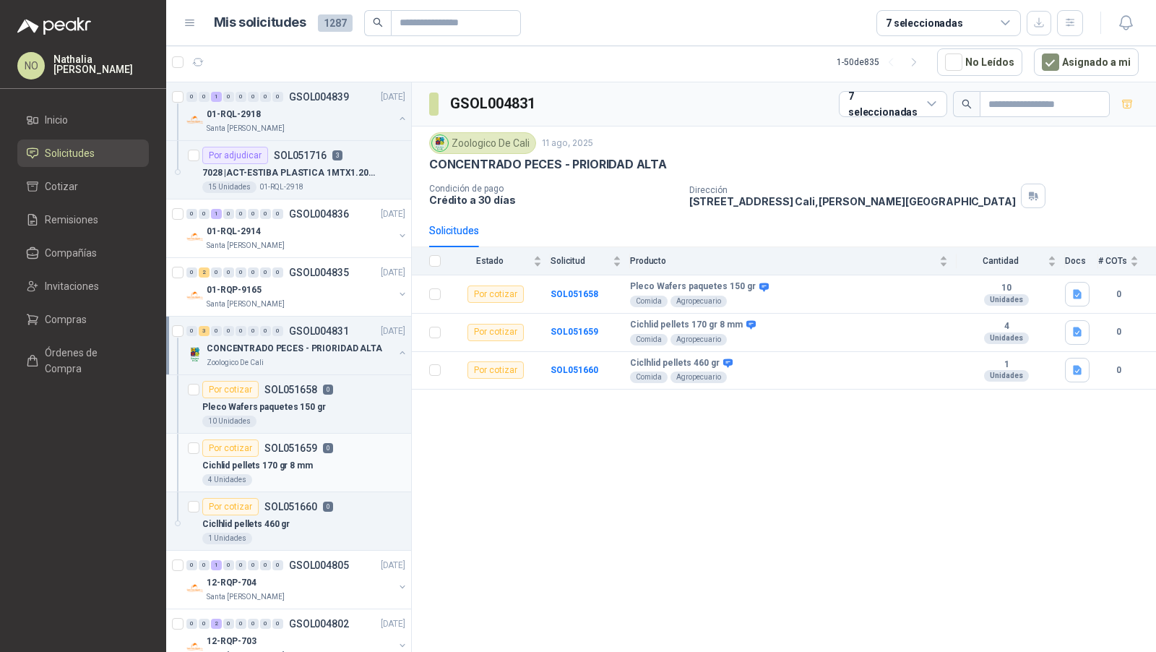
click at [349, 449] on div "Por cotizar SOL051659 0" at bounding box center [303, 447] width 203 height 17
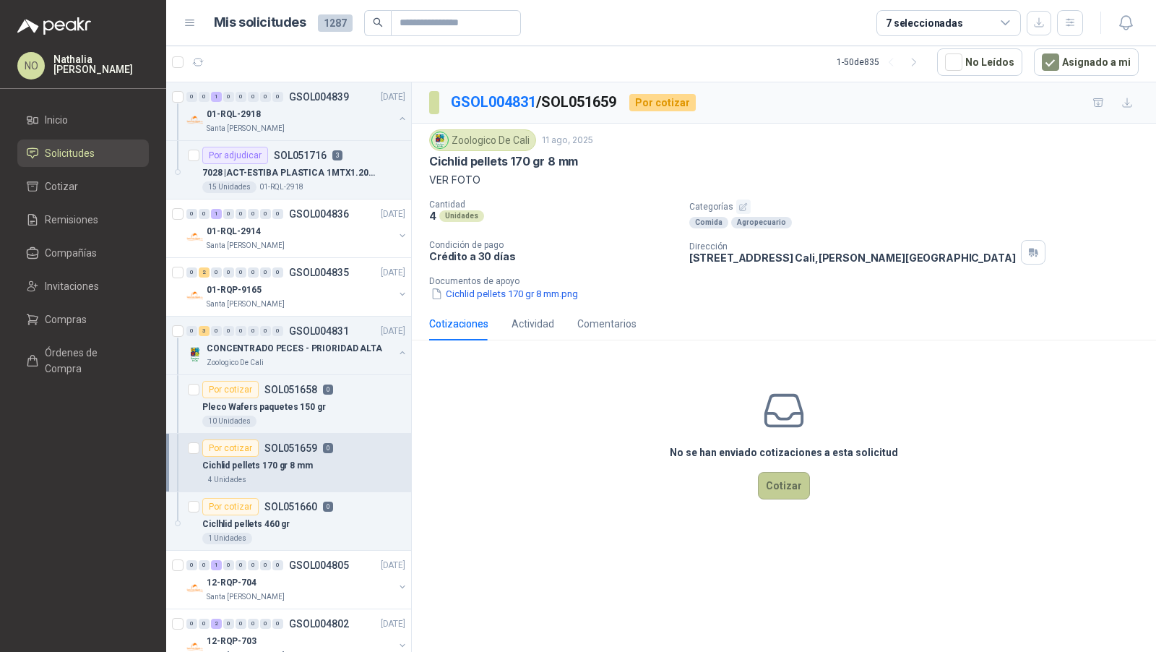
click at [781, 478] on button "Cotizar" at bounding box center [784, 485] width 52 height 27
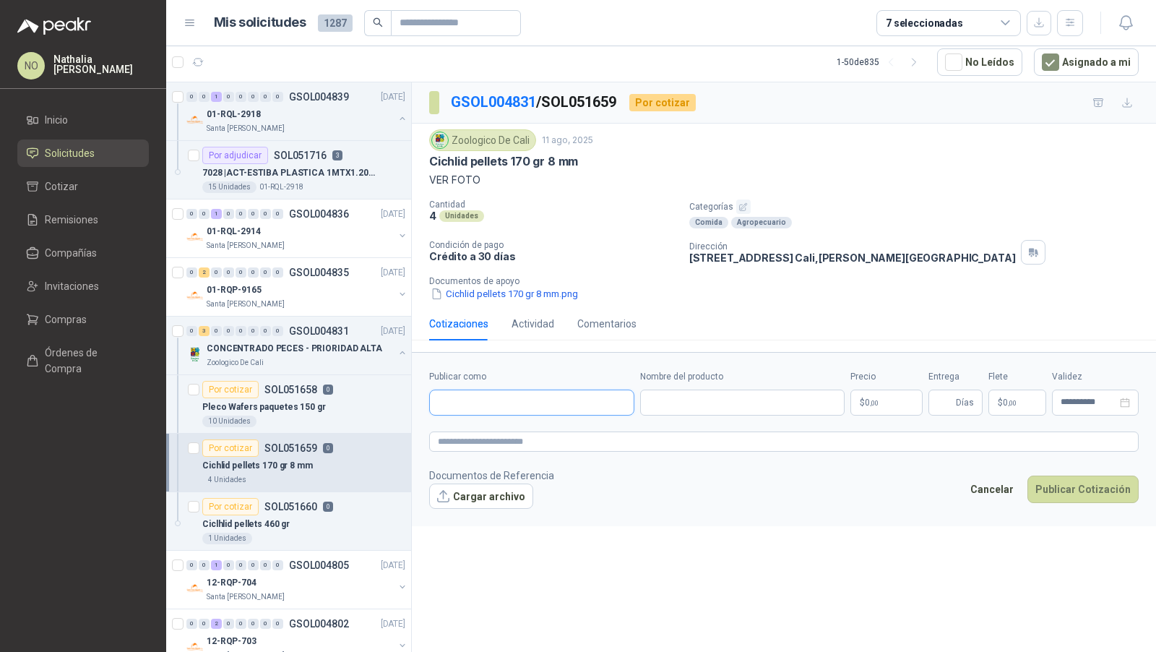
click at [545, 403] on input "Publicar como" at bounding box center [532, 402] width 204 height 25
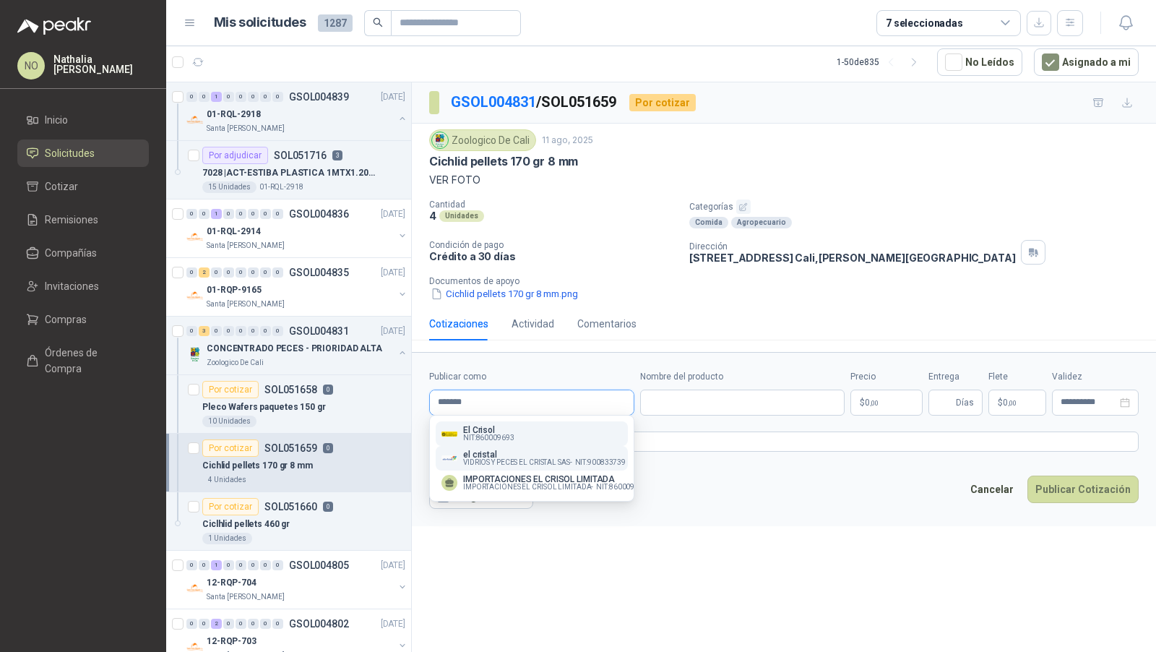
type input "*******"
click at [535, 459] on span "VIDRIOS Y PECES EL CRISTAL SAS -" at bounding box center [517, 462] width 109 height 7
type input "**********"
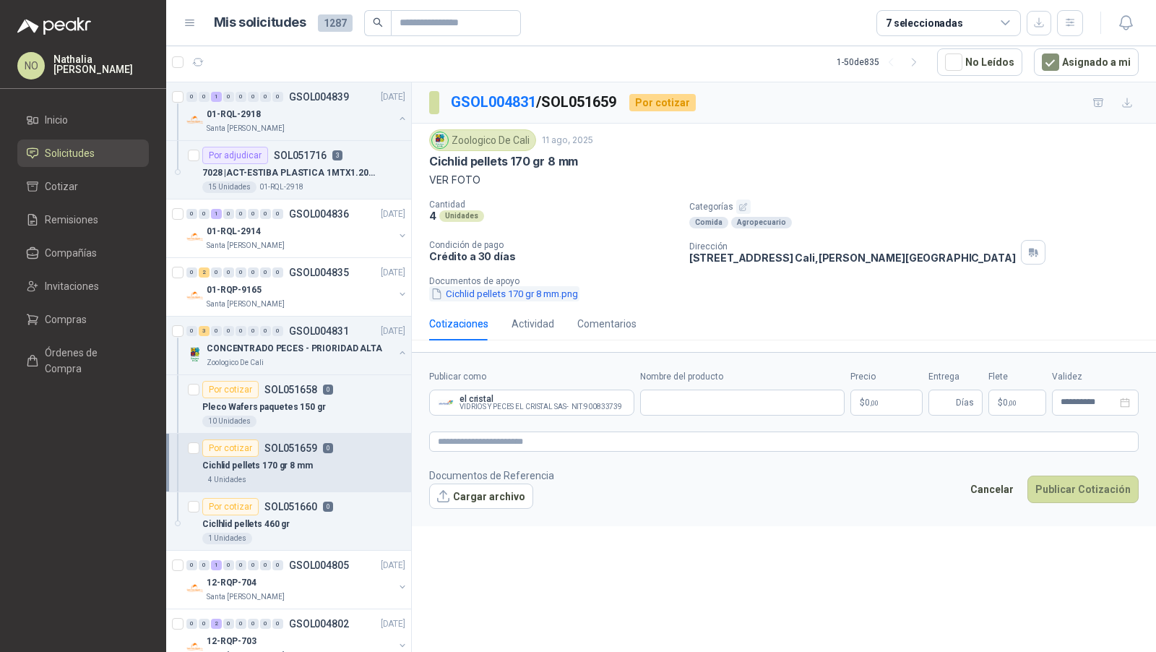
click at [484, 292] on button "Cichlid pellets 170 gr 8 mm.png" at bounding box center [504, 293] width 150 height 15
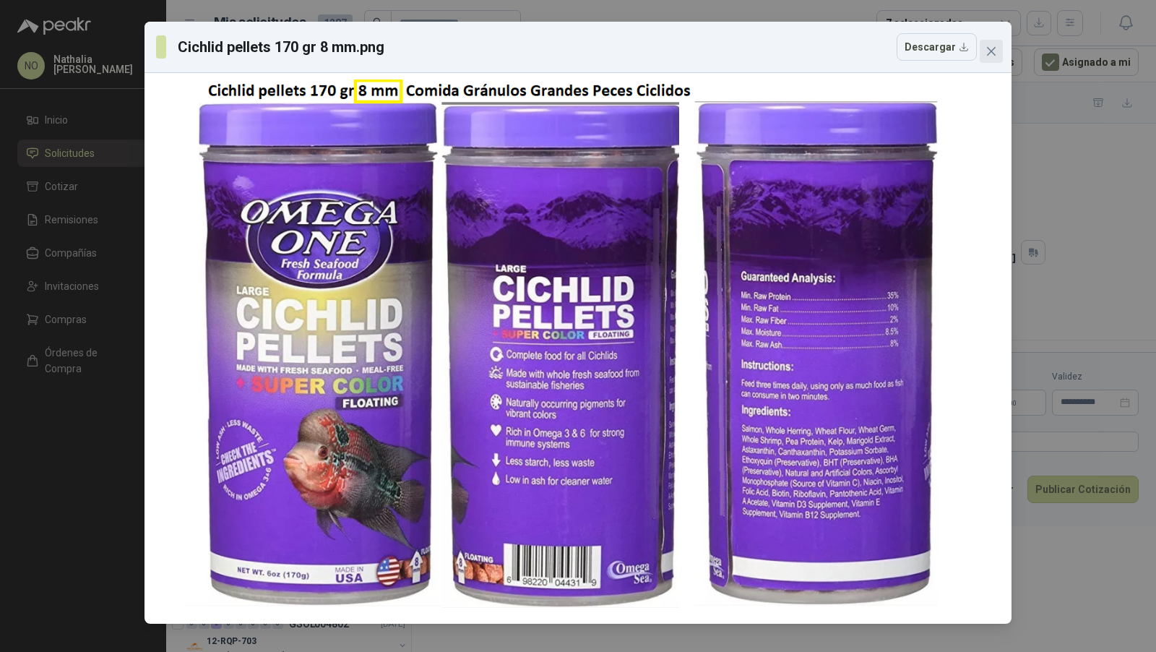
click at [997, 50] on icon "close" at bounding box center [992, 52] width 12 height 12
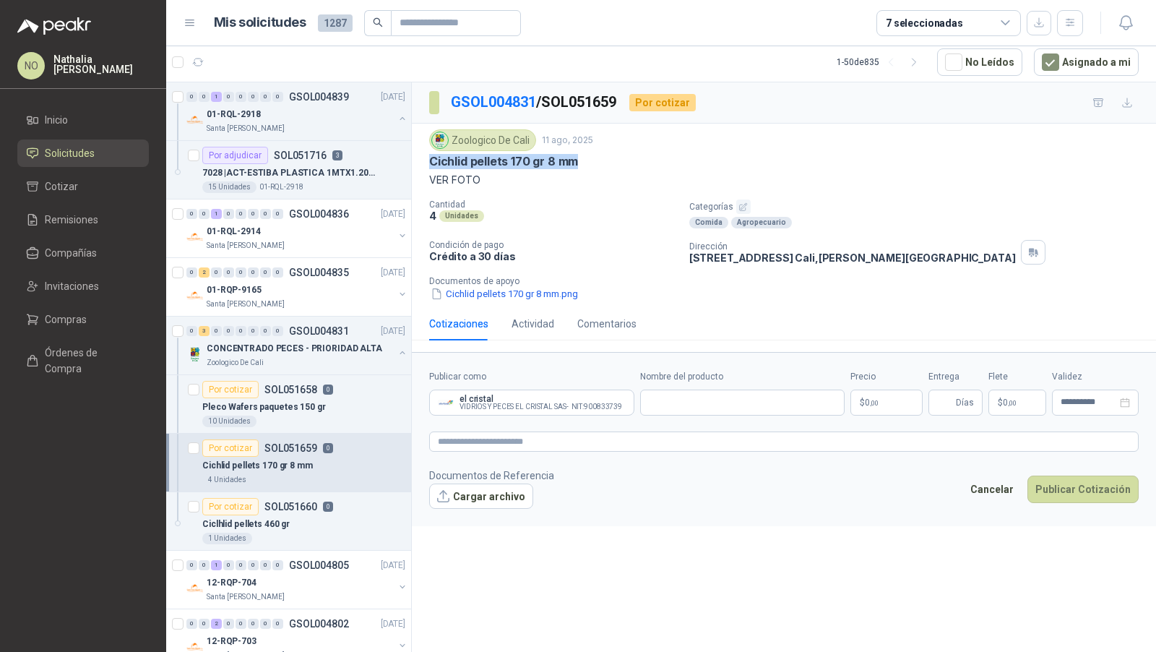
drag, startPoint x: 425, startPoint y: 161, endPoint x: 611, endPoint y: 162, distance: 186.4
click at [613, 162] on div "Zoologico De Cali 11 ago, 2025 Cichlid pellets 170 gr 8 mm VER FOTO Cantidad 4 …" at bounding box center [784, 216] width 744 height 184
copy p "Cichlid pellets 170 gr 8 mm"
click at [731, 398] on input "Nombre del producto" at bounding box center [742, 403] width 205 height 26
paste input "**********"
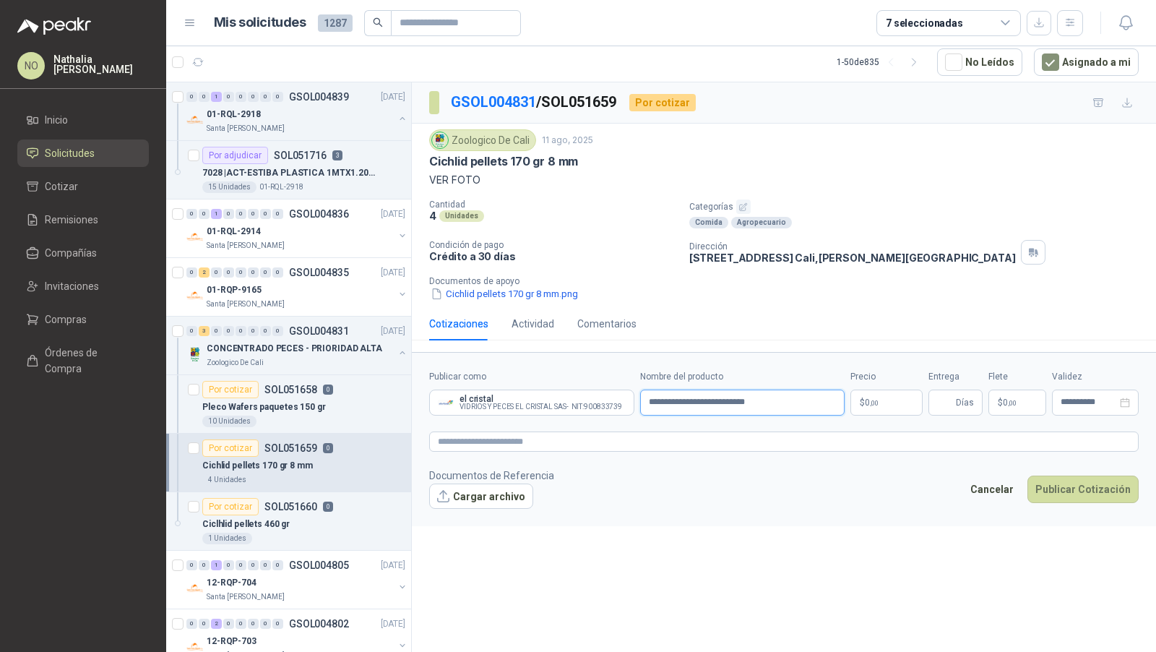
type input "**********"
click at [887, 390] on body "NO Nathalia Ortega Inicio Solicitudes Cotizar Remisiones Compañías Invitaciones…" at bounding box center [578, 326] width 1156 height 652
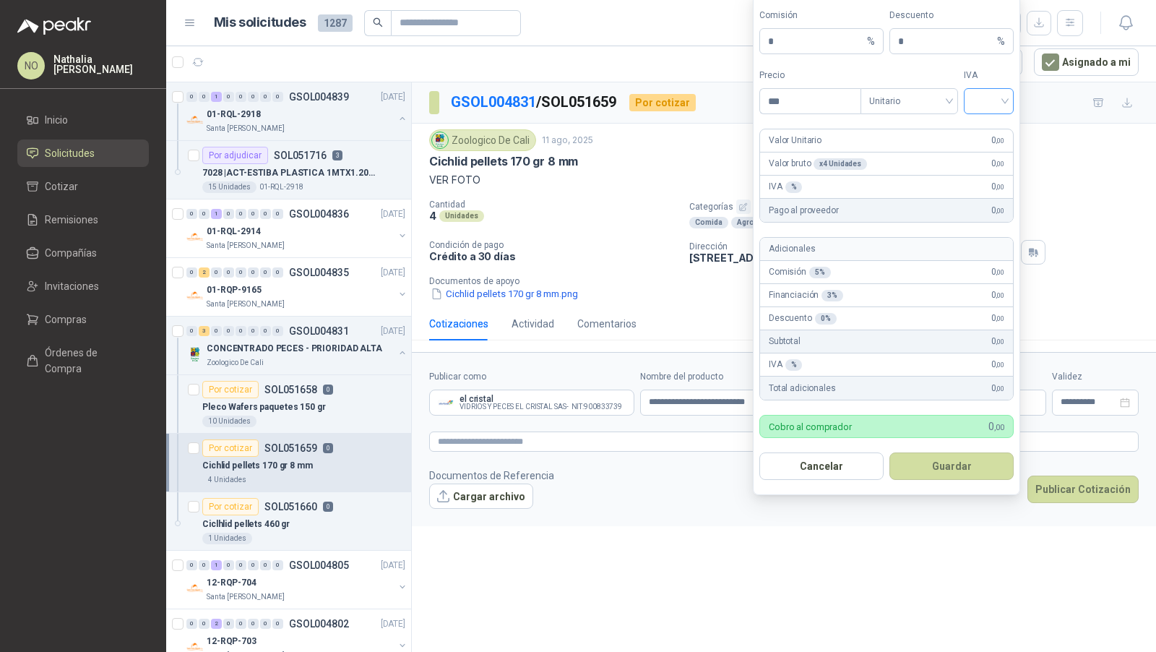
click at [989, 98] on input "search" at bounding box center [989, 100] width 33 height 22
click at [989, 132] on div "19%" at bounding box center [989, 134] width 27 height 16
click at [918, 112] on span "Unitario" at bounding box center [909, 101] width 80 height 22
click at [918, 152] on div "Unitario con IVA" at bounding box center [909, 157] width 74 height 16
click at [797, 106] on input "***" at bounding box center [810, 101] width 100 height 25
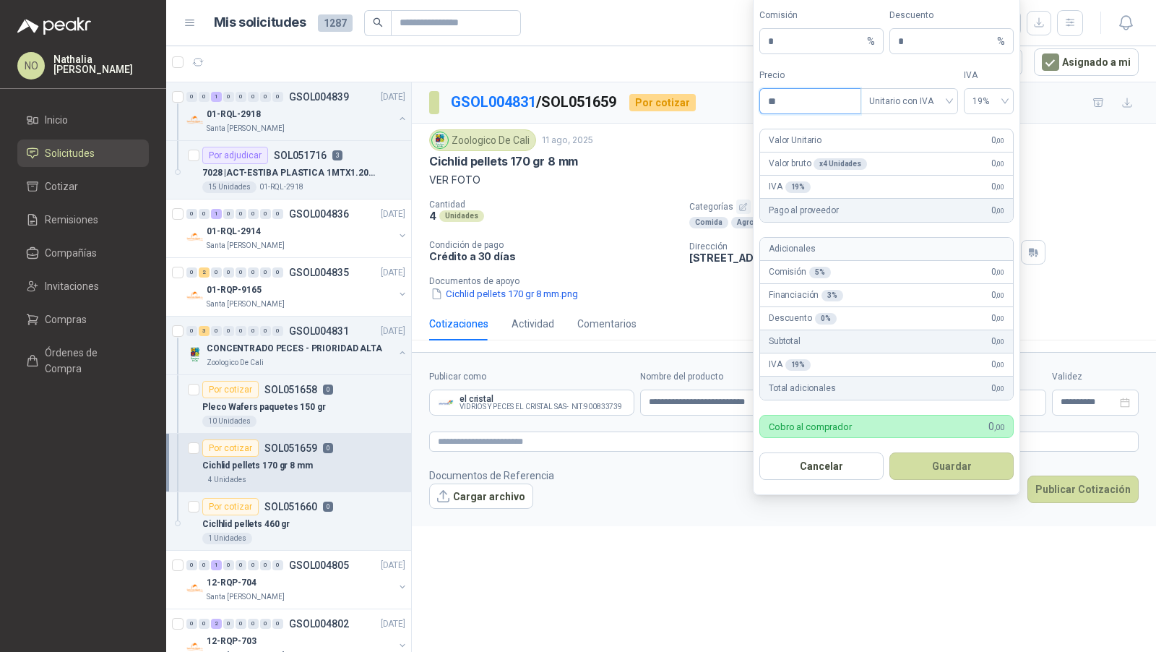
type input "*"
type input "********"
click at [971, 465] on button "Guardar" at bounding box center [952, 465] width 124 height 27
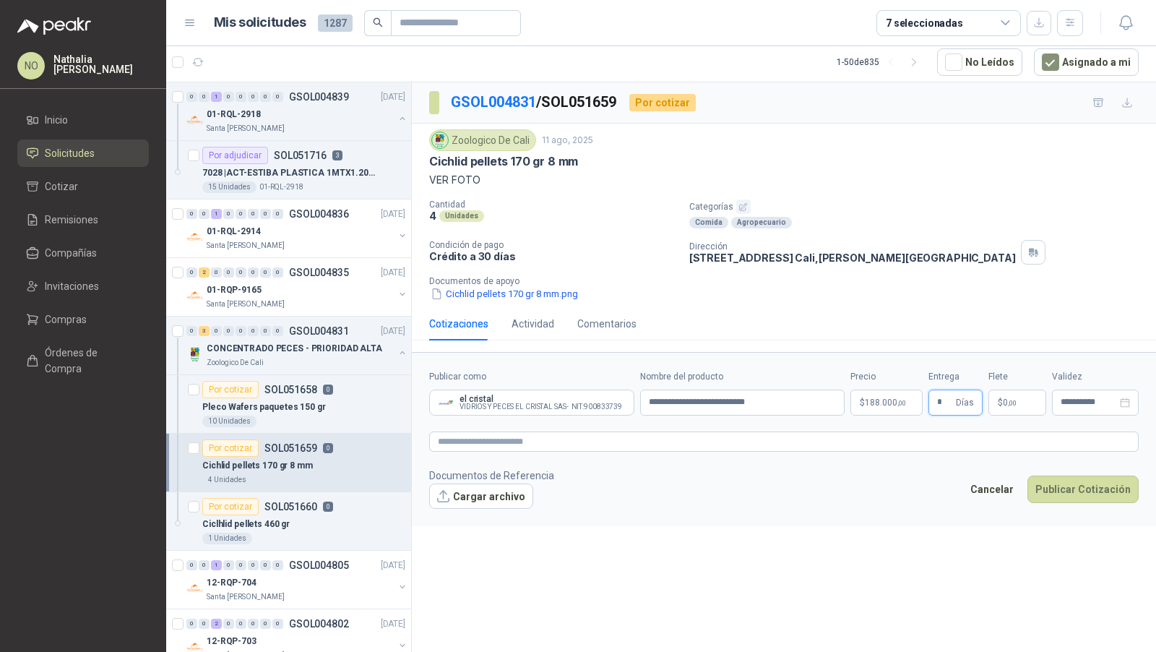
type input "*"
click at [866, 527] on div "**********" at bounding box center [784, 367] width 744 height 571
click at [1025, 392] on p "$ 0 ,00" at bounding box center [1018, 403] width 58 height 26
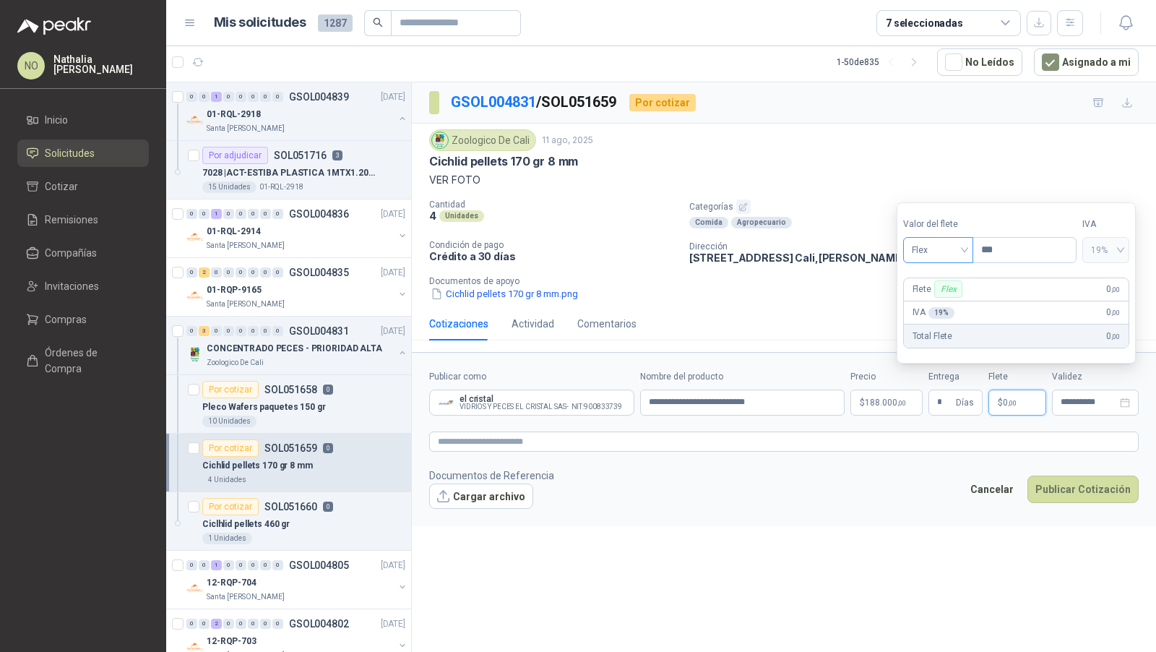
click at [943, 258] on span "Flex" at bounding box center [938, 250] width 53 height 22
click at [930, 327] on div "Fijo" at bounding box center [938, 328] width 49 height 16
click at [1020, 256] on input "***" at bounding box center [1024, 250] width 103 height 25
type input "*"
type input "********"
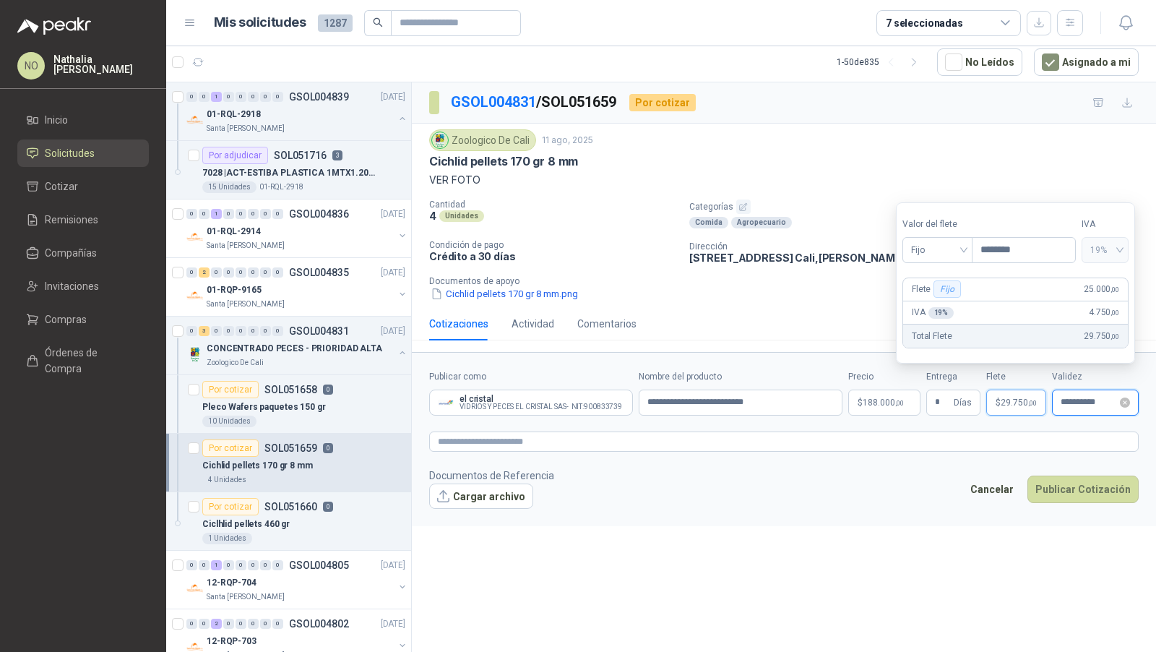
click at [1092, 400] on input "**********" at bounding box center [1089, 401] width 56 height 9
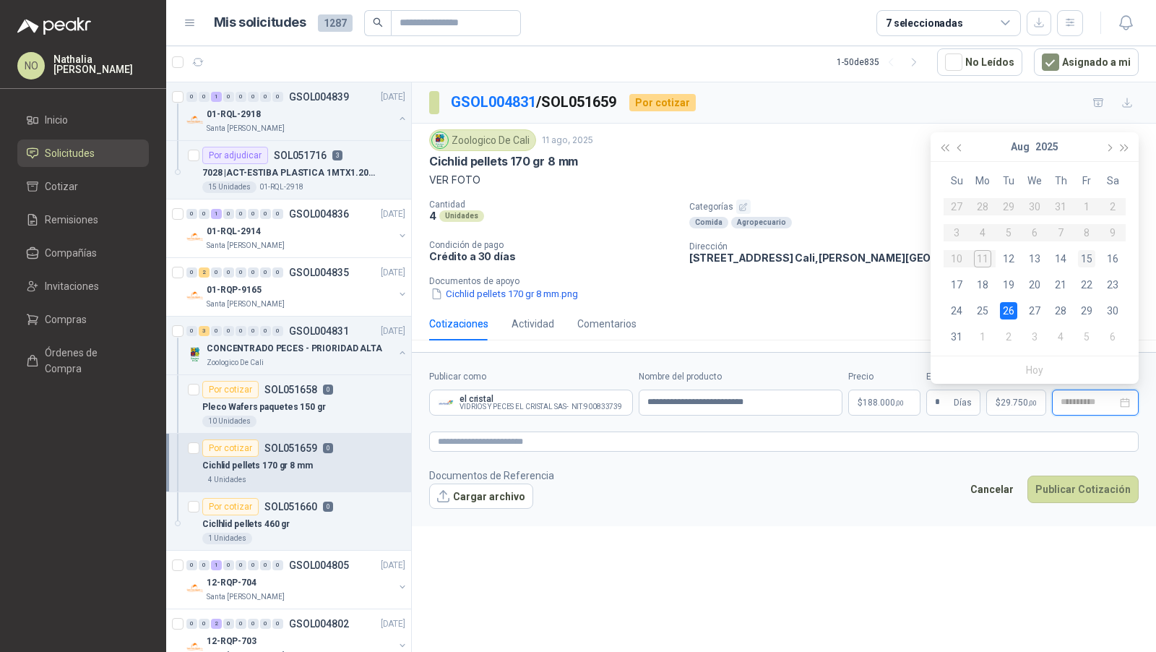
type input "**********"
click at [1086, 259] on div "15" at bounding box center [1086, 258] width 17 height 17
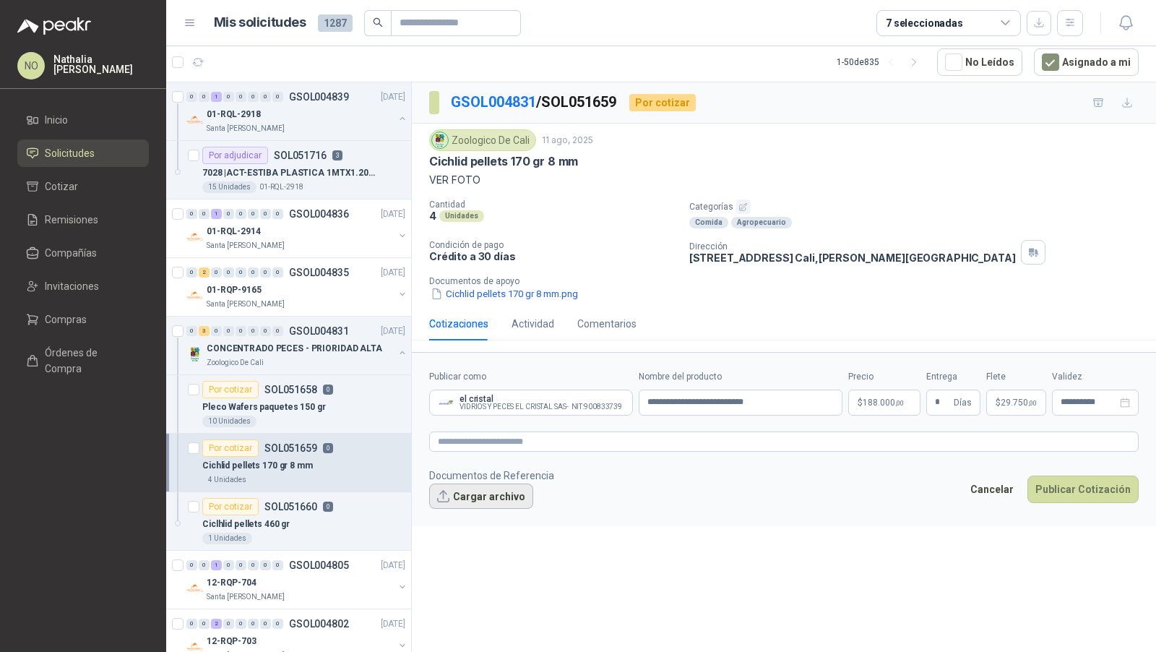
click at [465, 491] on button "Cargar archivo" at bounding box center [481, 496] width 104 height 26
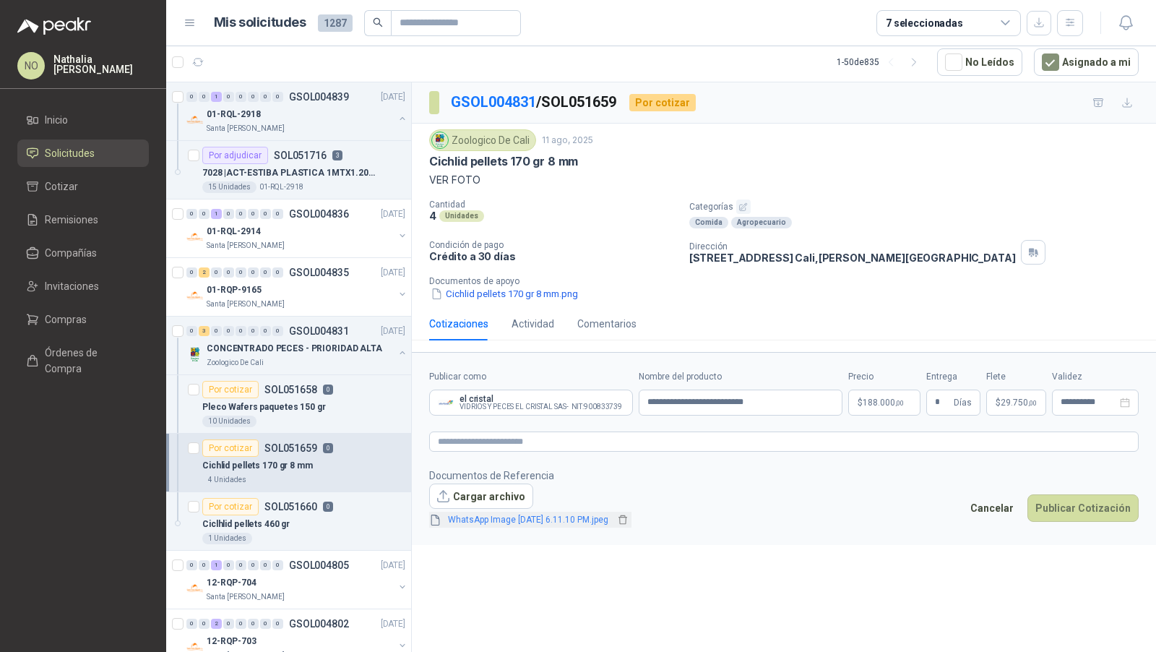
click at [599, 518] on link "WhatsApp Image 2025-08-11 at 6.11.10 PM.jpeg" at bounding box center [528, 520] width 172 height 14
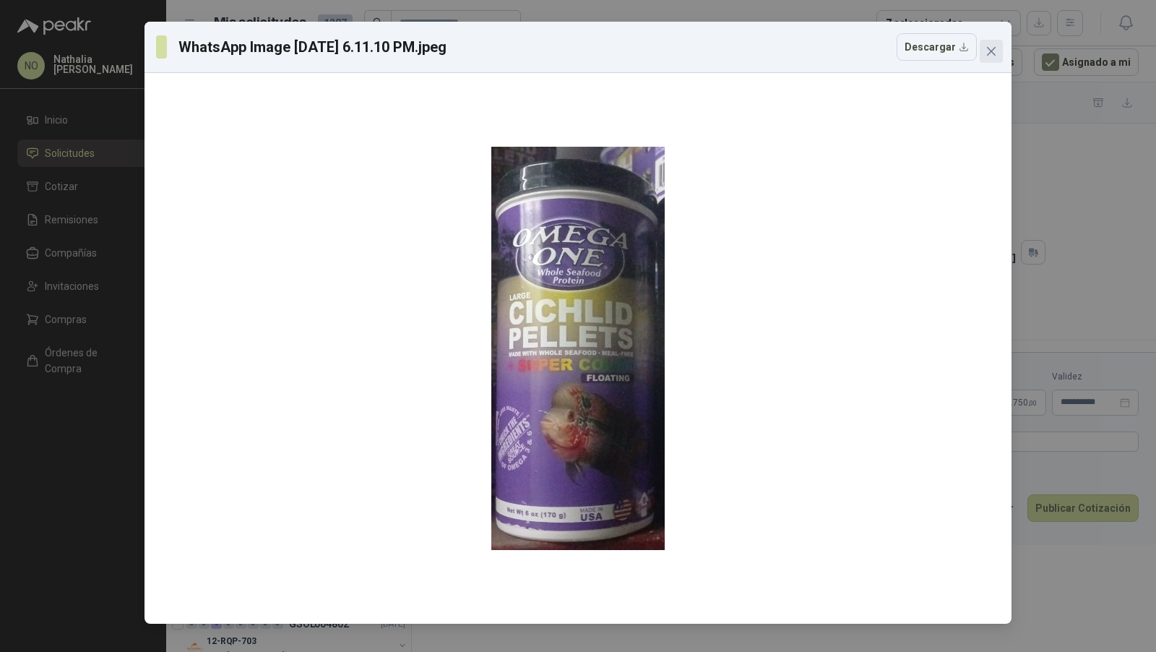
click at [996, 56] on icon "close" at bounding box center [992, 52] width 12 height 12
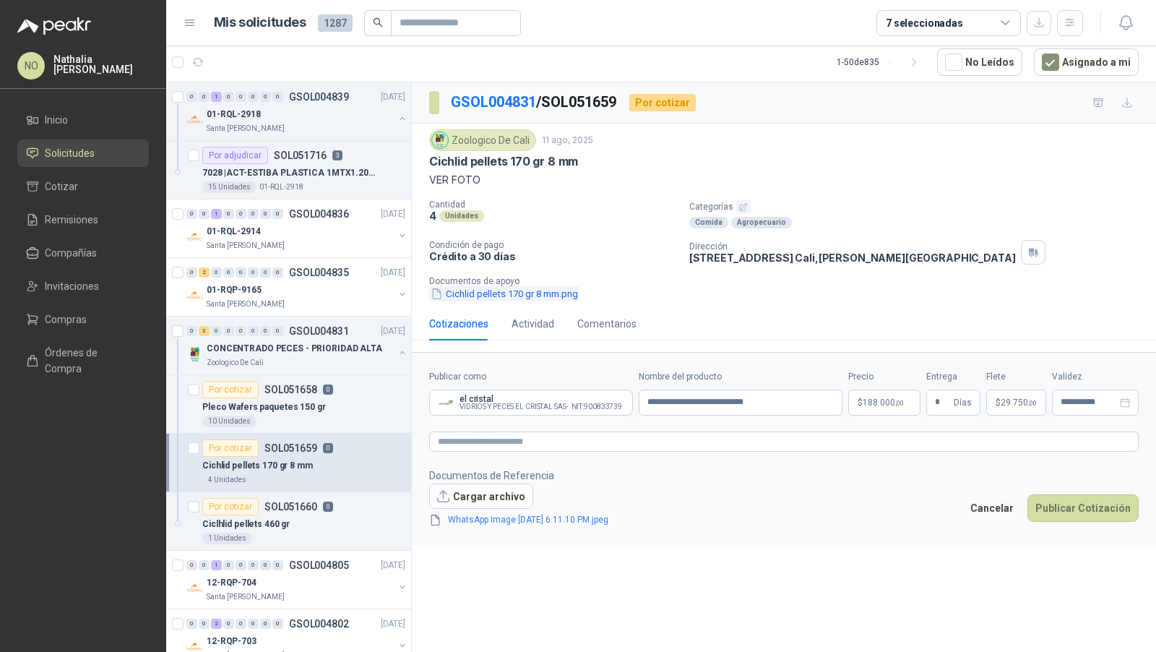
click at [495, 290] on button "Cichlid pellets 170 gr 8 mm.png" at bounding box center [504, 293] width 150 height 15
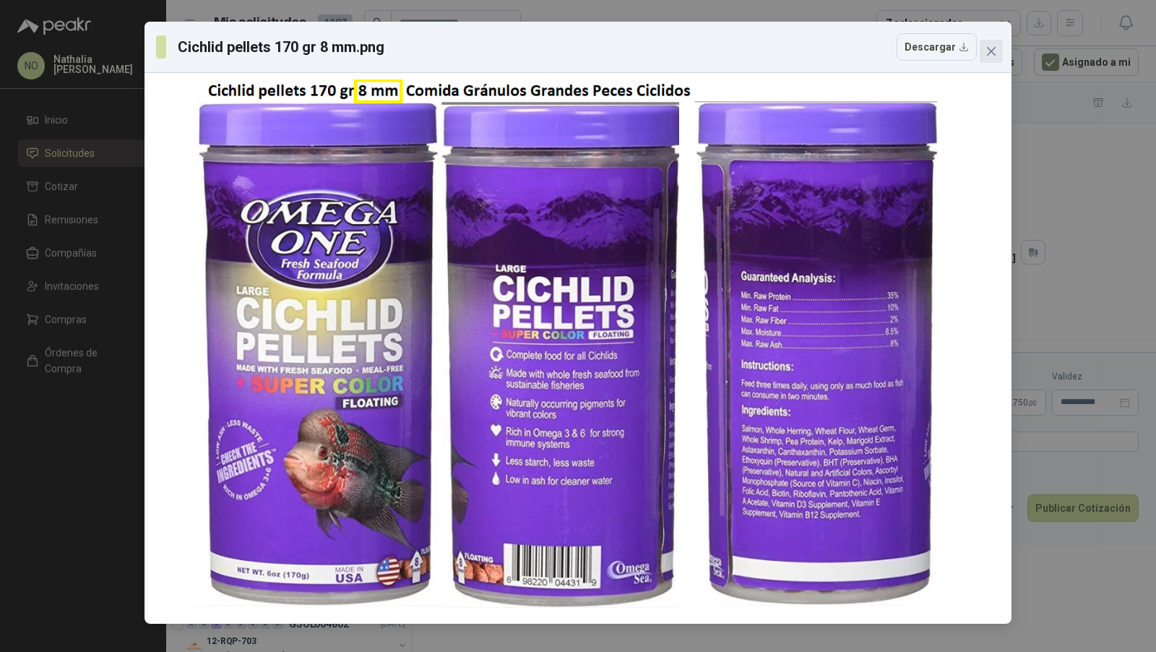
click at [995, 51] on icon "close" at bounding box center [992, 52] width 12 height 12
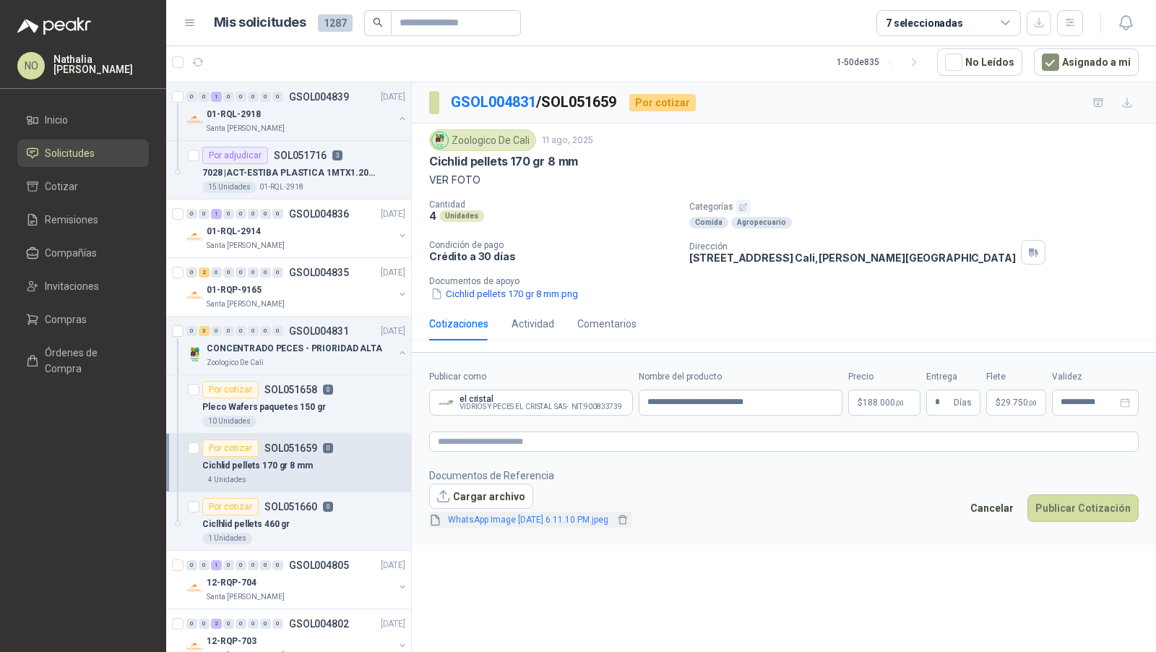
click at [494, 520] on link "WhatsApp Image 2025-08-11 at 6.11.10 PM.jpeg" at bounding box center [528, 520] width 172 height 14
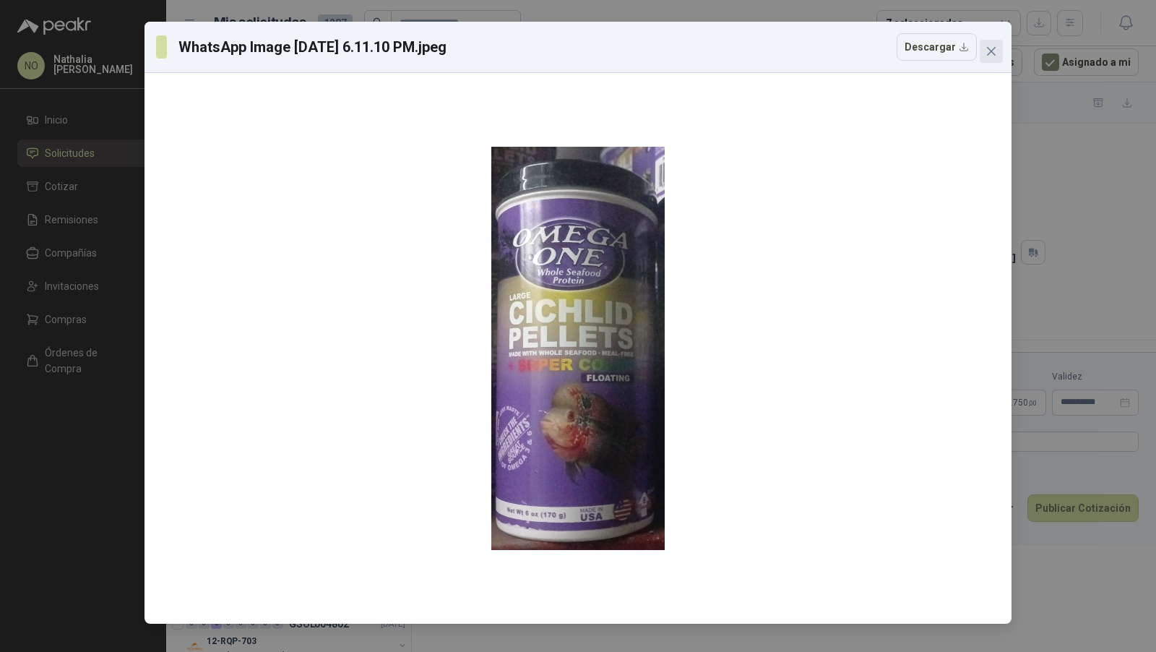
click at [993, 46] on icon "close" at bounding box center [992, 52] width 12 height 12
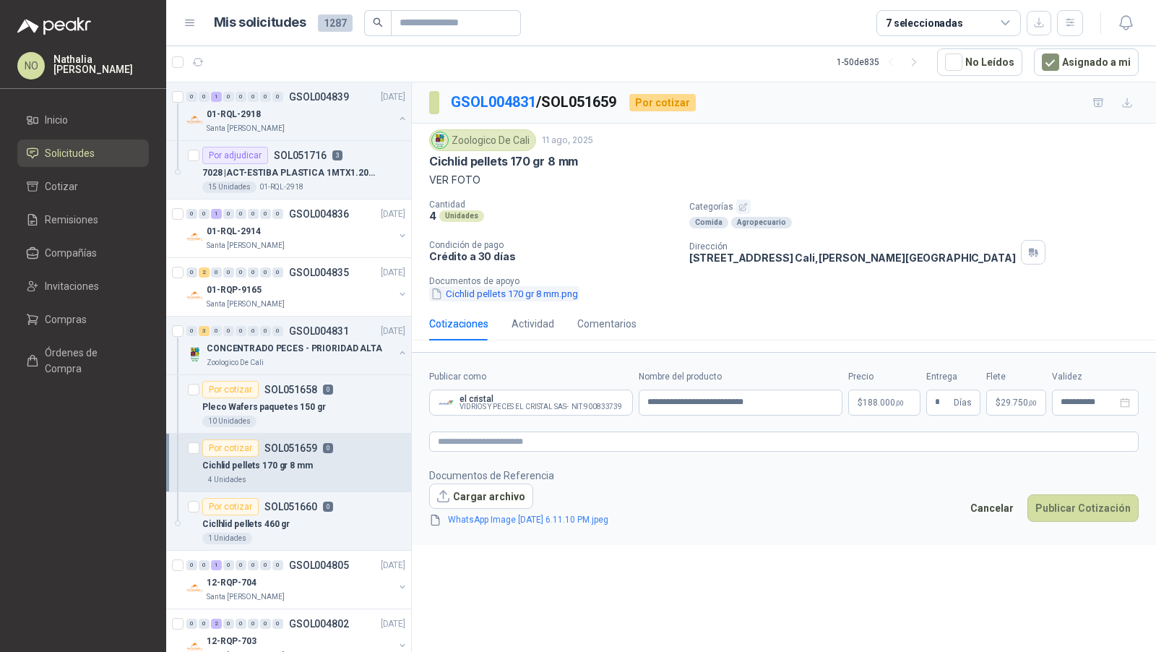
click at [538, 286] on button "Cichlid pellets 170 gr 8 mm.png" at bounding box center [504, 293] width 150 height 15
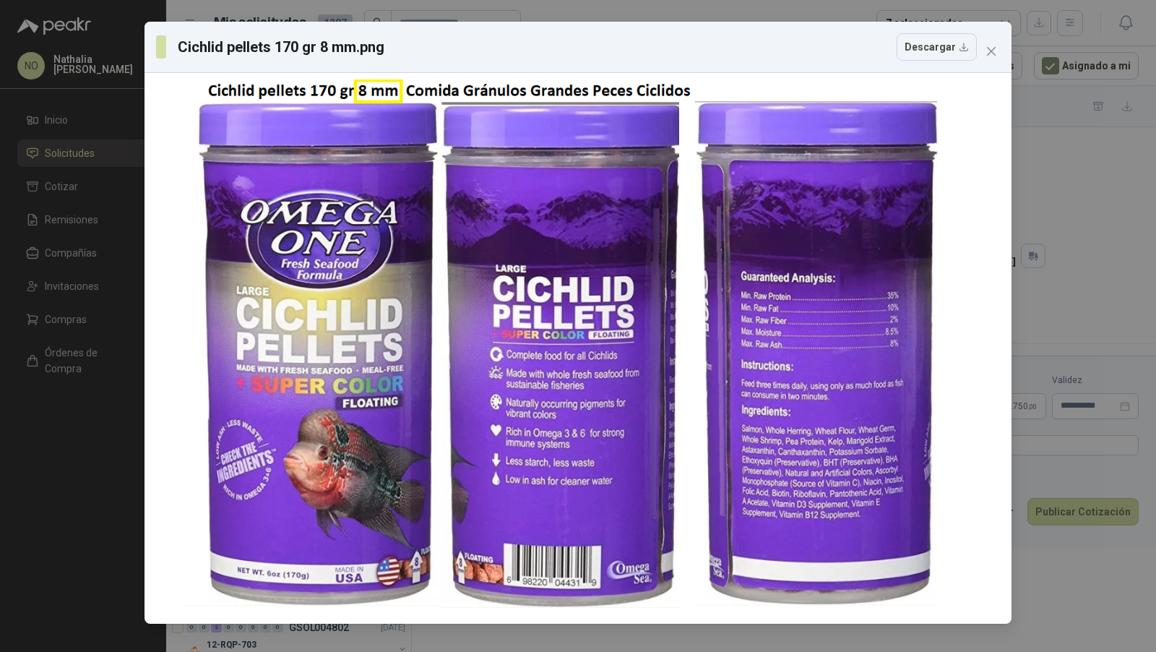
scroll to position [4, 0]
click at [997, 51] on span "Close" at bounding box center [991, 52] width 23 height 12
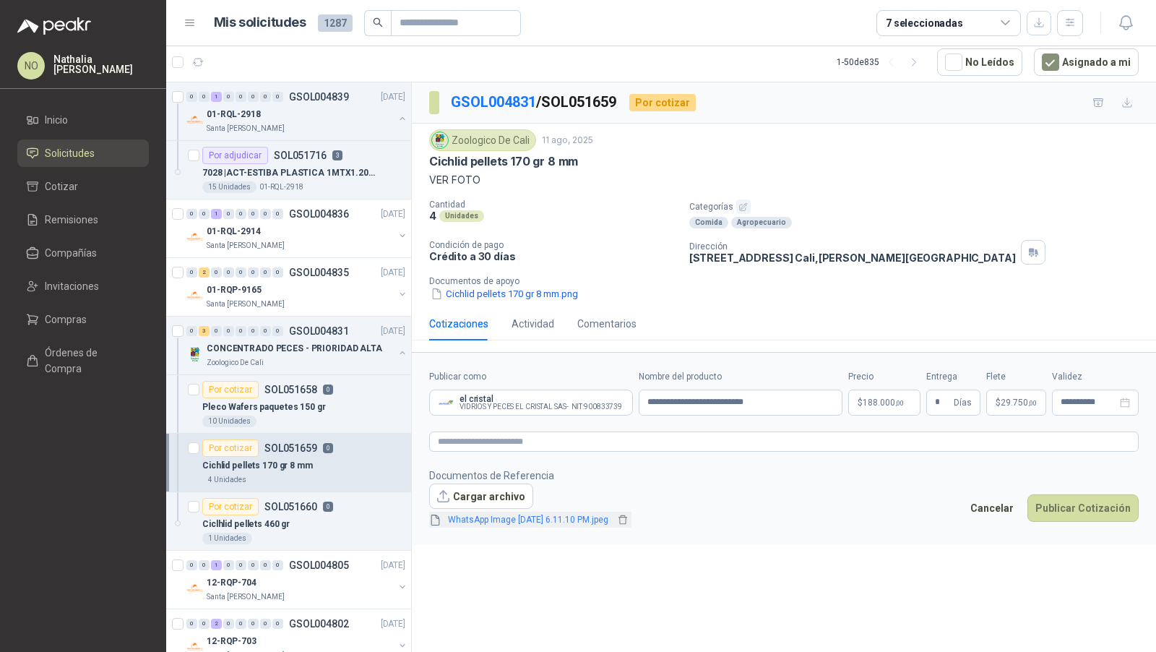
click at [527, 517] on link "WhatsApp Image [DATE] 6.11.10 PM.jpeg" at bounding box center [528, 520] width 172 height 14
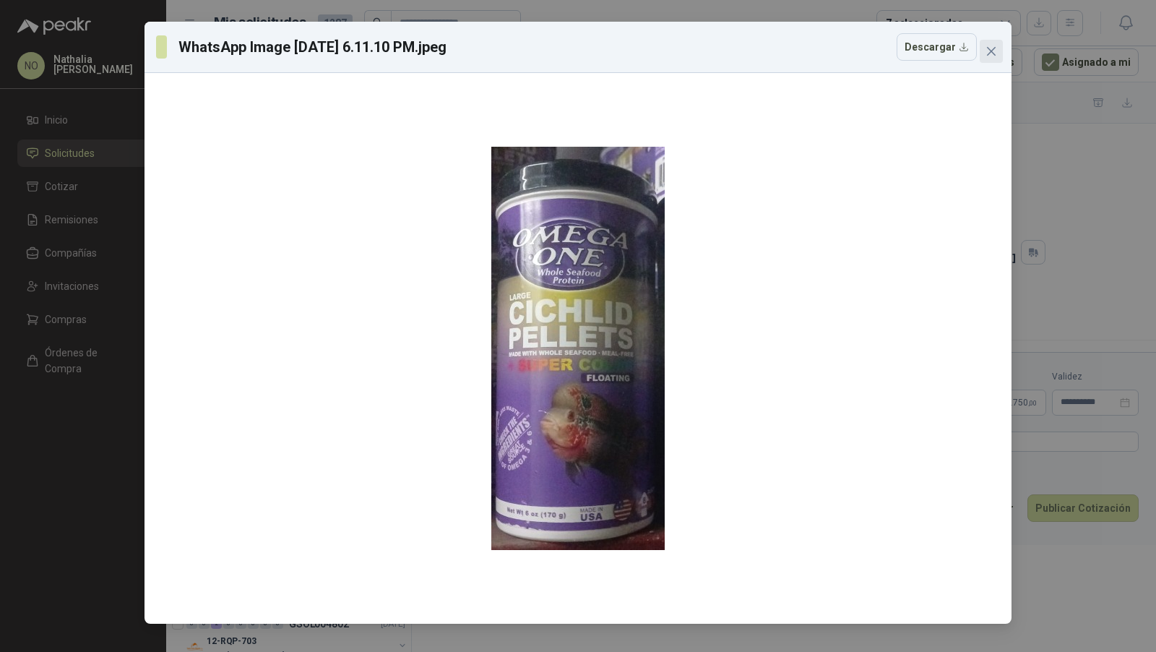
click at [998, 51] on span "Close" at bounding box center [991, 52] width 23 height 12
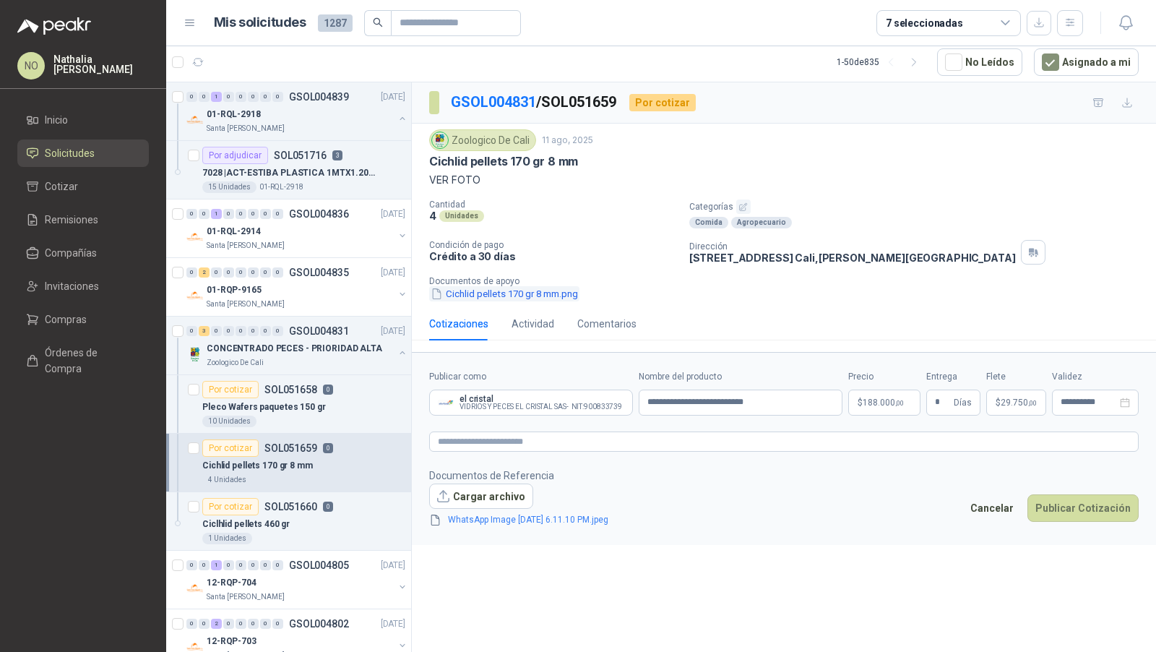
click at [559, 288] on button "Cichlid pellets 170 gr 8 mm.png" at bounding box center [504, 293] width 150 height 15
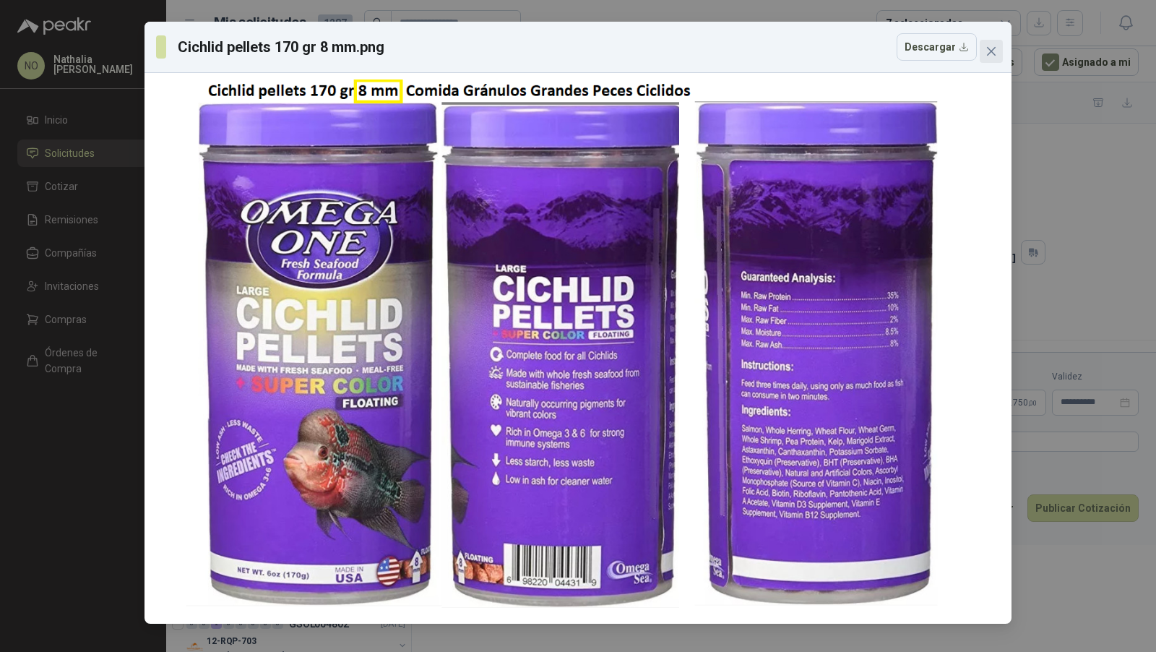
click at [986, 50] on icon "close" at bounding box center [992, 52] width 12 height 12
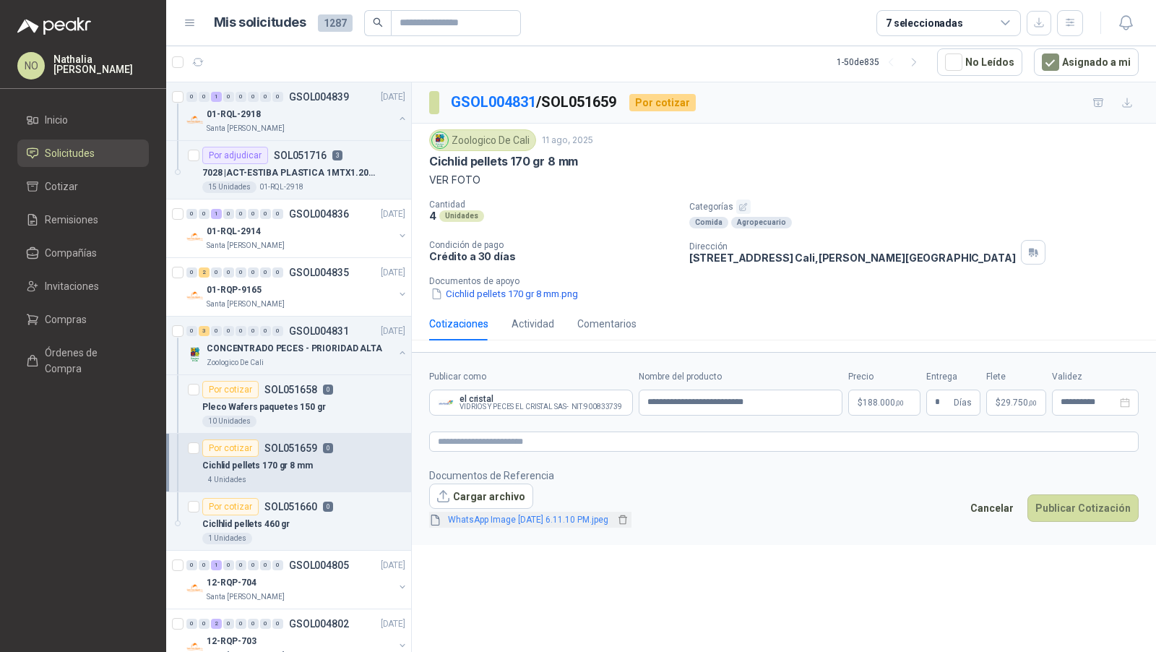
click at [501, 513] on link "WhatsApp Image [DATE] 6.11.10 PM.jpeg" at bounding box center [528, 520] width 172 height 14
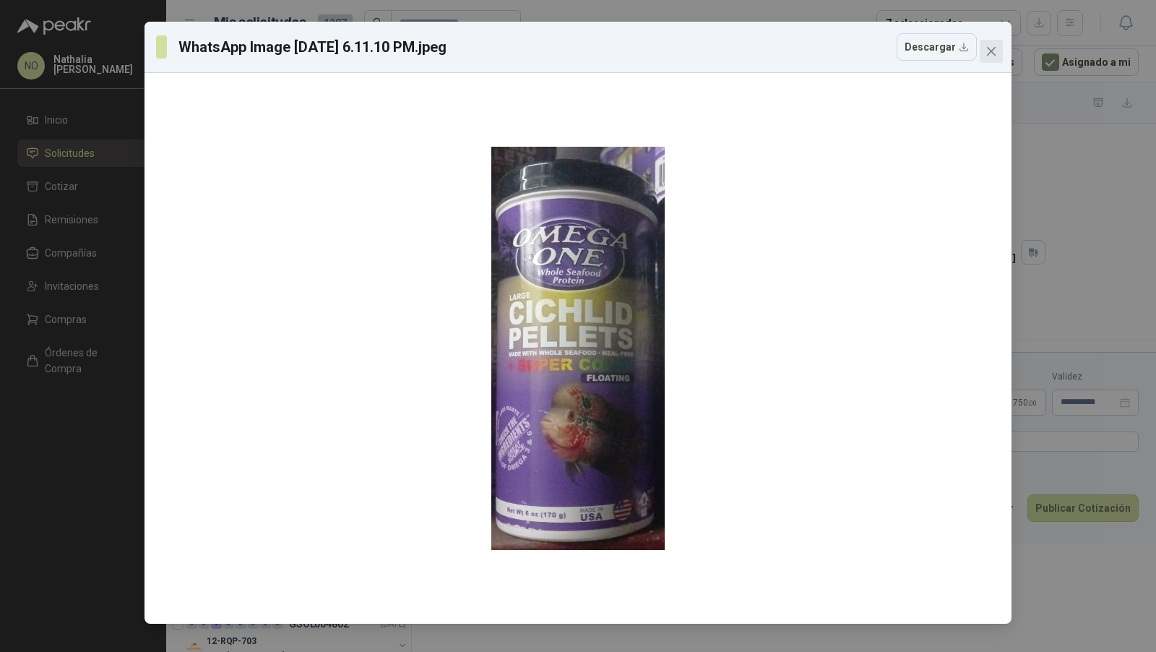
click at [984, 53] on span "Close" at bounding box center [991, 52] width 23 height 12
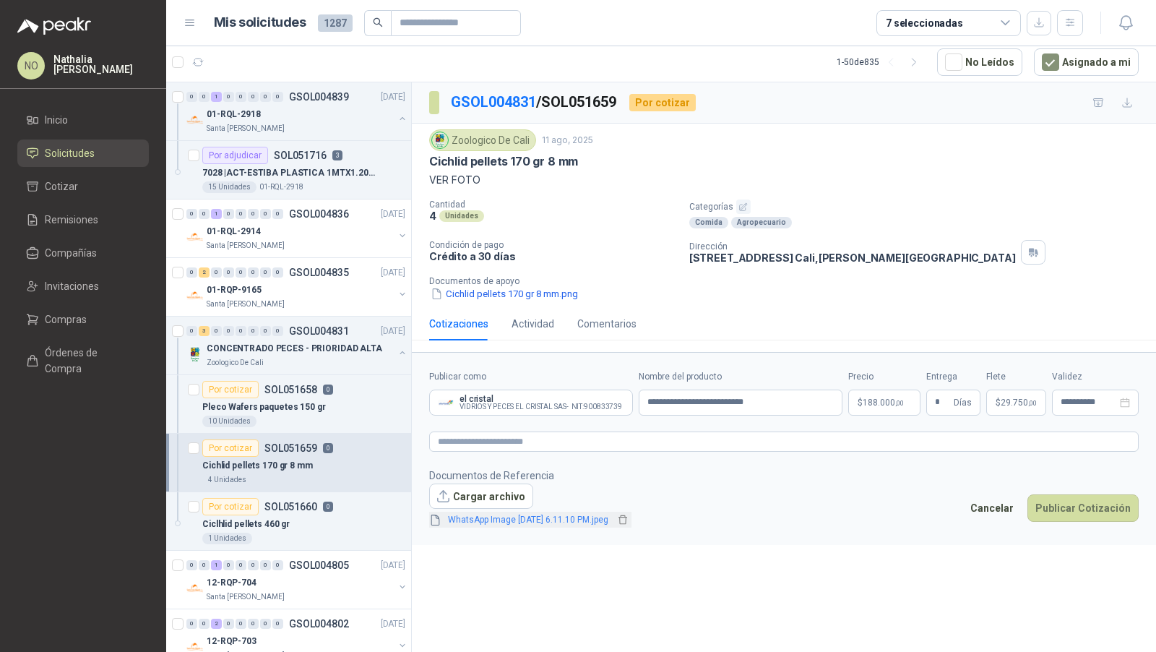
click at [590, 515] on link "WhatsApp Image [DATE] 6.11.10 PM.jpeg" at bounding box center [528, 520] width 172 height 14
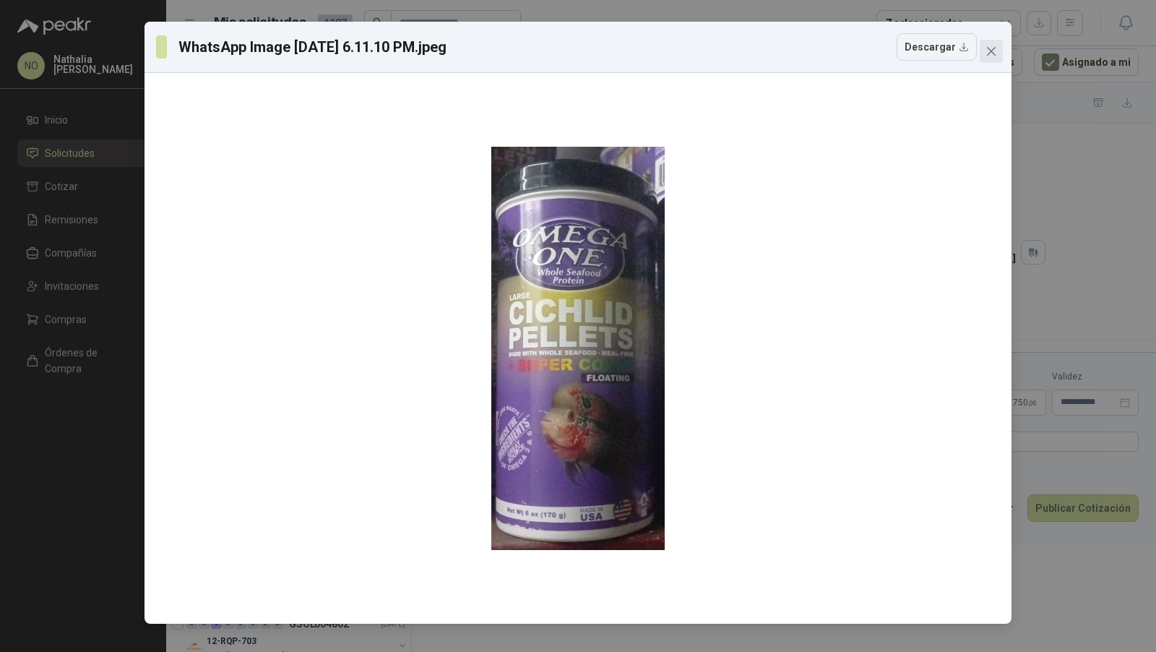
click at [999, 53] on span "Close" at bounding box center [991, 52] width 23 height 12
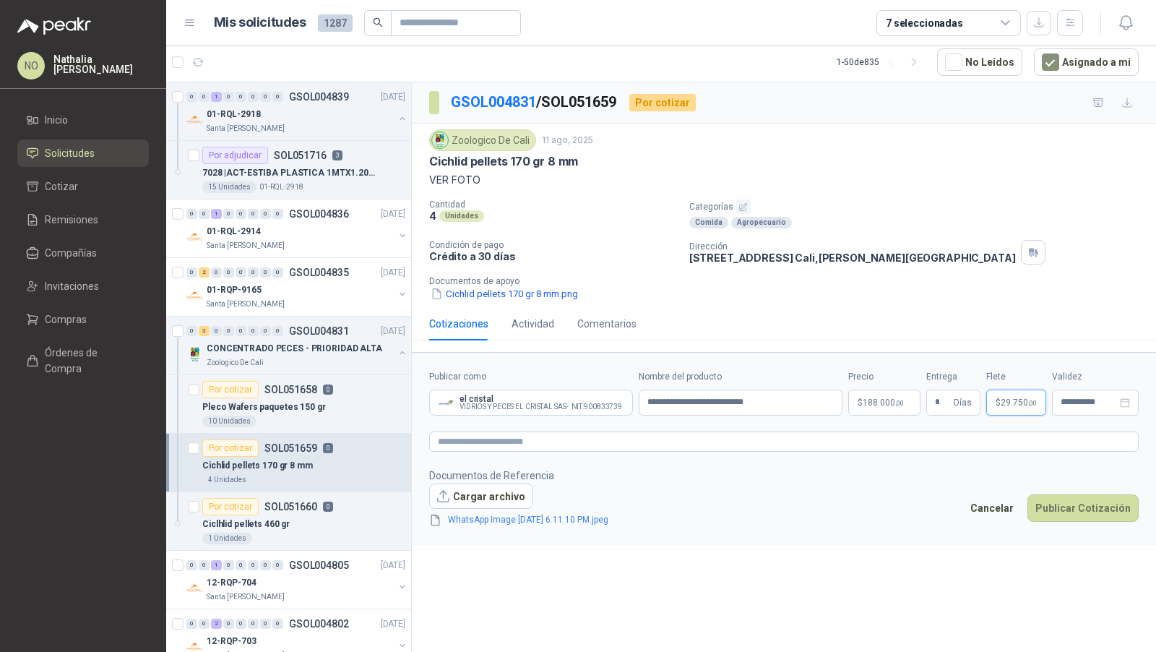
click at [1013, 398] on span "29.750 ,00" at bounding box center [1019, 402] width 36 height 9
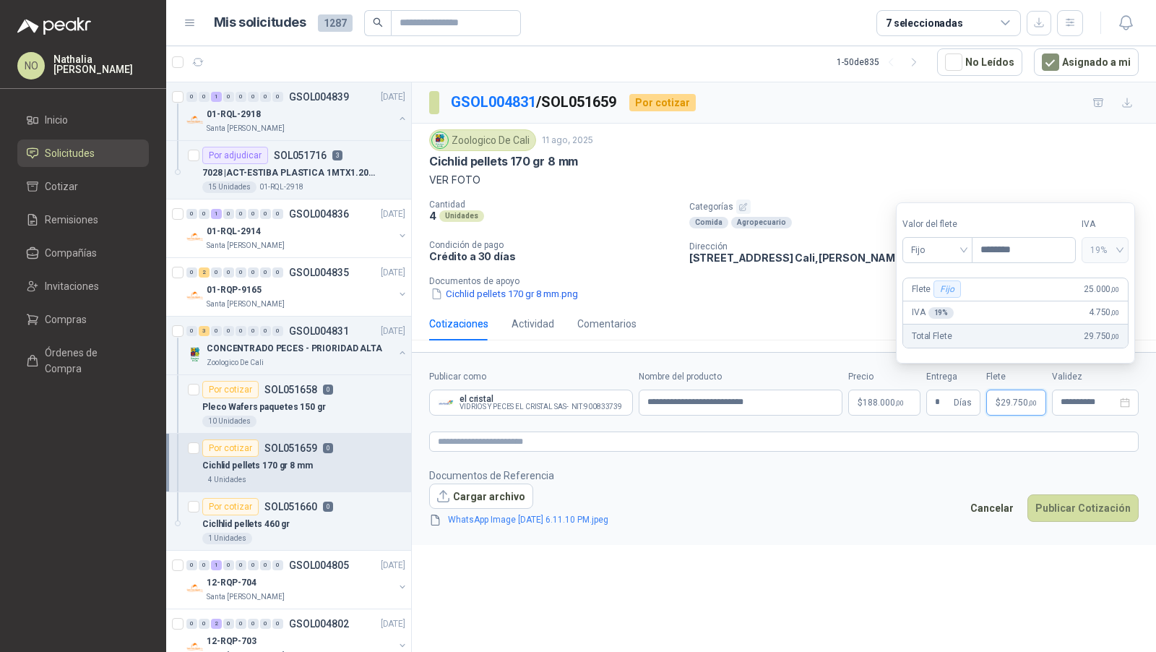
click at [896, 471] on footer "Documentos de Referencia Cargar archivo WhatsApp Image [DATE] 6.11.10 PM.jpeg C…" at bounding box center [784, 498] width 710 height 61
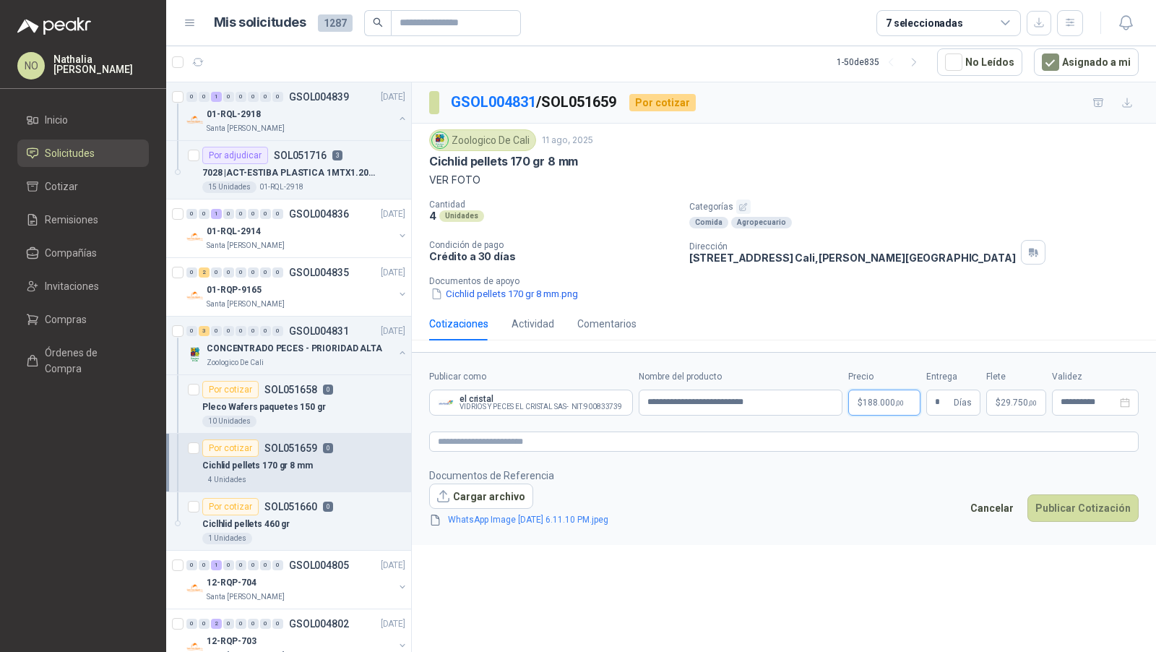
click at [877, 397] on body "NO [PERSON_NAME] Inicio Solicitudes Cotizar Remisiones Compañías Invitaciones C…" at bounding box center [578, 326] width 1156 height 652
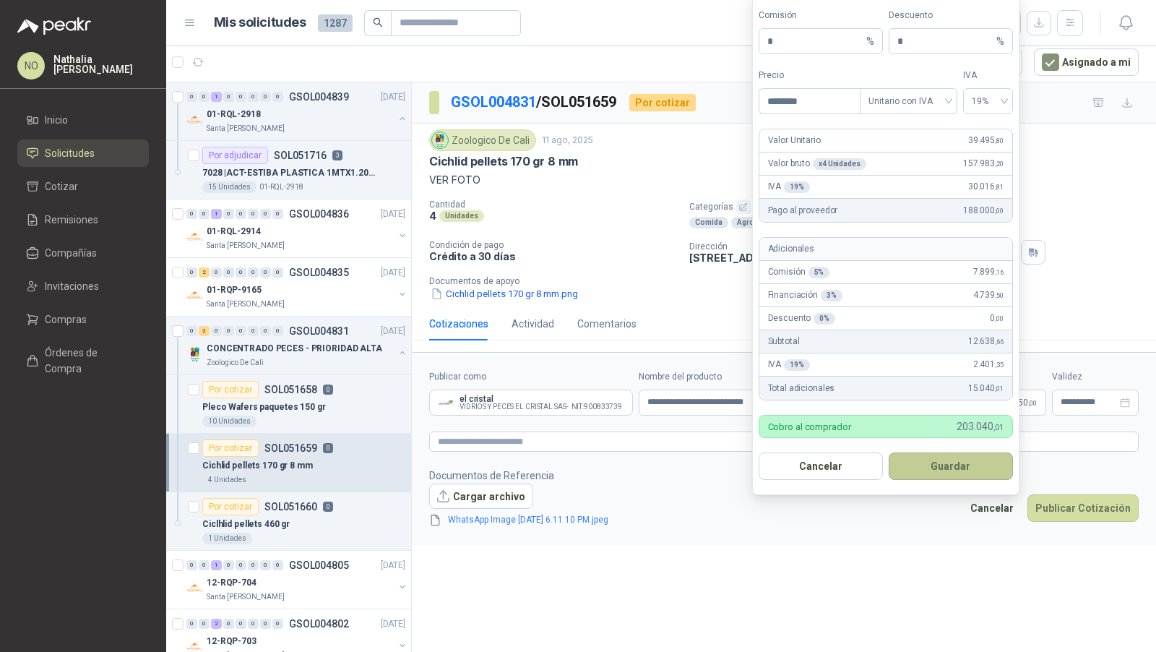
click at [950, 469] on button "Guardar" at bounding box center [951, 465] width 124 height 27
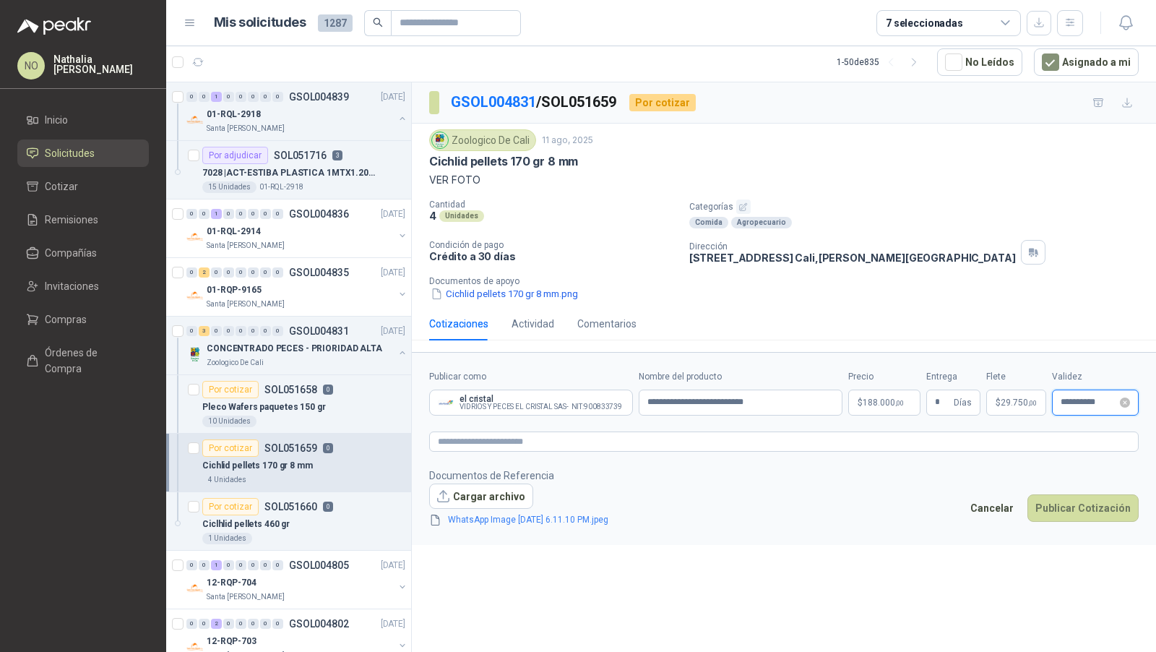
click at [1072, 401] on input "**********" at bounding box center [1089, 401] width 56 height 9
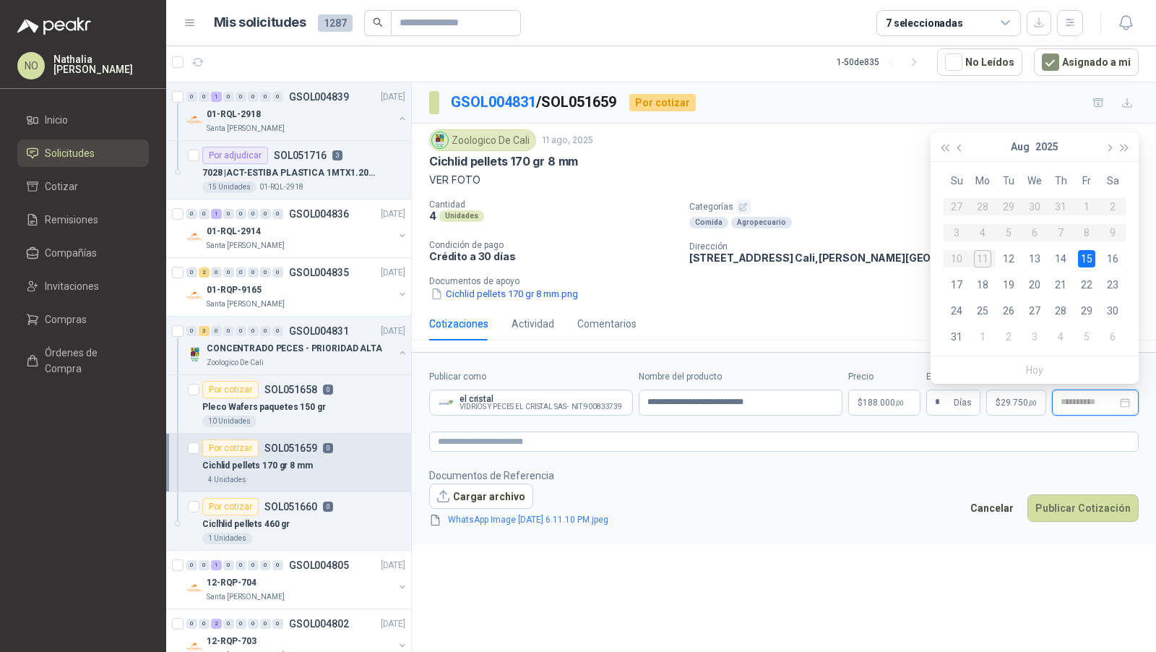
type input "**********"
click at [1089, 257] on div "15" at bounding box center [1086, 258] width 17 height 17
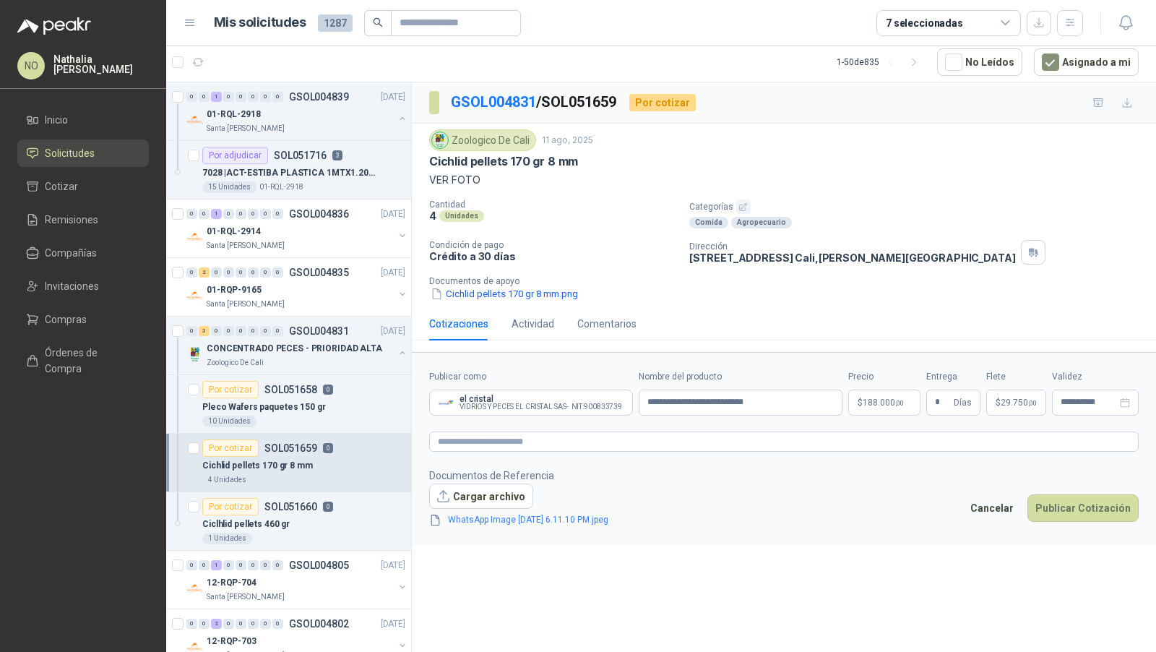
click at [1089, 257] on div "Dirección CR 2 OESTE CL 14 ESQUINA Cali , Valle del Cauca" at bounding box center [919, 252] width 461 height 25
click at [1081, 509] on button "Publicar Cotización" at bounding box center [1083, 507] width 111 height 27
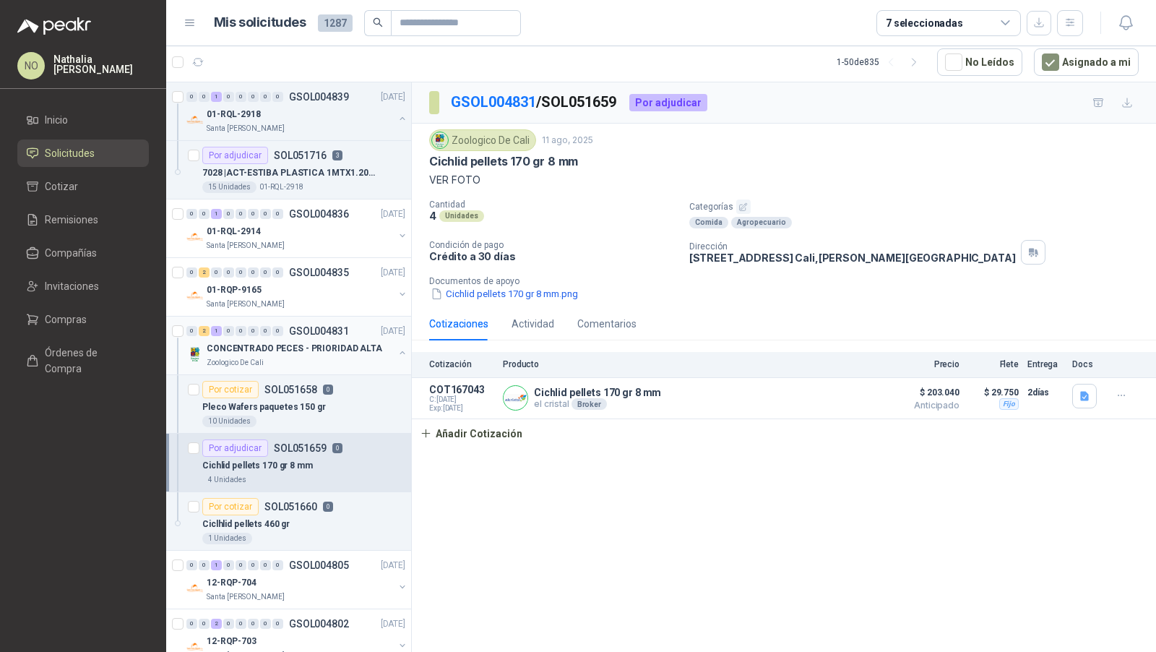
click at [321, 334] on div "0 2 1 0 0 0 0 0 GSOL004831 11/08/25" at bounding box center [297, 330] width 222 height 17
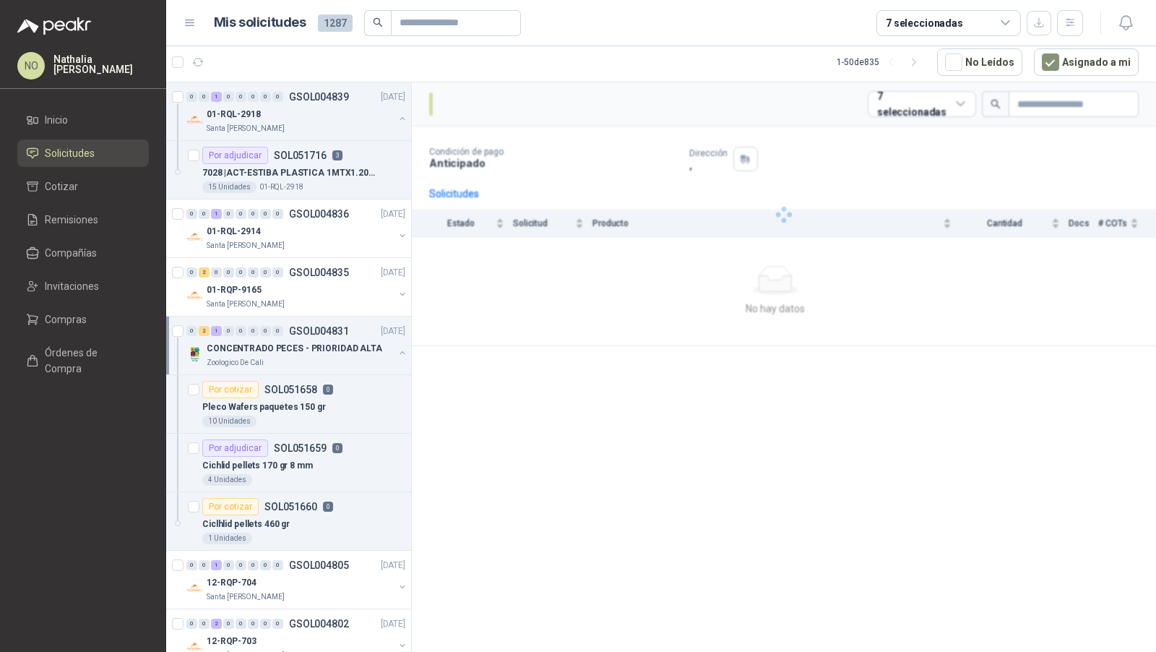
click at [321, 334] on div "0 2 1 0 0 0 0 0 GSOL004831 11/08/25" at bounding box center [297, 330] width 222 height 17
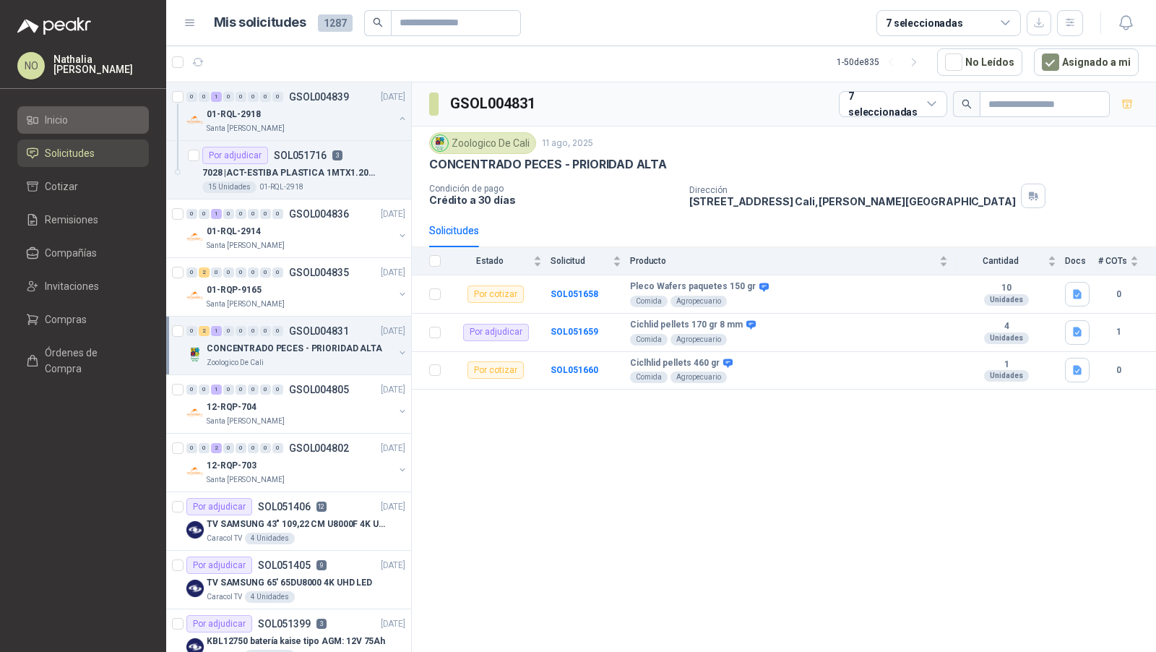
click at [102, 108] on link "Inicio" at bounding box center [83, 119] width 132 height 27
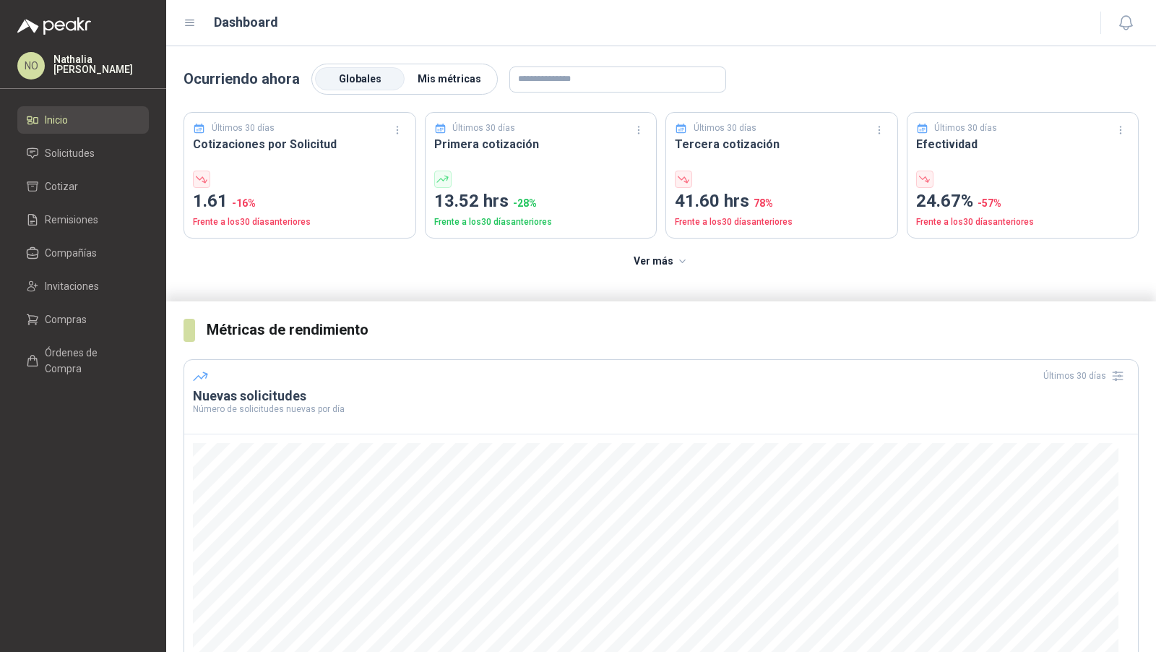
click at [457, 79] on span "Mis métricas" at bounding box center [450, 79] width 64 height 12
click at [358, 74] on span "Globales" at bounding box center [360, 79] width 43 height 12
click at [116, 151] on li "Solicitudes" at bounding box center [83, 153] width 114 height 16
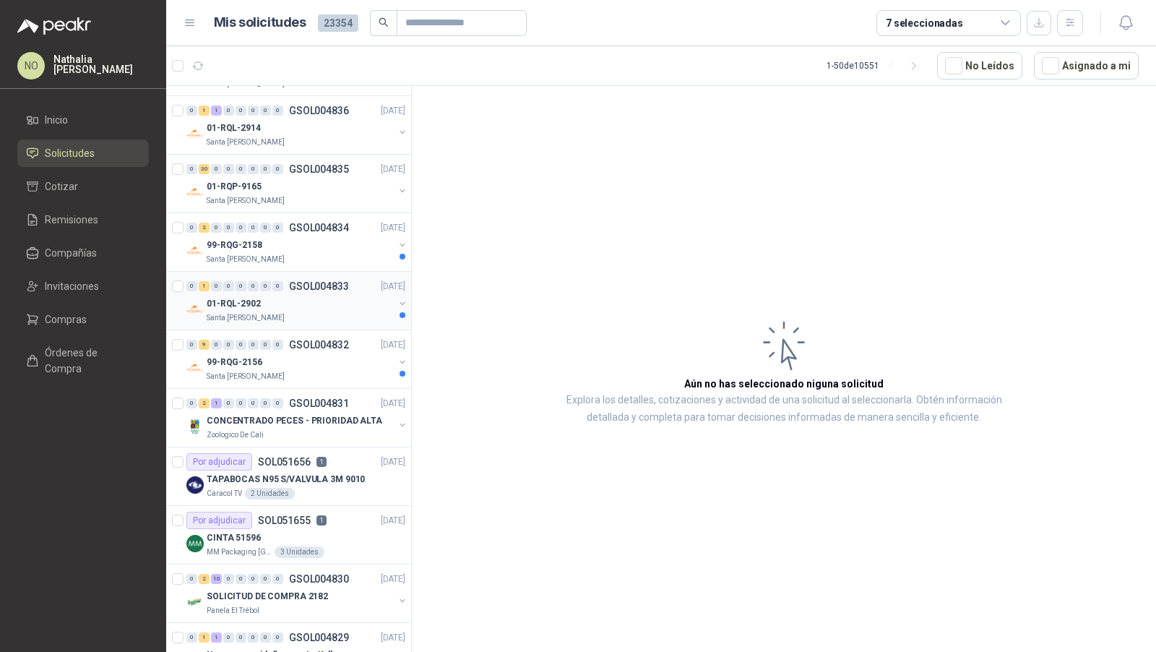
scroll to position [640, 0]
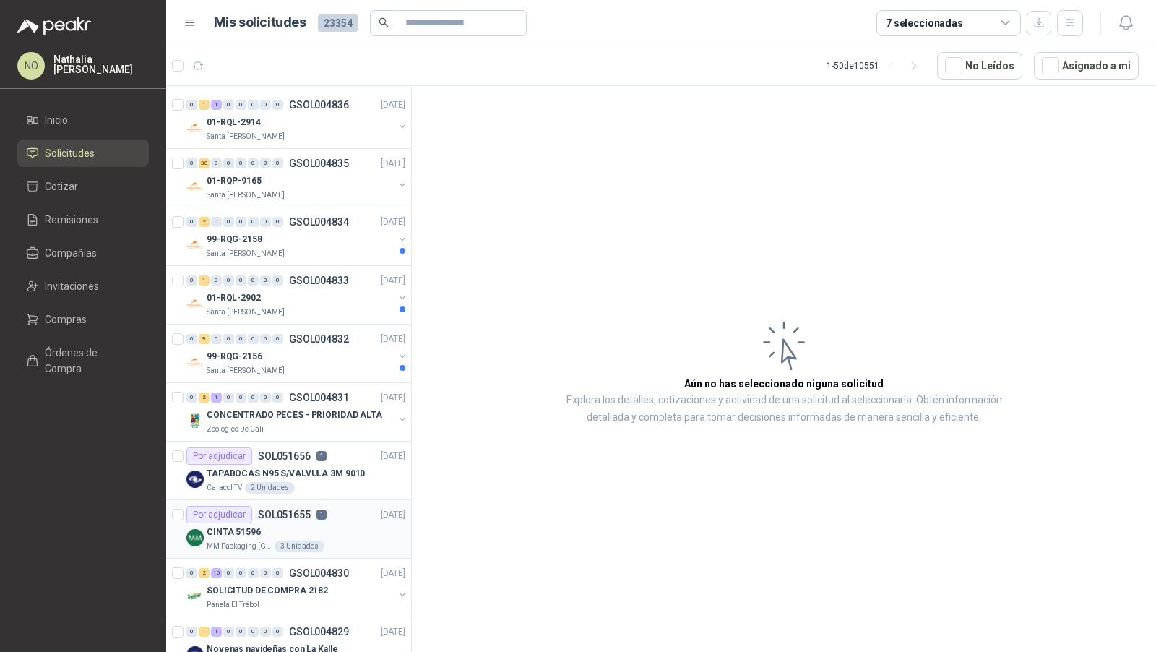
click at [340, 513] on div "Por adjudicar SOL051655 1 11/08/25" at bounding box center [295, 514] width 219 height 17
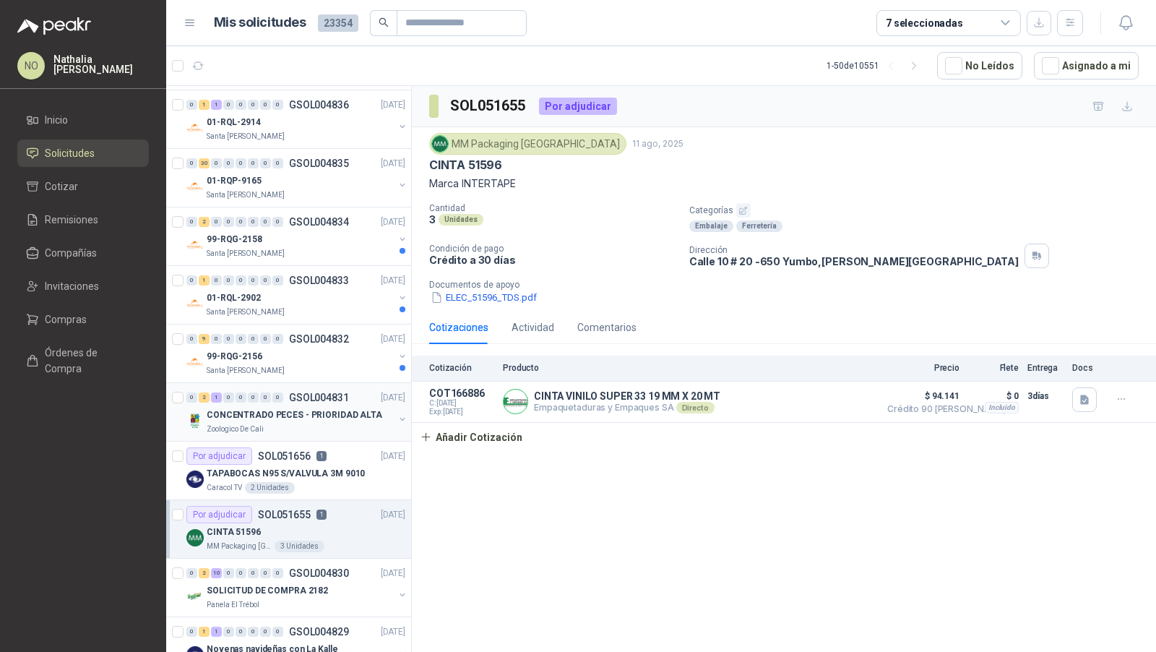
click at [362, 423] on div "Zoologico De Cali" at bounding box center [300, 429] width 187 height 12
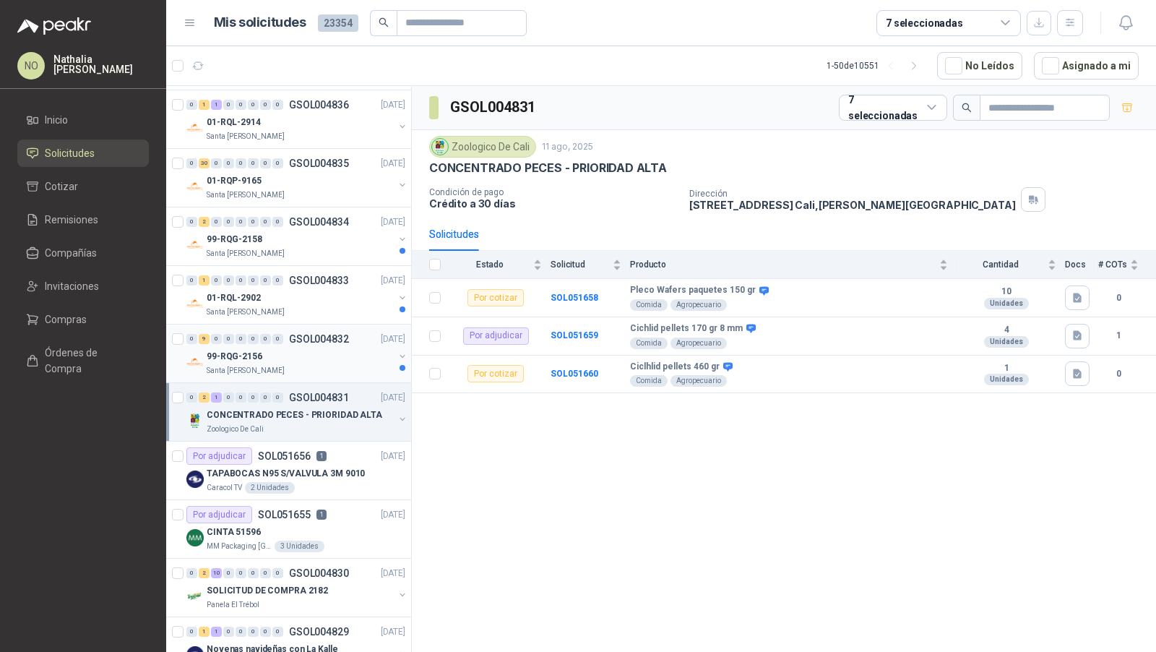
click at [338, 365] on div "Santa [PERSON_NAME]" at bounding box center [300, 371] width 187 height 12
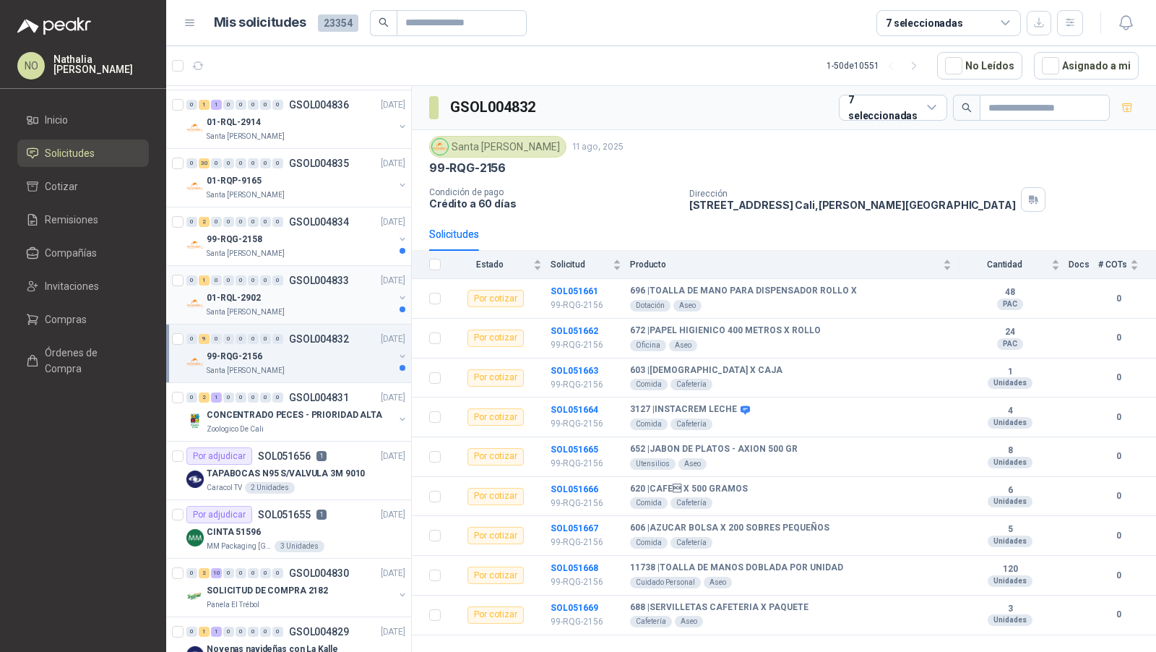
click at [340, 297] on div "01-RQL-2902" at bounding box center [300, 297] width 187 height 17
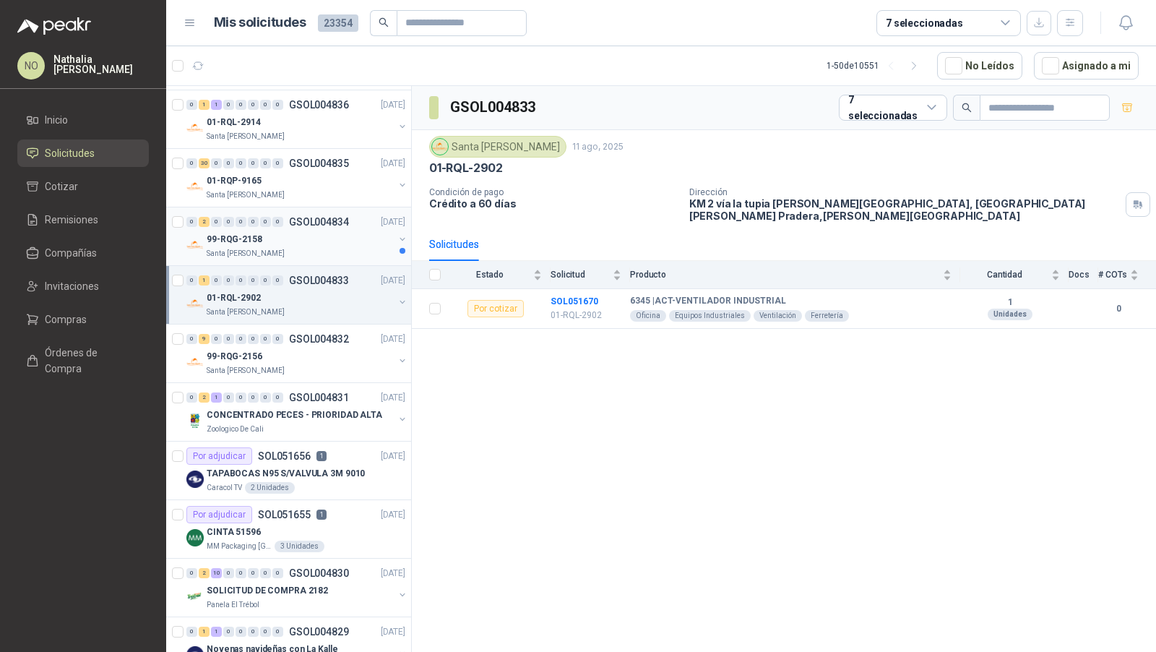
click at [347, 254] on div "0 2 0 0 0 0 0 0 GSOL004834 11/08/25 99-RQG-2158 Santa Anita Napoles" at bounding box center [288, 236] width 245 height 59
click at [340, 233] on div "99-RQG-2158" at bounding box center [300, 239] width 187 height 17
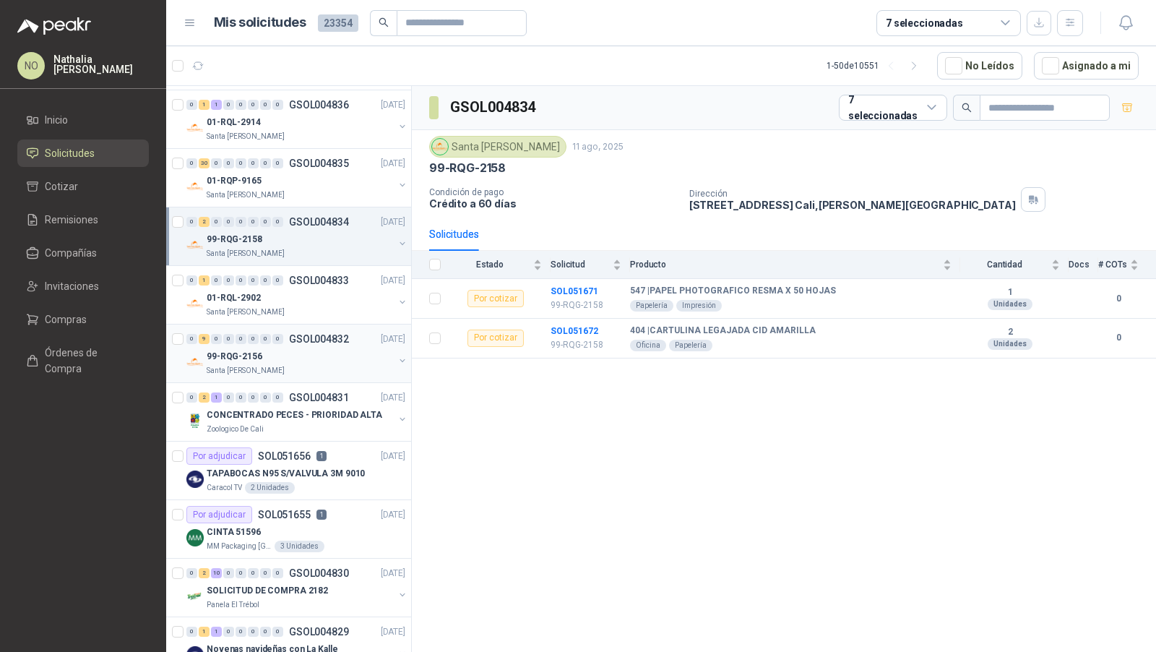
click at [329, 353] on div "99-RQG-2156" at bounding box center [300, 356] width 187 height 17
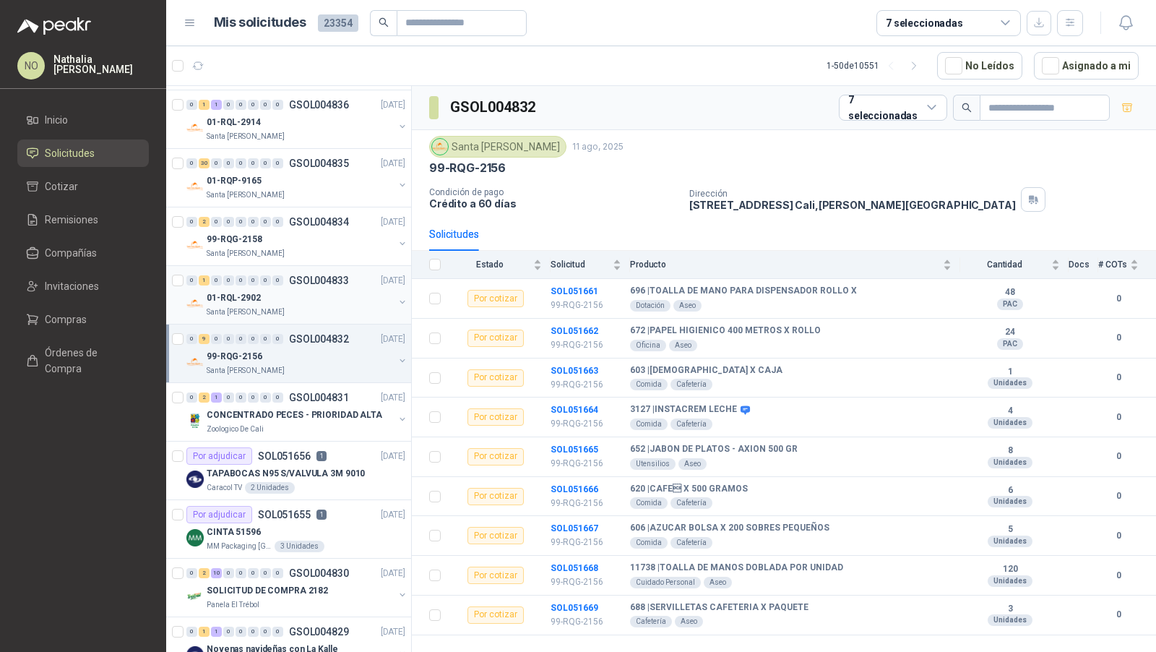
click at [339, 299] on div "01-RQL-2902" at bounding box center [300, 297] width 187 height 17
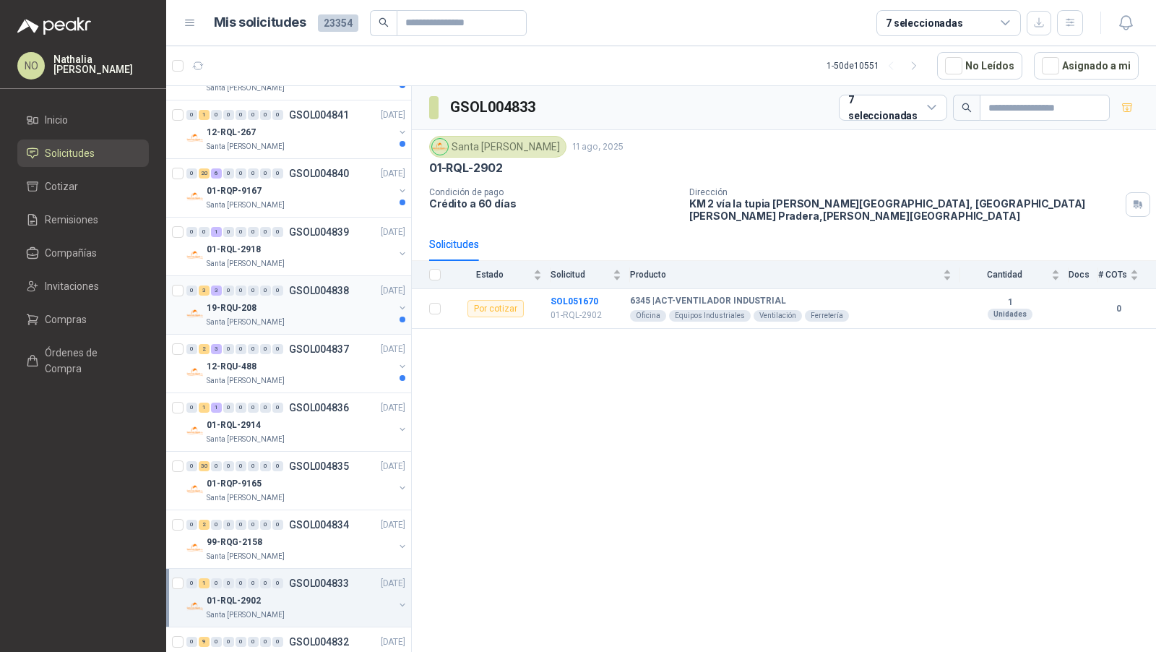
scroll to position [322, 0]
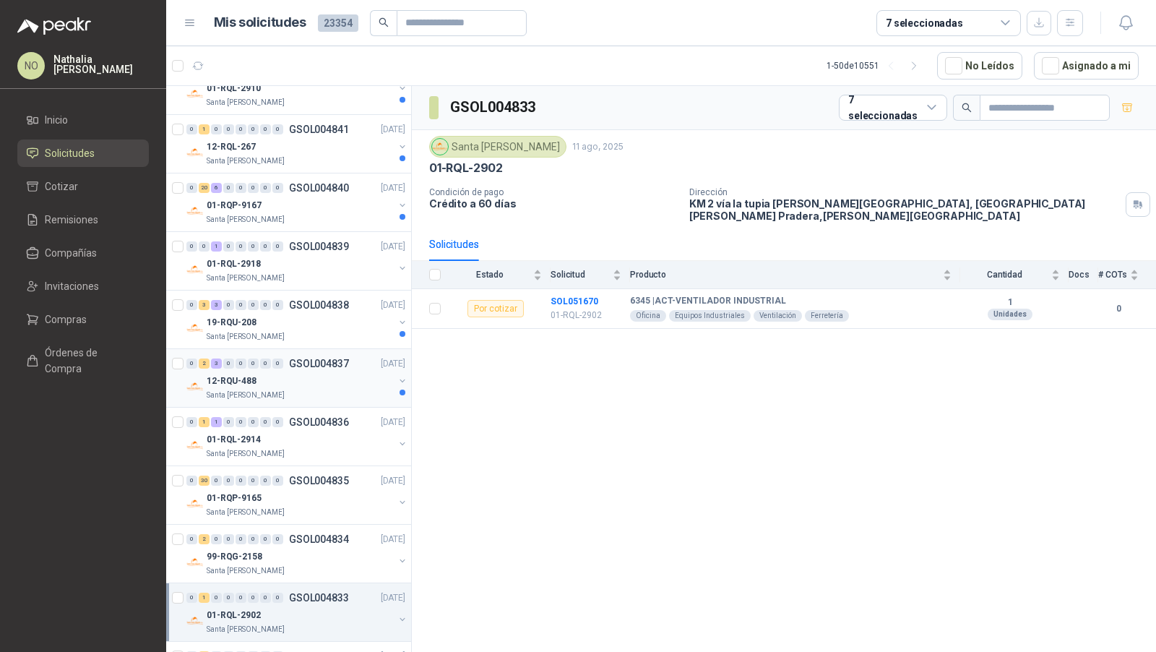
click at [356, 377] on div "12-RQU-488" at bounding box center [300, 380] width 187 height 17
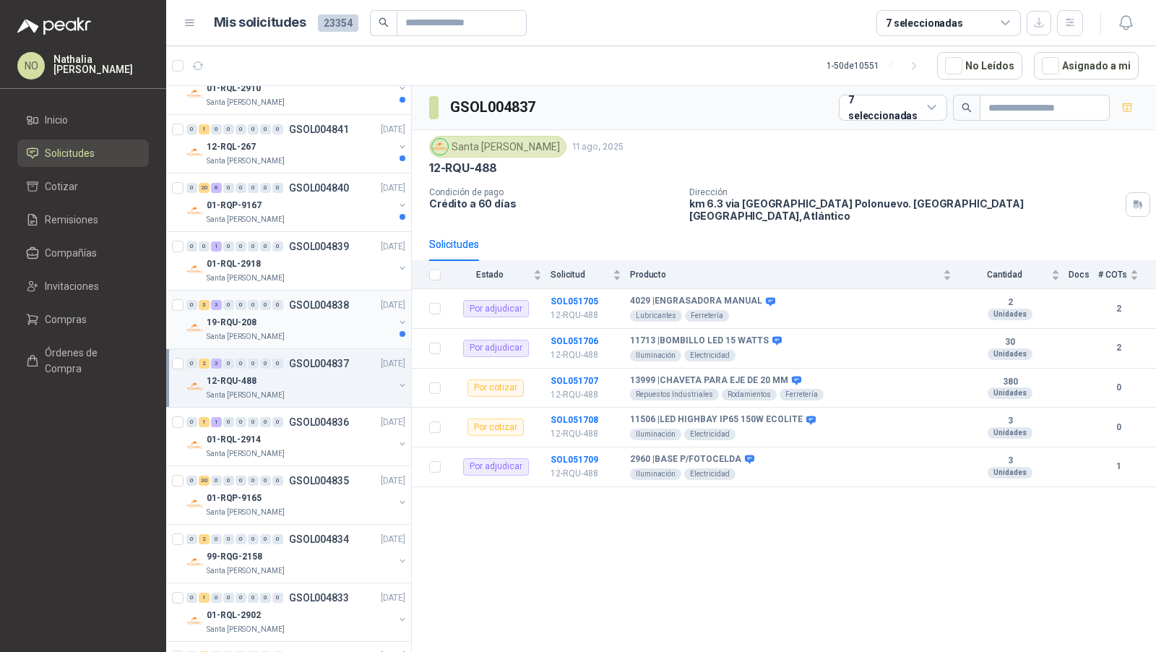
click at [352, 335] on div "Santa [PERSON_NAME]" at bounding box center [300, 337] width 187 height 12
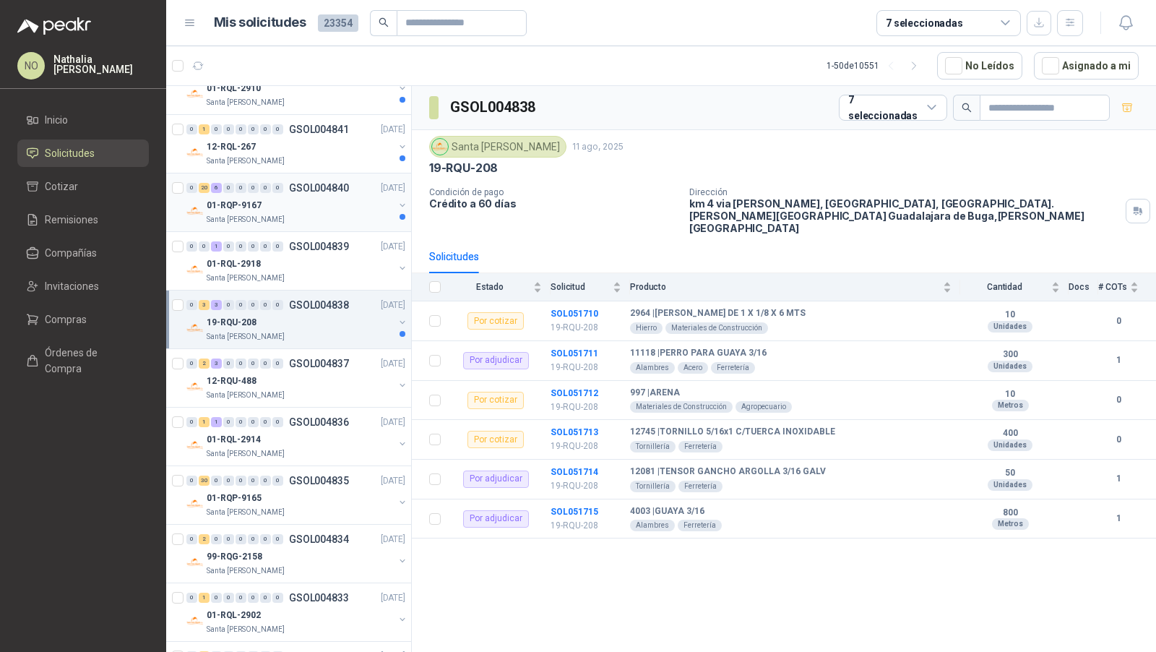
click at [344, 204] on div "01-RQP-9167" at bounding box center [300, 205] width 187 height 17
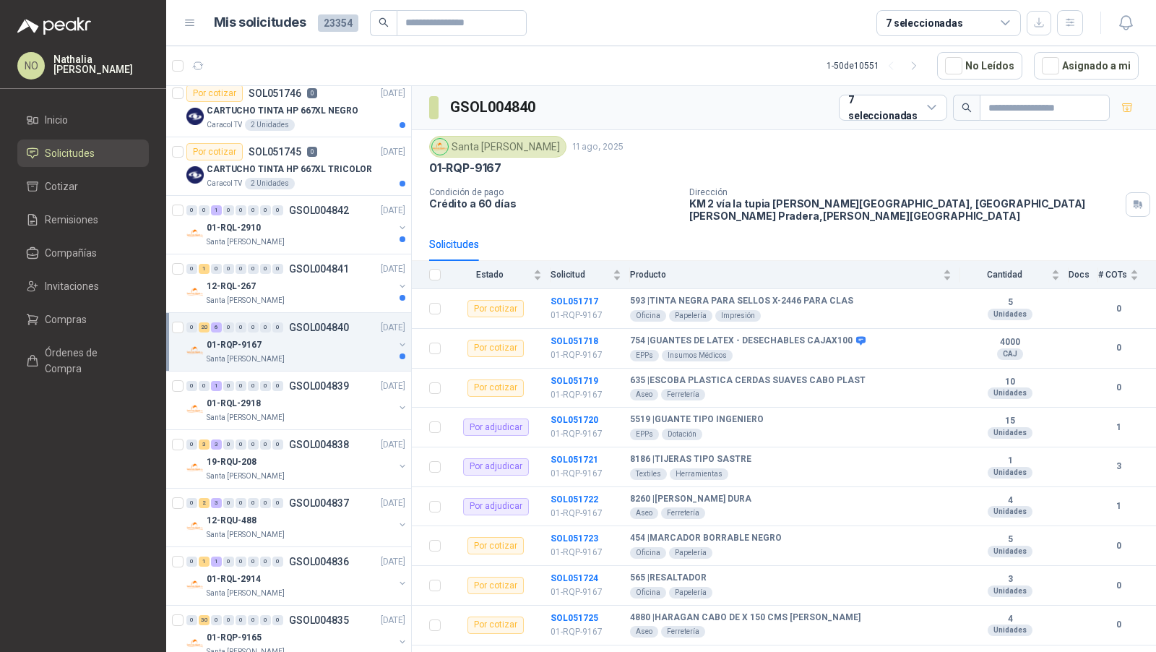
scroll to position [177, 0]
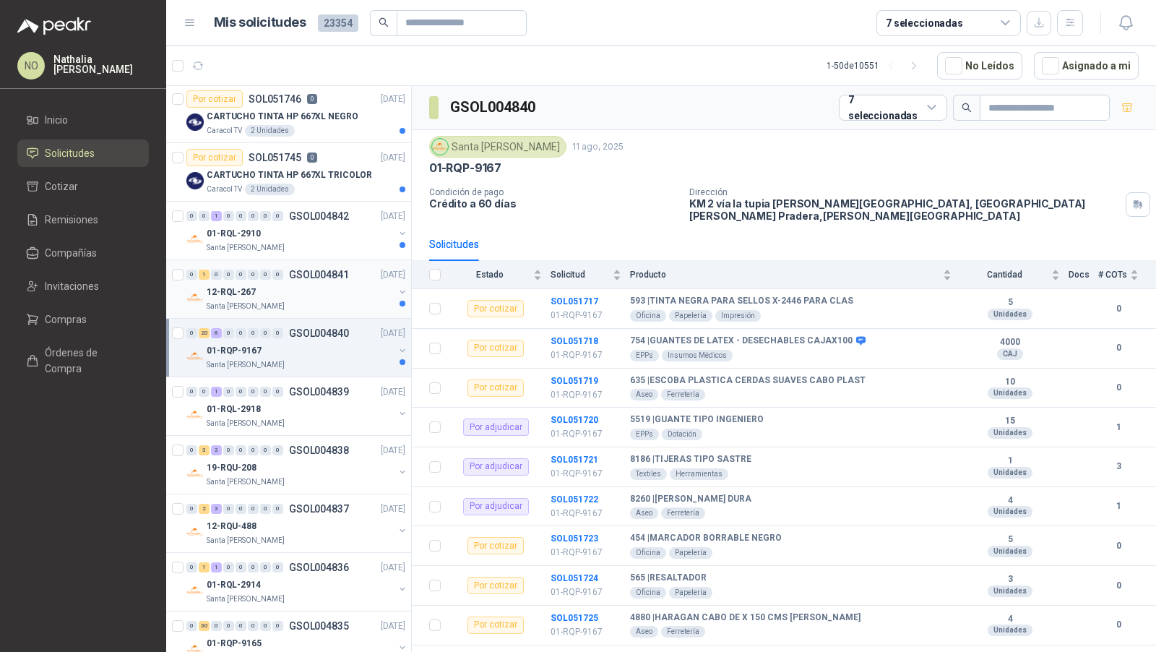
click at [322, 295] on div "12-RQL-267" at bounding box center [300, 291] width 187 height 17
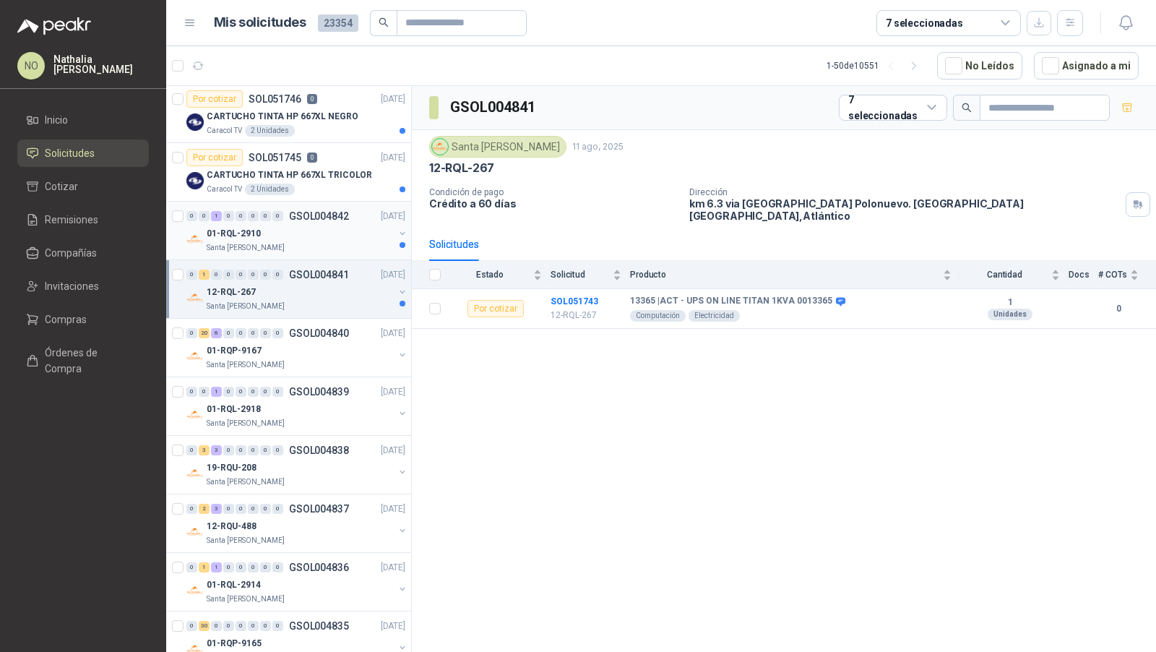
click at [327, 234] on div "01-RQL-2910" at bounding box center [300, 233] width 187 height 17
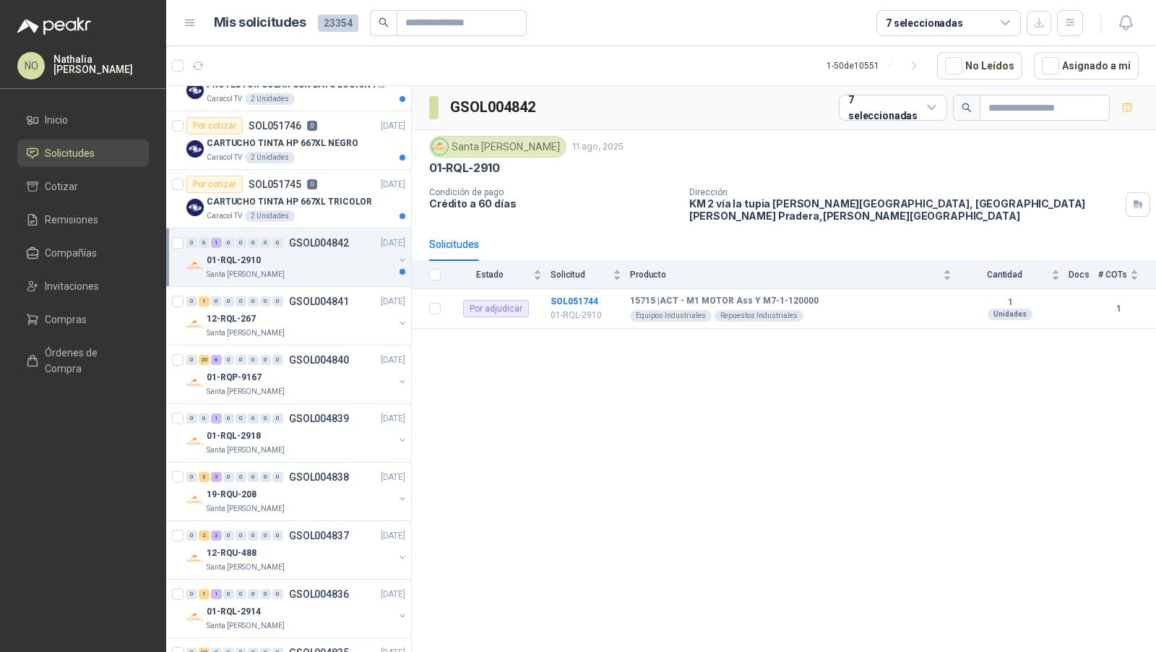
scroll to position [134, 0]
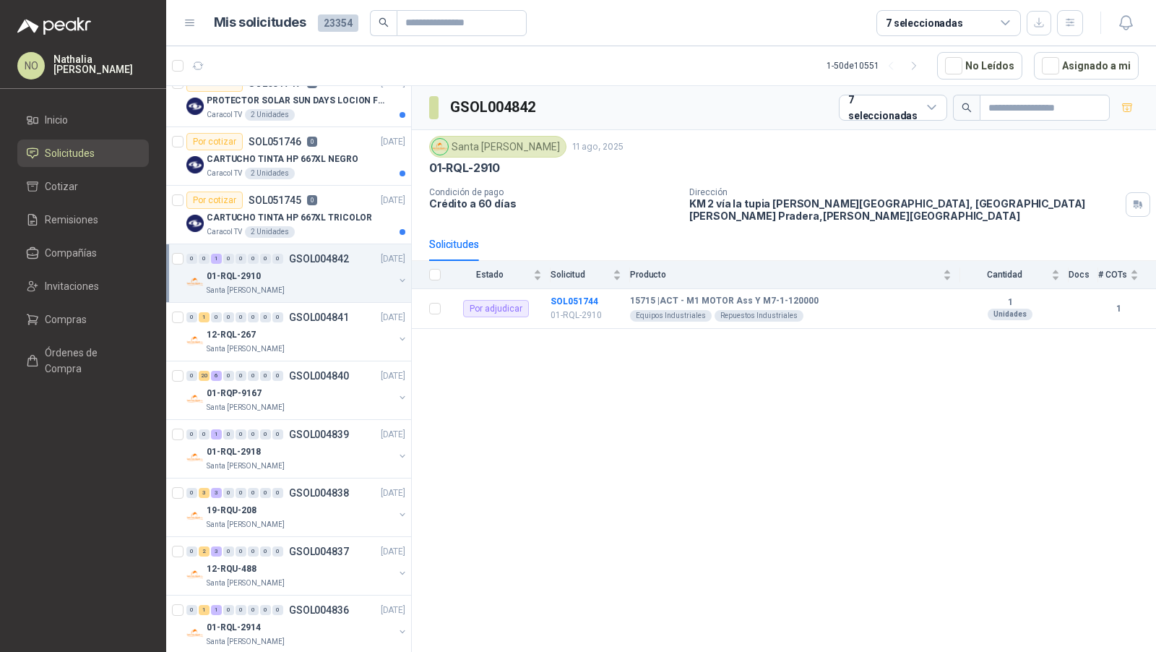
click at [327, 234] on div "Caracol TV 2 Unidades" at bounding box center [306, 232] width 199 height 12
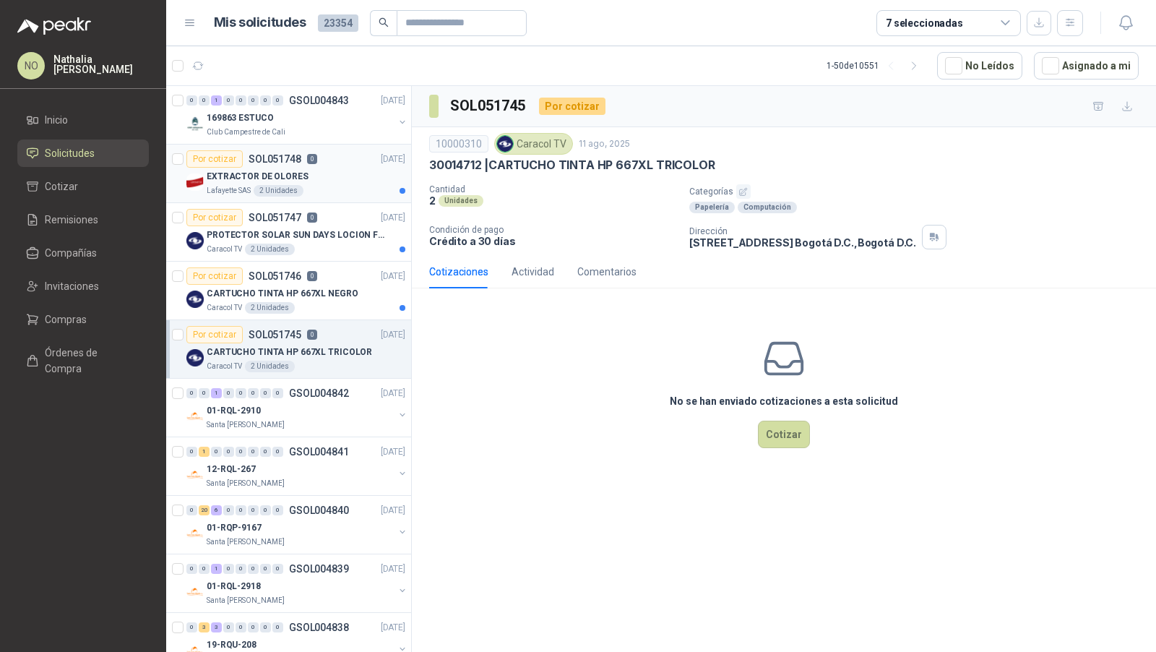
click at [338, 181] on div "EXTRACTOR DE OLORES" at bounding box center [306, 176] width 199 height 17
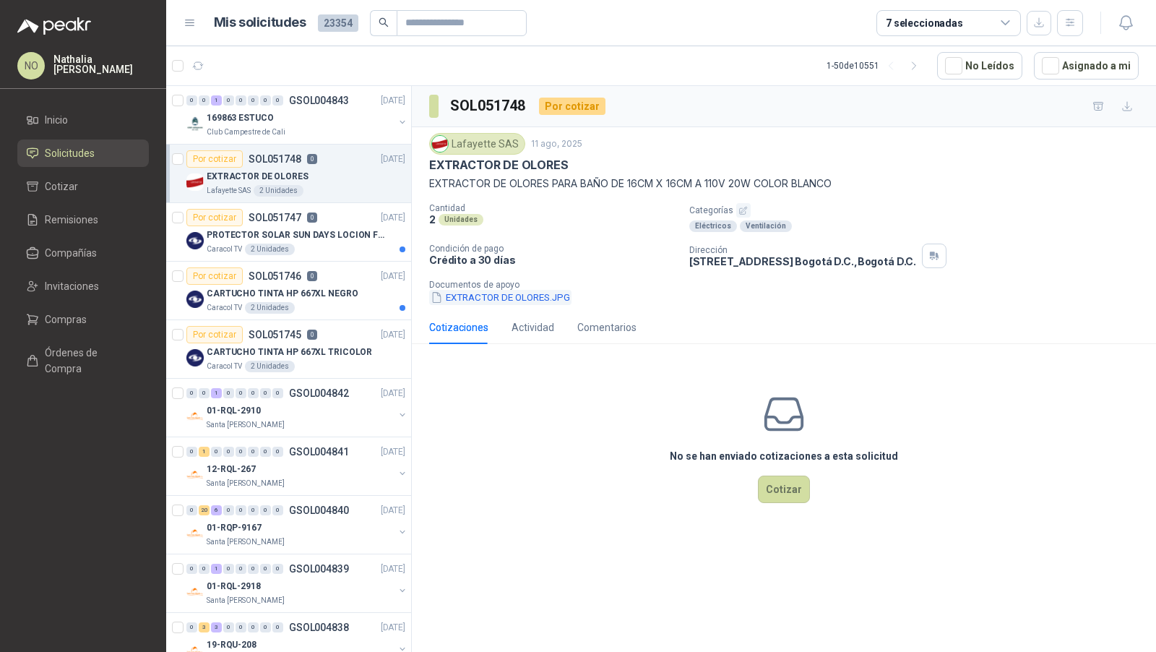
click at [515, 293] on button "EXTRACTOR DE OLORES.JPG" at bounding box center [500, 297] width 142 height 15
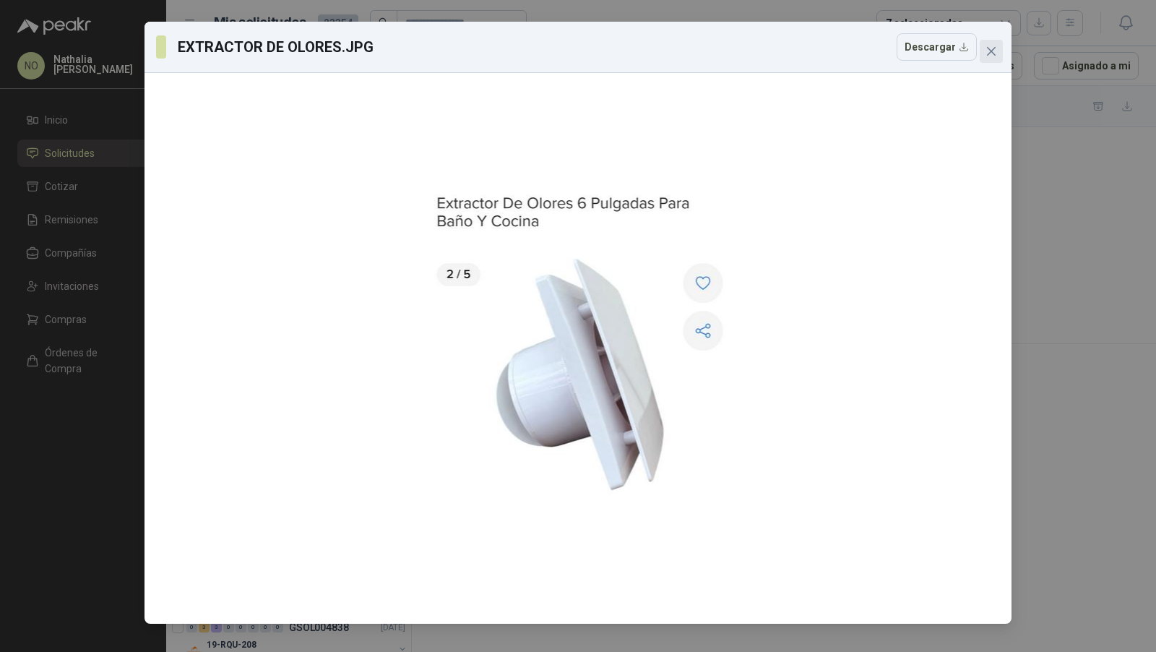
click at [995, 57] on button "Close" at bounding box center [991, 51] width 23 height 23
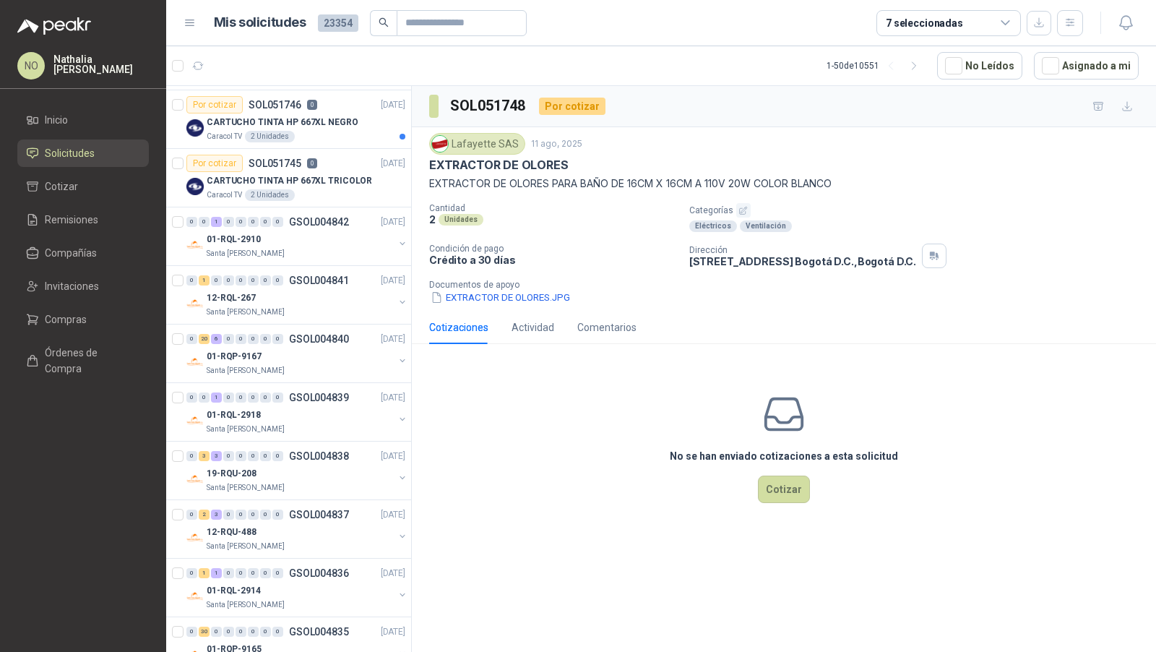
scroll to position [383, 0]
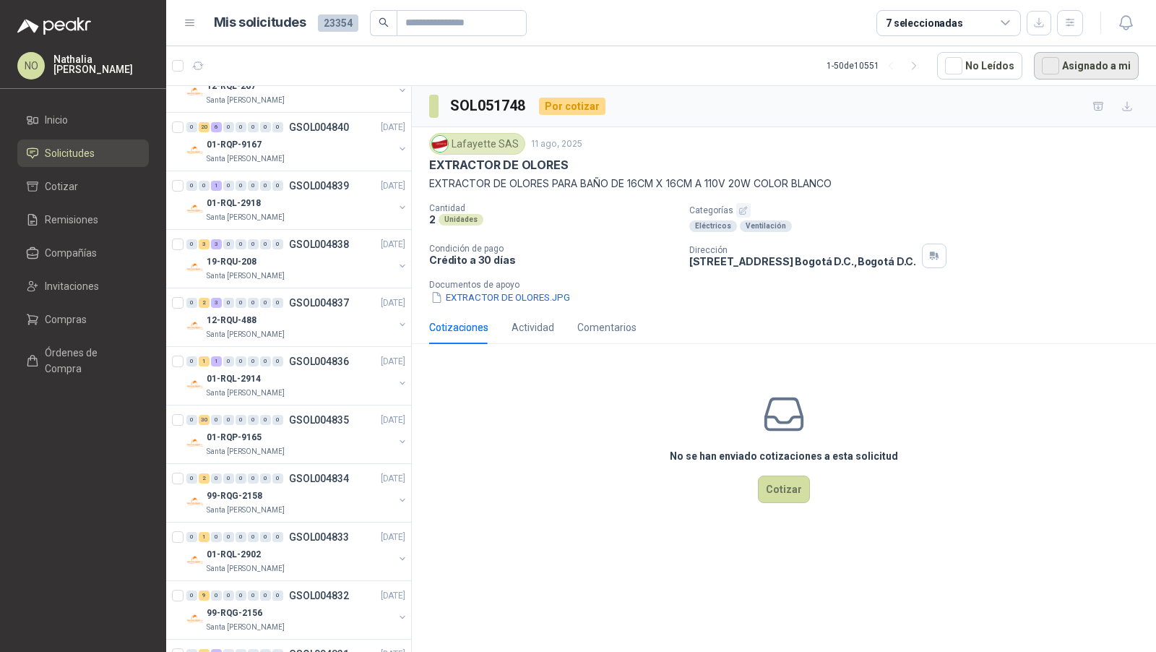
click at [1103, 64] on button "Asignado a mi" at bounding box center [1086, 65] width 105 height 27
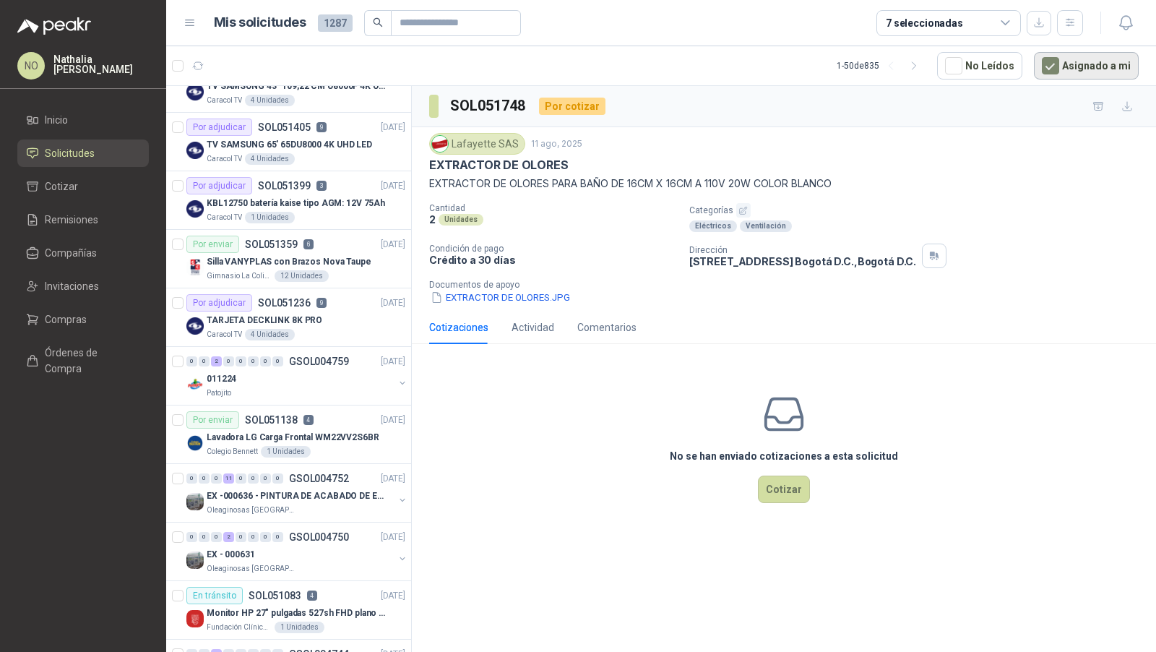
scroll to position [0, 0]
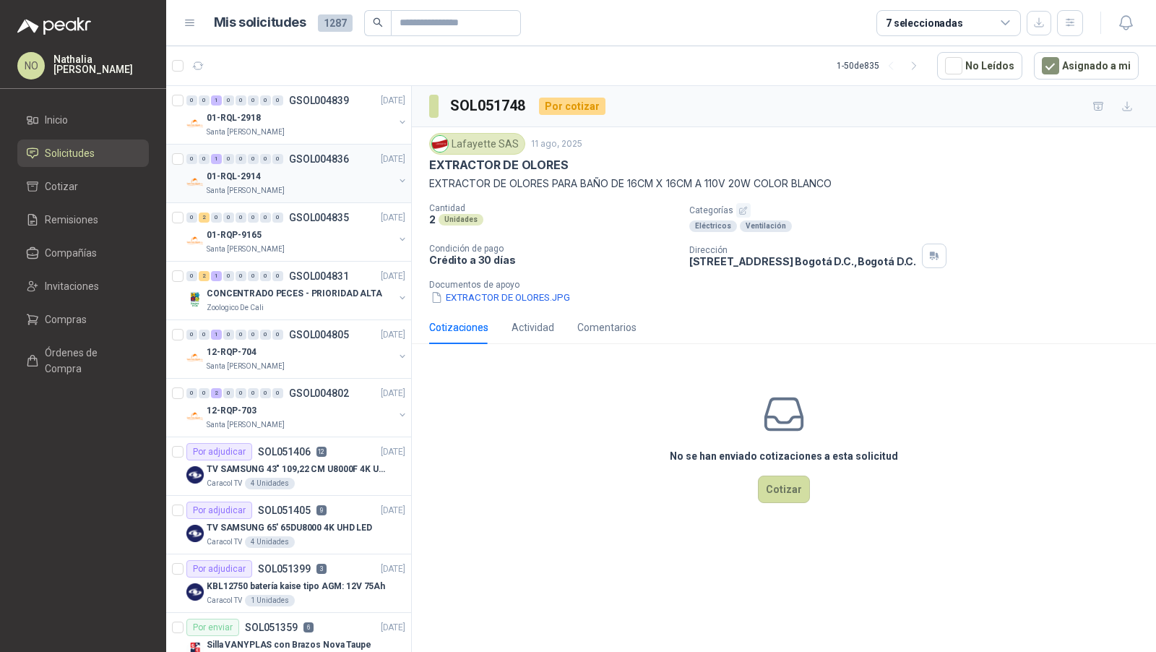
click at [335, 180] on div "01-RQL-2914" at bounding box center [300, 176] width 187 height 17
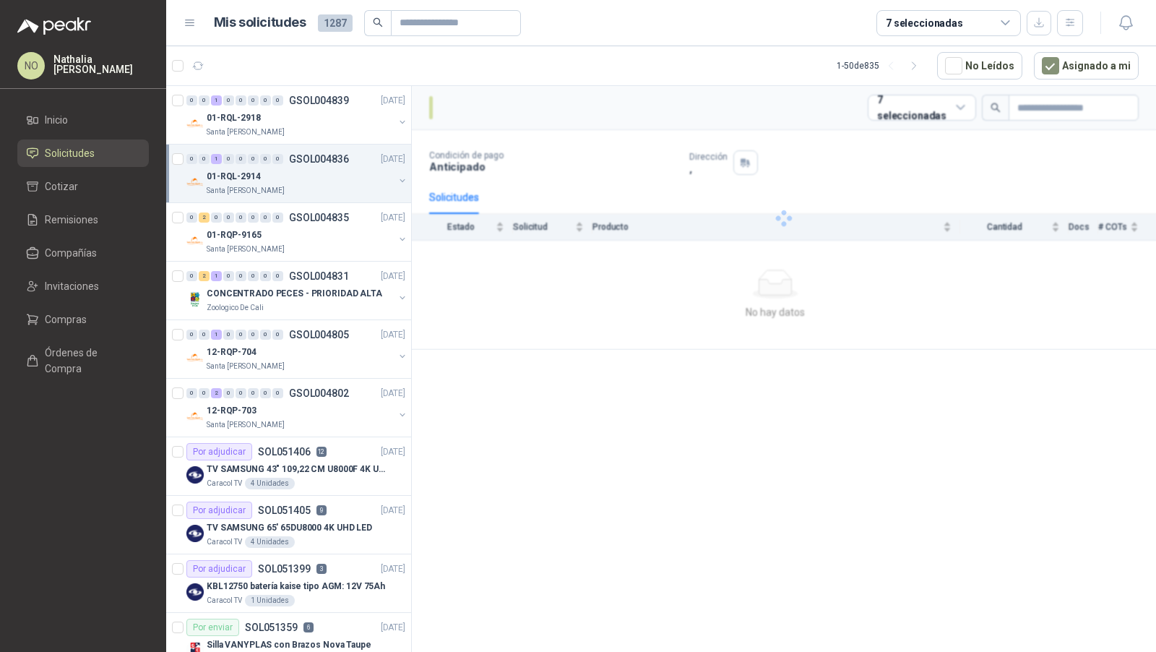
click at [335, 180] on div "01-RQL-2914" at bounding box center [300, 176] width 187 height 17
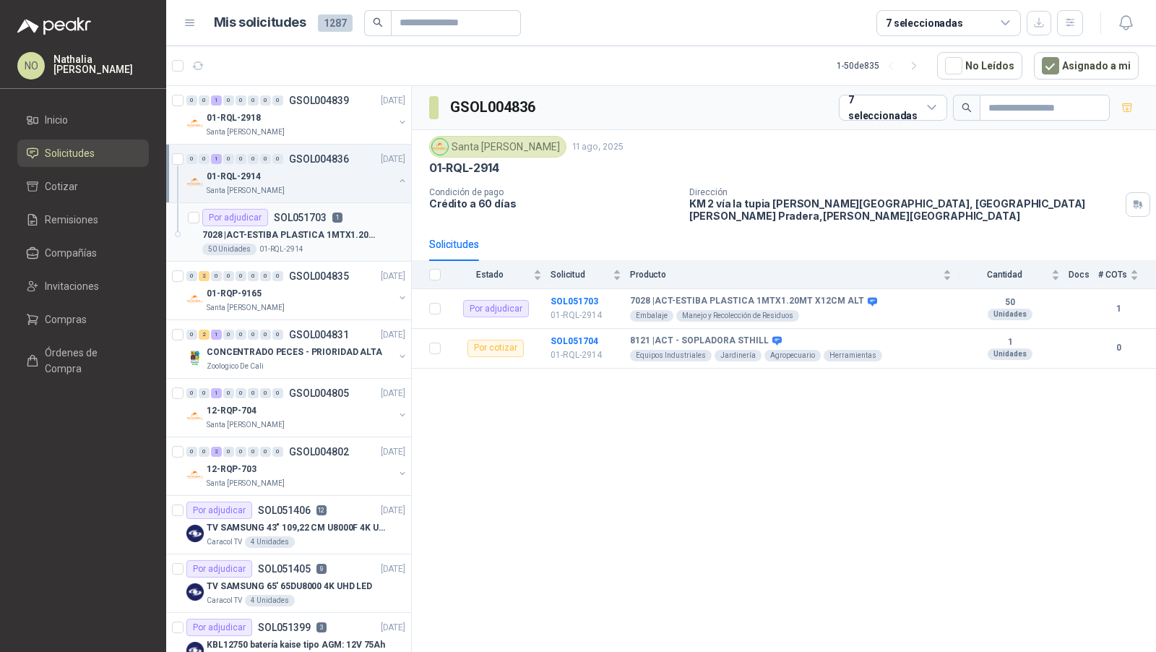
click at [329, 220] on div "Por adjudicar SOL051703 1" at bounding box center [272, 217] width 140 height 17
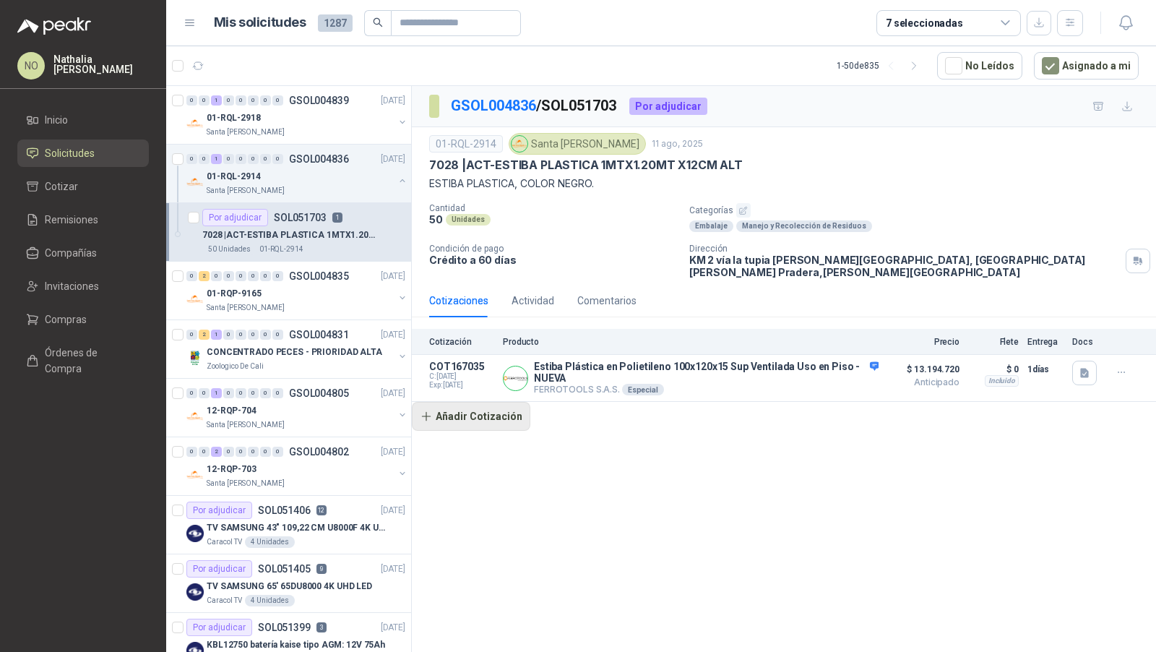
click at [476, 416] on button "Añadir Cotización" at bounding box center [471, 416] width 119 height 29
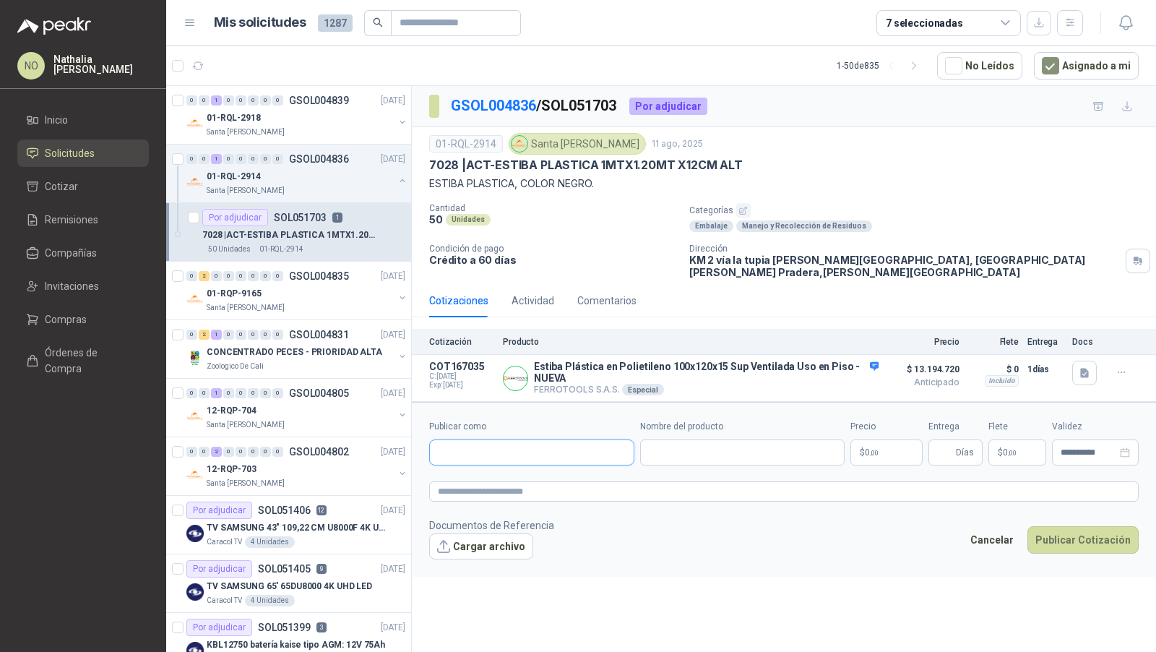
click at [495, 444] on input "Publicar como" at bounding box center [532, 452] width 204 height 25
type input "**********"
click at [524, 472] on div "Homecenter NIT : 800242106" at bounding box center [532, 474] width 181 height 16
type input "**********"
click at [877, 448] on body "NO Nathalia Ortega Inicio Solicitudes Cotizar Remisiones Compañías Invitaciones…" at bounding box center [578, 326] width 1156 height 652
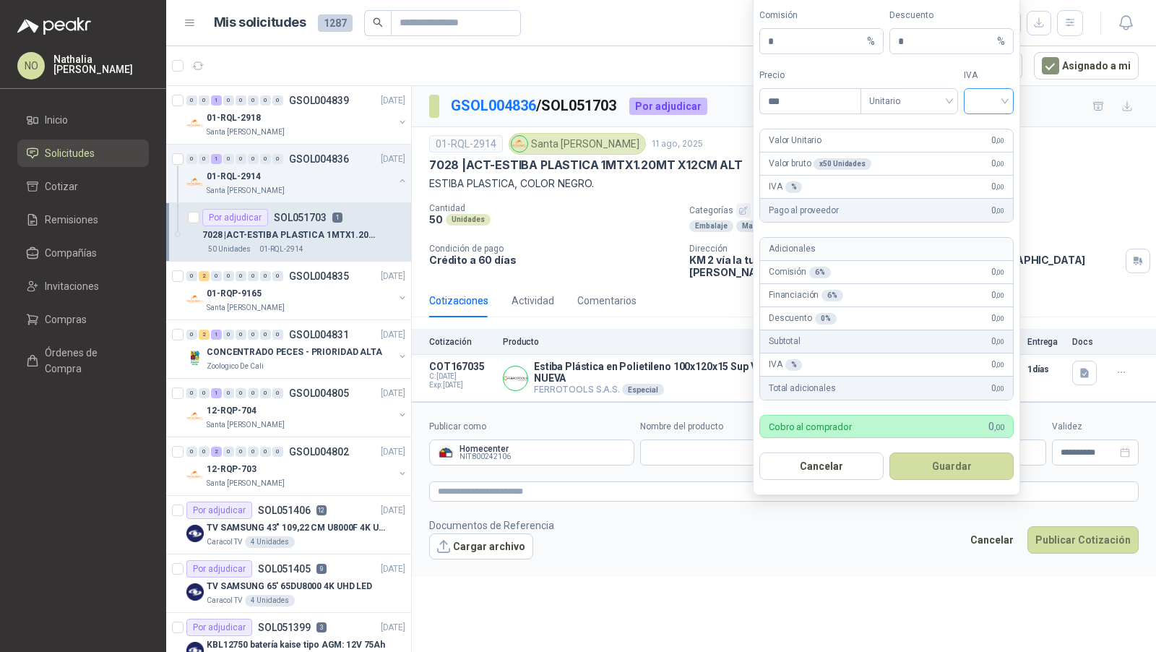
click at [990, 103] on input "search" at bounding box center [989, 100] width 33 height 22
click at [991, 133] on div "19%" at bounding box center [989, 134] width 27 height 16
click at [930, 108] on span "Unitario" at bounding box center [909, 101] width 80 height 22
click at [922, 155] on div "Unitario con IVA" at bounding box center [909, 157] width 74 height 16
click at [799, 108] on input "***" at bounding box center [810, 101] width 100 height 25
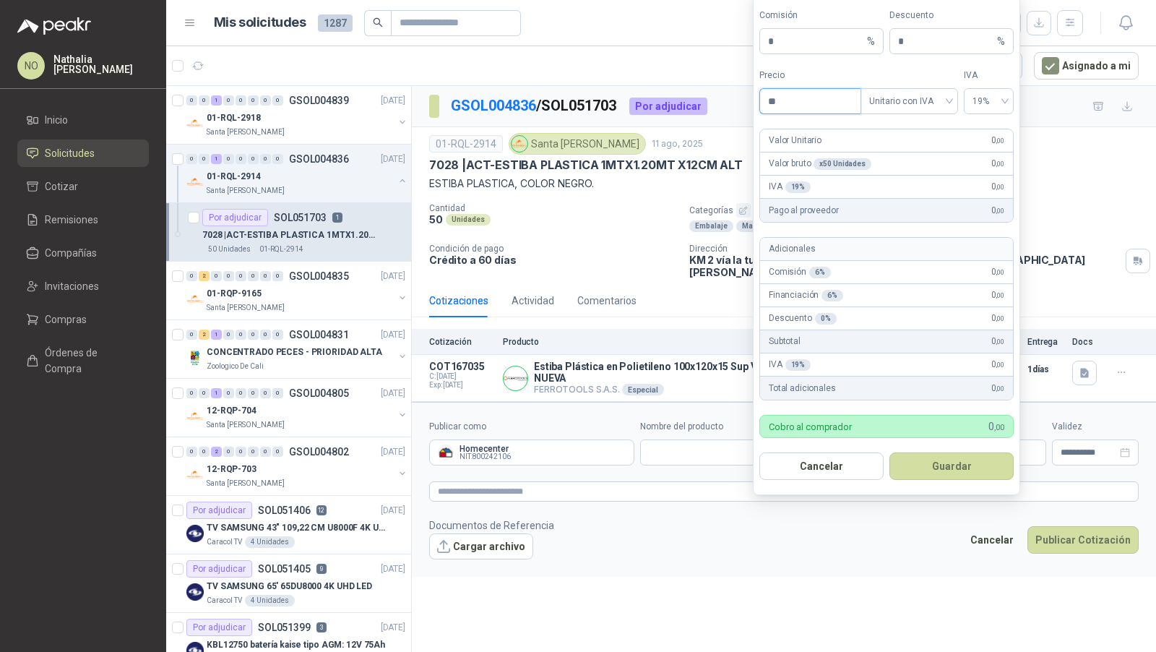
type input "*"
type input "*********"
click at [882, 564] on div "**********" at bounding box center [784, 371] width 744 height 571
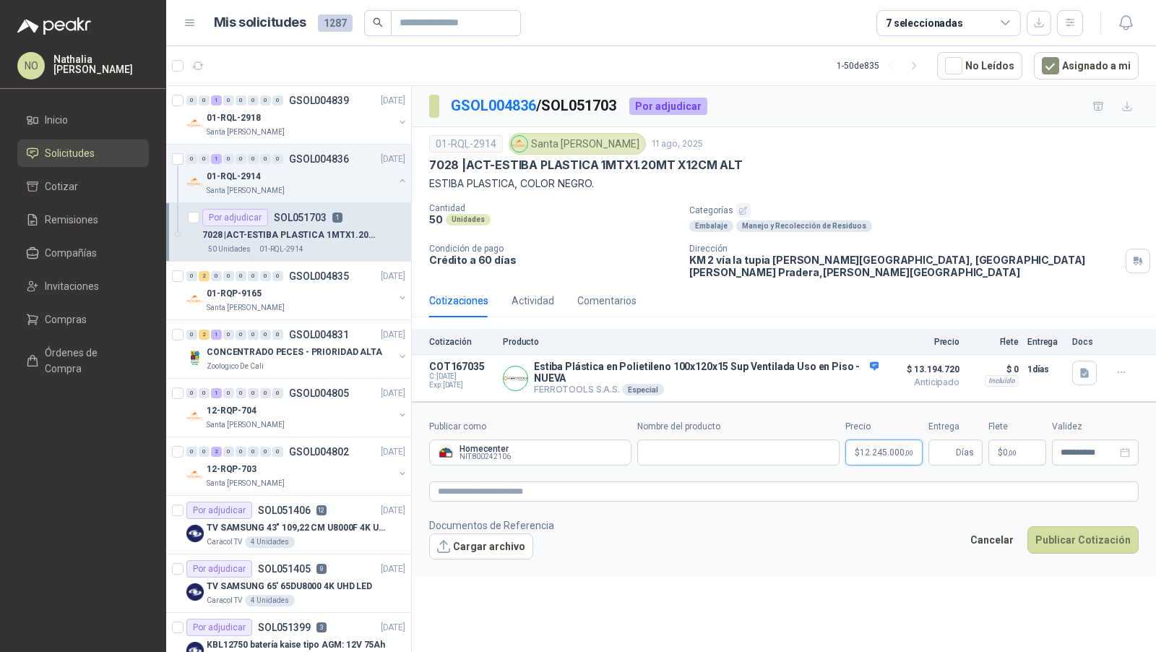
click at [881, 444] on body "NO Nathalia Ortega Inicio Solicitudes Cotizar Remisiones Compañías Invitaciones…" at bounding box center [578, 326] width 1156 height 652
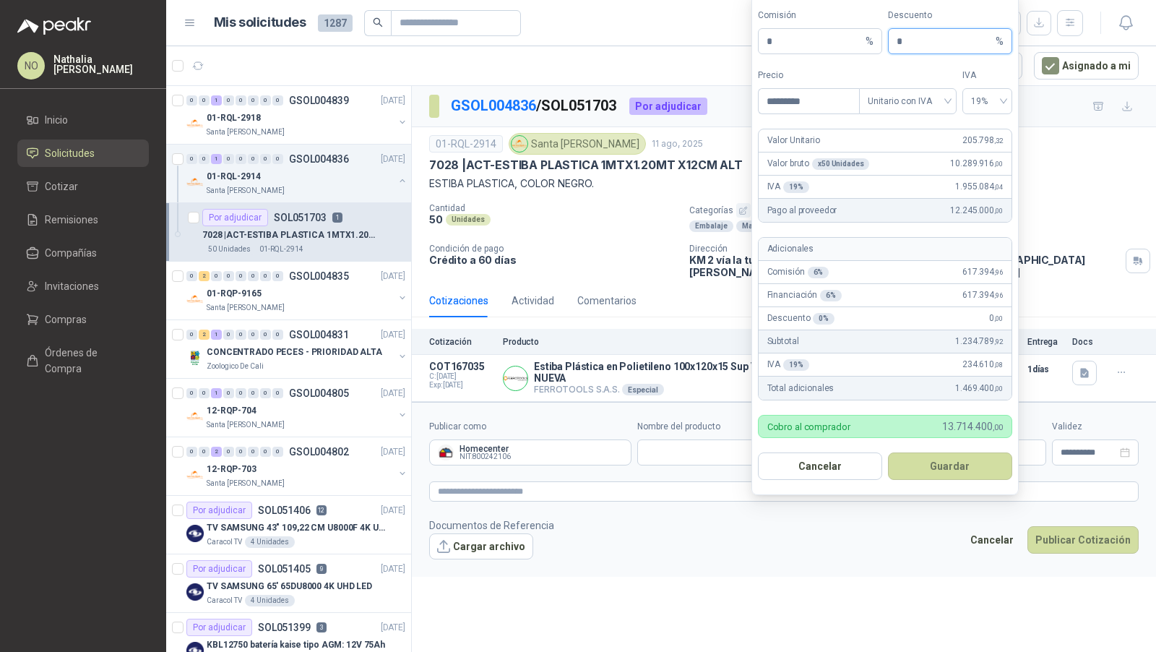
click at [924, 43] on input "*" at bounding box center [945, 41] width 96 height 25
type input "*"
click at [931, 570] on div "**********" at bounding box center [784, 371] width 744 height 571
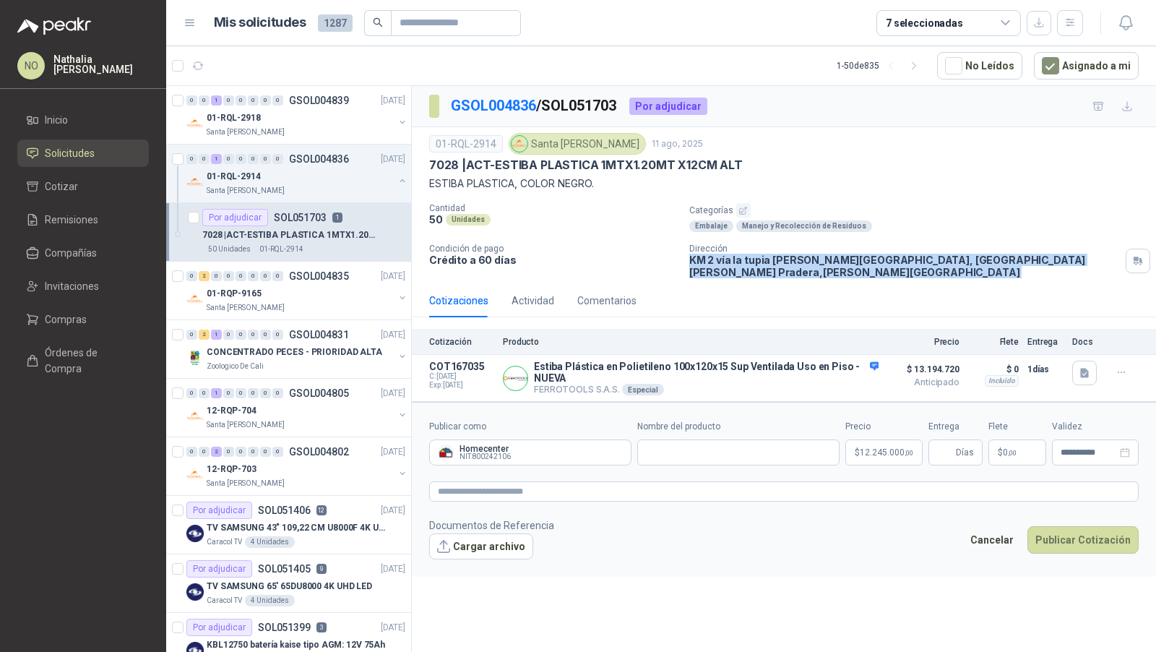
drag, startPoint x: 688, startPoint y: 259, endPoint x: 1107, endPoint y: 262, distance: 419.1
click at [1107, 262] on div "Cantidad 50 Unidades Categorías Embalaje Manejo y Recolección de Residuos Condi…" at bounding box center [784, 240] width 710 height 75
copy div "KM 2 vía la tupia Pradera-Valle del Cauca, la Tupia Candelaria Pradera , Valle …"
click at [880, 439] on body "NO Nathalia Ortega Inicio Solicitudes Cotizar Remisiones Compañías Invitaciones…" at bounding box center [578, 326] width 1156 height 652
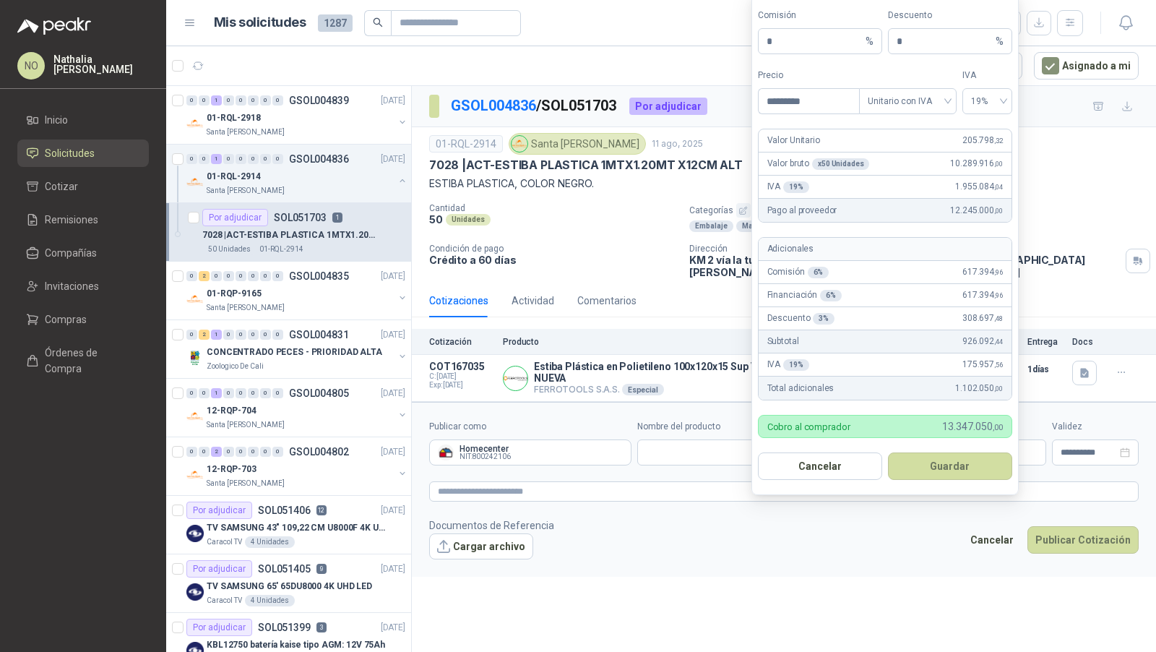
click at [848, 554] on form "**********" at bounding box center [784, 489] width 744 height 174
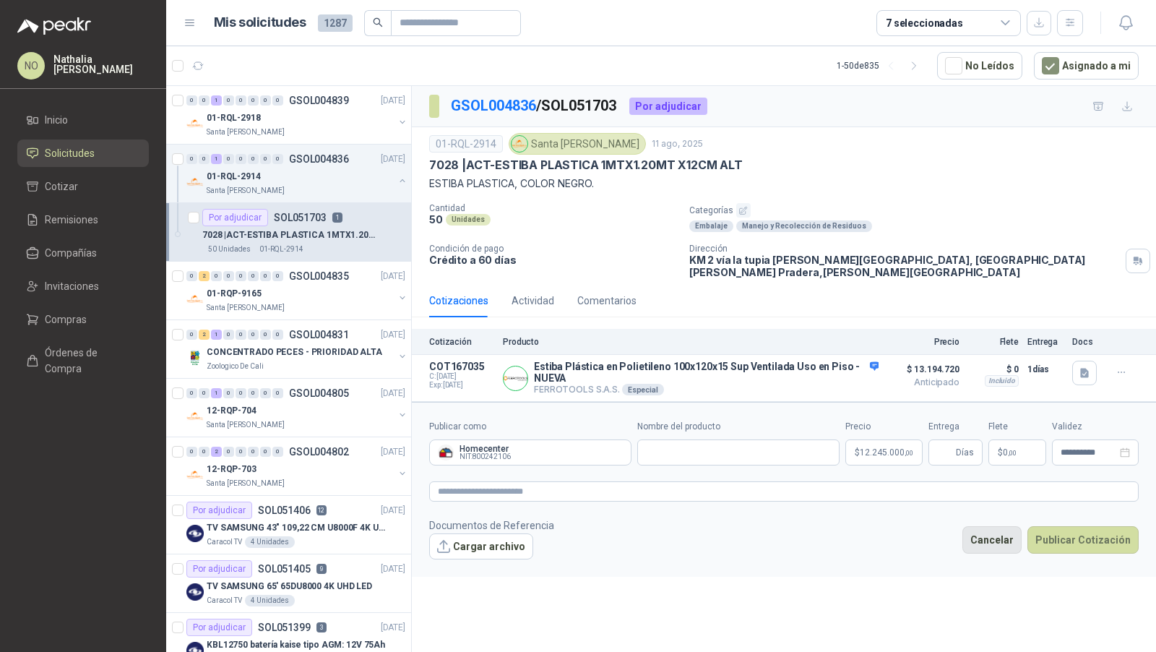
click at [996, 528] on button "Cancelar" at bounding box center [992, 539] width 59 height 27
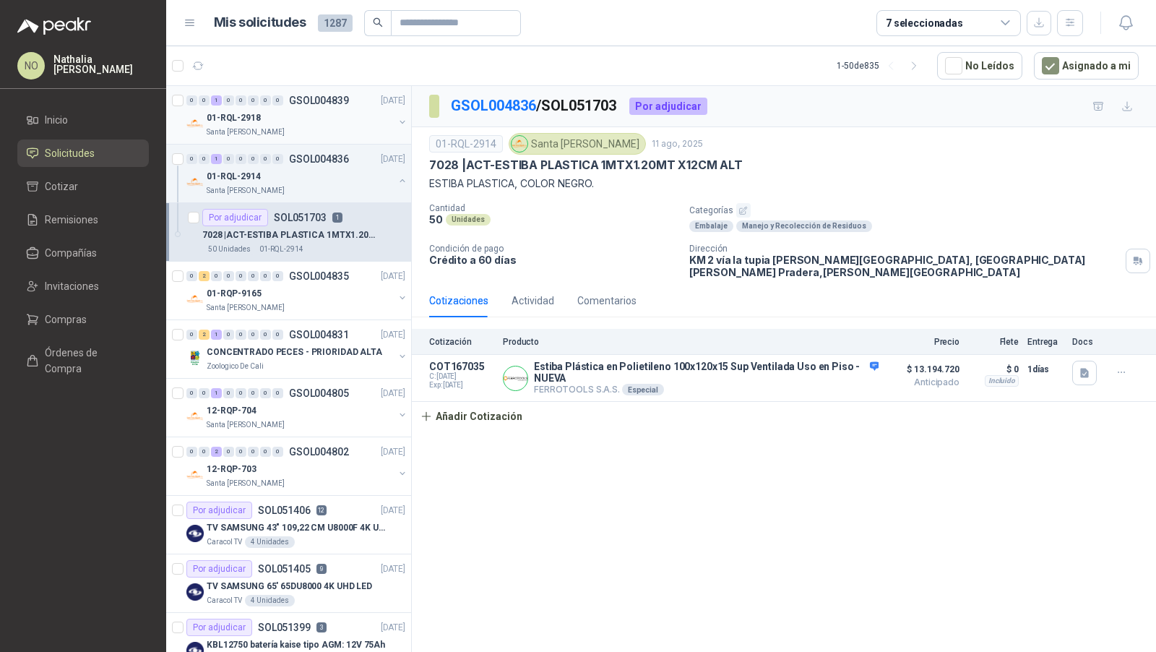
click at [347, 128] on div "Santa [PERSON_NAME]" at bounding box center [300, 132] width 187 height 12
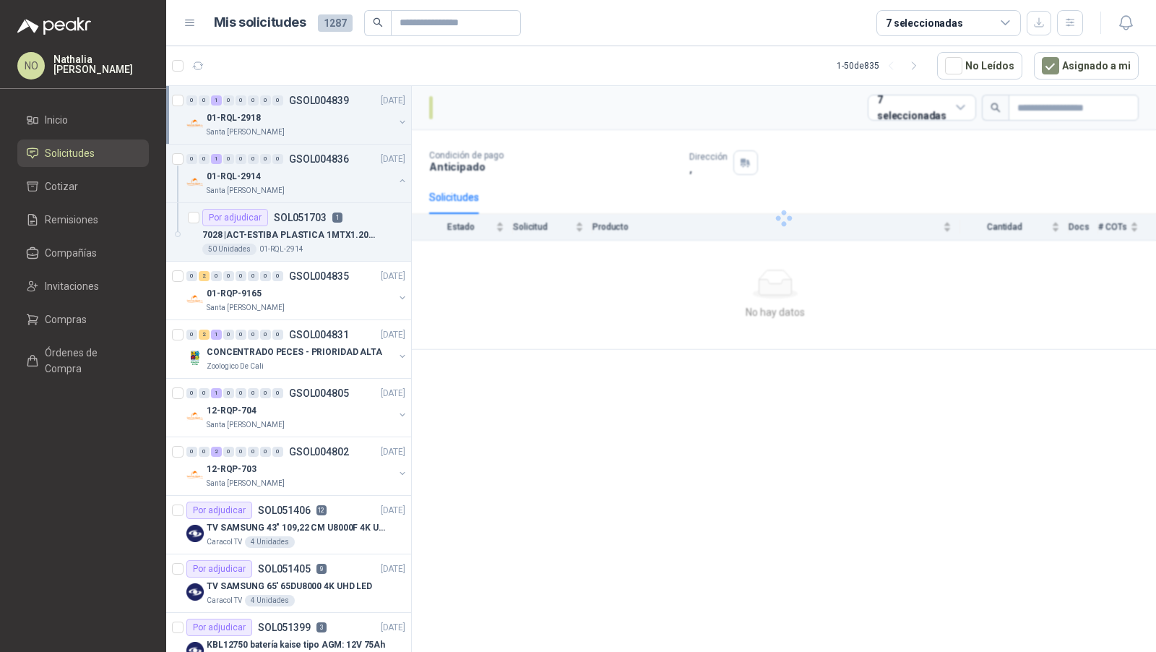
click at [347, 128] on div "Santa [PERSON_NAME]" at bounding box center [300, 132] width 187 height 12
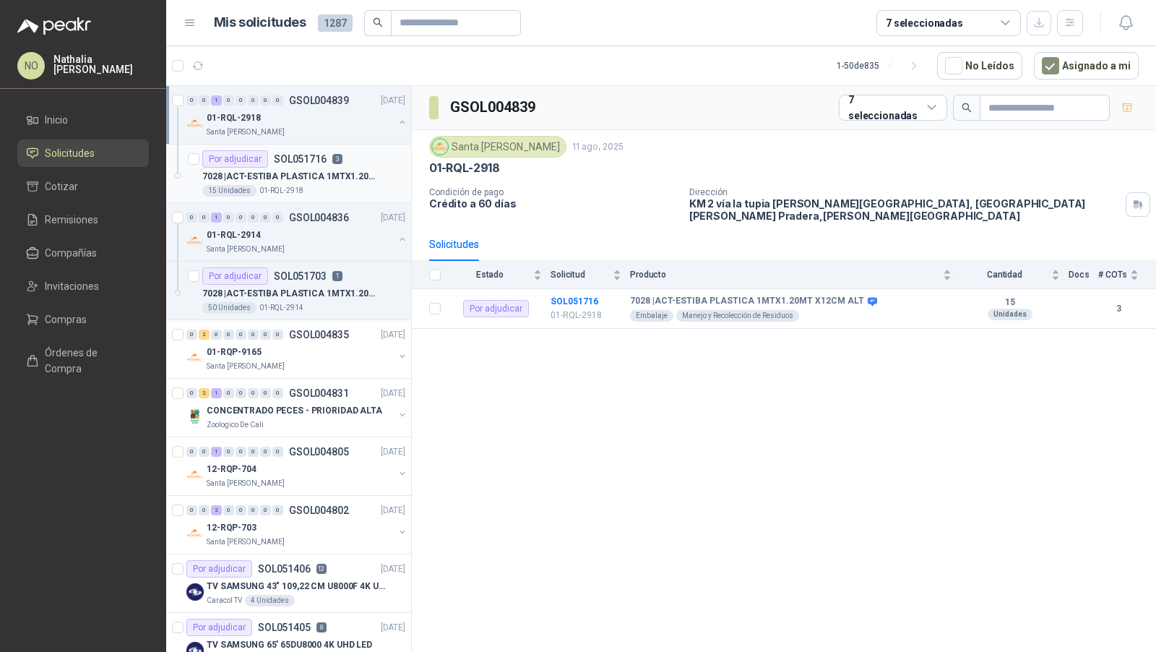
click at [337, 170] on p "7028 | ACT-ESTIBA PLASTICA 1MTX1.20MT X12CM ALT" at bounding box center [292, 177] width 180 height 14
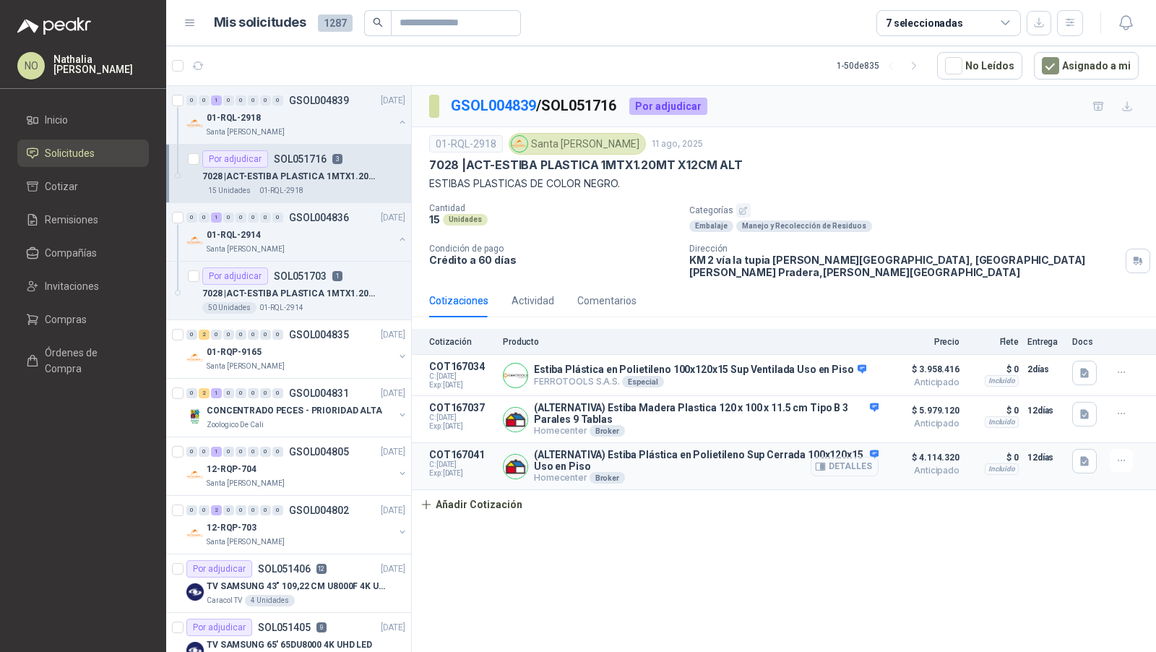
click at [841, 457] on button "Detalles" at bounding box center [845, 467] width 68 height 20
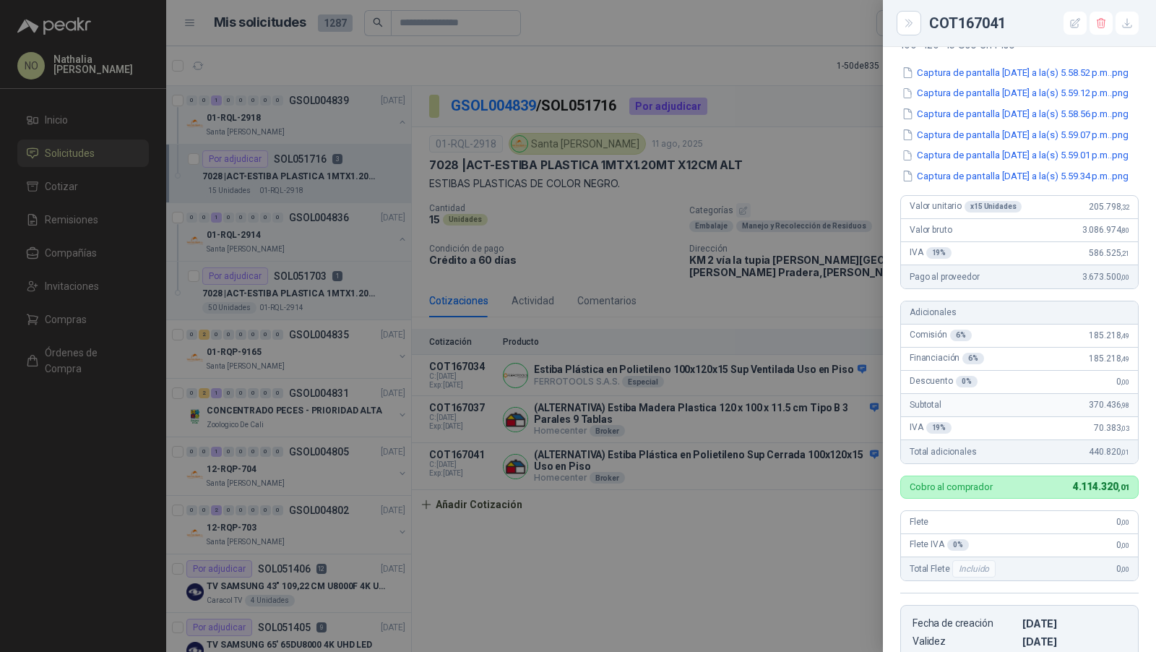
scroll to position [198, 0]
click at [786, 453] on div at bounding box center [578, 326] width 1156 height 652
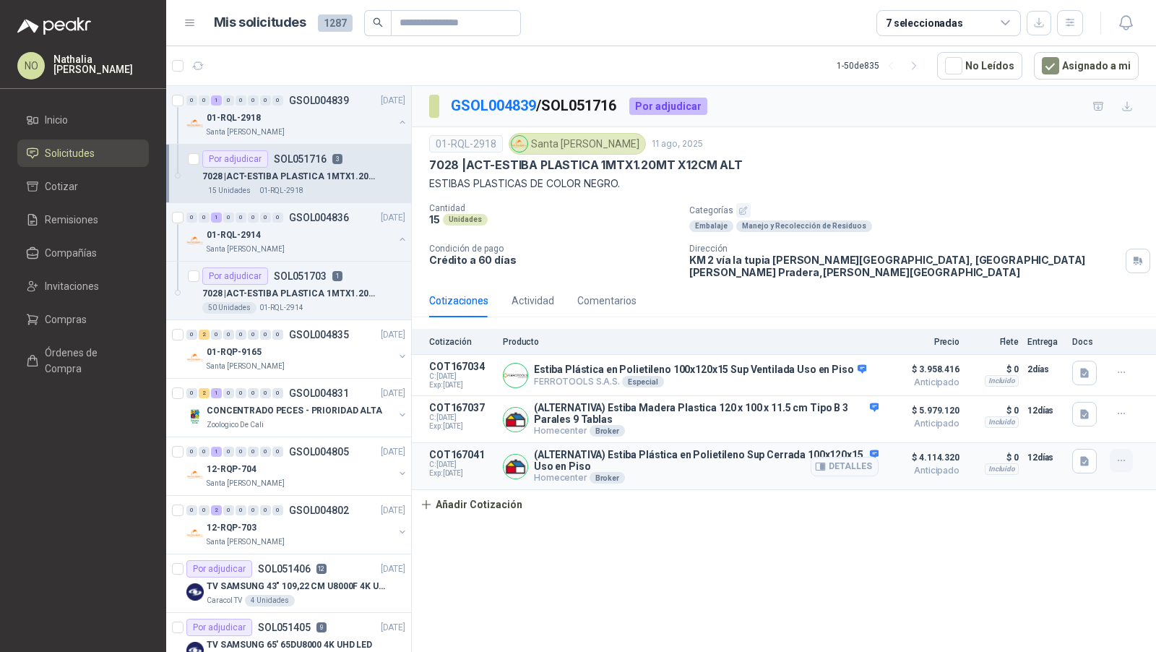
click at [1122, 455] on icon "button" at bounding box center [1122, 461] width 12 height 12
click at [1079, 384] on button "Editar" at bounding box center [1093, 389] width 116 height 23
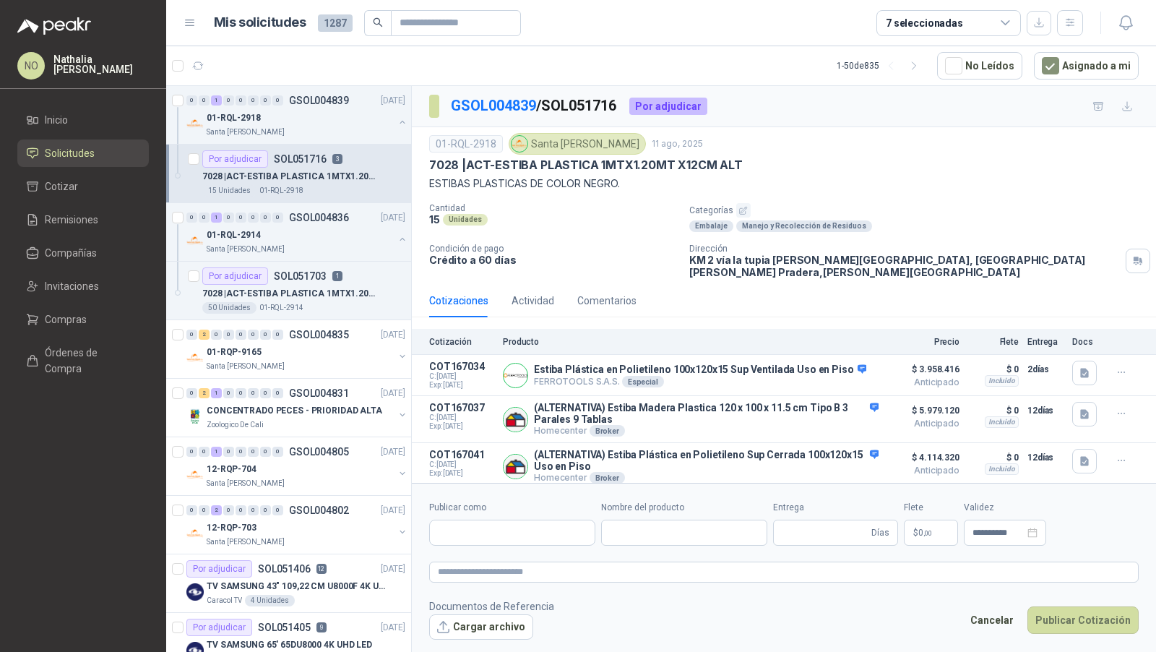
type input "**********"
type input "**"
type input "**********"
type textarea "**********"
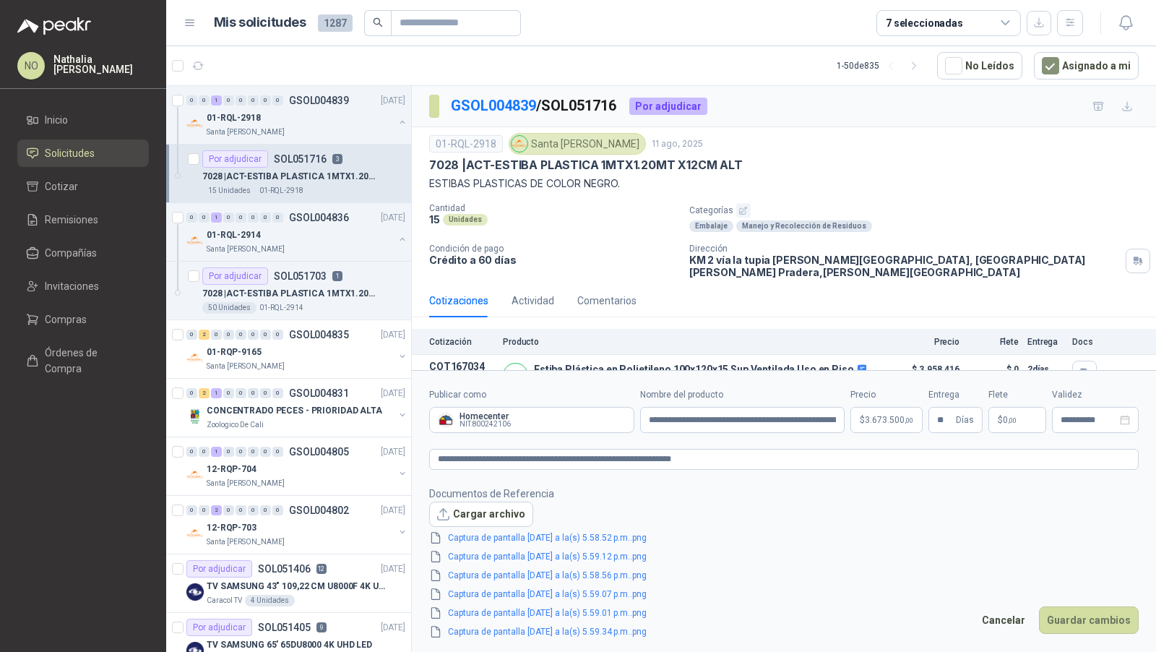
click at [885, 421] on body "NO Nathalia Ortega Inicio Solicitudes Cotizar Remisiones Compañías Invitaciones…" at bounding box center [578, 326] width 1156 height 652
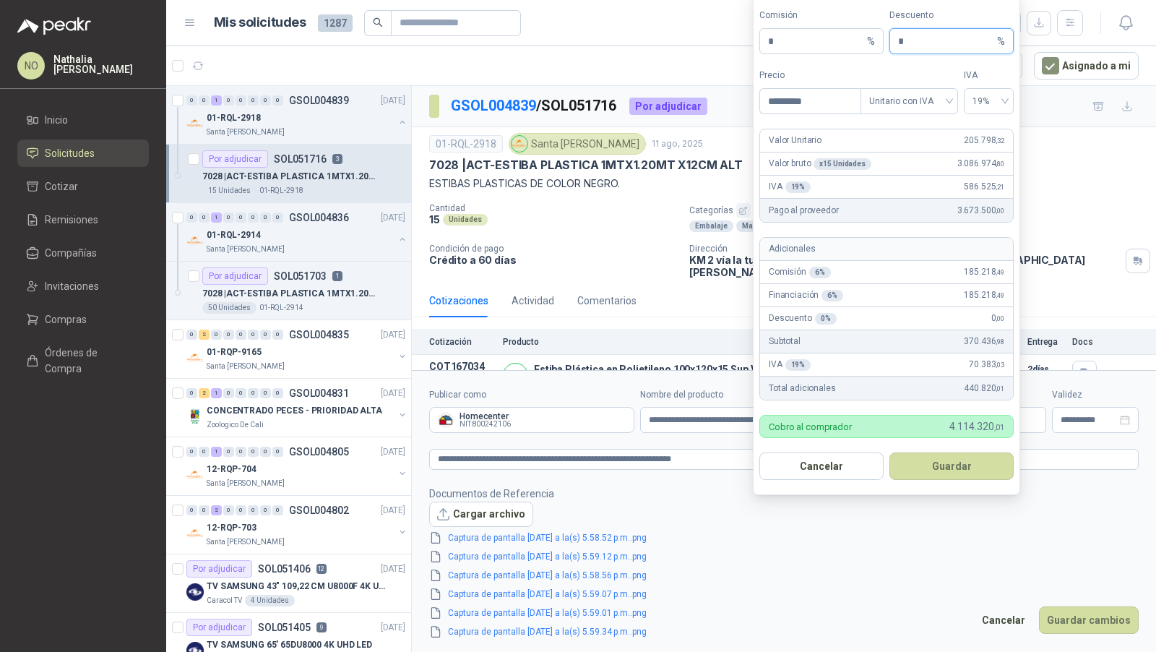
click at [939, 46] on input "*" at bounding box center [946, 41] width 96 height 25
type input "*"
click at [963, 480] on button "Guardar" at bounding box center [952, 465] width 124 height 27
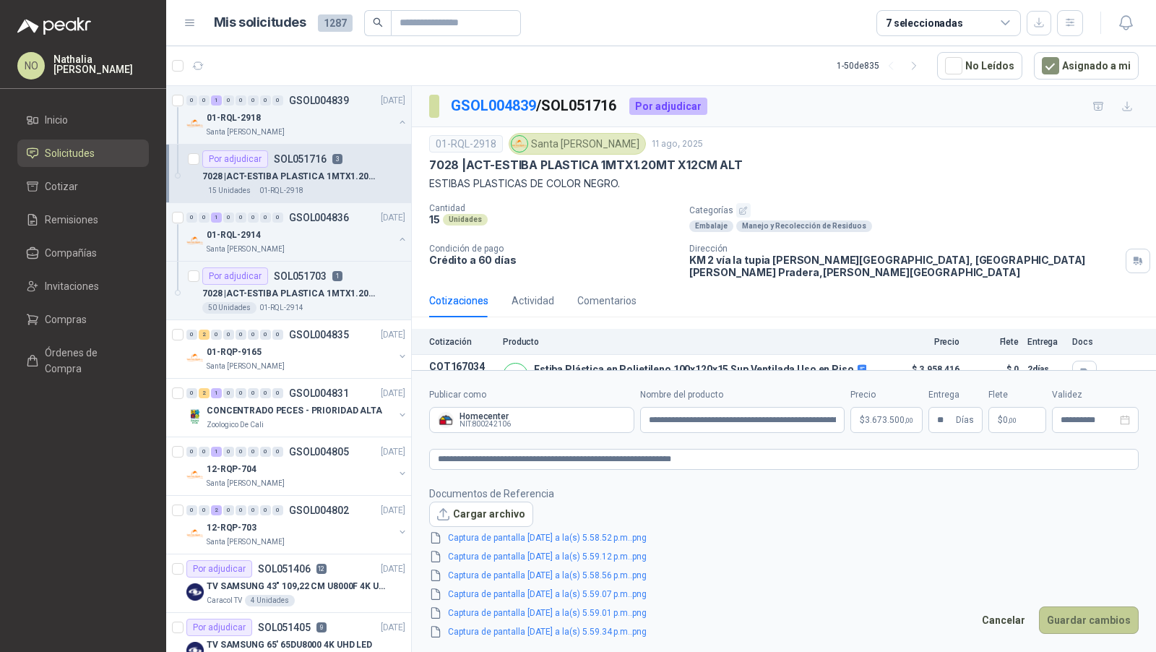
click at [1077, 614] on button "Guardar cambios" at bounding box center [1089, 619] width 100 height 27
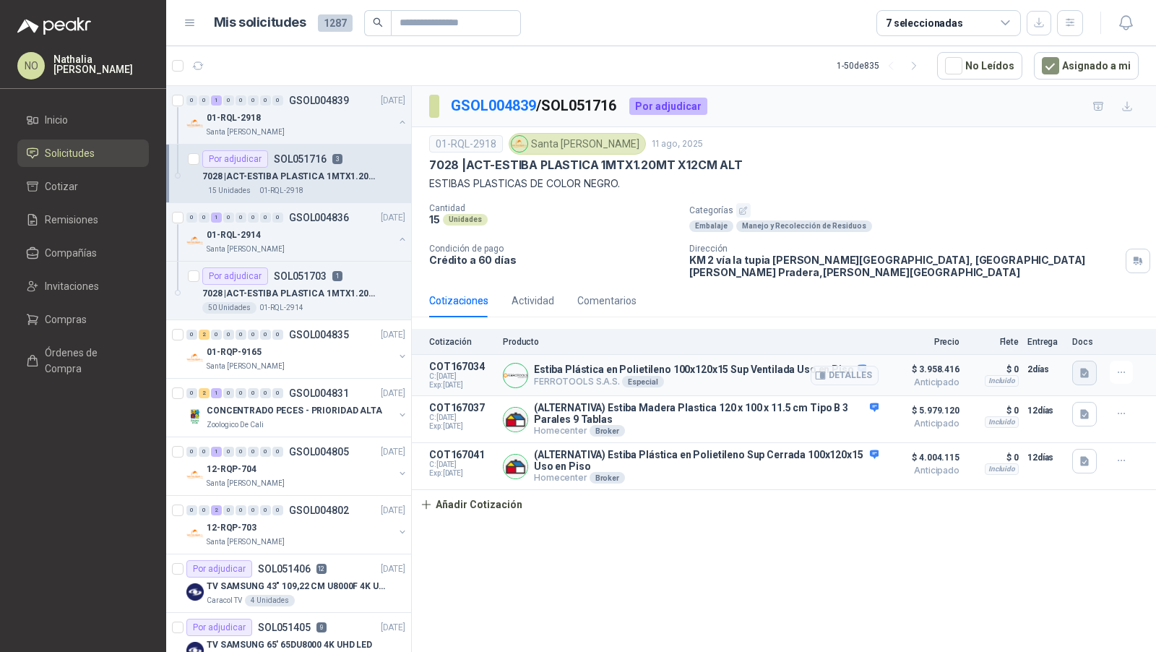
click at [1088, 367] on icon "button" at bounding box center [1085, 373] width 12 height 12
click at [1060, 332] on button "image.png" at bounding box center [1055, 328] width 63 height 15
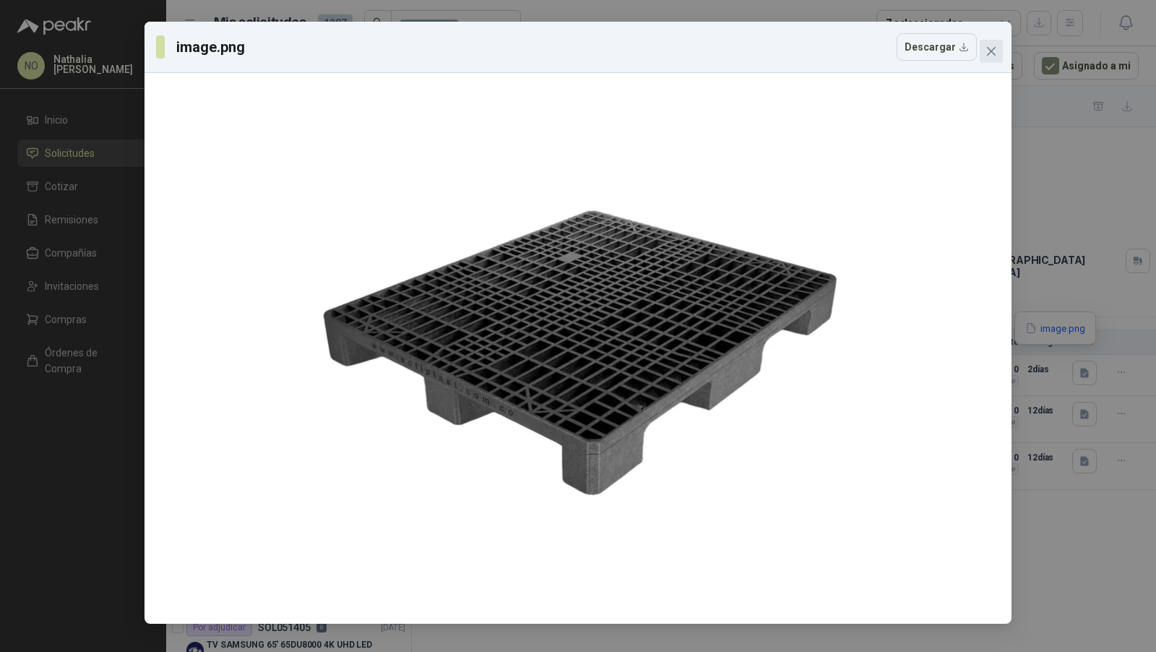
click at [995, 46] on icon "close" at bounding box center [992, 52] width 12 height 12
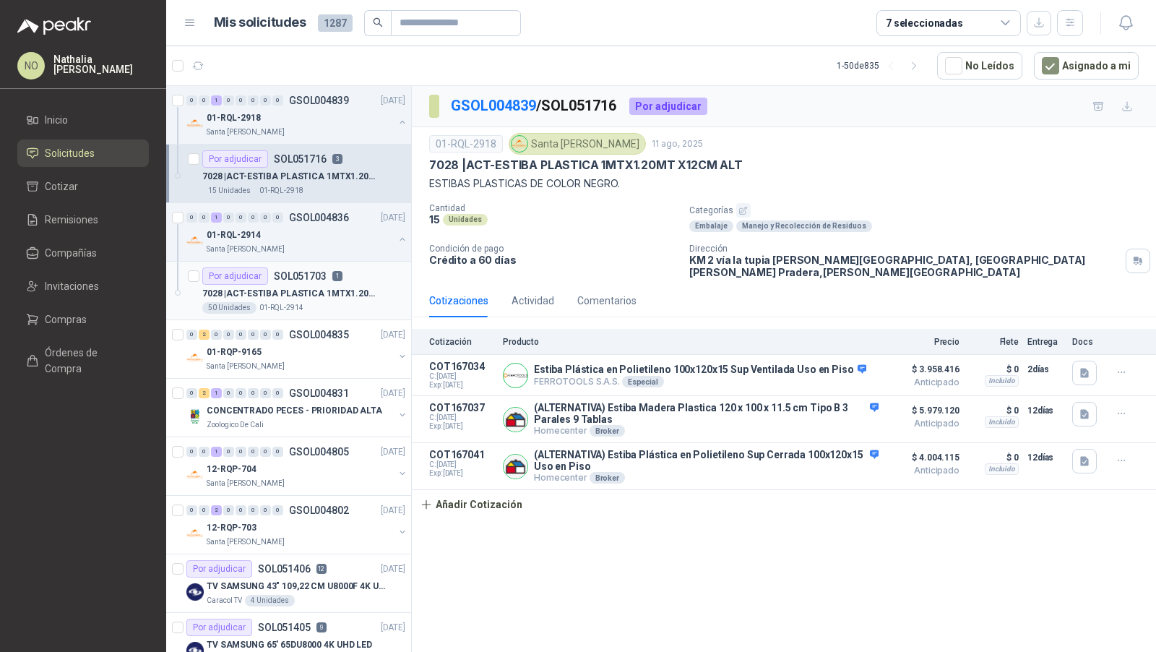
click at [312, 290] on p "7028 | ACT-ESTIBA PLASTICA 1MTX1.20MT X12CM ALT" at bounding box center [292, 294] width 180 height 14
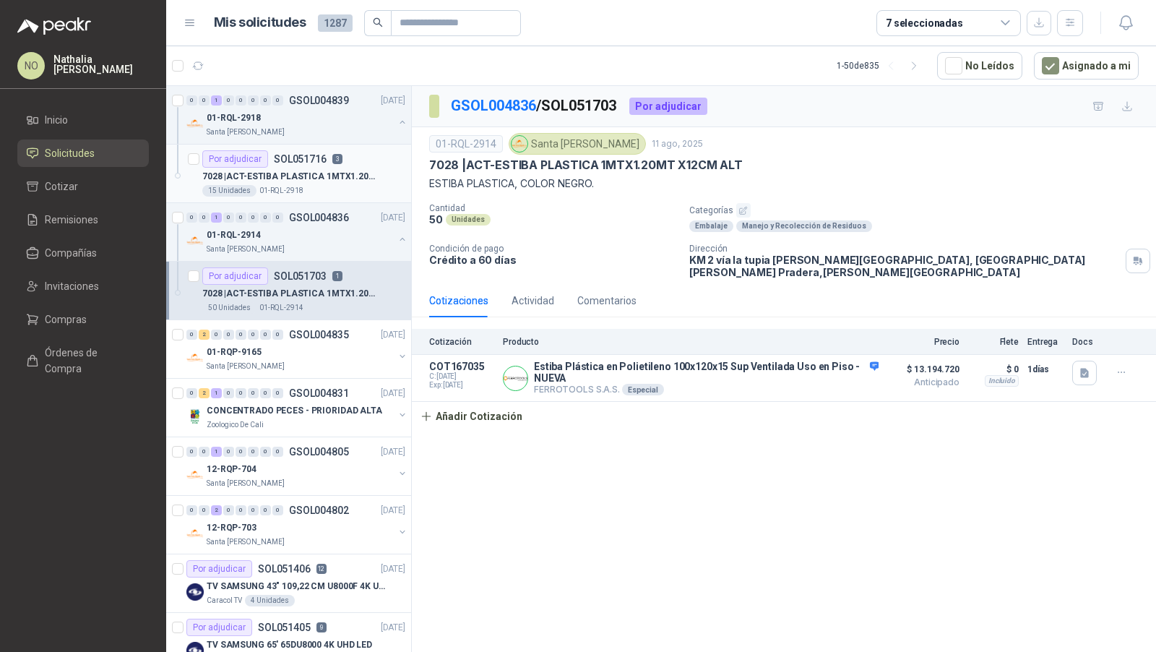
click at [309, 151] on div "Por adjudicar SOL051716 3" at bounding box center [272, 158] width 140 height 17
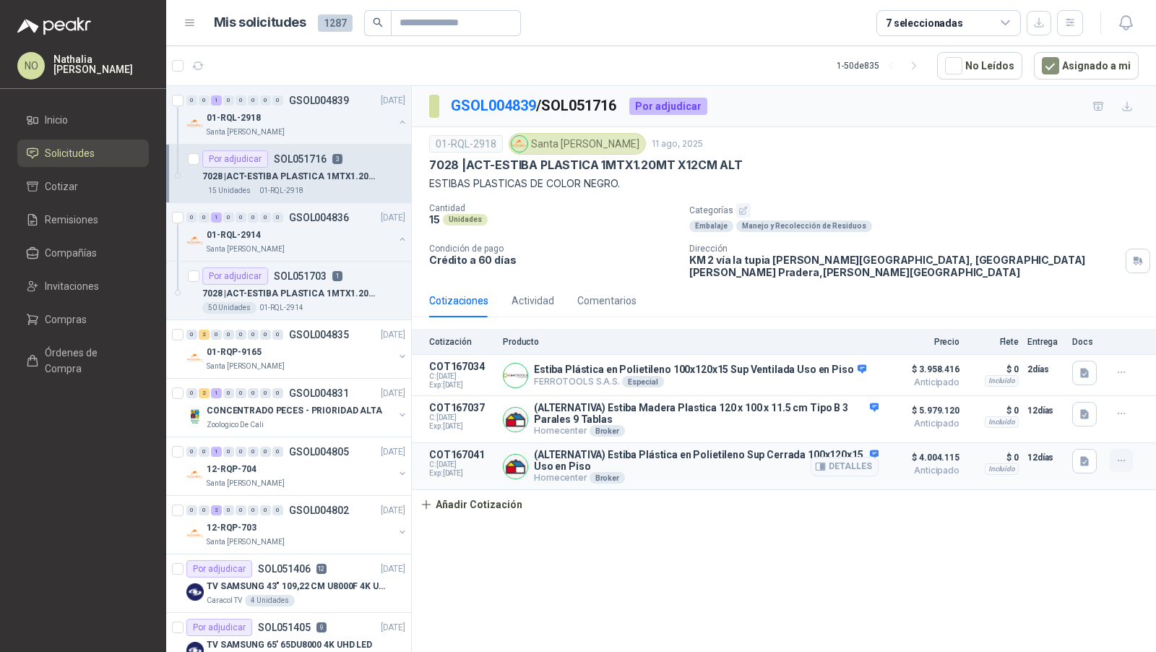
click at [1122, 455] on icon "button" at bounding box center [1122, 461] width 12 height 12
click at [1079, 393] on button "Editar" at bounding box center [1093, 389] width 116 height 23
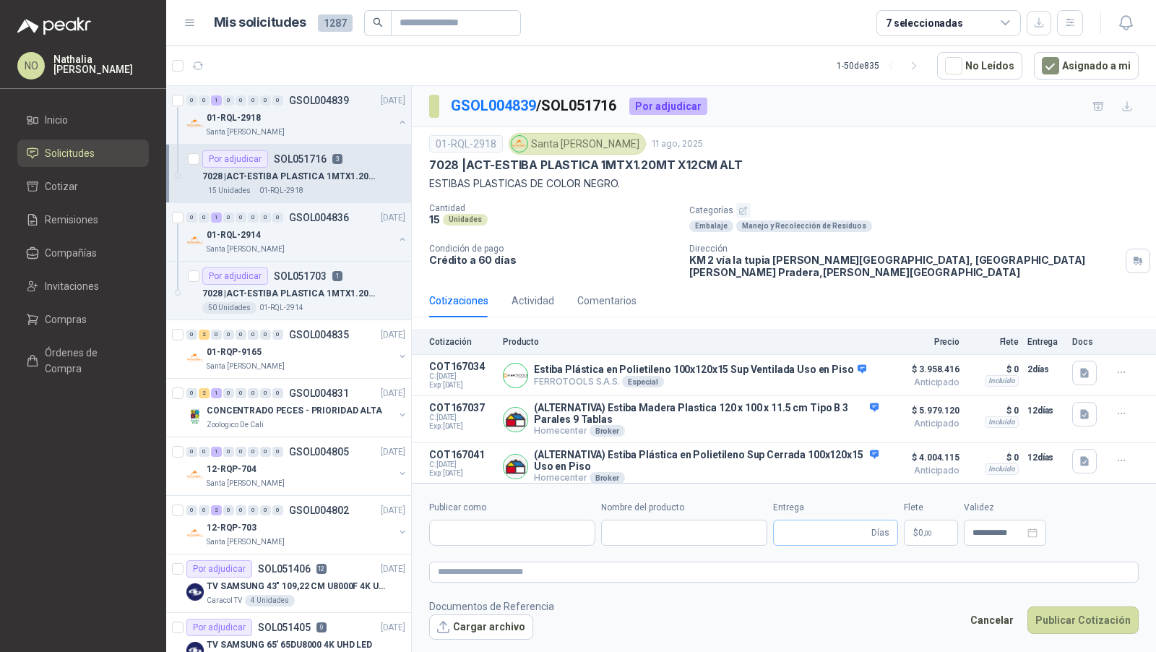
type input "**********"
type input "**"
type input "**********"
type textarea "**********"
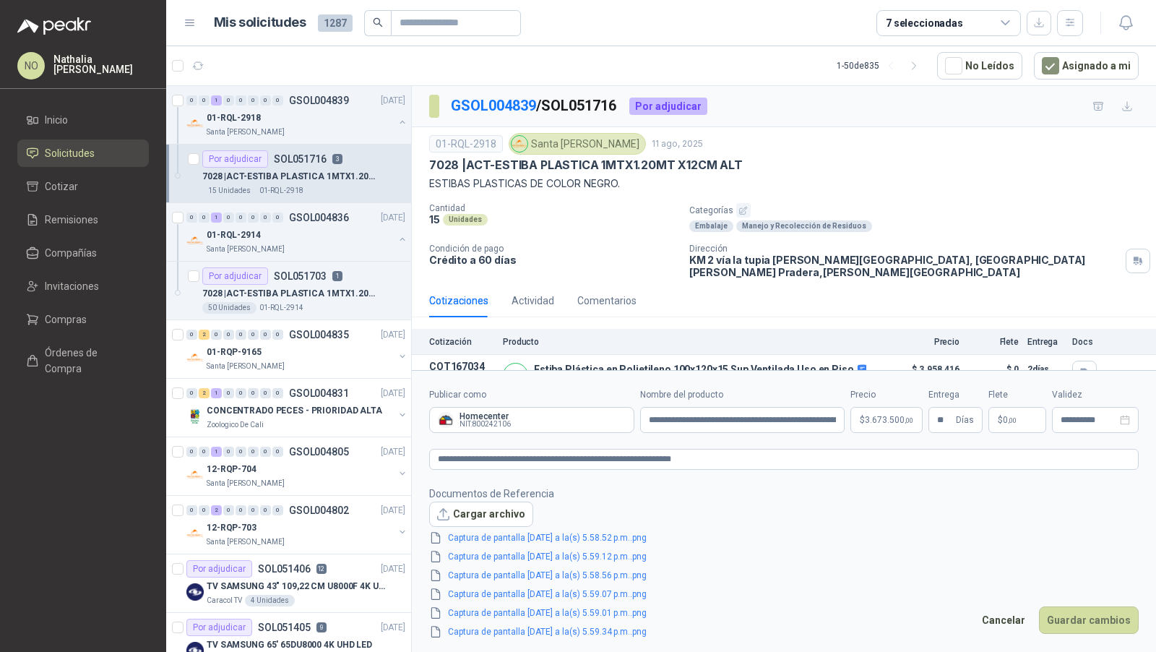
click at [892, 420] on body "NO Nathalia Ortega Inicio Solicitudes Cotizar Remisiones Compañías Invitaciones…" at bounding box center [578, 326] width 1156 height 652
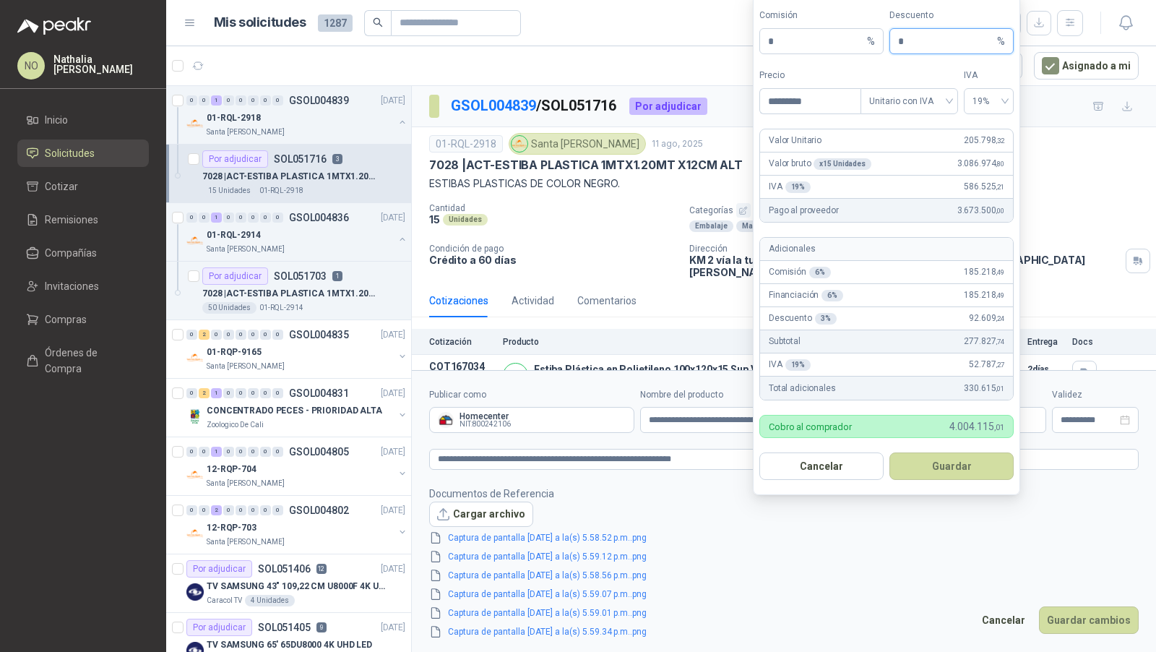
click at [921, 48] on input "*" at bounding box center [946, 41] width 96 height 25
type input "*"
click at [946, 473] on button "Guardar" at bounding box center [952, 465] width 124 height 27
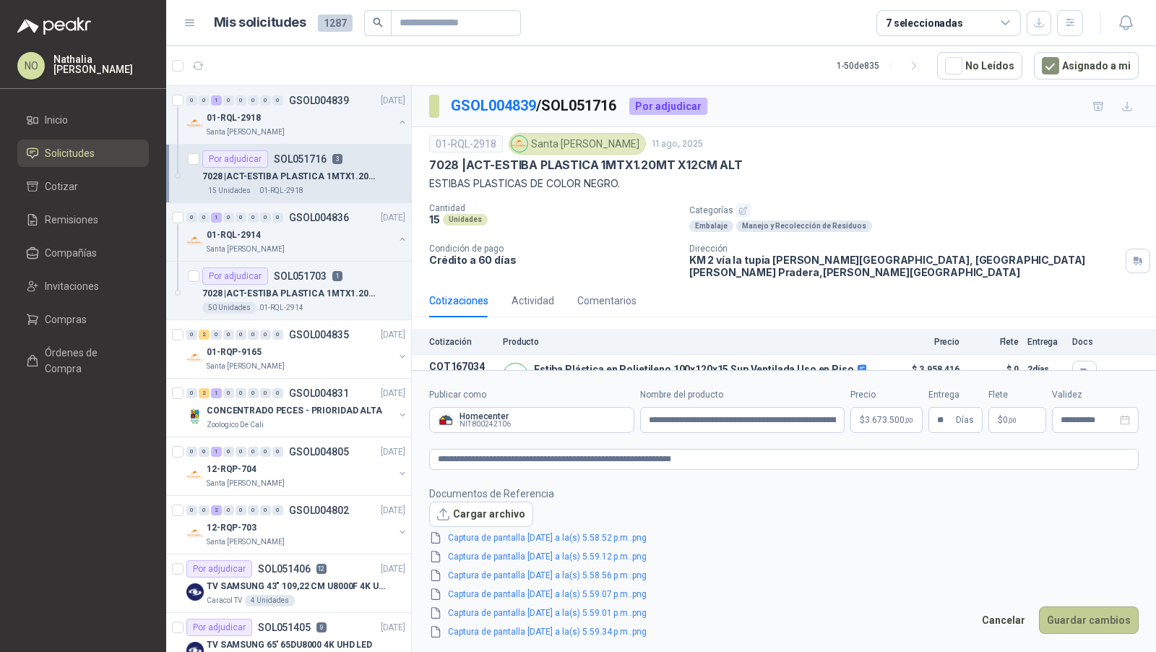
click at [1068, 622] on button "Guardar cambios" at bounding box center [1089, 619] width 100 height 27
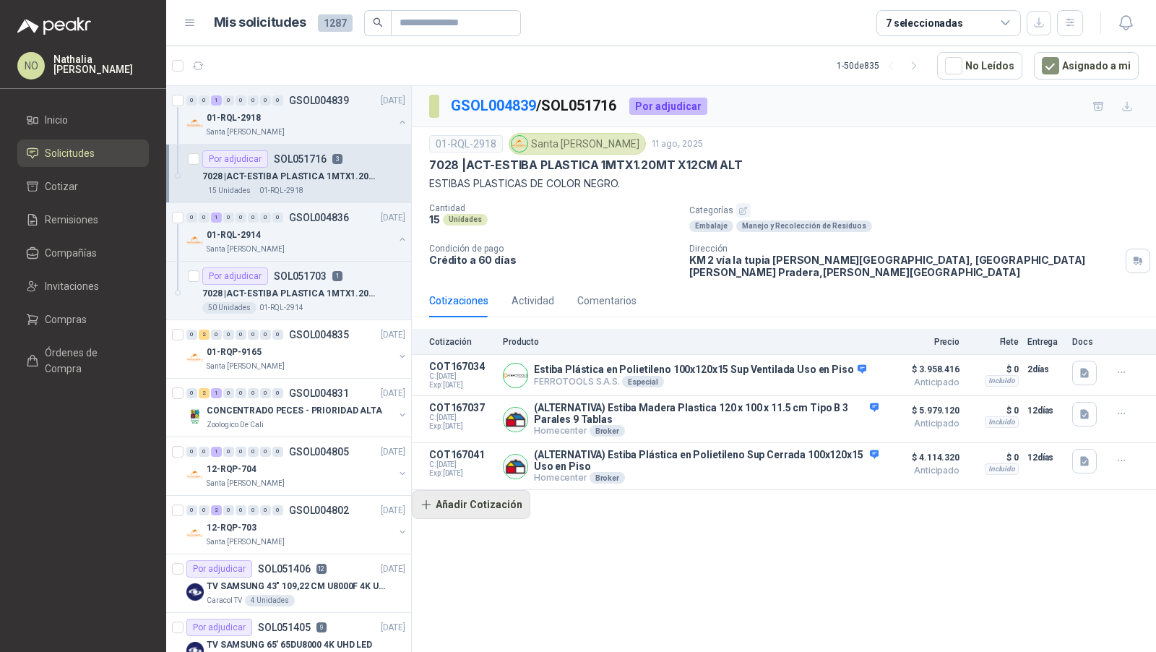
click at [483, 495] on button "Añadir Cotización" at bounding box center [471, 504] width 119 height 29
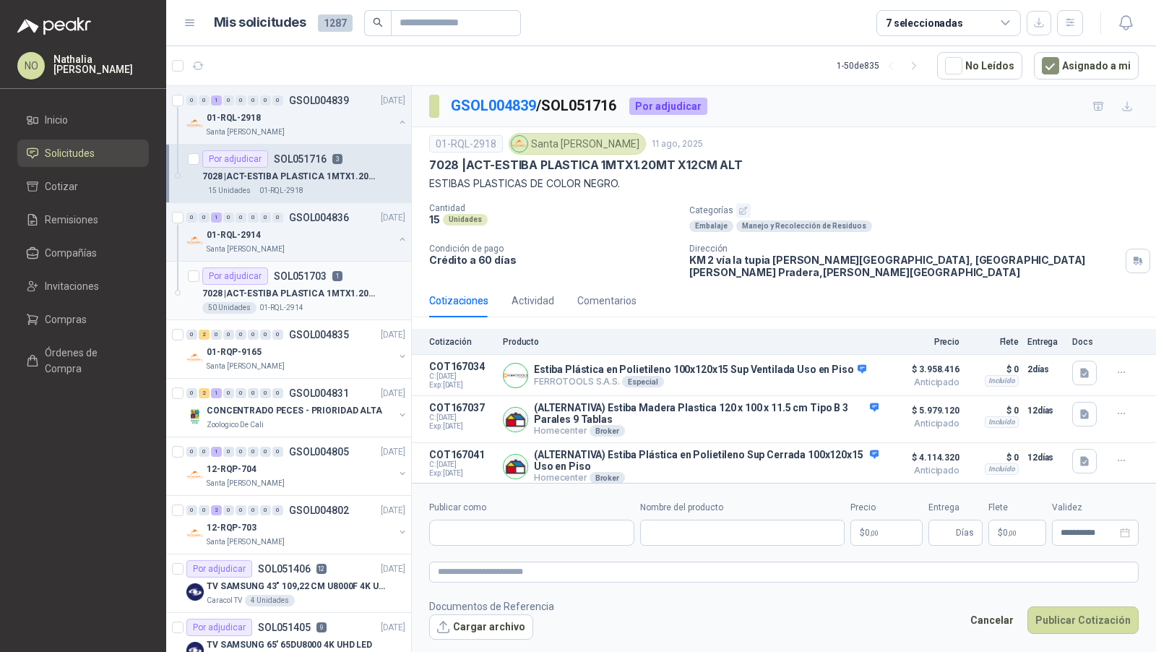
click at [335, 293] on p "7028 | ACT-ESTIBA PLASTICA 1MTX1.20MT X12CM ALT" at bounding box center [292, 294] width 180 height 14
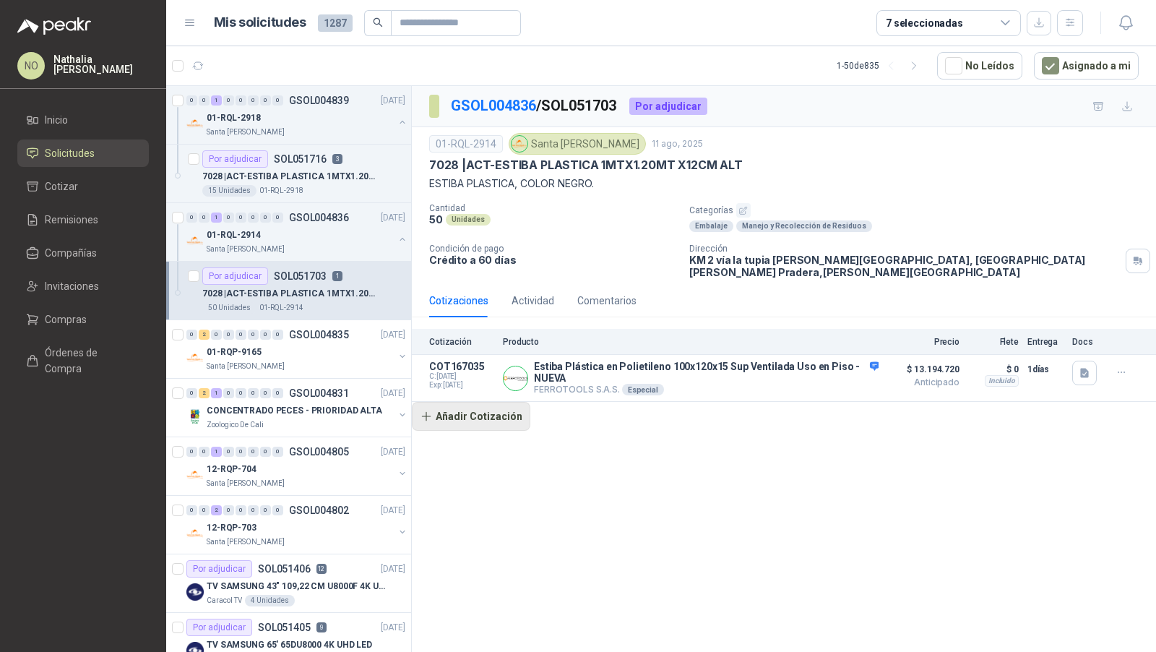
click at [478, 402] on button "Añadir Cotización" at bounding box center [471, 416] width 119 height 29
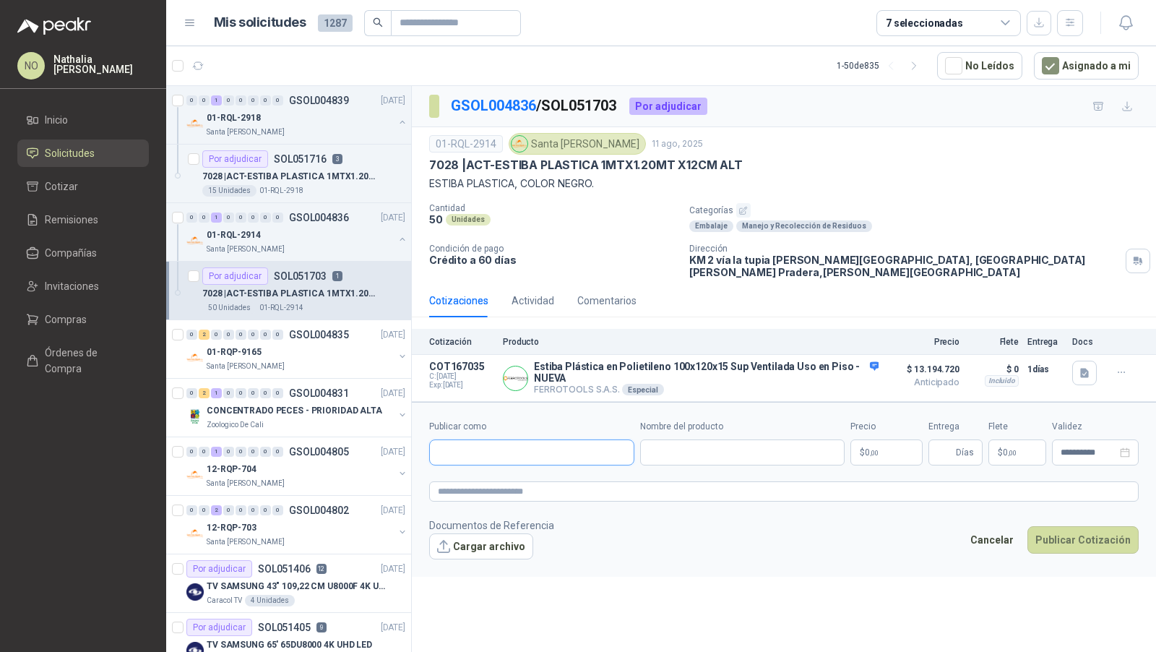
click at [486, 440] on input "Publicar como" at bounding box center [532, 452] width 204 height 25
type input "**********"
click at [512, 471] on p "Homecenter" at bounding box center [488, 470] width 51 height 9
type input "**********"
click at [882, 438] on body "NO Nathalia Ortega Inicio Solicitudes Cotizar Remisiones Compañías Invitaciones…" at bounding box center [578, 326] width 1156 height 652
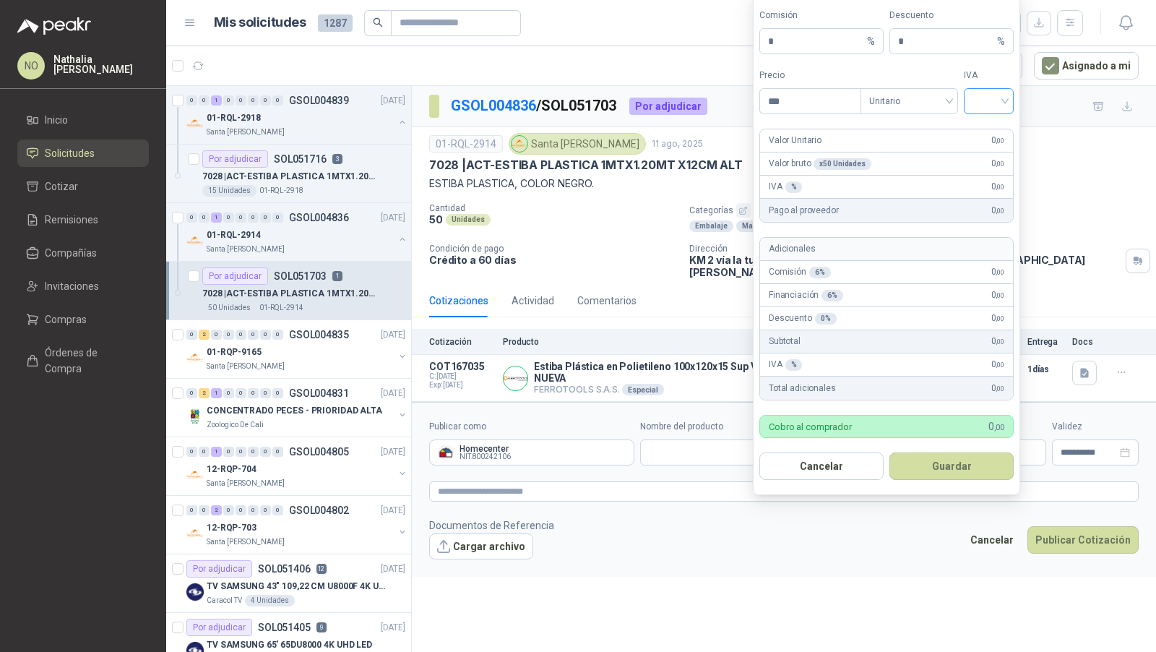
click at [999, 101] on input "search" at bounding box center [989, 100] width 33 height 22
click at [1004, 124] on div "19%" at bounding box center [989, 133] width 44 height 23
click at [941, 106] on span "Unitario" at bounding box center [909, 101] width 80 height 22
click at [930, 158] on div "Unitario con IVA" at bounding box center [909, 157] width 74 height 16
click at [807, 113] on input "***" at bounding box center [810, 101] width 100 height 25
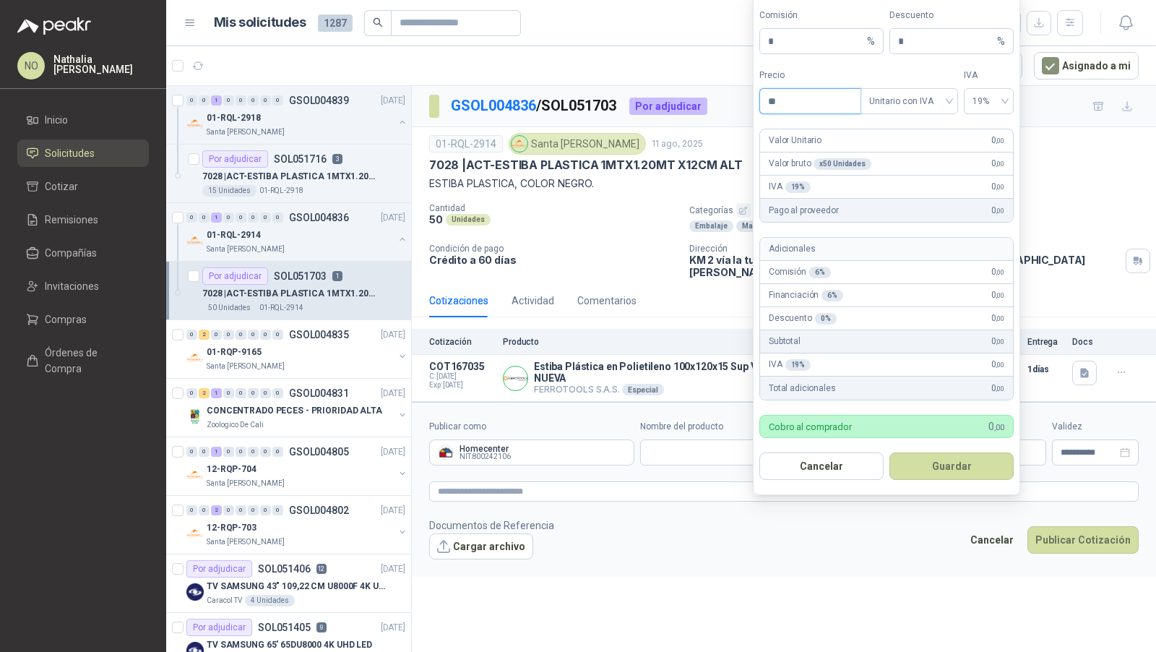
type input "*"
type input "*********"
click at [968, 475] on button "Guardar" at bounding box center [952, 465] width 124 height 27
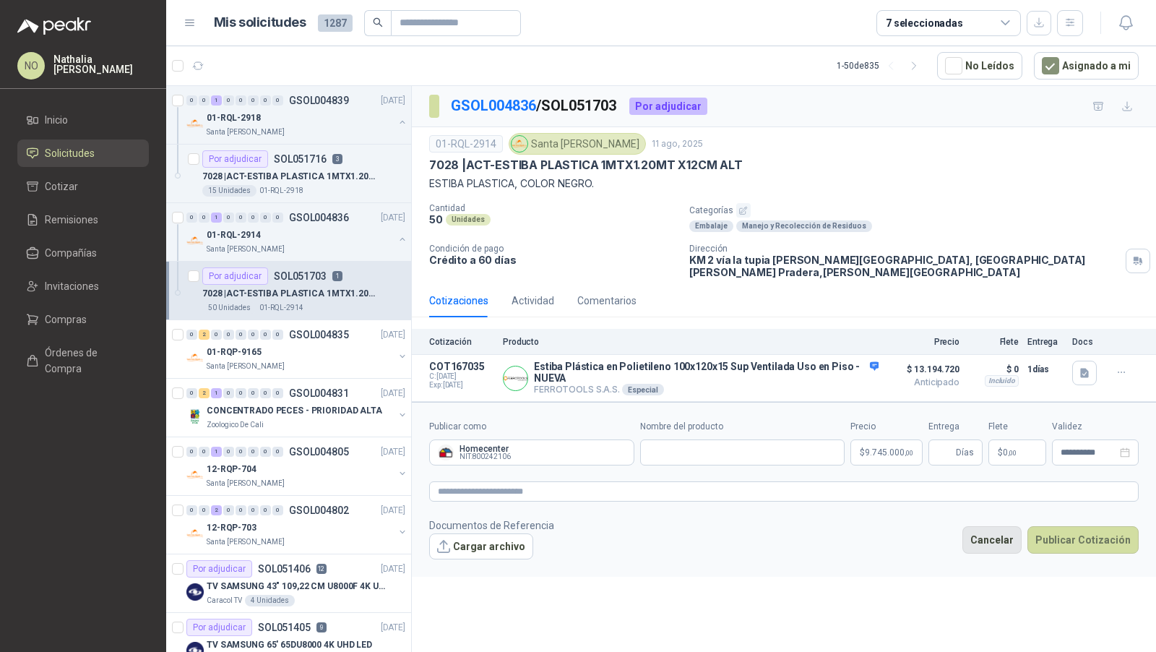
click at [999, 528] on button "Cancelar" at bounding box center [992, 539] width 59 height 27
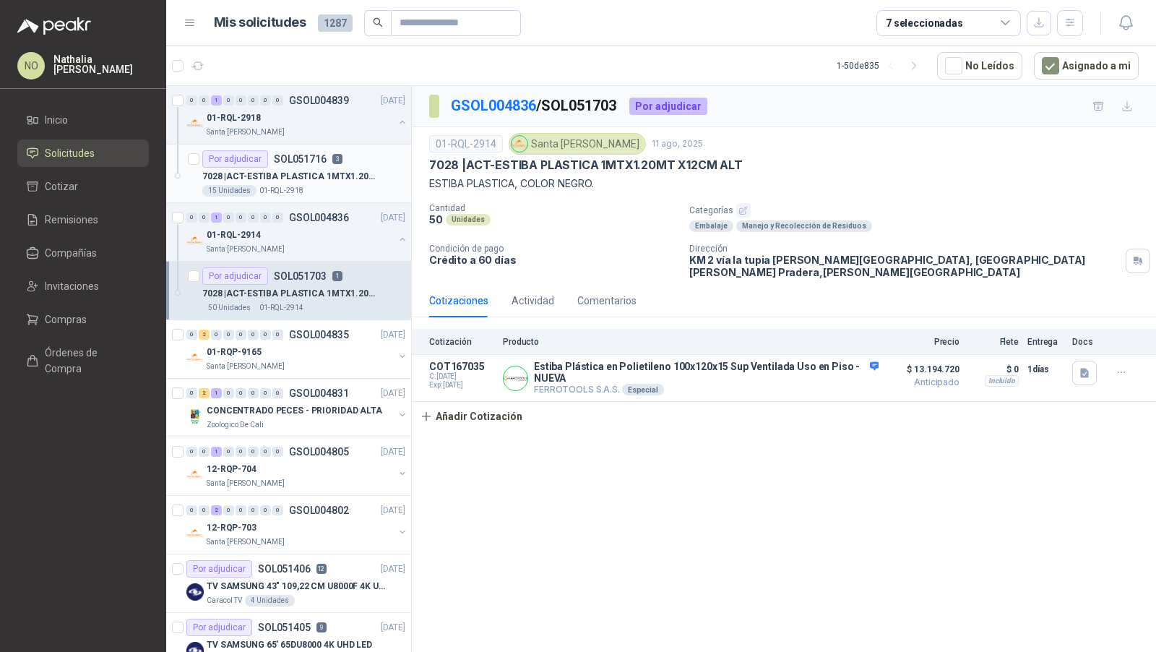
click at [316, 186] on div "15 Unidades 01-RQL-2918" at bounding box center [303, 191] width 203 height 12
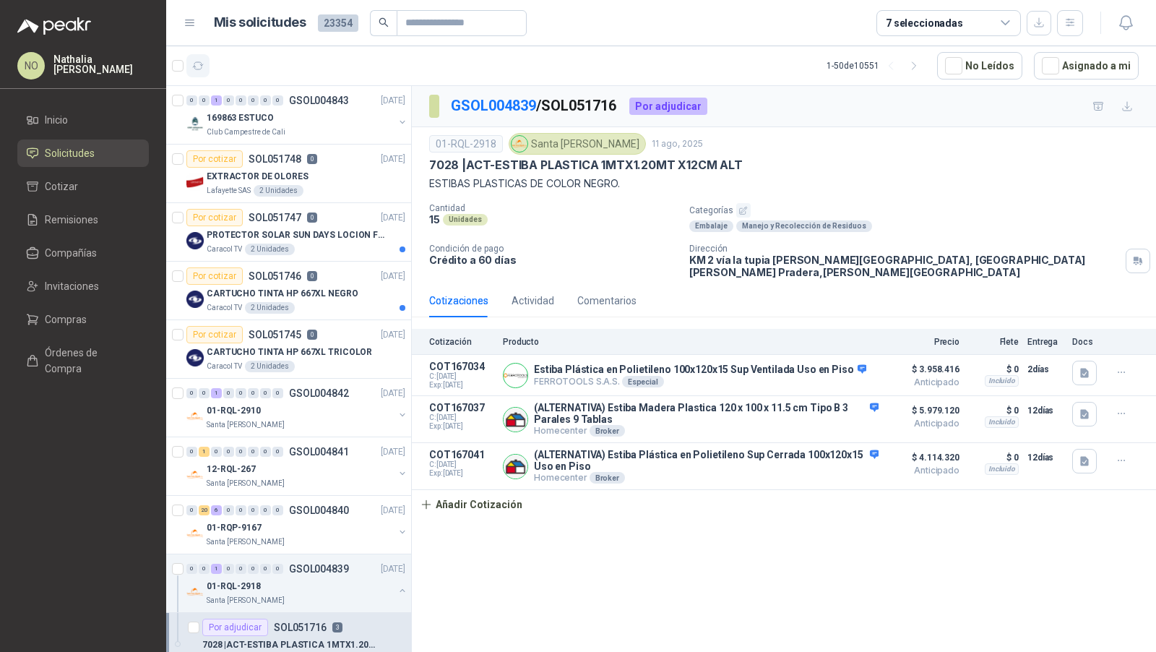
click at [201, 69] on icon "button" at bounding box center [198, 65] width 11 height 7
click at [308, 244] on div "Caracol TV 2 Unidades" at bounding box center [306, 250] width 199 height 12
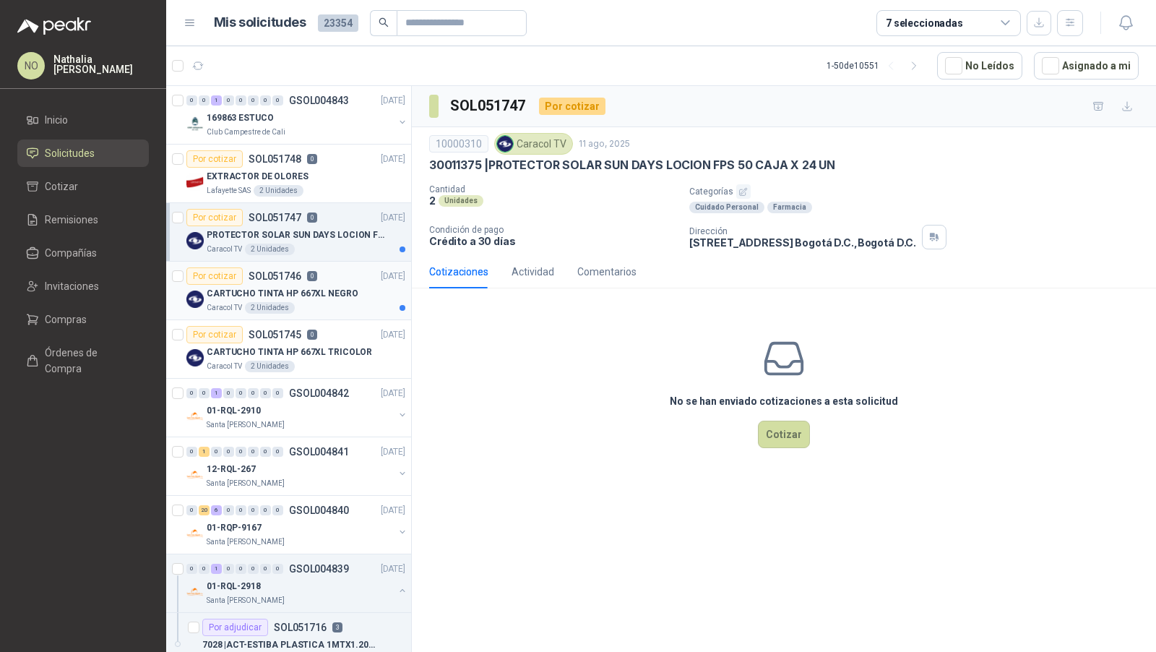
click at [324, 296] on p "CARTUCHO TINTA HP 667XL NEGRO" at bounding box center [283, 294] width 152 height 14
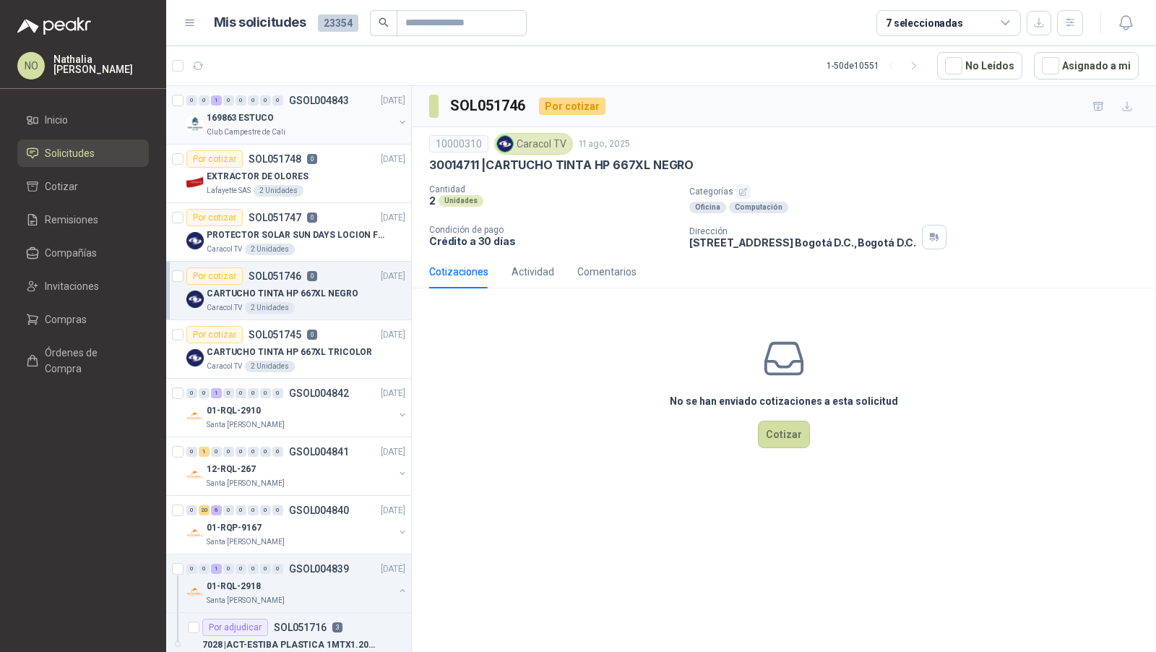
click at [288, 123] on div "169863 ESTUCO" at bounding box center [300, 117] width 187 height 17
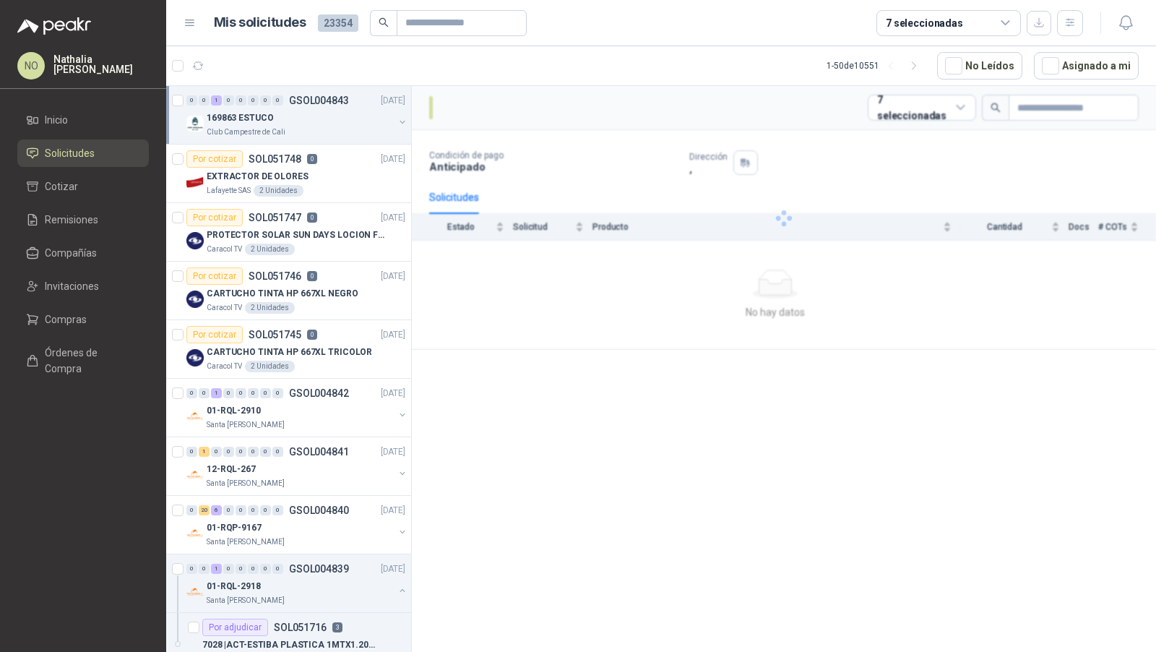
click at [288, 123] on div "169863 ESTUCO" at bounding box center [300, 117] width 187 height 17
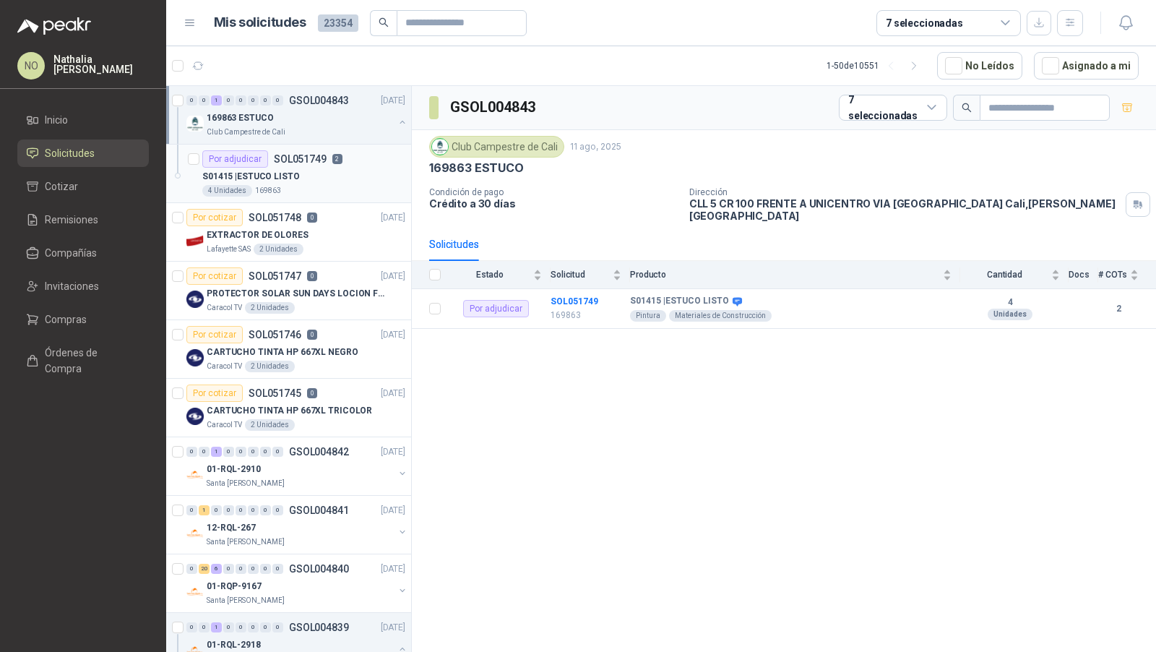
click at [302, 181] on div "S01415 | ESTUCO LISTO" at bounding box center [303, 176] width 203 height 17
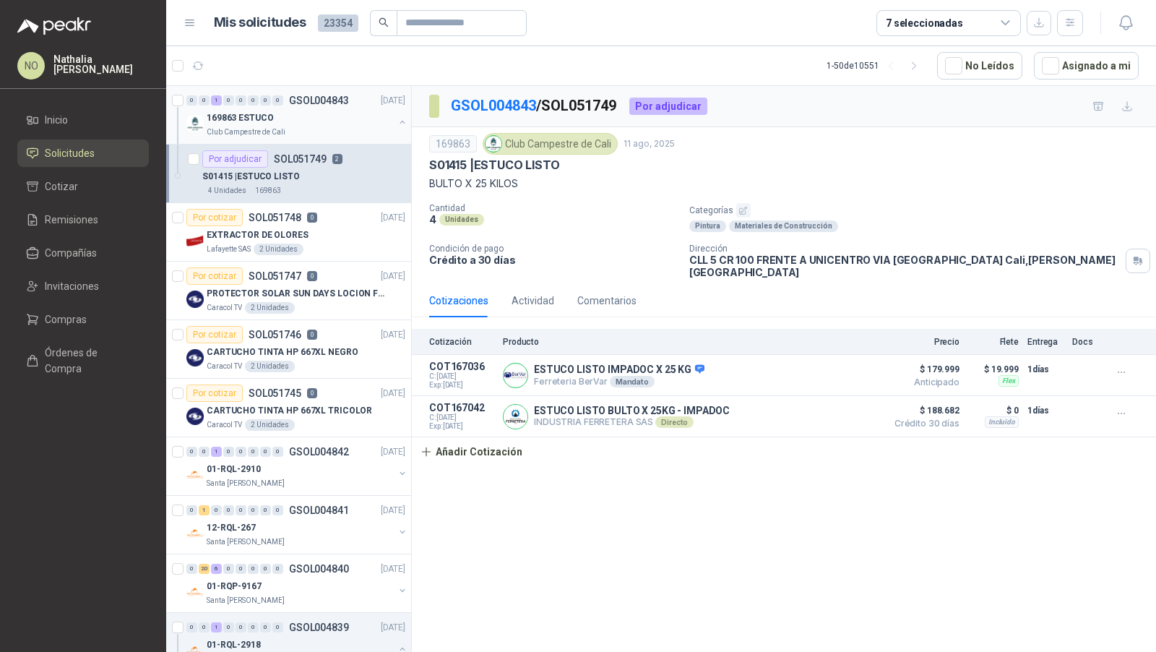
click at [328, 122] on div "169863 ESTUCO" at bounding box center [300, 117] width 187 height 17
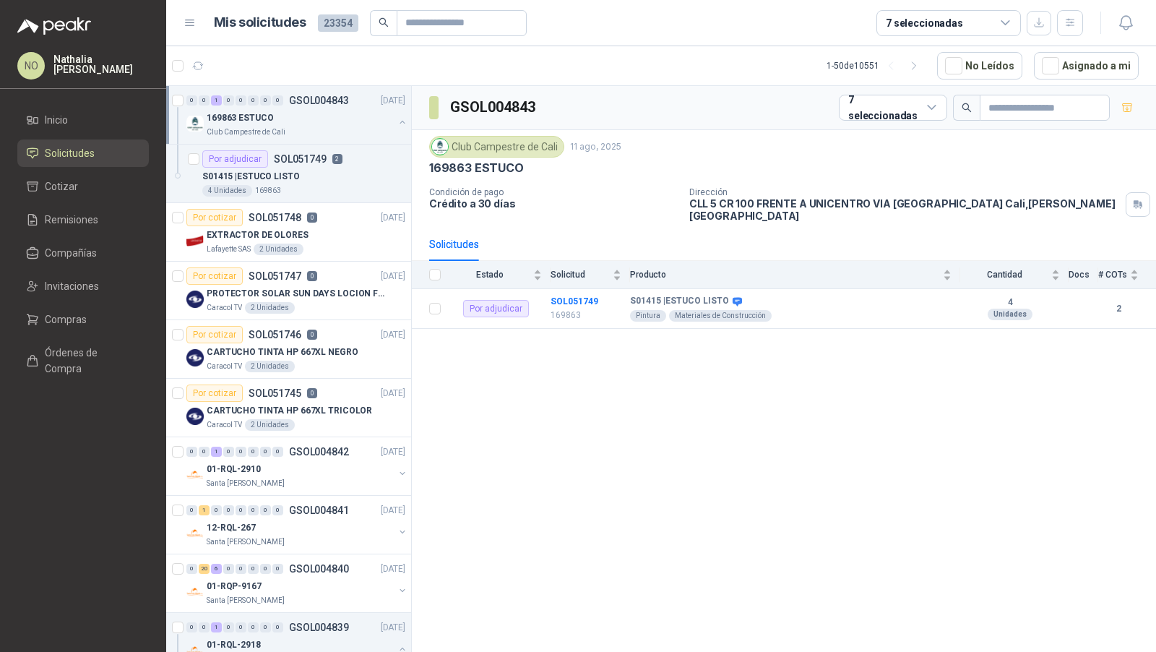
click at [328, 122] on div "169863 ESTUCO" at bounding box center [300, 117] width 187 height 17
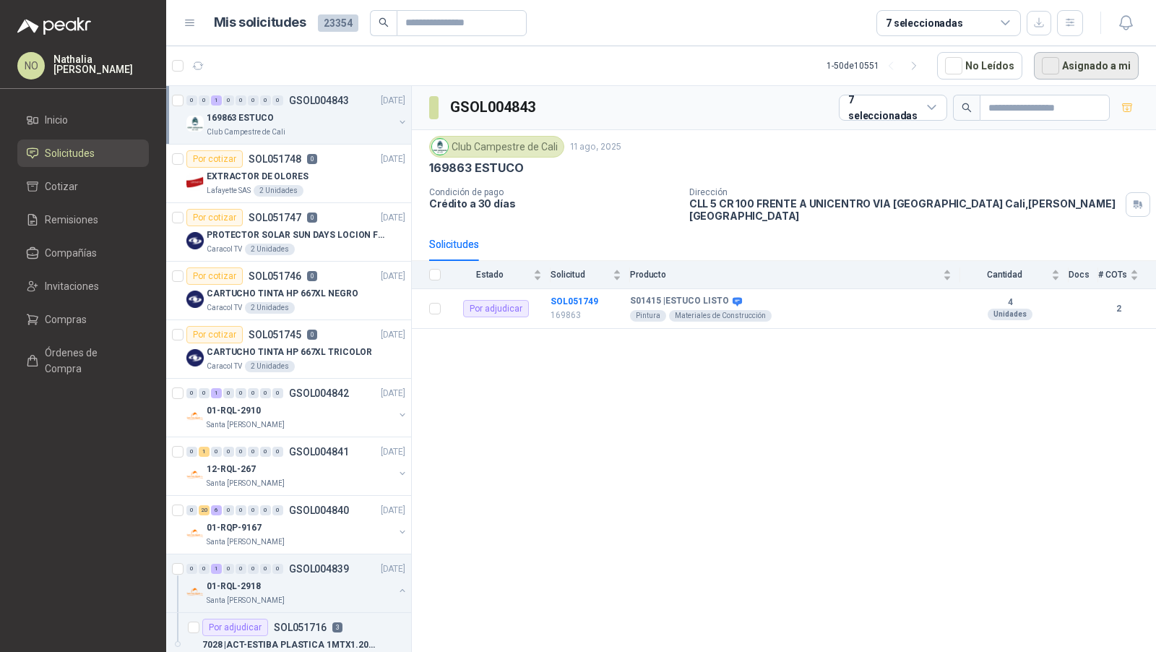
click at [1088, 52] on button "Asignado a mi" at bounding box center [1086, 65] width 105 height 27
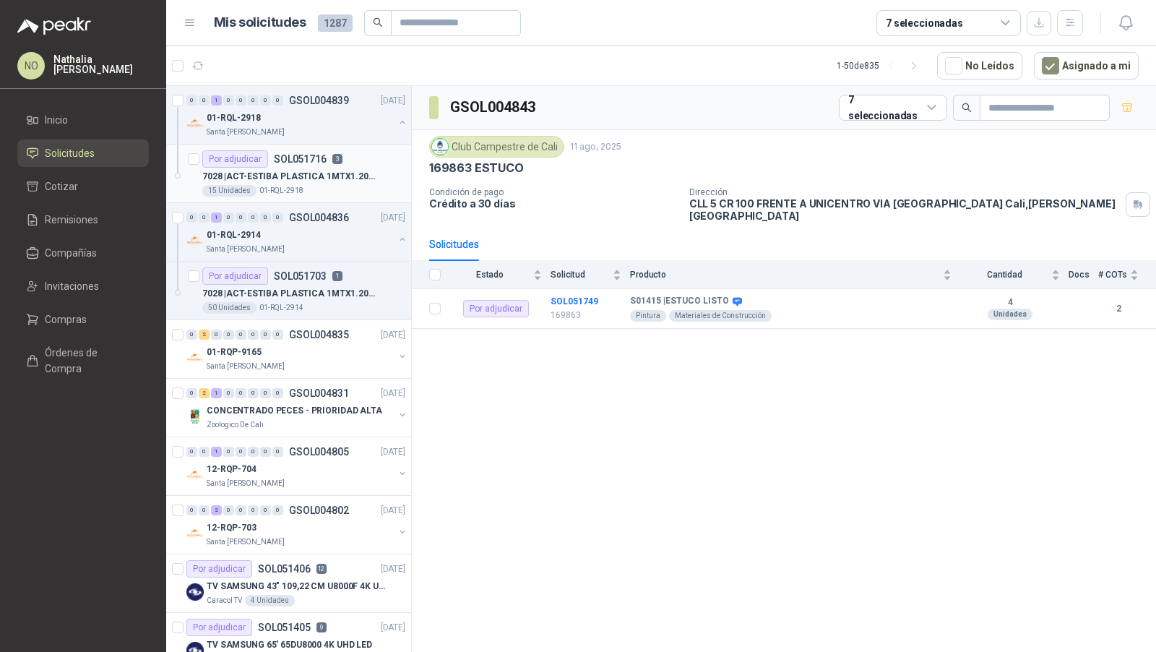
click at [325, 176] on p "7028 | ACT-ESTIBA PLASTICA 1MTX1.20MT X12CM ALT" at bounding box center [292, 177] width 180 height 14
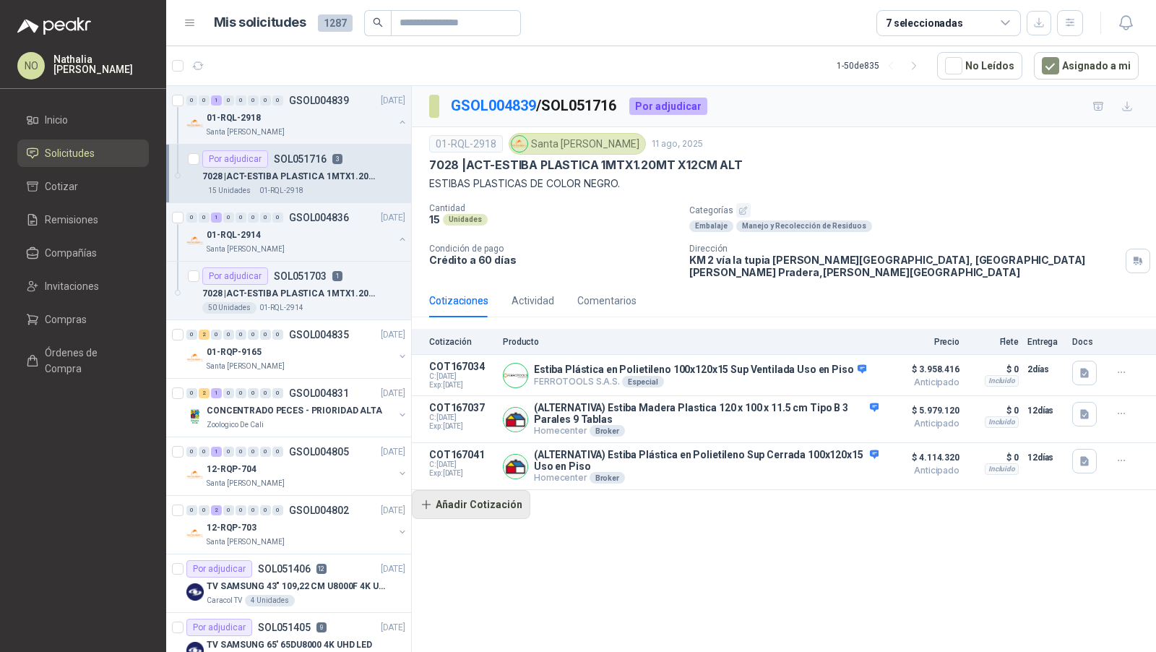
click at [501, 491] on button "Añadir Cotización" at bounding box center [471, 504] width 119 height 29
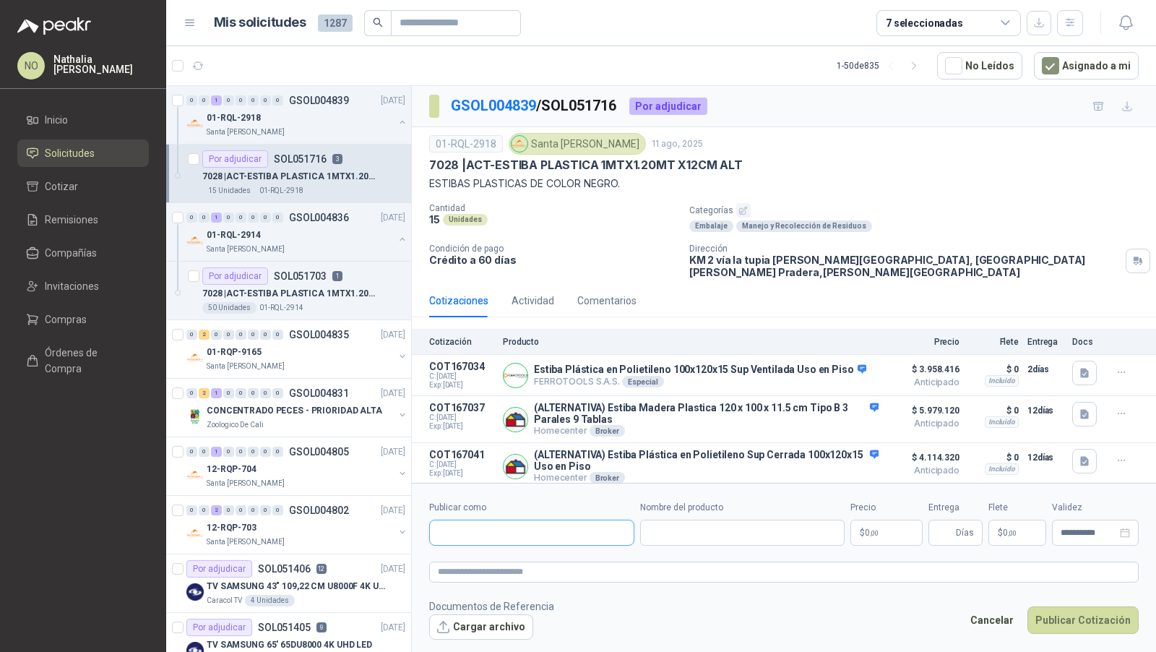
click at [510, 521] on input "Publicar como" at bounding box center [532, 533] width 204 height 25
type input "**********"
click at [497, 563] on span "NIT : 800242106" at bounding box center [488, 566] width 51 height 7
type input "**********"
click at [684, 527] on input "Nombre del producto" at bounding box center [742, 533] width 205 height 26
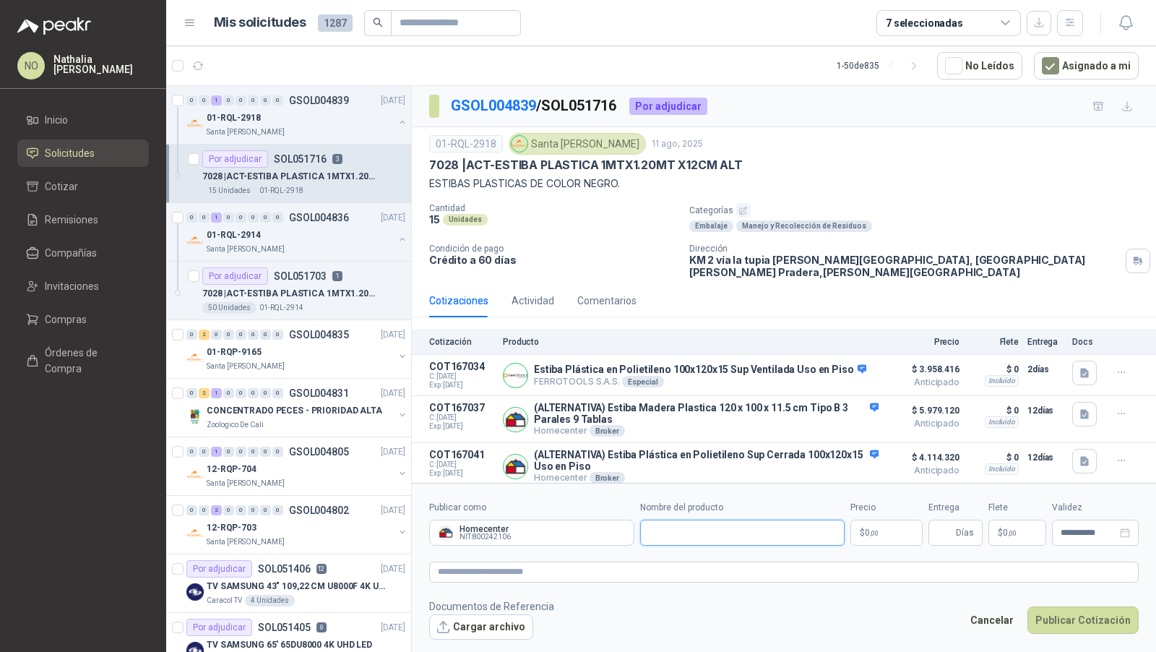
paste input "**********"
type input "**********"
click at [613, 572] on textarea at bounding box center [784, 571] width 710 height 20
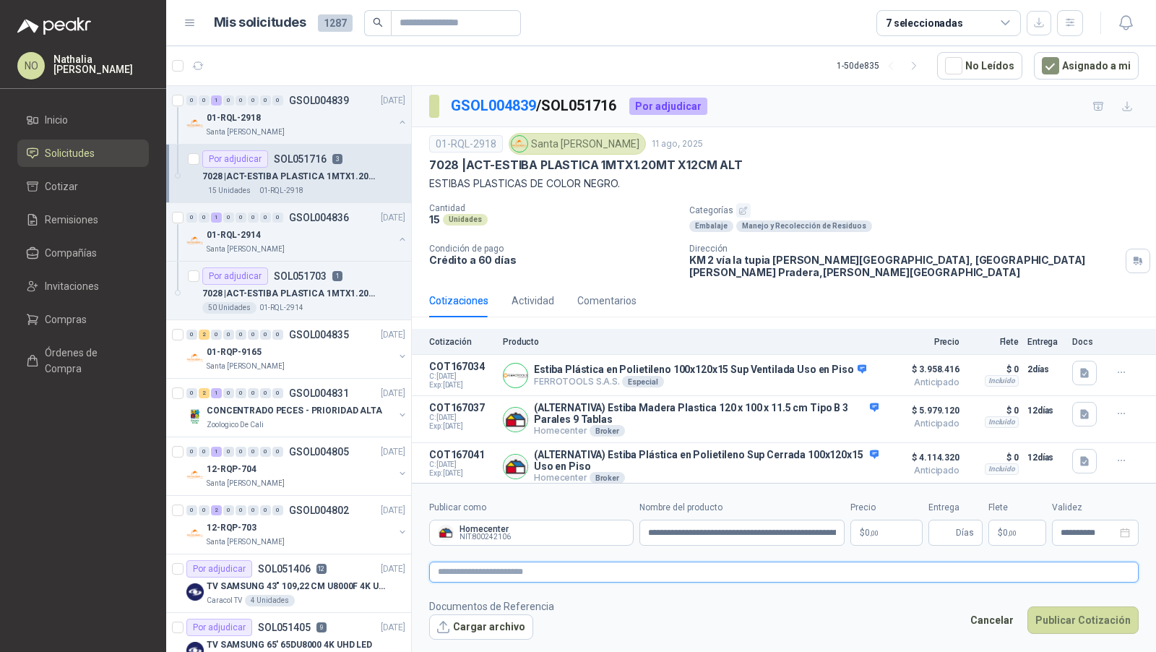
paste textarea "**********"
type textarea "**********"
click at [648, 526] on input "**********" at bounding box center [742, 533] width 205 height 26
type input "**********"
click at [895, 532] on p "$ 0 ,00" at bounding box center [887, 533] width 72 height 26
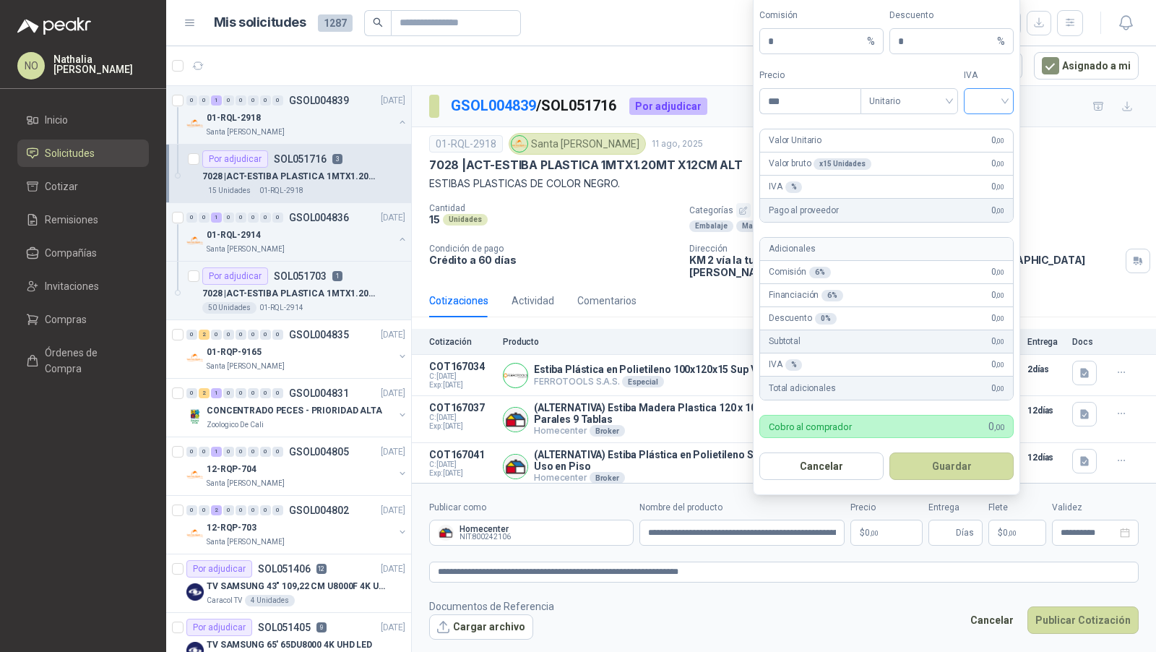
click at [978, 106] on input "search" at bounding box center [989, 100] width 33 height 22
click at [986, 129] on div "19%" at bounding box center [989, 134] width 27 height 16
click at [926, 110] on span "Unitario" at bounding box center [909, 101] width 80 height 22
click at [915, 164] on div "Unitario con IVA" at bounding box center [909, 157] width 74 height 16
click at [815, 108] on input "***" at bounding box center [810, 101] width 100 height 25
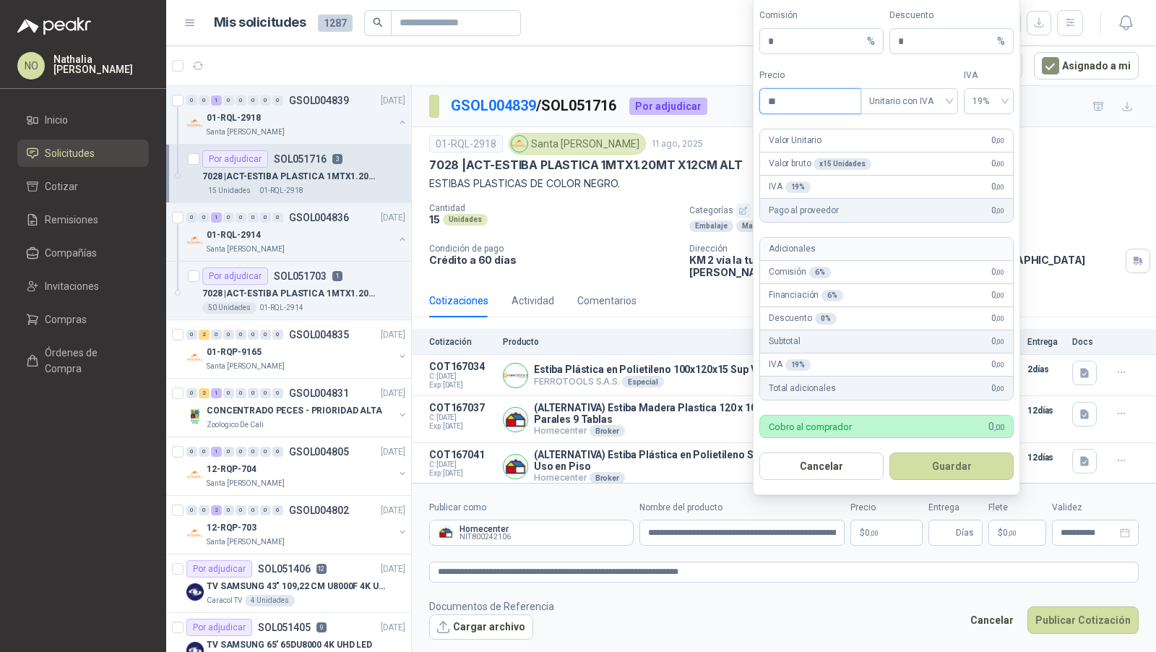
type input "*"
type input "*********"
click at [998, 453] on button "Guardar" at bounding box center [952, 465] width 124 height 27
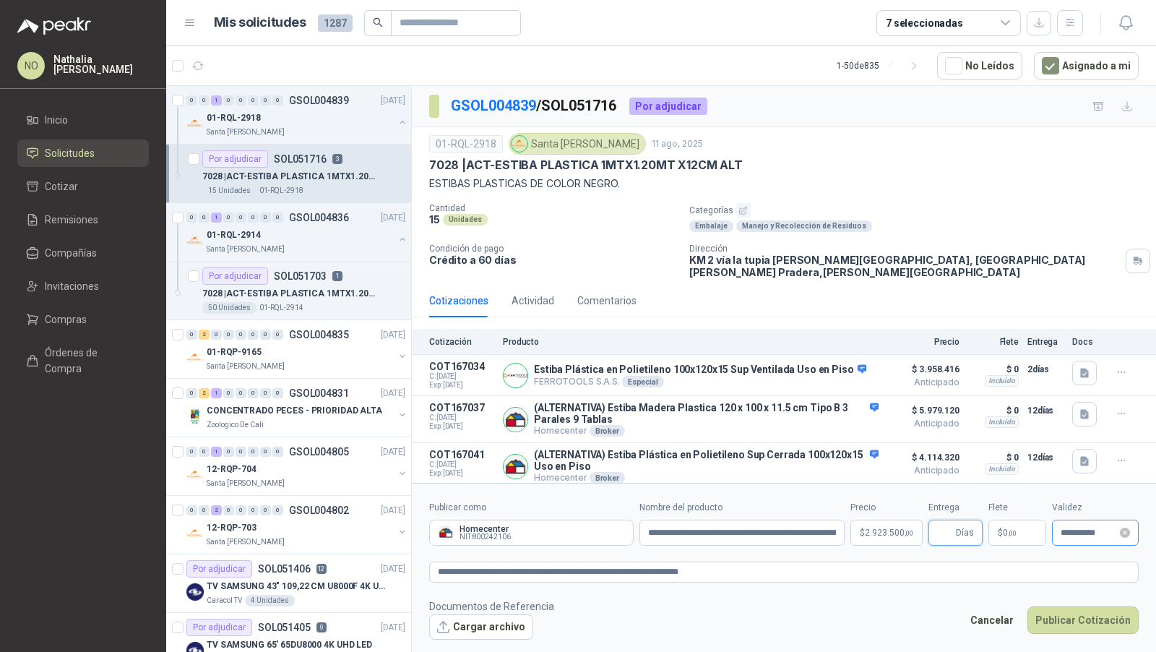
click at [1073, 520] on div "**********" at bounding box center [1095, 533] width 87 height 26
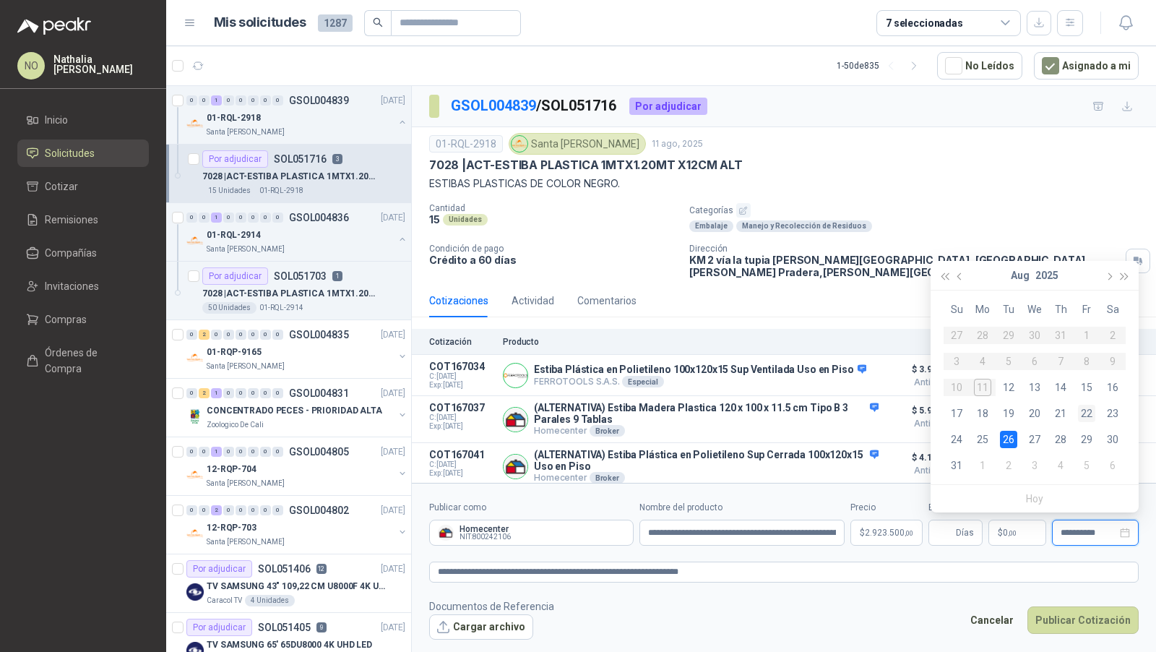
type input "**********"
click at [1085, 416] on div "22" at bounding box center [1086, 413] width 17 height 17
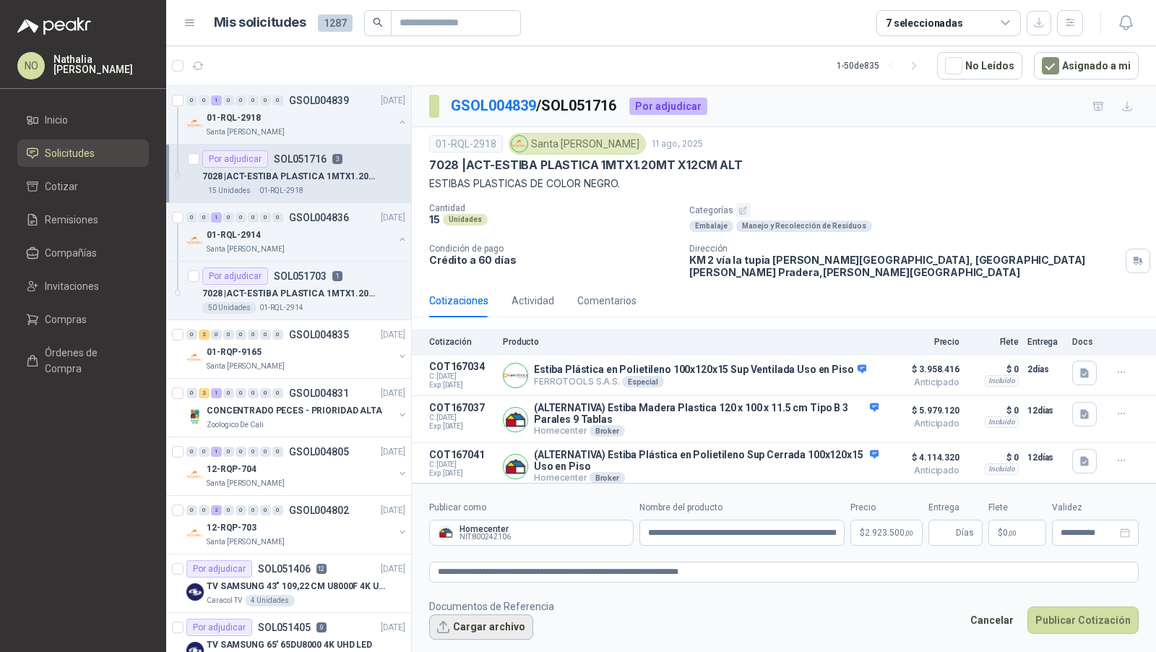
click at [476, 627] on button "Cargar archivo" at bounding box center [481, 627] width 104 height 26
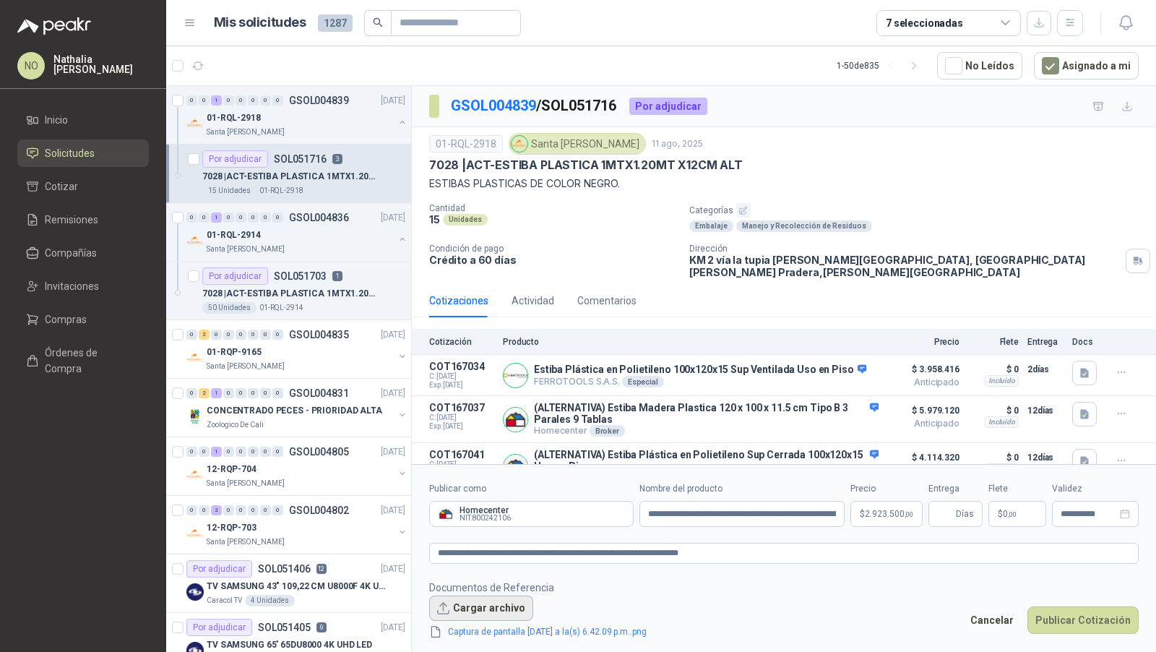
click at [471, 606] on button "Cargar archivo" at bounding box center [481, 608] width 104 height 26
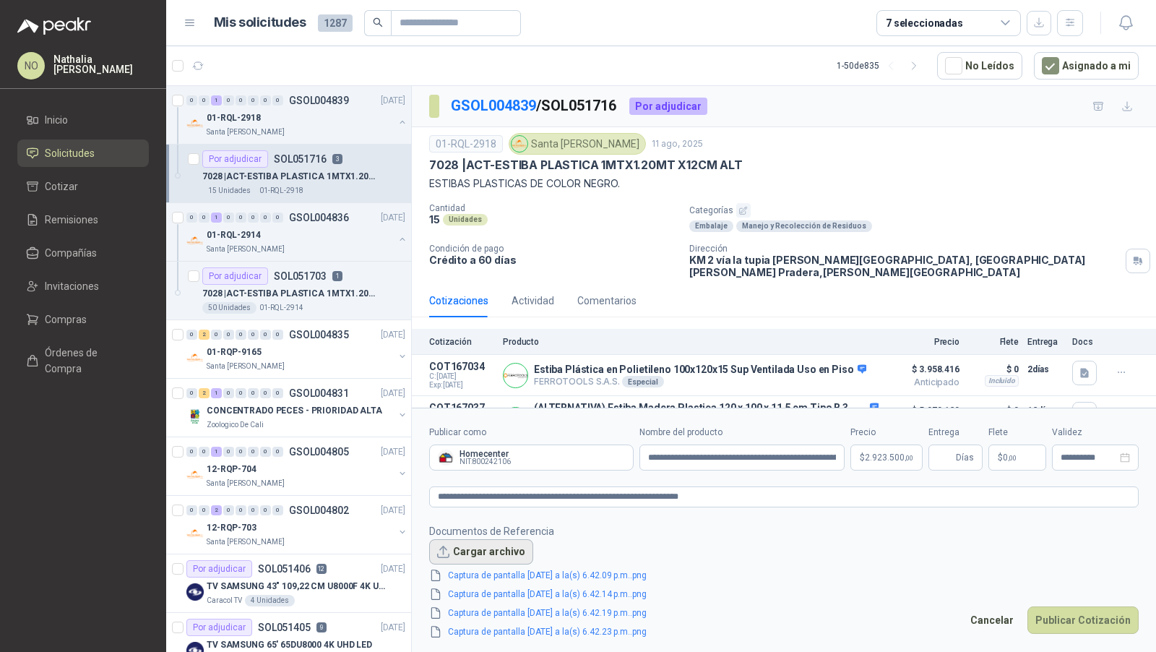
click at [491, 545] on button "Cargar archivo" at bounding box center [481, 552] width 104 height 26
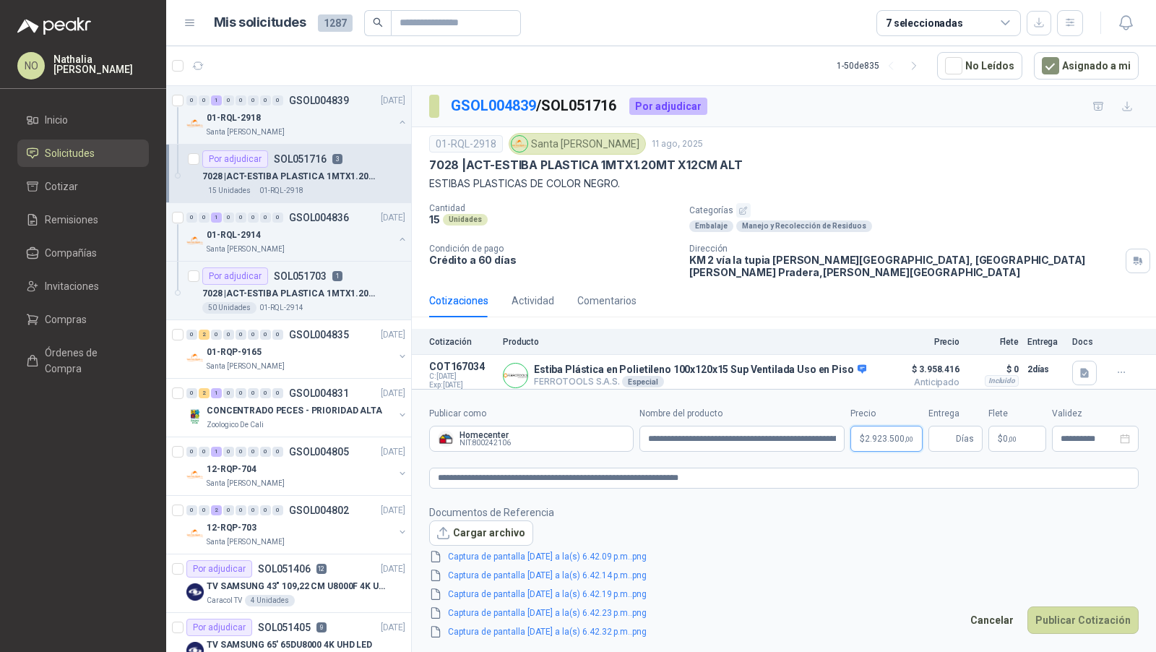
click at [873, 433] on body "NO Nathalia Ortega Inicio Solicitudes Cotizar Remisiones Compañías Invitaciones…" at bounding box center [578, 326] width 1156 height 652
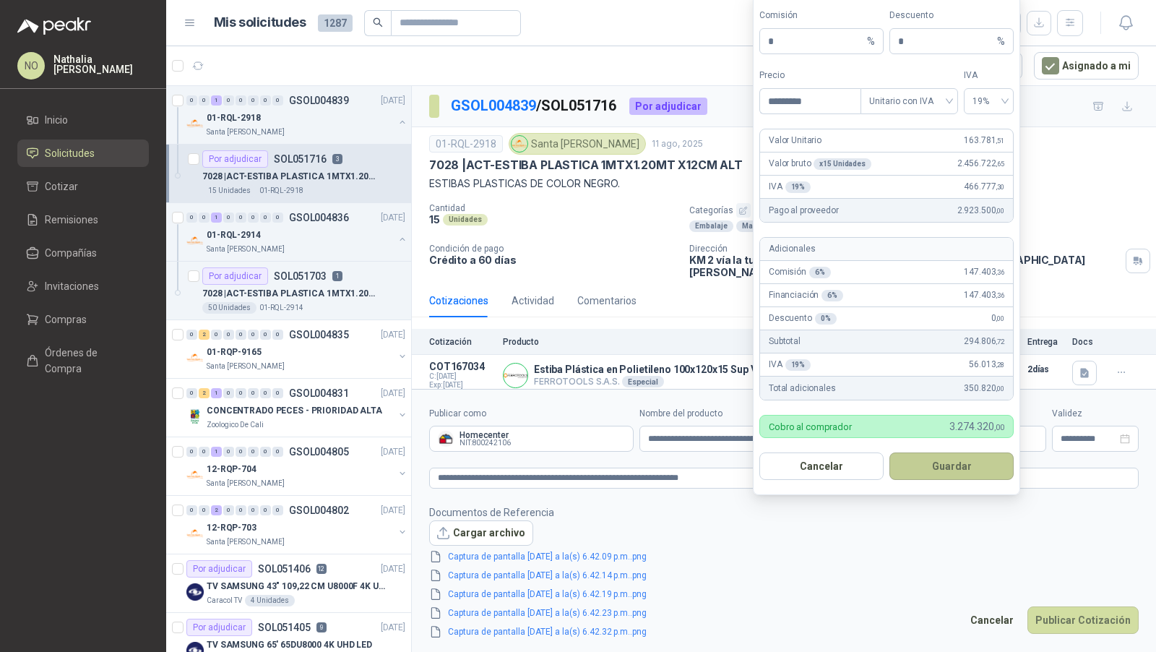
click at [978, 473] on button "Guardar" at bounding box center [952, 465] width 124 height 27
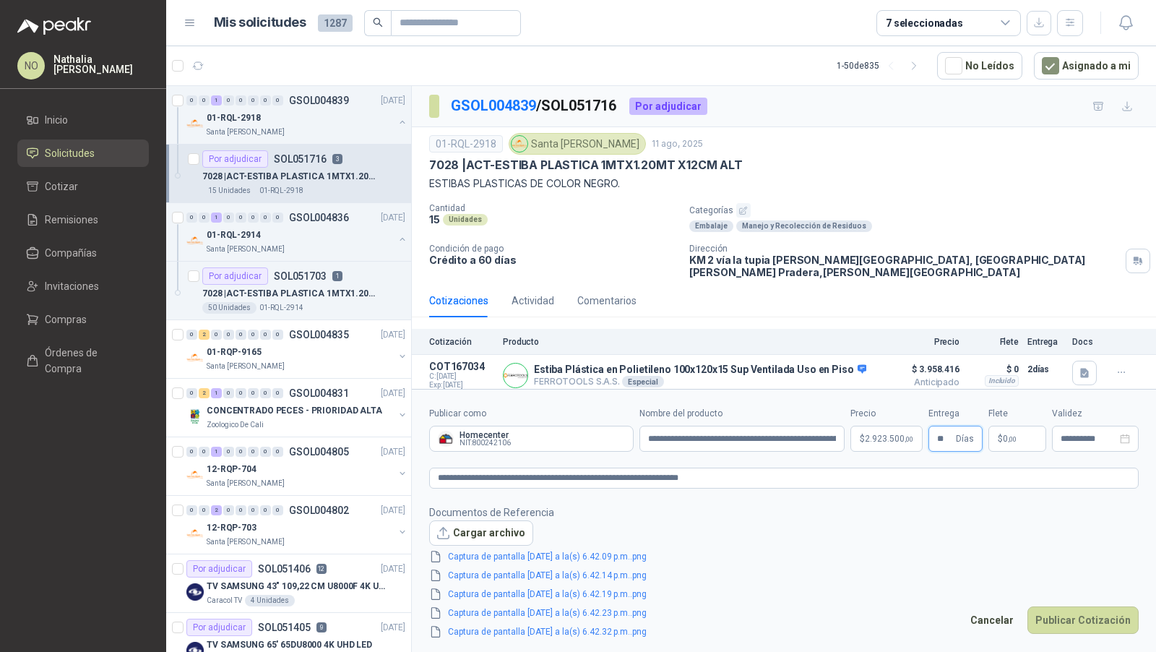
type input "**"
click at [1014, 444] on p "$ 0 ,00" at bounding box center [1018, 439] width 58 height 26
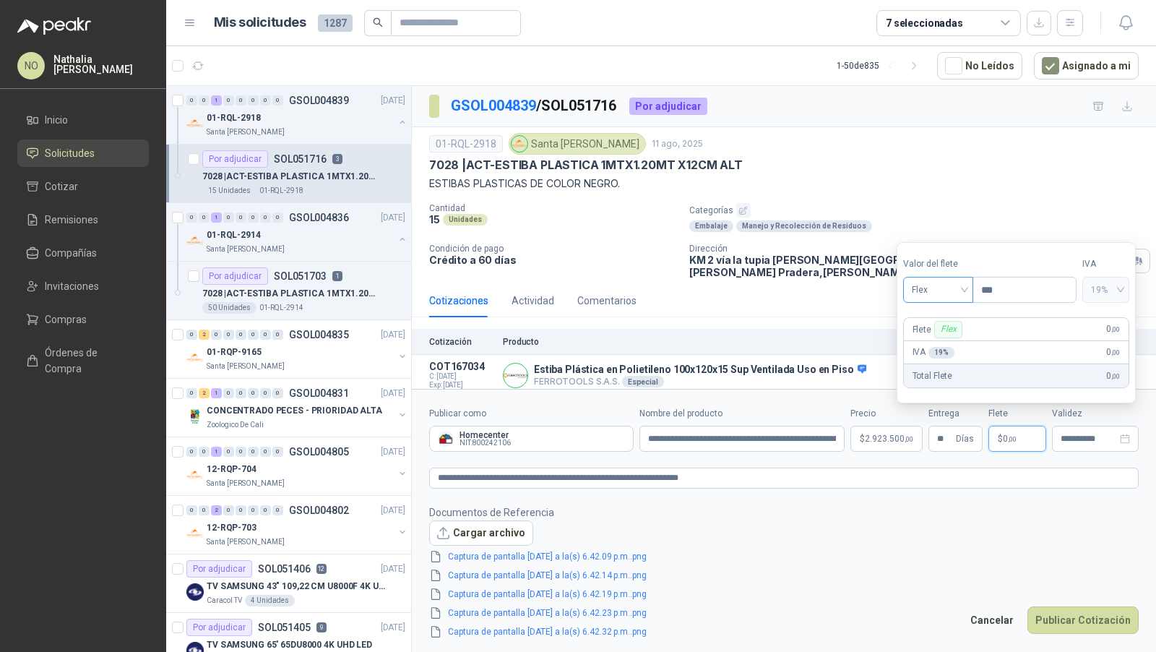
click at [950, 289] on span "Flex" at bounding box center [938, 290] width 53 height 22
click at [940, 344] on div "Incluido" at bounding box center [938, 345] width 49 height 16
click at [887, 508] on footer "Documentos de Referencia Cargar archivo Captura de pantalla 2025-08-11 a la(s) …" at bounding box center [784, 572] width 710 height 136
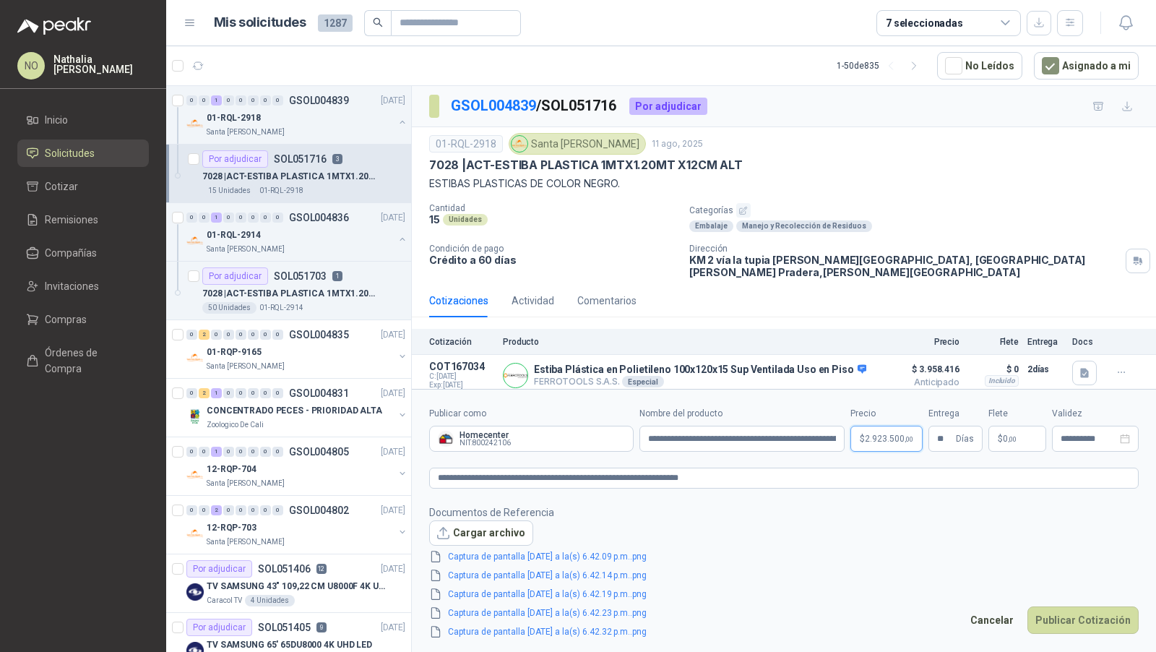
click at [870, 442] on body "NO Nathalia Ortega Inicio Solicitudes Cotizar Remisiones Compañías Invitaciones…" at bounding box center [578, 326] width 1156 height 652
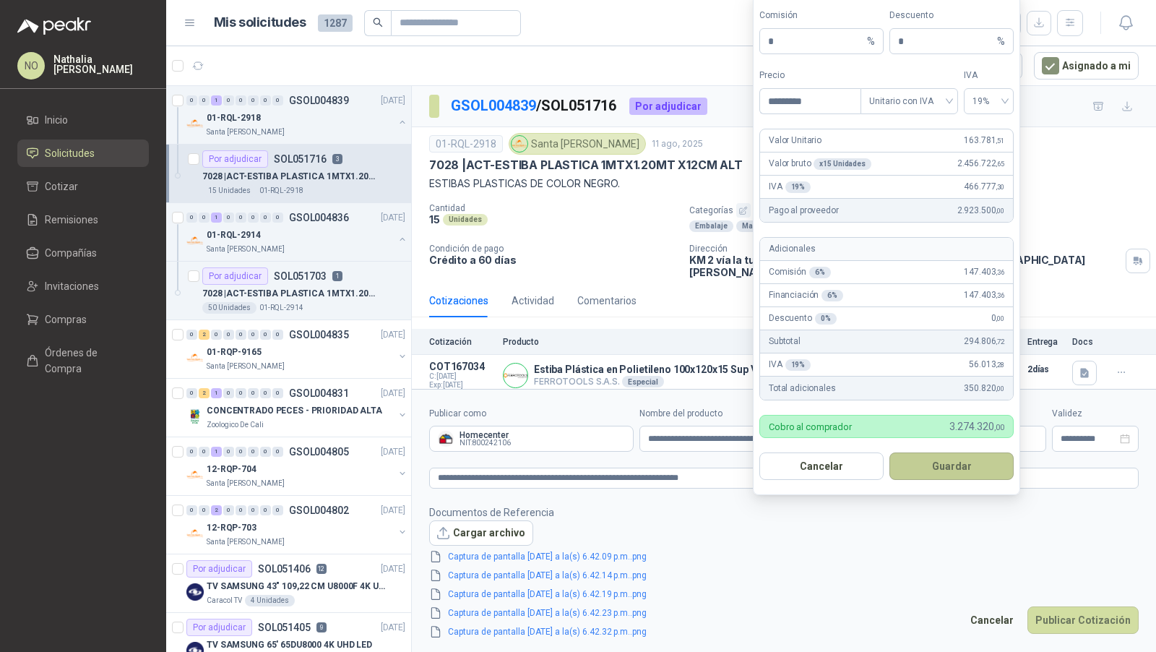
click at [991, 470] on button "Guardar" at bounding box center [952, 465] width 124 height 27
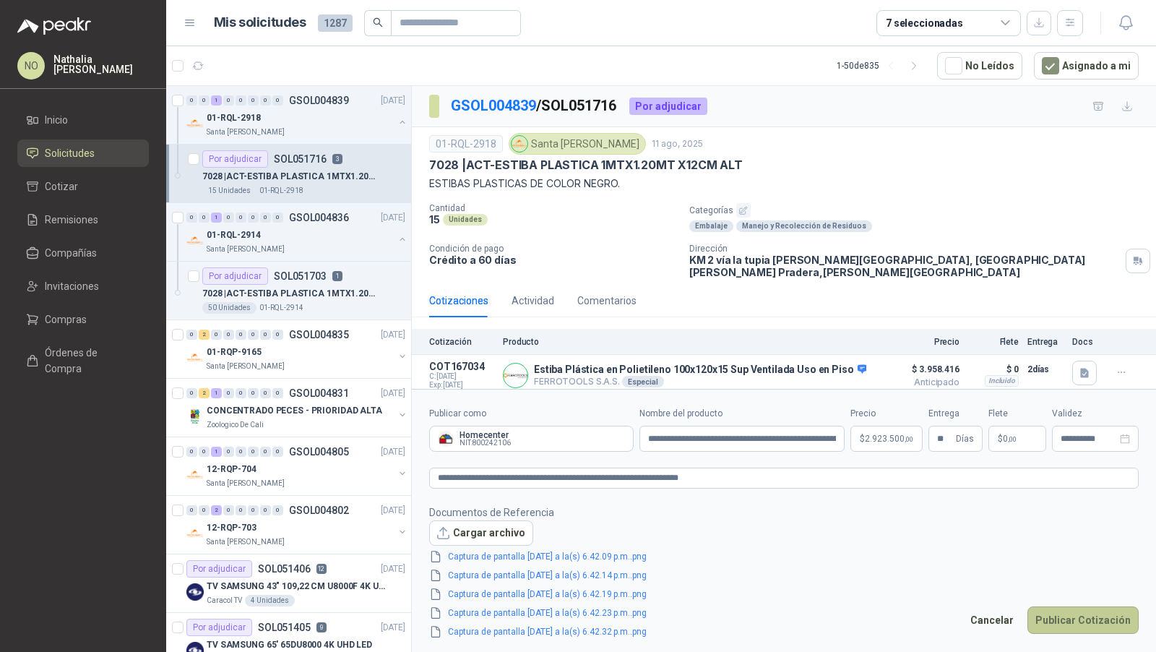
click at [1112, 616] on button "Publicar Cotización" at bounding box center [1083, 619] width 111 height 27
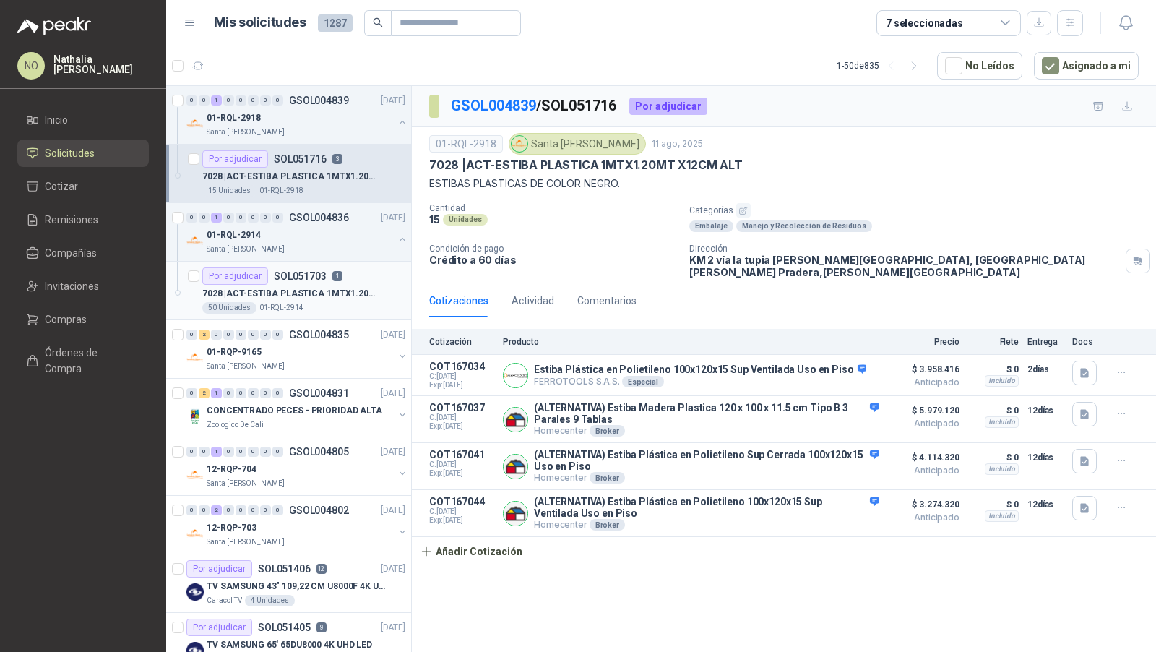
click at [286, 289] on p "7028 | ACT-ESTIBA PLASTICA 1MTX1.20MT X12CM ALT" at bounding box center [292, 294] width 180 height 14
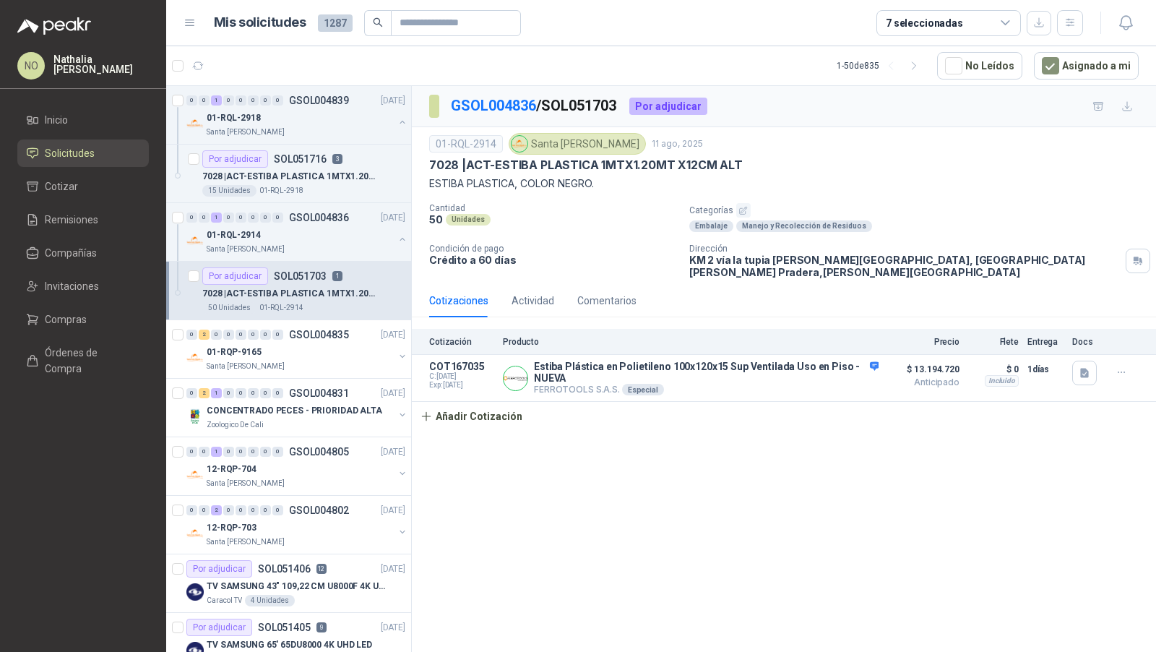
scroll to position [51, 0]
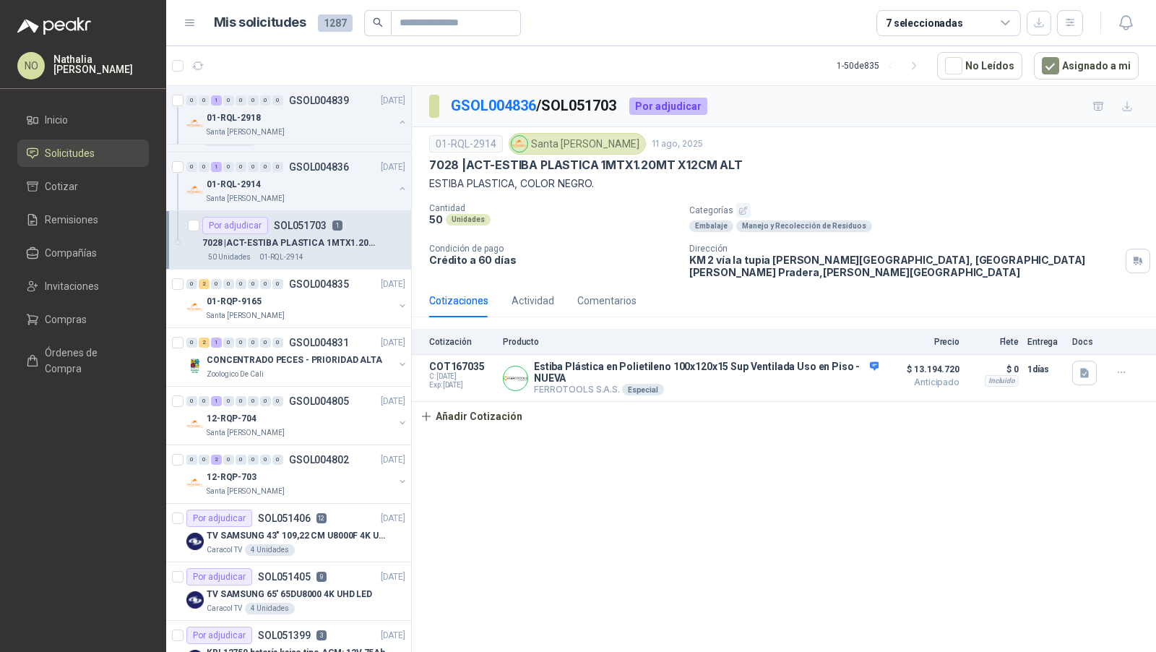
click at [286, 289] on div "0 2 0 0 0 0 0 0 GSOL004835 11/08/25" at bounding box center [297, 283] width 222 height 17
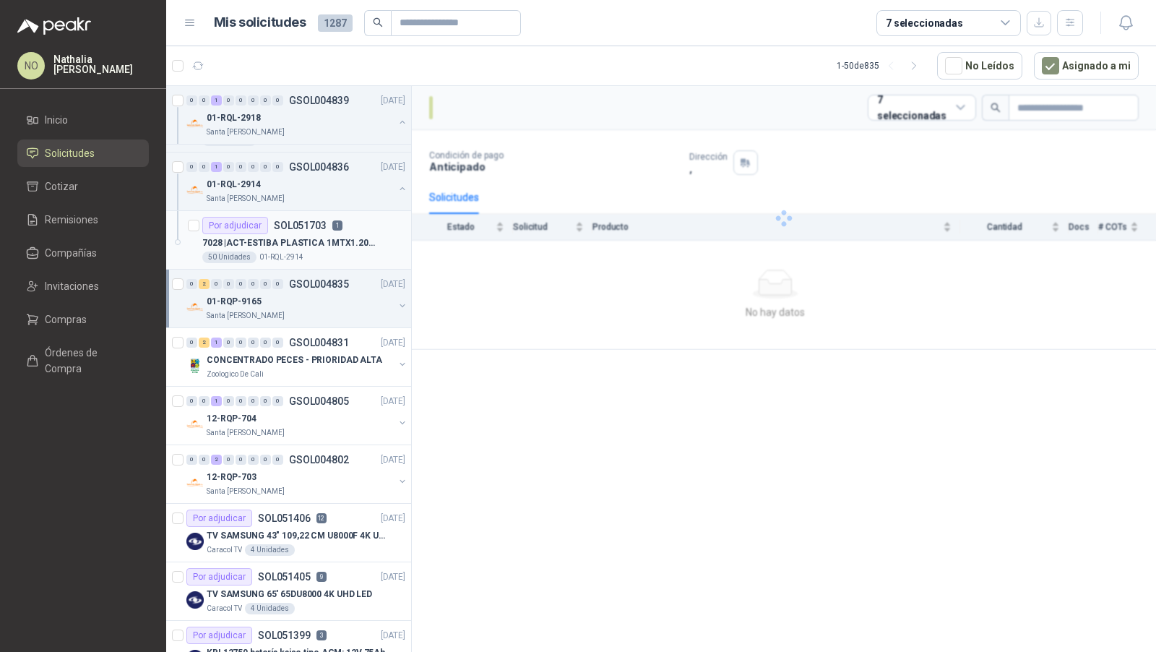
click at [286, 289] on div "0 2 0 0 0 0 0 0 GSOL004835 11/08/25" at bounding box center [297, 283] width 222 height 17
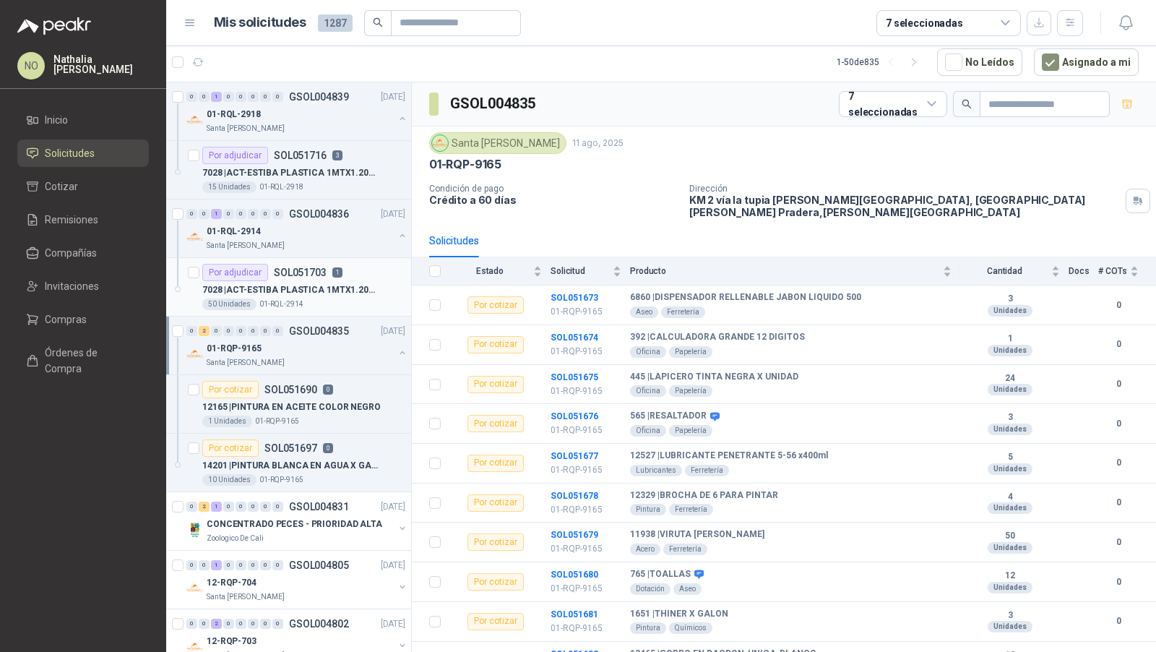
click at [340, 290] on p "7028 | ACT-ESTIBA PLASTICA 1MTX1.20MT X12CM ALT" at bounding box center [292, 290] width 180 height 14
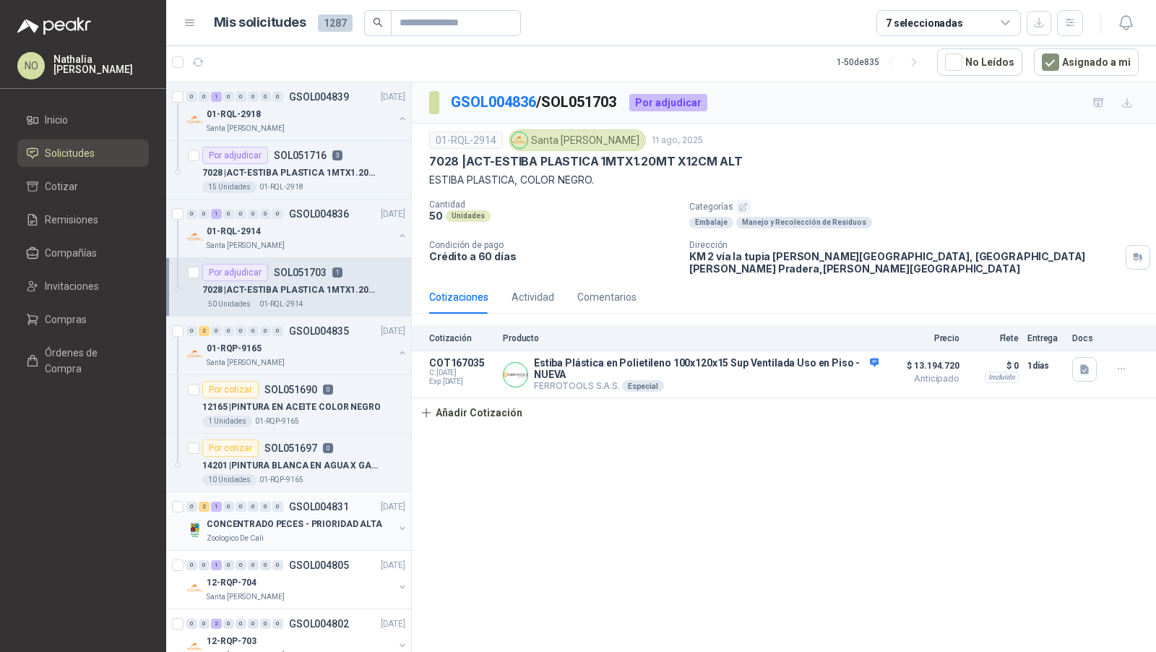
click at [365, 533] on div "Zoologico De Cali" at bounding box center [300, 539] width 187 height 12
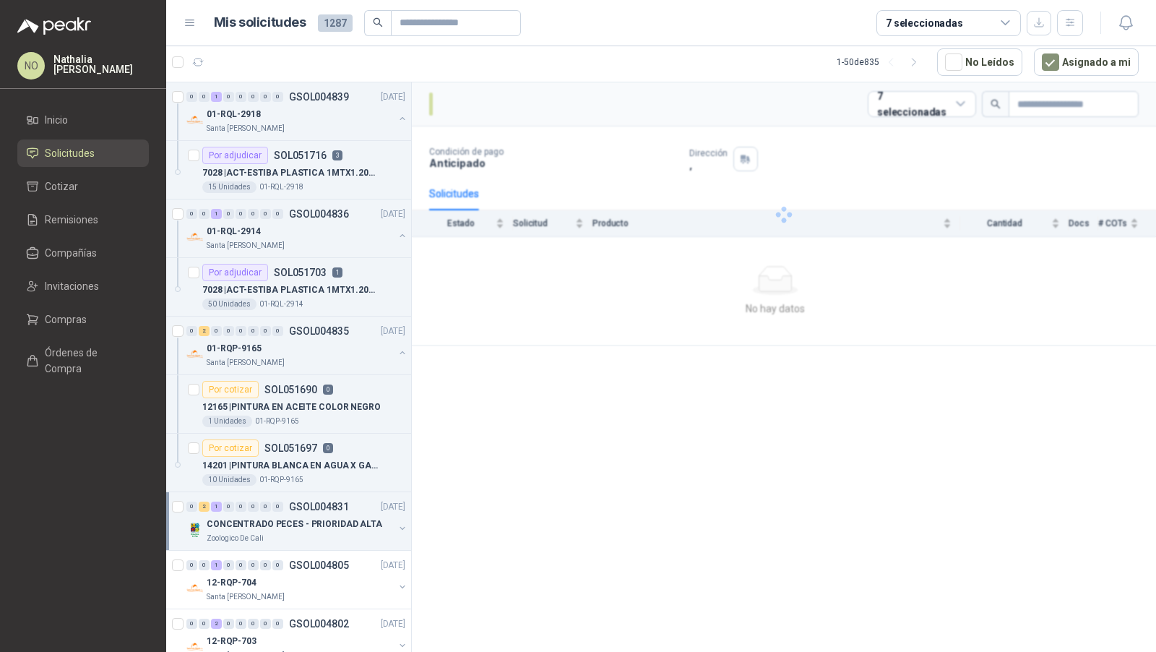
click at [365, 533] on div "Zoologico De Cali" at bounding box center [300, 539] width 187 height 12
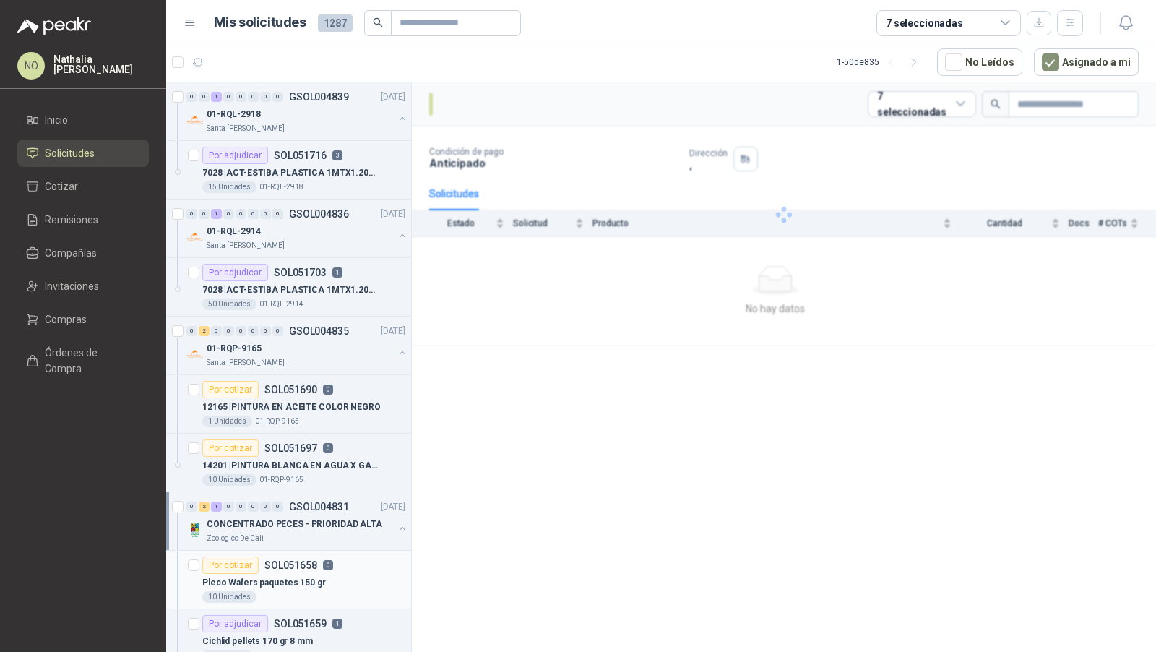
click at [309, 593] on div "10 Unidades" at bounding box center [303, 597] width 203 height 12
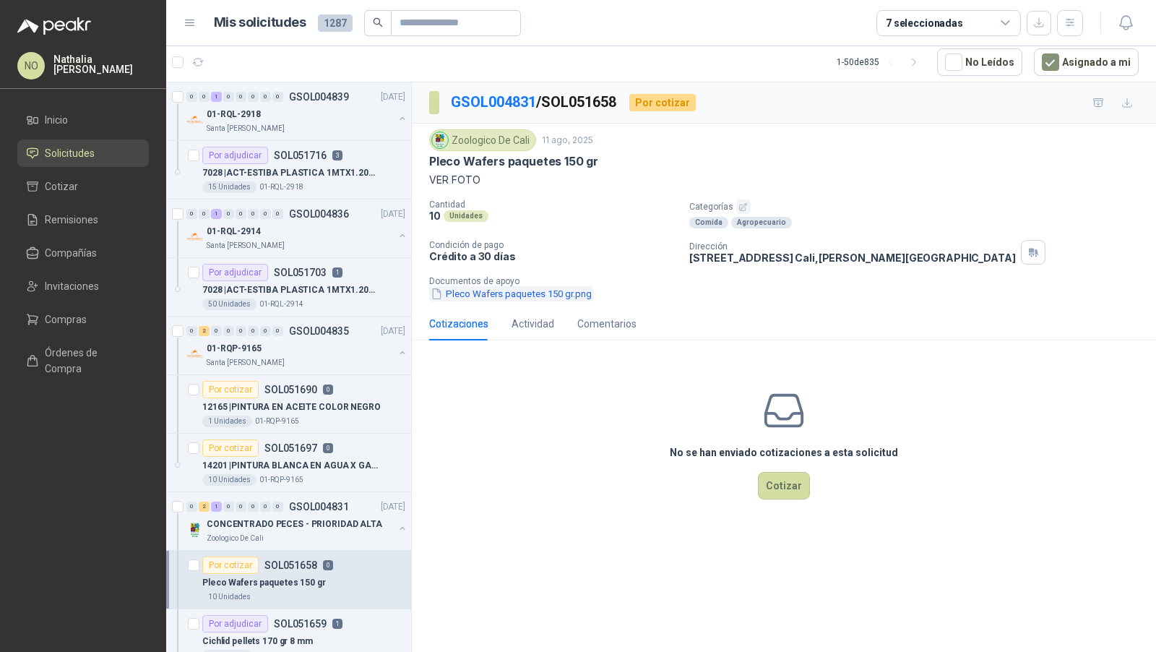
click at [504, 294] on button "Pleco Wafers paquetes 150 gr.png" at bounding box center [511, 293] width 164 height 15
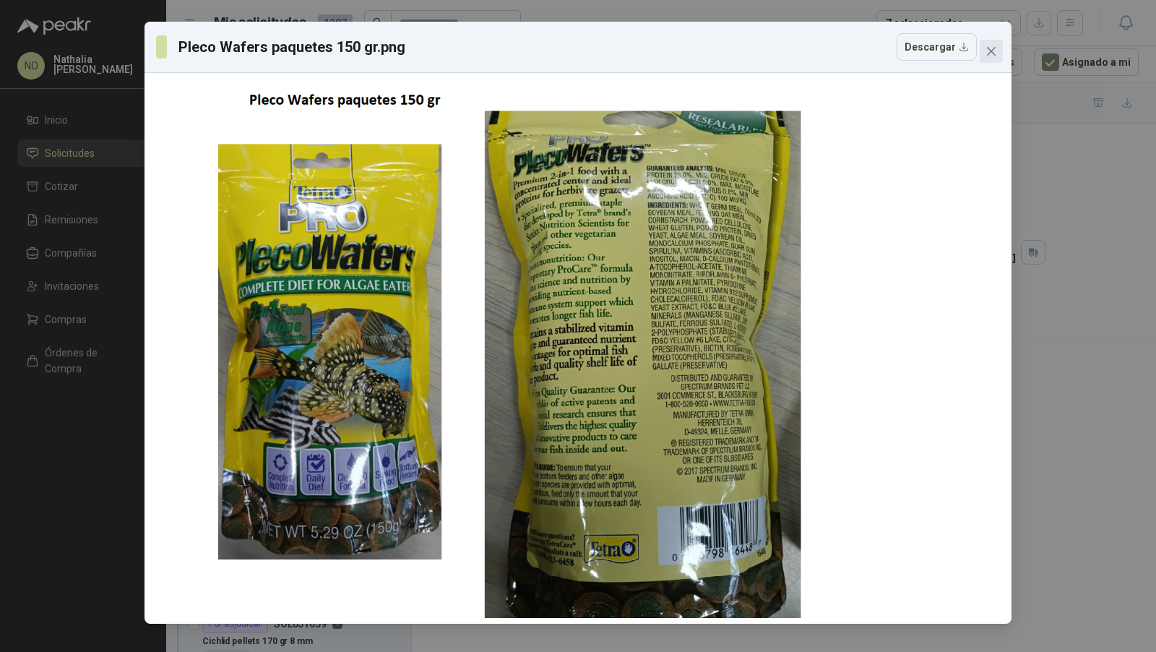
click at [991, 50] on icon "close" at bounding box center [992, 52] width 12 height 12
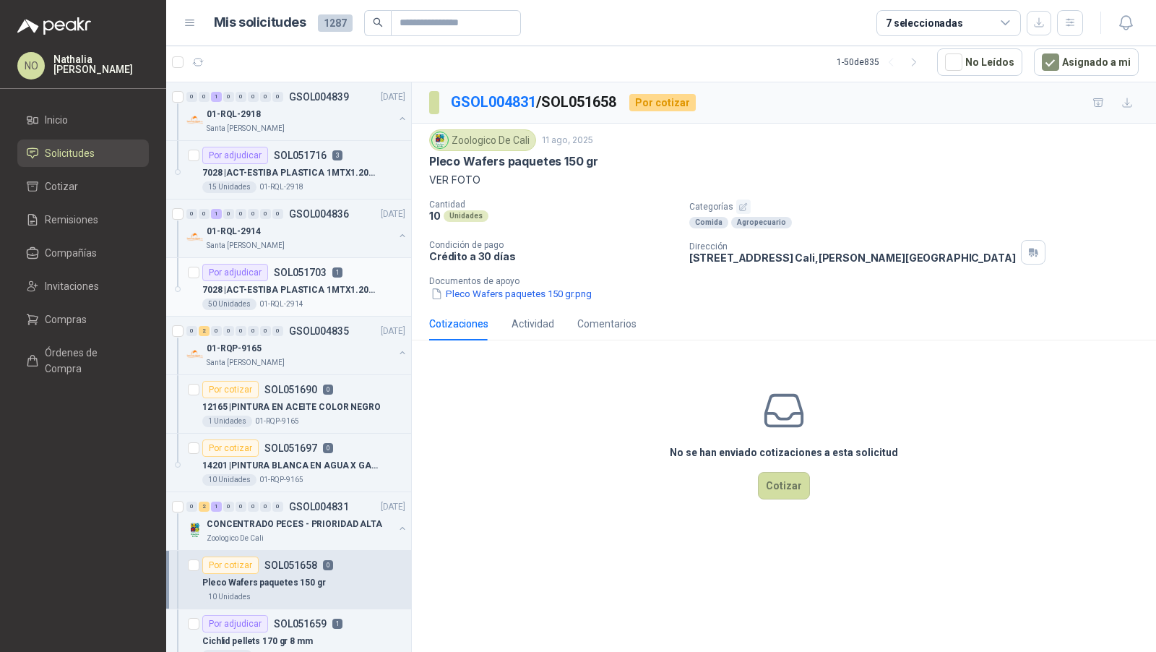
click at [335, 271] on p "1" at bounding box center [337, 272] width 10 height 10
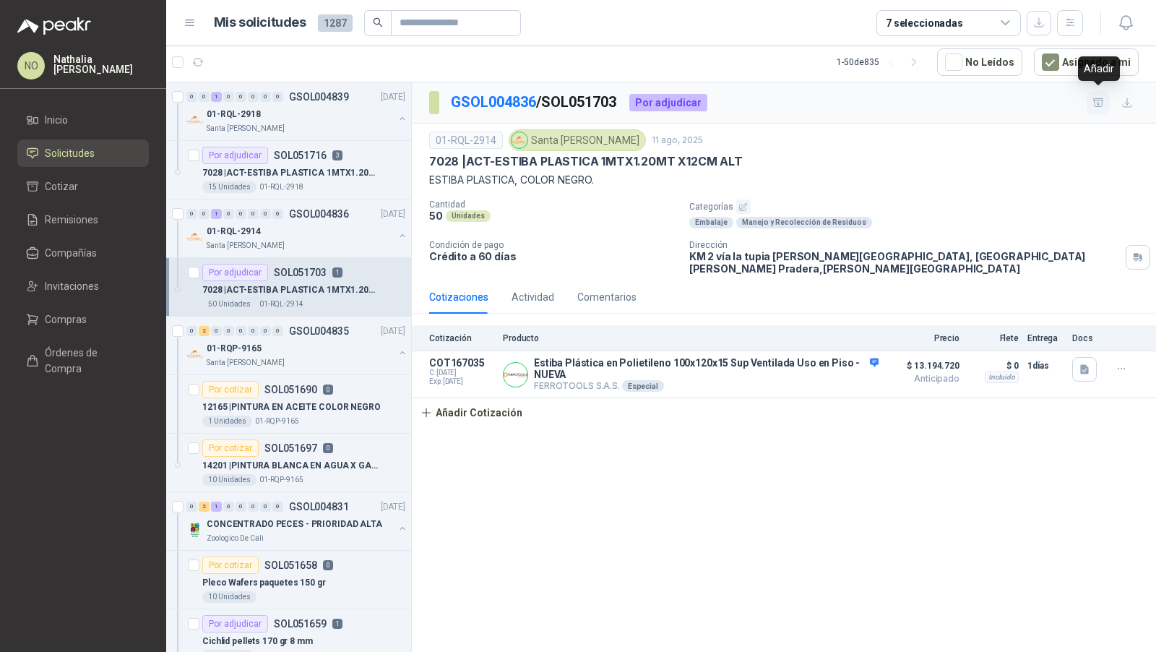
click at [1097, 107] on button "button" at bounding box center [1098, 102] width 23 height 23
click at [56, 183] on span "Cotizar" at bounding box center [61, 186] width 33 height 16
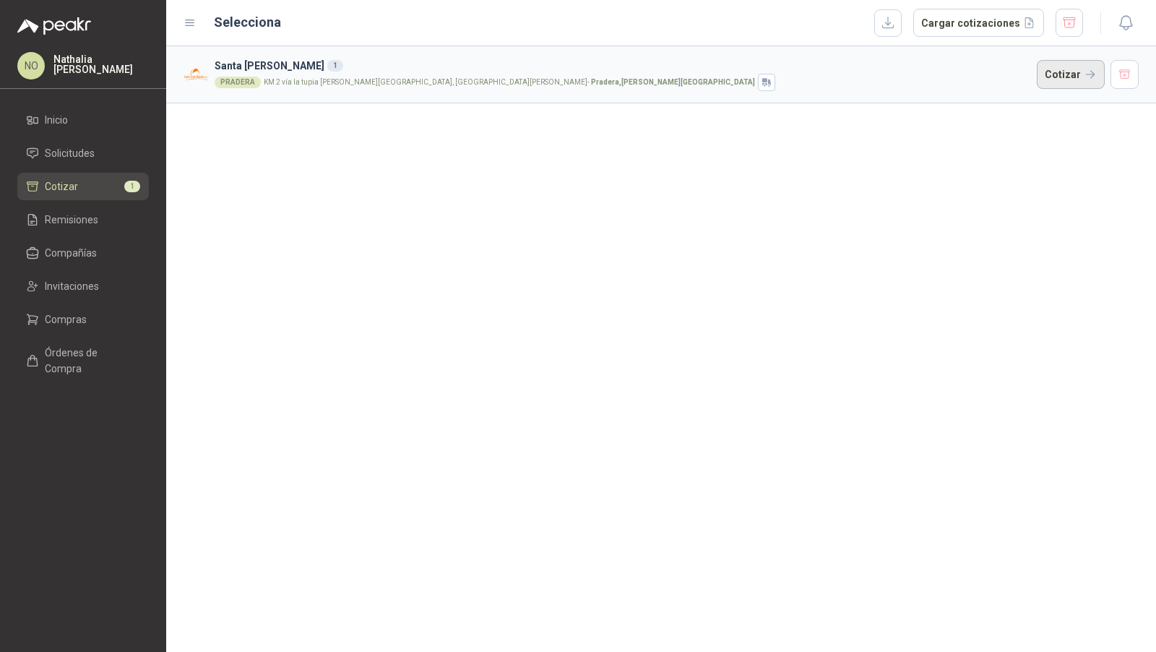
click at [1058, 80] on button "Cotizar" at bounding box center [1071, 74] width 68 height 29
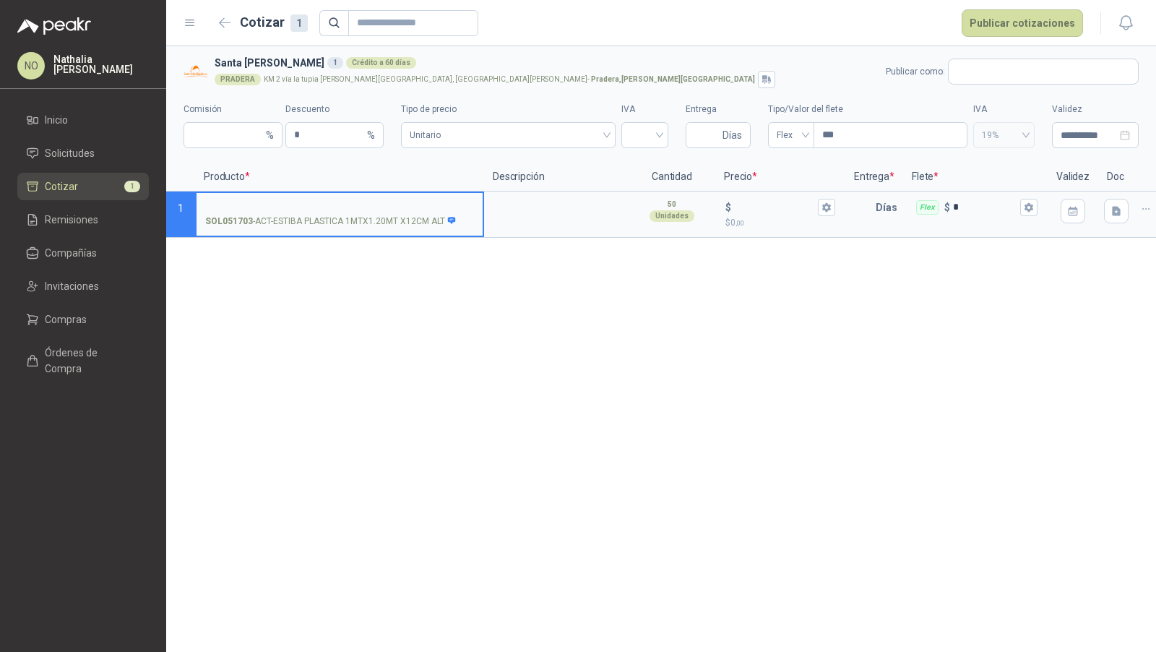
click at [1137, 212] on button "button" at bounding box center [1146, 208] width 23 height 23
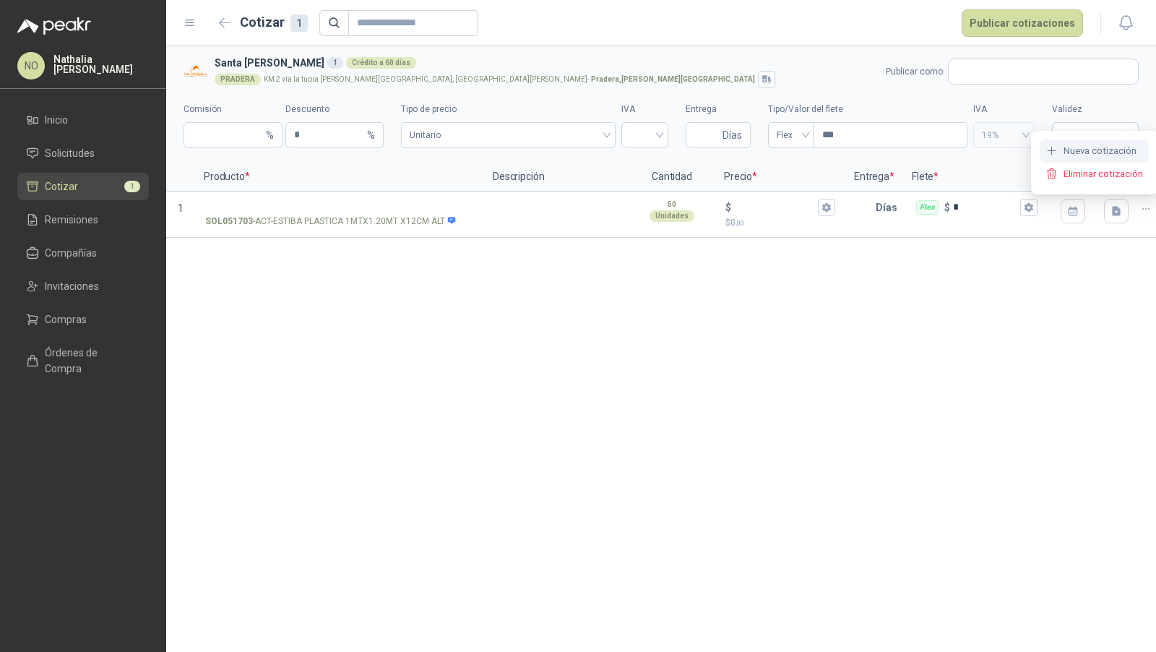
click at [1096, 155] on button "Nueva cotización" at bounding box center [1094, 150] width 109 height 23
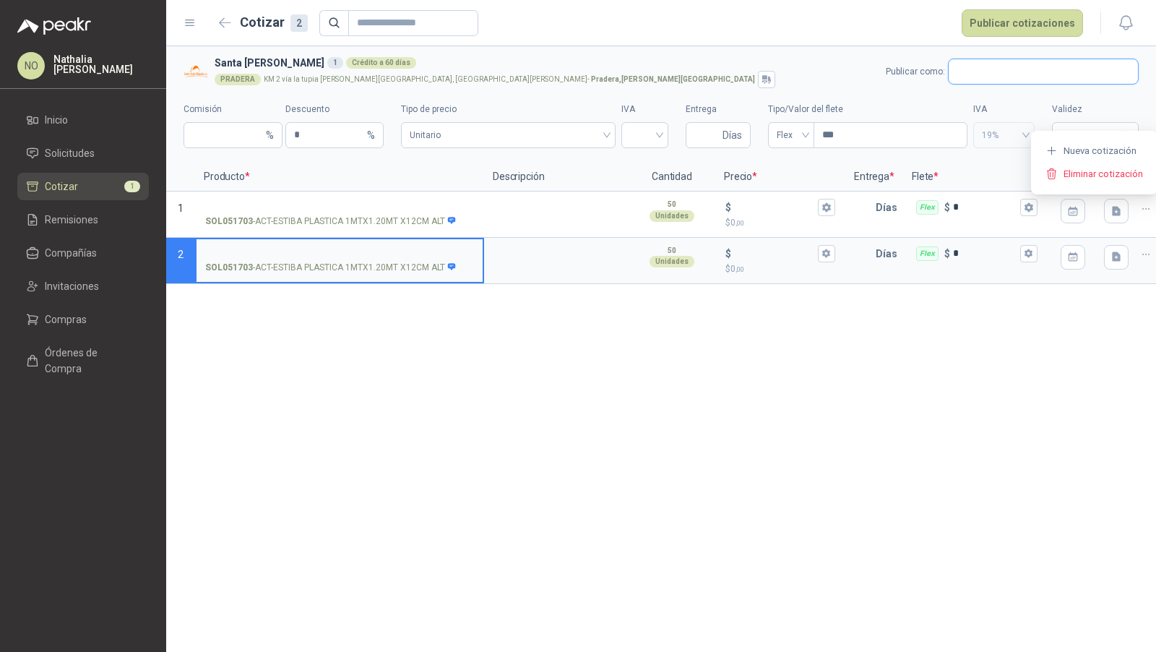
click at [1023, 72] on input "text" at bounding box center [1043, 71] width 189 height 25
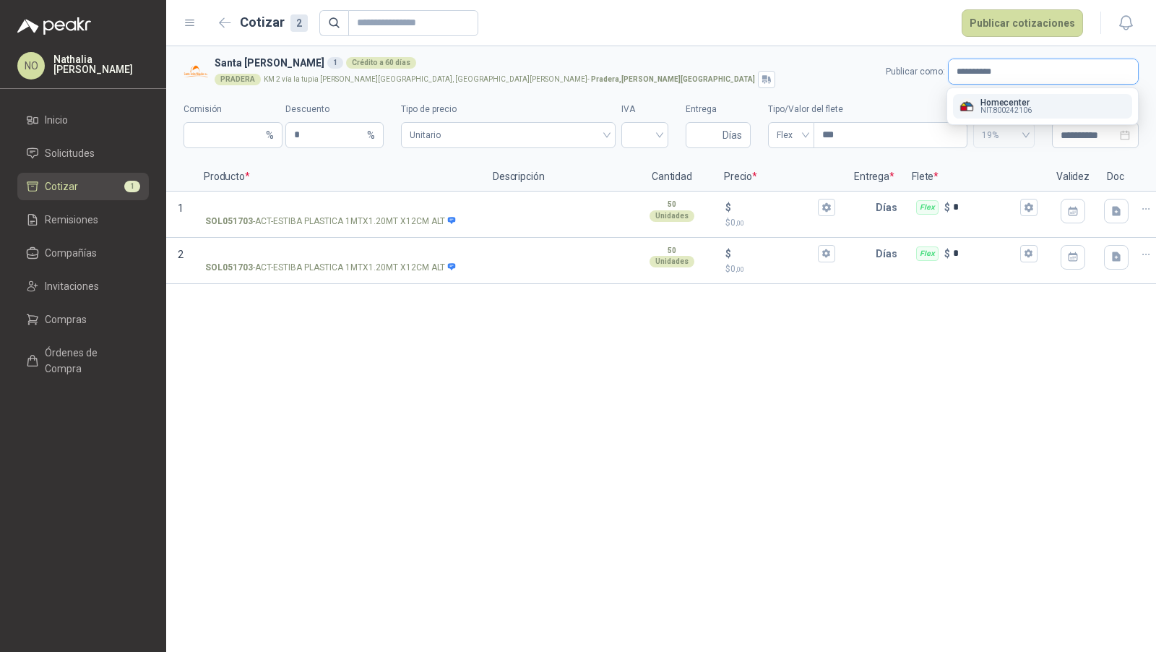
type input "**********"
click at [1016, 103] on p "Homecenter" at bounding box center [1006, 102] width 51 height 9
type input "*"
type input "**********"
click at [793, 133] on span "Flex" at bounding box center [791, 135] width 29 height 22
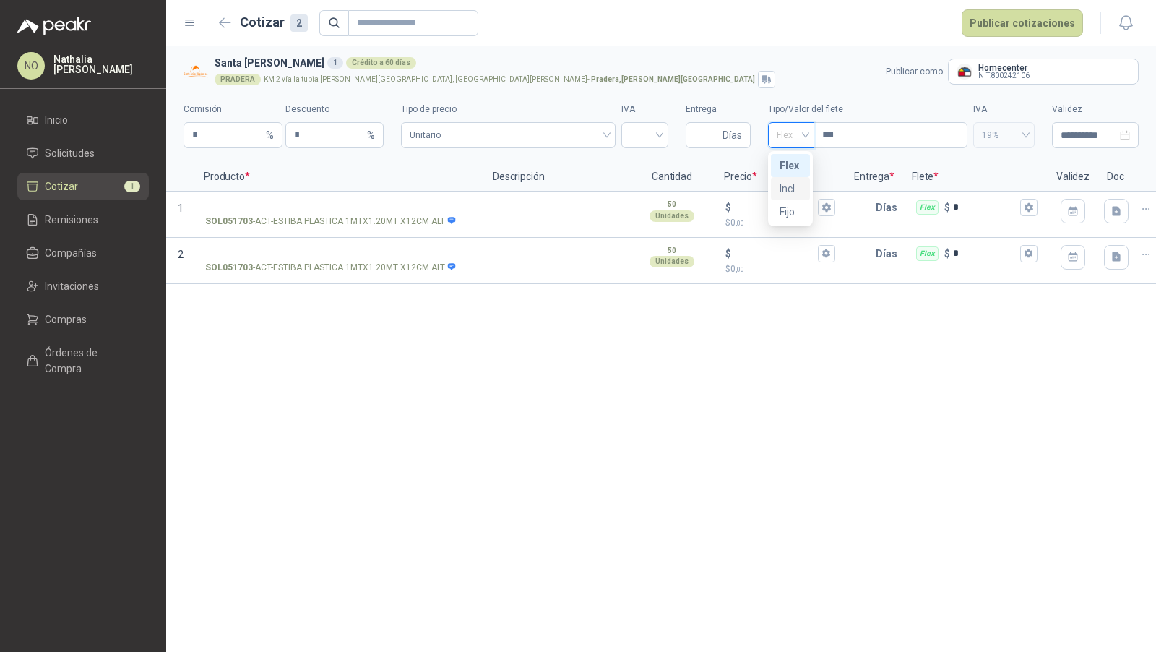
click at [792, 189] on div "Incluido" at bounding box center [791, 189] width 22 height 16
click at [706, 132] on input "Entrega" at bounding box center [706, 135] width 25 height 25
type input "*"
type input "**"
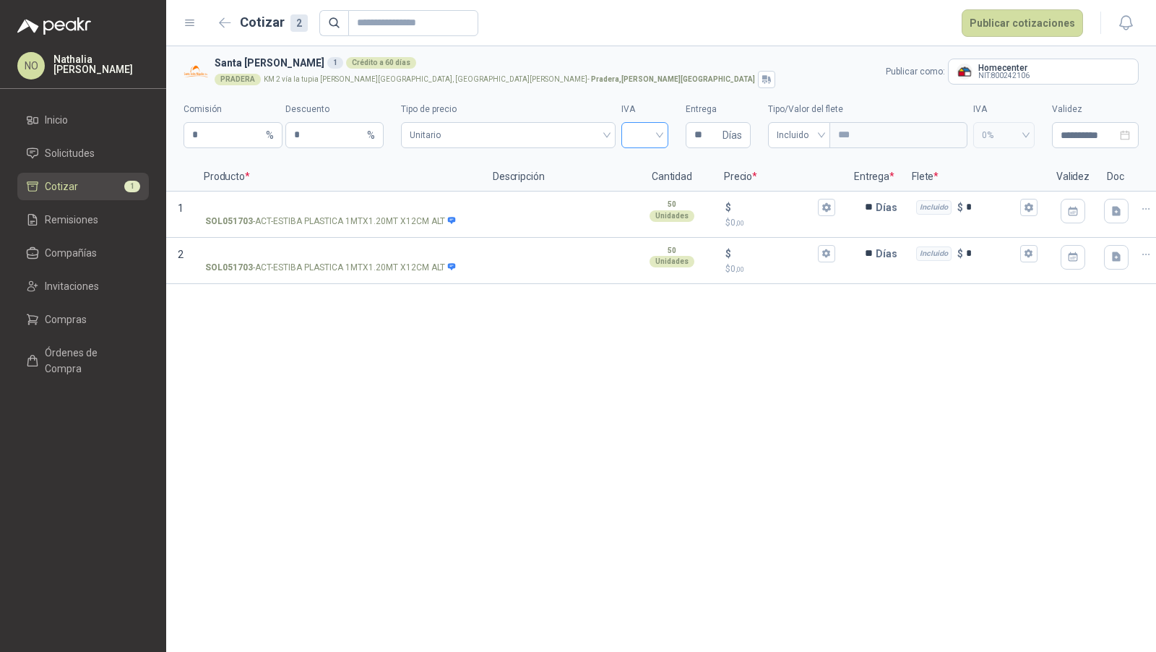
click at [645, 142] on input "search" at bounding box center [645, 134] width 30 height 22
click at [647, 162] on div "19%" at bounding box center [645, 166] width 24 height 16
click at [571, 130] on span "Unitario" at bounding box center [508, 135] width 197 height 22
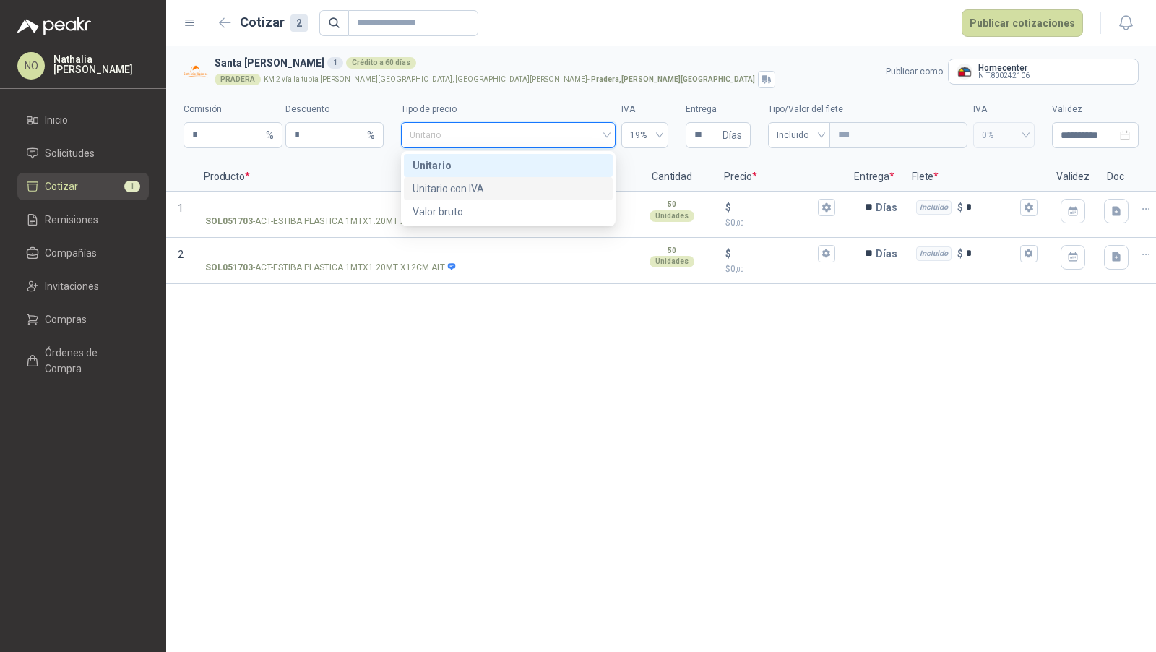
click at [553, 188] on div "Unitario con IVA" at bounding box center [508, 189] width 191 height 16
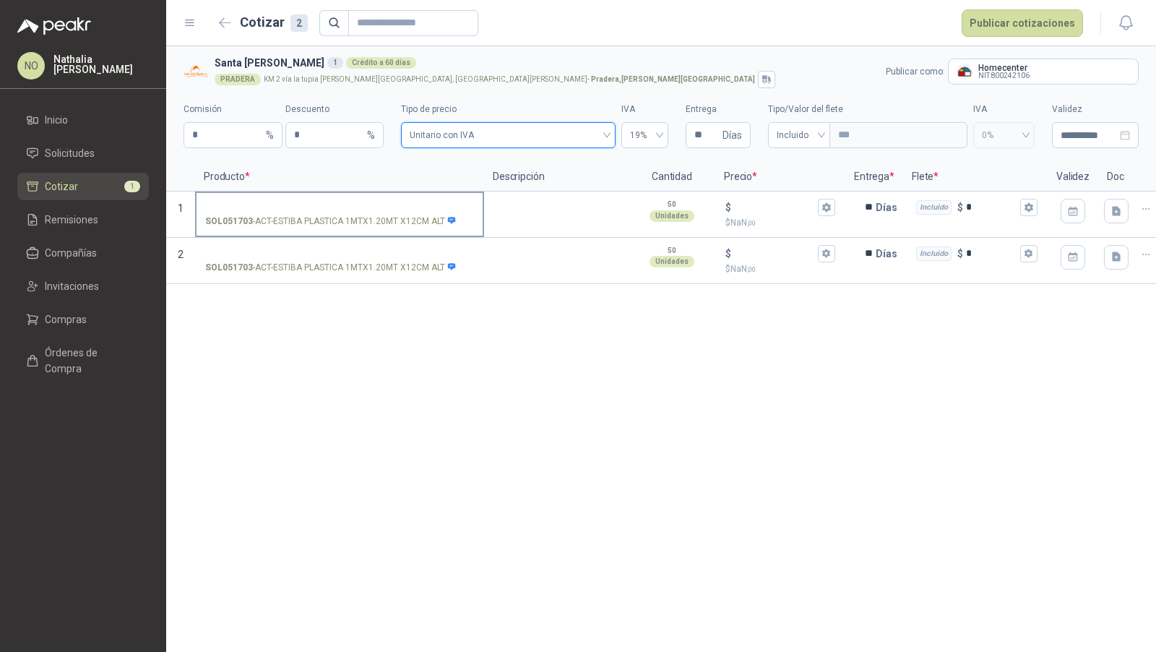
click at [407, 212] on input "SOL051703 - ACT-ESTIBA PLASTICA 1MTX1.20MT X12CM ALT" at bounding box center [339, 207] width 269 height 11
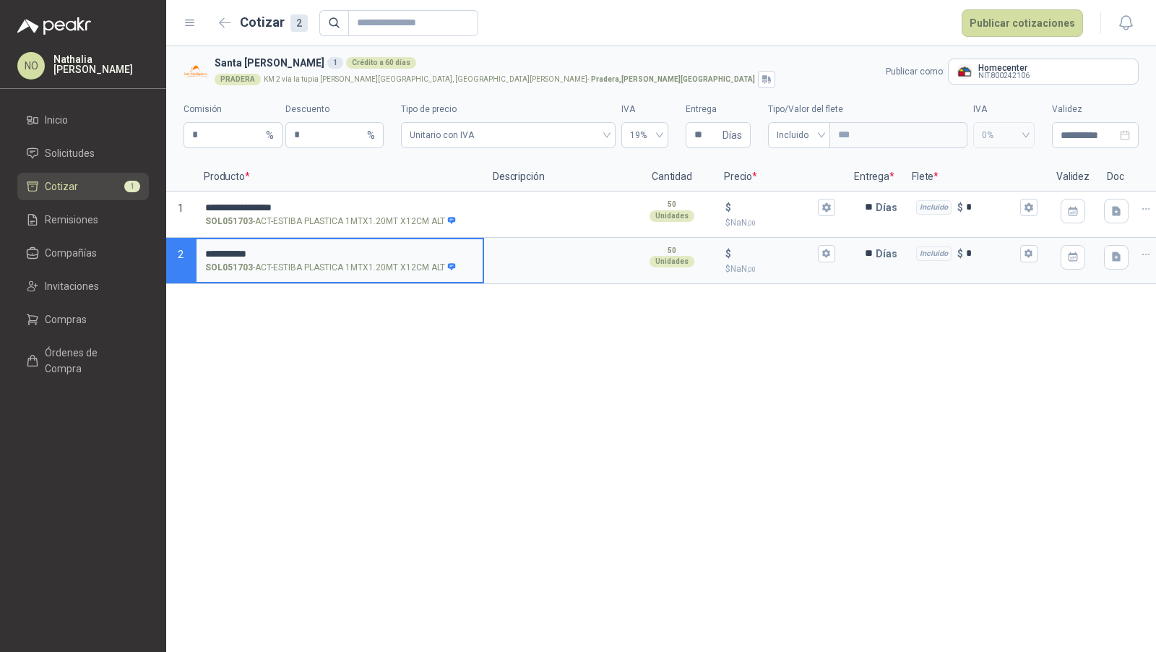
drag, startPoint x: 263, startPoint y: 254, endPoint x: 200, endPoint y: 255, distance: 62.9
click at [201, 255] on label "**********" at bounding box center [340, 259] width 286 height 41
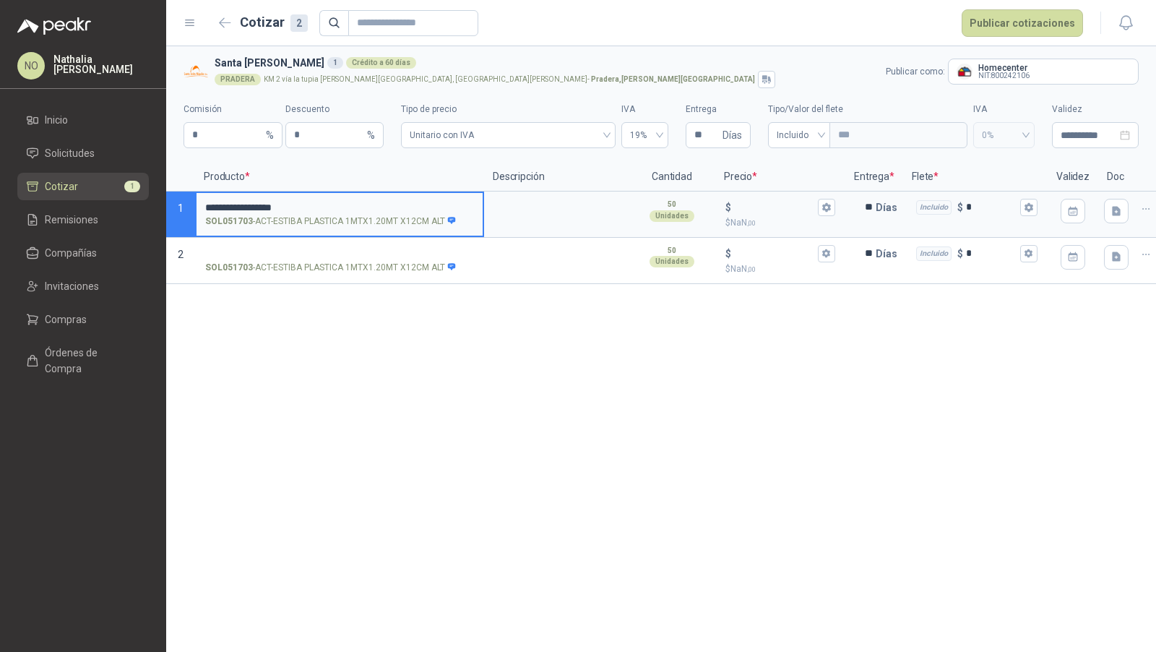
drag, startPoint x: 318, startPoint y: 202, endPoint x: 196, endPoint y: 206, distance: 122.2
click at [194, 205] on section "**********" at bounding box center [661, 215] width 990 height 46
click at [382, 203] on input "SOL051703 - ACT-ESTIBA PLASTICA 1MTX1.20MT X12CM ALT" at bounding box center [339, 207] width 269 height 11
click at [207, 207] on input "**********" at bounding box center [339, 207] width 269 height 11
type input "**********"
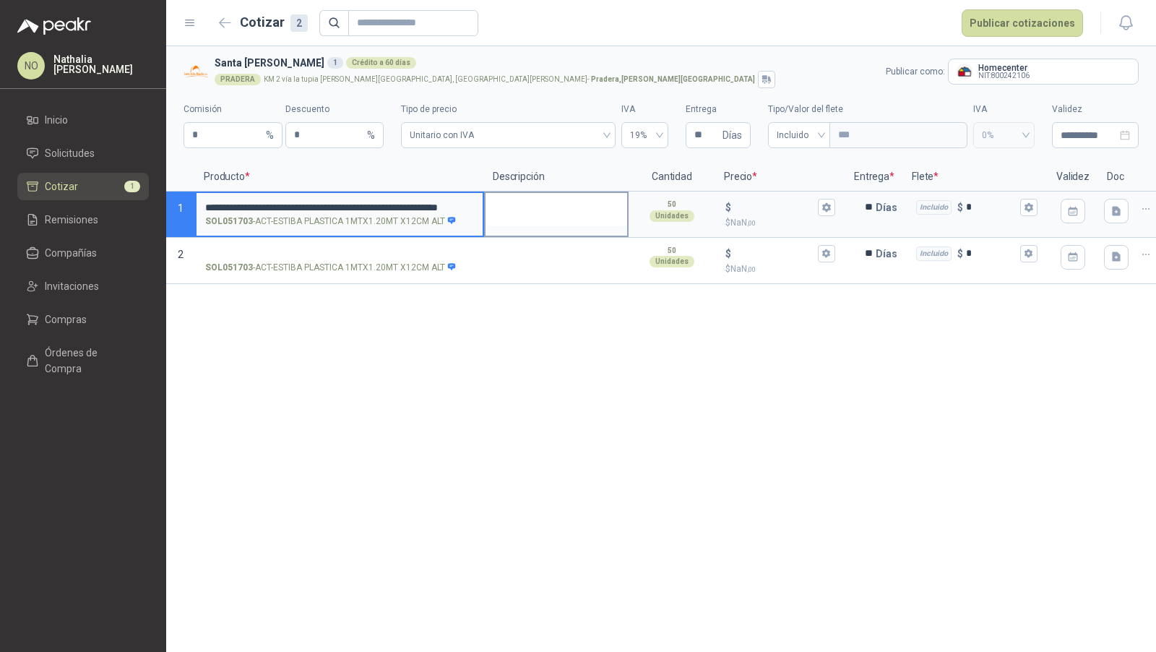
click at [535, 209] on textarea at bounding box center [557, 209] width 142 height 33
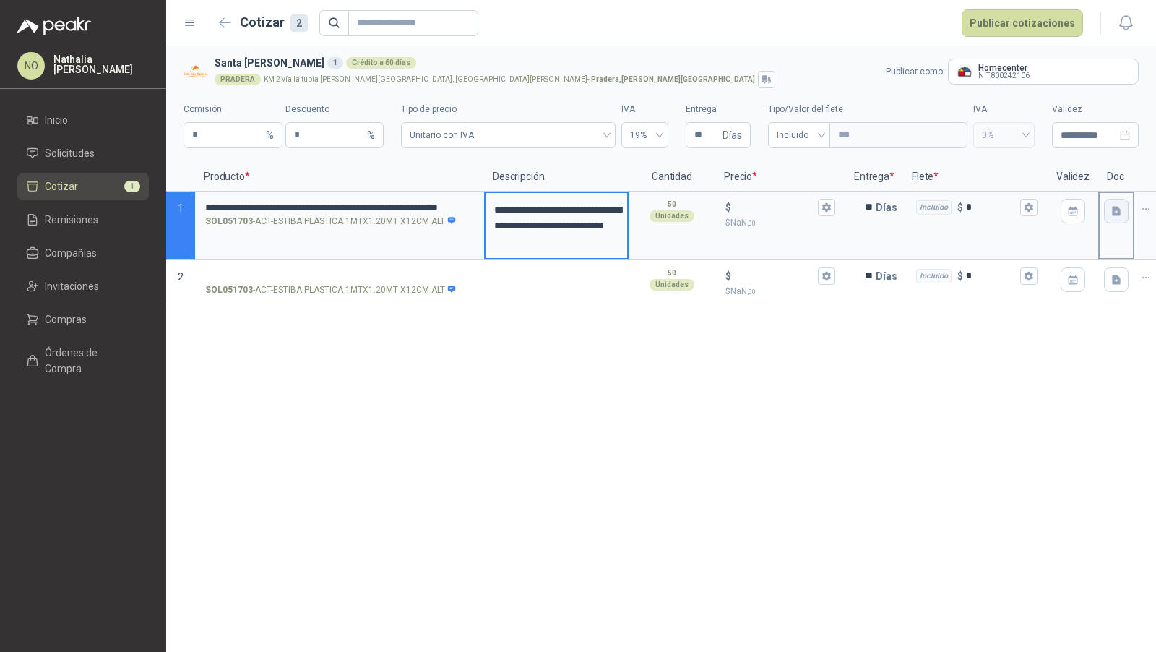
click at [1114, 210] on icon "button" at bounding box center [1116, 210] width 9 height 9
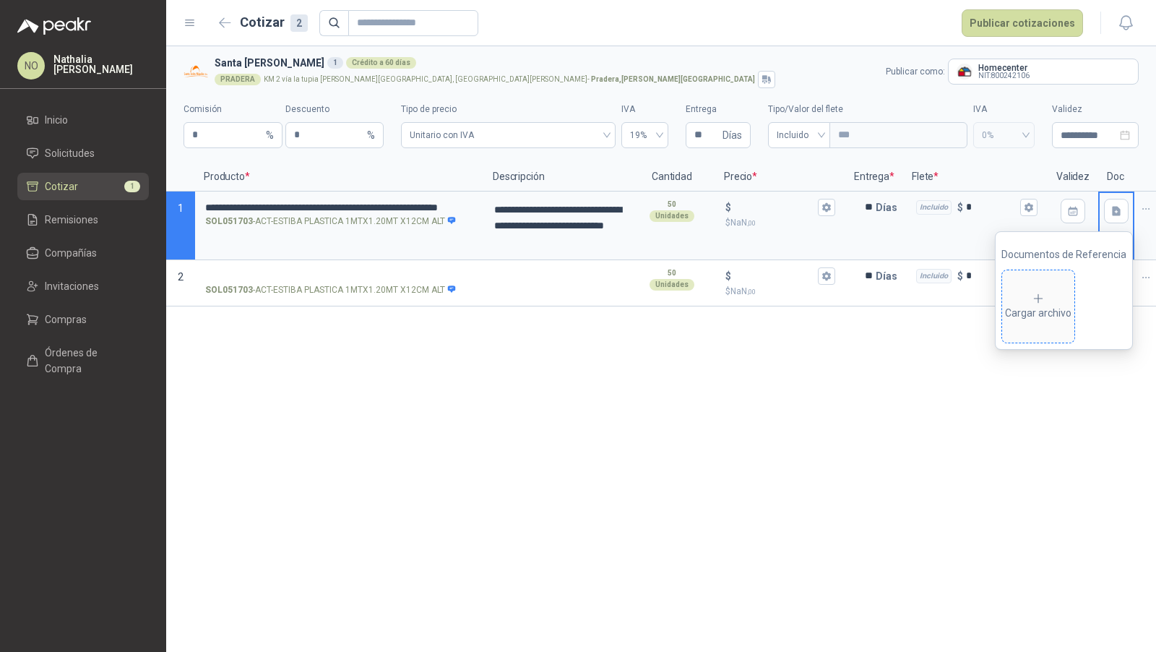
click at [1038, 307] on div "Cargar archivo" at bounding box center [1038, 306] width 66 height 29
click at [1072, 298] on div "Cargar archivo" at bounding box center [1090, 306] width 66 height 29
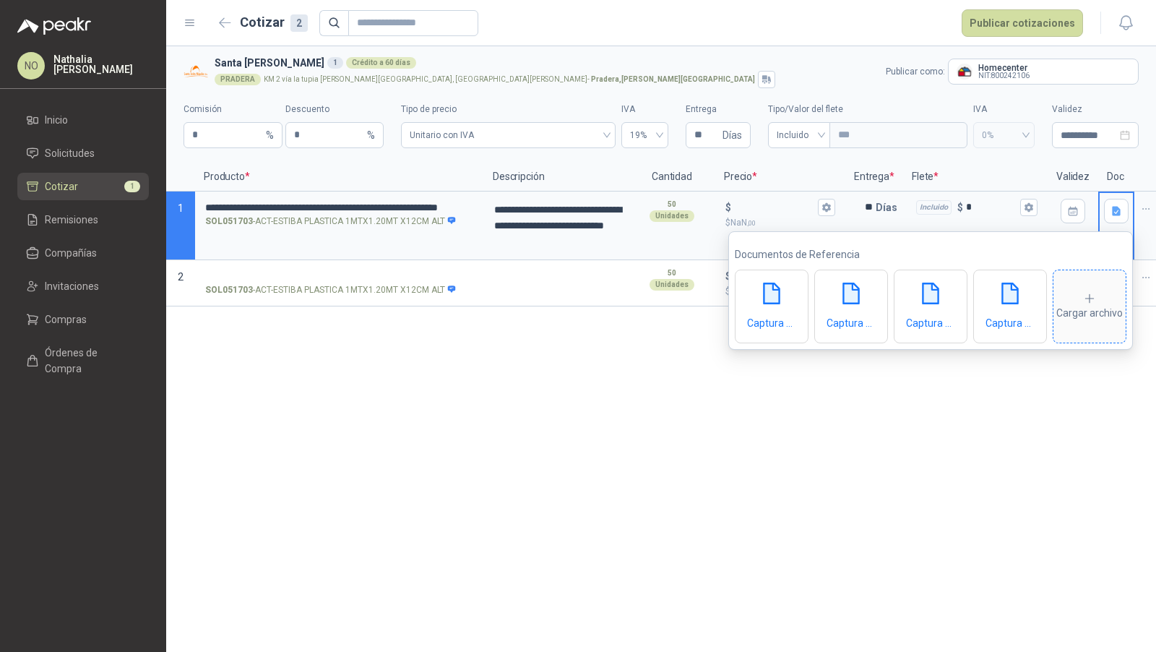
click at [1093, 309] on div "Cargar archivo" at bounding box center [1090, 306] width 66 height 29
click at [818, 483] on div "**********" at bounding box center [661, 349] width 990 height 606
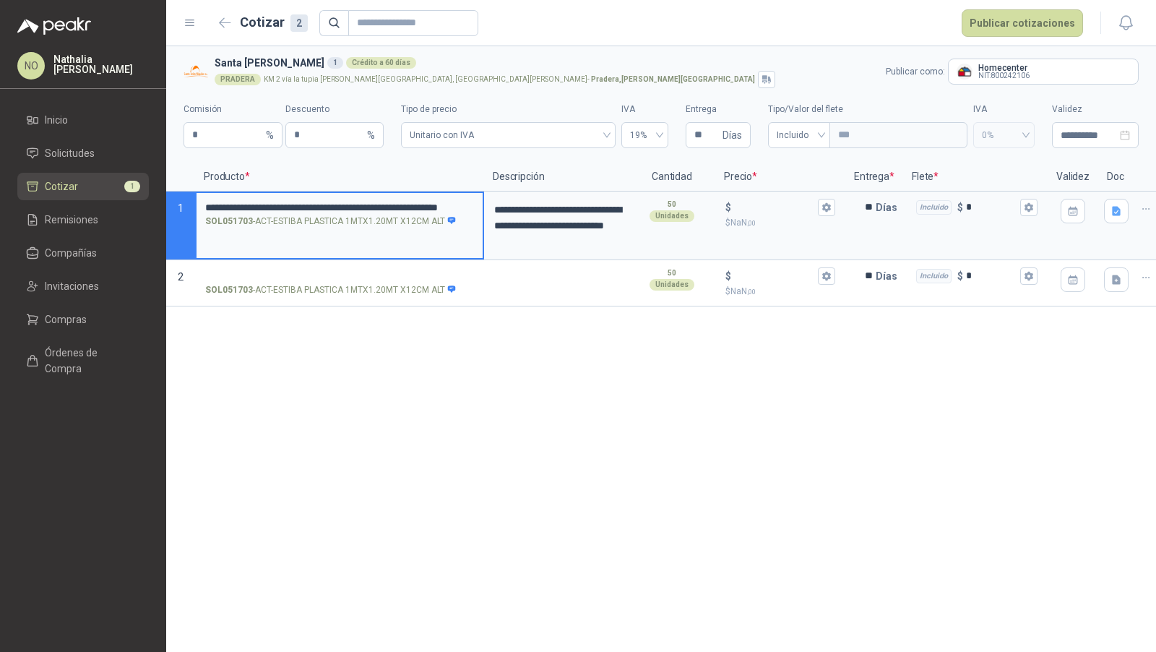
scroll to position [0, 40]
drag, startPoint x: 445, startPoint y: 207, endPoint x: 474, endPoint y: 207, distance: 28.9
click at [474, 207] on label "**********" at bounding box center [340, 213] width 286 height 41
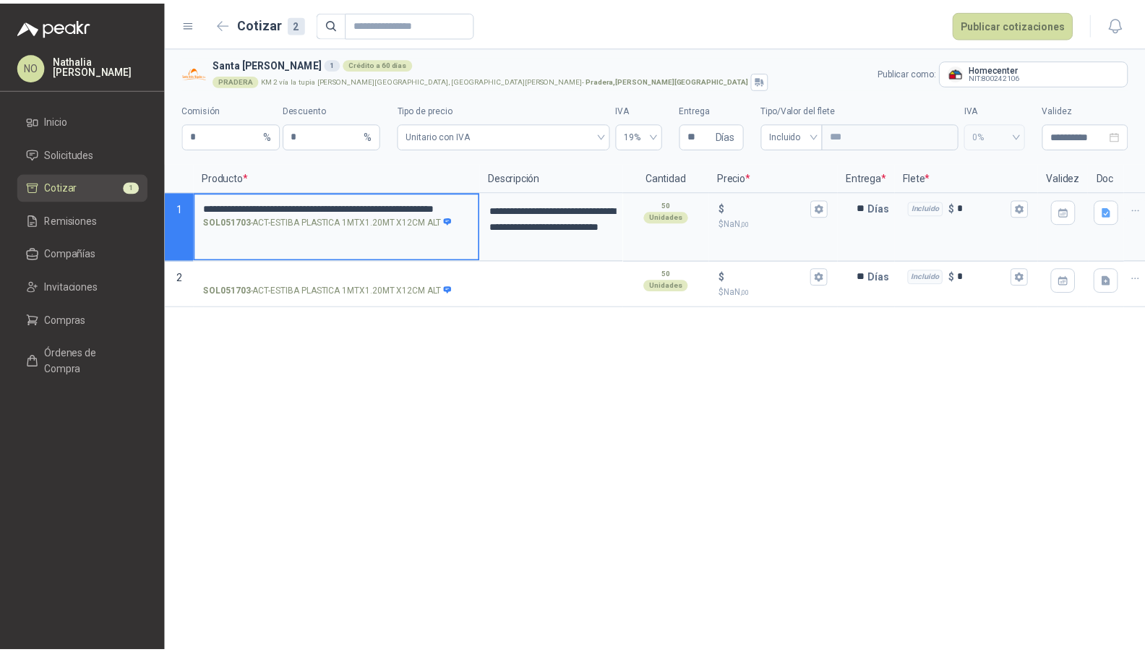
scroll to position [0, 0]
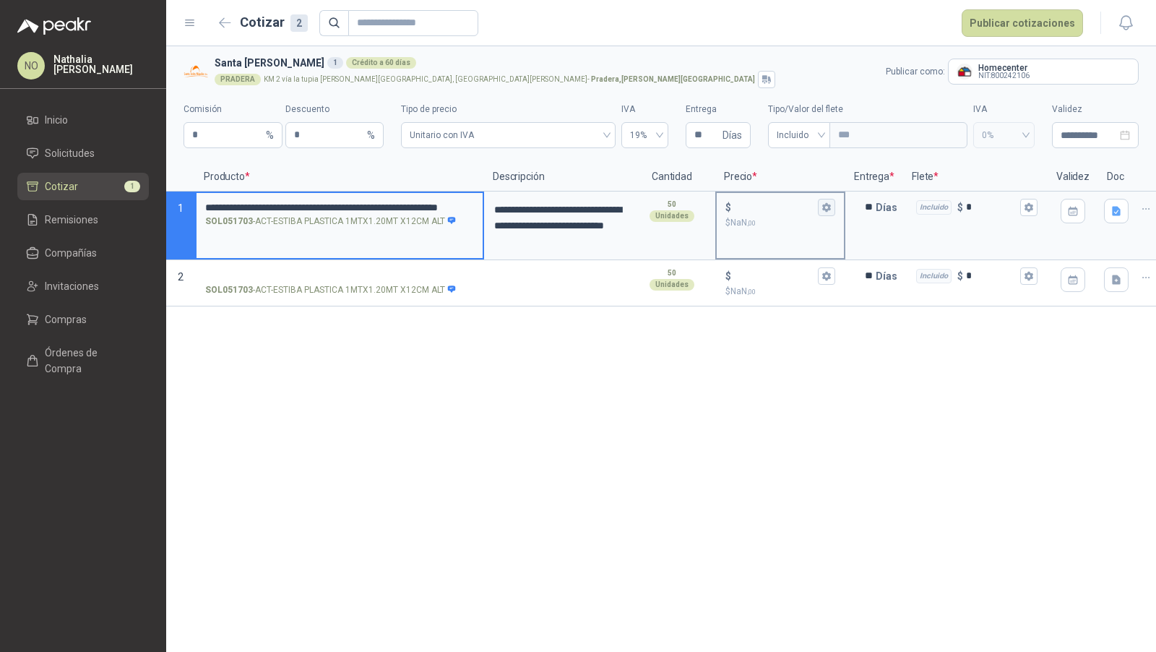
click at [828, 210] on icon "button" at bounding box center [826, 207] width 8 height 9
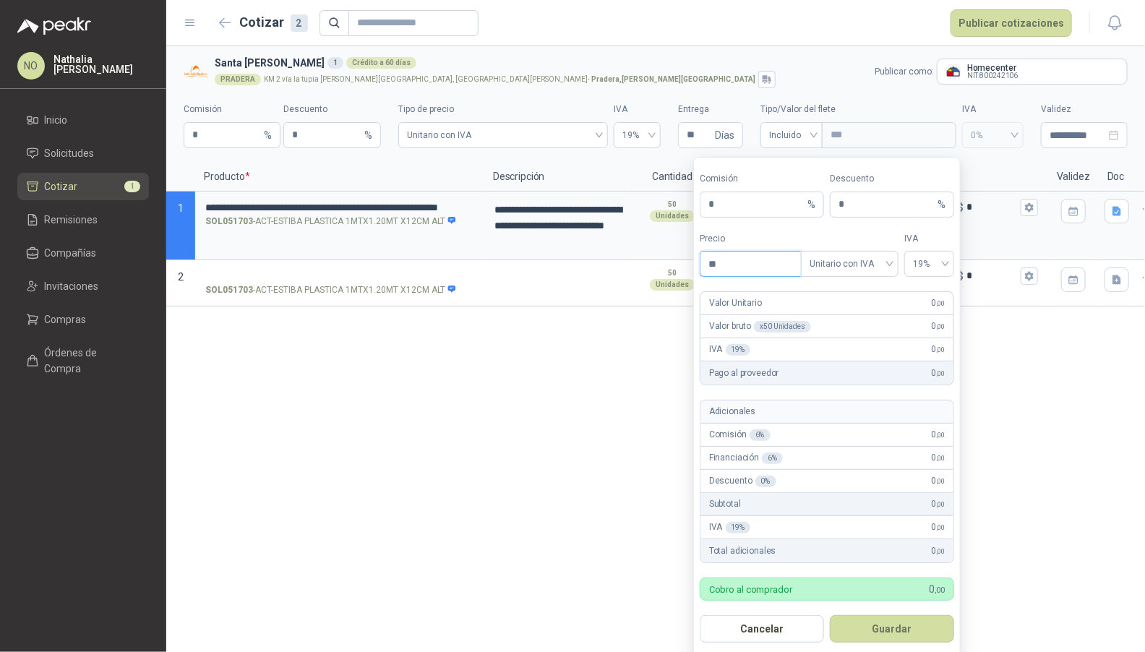
type input "*"
type input "*********"
click at [922, 627] on button "Guardar" at bounding box center [892, 628] width 124 height 27
type input "*******"
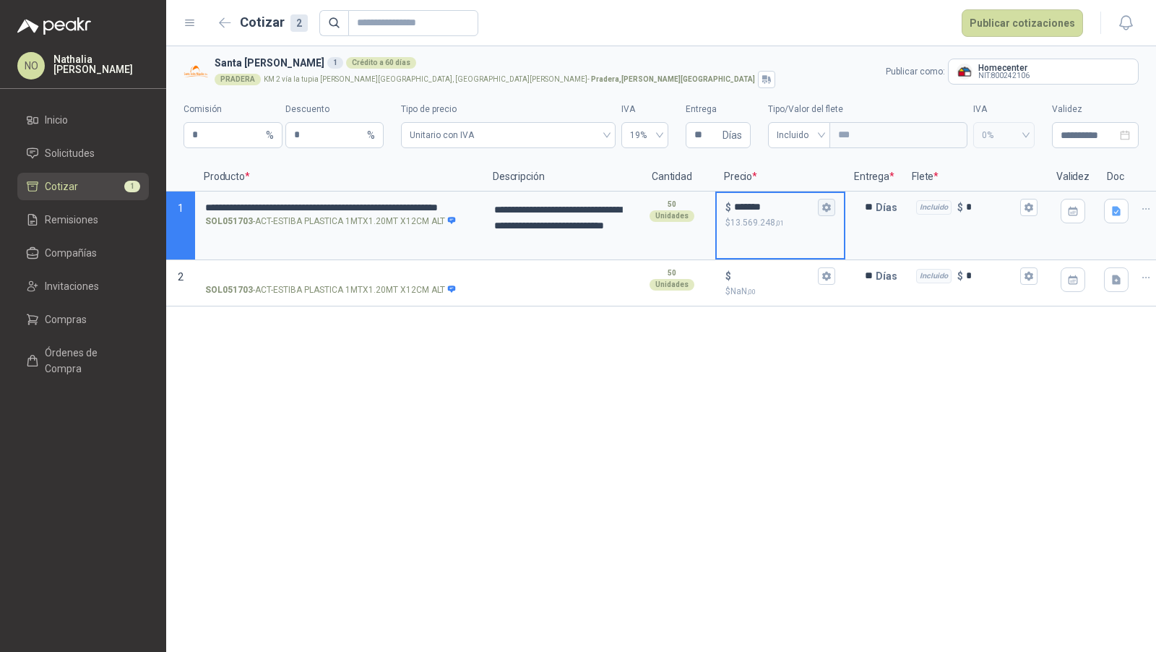
click at [825, 207] on icon "button" at bounding box center [826, 207] width 8 height 9
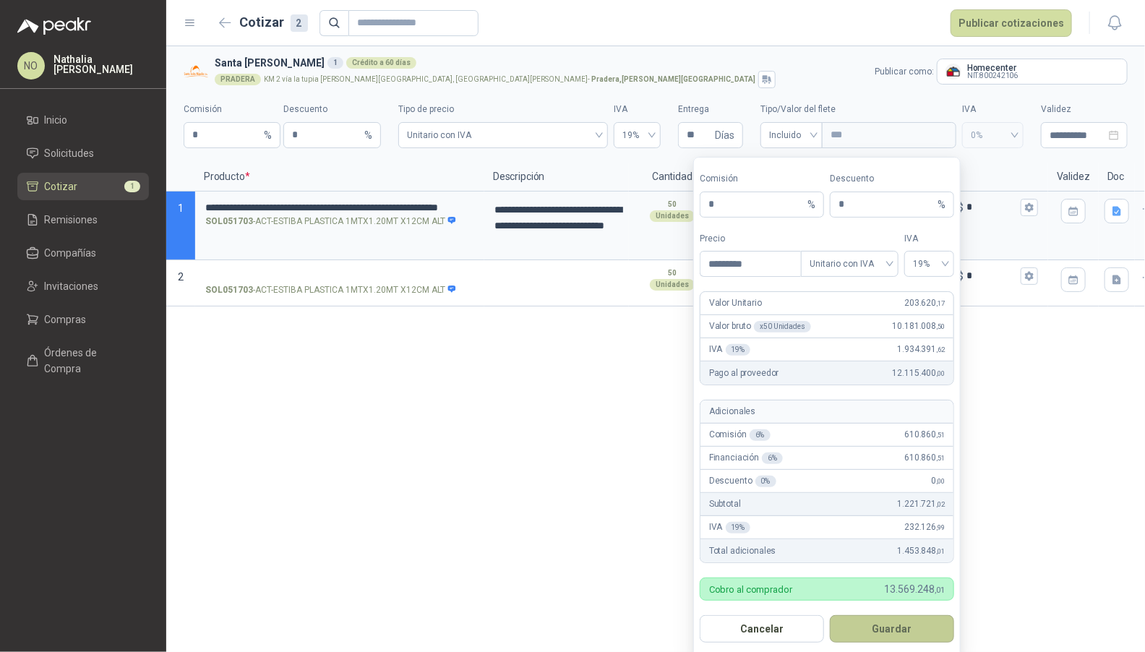
click at [924, 626] on button "Guardar" at bounding box center [892, 628] width 124 height 27
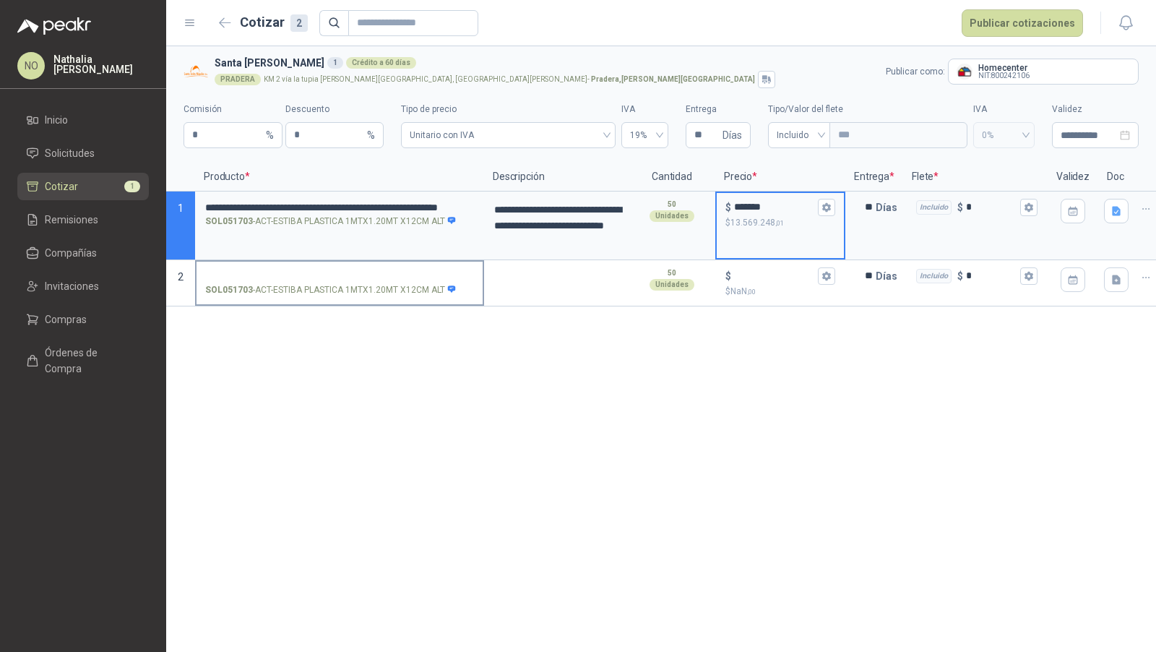
click at [369, 273] on input "SOL051703 - ACT-ESTIBA PLASTICA 1MTX1.20MT X12CM ALT" at bounding box center [339, 276] width 269 height 11
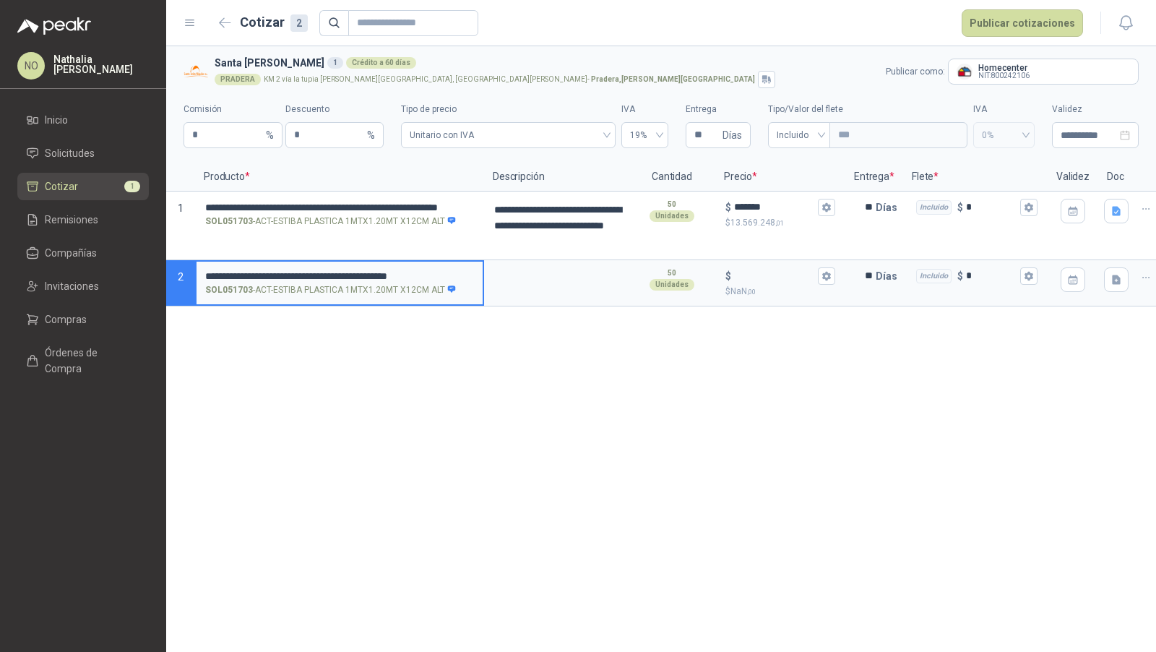
click at [207, 271] on input "**********" at bounding box center [339, 276] width 269 height 11
type input "**********"
click at [539, 288] on textarea at bounding box center [557, 278] width 142 height 33
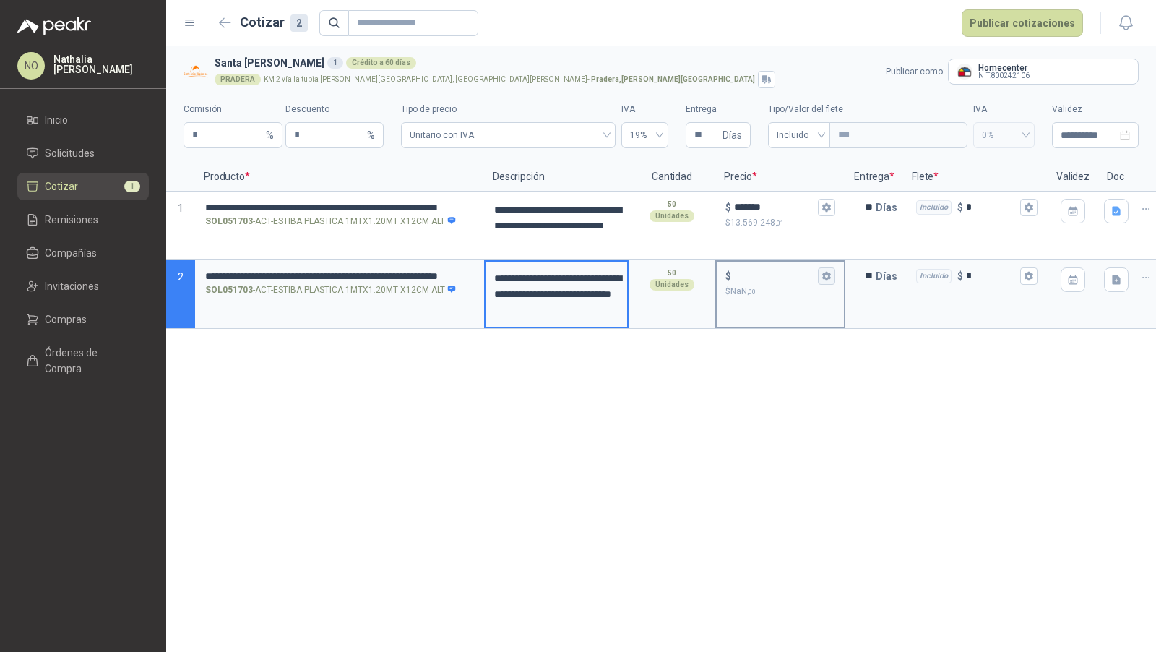
click at [828, 272] on icon "button" at bounding box center [826, 276] width 8 height 9
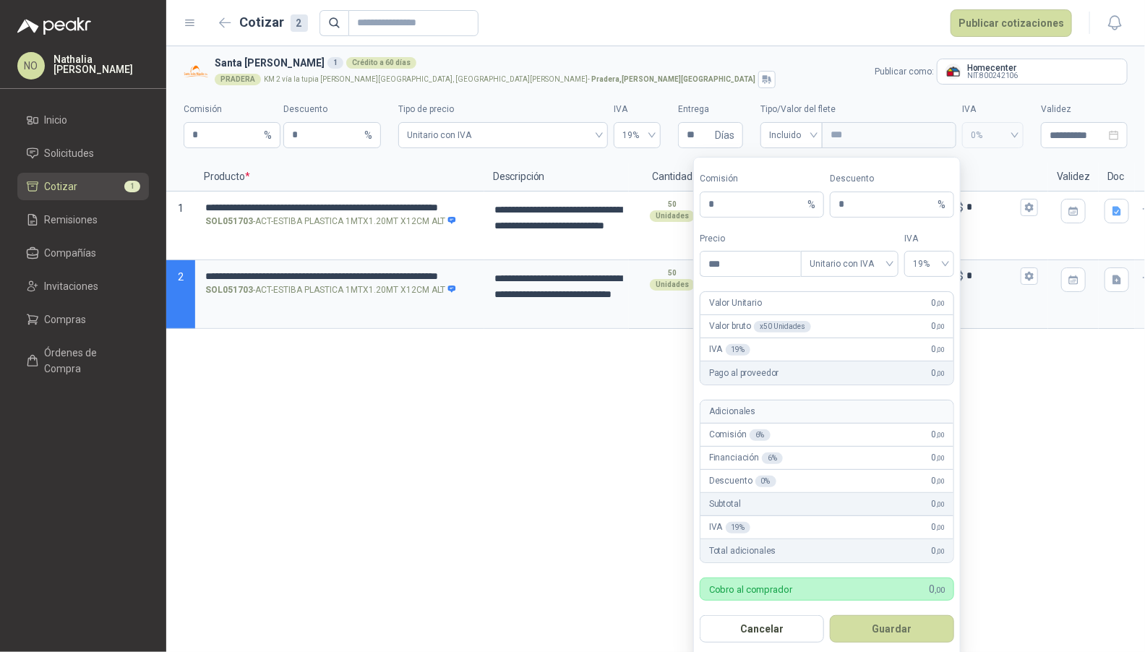
type input "***"
click at [782, 624] on button "Cancelar" at bounding box center [762, 628] width 124 height 27
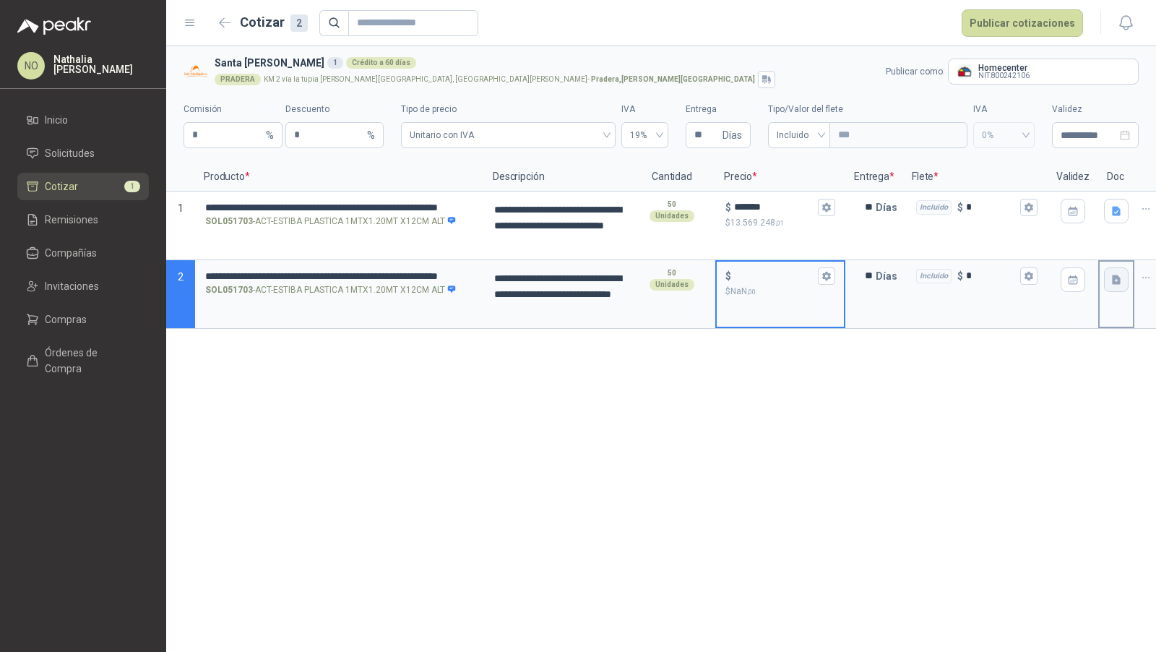
click at [1114, 277] on icon "button" at bounding box center [1116, 279] width 9 height 9
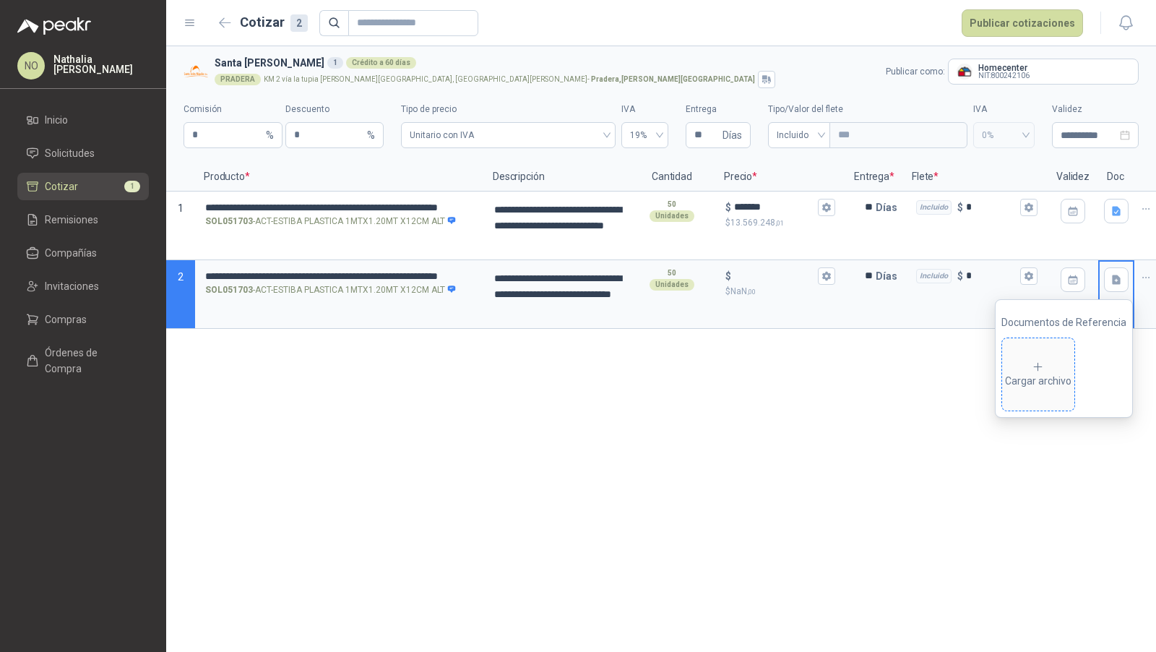
click at [1051, 388] on div "Cargar archivo" at bounding box center [1038, 375] width 66 height 29
click at [1072, 382] on div "Cargar archivo" at bounding box center [1090, 375] width 66 height 29
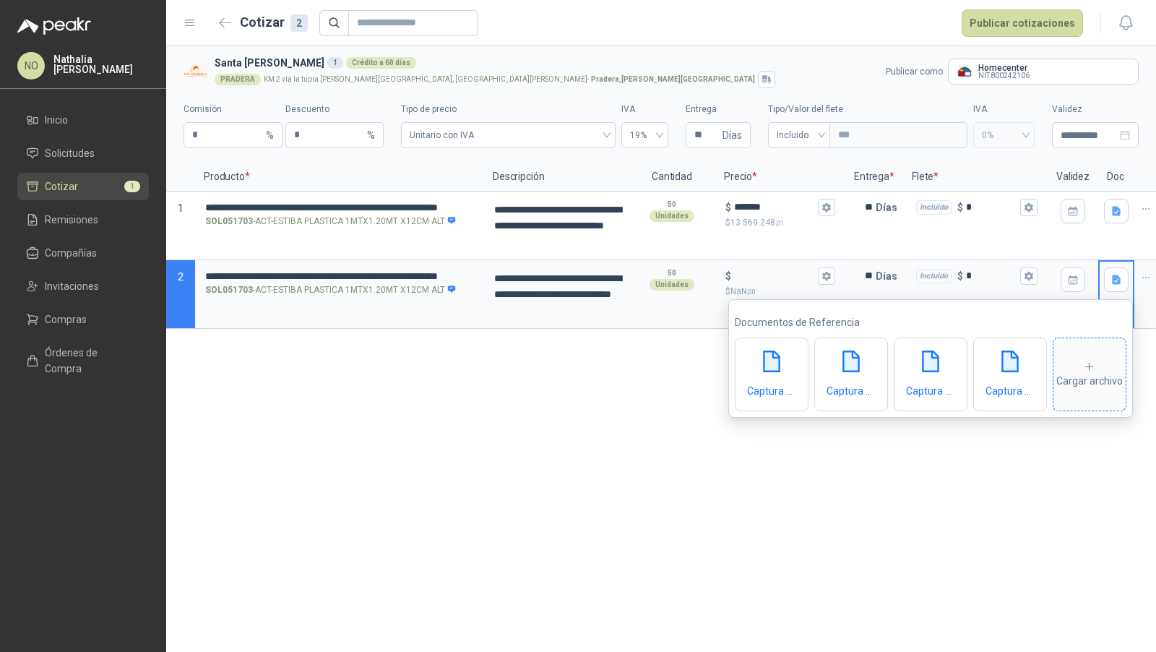
click at [1075, 382] on div "Cargar archivo" at bounding box center [1090, 375] width 66 height 29
click at [684, 374] on icon "eye" at bounding box center [684, 374] width 12 height 12
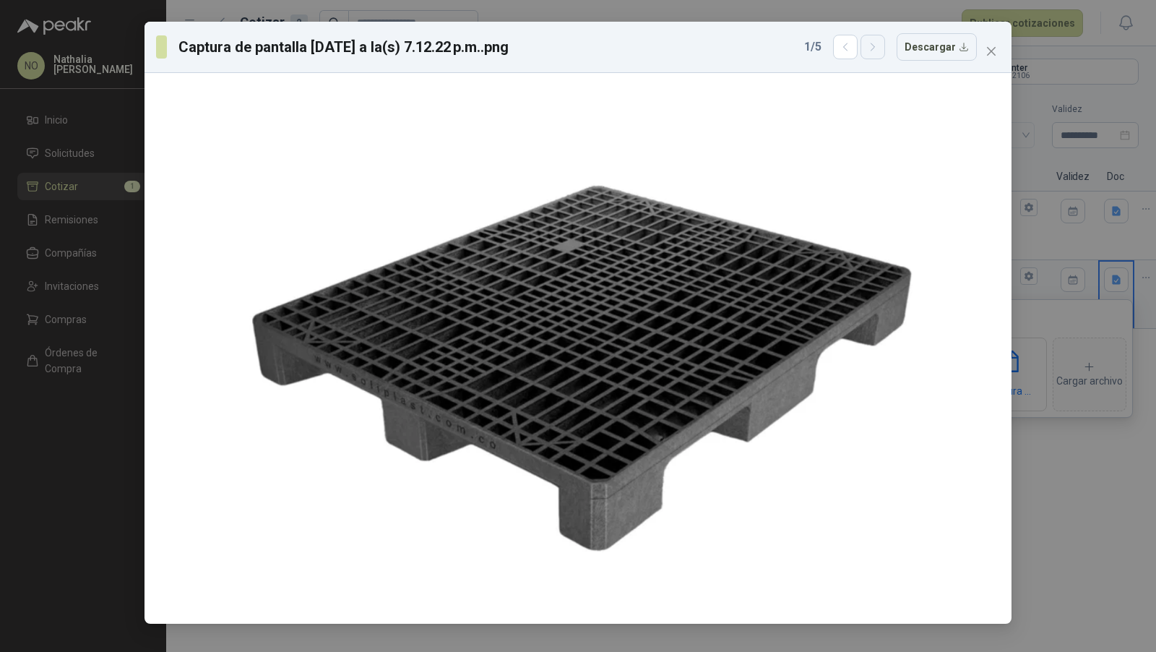
click at [872, 48] on icon "button" at bounding box center [873, 47] width 12 height 12
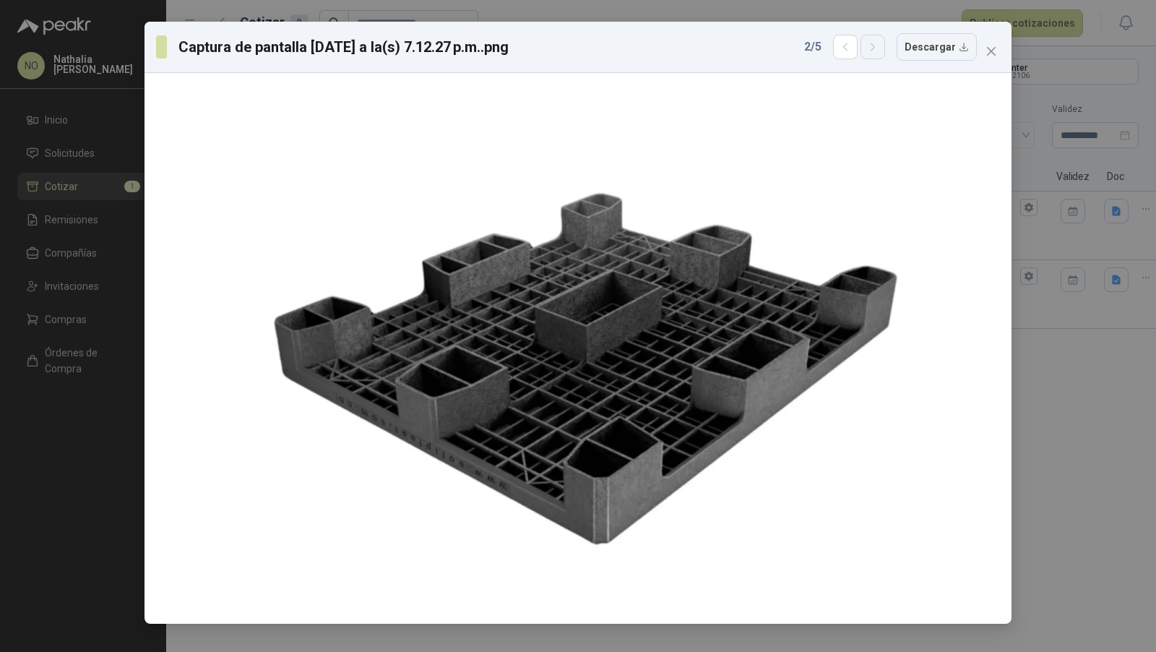
click at [872, 48] on icon "button" at bounding box center [873, 47] width 12 height 12
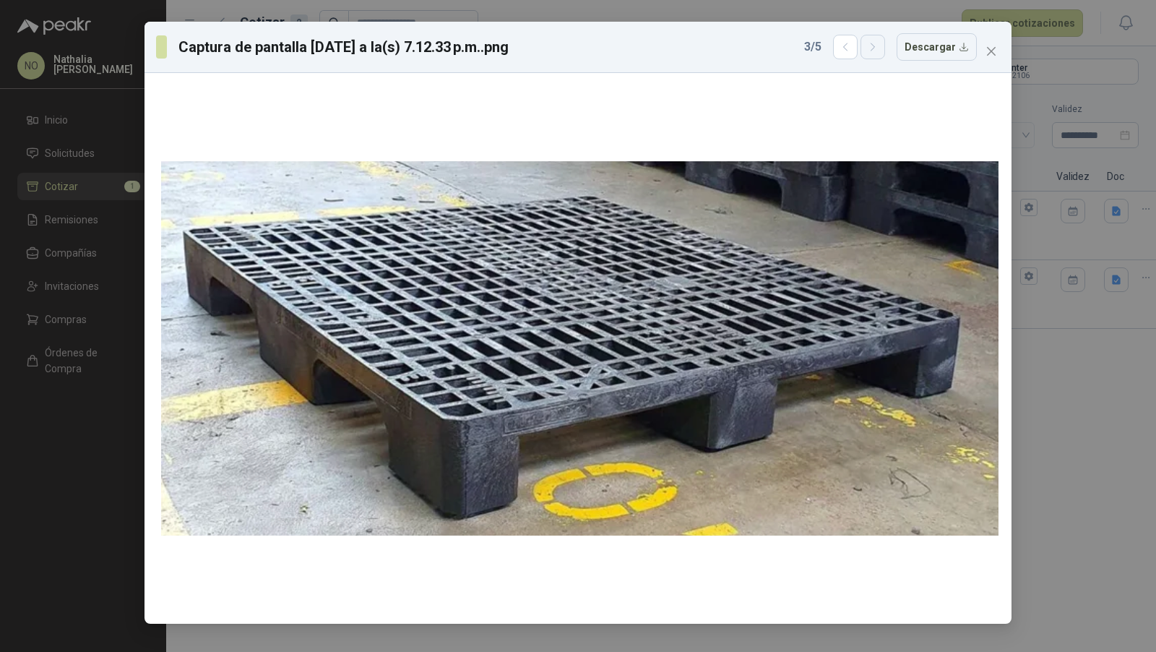
click at [879, 49] on icon "button" at bounding box center [873, 47] width 12 height 12
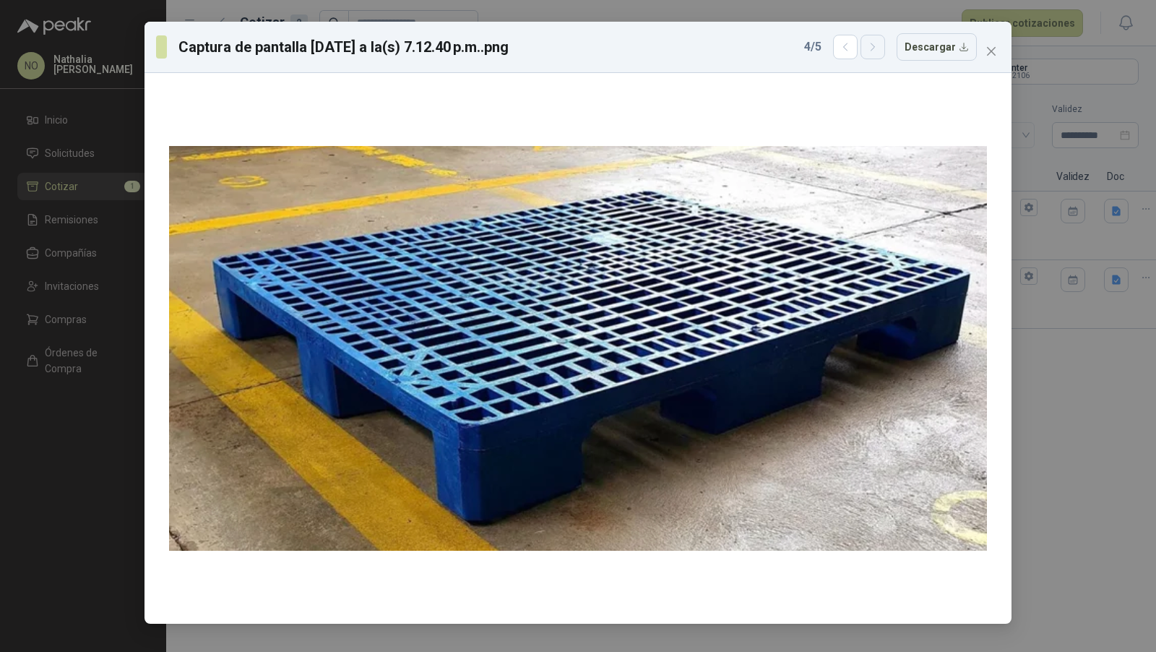
click at [879, 49] on icon "button" at bounding box center [873, 47] width 12 height 12
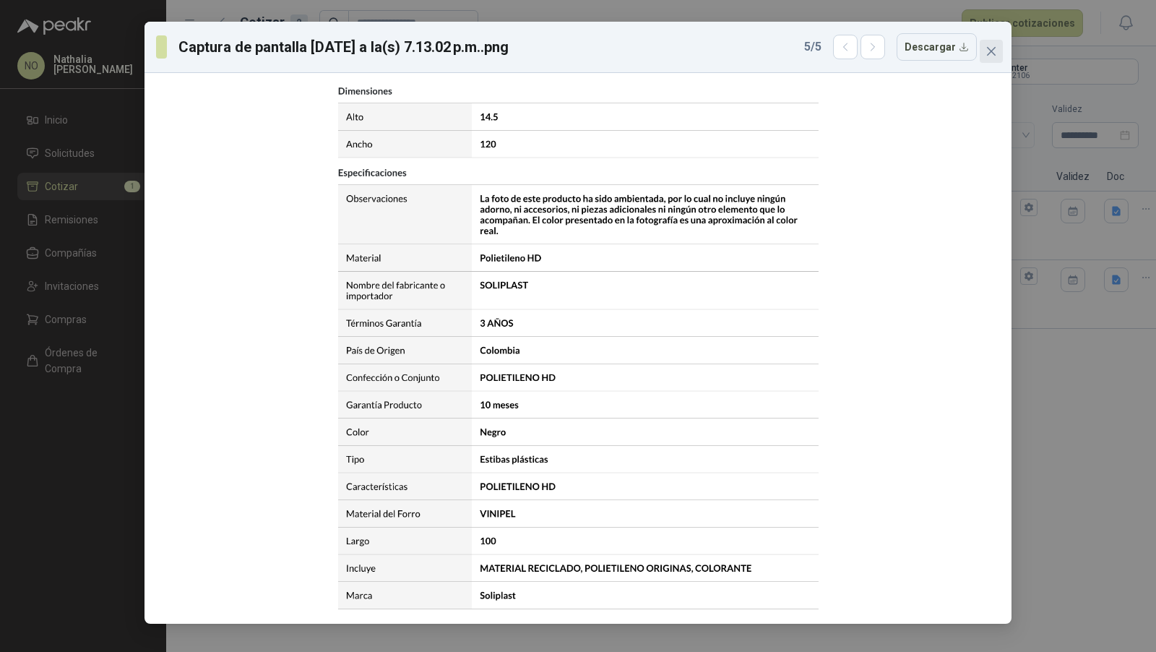
click at [994, 48] on icon "close" at bounding box center [991, 51] width 9 height 9
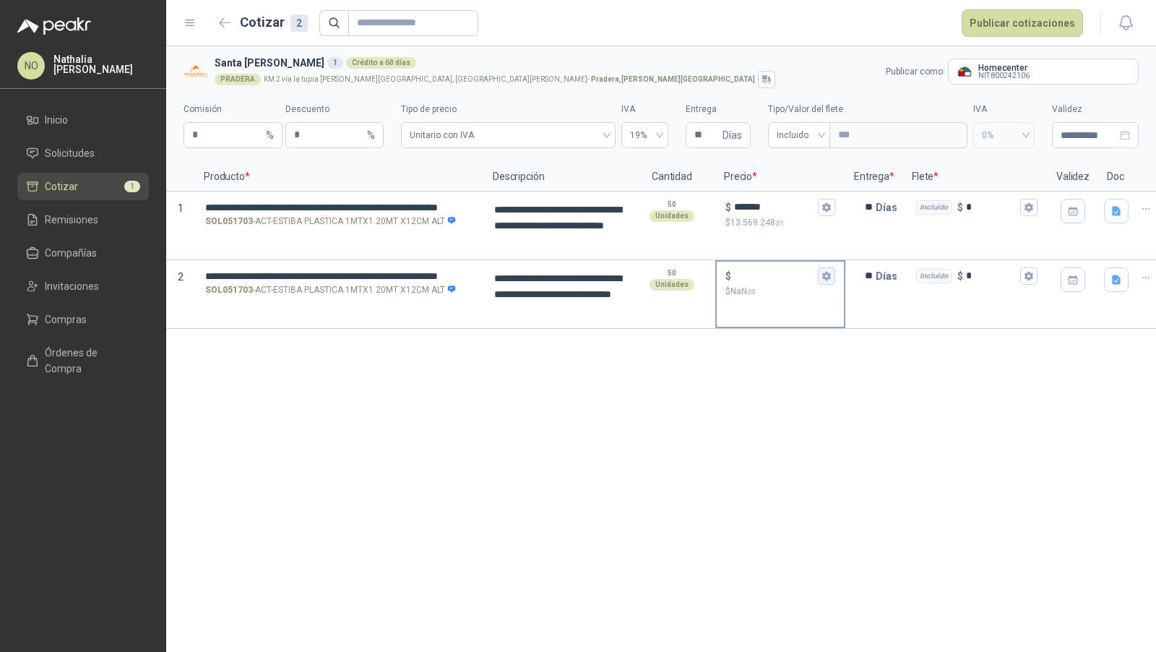
click at [829, 276] on icon "button" at bounding box center [826, 276] width 8 height 9
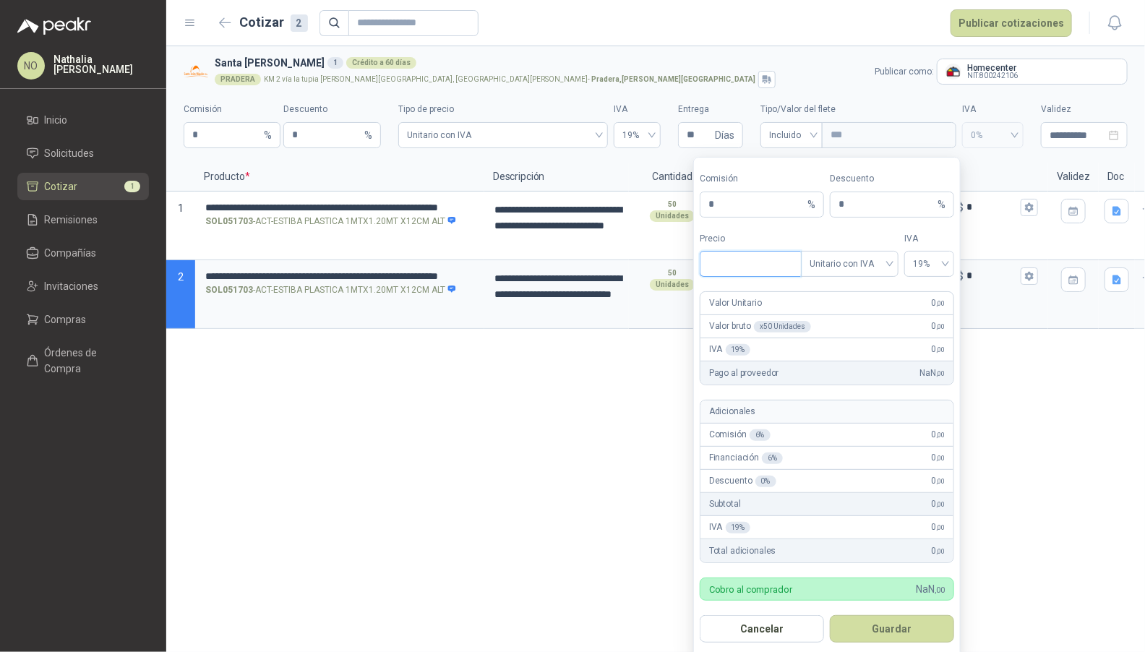
click at [734, 267] on input "Precio" at bounding box center [750, 263] width 100 height 25
type input "*"
type input "*********"
click at [912, 618] on button "Guardar" at bounding box center [892, 628] width 124 height 27
type input "*******"
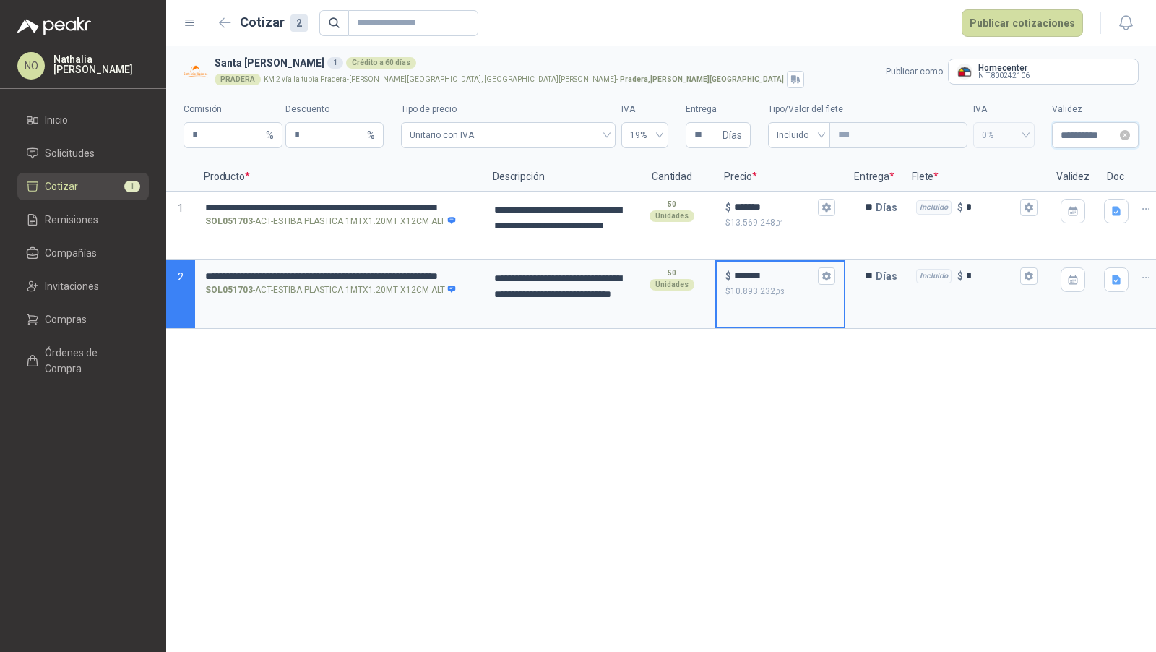
click at [1078, 137] on input "**********" at bounding box center [1089, 135] width 56 height 16
click at [1086, 124] on div "**********" at bounding box center [1095, 135] width 87 height 26
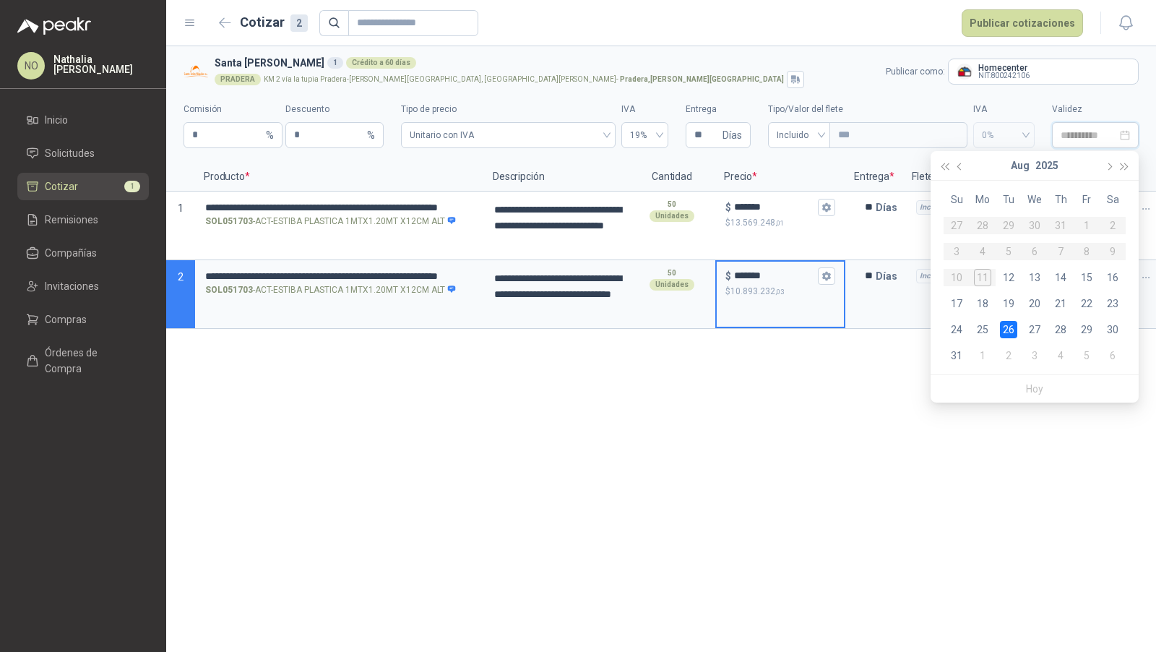
type input "**********"
click at [1007, 334] on div "26" at bounding box center [1008, 329] width 17 height 17
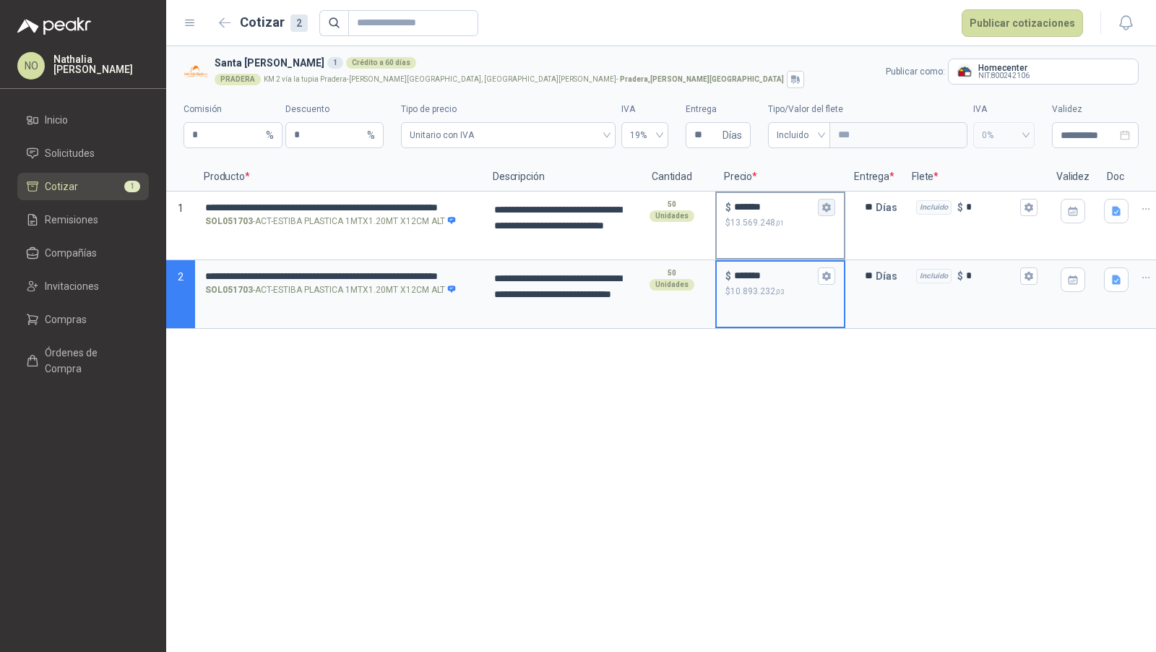
click at [834, 203] on button "$ ******* $ 13.569.248 ,01" at bounding box center [826, 207] width 17 height 17
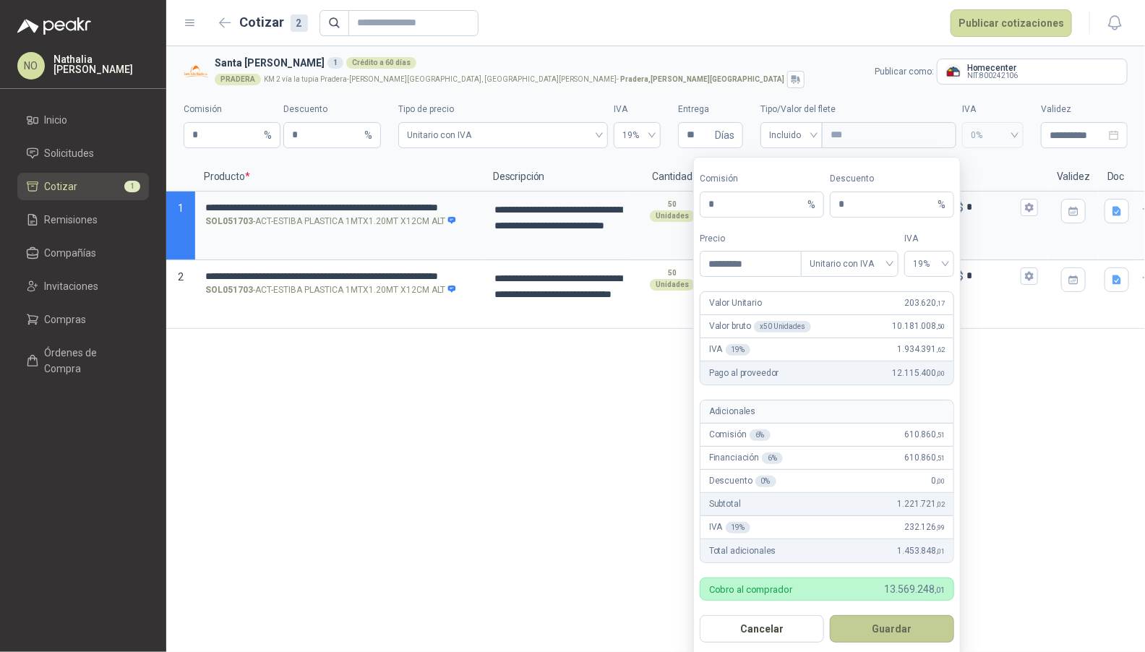
click at [916, 617] on button "Guardar" at bounding box center [892, 628] width 124 height 27
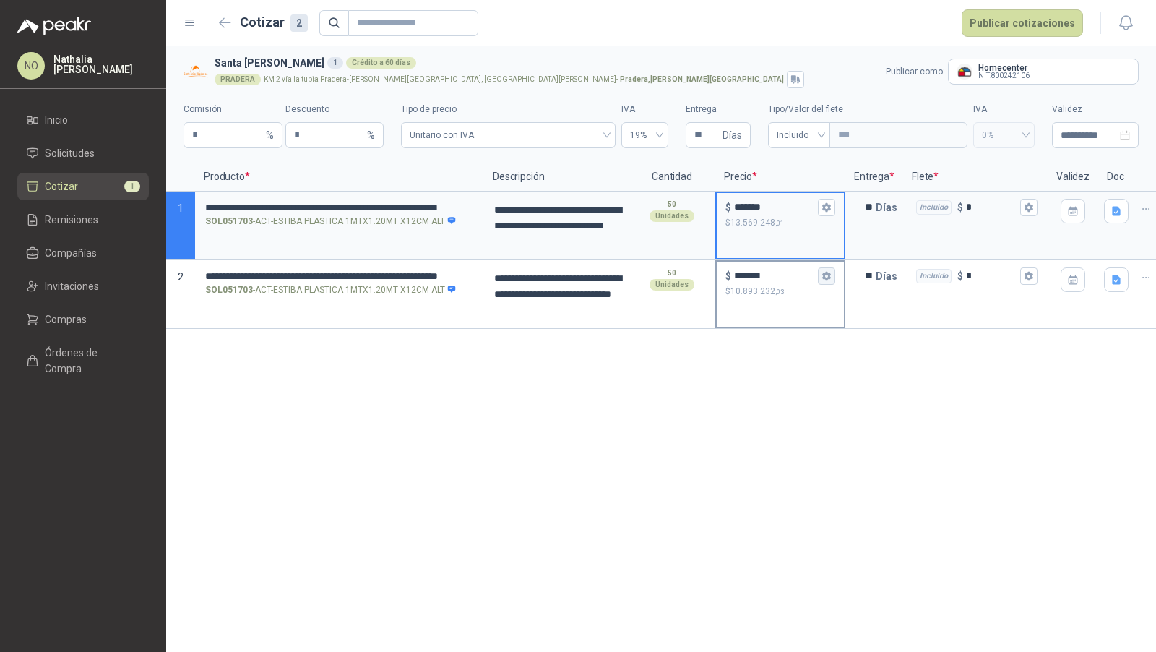
click at [825, 277] on icon "button" at bounding box center [826, 276] width 8 height 9
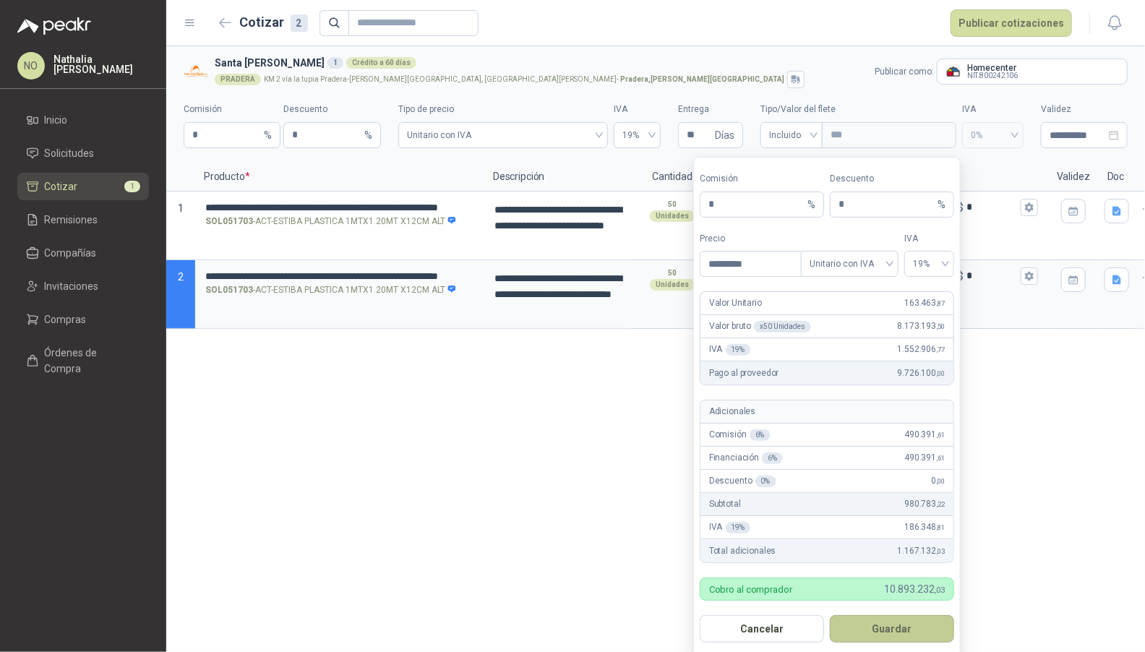
click at [915, 620] on button "Guardar" at bounding box center [892, 628] width 124 height 27
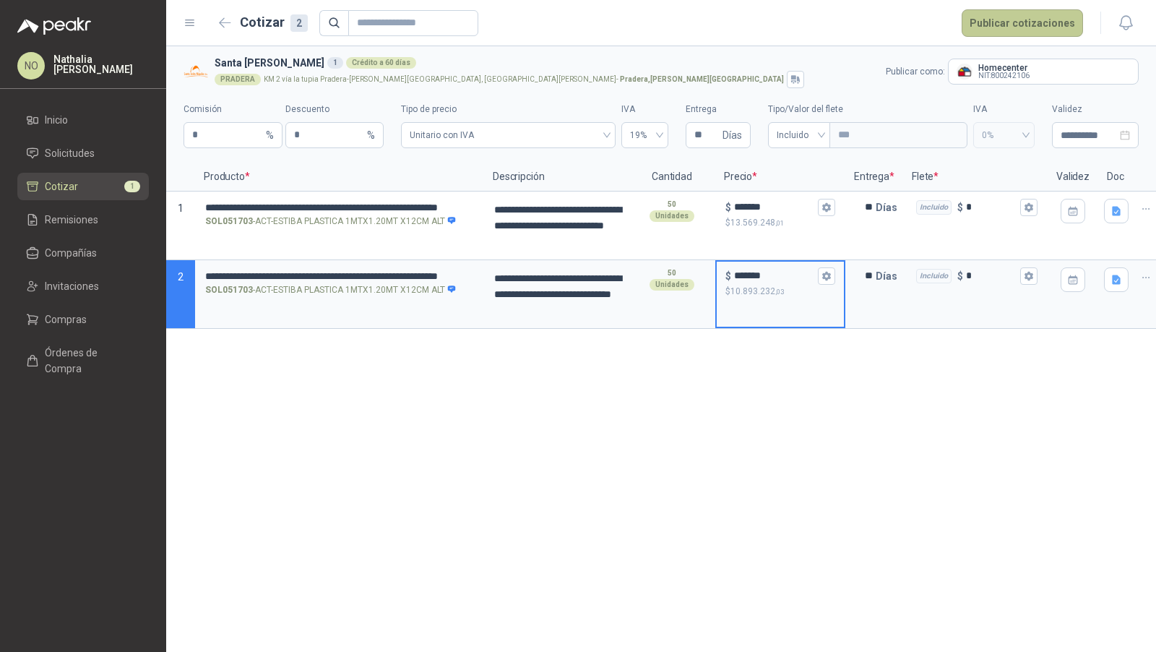
click at [1023, 27] on button "Publicar cotizaciones" at bounding box center [1022, 22] width 121 height 27
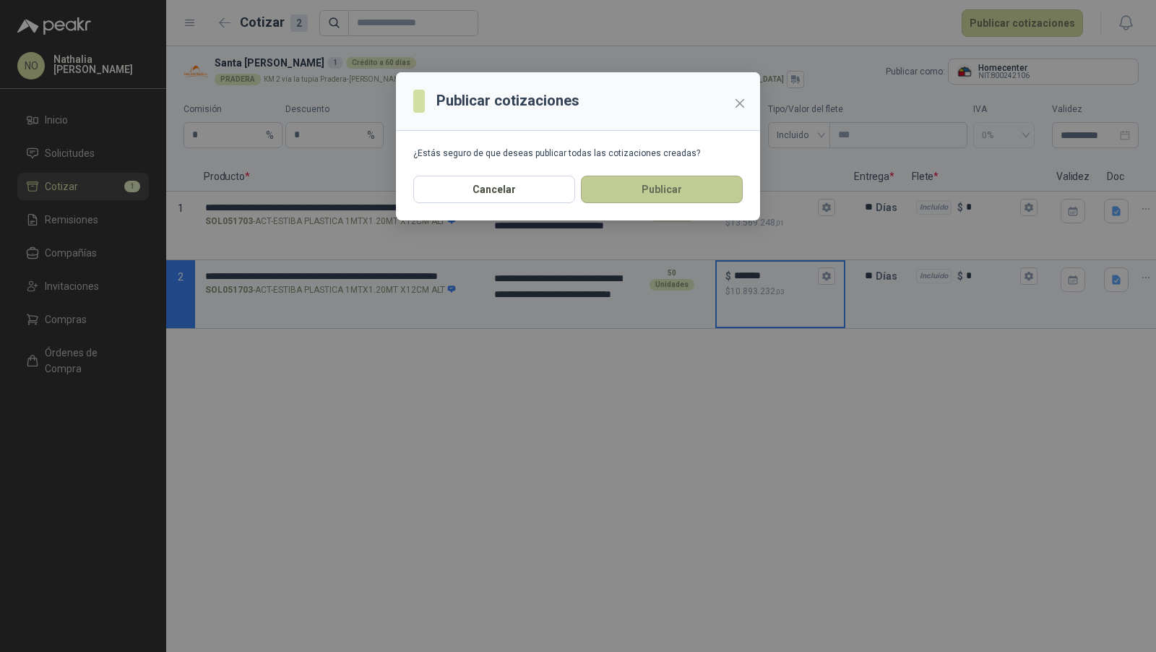
click at [702, 183] on button "Publicar" at bounding box center [662, 189] width 162 height 27
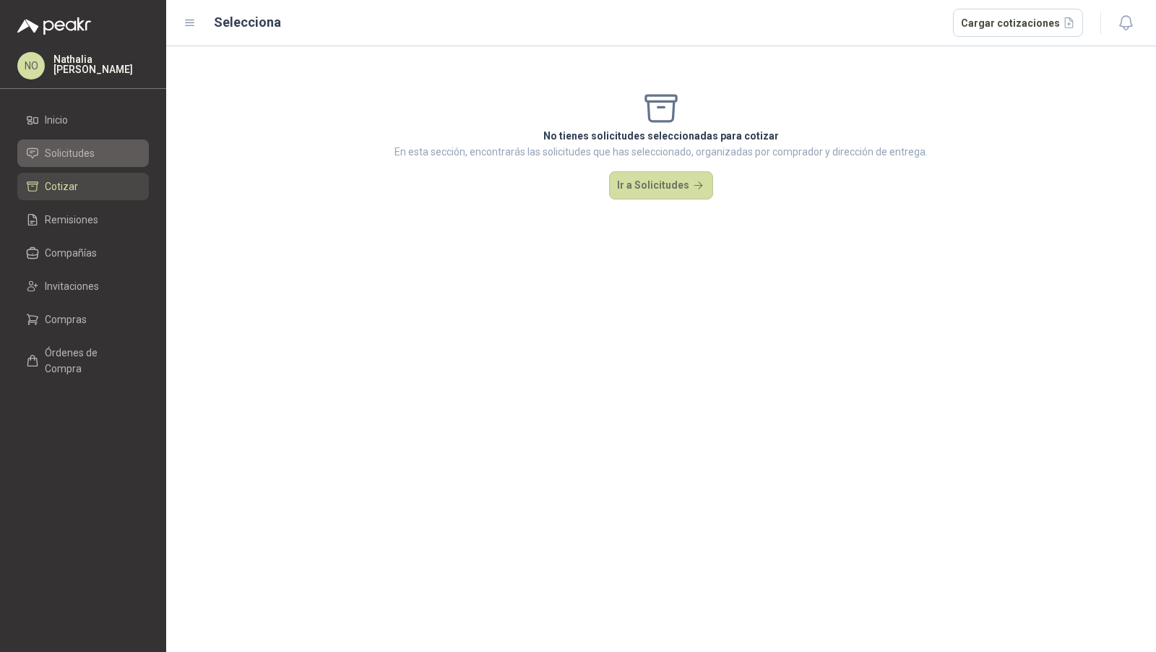
click at [128, 162] on link "Solicitudes" at bounding box center [83, 152] width 132 height 27
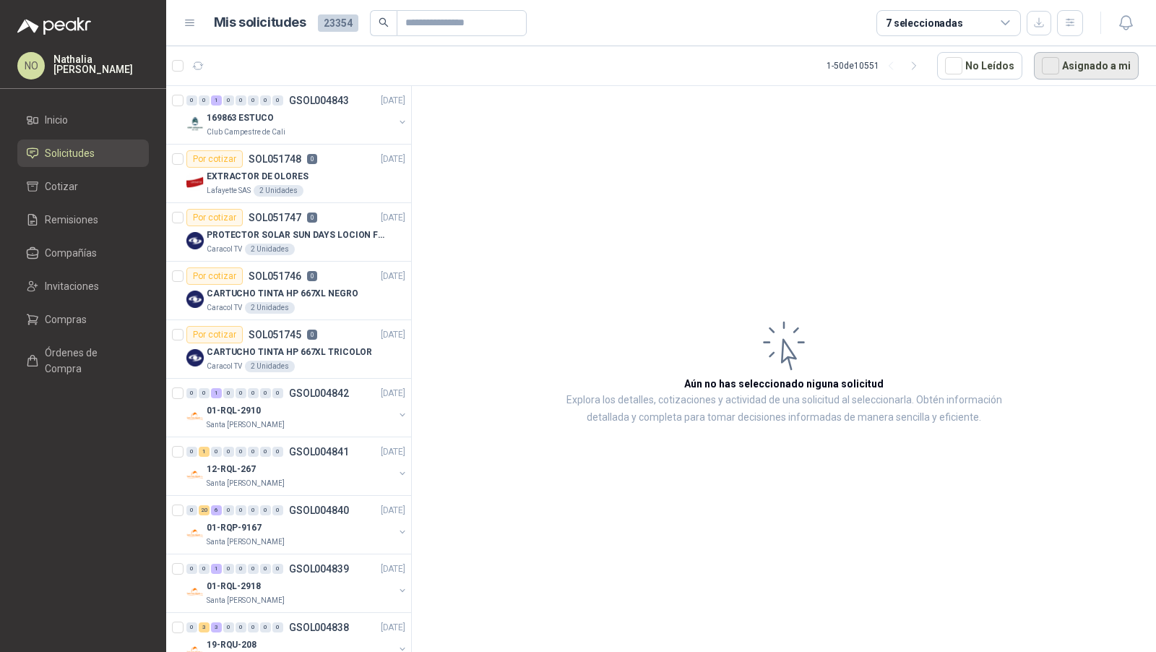
click at [1081, 60] on button "Asignado a mi" at bounding box center [1086, 65] width 105 height 27
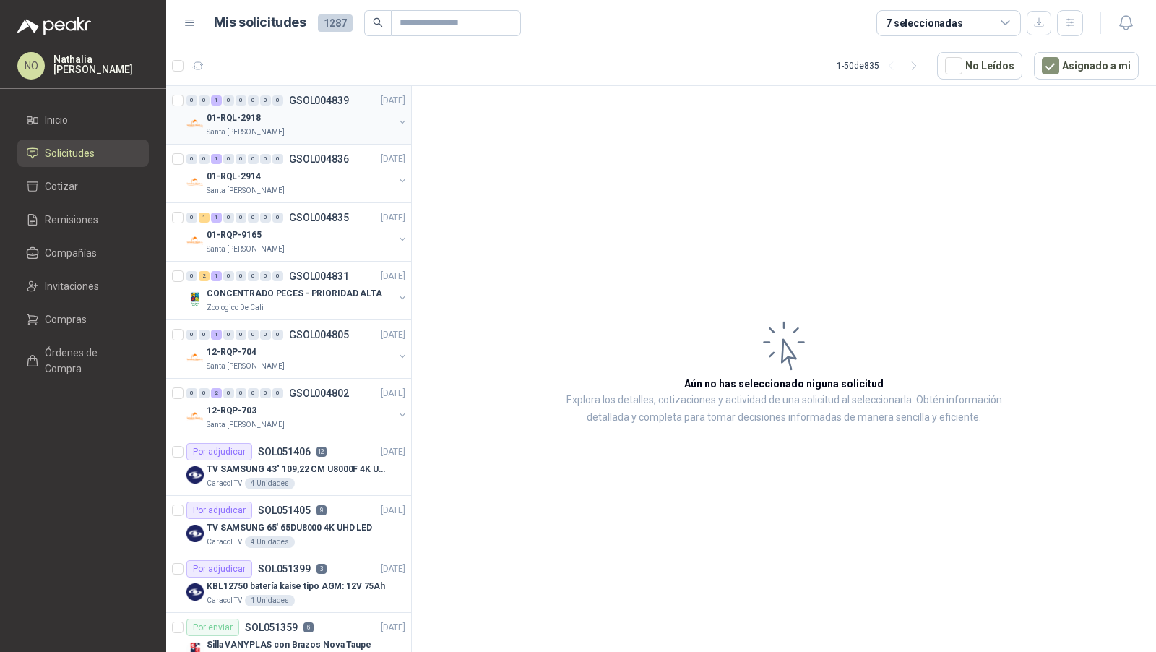
click at [322, 118] on div "01-RQL-2918" at bounding box center [300, 117] width 187 height 17
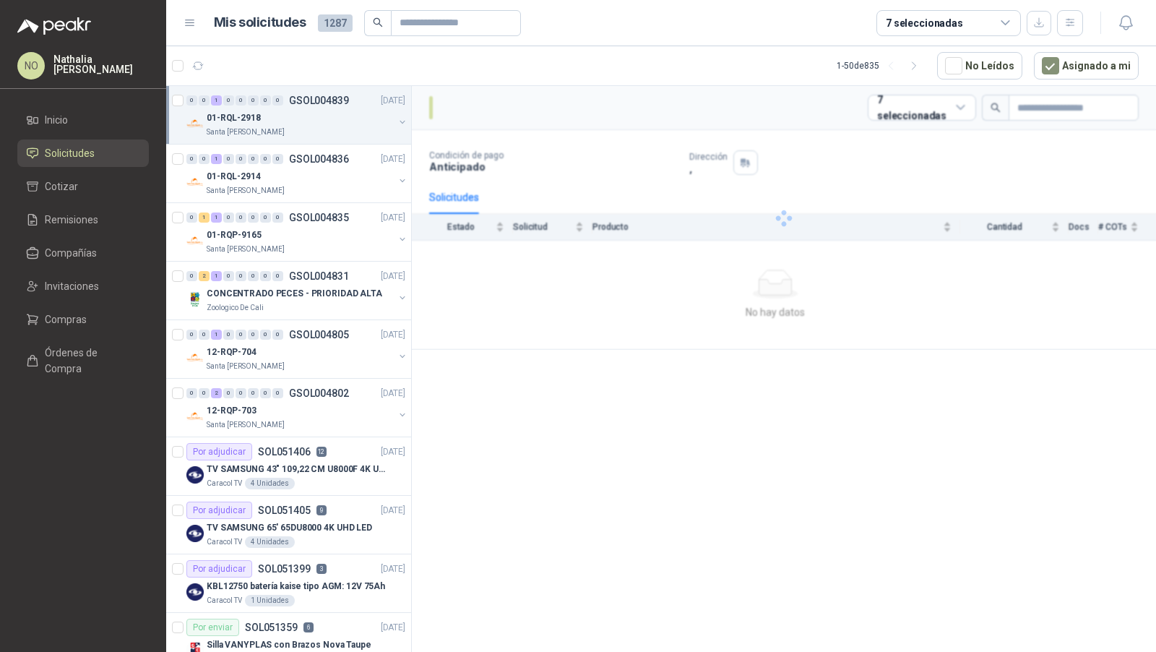
click at [322, 118] on div "01-RQL-2918" at bounding box center [300, 117] width 187 height 17
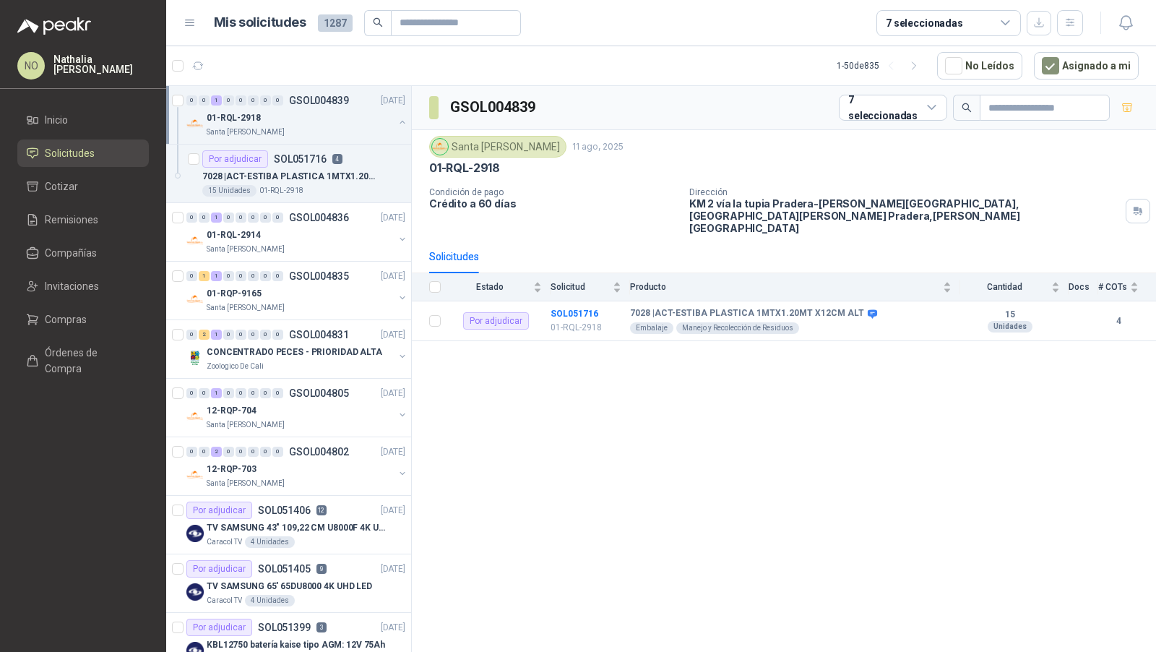
click at [322, 118] on div "01-RQL-2918" at bounding box center [300, 117] width 187 height 17
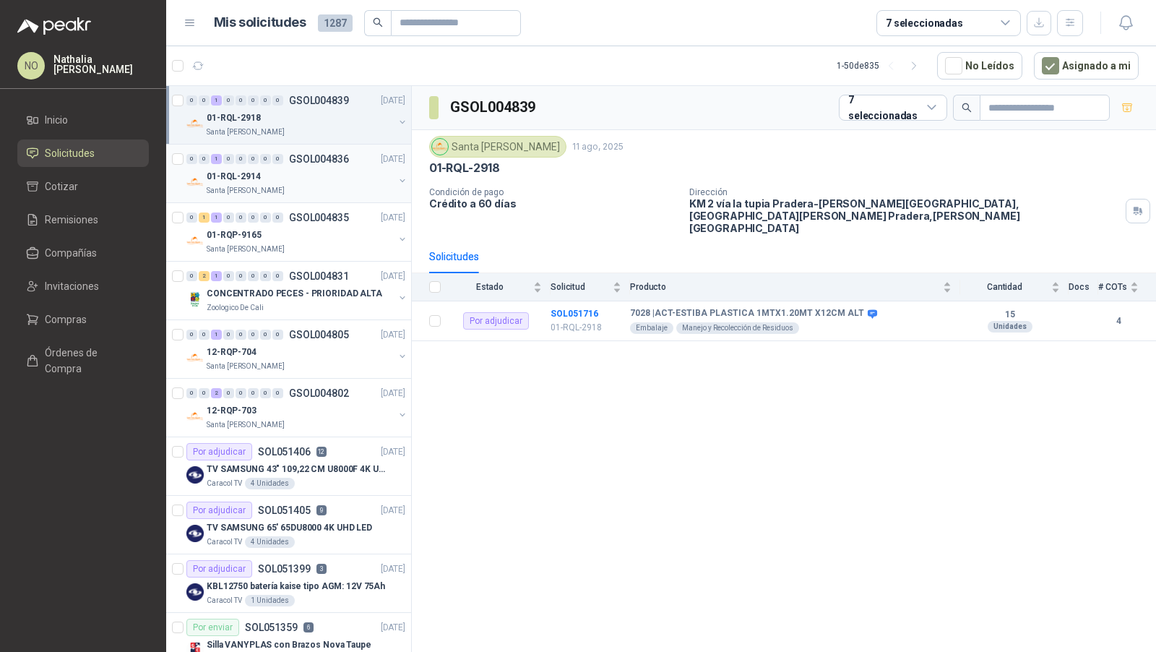
click at [311, 180] on div "01-RQL-2914" at bounding box center [300, 176] width 187 height 17
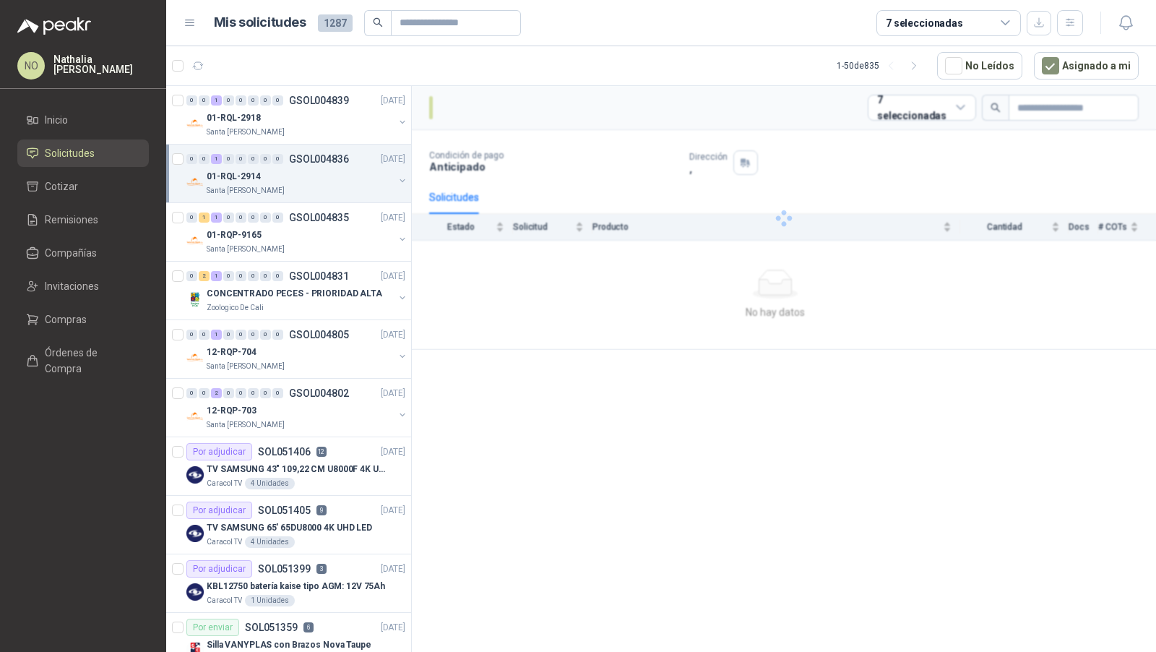
click at [311, 180] on div "01-RQL-2914" at bounding box center [300, 176] width 187 height 17
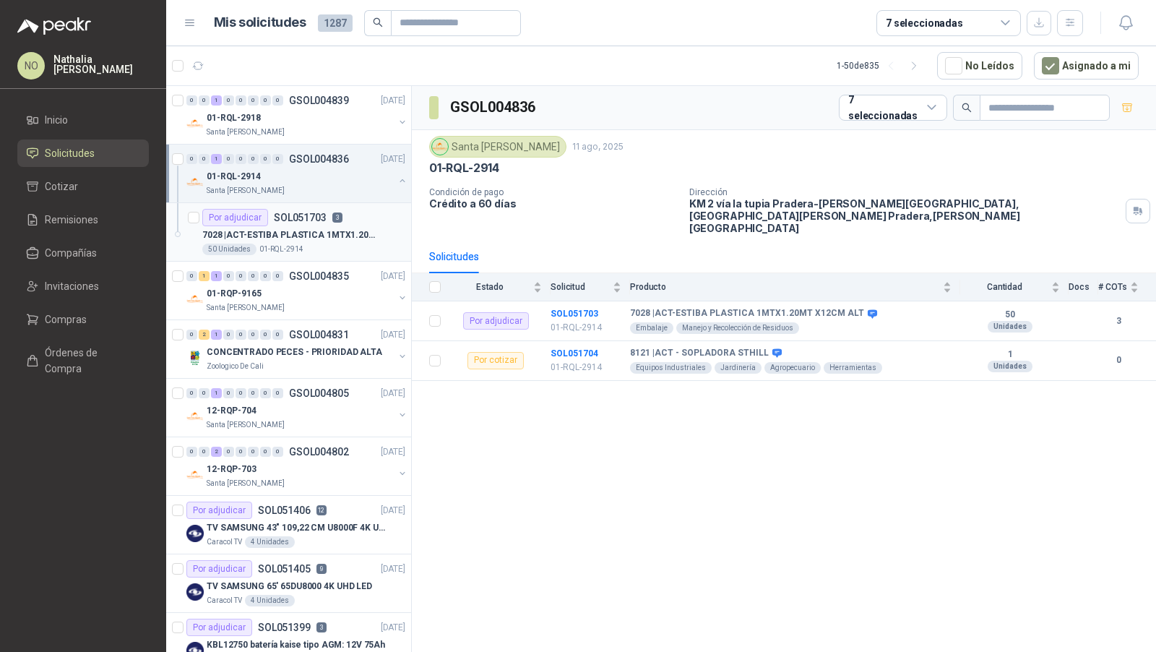
click at [296, 228] on p "7028 | ACT-ESTIBA PLASTICA 1MTX1.20MT X12CM ALT" at bounding box center [292, 235] width 180 height 14
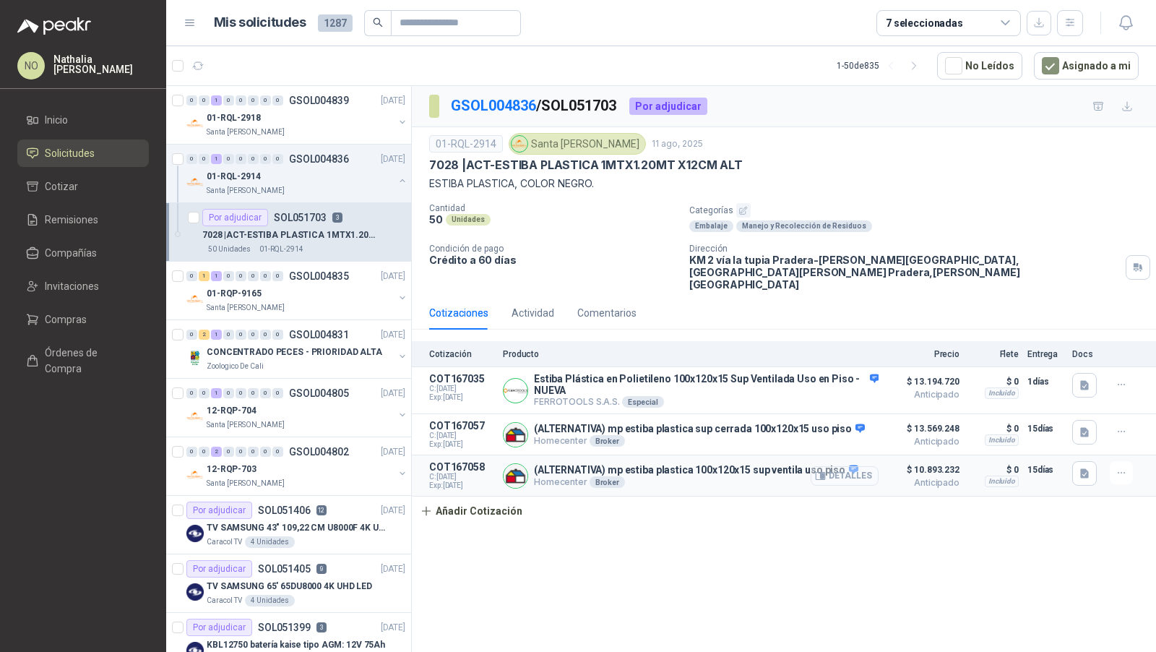
click at [846, 466] on button "Detalles" at bounding box center [845, 476] width 68 height 20
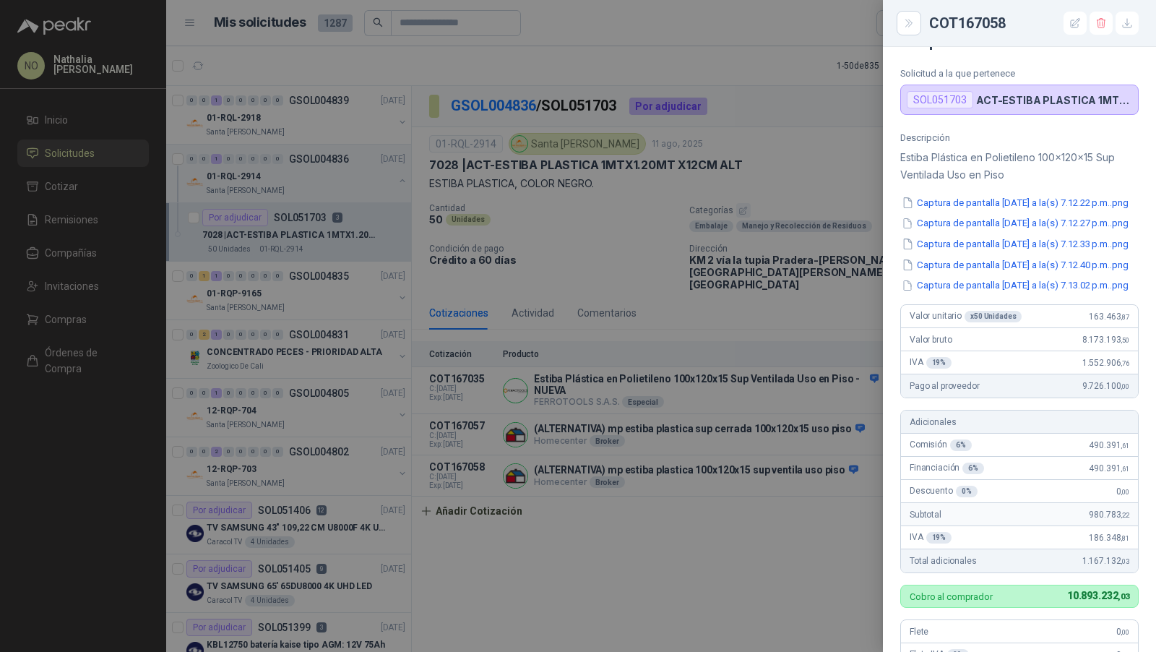
scroll to position [67, 0]
click at [1023, 202] on button "Captura de pantalla 2025-08-11 a la(s) 7.12.22 p.m..png" at bounding box center [1015, 201] width 230 height 15
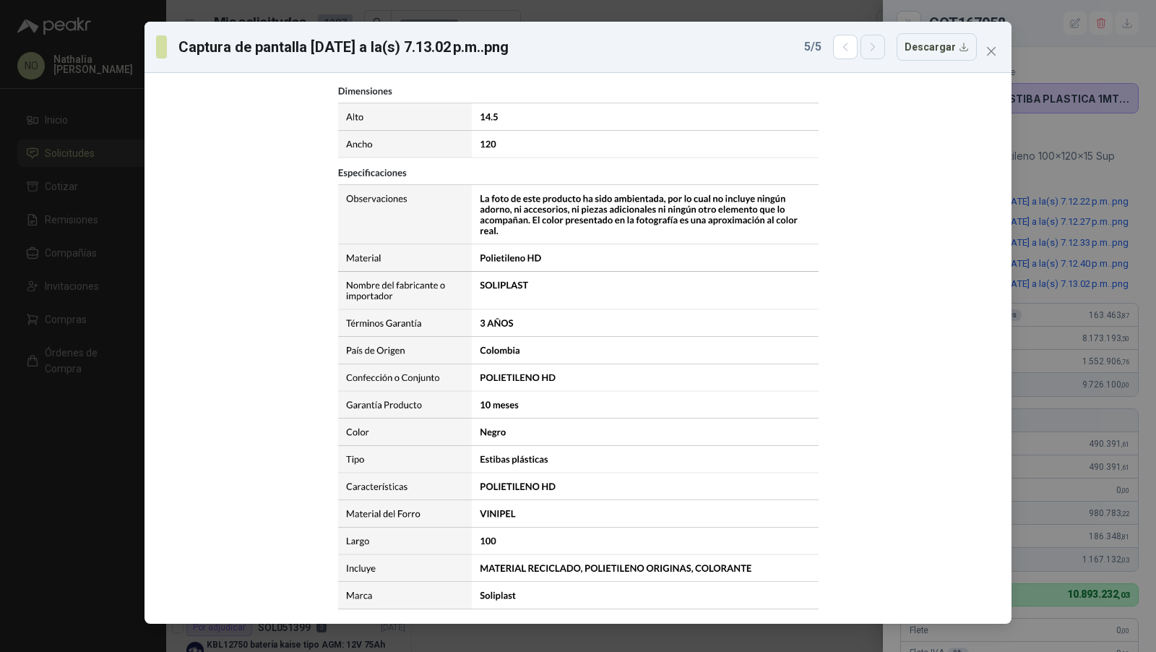
click at [882, 56] on button "button" at bounding box center [873, 47] width 25 height 25
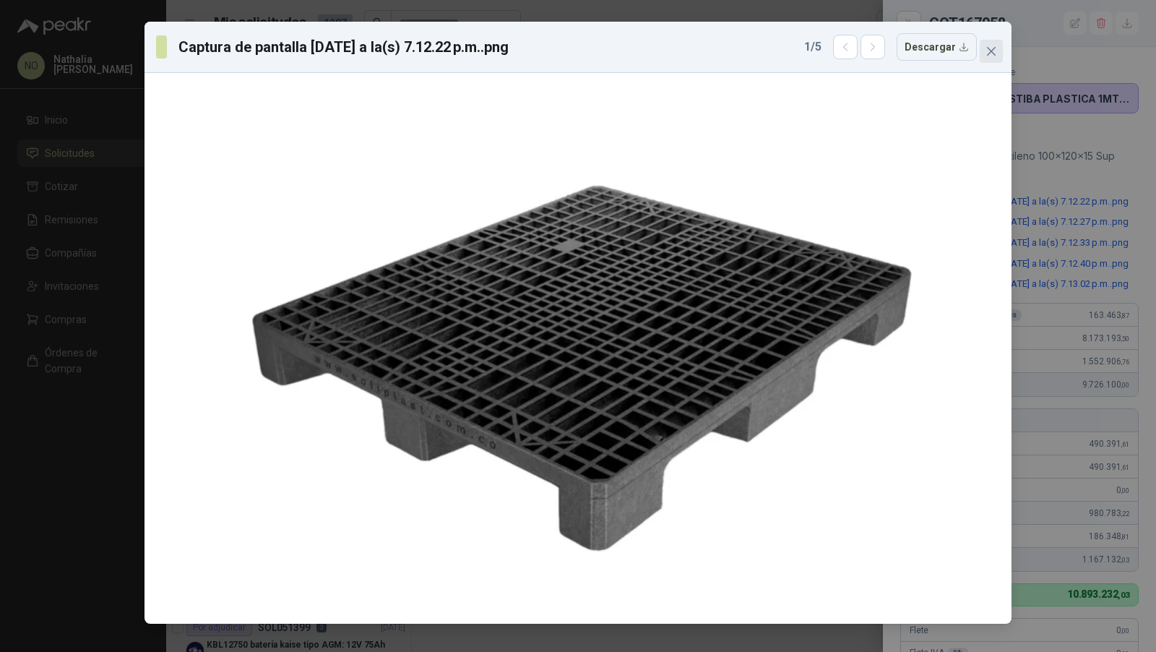
click at [989, 51] on icon "close" at bounding box center [992, 52] width 12 height 12
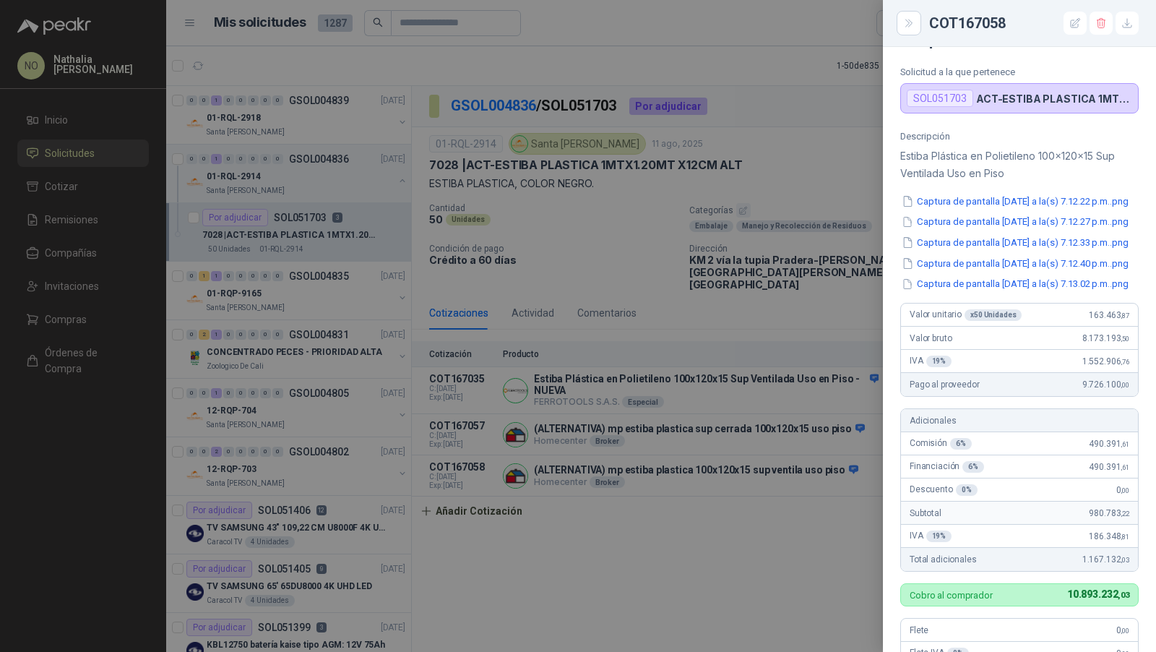
click at [600, 330] on div at bounding box center [578, 326] width 1156 height 652
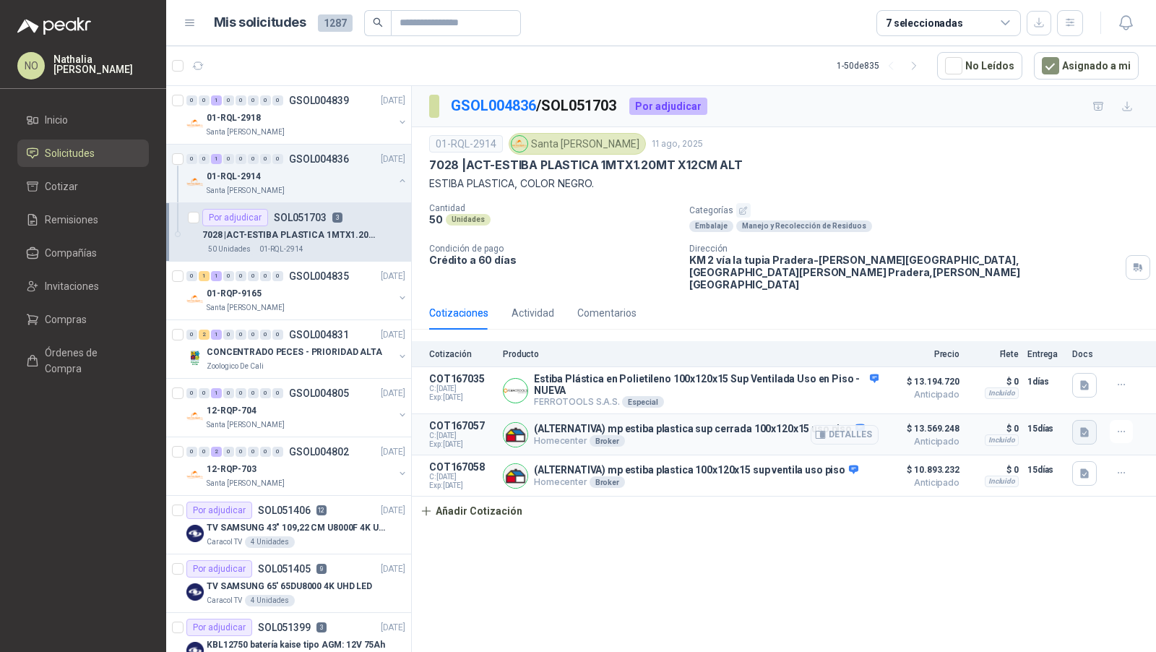
click at [1088, 426] on icon "button" at bounding box center [1085, 432] width 12 height 12
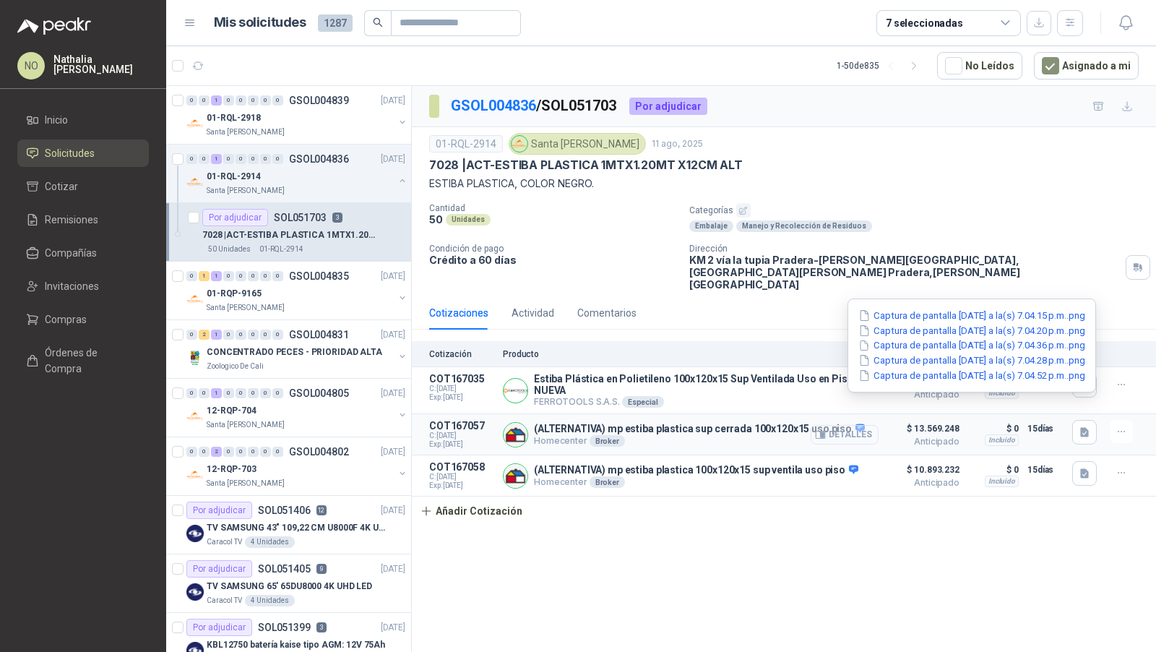
click at [834, 425] on button "Detalles" at bounding box center [845, 435] width 68 height 20
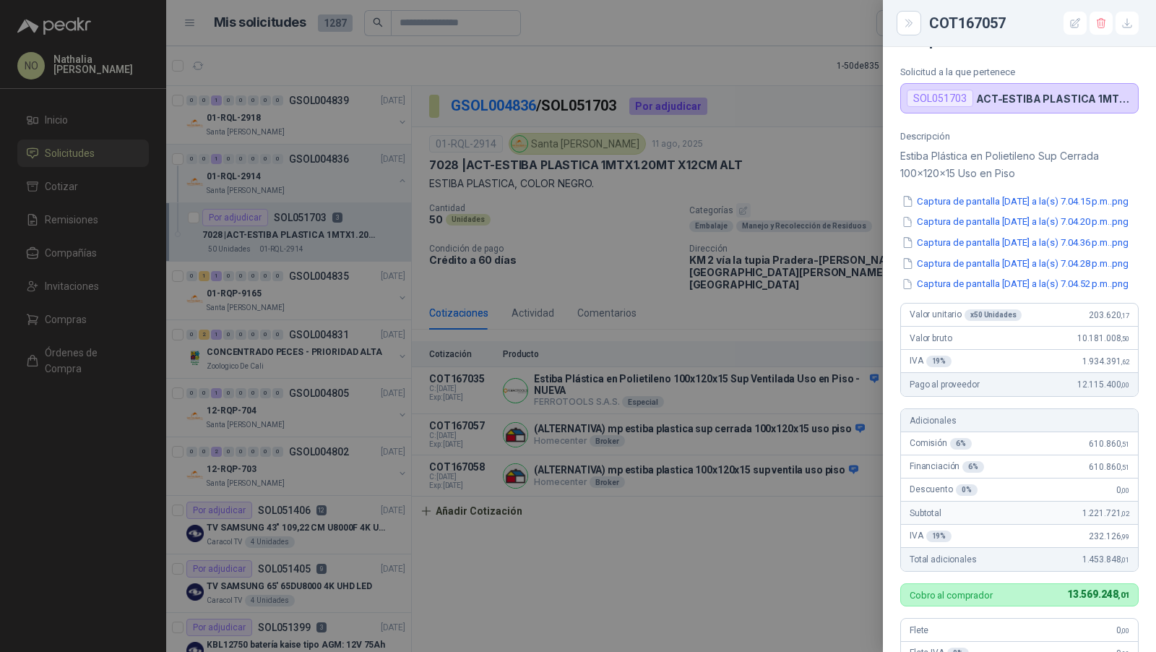
click at [641, 442] on div at bounding box center [578, 326] width 1156 height 652
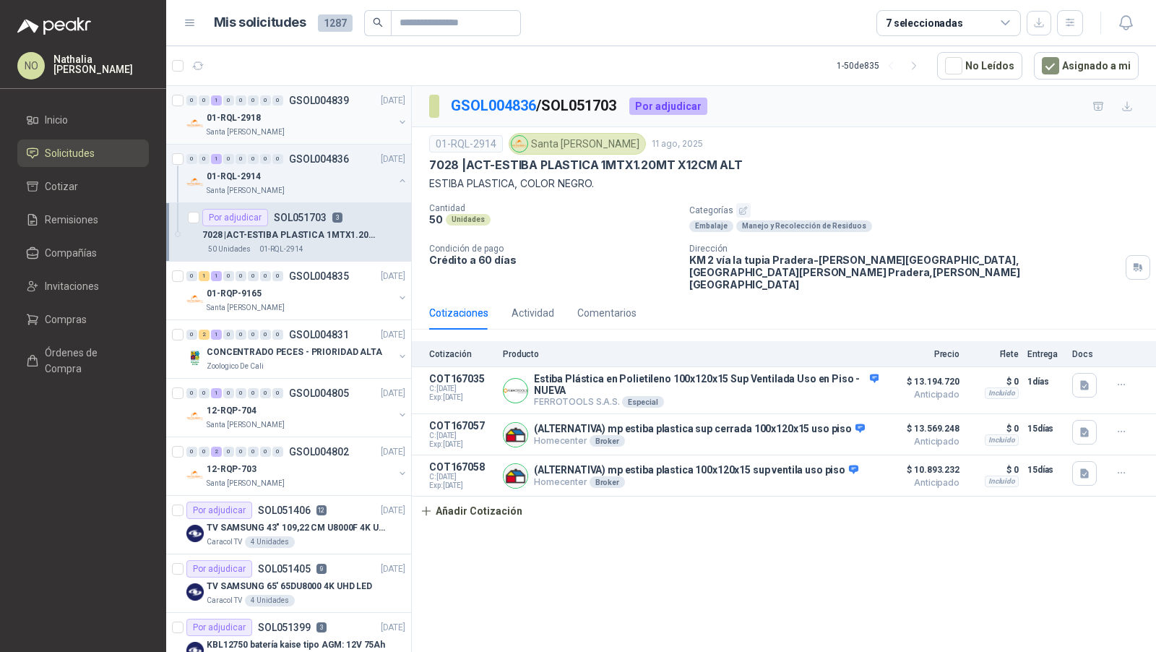
click at [319, 128] on div "Santa [PERSON_NAME]" at bounding box center [300, 132] width 187 height 12
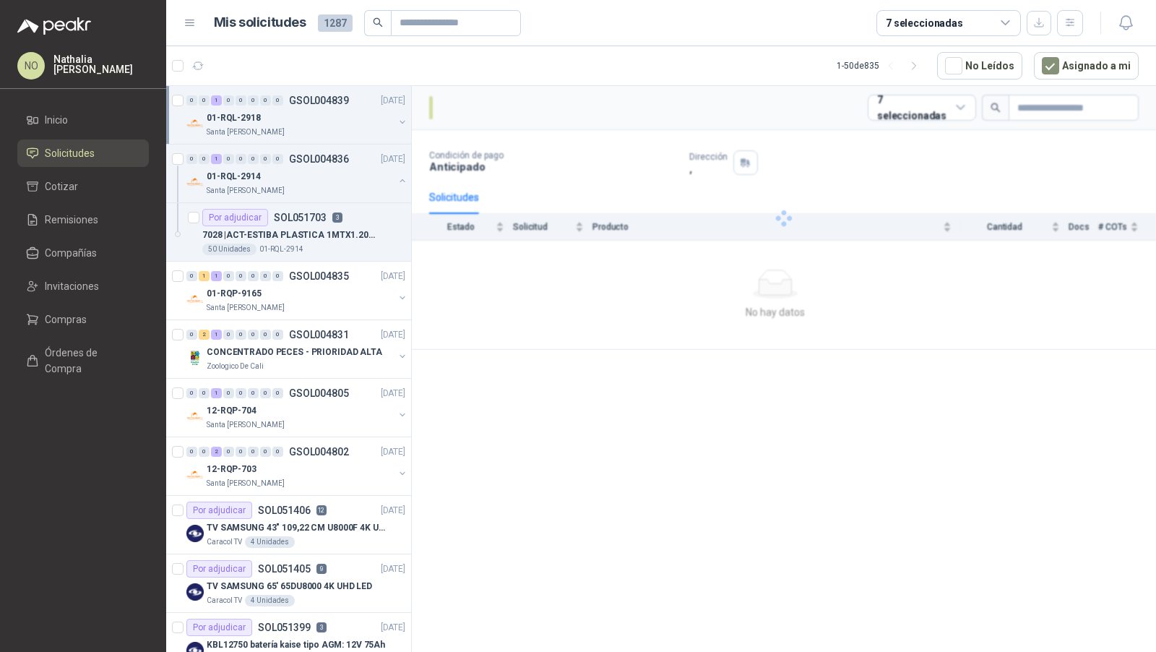
click at [319, 128] on div "Santa [PERSON_NAME]" at bounding box center [300, 132] width 187 height 12
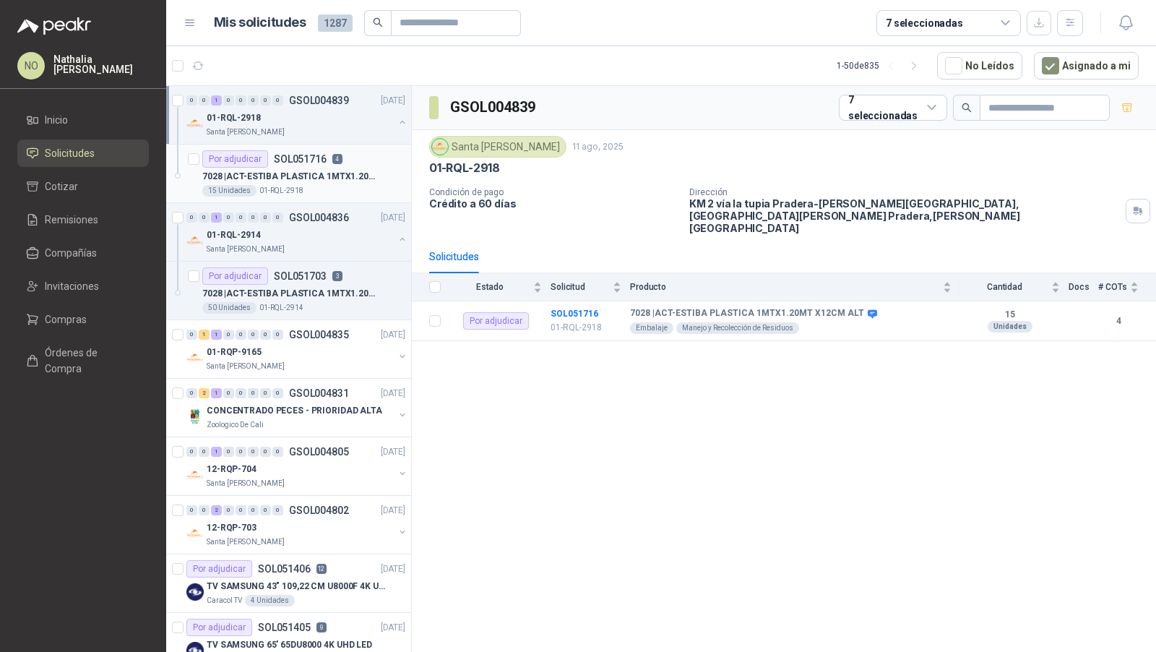
click at [310, 163] on p "SOL051716" at bounding box center [300, 159] width 53 height 10
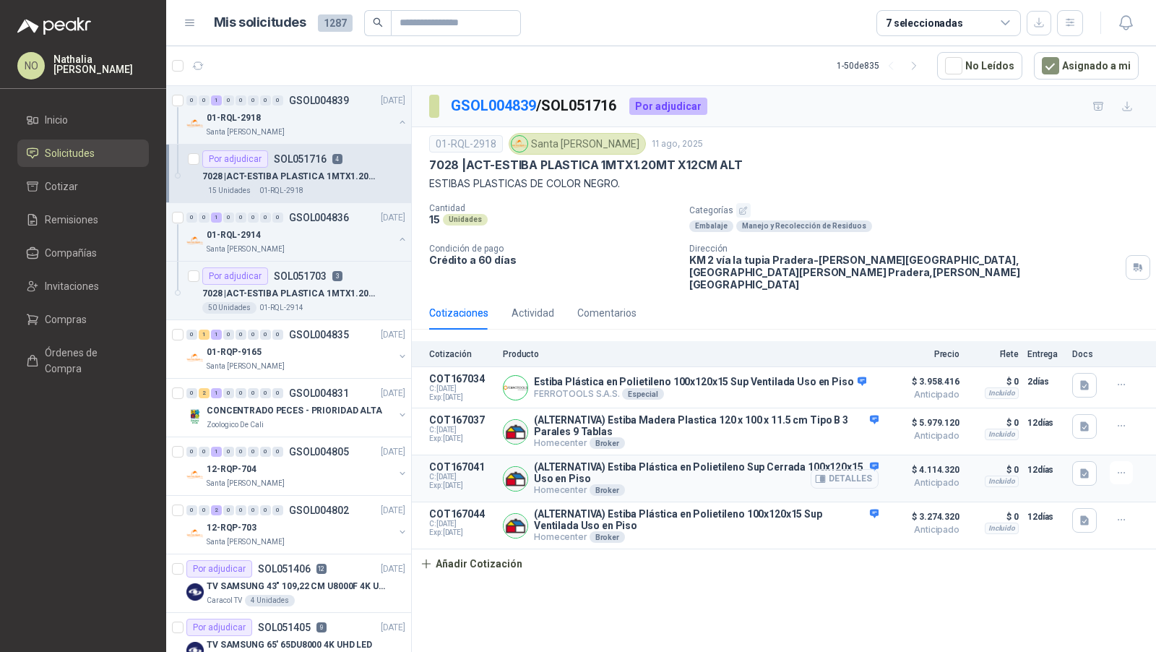
click at [851, 469] on button "Detalles" at bounding box center [845, 479] width 68 height 20
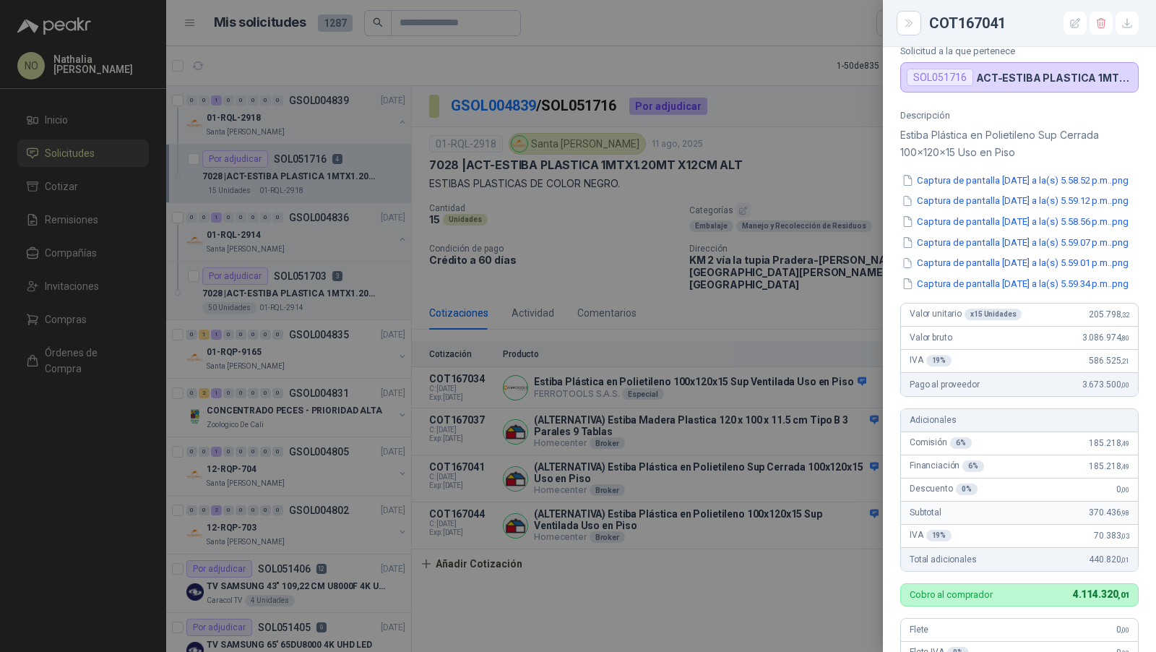
scroll to position [89, 0]
click at [679, 487] on div at bounding box center [578, 326] width 1156 height 652
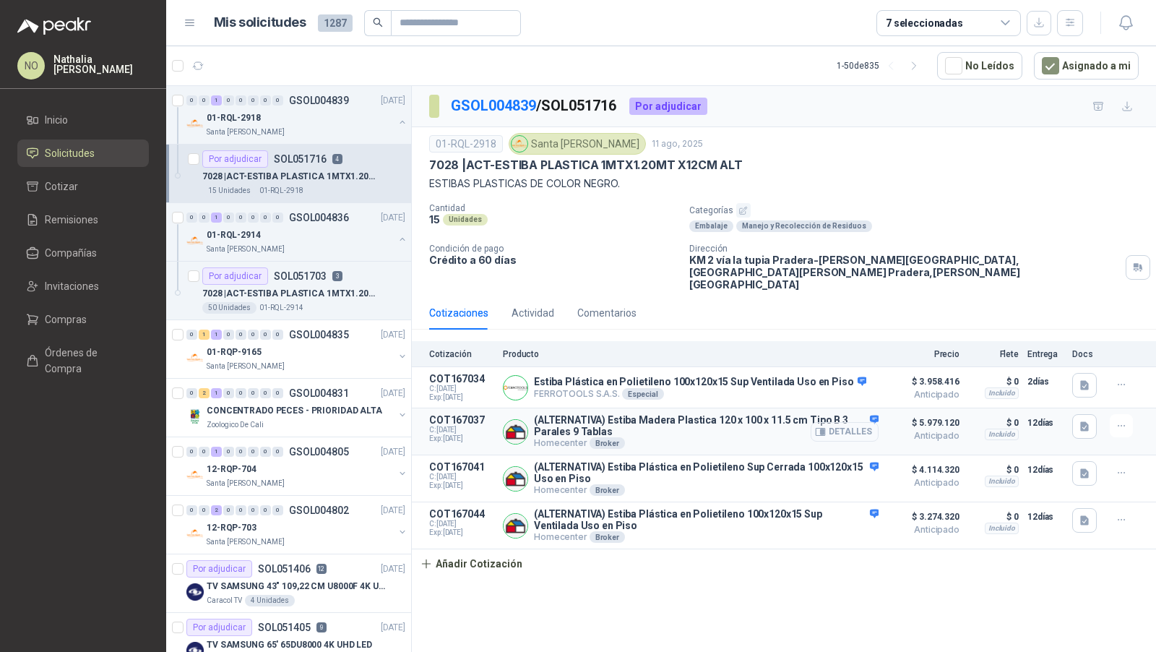
click at [829, 422] on button "Detalles" at bounding box center [845, 432] width 68 height 20
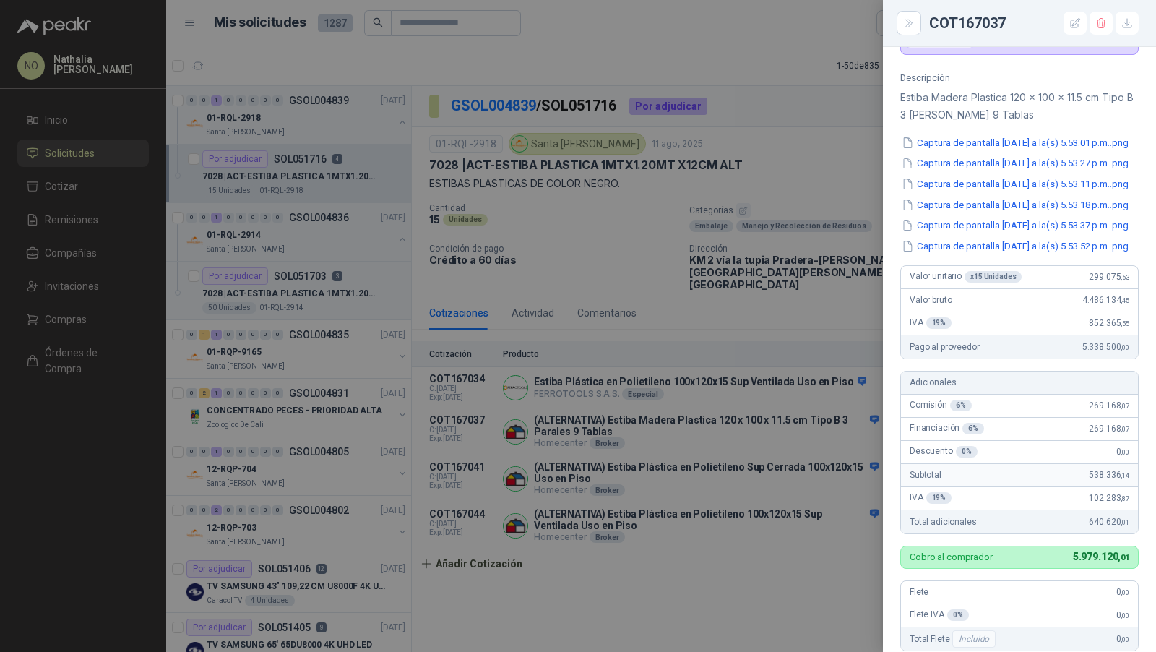
scroll to position [126, 0]
click at [684, 466] on div at bounding box center [578, 326] width 1156 height 652
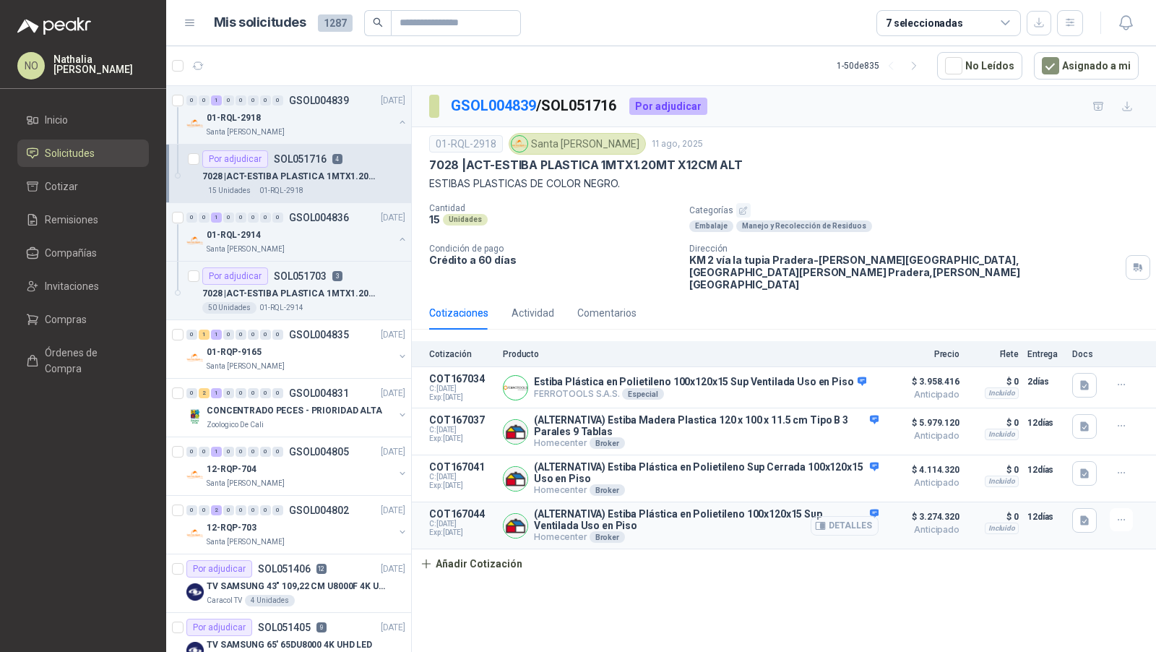
click at [853, 516] on button "Detalles" at bounding box center [845, 526] width 68 height 20
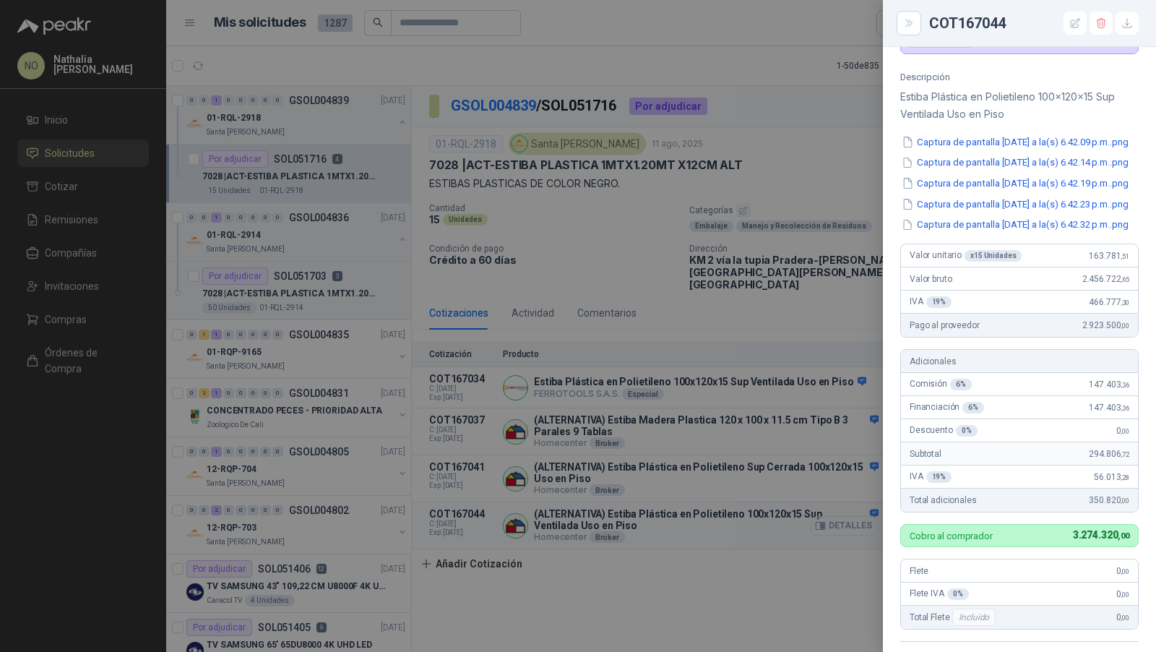
click at [853, 500] on div at bounding box center [578, 326] width 1156 height 652
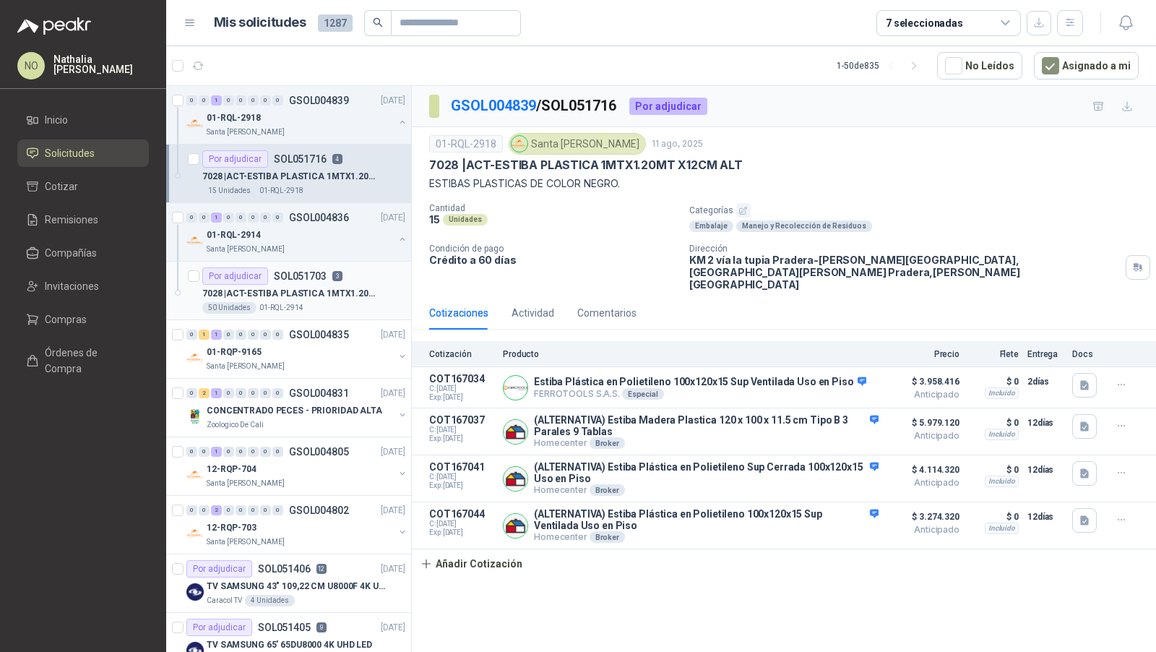
click at [325, 287] on p "7028 | ACT-ESTIBA PLASTICA 1MTX1.20MT X12CM ALT" at bounding box center [292, 294] width 180 height 14
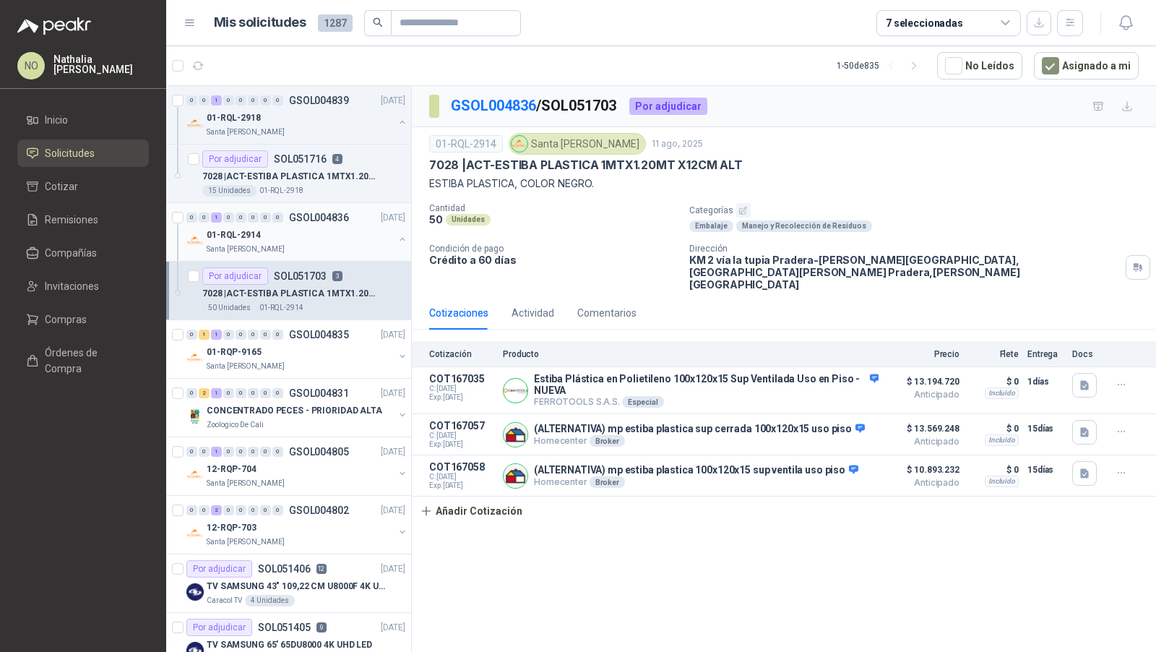
click at [317, 218] on p "GSOL004836" at bounding box center [319, 217] width 60 height 10
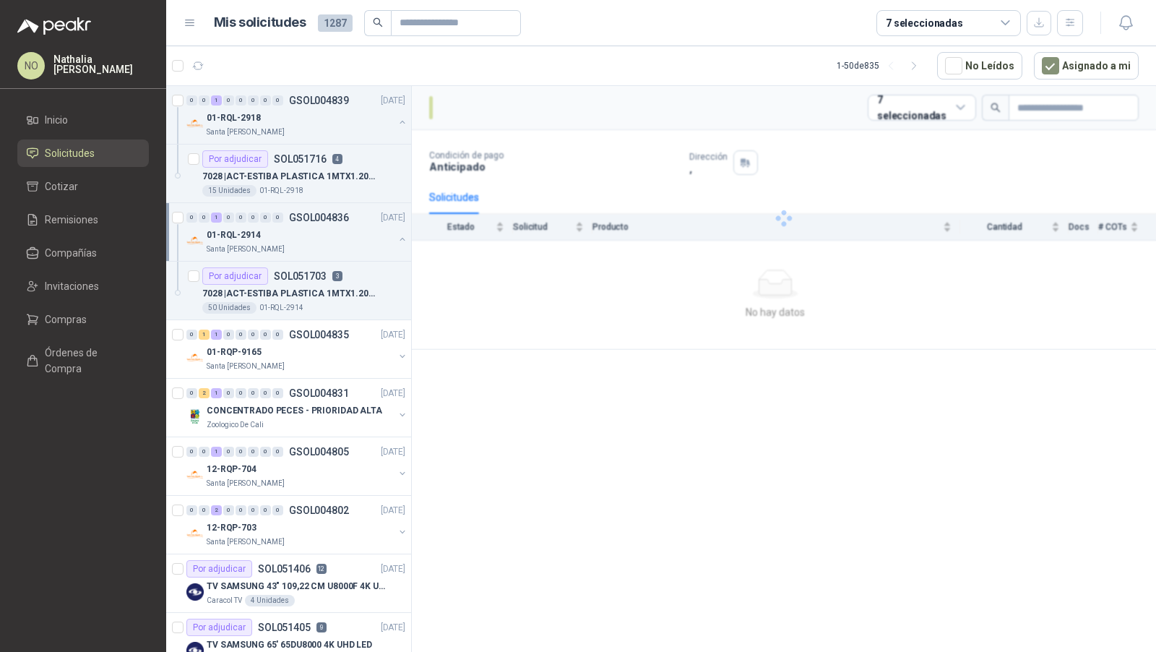
click at [317, 218] on p "GSOL004836" at bounding box center [319, 217] width 60 height 10
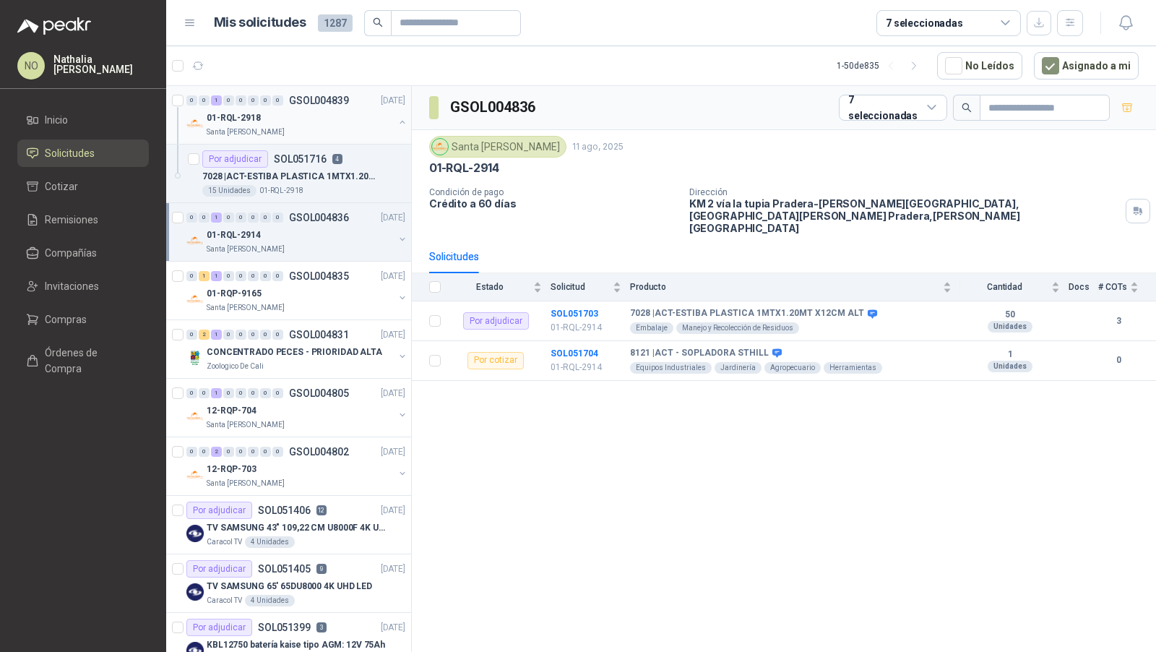
click at [348, 117] on div "01-RQL-2918" at bounding box center [300, 117] width 187 height 17
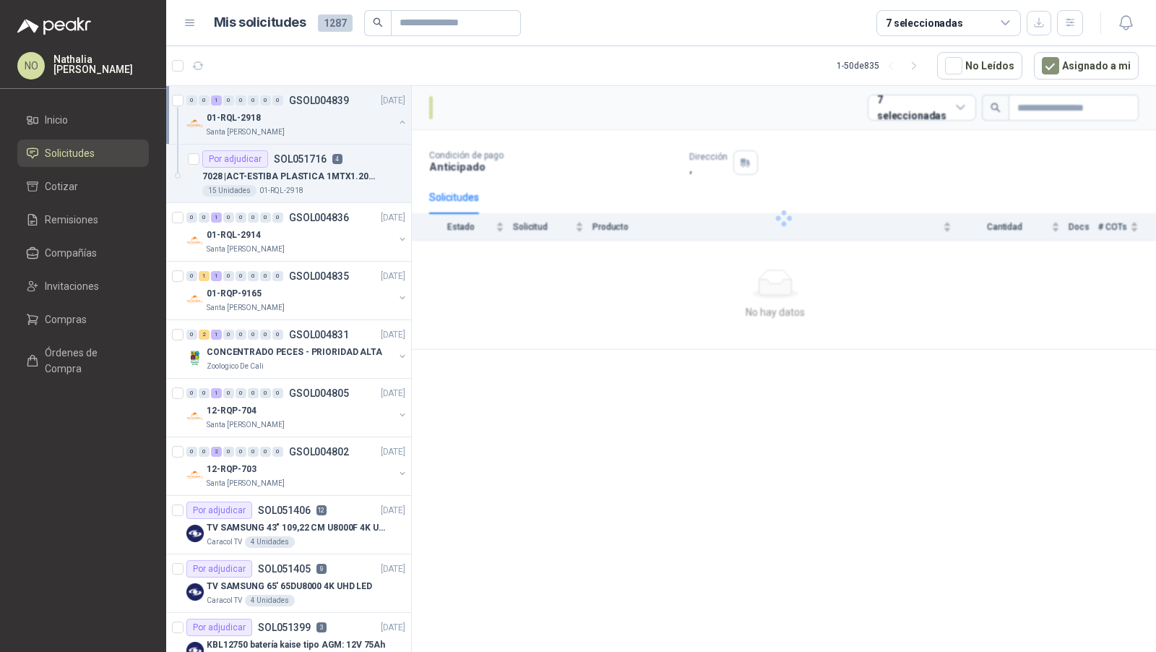
click at [348, 117] on div "01-RQL-2918" at bounding box center [300, 117] width 187 height 17
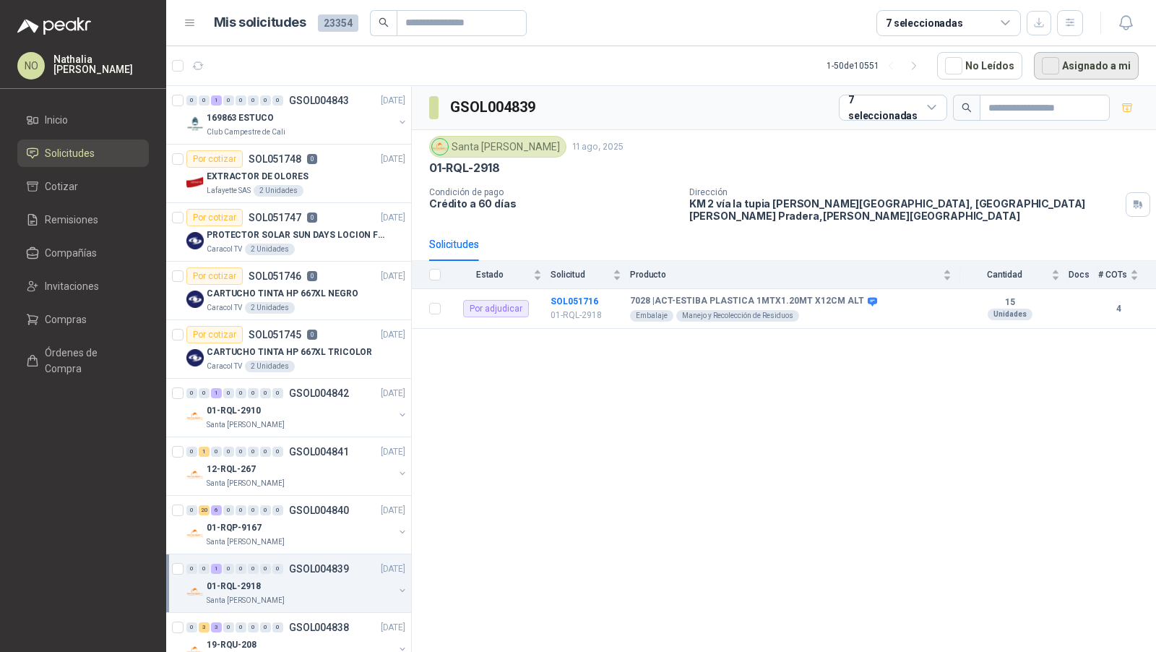
click at [1093, 66] on button "Asignado a mi" at bounding box center [1086, 65] width 105 height 27
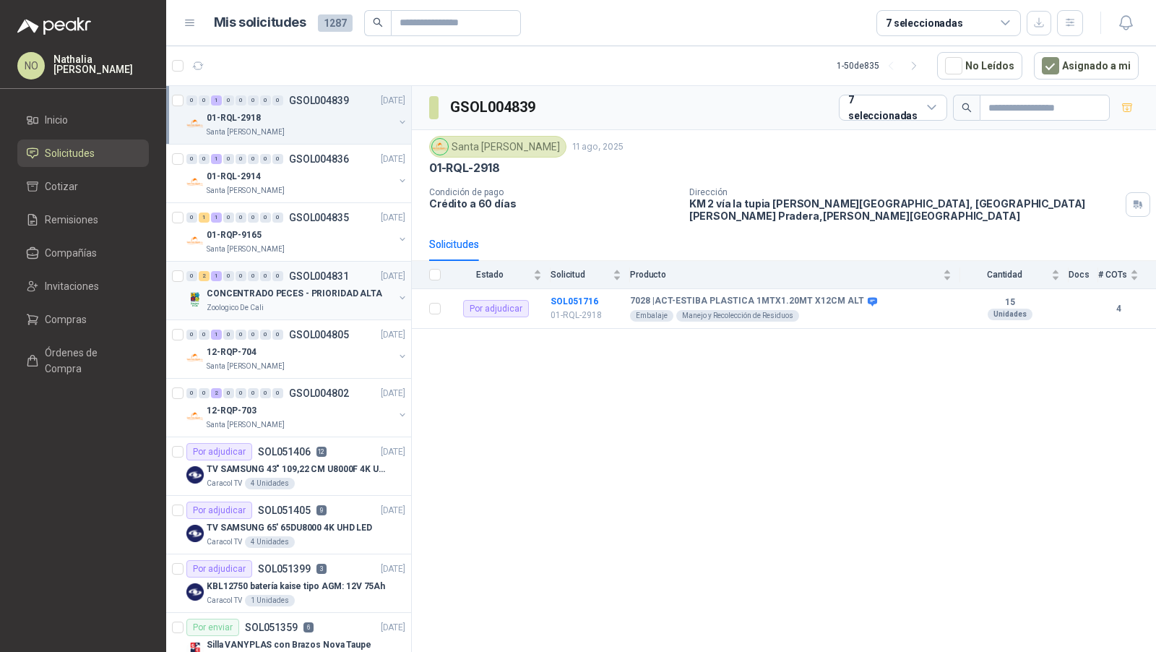
click at [288, 264] on div "0 2 1 0 0 0 0 0 GSOL004831 [DATE] CONCENTRADO PECES - PRIORIDAD ALTA Zoologico …" at bounding box center [288, 291] width 245 height 59
click at [283, 291] on p "CONCENTRADO PECES - PRIORIDAD ALTA" at bounding box center [295, 294] width 176 height 14
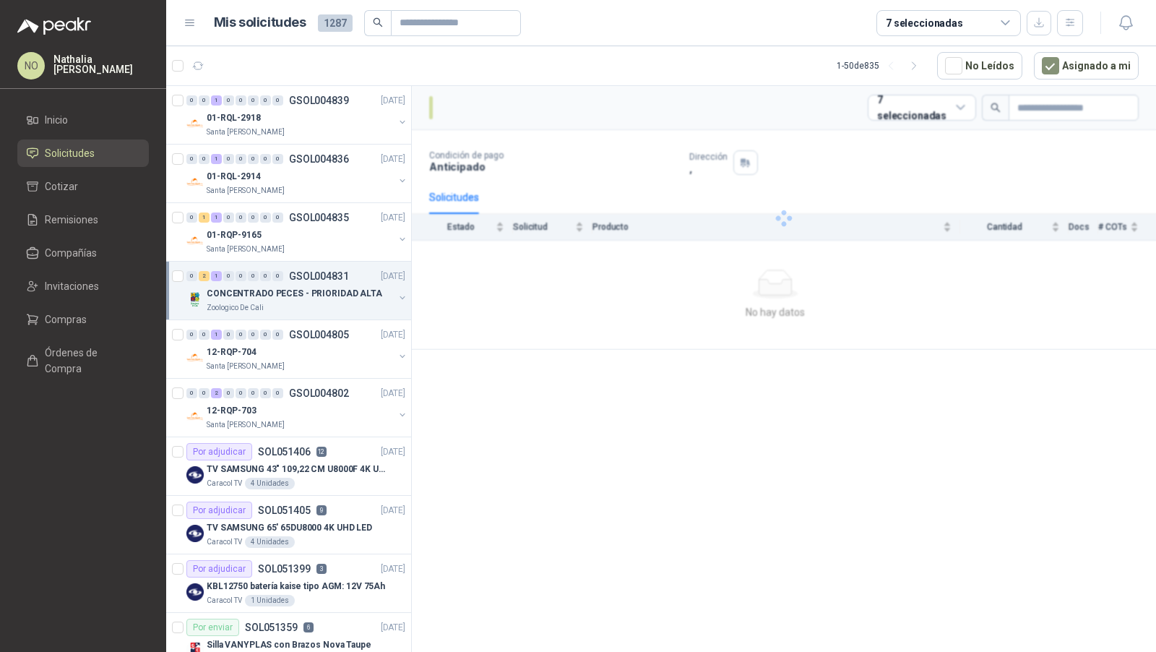
click at [283, 291] on p "CONCENTRADO PECES - PRIORIDAD ALTA" at bounding box center [295, 294] width 176 height 14
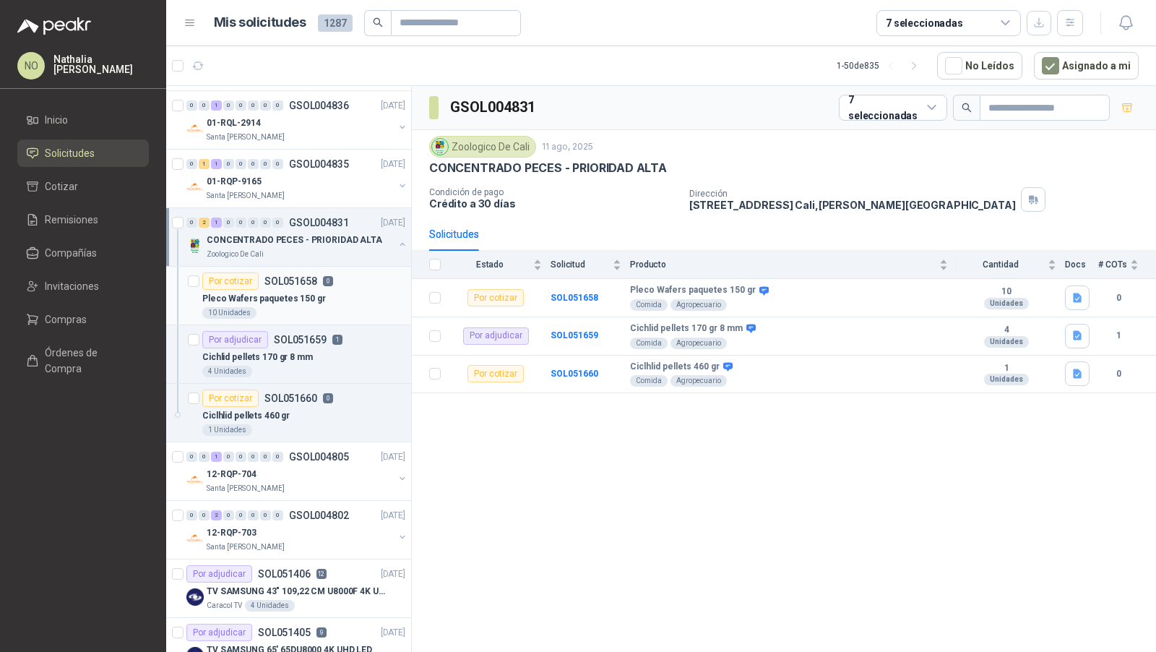
scroll to position [87, 0]
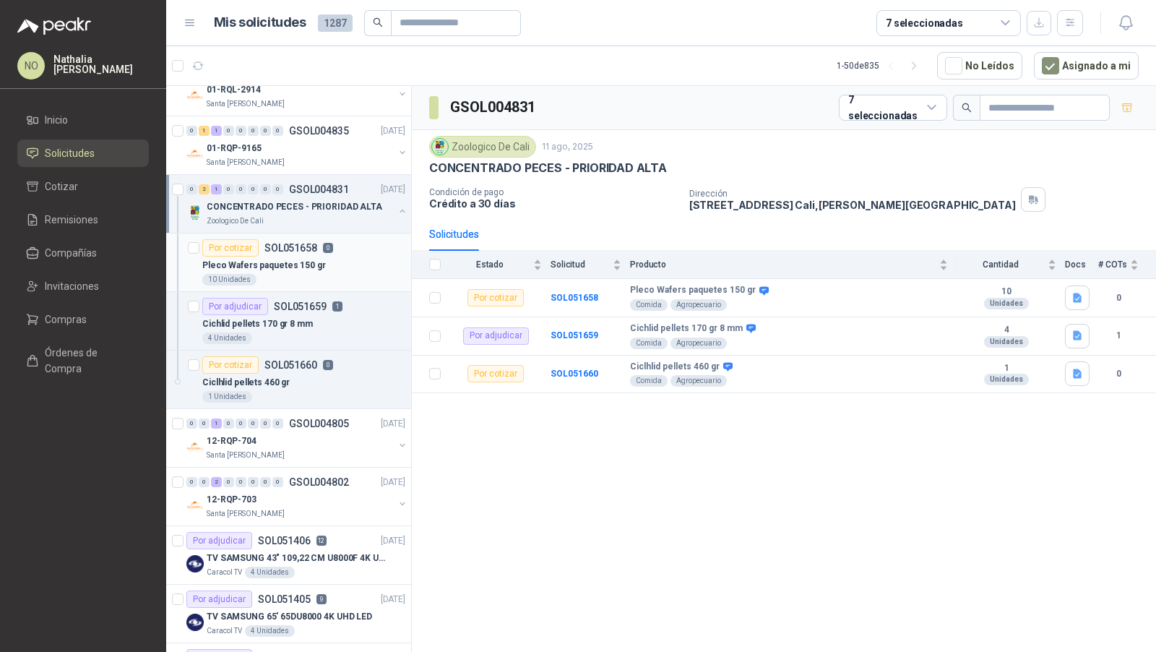
click at [340, 350] on article "Por cotizar SOL051660 0 Ciclhlid pellets 460 gr 1 Unidades" at bounding box center [288, 379] width 245 height 59
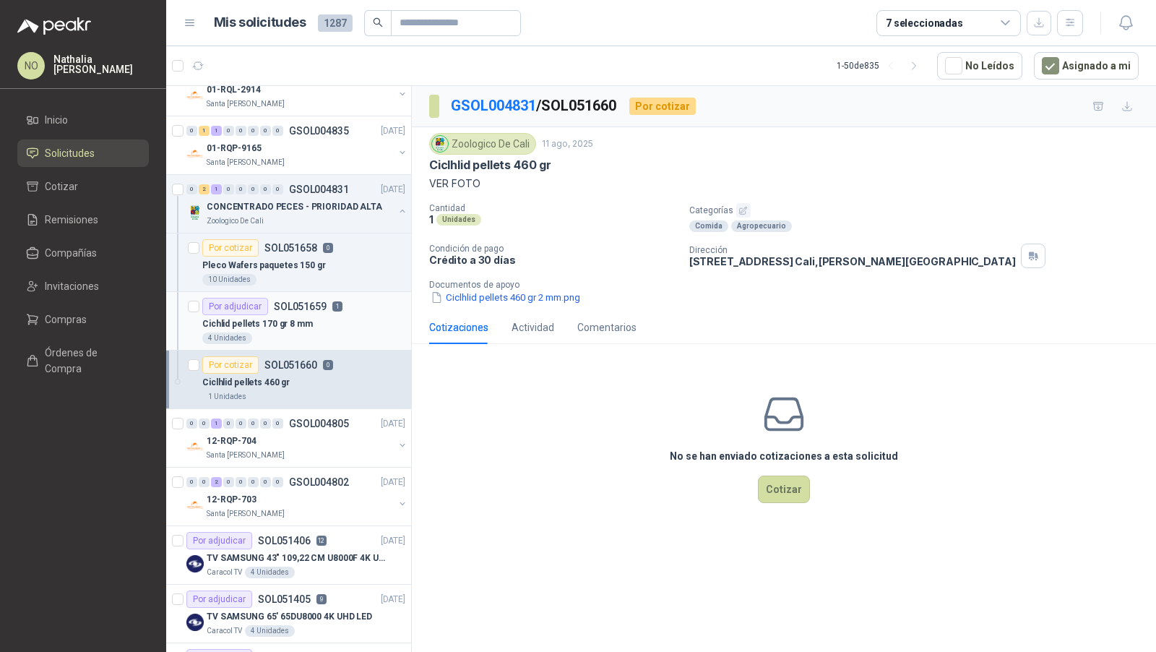
click at [336, 321] on div "Cichlid pellets 170 gr 8 mm" at bounding box center [303, 323] width 203 height 17
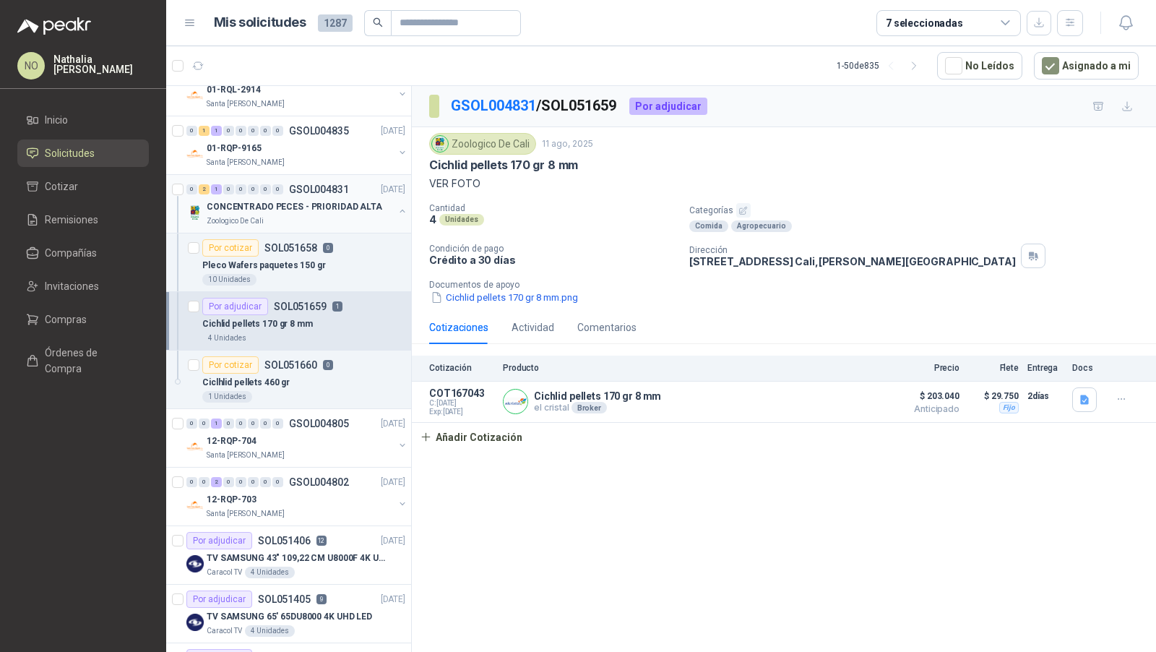
click at [371, 205] on div "CONCENTRADO PECES - PRIORIDAD ALTA" at bounding box center [300, 206] width 187 height 17
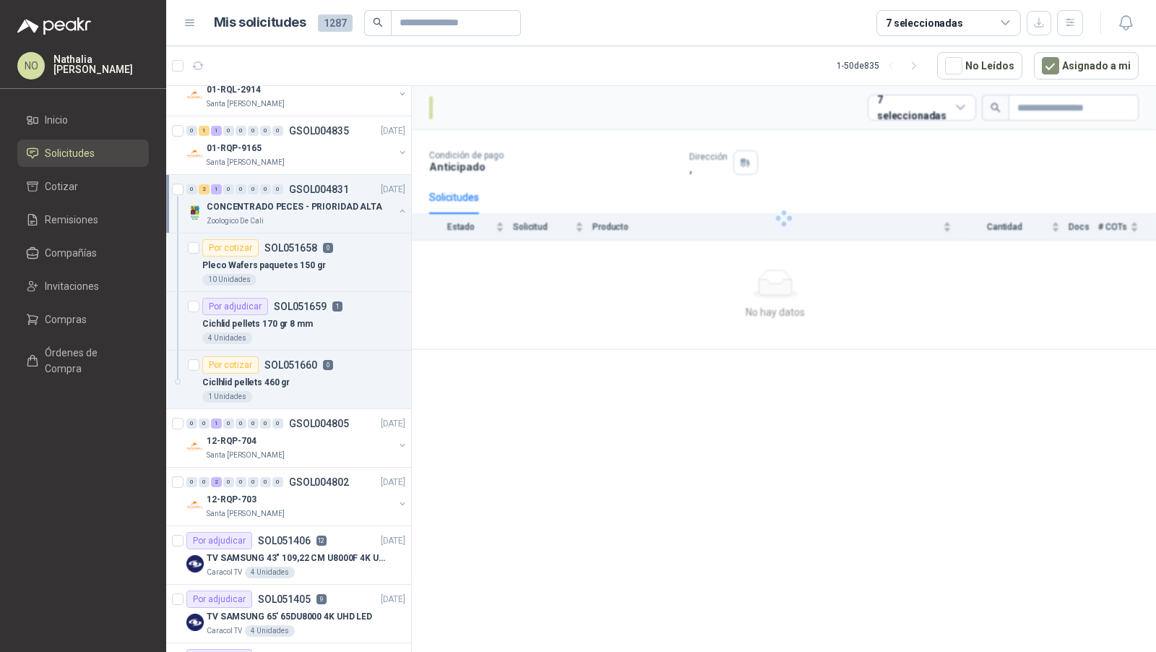
click at [371, 205] on div "CONCENTRADO PECES - PRIORIDAD ALTA" at bounding box center [300, 206] width 187 height 17
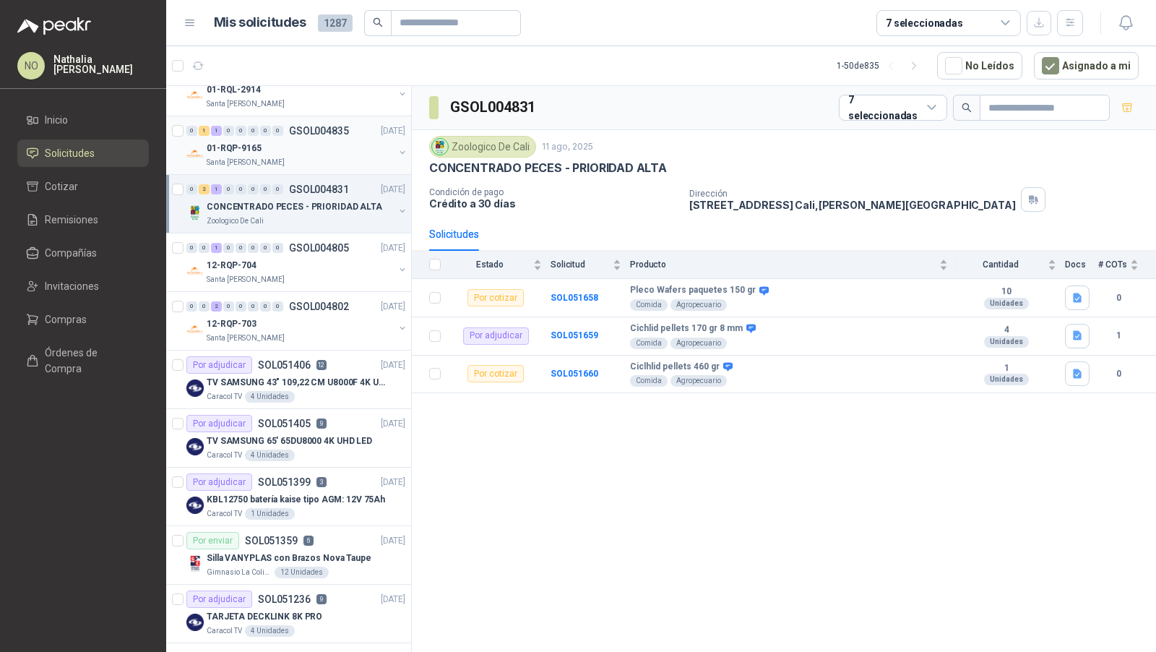
click at [369, 165] on div "Santa [PERSON_NAME]" at bounding box center [300, 163] width 187 height 12
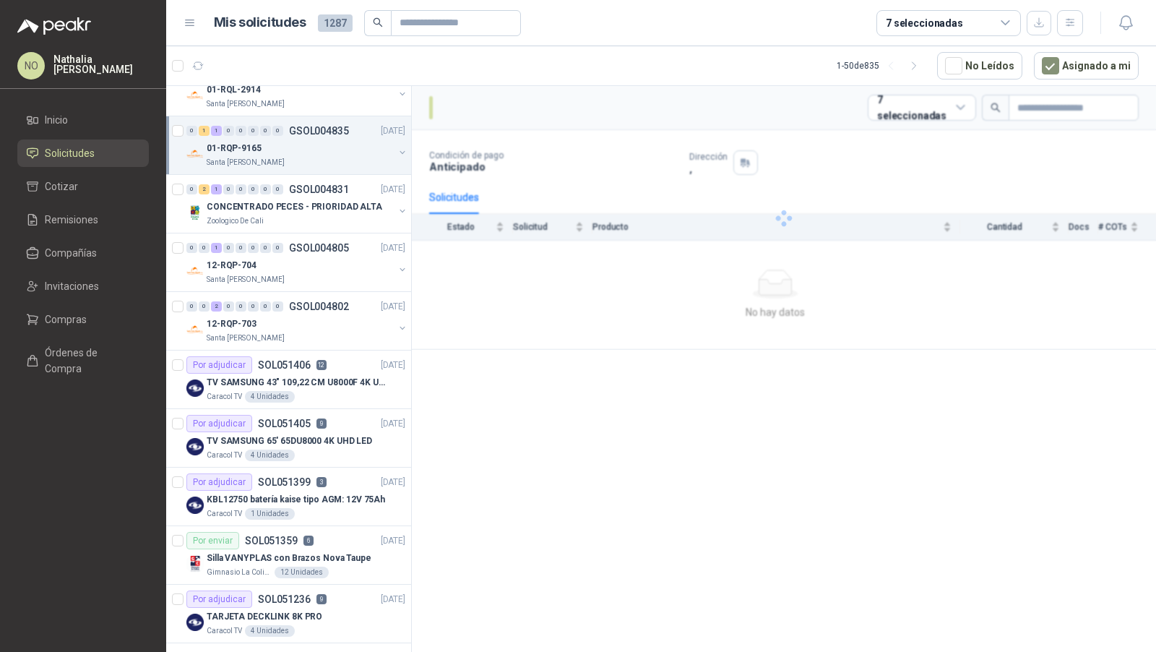
click at [369, 165] on div "Santa [PERSON_NAME]" at bounding box center [300, 163] width 187 height 12
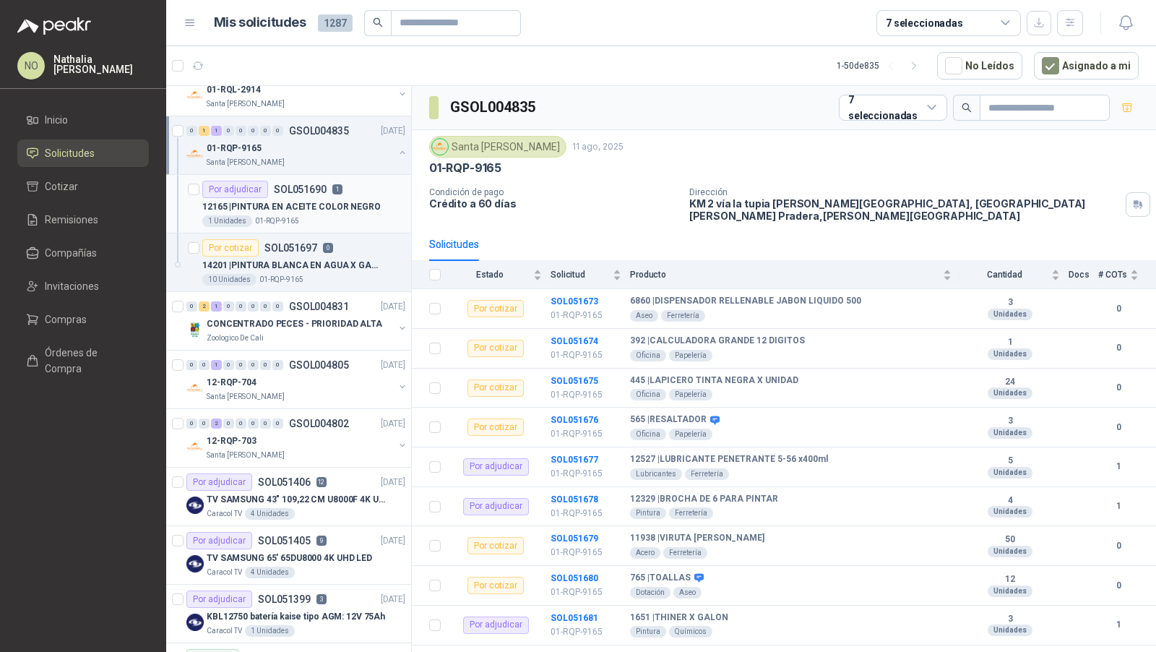
click at [344, 209] on p "12165 | PINTURA EN ACEITE COLOR NEGRO" at bounding box center [291, 207] width 178 height 14
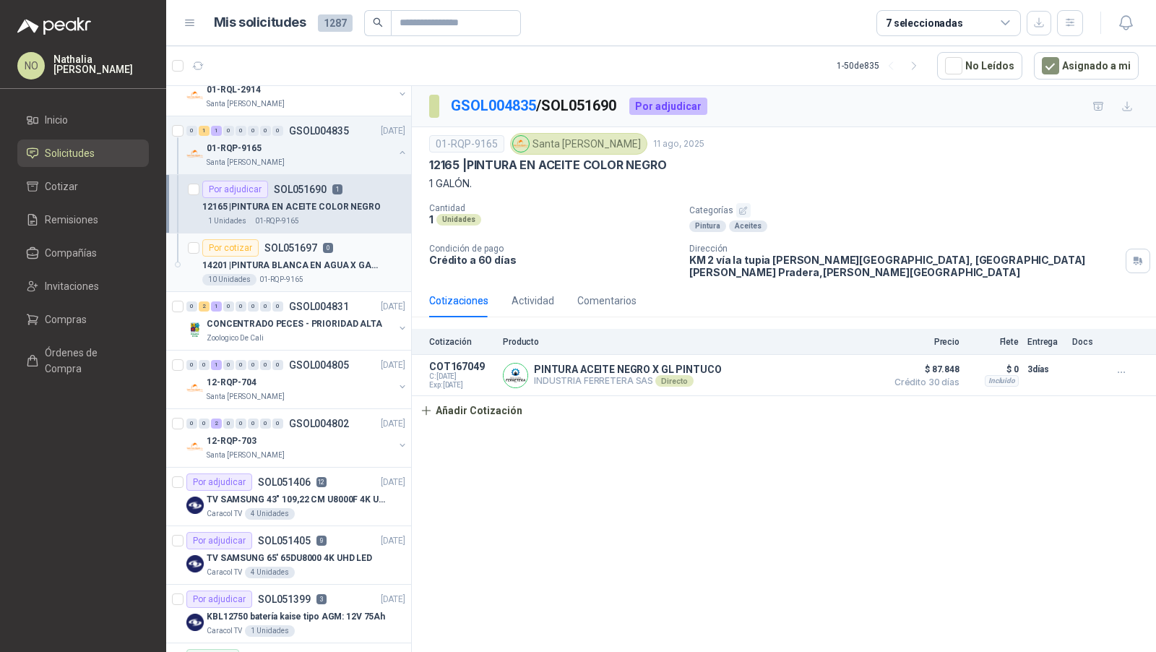
click at [356, 263] on p "14201 | PINTURA [PERSON_NAME] EN AGUA X GALON" at bounding box center [292, 266] width 180 height 14
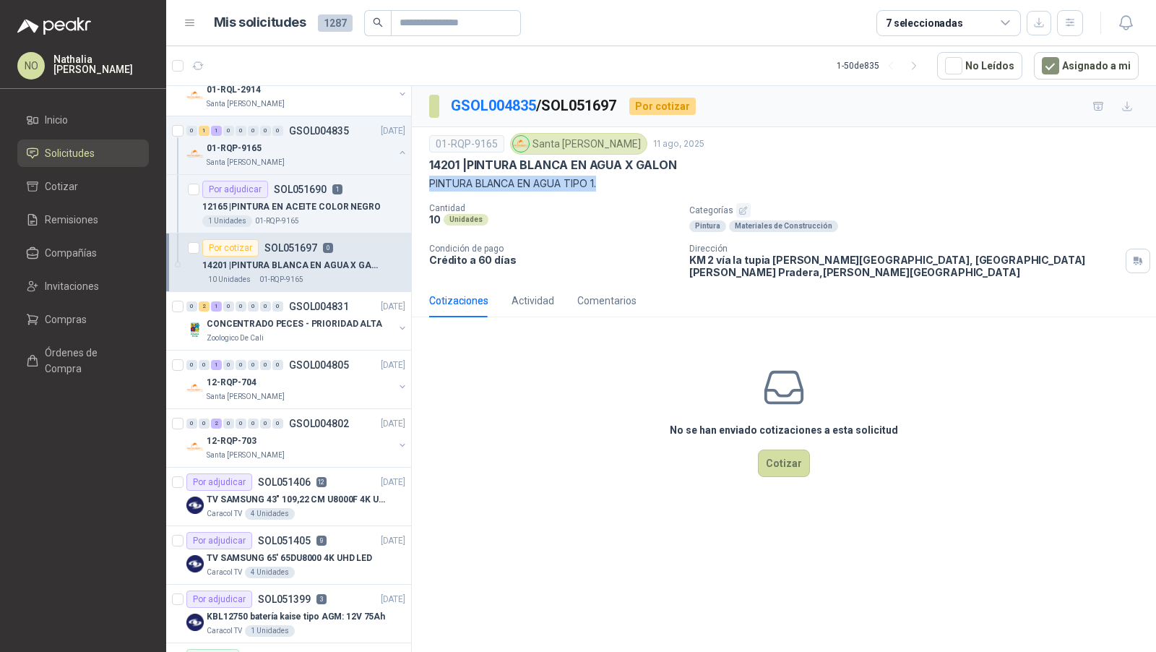
drag, startPoint x: 427, startPoint y: 184, endPoint x: 632, endPoint y: 186, distance: 204.5
click at [632, 186] on div "01-RQP-9165 Santa [PERSON_NAME] 11 ago, 2025 14201 | PINTURA [PERSON_NAME] EN A…" at bounding box center [784, 205] width 744 height 157
copy p "PINTURA BLANCA EN AGUA TIPO 1."
click at [476, 178] on p "PINTURA BLANCA EN AGUA TIPO 1." at bounding box center [784, 184] width 710 height 16
drag, startPoint x: 431, startPoint y: 183, endPoint x: 693, endPoint y: 183, distance: 262.3
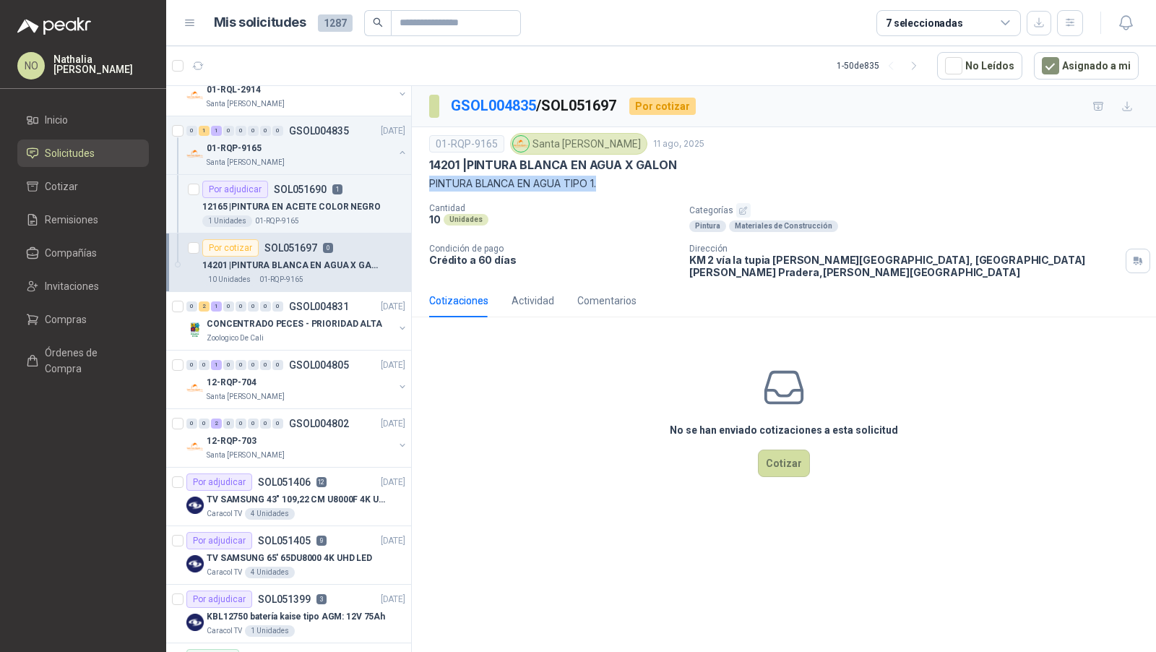
click at [693, 183] on p "PINTURA BLANCA EN AGUA TIPO 1." at bounding box center [784, 184] width 710 height 16
copy p "PINTURA BLANCA EN AGUA TIPO 1."
click at [337, 194] on div "Por adjudicar SOL051690 1" at bounding box center [272, 189] width 140 height 17
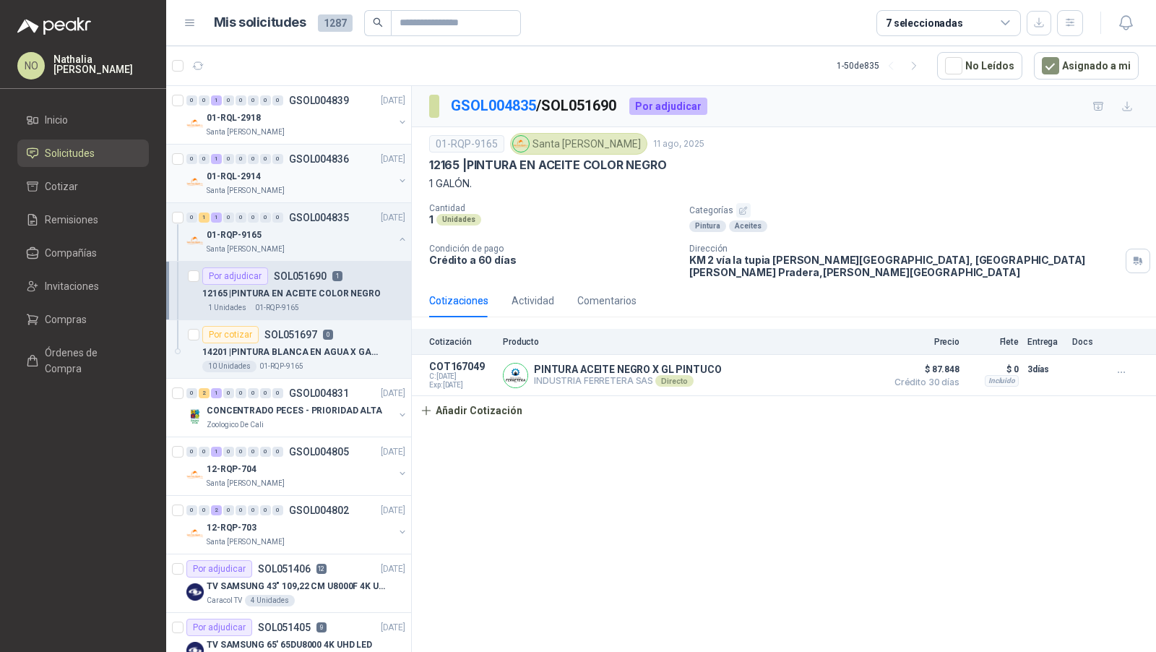
click at [298, 182] on div "01-RQL-2914" at bounding box center [300, 176] width 187 height 17
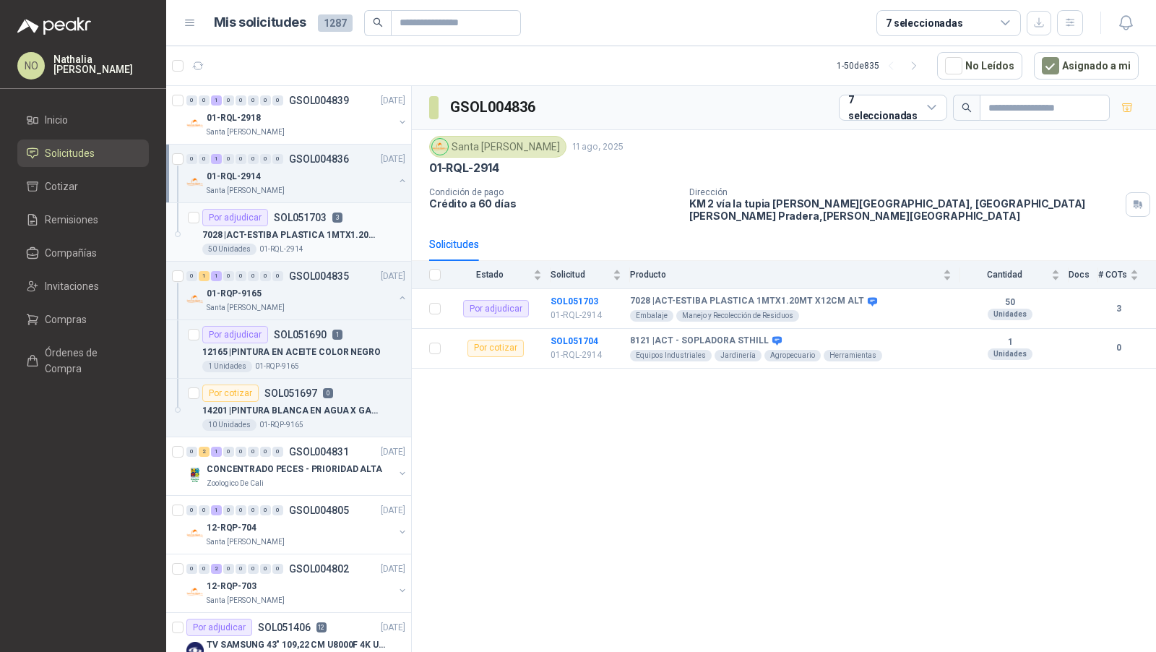
click at [296, 236] on p "7028 | ACT-ESTIBA PLASTICA 1MTX1.20MT X12CM ALT" at bounding box center [292, 235] width 180 height 14
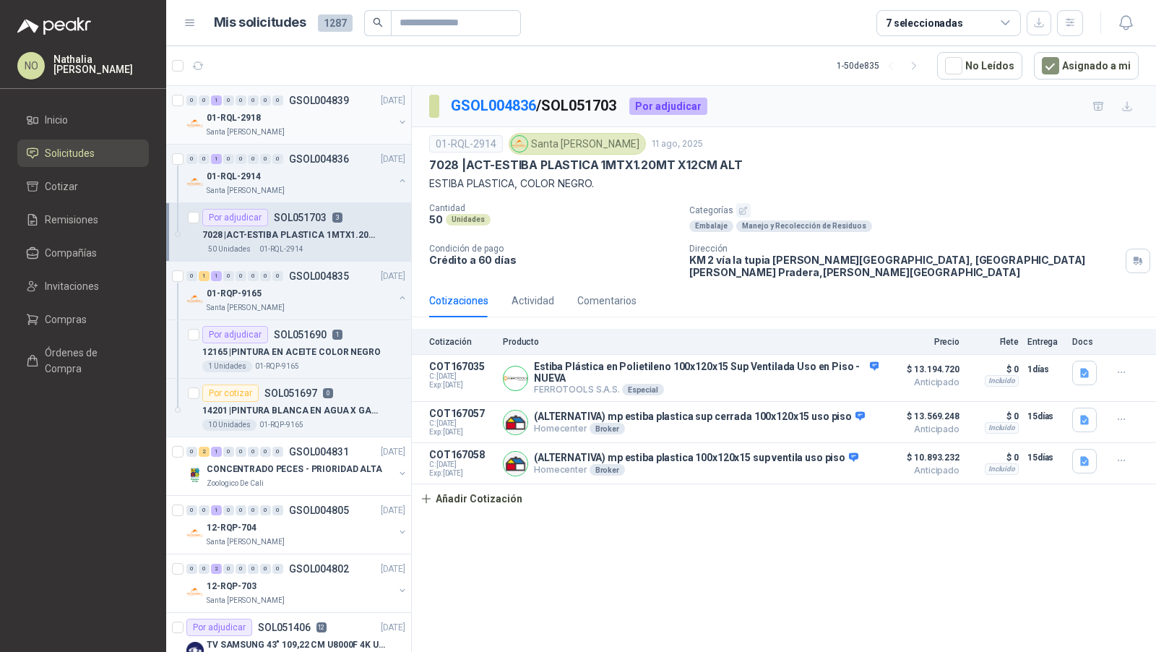
click at [339, 120] on div "01-RQL-2918" at bounding box center [300, 117] width 187 height 17
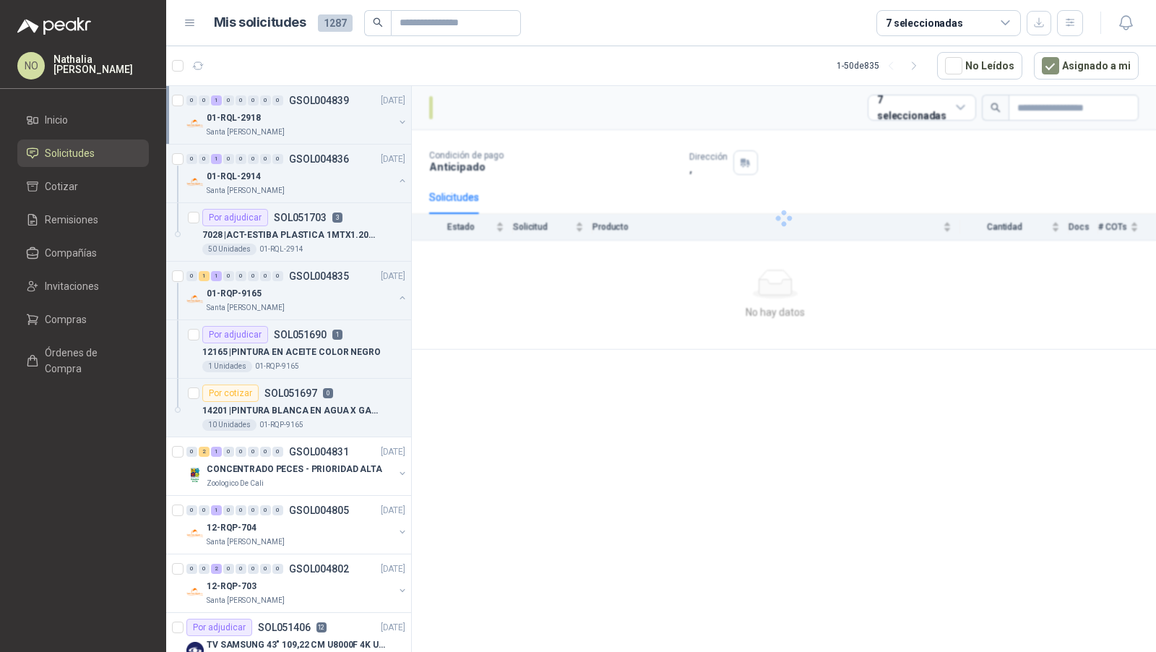
click at [339, 120] on div "01-RQL-2918" at bounding box center [300, 117] width 187 height 17
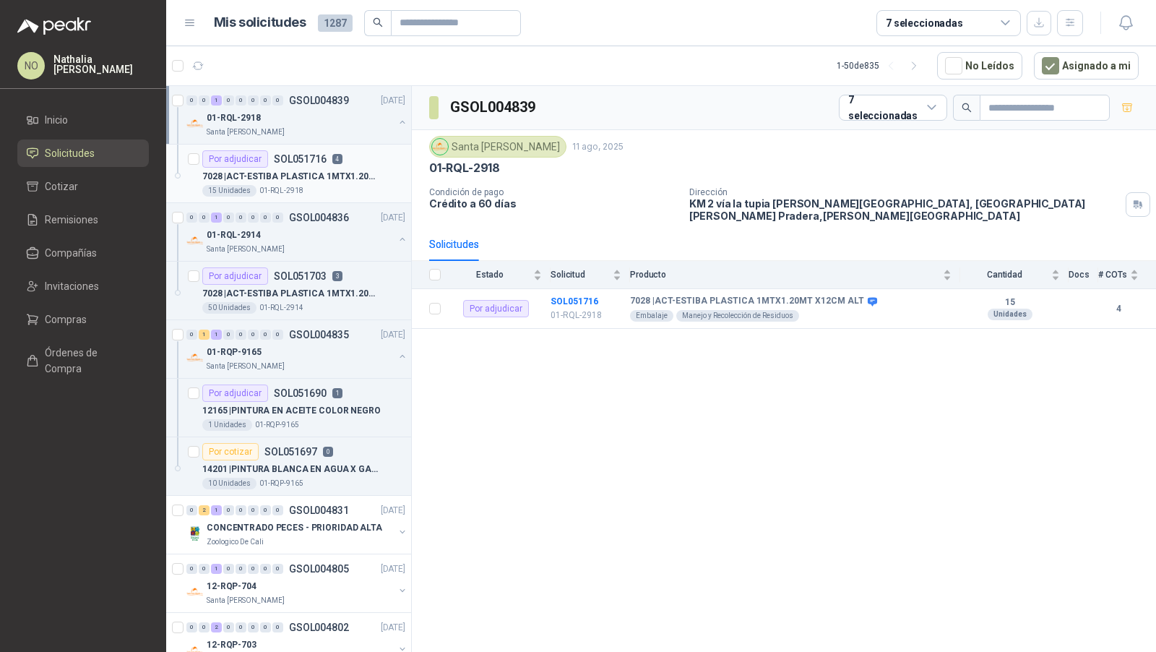
click at [332, 178] on p "7028 | ACT-ESTIBA PLASTICA 1MTX1.20MT X12CM ALT" at bounding box center [292, 177] width 180 height 14
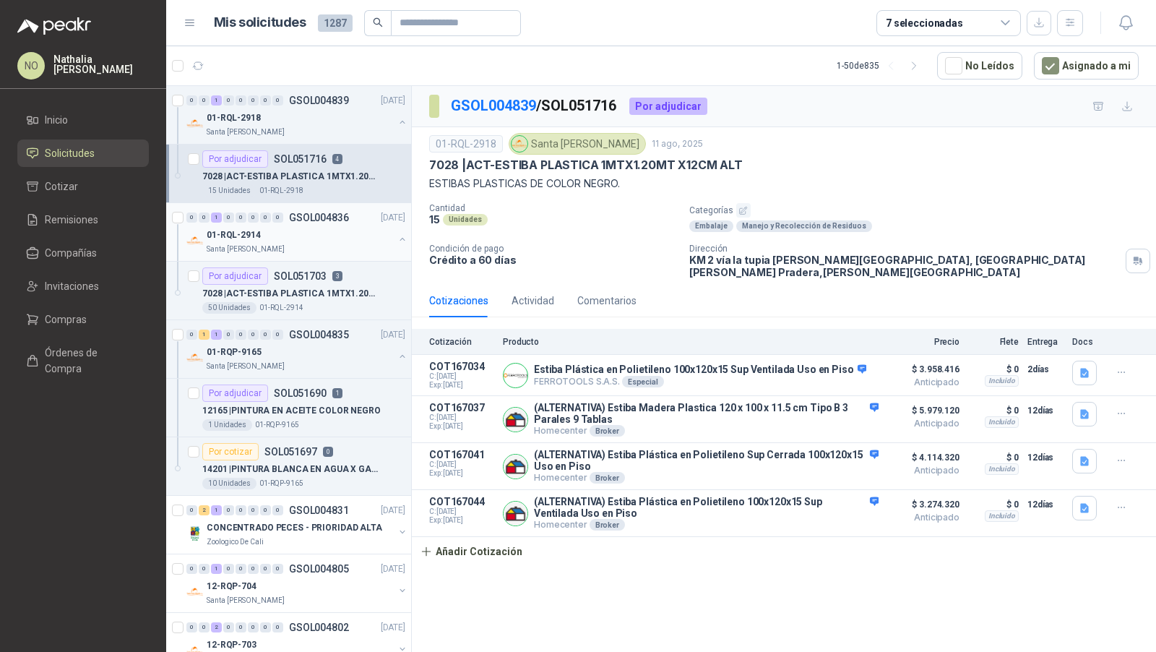
click at [321, 233] on div "01-RQL-2914" at bounding box center [300, 234] width 187 height 17
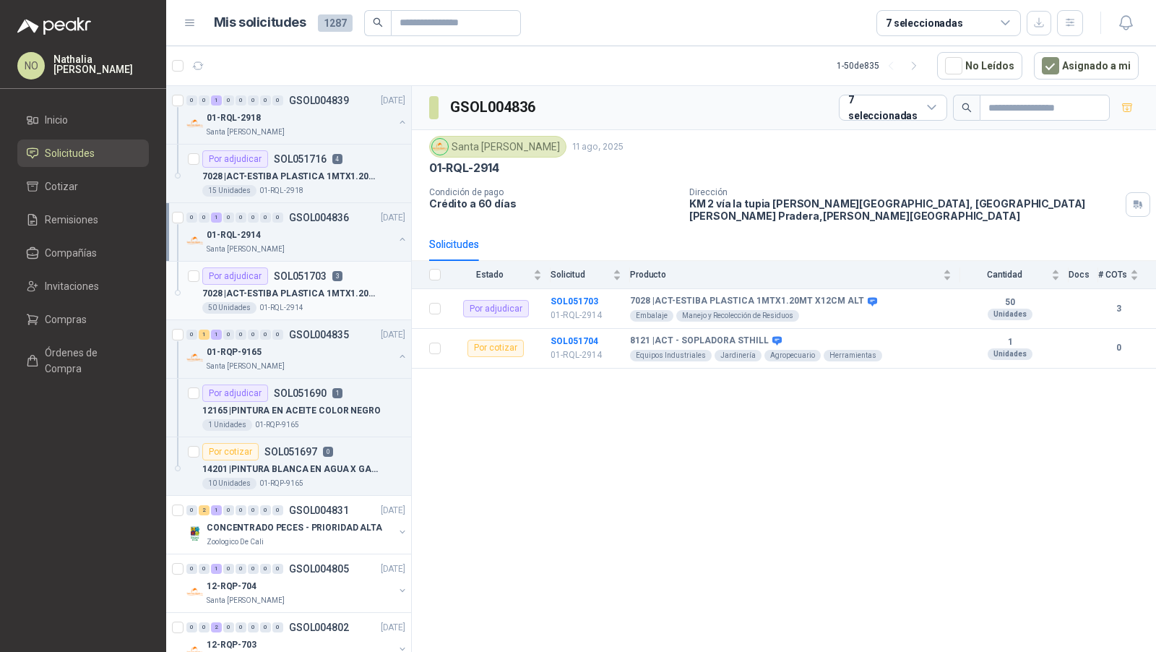
click at [314, 287] on p "7028 | ACT-ESTIBA PLASTICA 1MTX1.20MT X12CM ALT" at bounding box center [292, 294] width 180 height 14
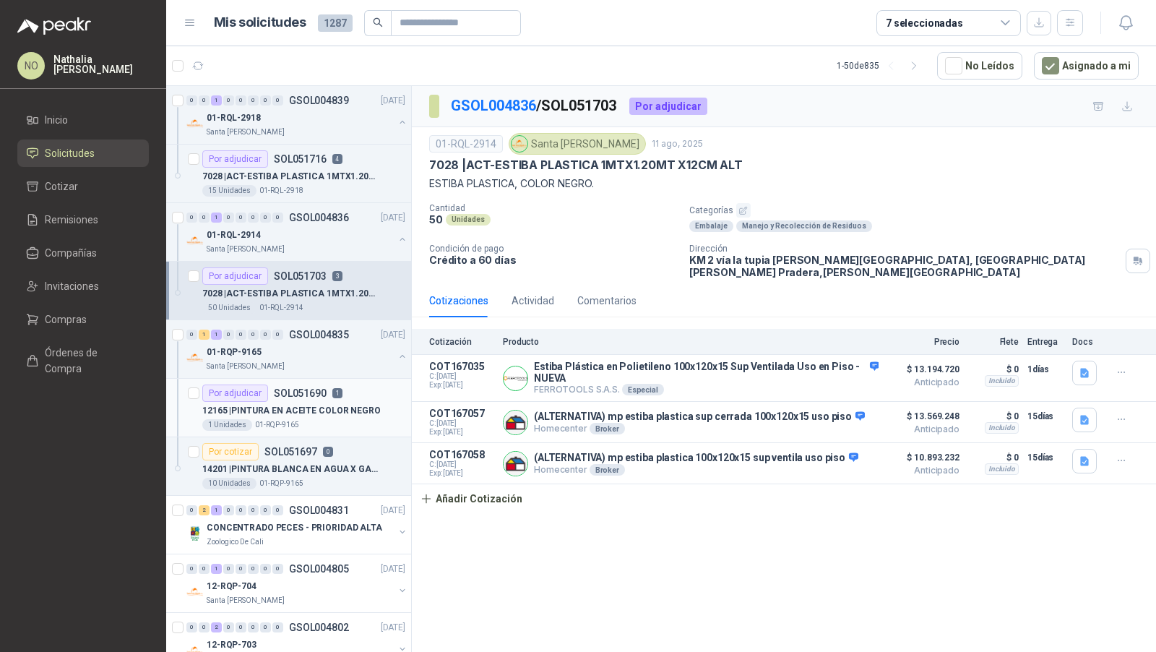
click at [332, 404] on p "12165 | PINTURA EN ACEITE COLOR NEGRO" at bounding box center [291, 411] width 178 height 14
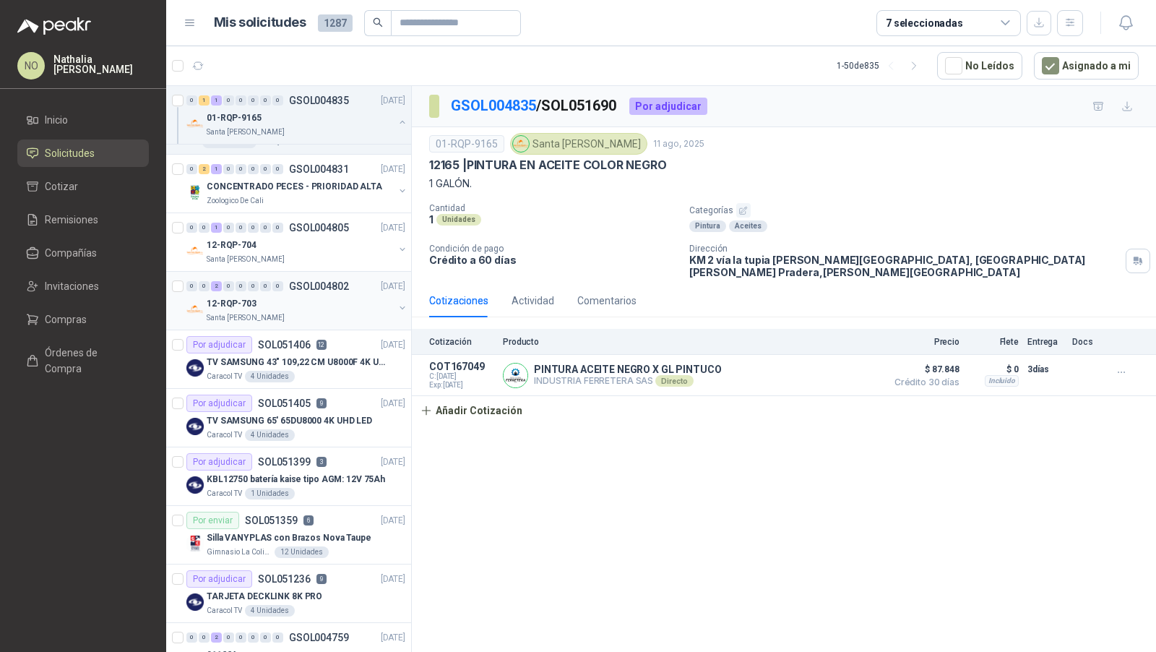
scroll to position [356, 0]
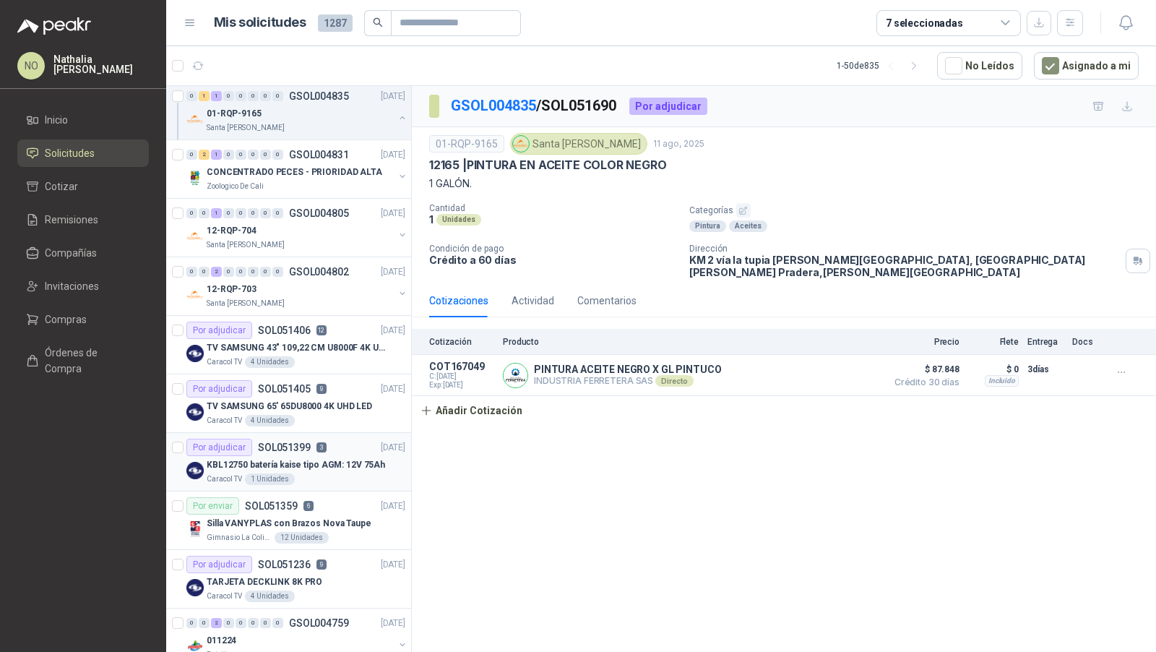
click at [324, 460] on p "KBL12750 batería kaise tipo AGM: 12V 75Ah" at bounding box center [296, 465] width 178 height 14
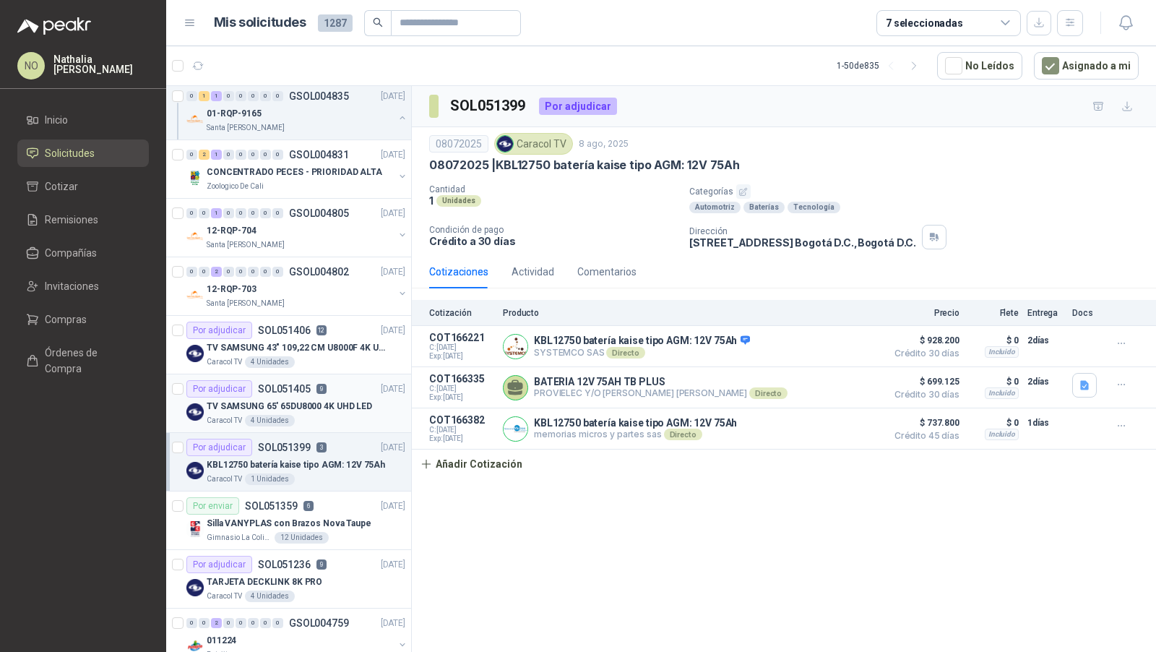
click at [325, 402] on p "TV SAMSUNG 65' 65DU8000 4K UHD LED" at bounding box center [289, 407] width 165 height 14
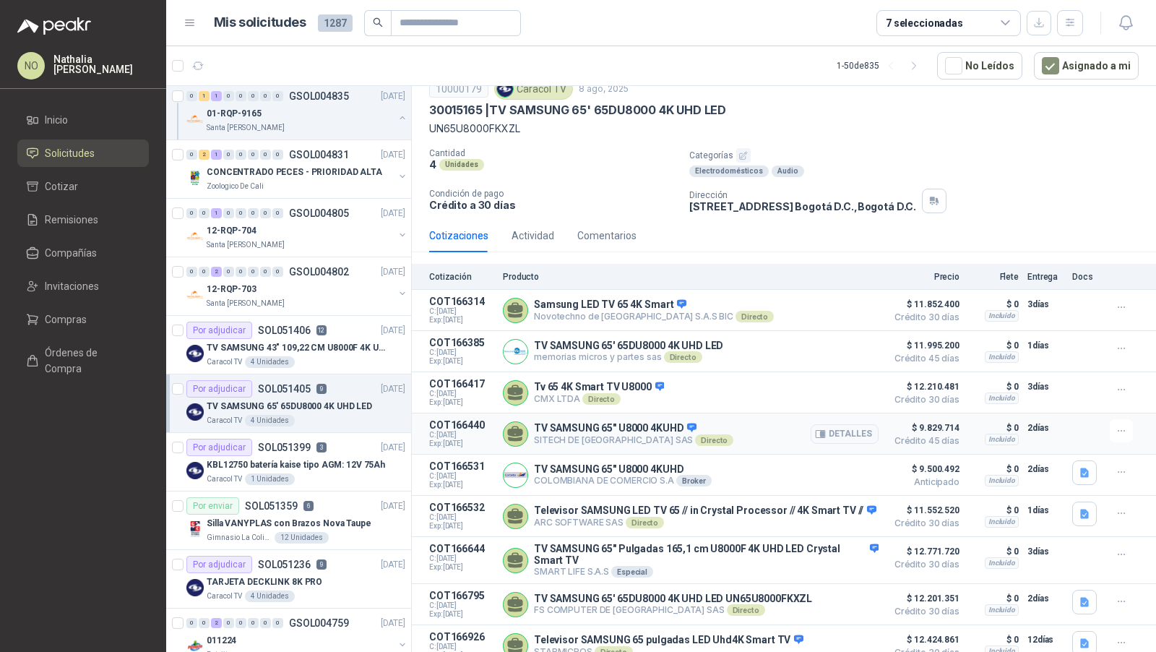
scroll to position [88, 0]
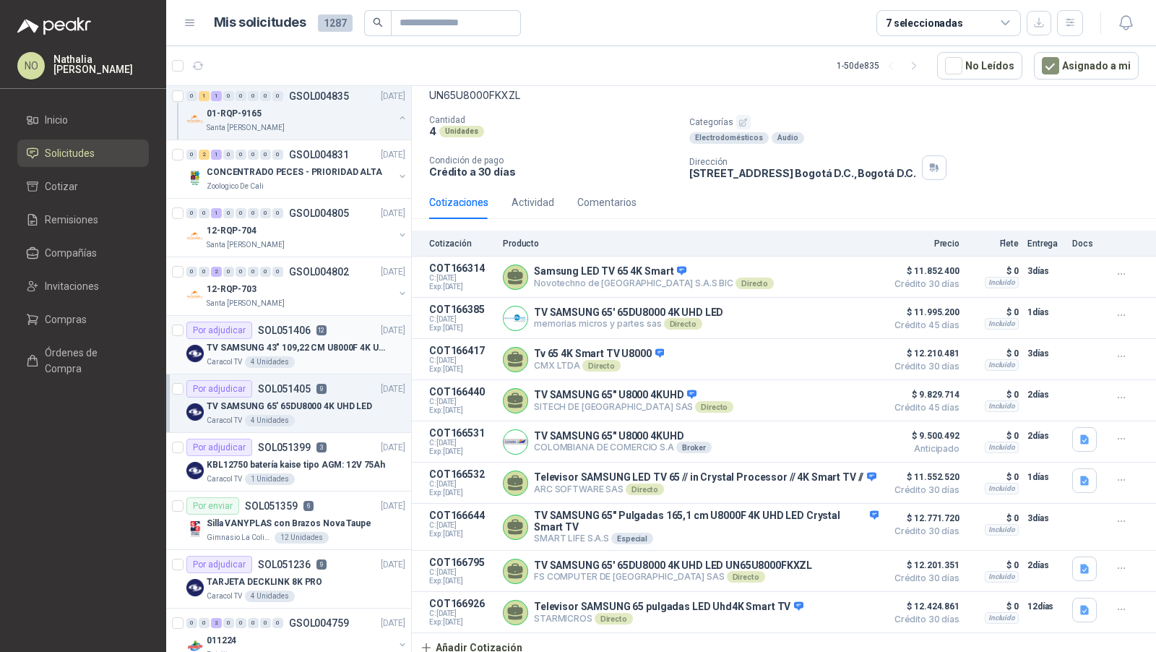
click at [300, 356] on div "Caracol TV 4 Unidades" at bounding box center [306, 362] width 199 height 12
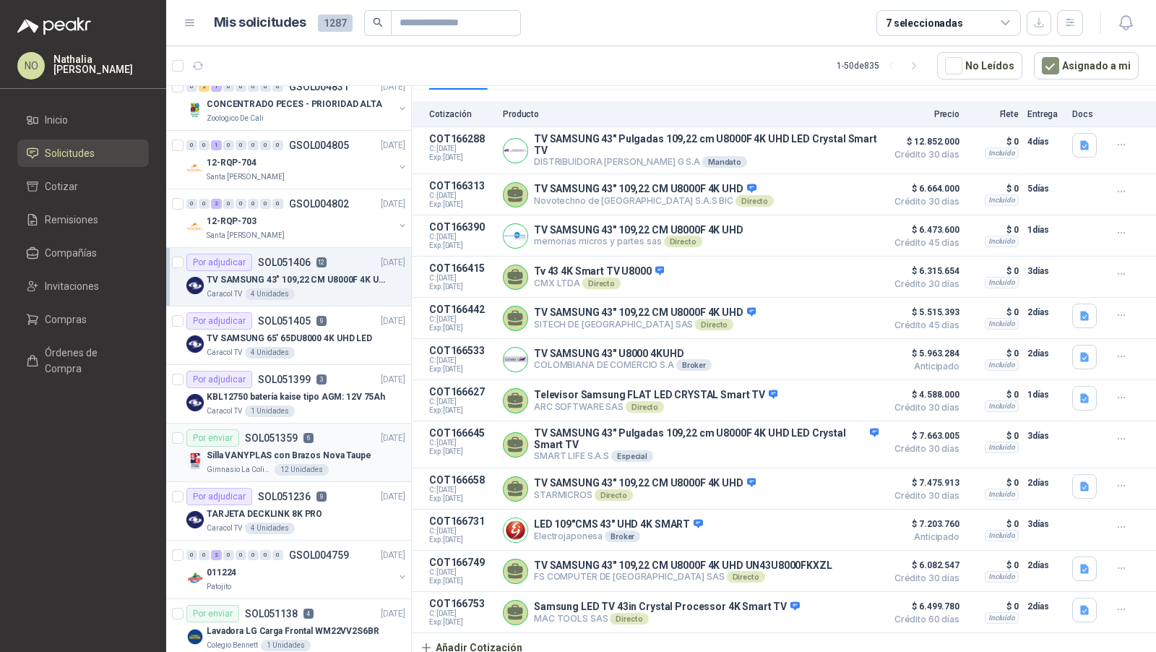
scroll to position [425, 0]
click at [306, 506] on p "TARJETA DECKLINK 8K PRO" at bounding box center [265, 513] width 116 height 14
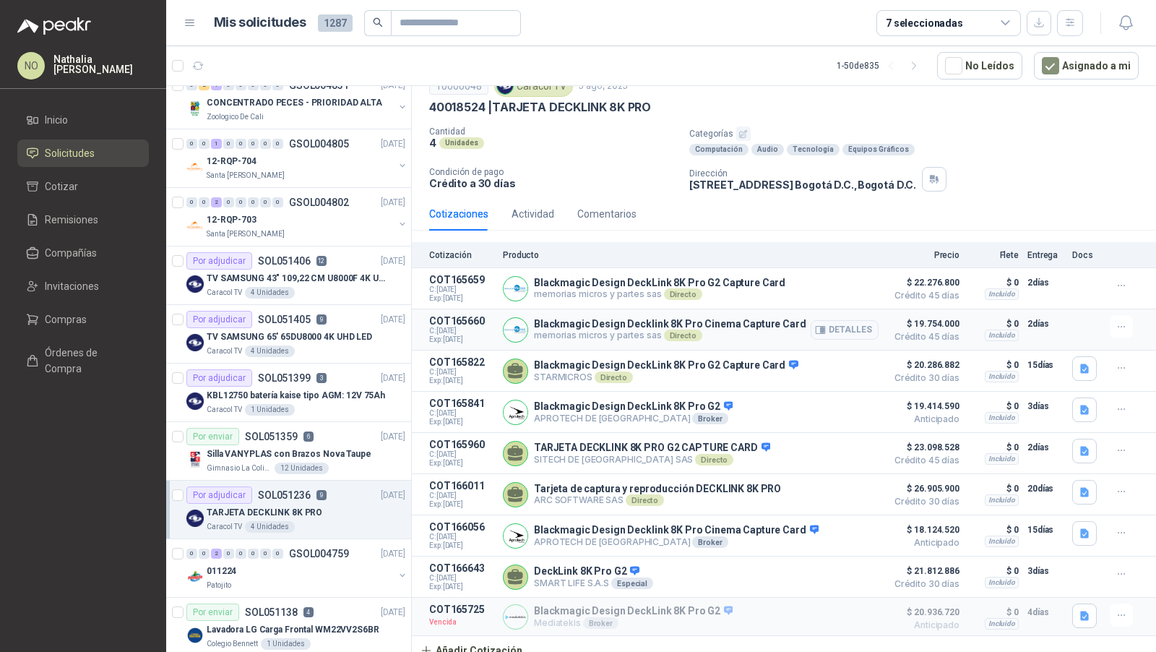
scroll to position [61, 0]
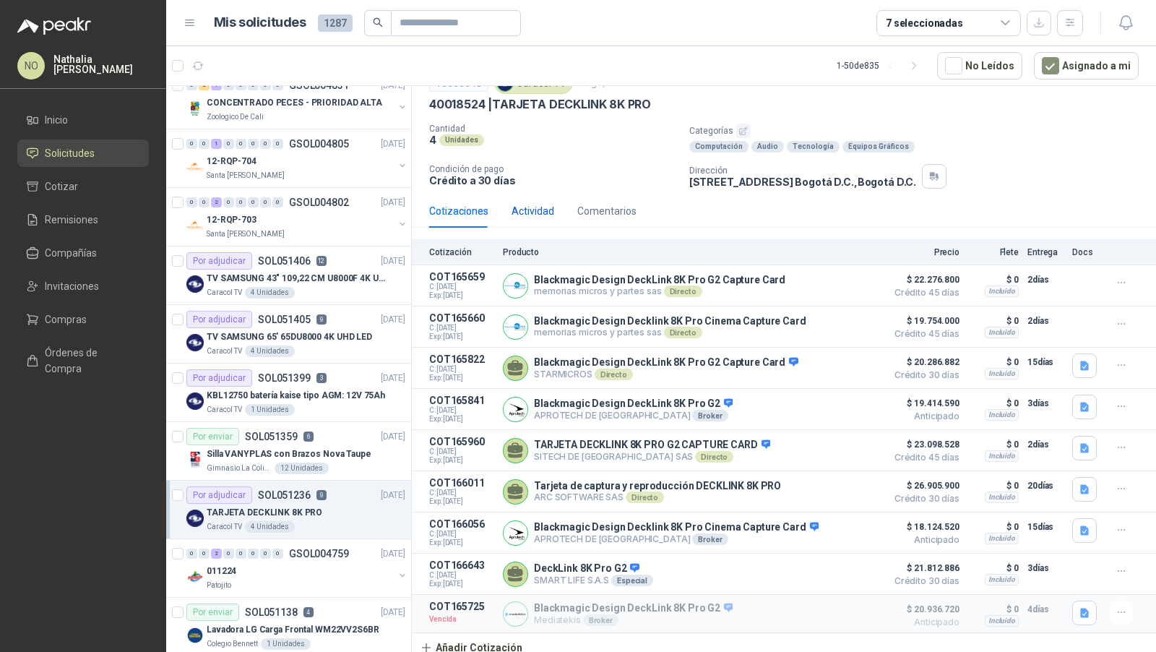
click at [550, 208] on div "Actividad" at bounding box center [533, 211] width 43 height 16
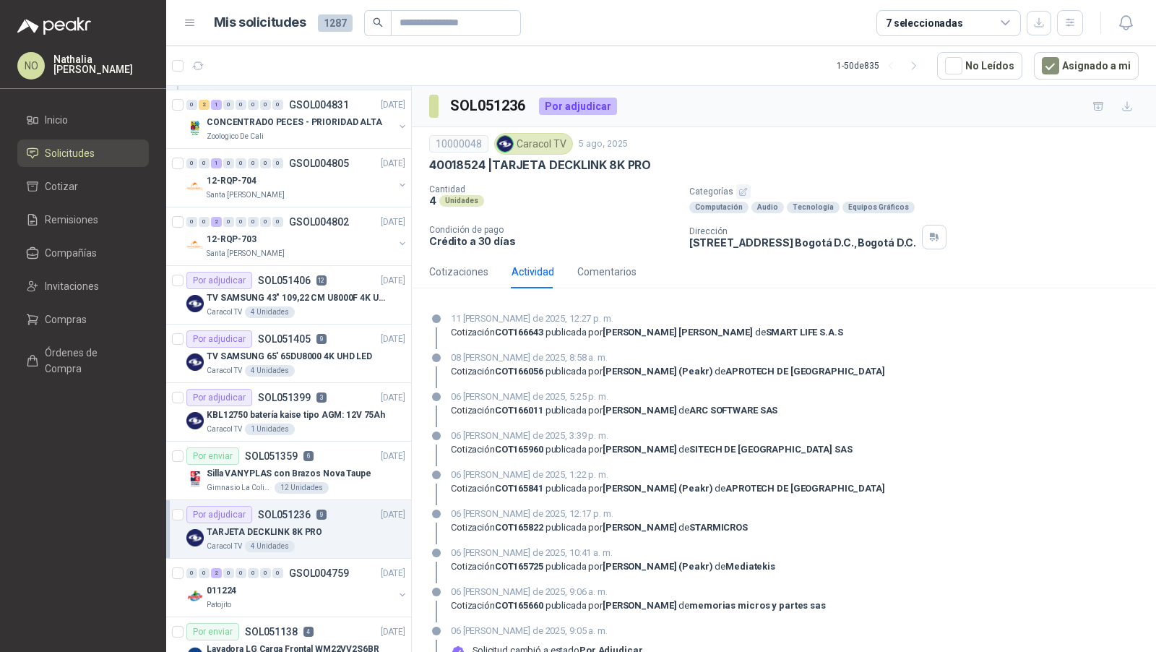
scroll to position [385, 0]
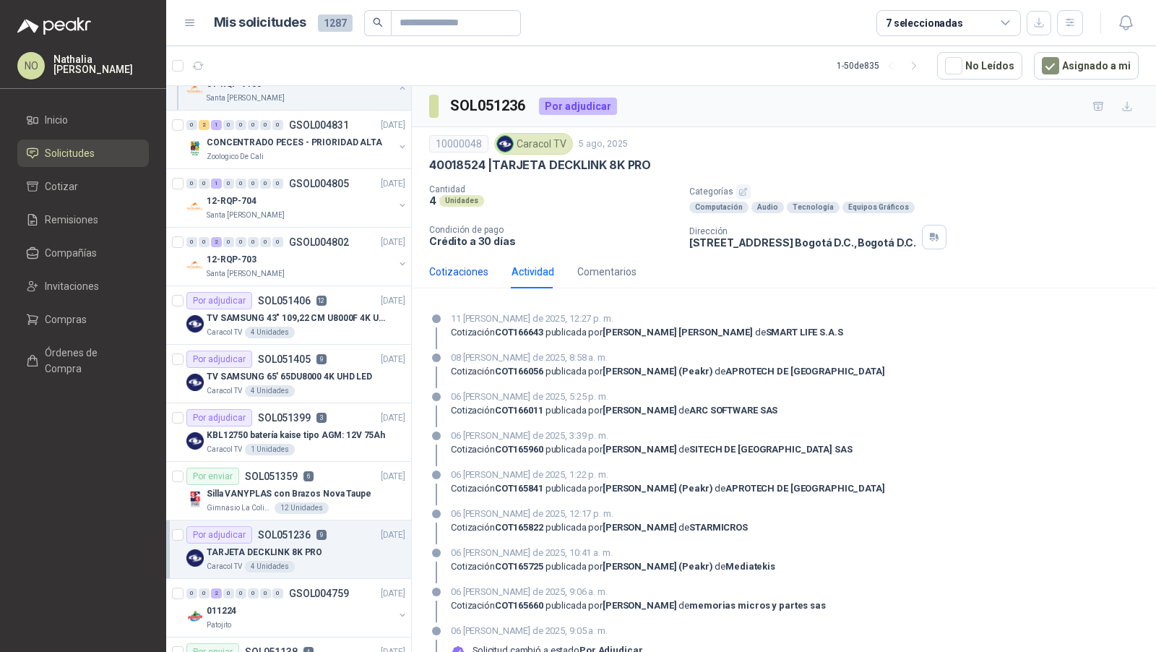
click at [462, 270] on div "Cotizaciones" at bounding box center [458, 272] width 59 height 16
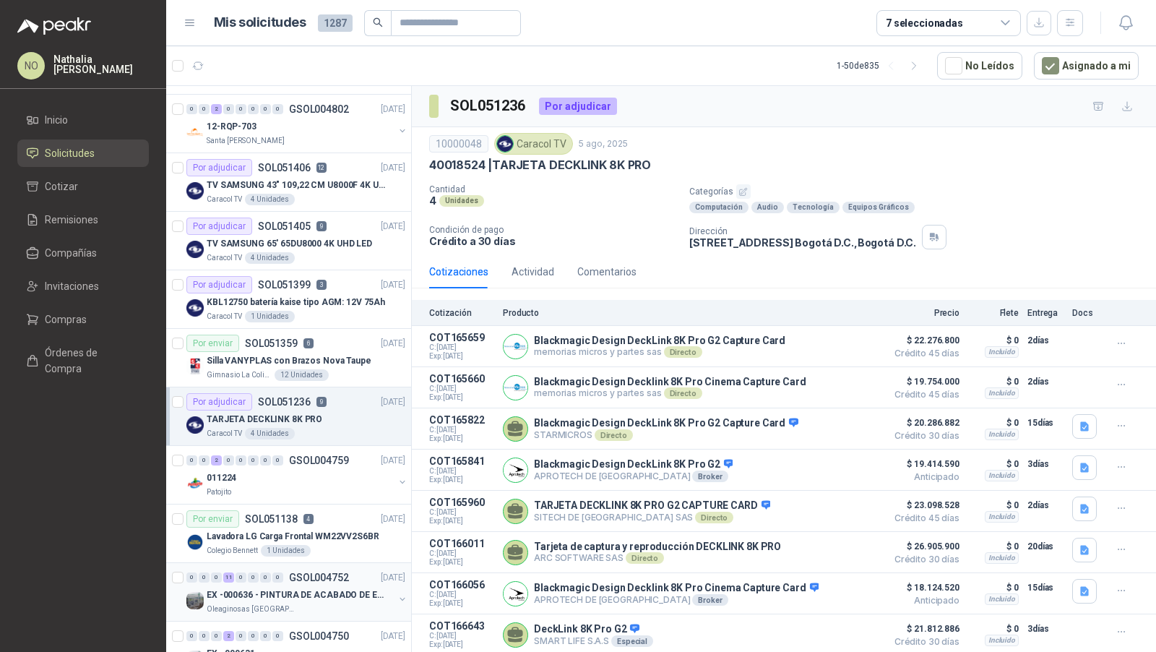
scroll to position [669, 0]
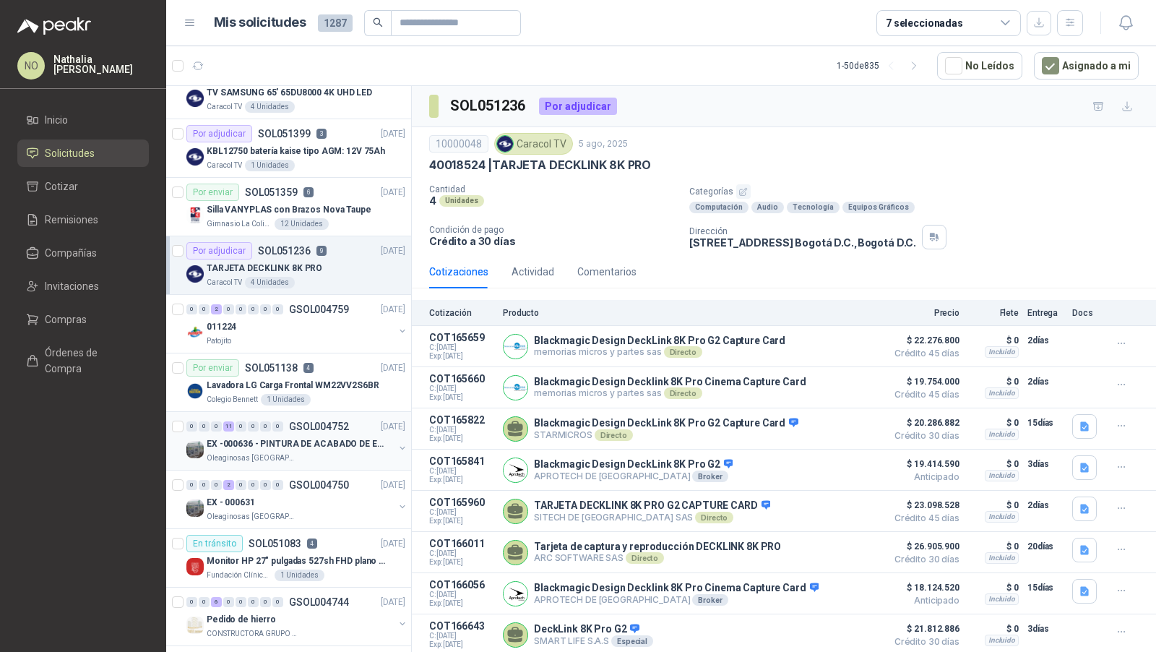
click at [346, 444] on div "EX -000636 - PINTURA DE ACABADO DE EQUIPOS, ESTRUC" at bounding box center [300, 443] width 187 height 17
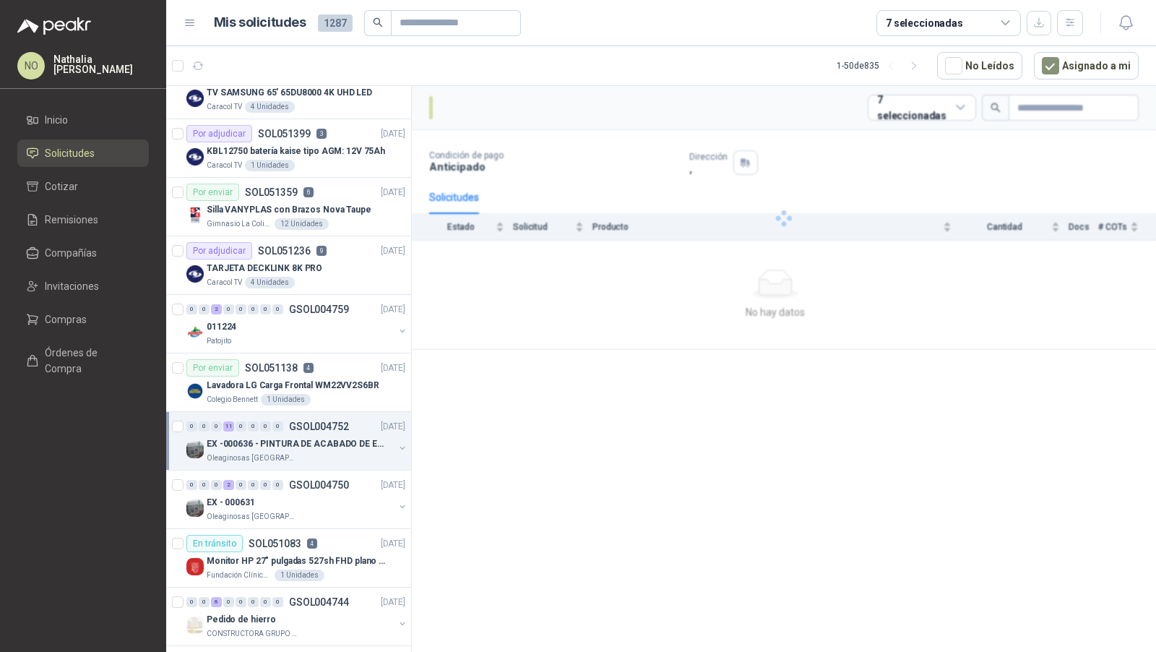
click at [346, 444] on div "EX -000636 - PINTURA DE ACABADO DE EQUIPOS, ESTRUC" at bounding box center [300, 443] width 187 height 17
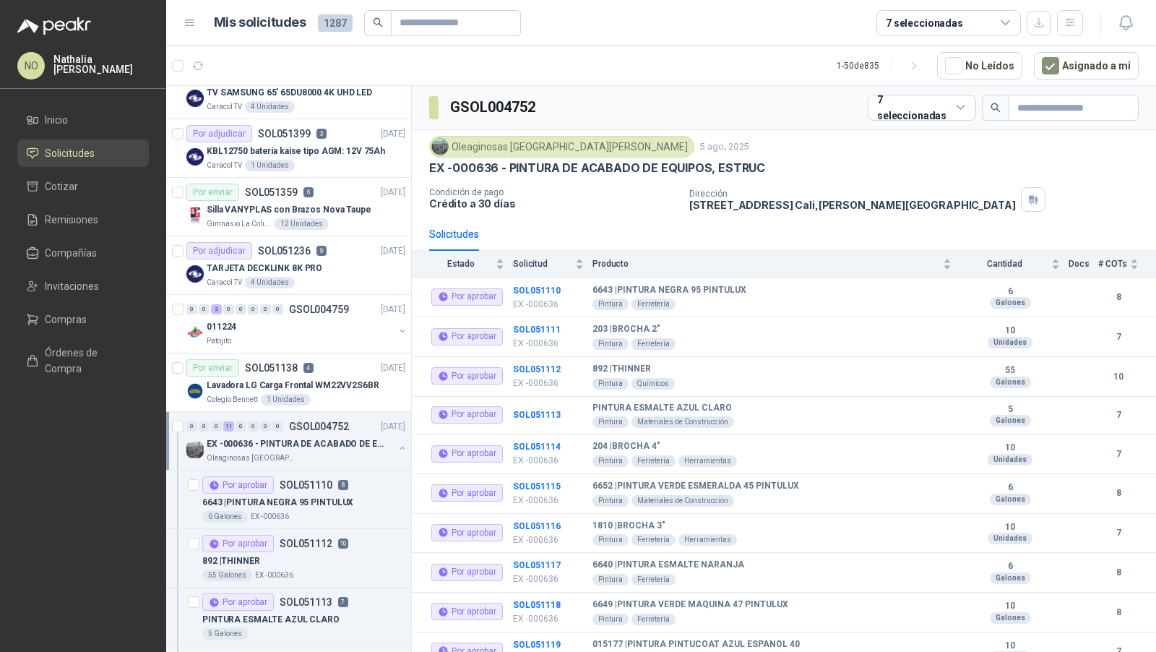
click at [346, 444] on div "EX -000636 - PINTURA DE ACABADO DE EQUIPOS, ESTRUC" at bounding box center [300, 443] width 187 height 17
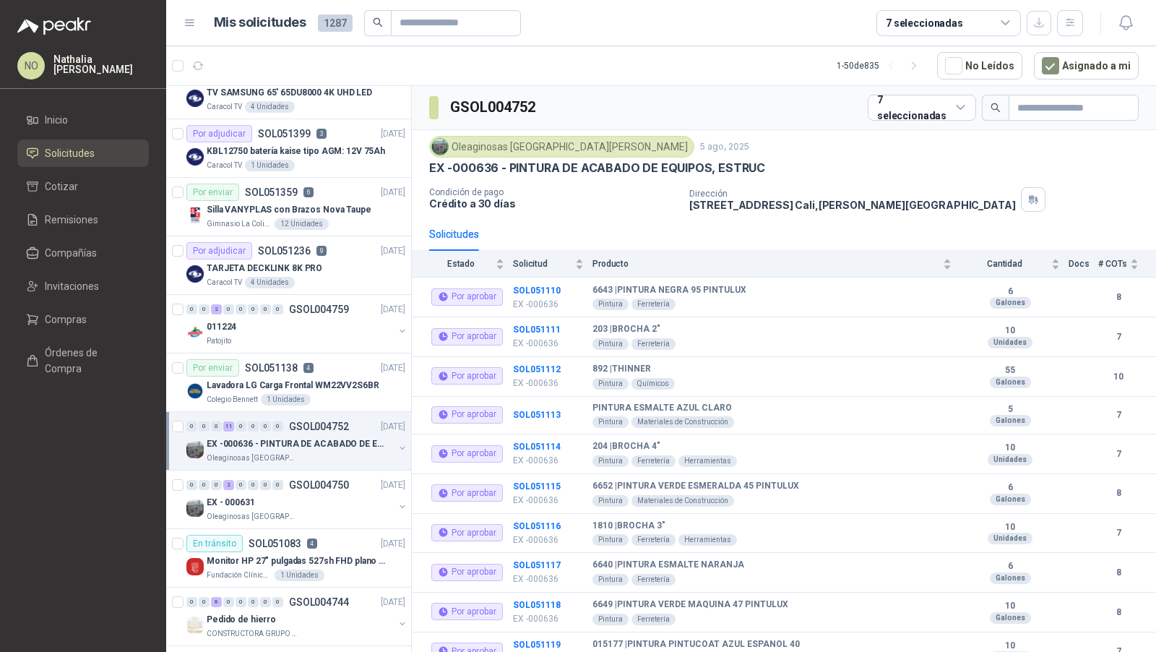
scroll to position [4, 0]
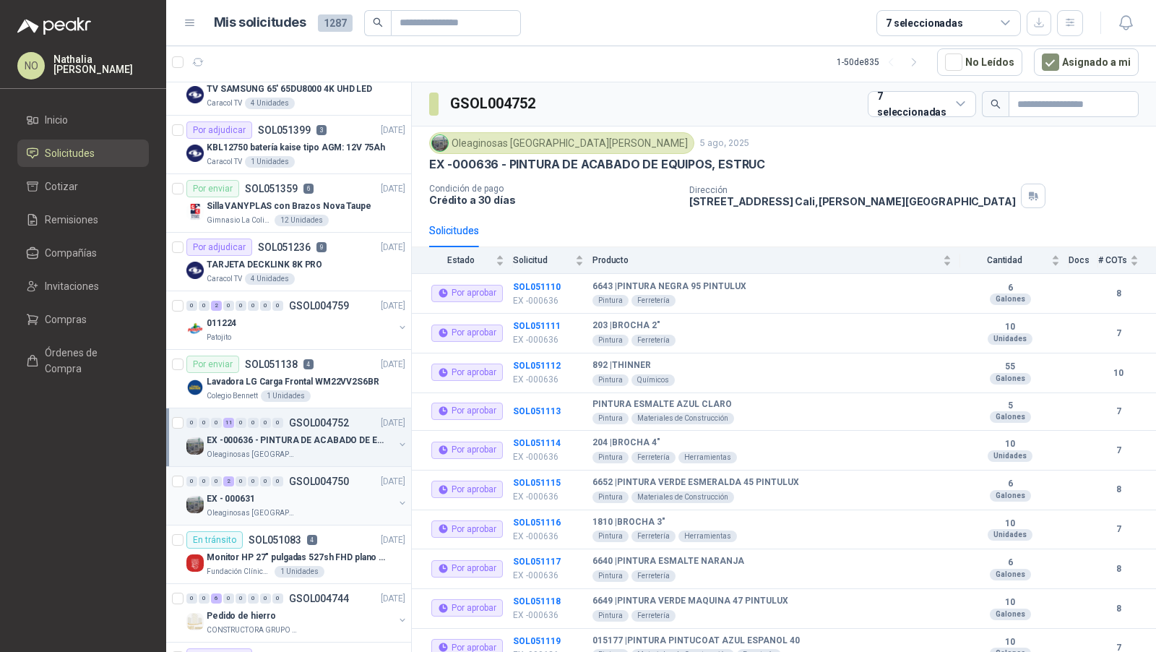
click at [336, 480] on div "0 0 0 2 0 0 0 0 GSOL004750 [DATE]" at bounding box center [297, 481] width 222 height 17
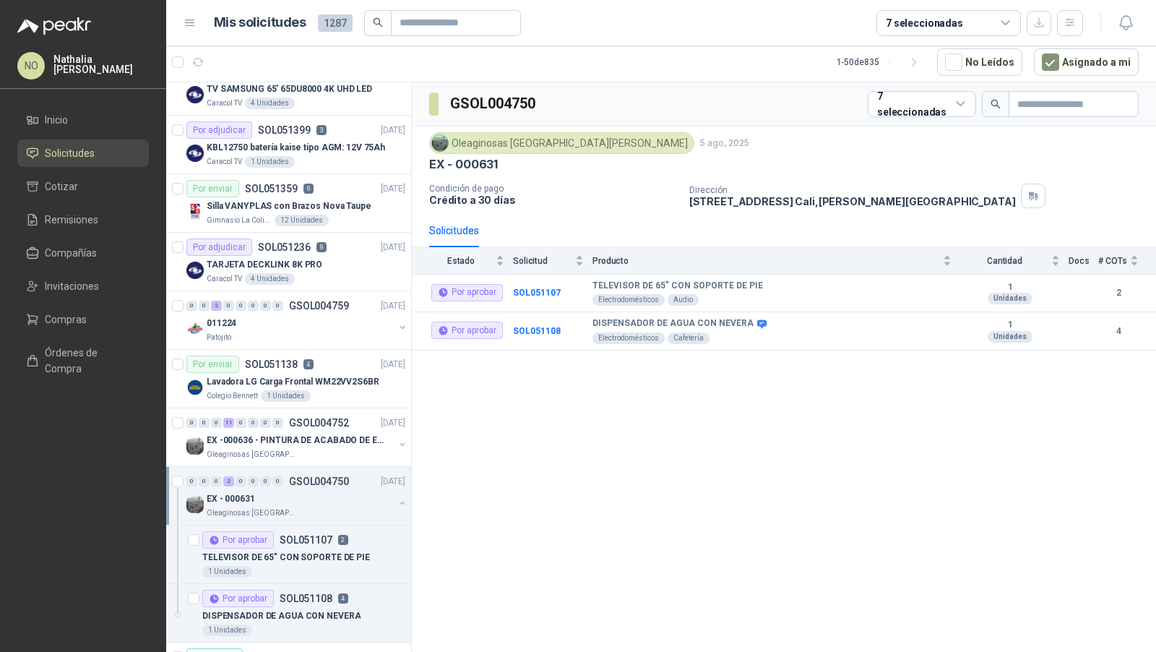
click at [336, 480] on div "0 0 0 2 0 0 0 0 GSOL004750 [DATE]" at bounding box center [297, 481] width 222 height 17
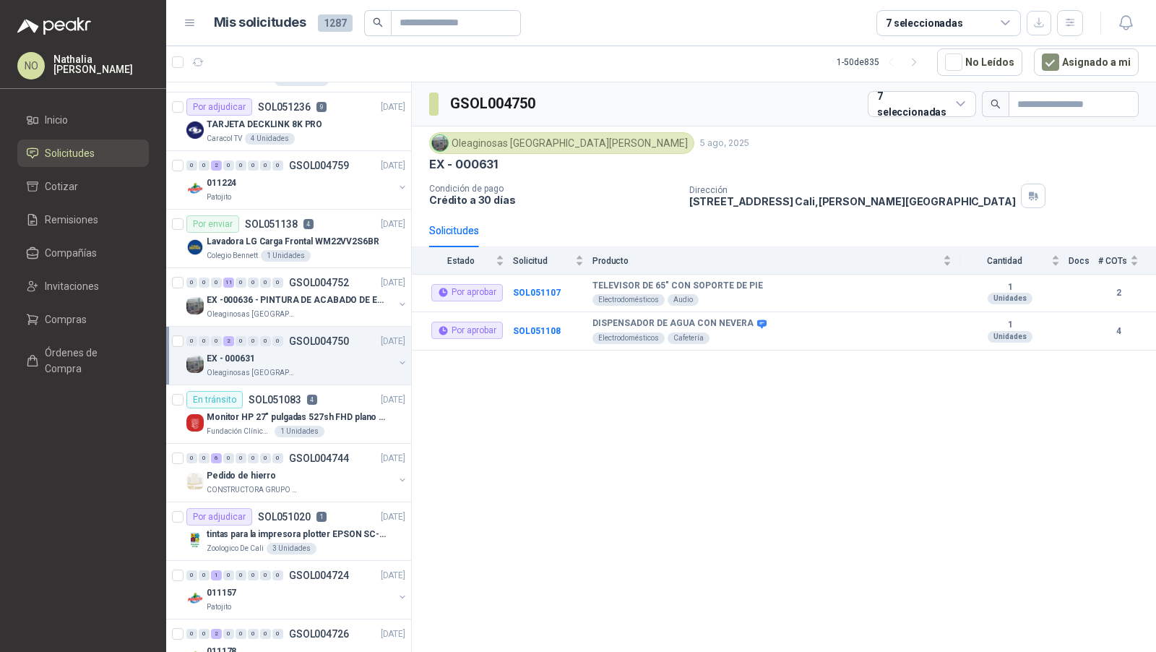
scroll to position [814, 0]
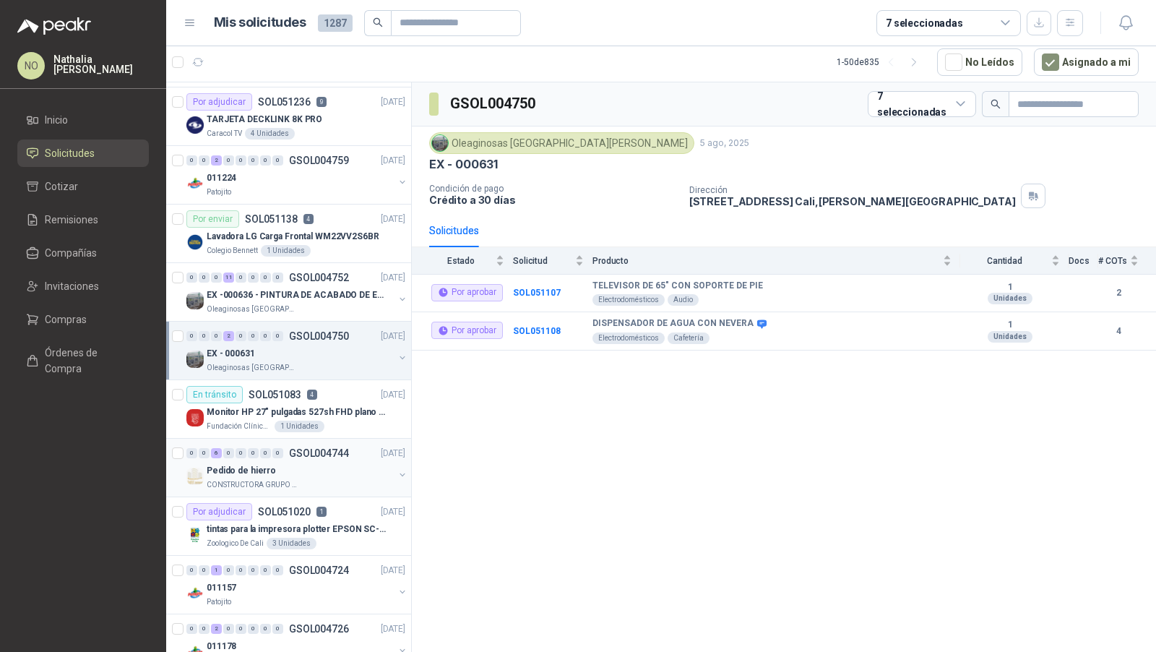
click at [347, 462] on div "Pedido de hierro" at bounding box center [300, 470] width 187 height 17
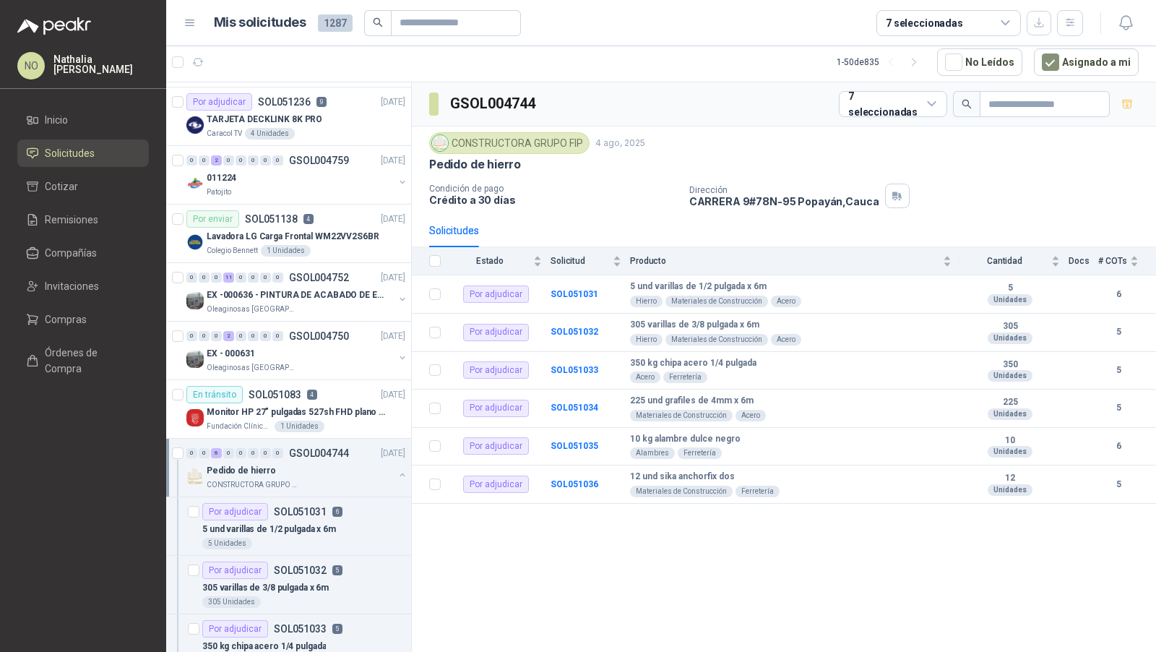
click at [347, 462] on div "Pedido de hierro" at bounding box center [300, 470] width 187 height 17
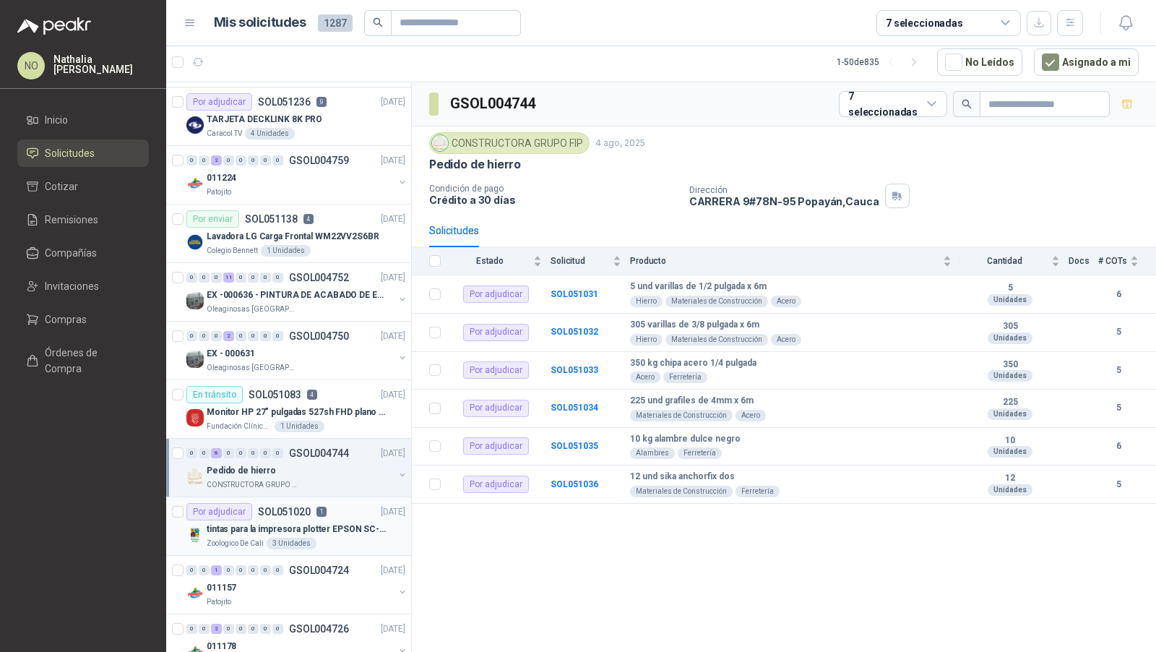
click at [330, 538] on div "Zoologico De Cali 3 Unidades" at bounding box center [306, 544] width 199 height 12
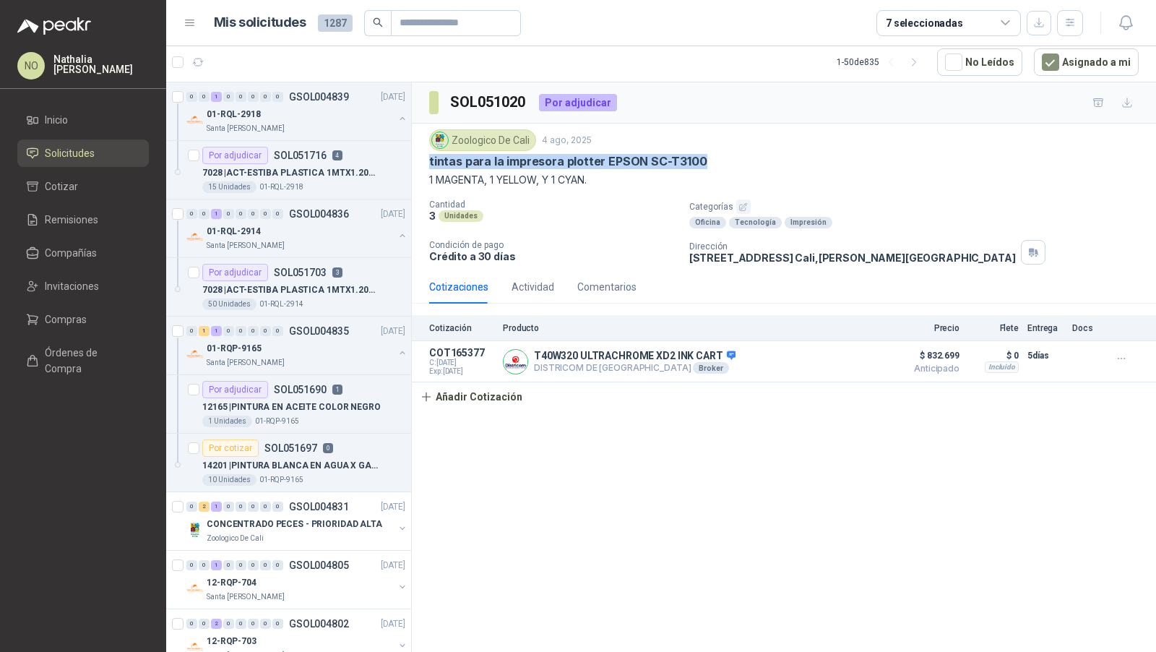
drag, startPoint x: 426, startPoint y: 158, endPoint x: 728, endPoint y: 158, distance: 302.8
click at [728, 158] on div "Zoologico De Cali 4 ago, 2025 tintas para la impresora plotter EPSON SC-T3100 1…" at bounding box center [784, 197] width 744 height 147
copy p "tintas para la impresora plotter EPSON SC-T3100"
click at [194, 59] on icon "button" at bounding box center [198, 62] width 12 height 12
click at [329, 157] on div "Por adjudicar SOL051716 4" at bounding box center [272, 155] width 140 height 17
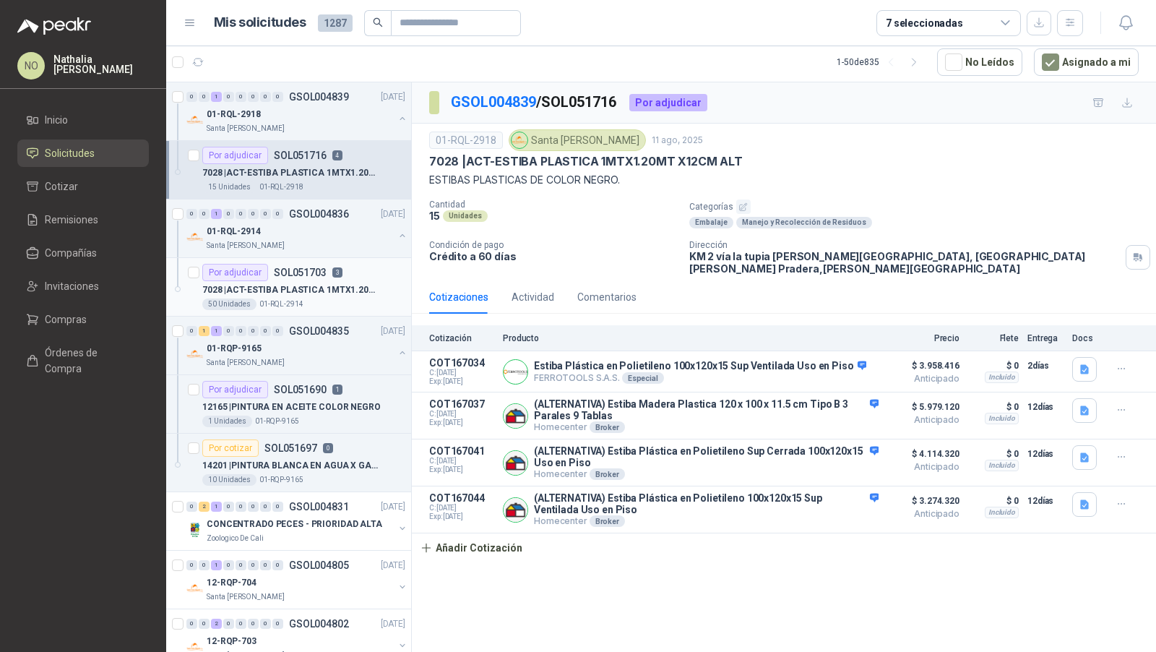
click at [316, 267] on p "SOL051703" at bounding box center [300, 272] width 53 height 10
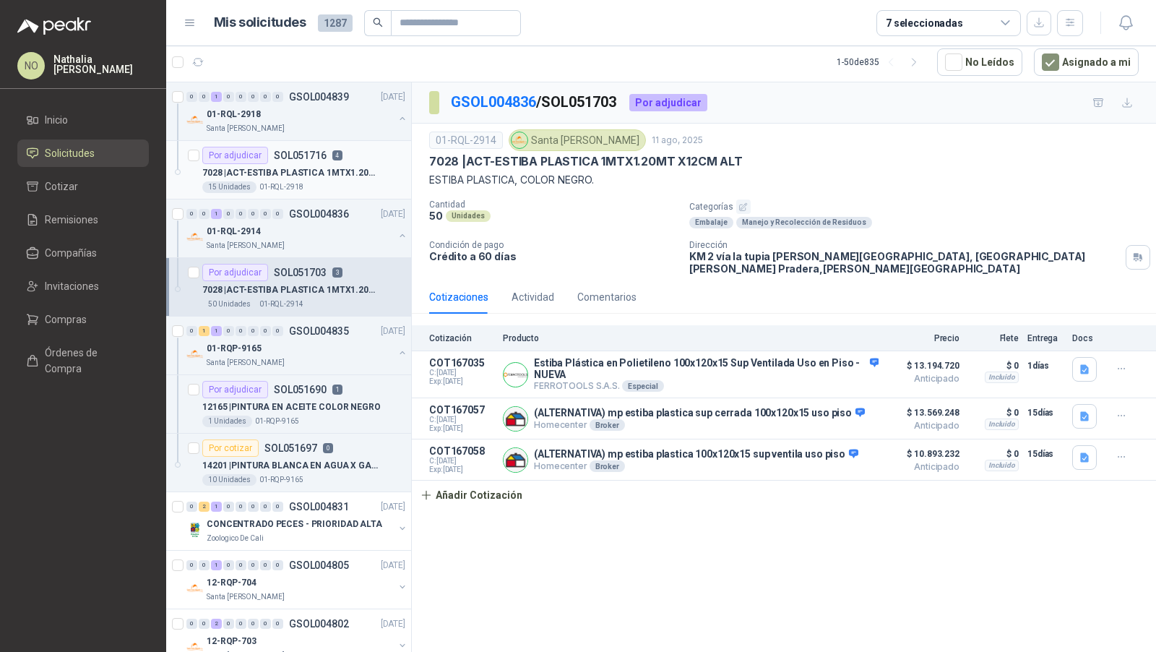
click at [335, 189] on div "15 Unidades 01-RQL-2918" at bounding box center [303, 187] width 203 height 12
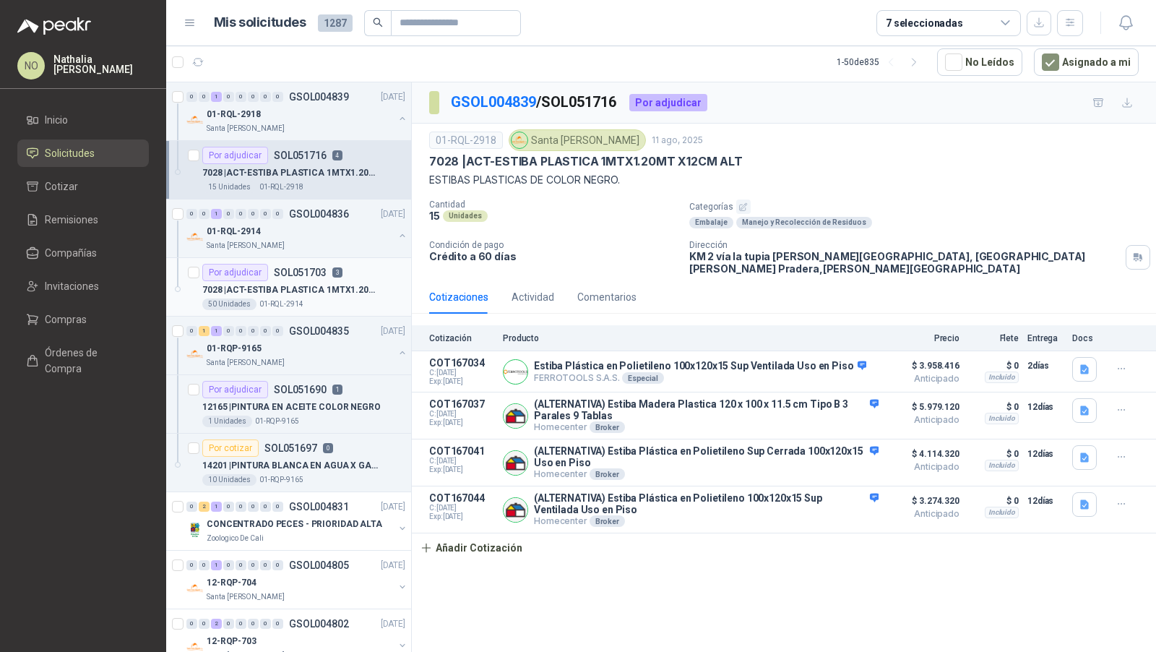
click at [369, 293] on p "7028 | ACT-ESTIBA PLASTICA 1MTX1.20MT X12CM ALT" at bounding box center [292, 290] width 180 height 14
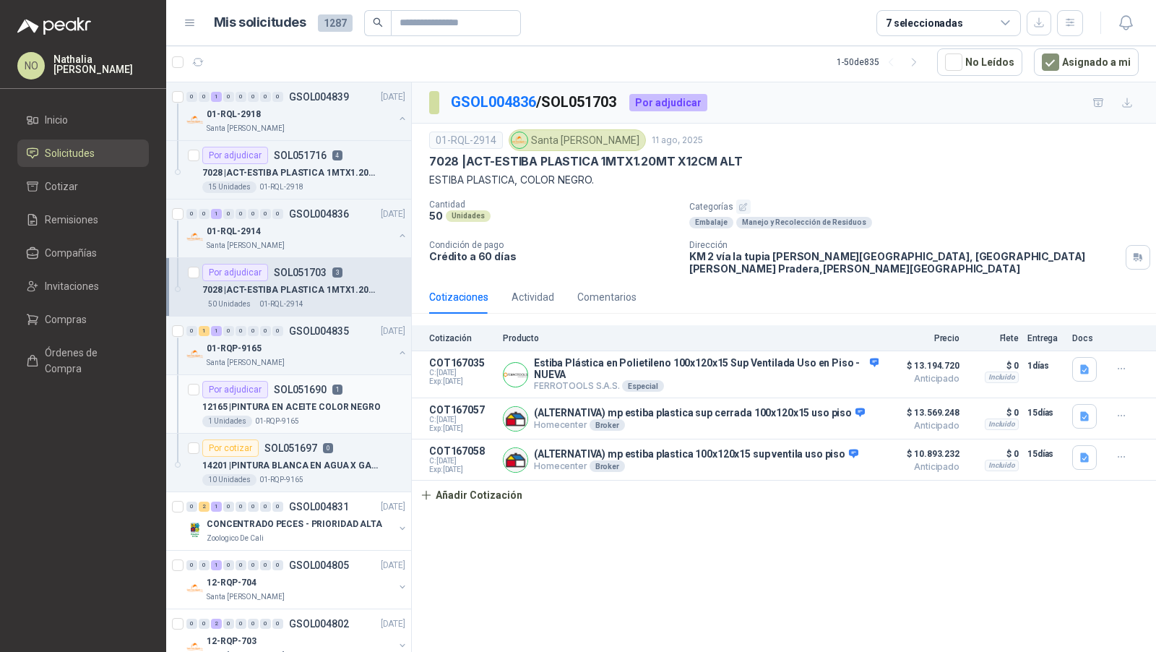
click at [345, 398] on div "12165 | PINTURA EN ACEITE COLOR NEGRO" at bounding box center [303, 406] width 203 height 17
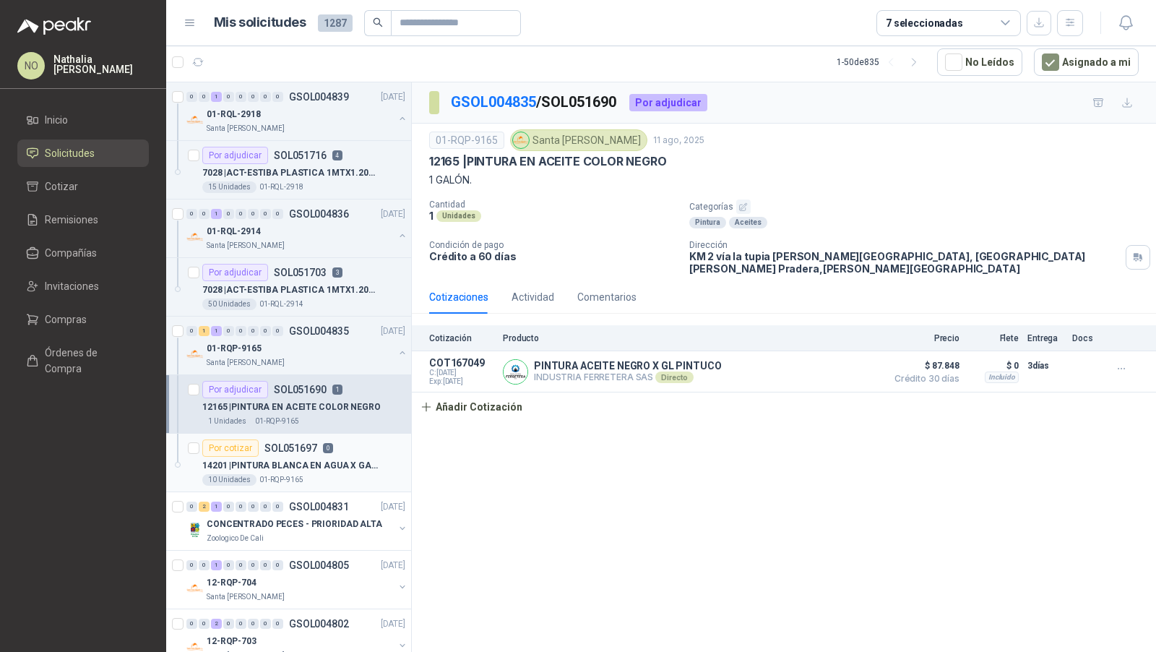
click at [324, 460] on p "14201 | PINTURA [PERSON_NAME] EN AGUA X GALON" at bounding box center [292, 466] width 180 height 14
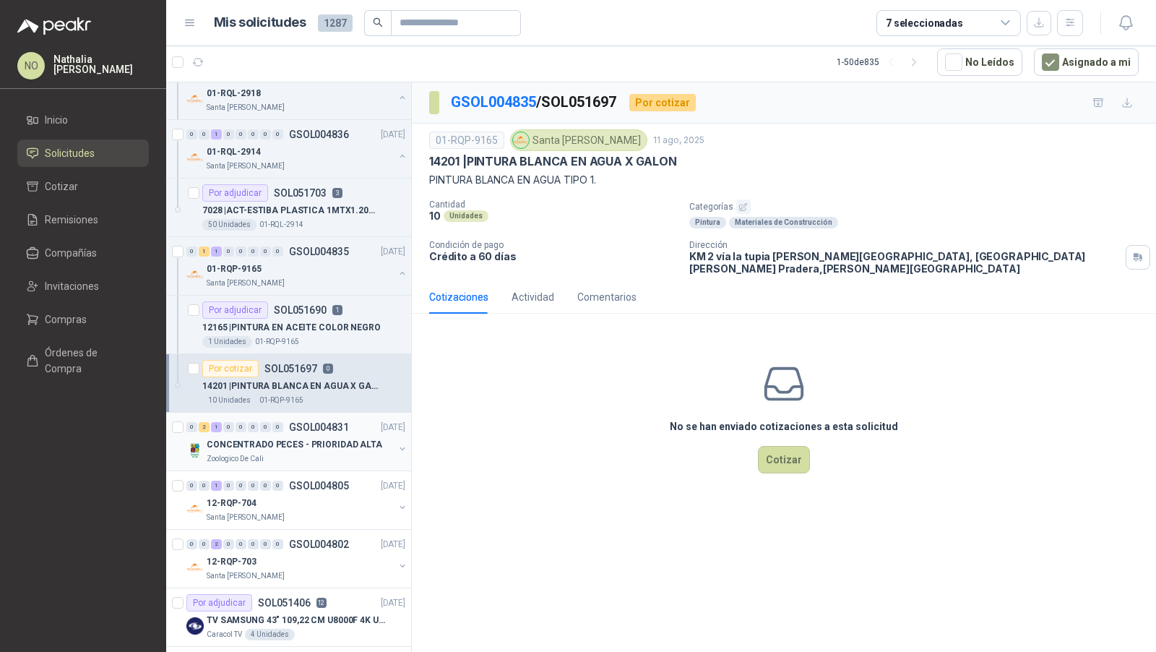
scroll to position [103, 0]
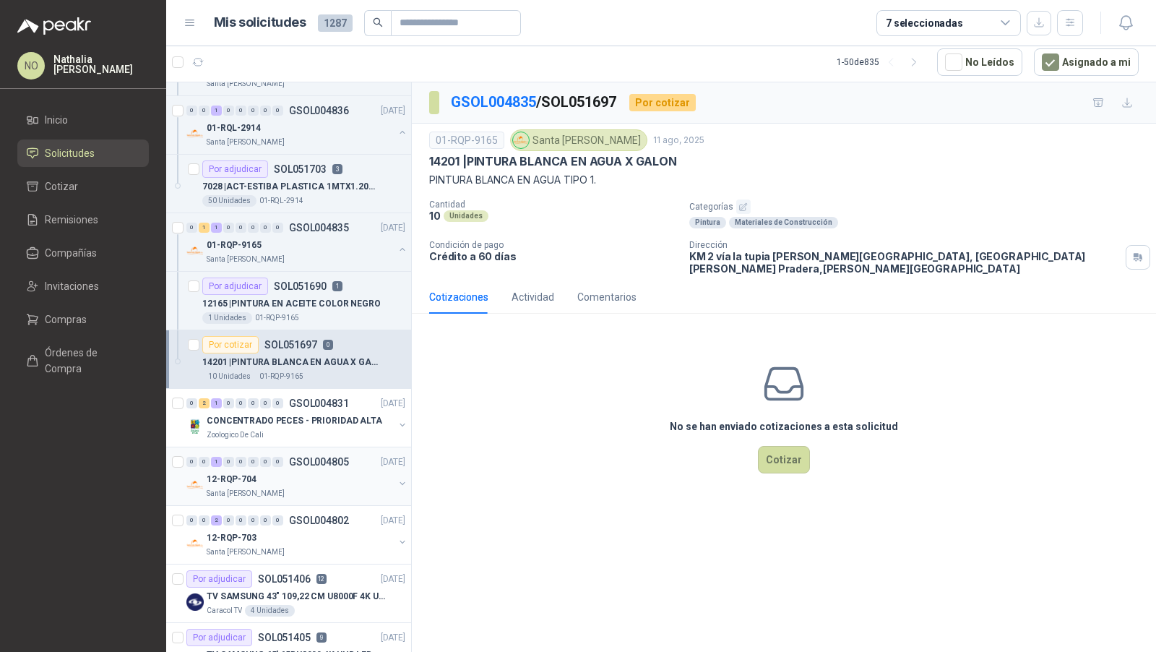
click at [340, 462] on p "GSOL004805" at bounding box center [319, 462] width 60 height 10
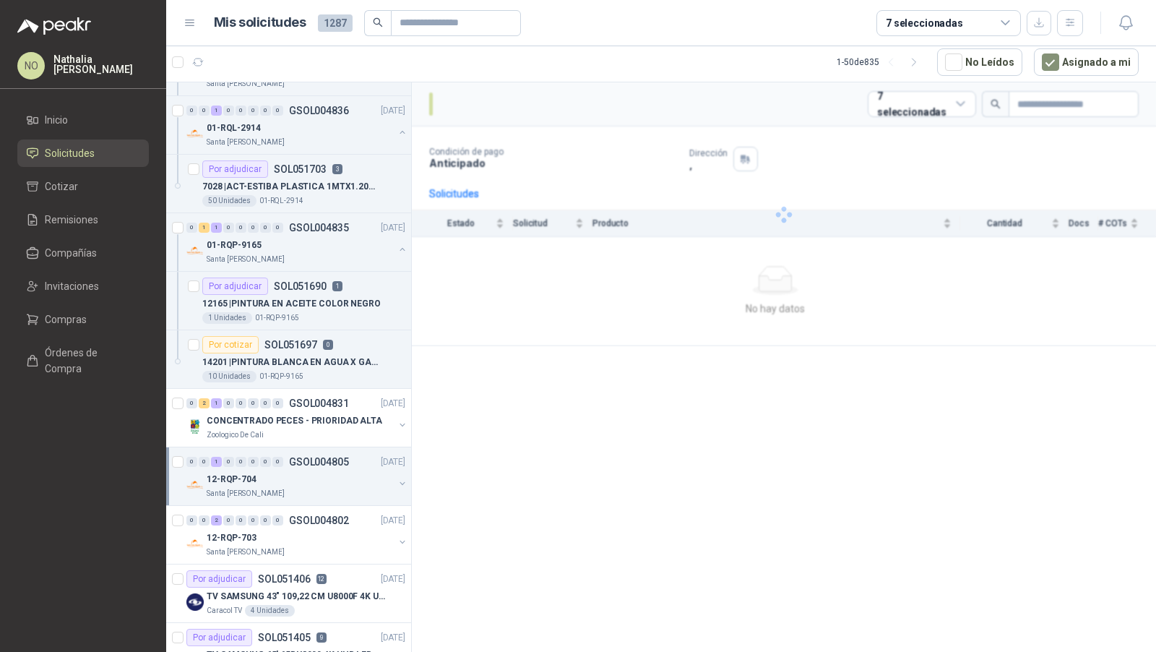
click at [340, 462] on p "GSOL004805" at bounding box center [319, 462] width 60 height 10
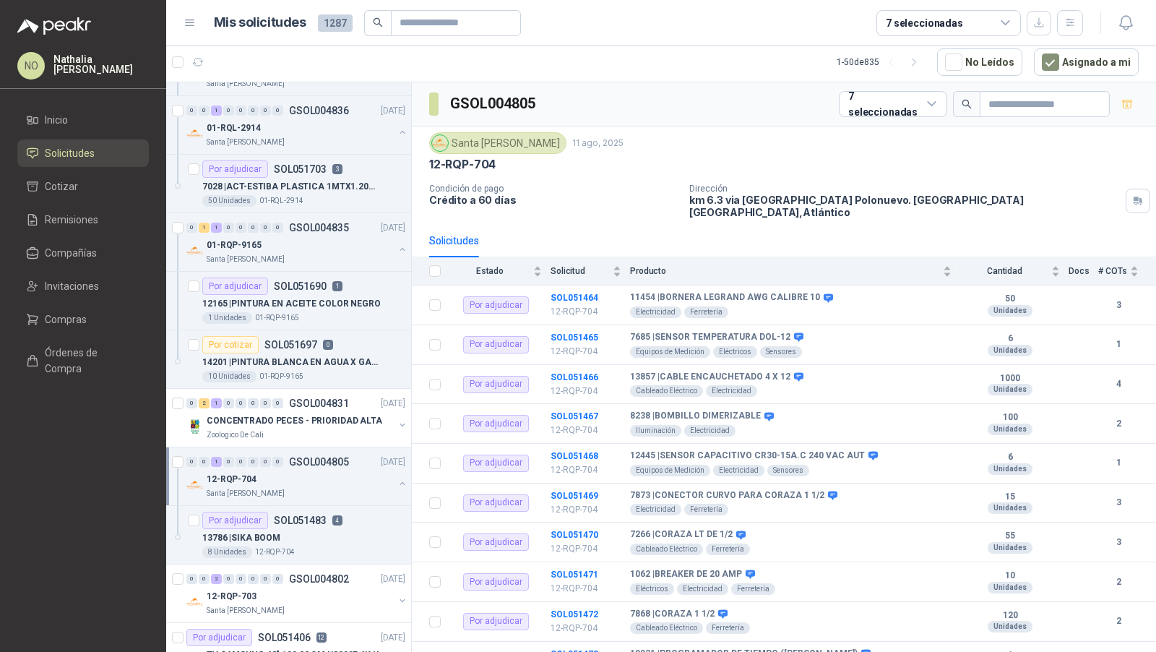
scroll to position [170, 0]
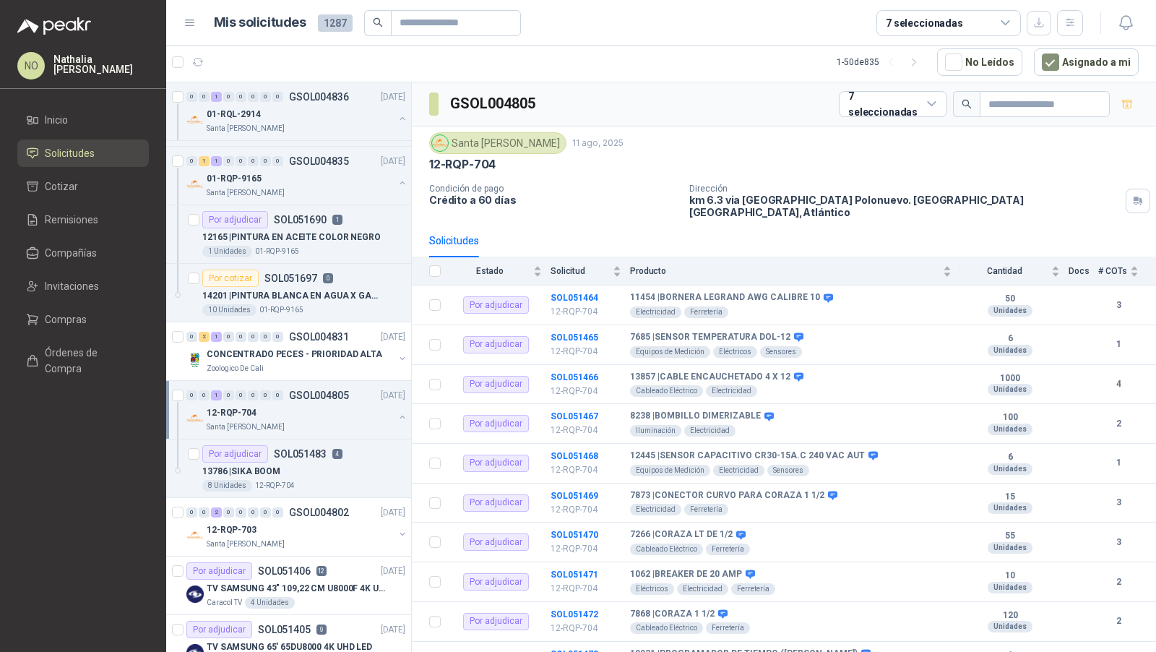
click at [340, 462] on div "13786 | SIKA BOOM" at bounding box center [303, 470] width 203 height 17
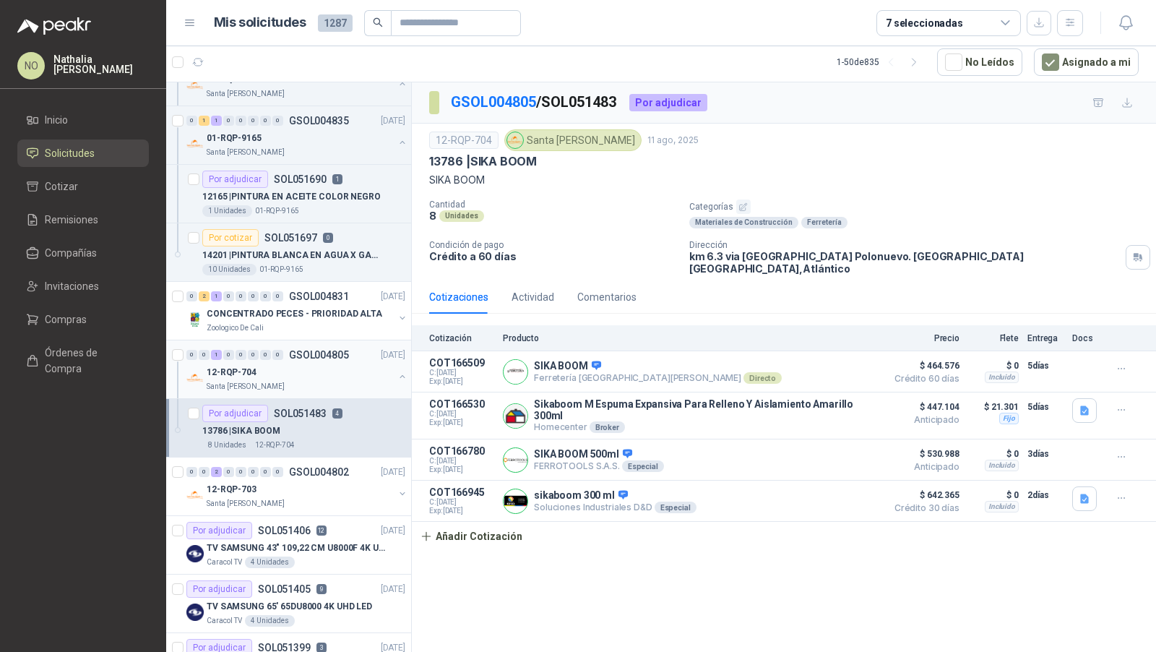
scroll to position [211, 0]
click at [341, 499] on div "Santa [PERSON_NAME]" at bounding box center [300, 503] width 187 height 12
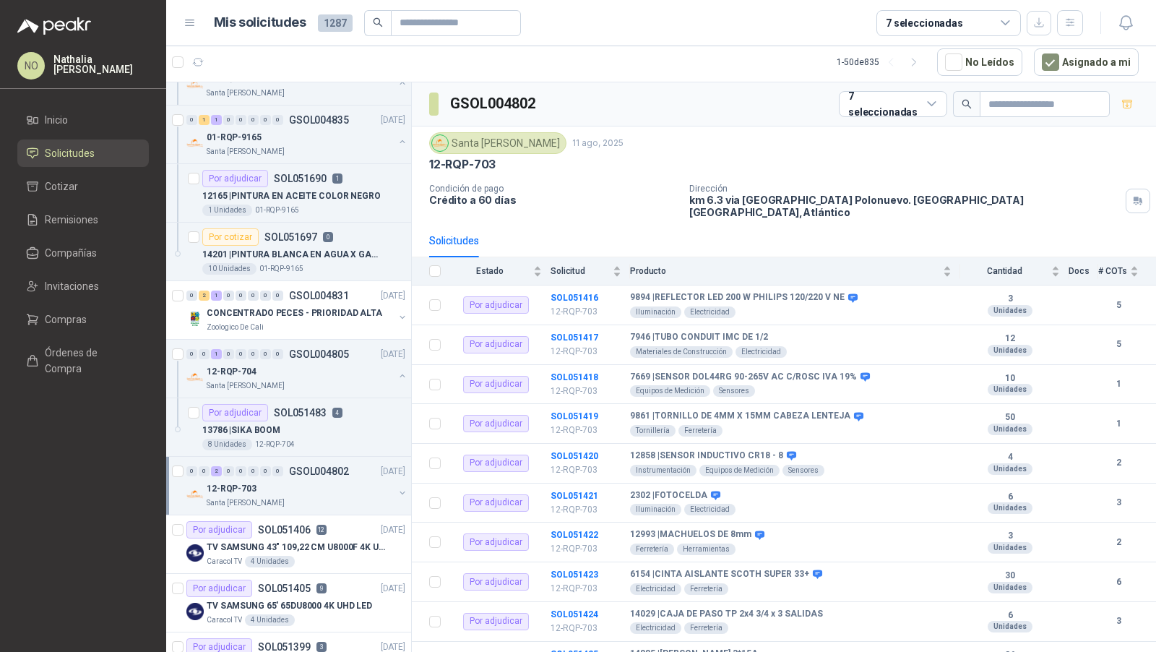
click at [340, 491] on div "12-RQP-703" at bounding box center [300, 488] width 187 height 17
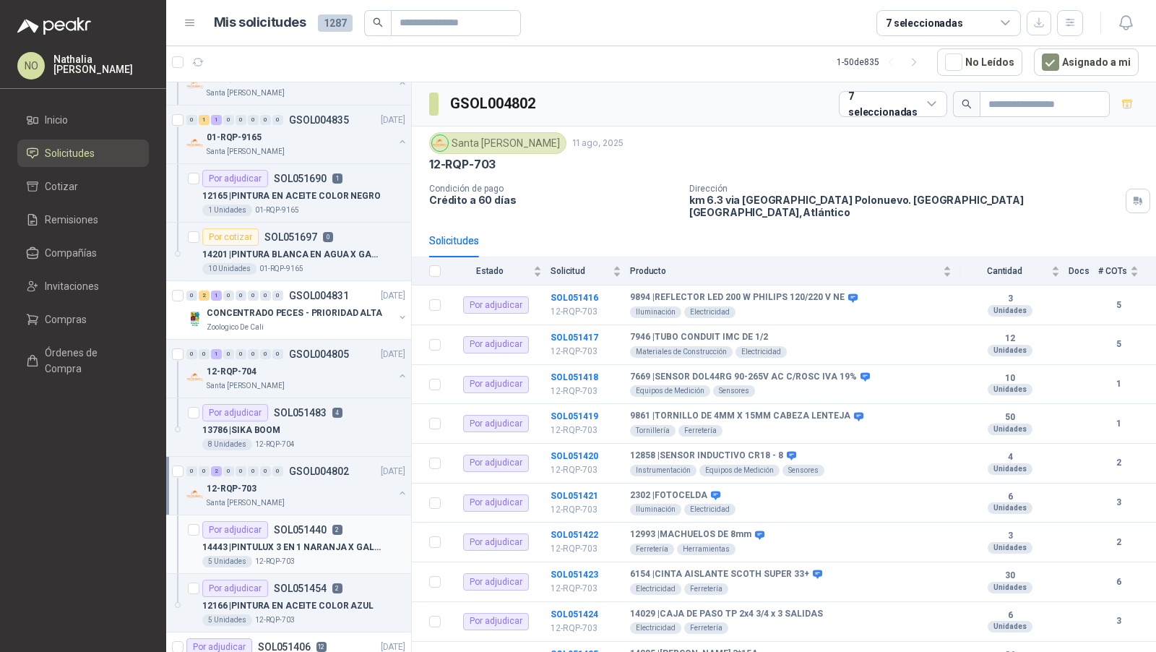
click at [329, 541] on p "14443 | PINTULUX 3 EN 1 NARANJA X GALON" at bounding box center [292, 548] width 180 height 14
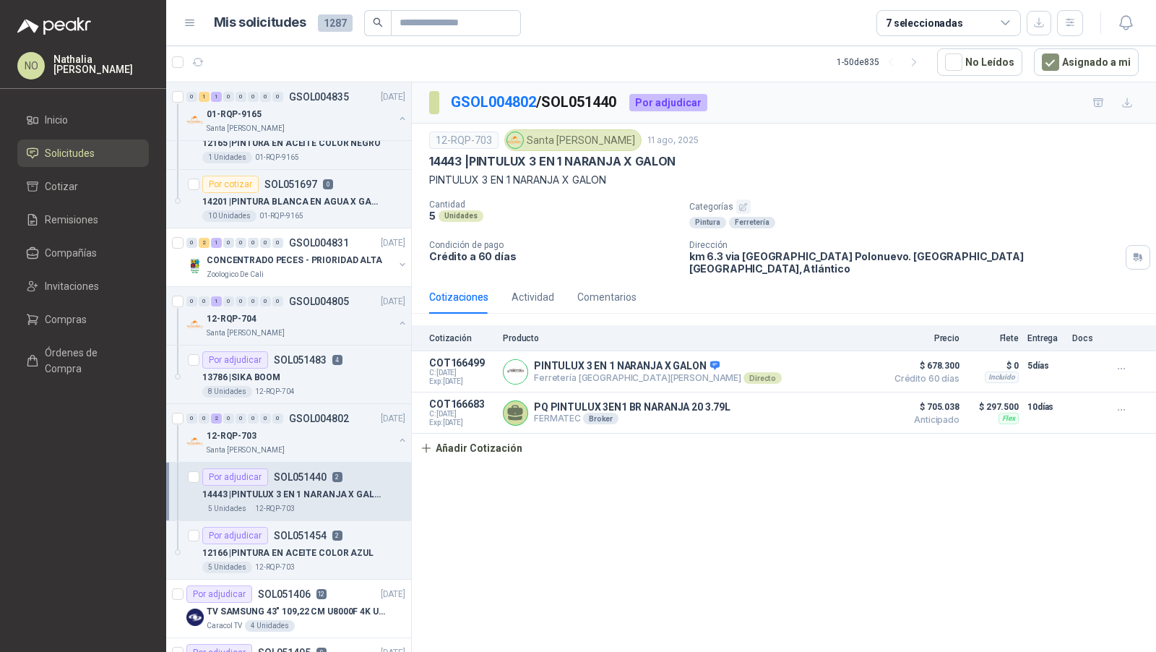
click at [329, 534] on div "Por adjudicar SOL051454 2" at bounding box center [272, 535] width 140 height 17
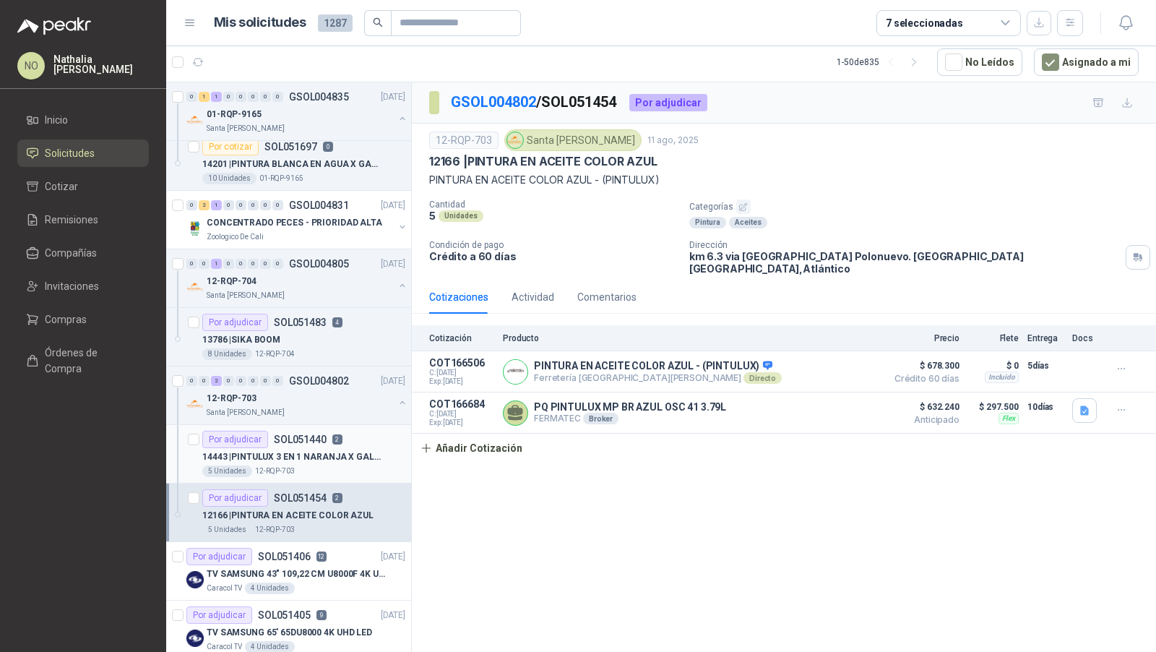
scroll to position [338, 0]
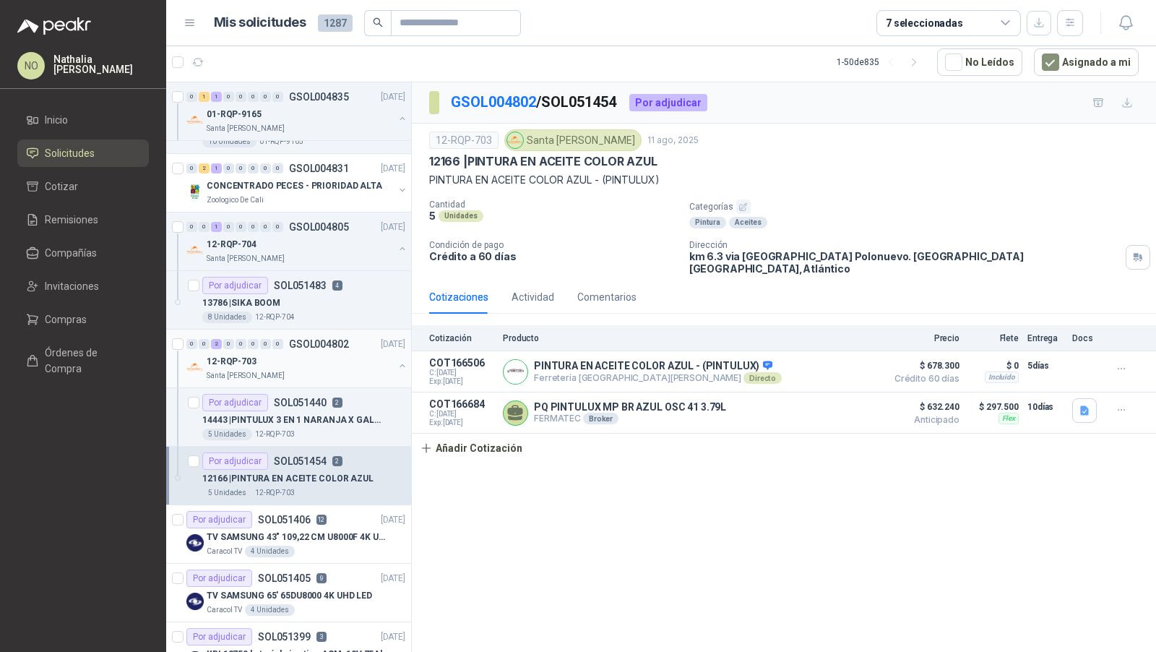
click at [353, 340] on div "0 0 2 0 0 0 0 0 GSOL004802 [DATE]" at bounding box center [297, 343] width 222 height 17
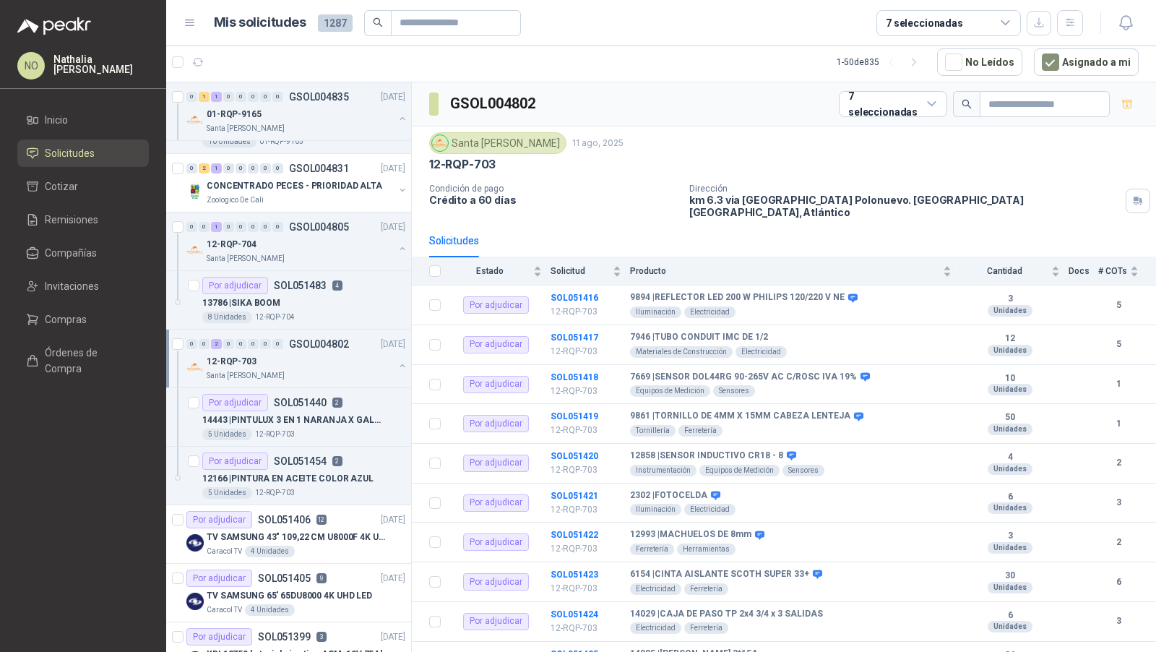
click at [353, 340] on div "0 0 2 0 0 0 0 0 GSOL004802 [DATE]" at bounding box center [297, 343] width 222 height 17
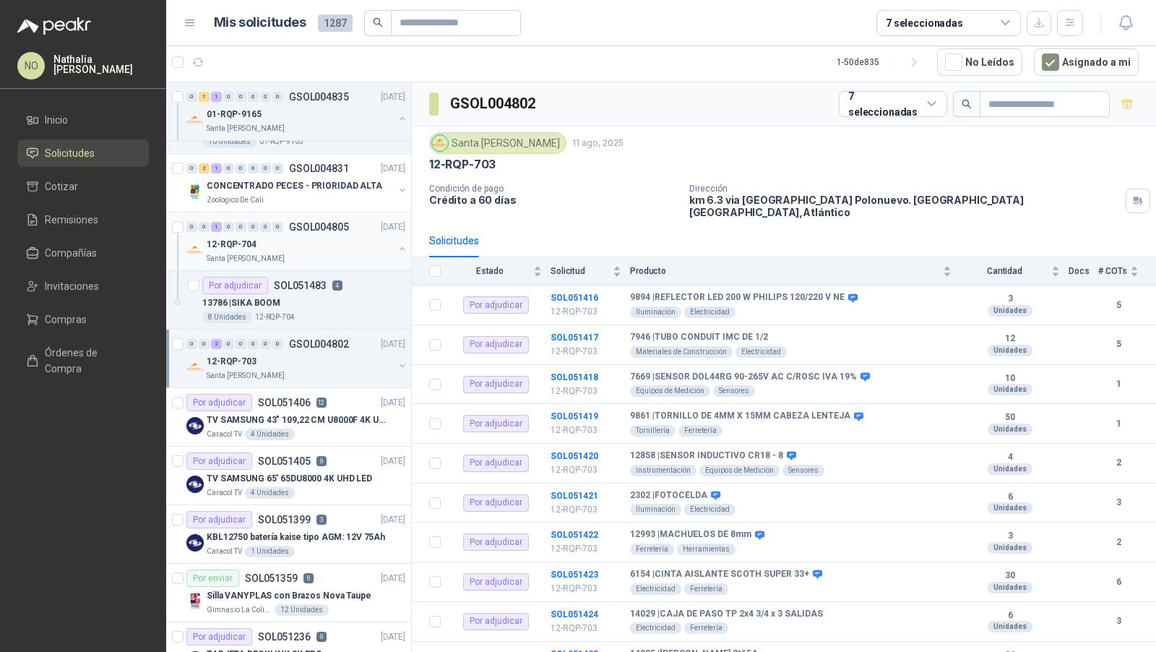
click at [329, 236] on div "12-RQP-704" at bounding box center [300, 244] width 187 height 17
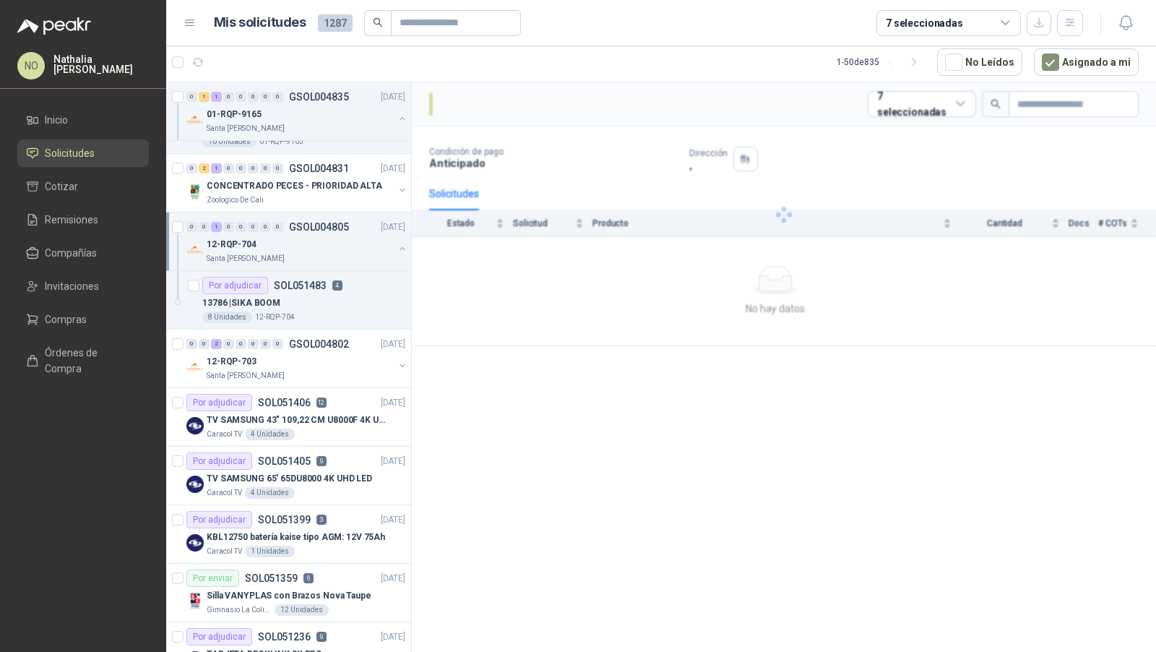
click at [329, 236] on div "12-RQP-704" at bounding box center [300, 244] width 187 height 17
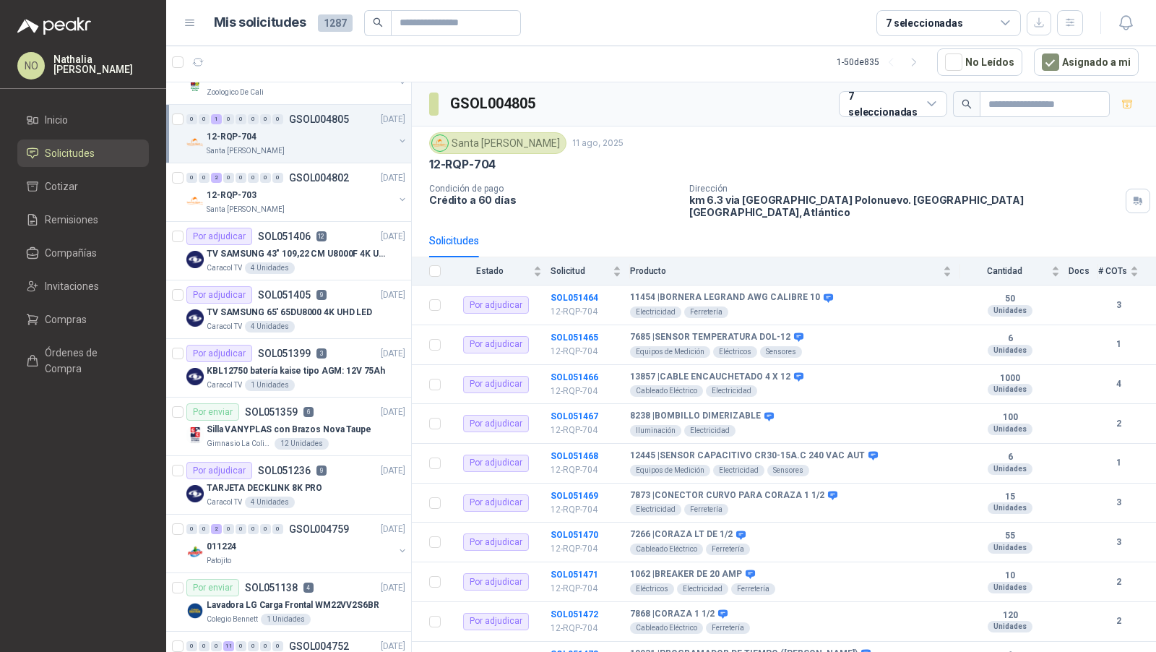
scroll to position [464, 0]
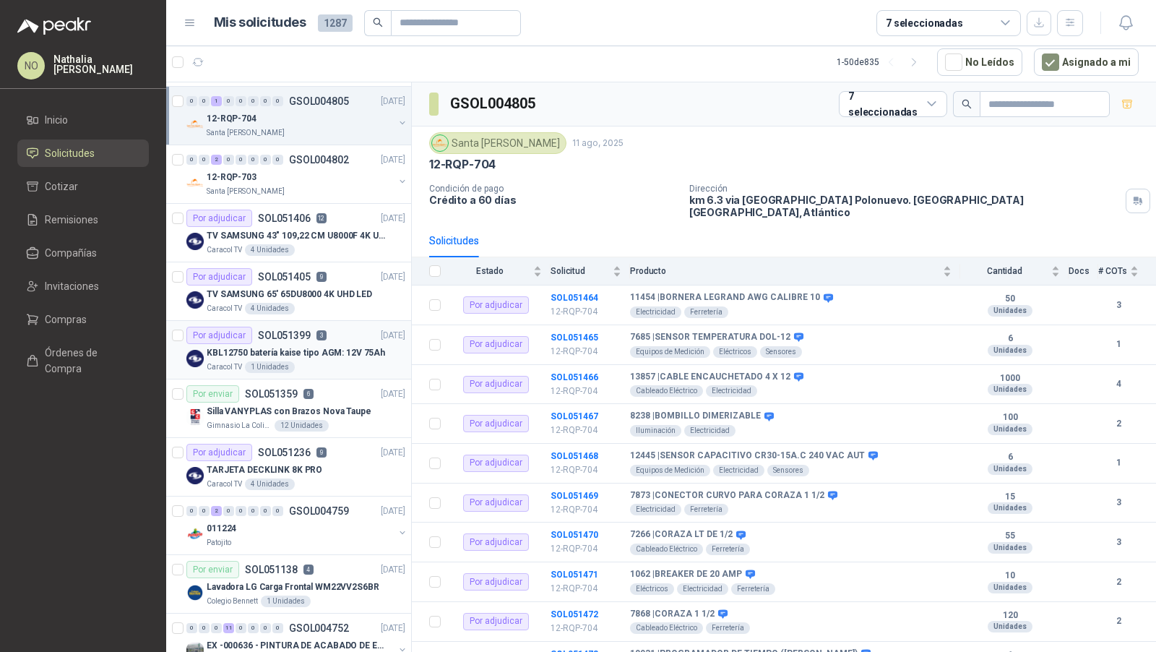
click at [322, 331] on p "3" at bounding box center [322, 335] width 10 height 10
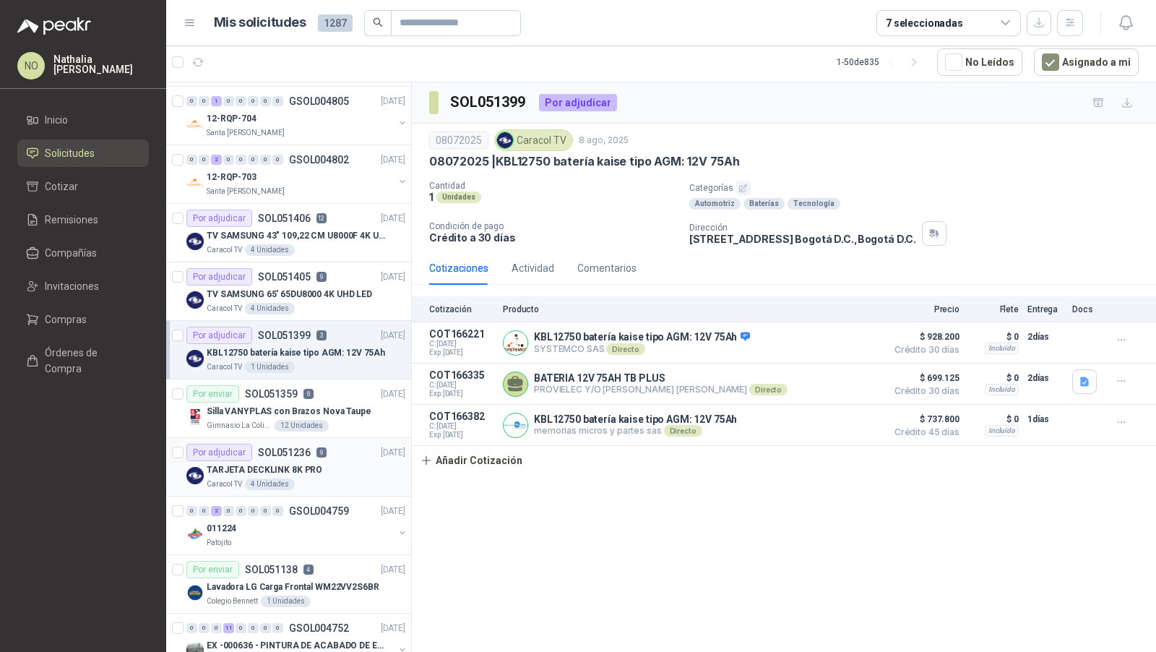
click at [309, 463] on p "TARJETA DECKLINK 8K PRO" at bounding box center [265, 470] width 116 height 14
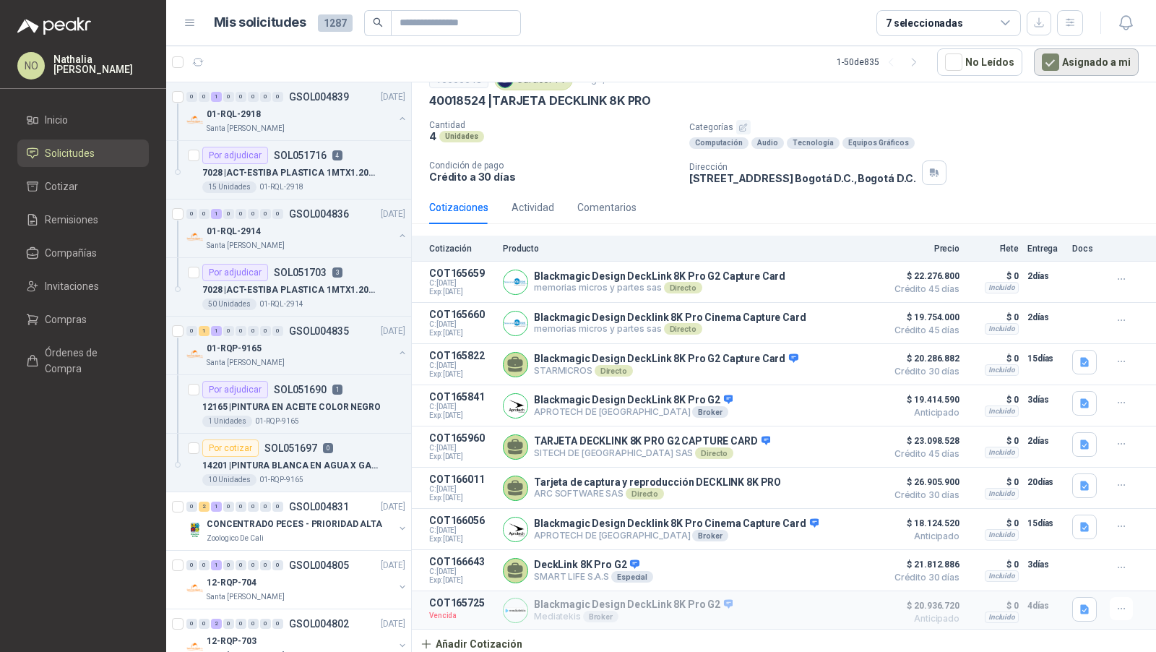
click at [1072, 69] on button "Asignado a mi" at bounding box center [1086, 61] width 105 height 27
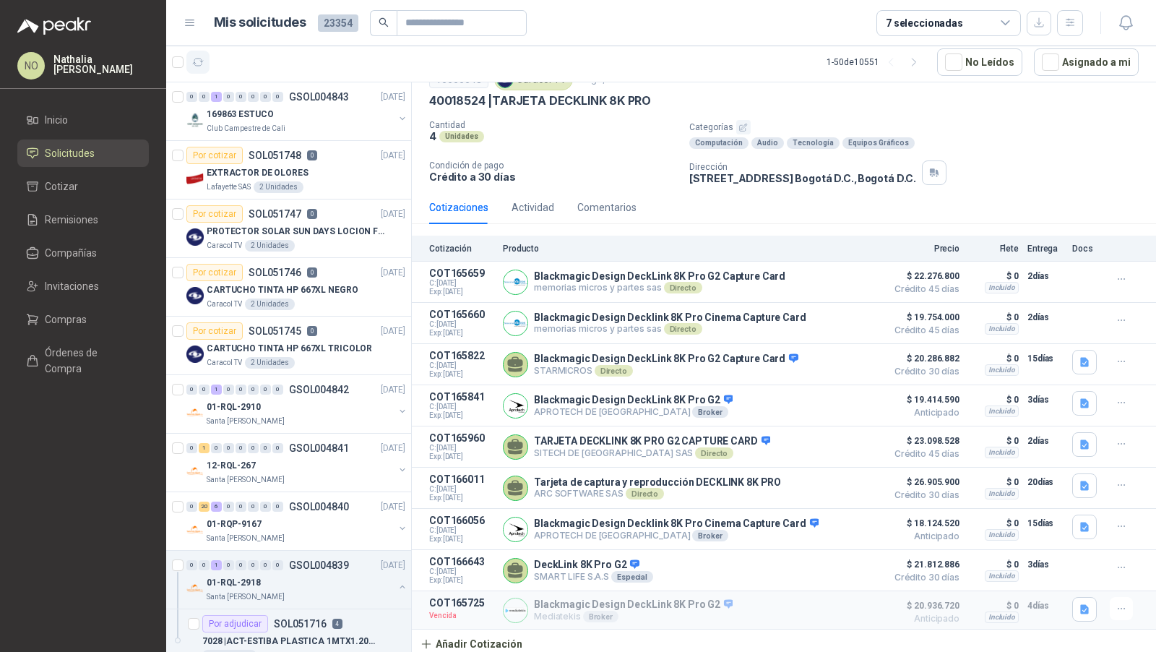
click at [195, 64] on icon "button" at bounding box center [198, 62] width 12 height 12
click at [1132, 21] on icon "button" at bounding box center [1126, 23] width 18 height 18
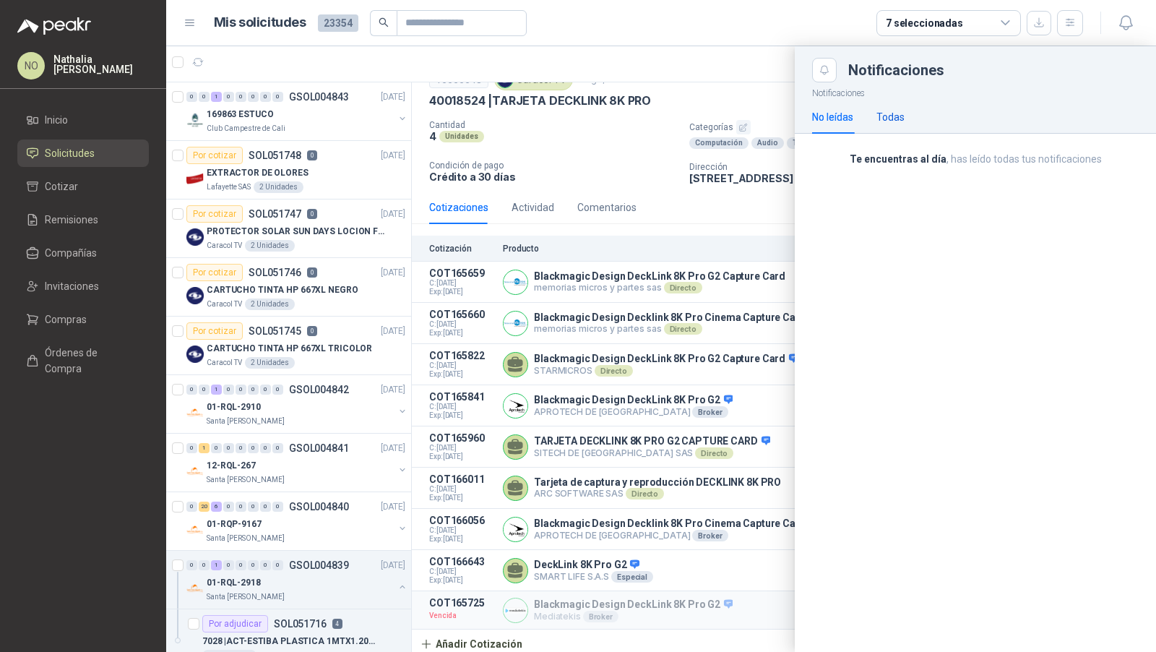
click at [887, 124] on div "Todas" at bounding box center [891, 117] width 28 height 16
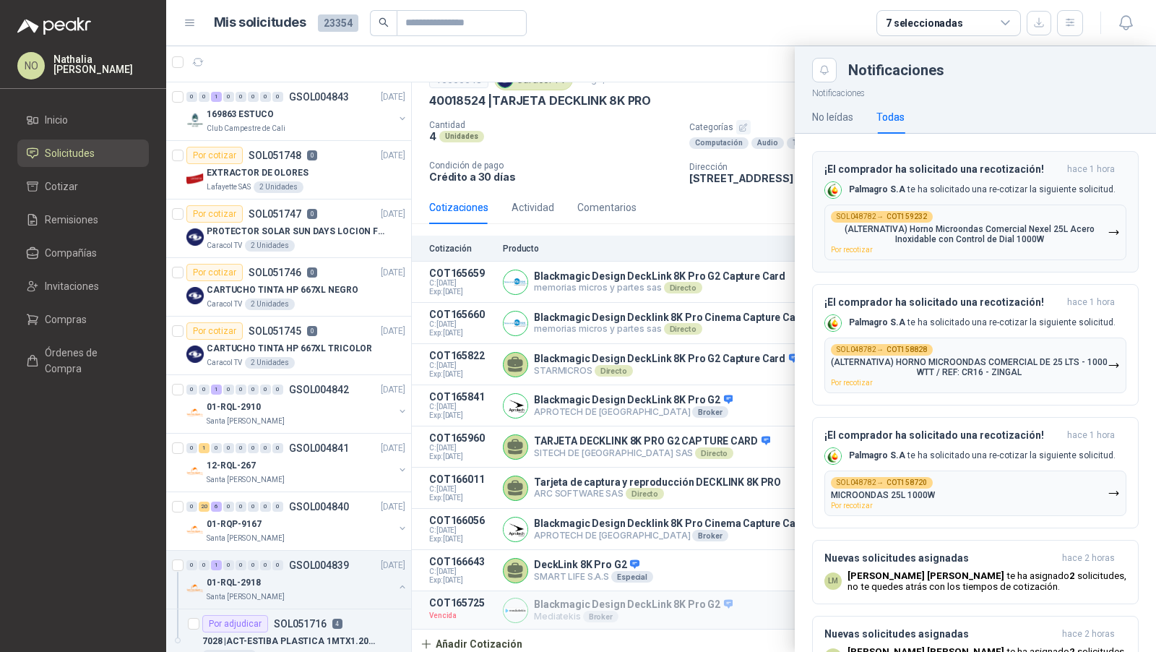
click at [898, 213] on b "COT159232" at bounding box center [907, 216] width 40 height 7
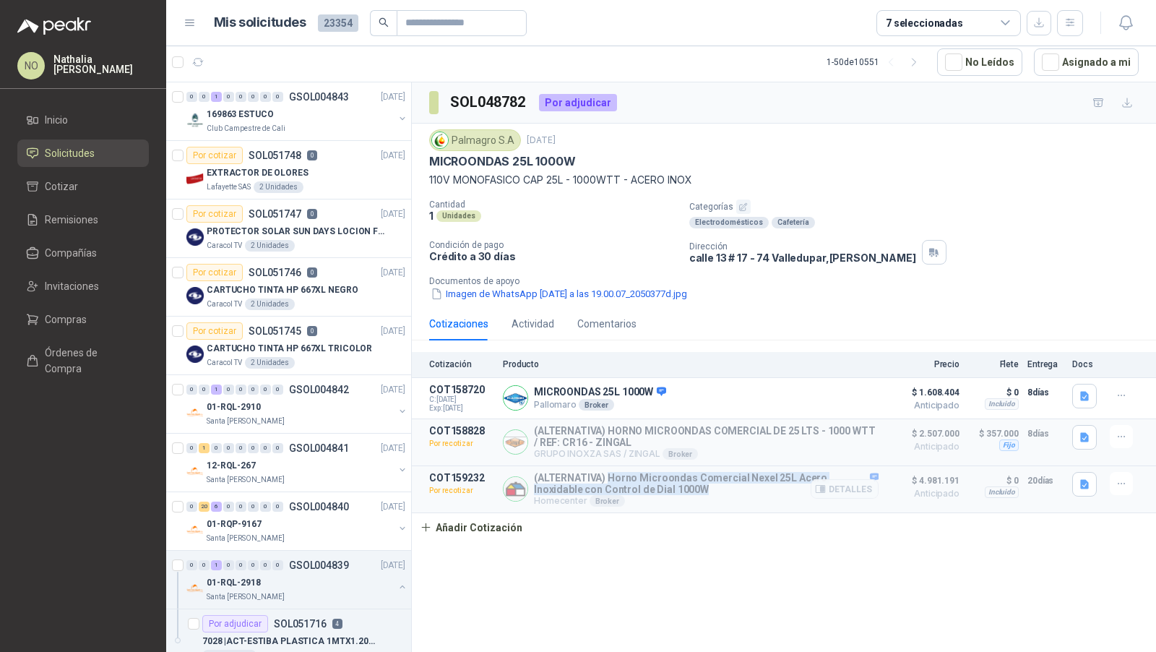
drag, startPoint x: 608, startPoint y: 475, endPoint x: 684, endPoint y: 486, distance: 75.9
click at [684, 486] on p "(ALTERNATIVA) Horno Microondas Comercial Nexel 25L Acero Inoxidable con Control…" at bounding box center [706, 483] width 345 height 23
copy p "Horno Microondas Comercial Nexel 25L Acero Inoxidable con Control de Dial 1000W"
click at [835, 482] on button "Detalles" at bounding box center [845, 489] width 68 height 20
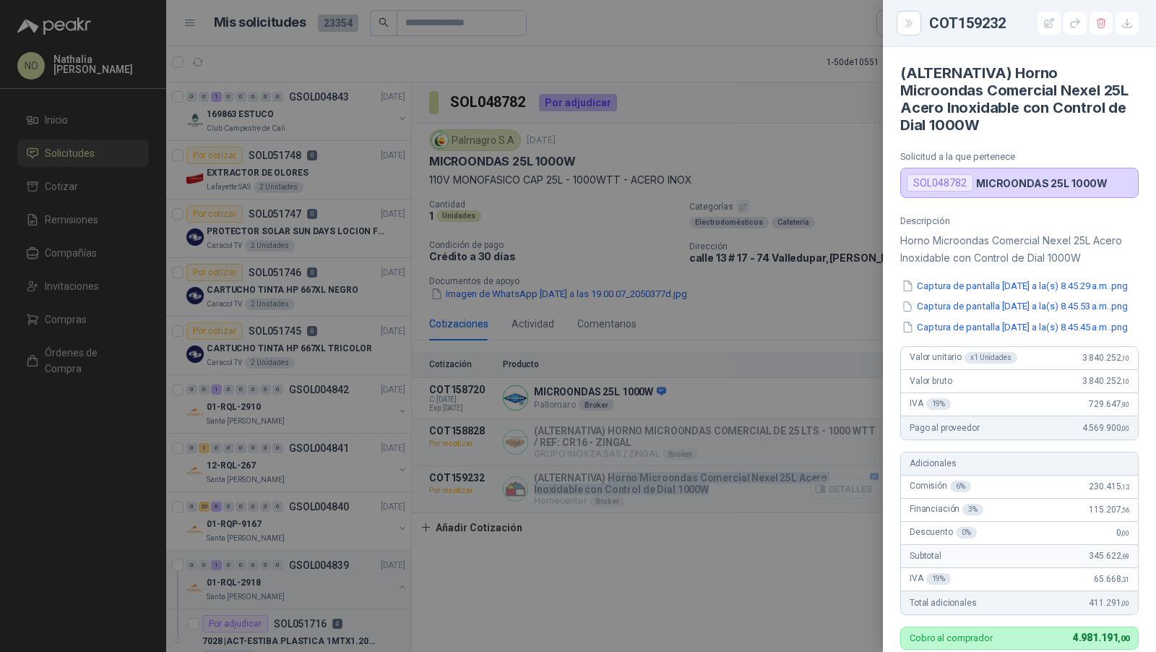
click at [835, 482] on div at bounding box center [578, 326] width 1156 height 652
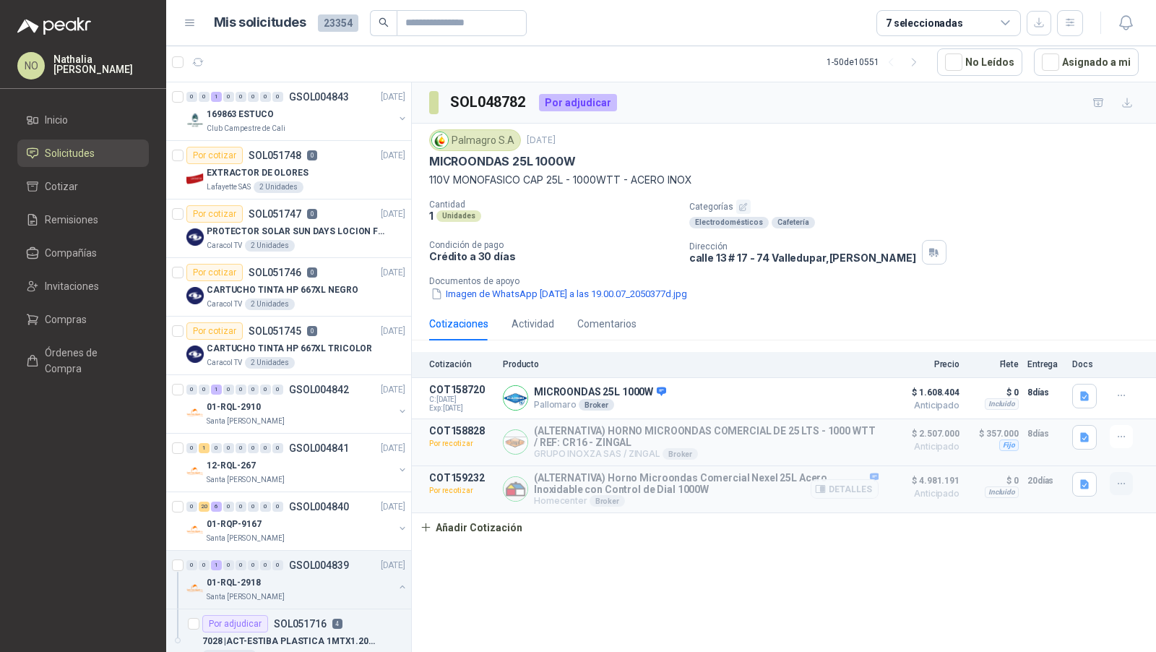
click at [1128, 485] on button "button" at bounding box center [1121, 483] width 23 height 23
click at [1079, 400] on button "Editar" at bounding box center [1093, 395] width 116 height 23
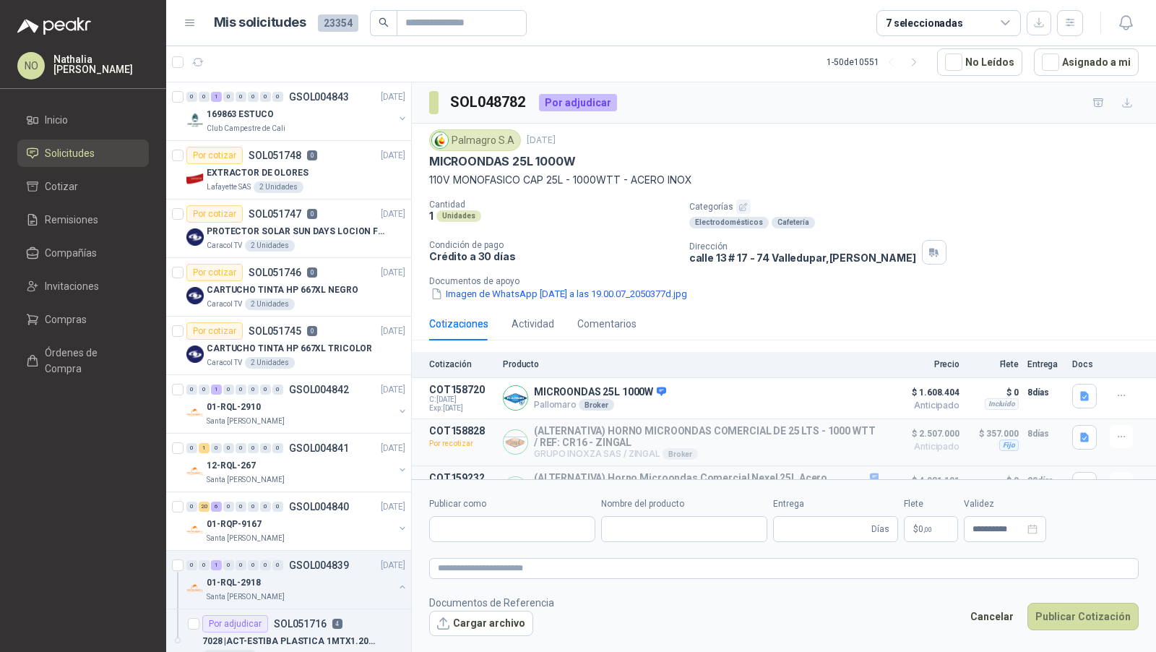
type input "**********"
type input "**"
type input "**********"
type textarea "**********"
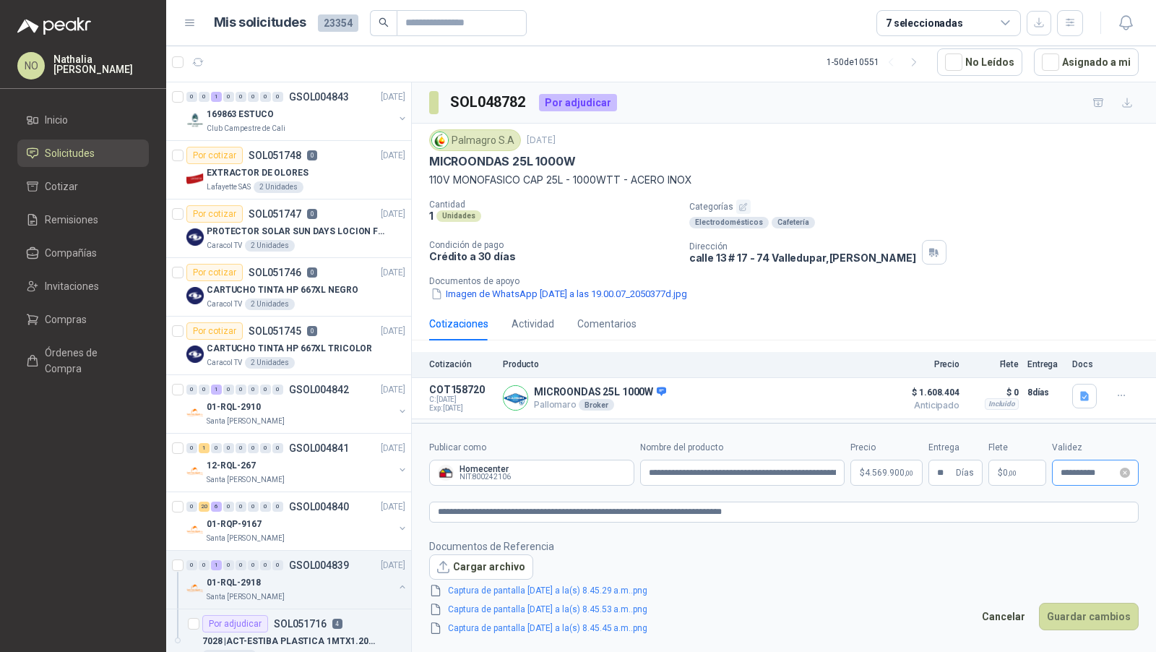
click at [1080, 466] on div "**********" at bounding box center [1095, 473] width 87 height 26
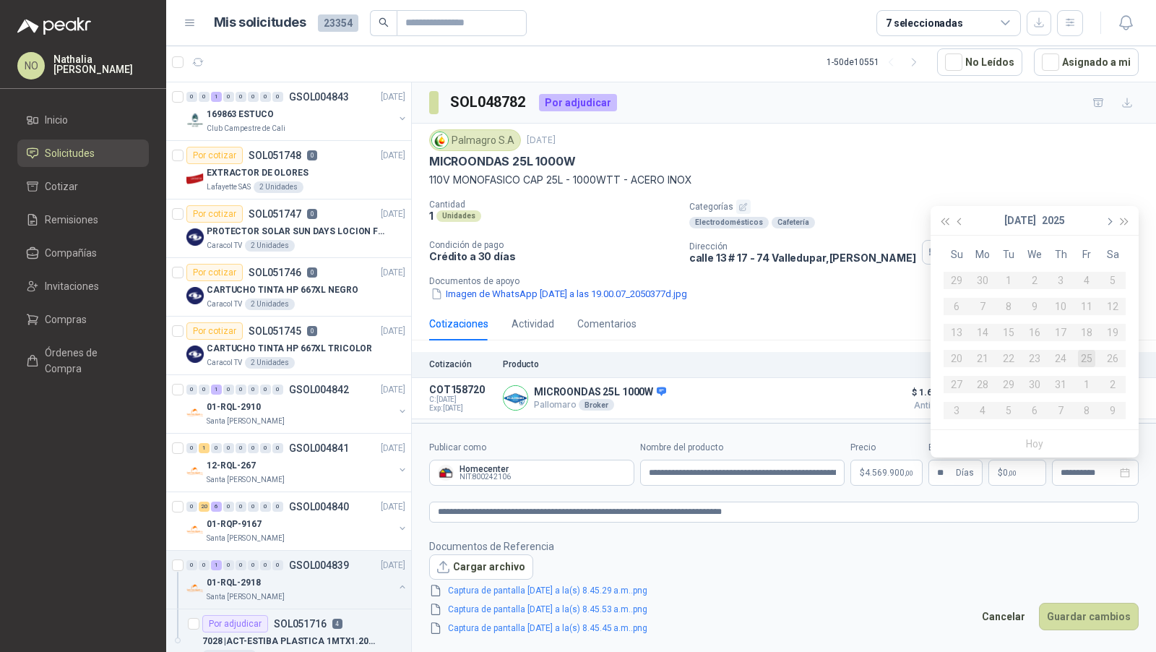
click at [1116, 218] on button "button" at bounding box center [1109, 220] width 16 height 29
click at [1087, 356] on div "22" at bounding box center [1086, 358] width 17 height 17
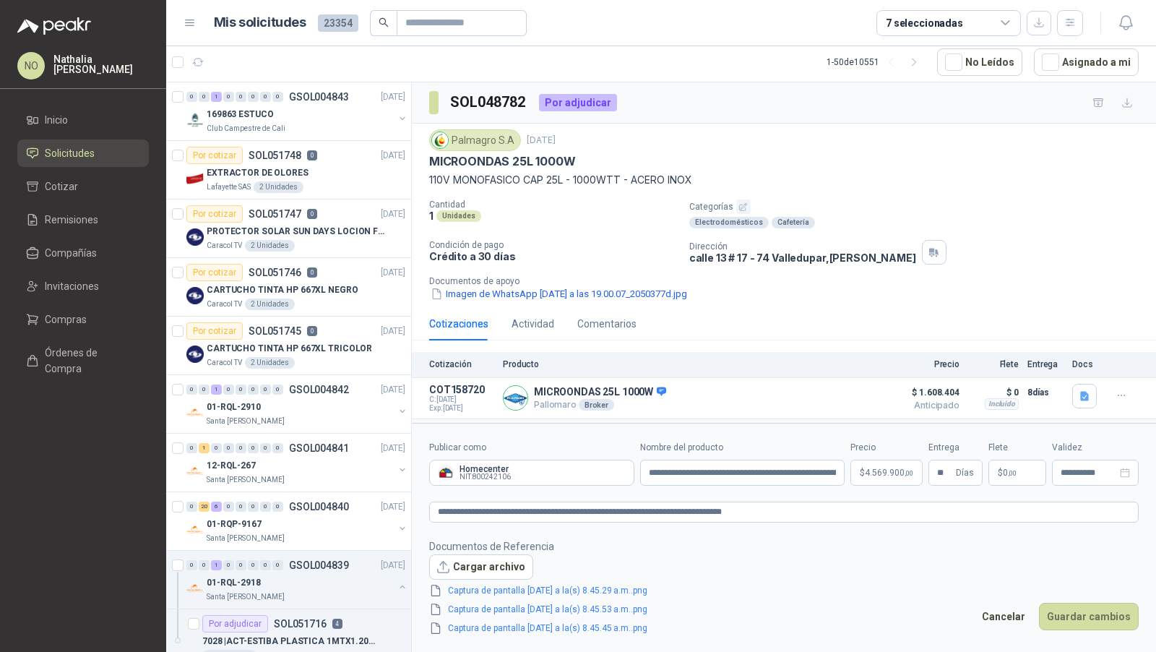
type input "**********"
click at [1074, 604] on button "Guardar cambios" at bounding box center [1089, 616] width 100 height 27
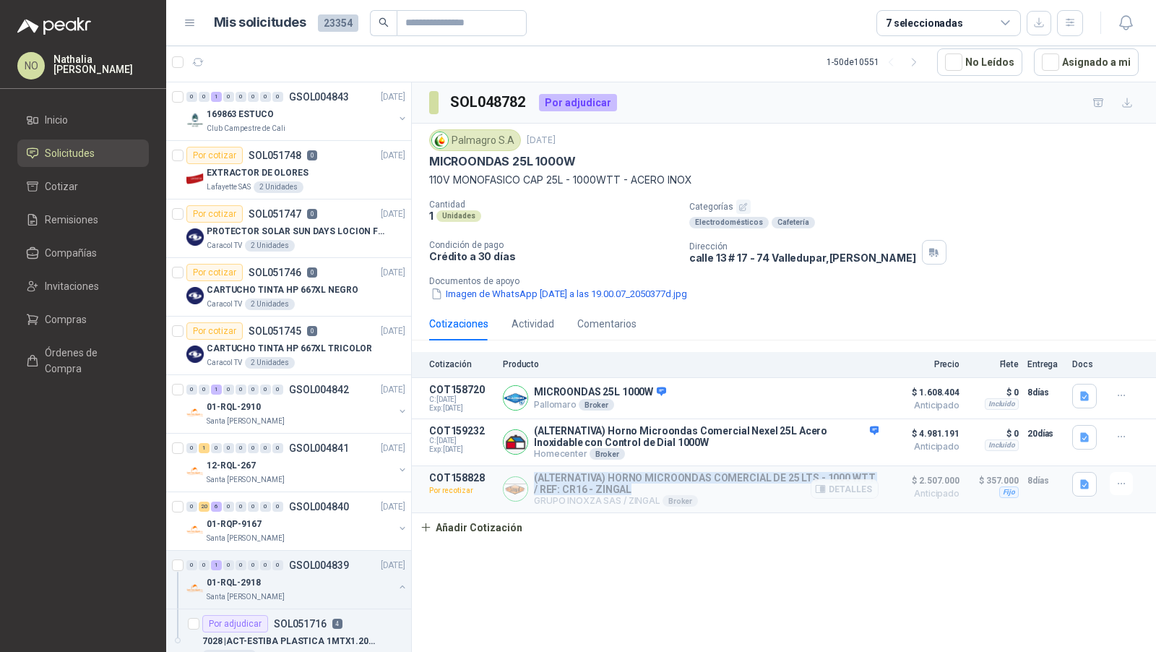
drag, startPoint x: 534, startPoint y: 476, endPoint x: 625, endPoint y: 484, distance: 91.5
click at [625, 484] on p "(ALTERNATIVA) HORNO MICROONDAS COMERCIAL DE 25 LTS - 1000 WTT / REF: CR16 - ZIN…" at bounding box center [706, 483] width 345 height 23
copy p "(ALTERNATIVA) HORNO MICROONDAS COMERCIAL DE 25 LTS - 1000 WTT / REF: CR16 - ZIN…"
click at [1121, 481] on icon "button" at bounding box center [1122, 484] width 12 height 12
click at [1071, 392] on button "Editar" at bounding box center [1093, 395] width 116 height 23
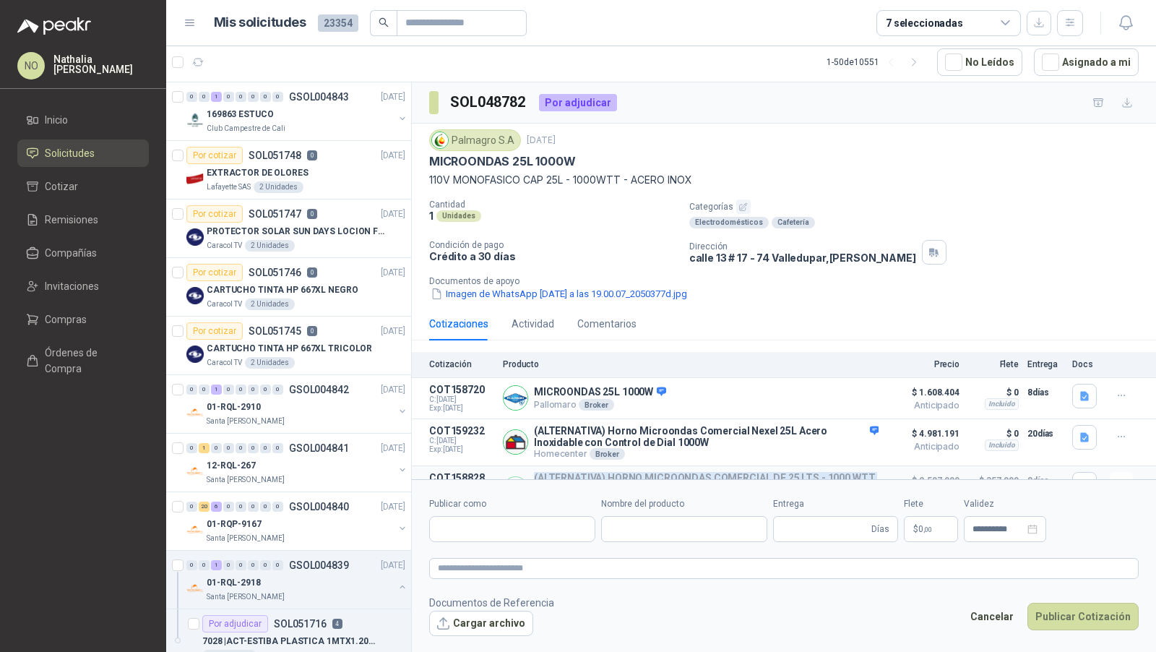
type input "**********"
type input "*"
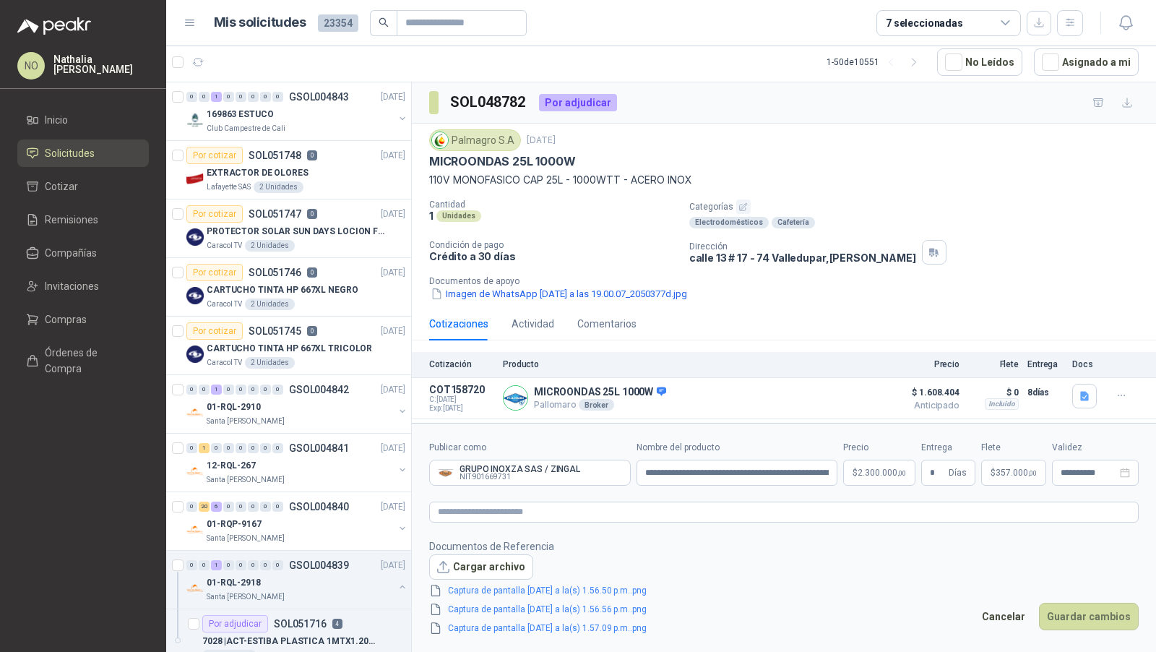
click at [1016, 473] on span "357.000 ,00" at bounding box center [1016, 472] width 41 height 9
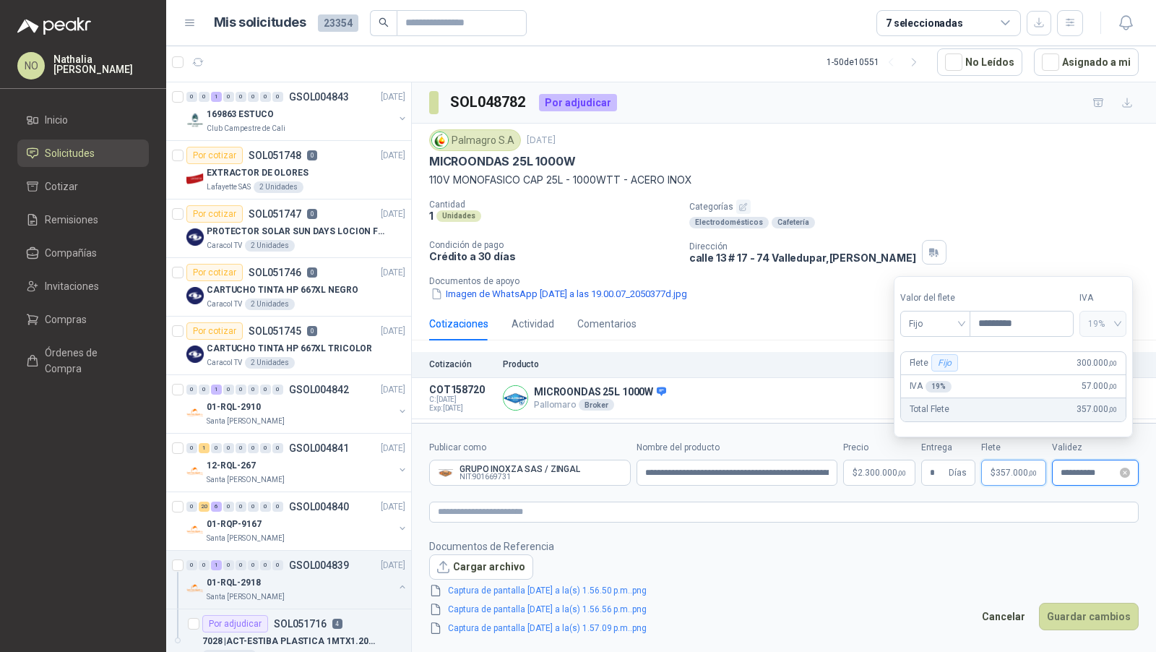
click at [1080, 474] on input "**********" at bounding box center [1089, 472] width 56 height 9
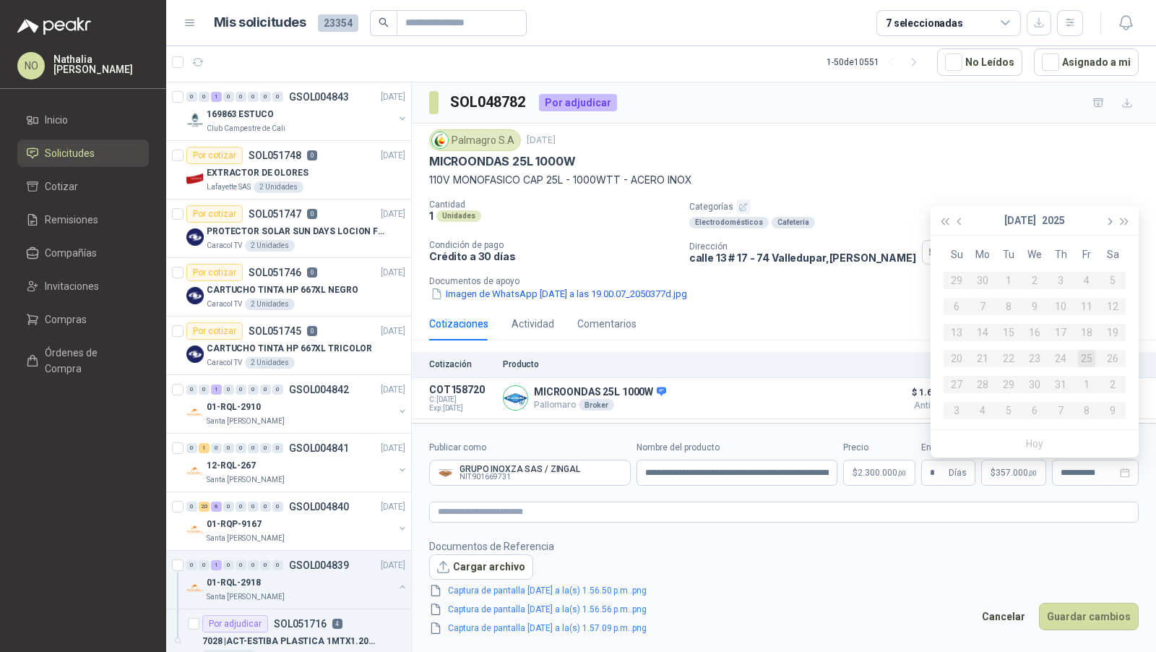
click at [1111, 229] on button "button" at bounding box center [1109, 220] width 16 height 29
type input "**********"
click at [1092, 337] on div "15" at bounding box center [1086, 332] width 17 height 17
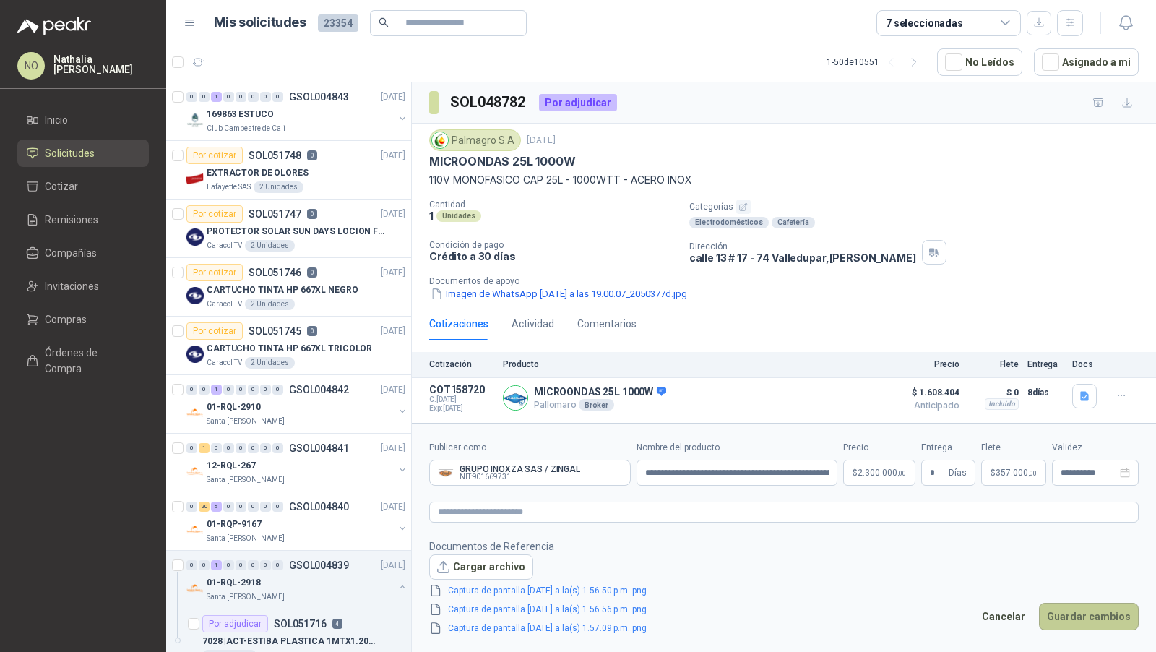
click at [1113, 615] on button "Guardar cambios" at bounding box center [1089, 616] width 100 height 27
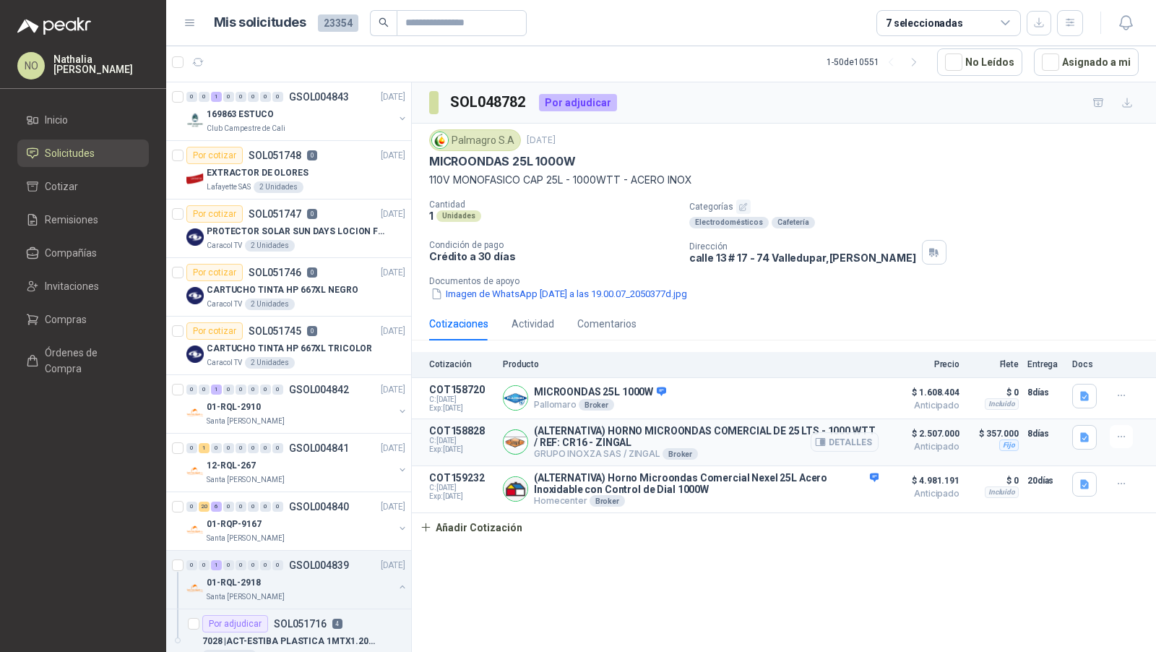
click at [702, 449] on p "GRUPO INOXZA SAS / [PERSON_NAME]" at bounding box center [706, 454] width 345 height 12
click at [201, 68] on button "button" at bounding box center [197, 62] width 23 height 23
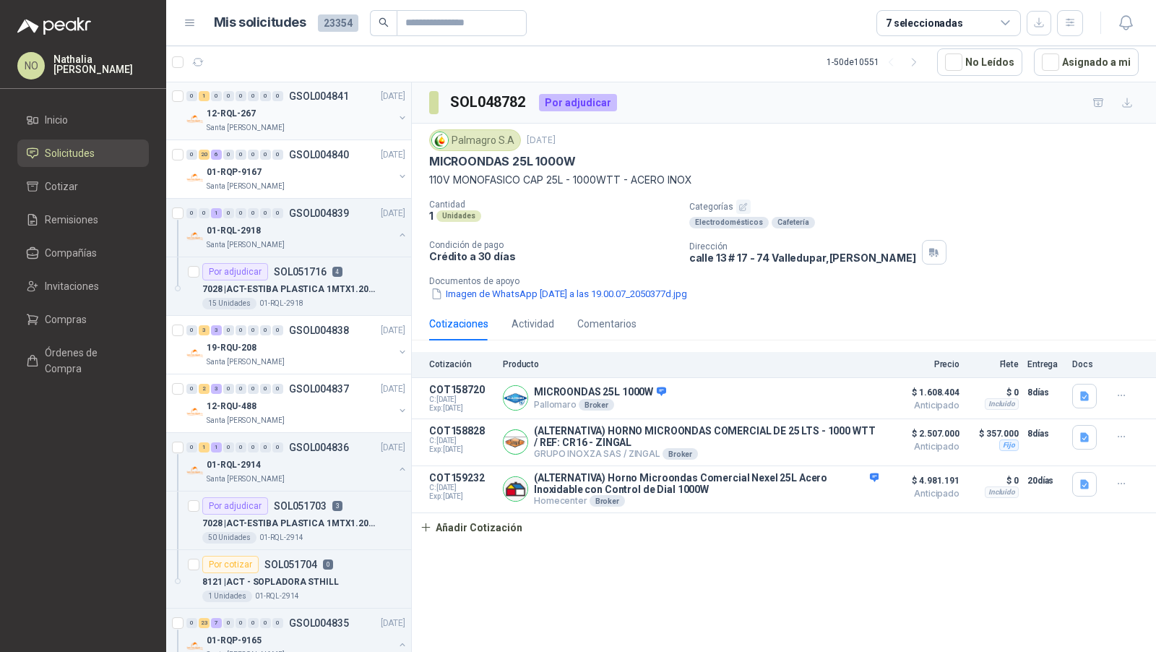
scroll to position [405, 0]
